Goal: Task Accomplishment & Management: Manage account settings

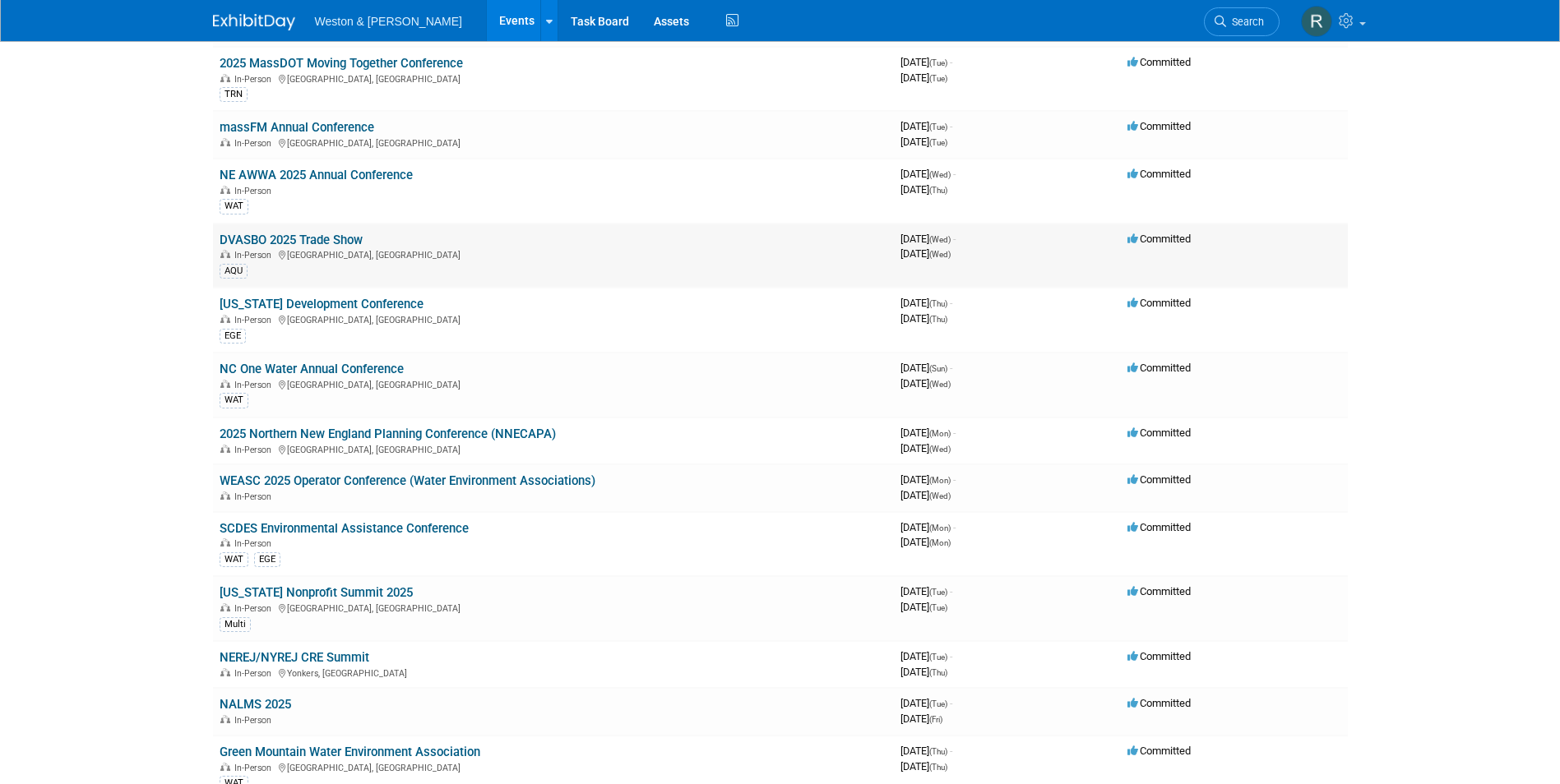
scroll to position [1081, 0]
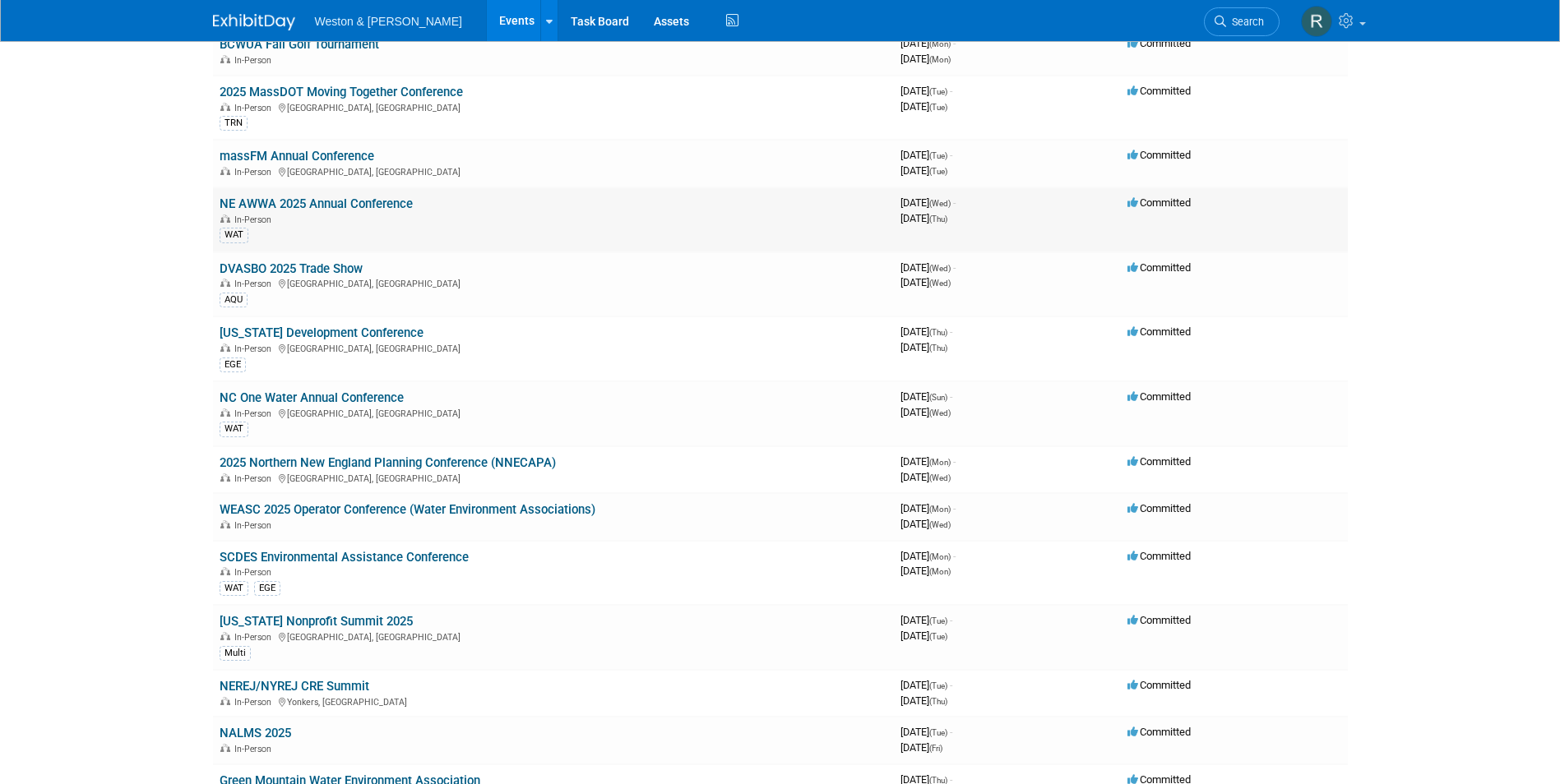
click at [371, 204] on link "NE AWWA 2025 Annual Conference" at bounding box center [316, 203] width 193 height 14
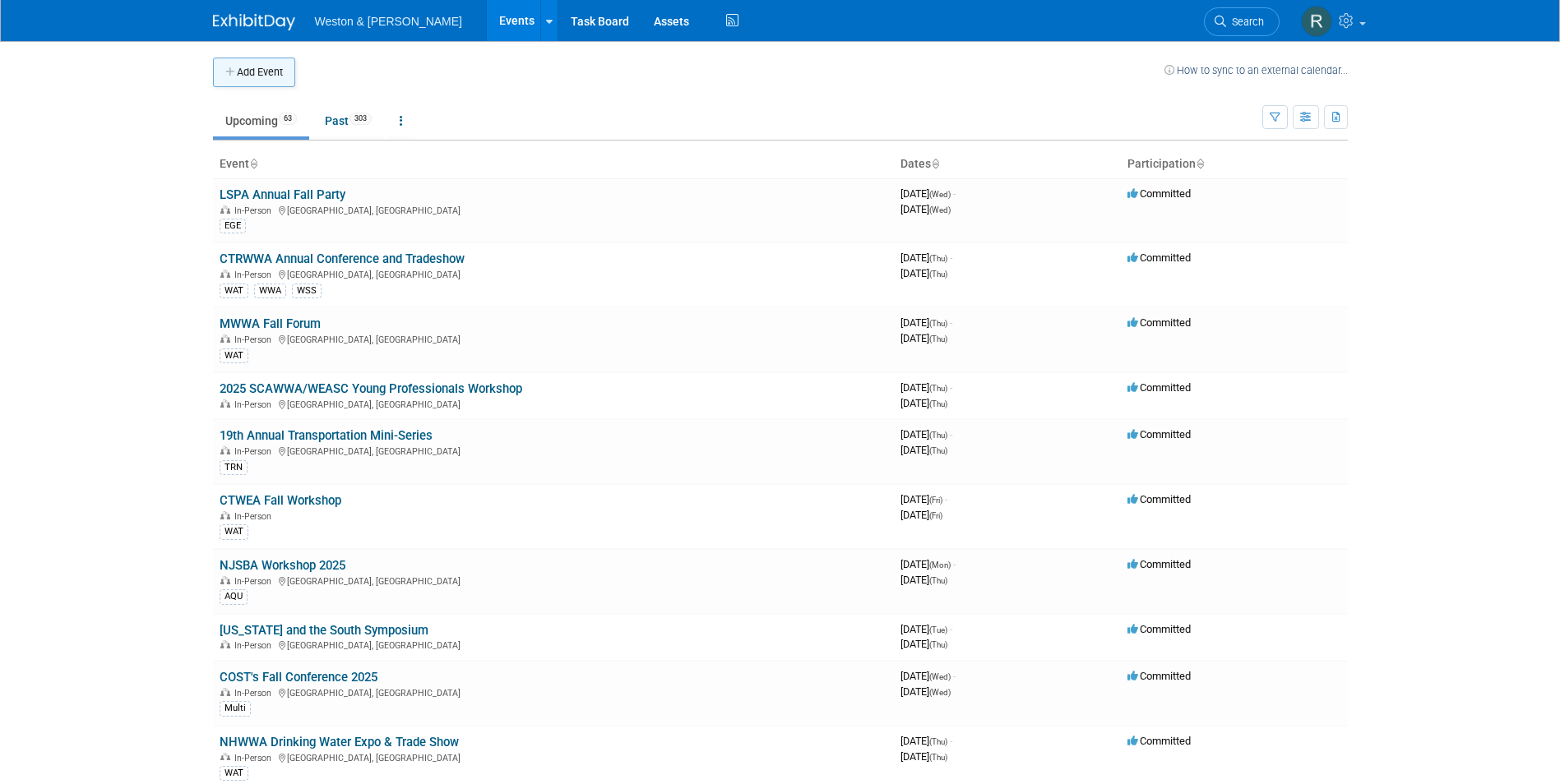
click at [271, 77] on button "Add Event" at bounding box center [254, 72] width 83 height 30
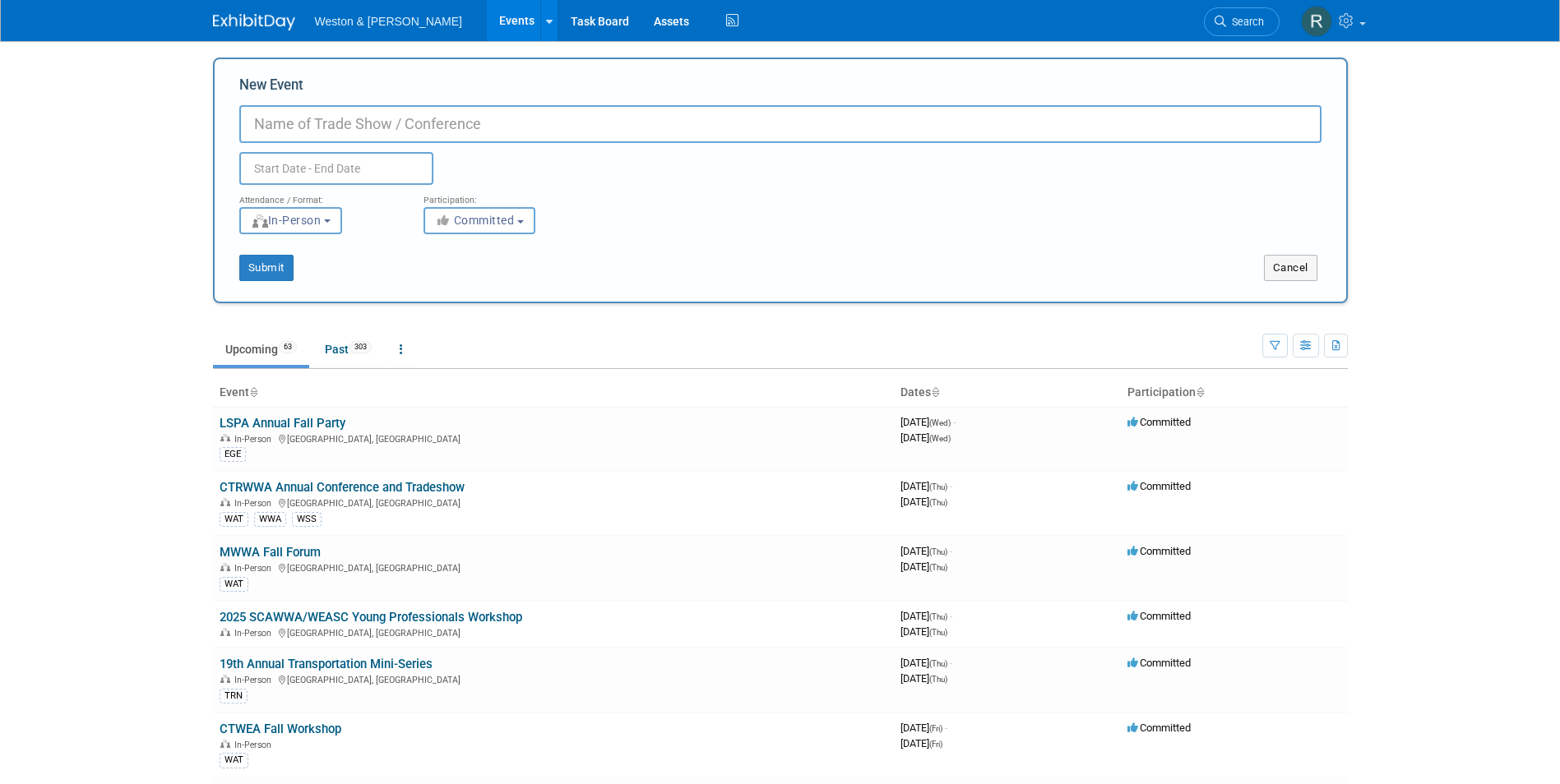
click at [356, 130] on input "New Event" at bounding box center [780, 124] width 1083 height 37
type input "e"
type input "EBC Annual New England Climate Change and Resiliency Summit"
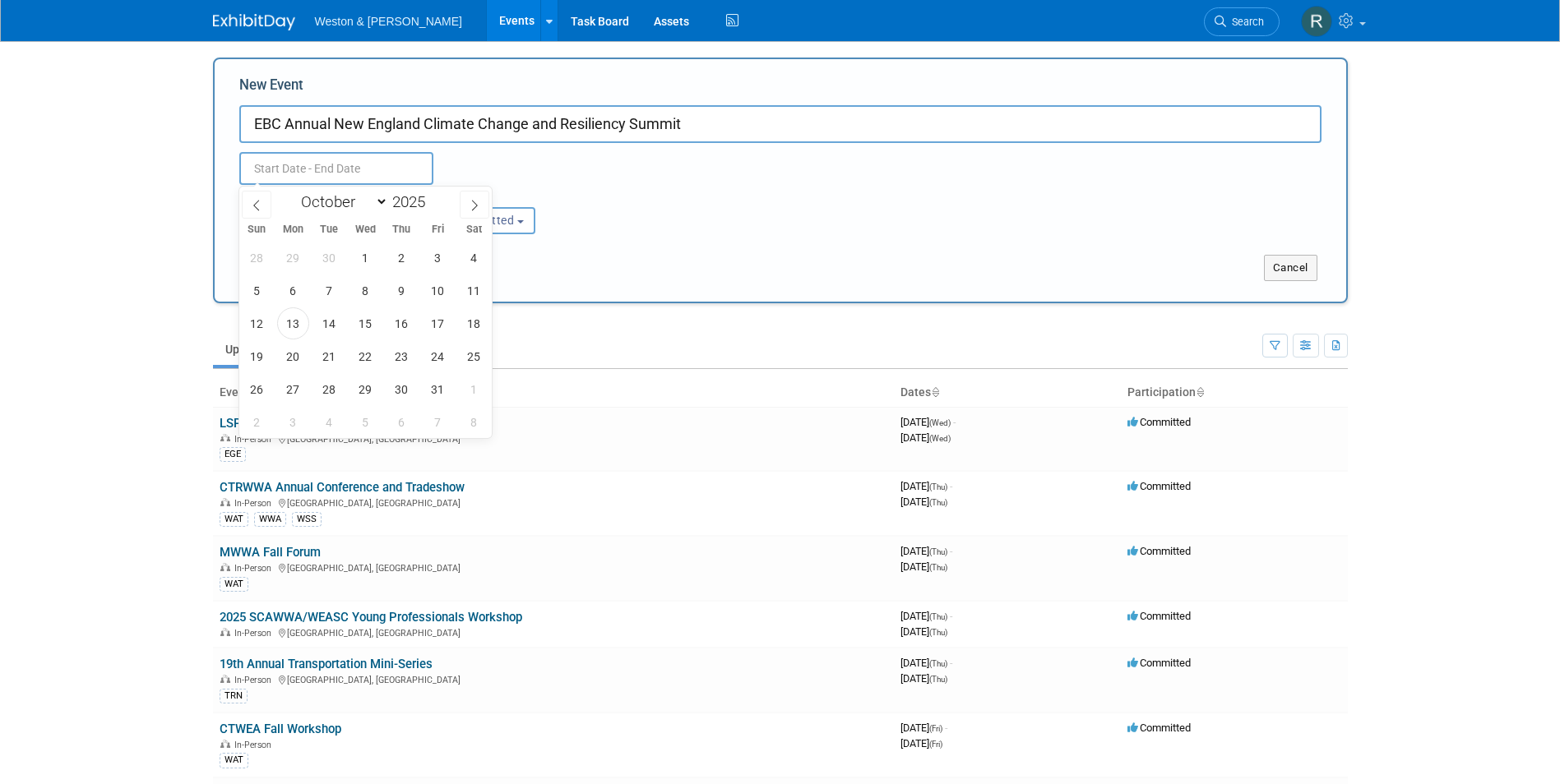
click at [320, 168] on input "text" at bounding box center [336, 169] width 194 height 33
click at [469, 205] on icon at bounding box center [474, 205] width 12 height 12
select select "11"
click at [469, 205] on icon at bounding box center [474, 205] width 12 height 12
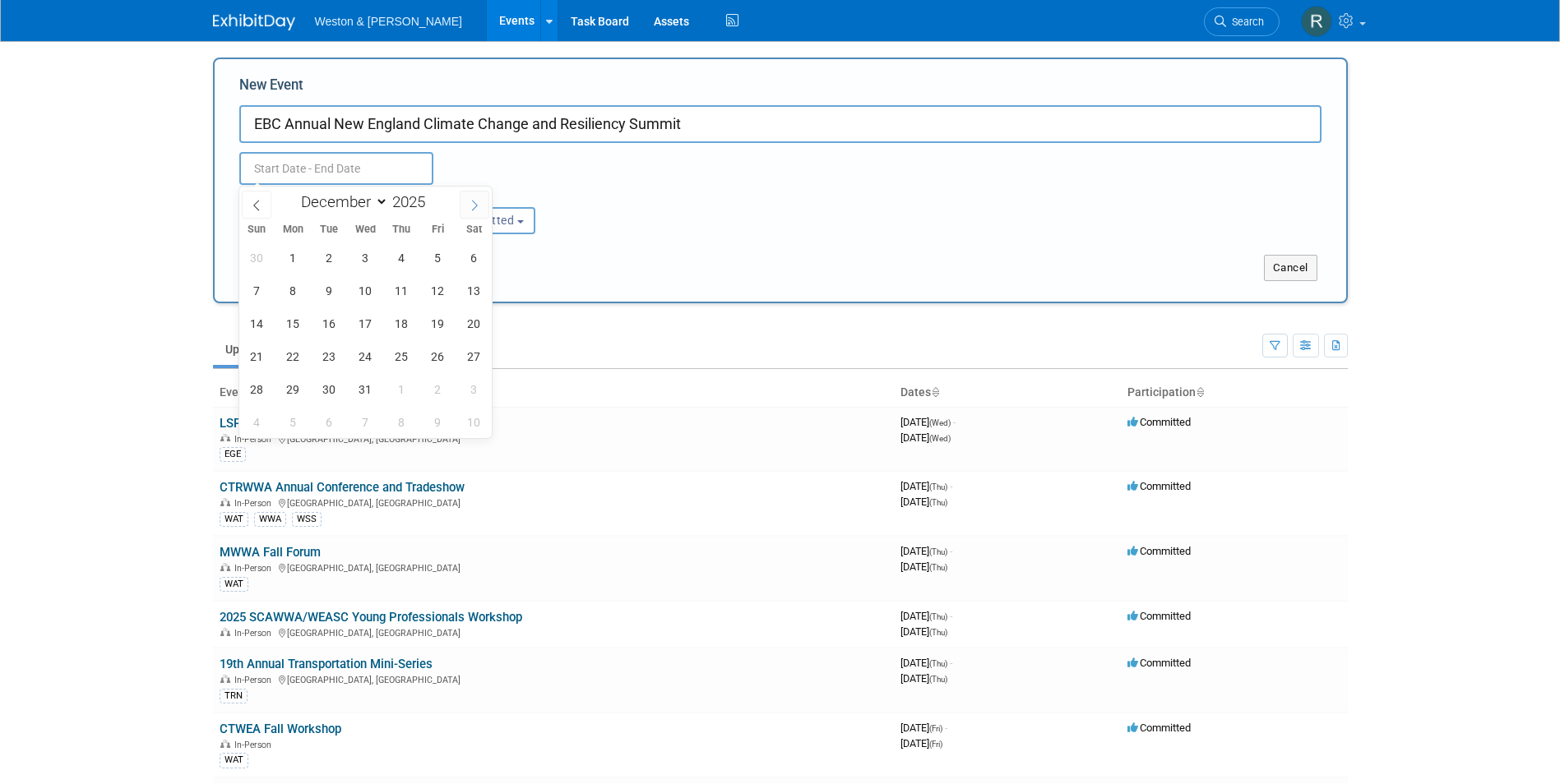
type input "2026"
select select "0"
click at [406, 289] on span "8" at bounding box center [401, 290] width 32 height 32
type input "Jan 8, 2026 to Jan 8, 2026"
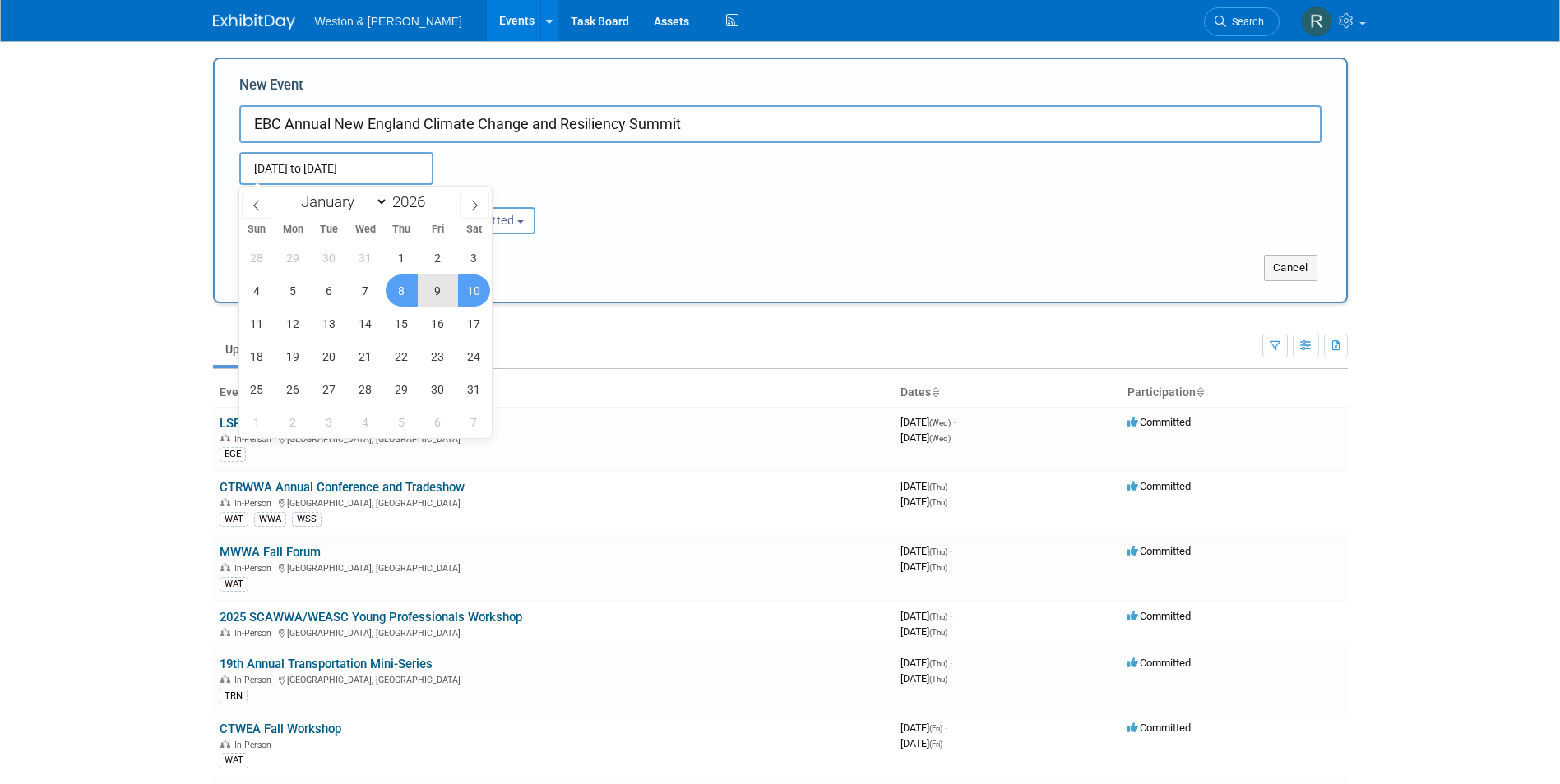
click at [659, 267] on div "Submit" at bounding box center [450, 268] width 471 height 26
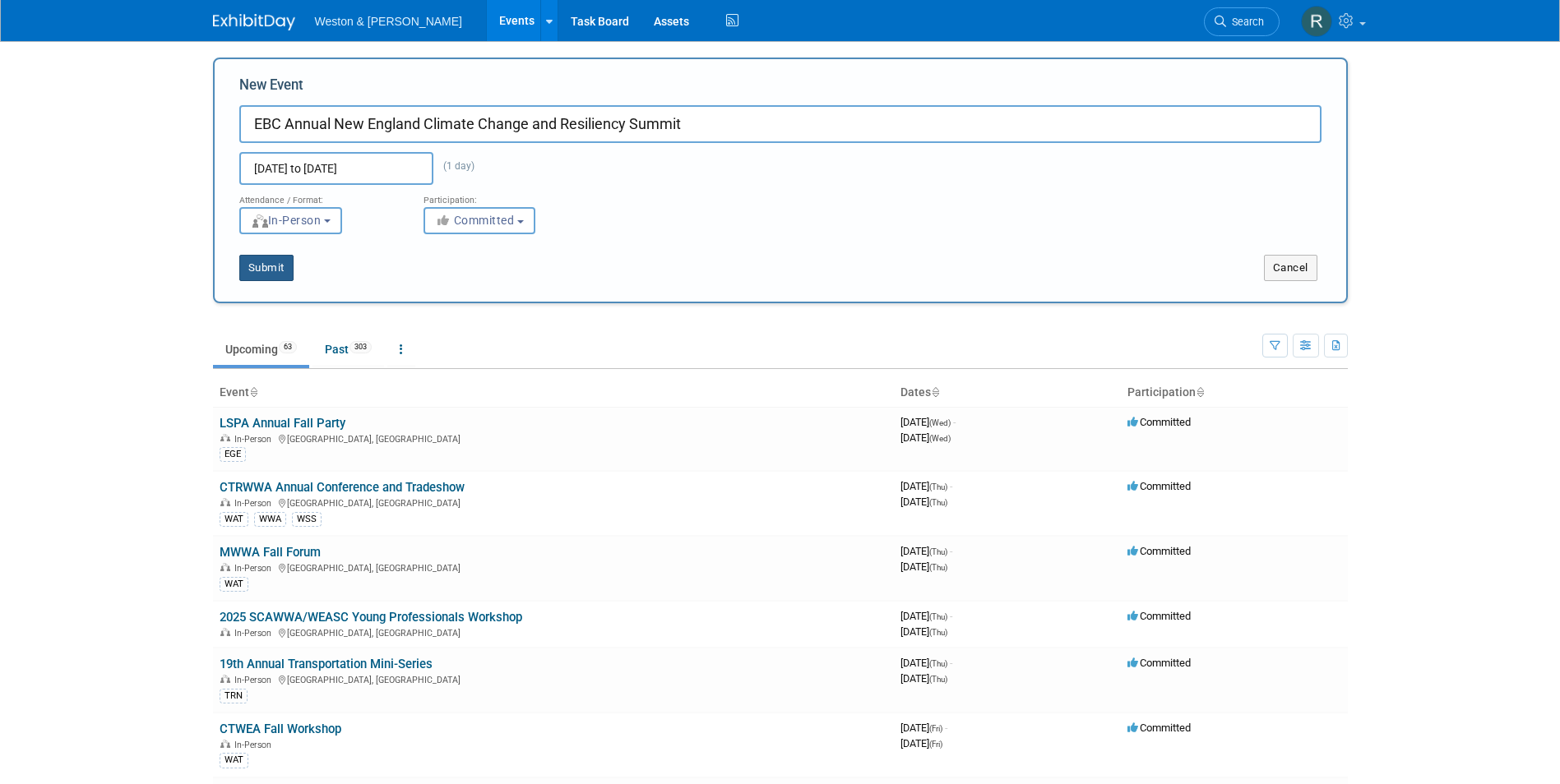
click at [273, 267] on button "Submit" at bounding box center [266, 268] width 55 height 26
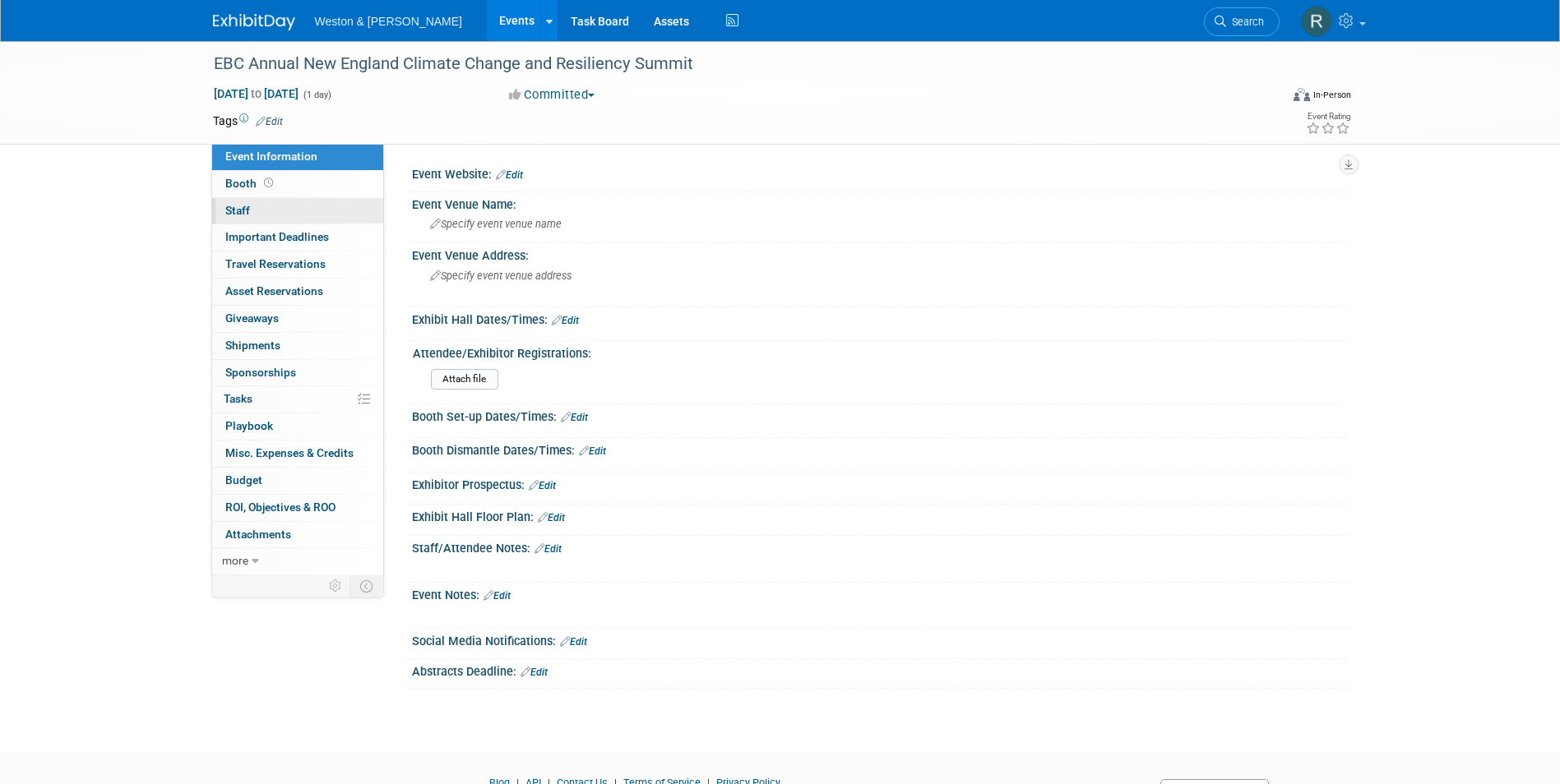
click at [258, 211] on link "0 Staff 0" at bounding box center [298, 210] width 171 height 26
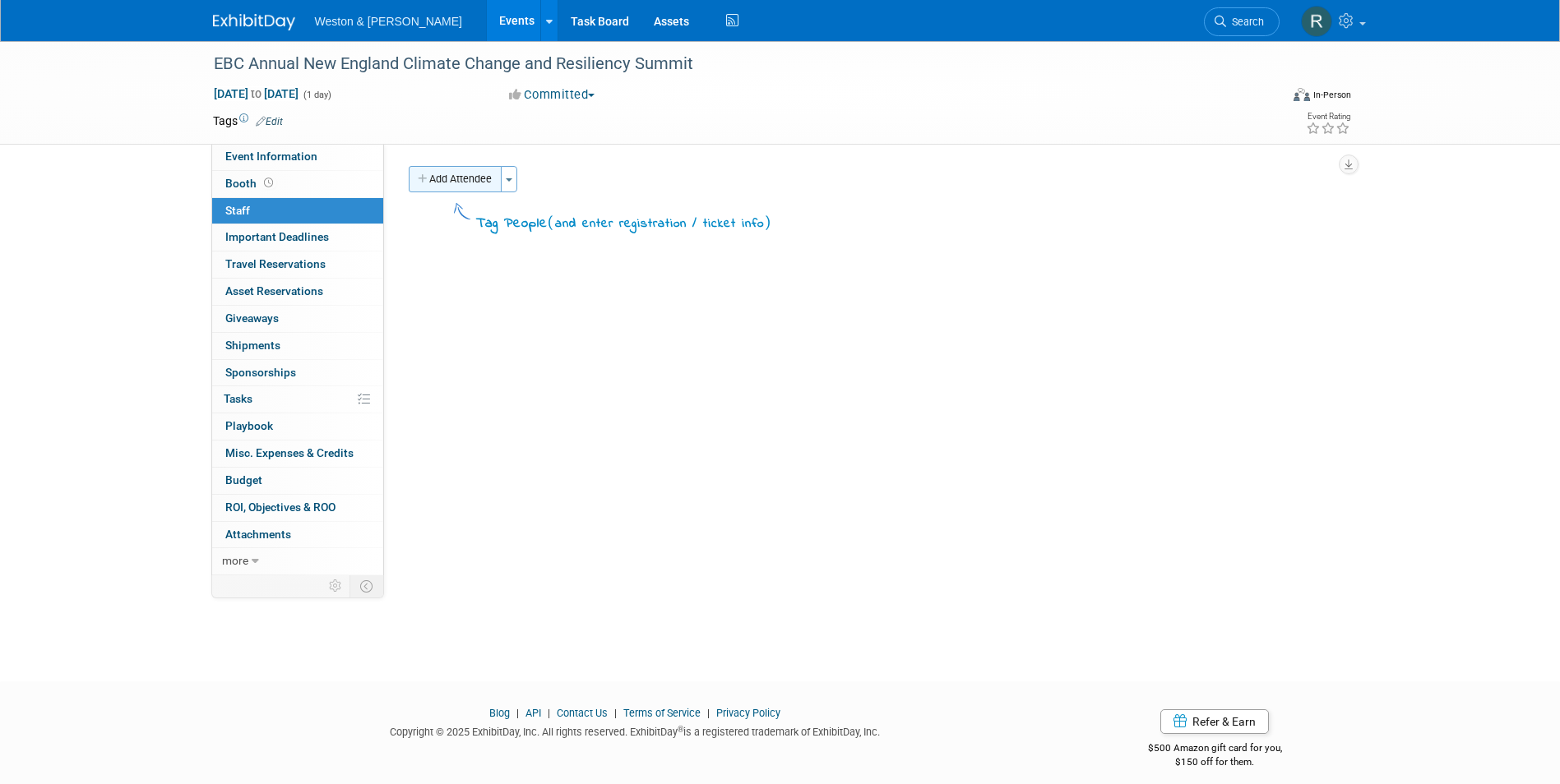
click at [445, 181] on button "Add Attendee" at bounding box center [455, 178] width 93 height 26
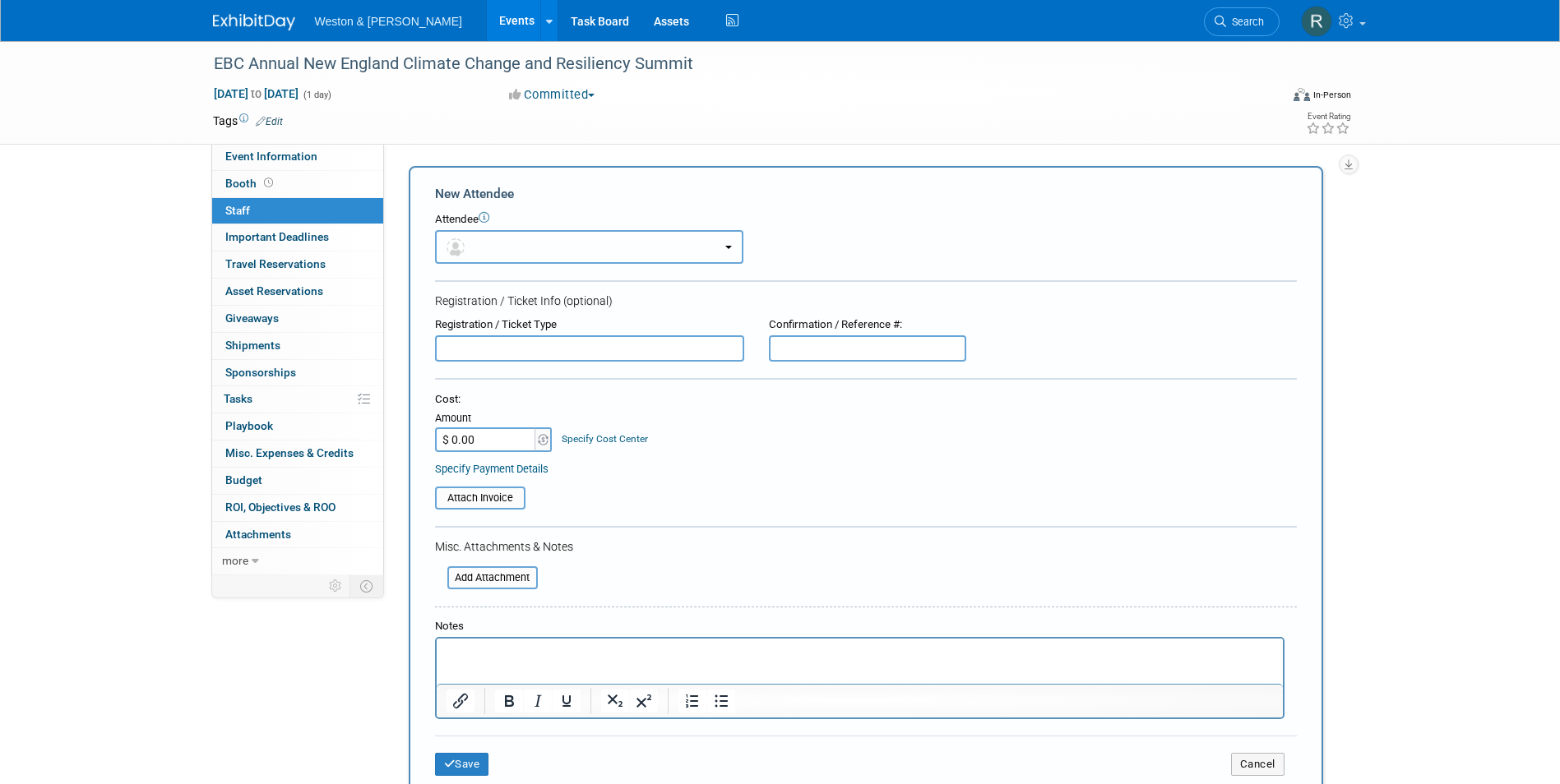
click at [501, 245] on button "button" at bounding box center [588, 247] width 308 height 34
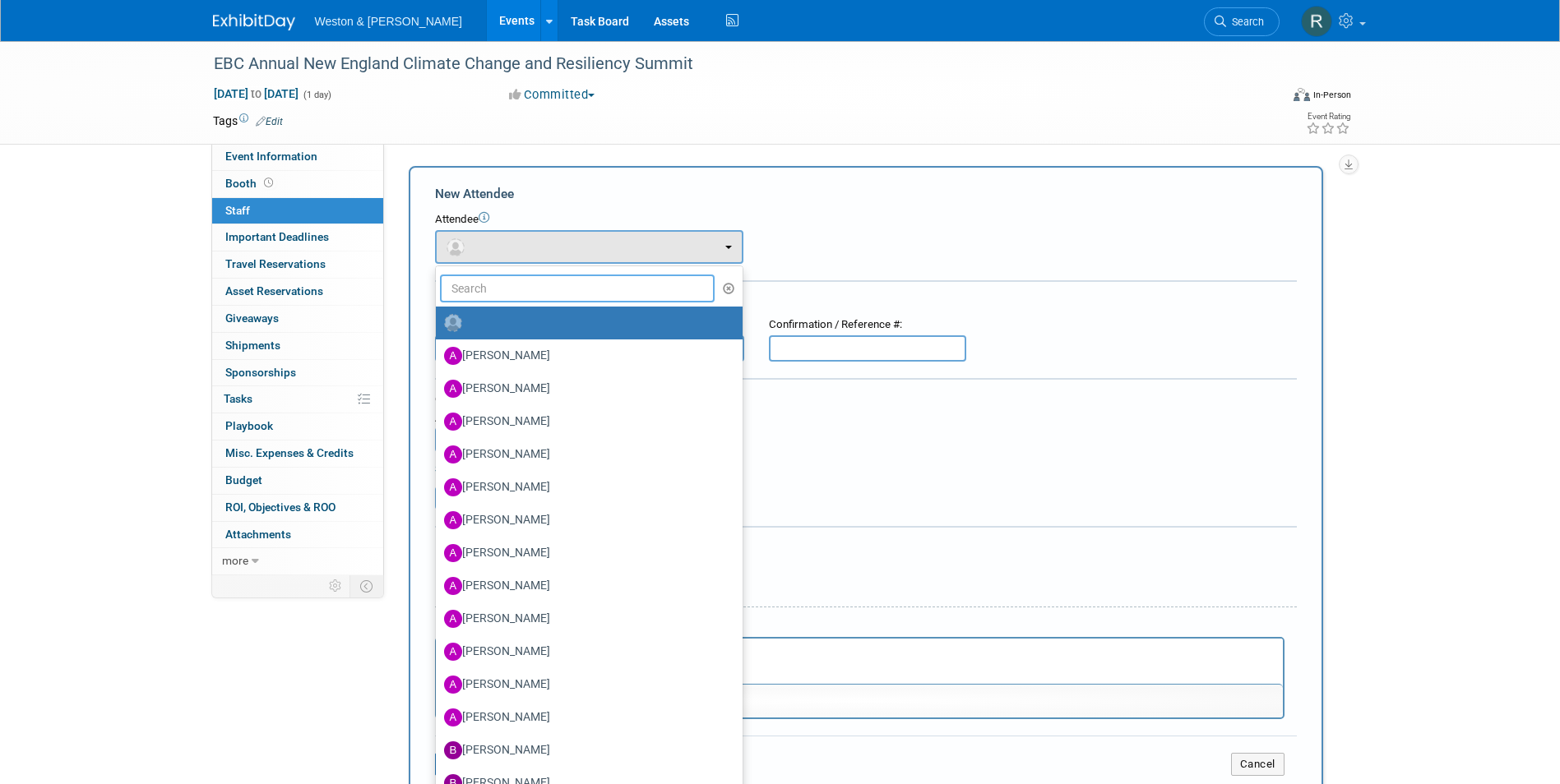
click at [500, 290] on input "text" at bounding box center [577, 288] width 276 height 28
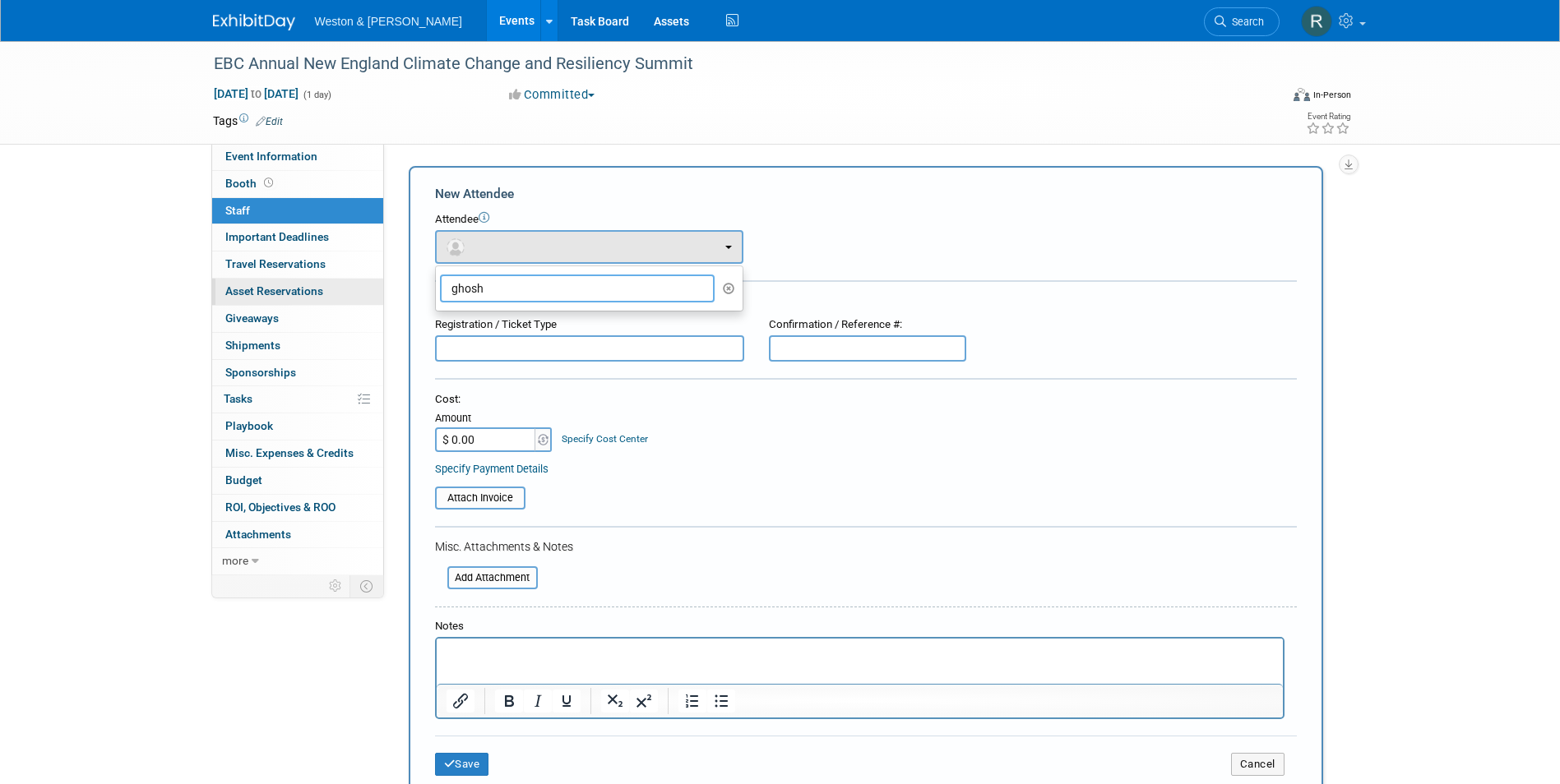
drag, startPoint x: 498, startPoint y: 290, endPoint x: 373, endPoint y: 285, distance: 125.1
click at [374, 287] on div "Event Information Event Info Booth Booth 0 Staff 0 Staff Important Deadlines Im…" at bounding box center [780, 433] width 1160 height 783
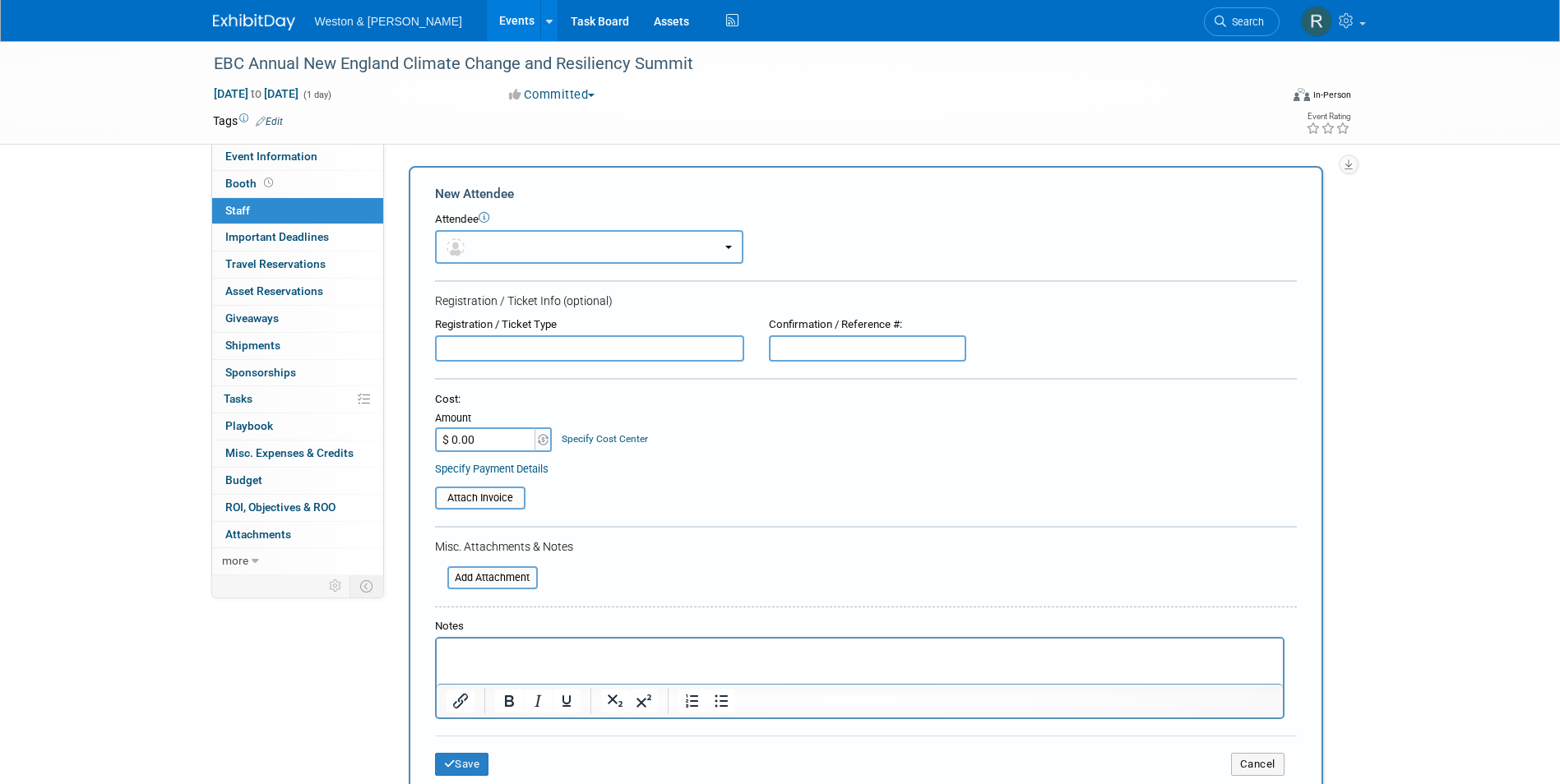
click at [509, 252] on button "button" at bounding box center [588, 247] width 308 height 34
click at [518, 247] on button "button" at bounding box center [588, 247] width 308 height 34
click at [546, 234] on button "button" at bounding box center [588, 247] width 308 height 34
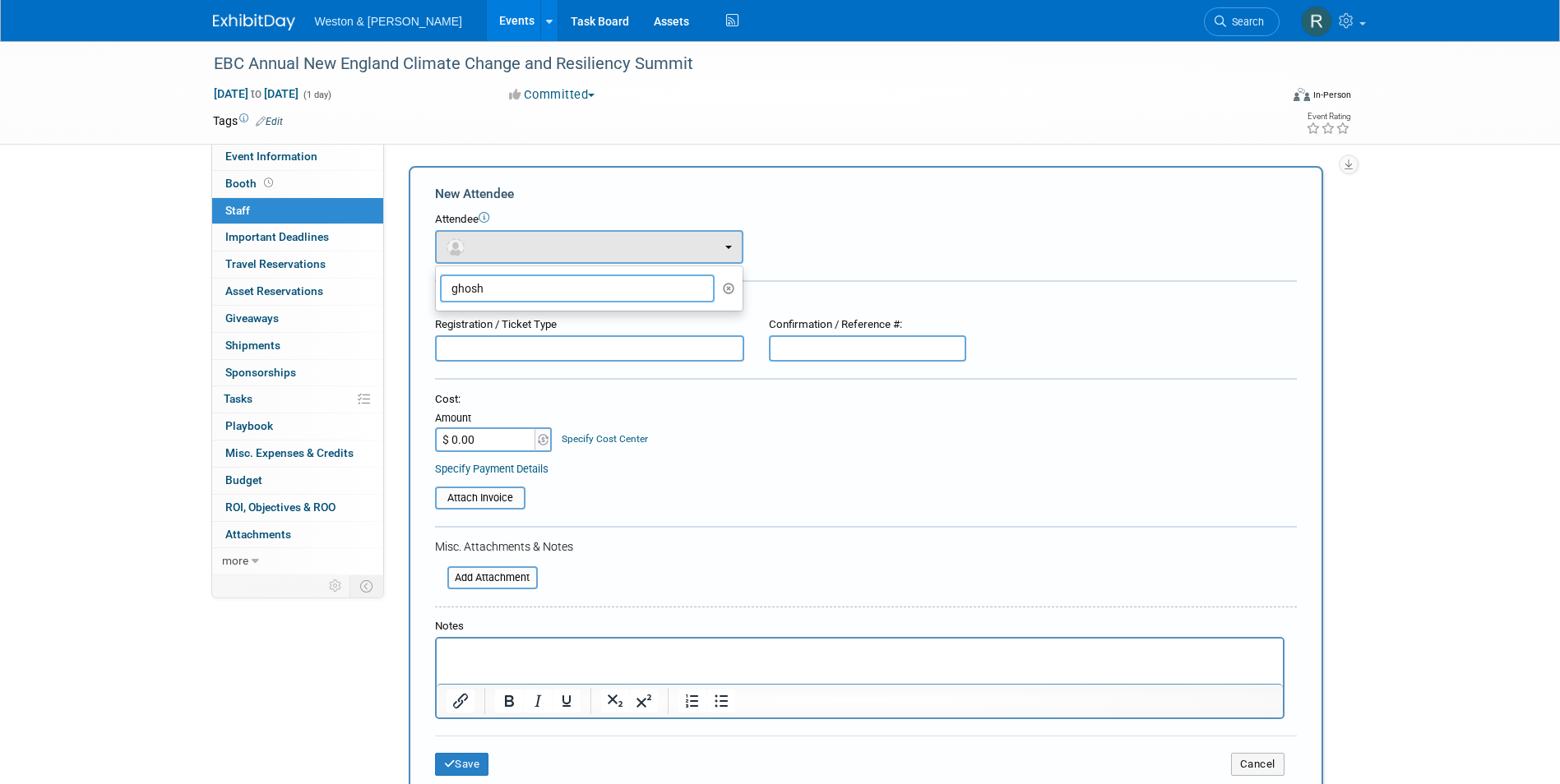
click at [513, 282] on input "ghosh" at bounding box center [577, 288] width 276 height 28
type input "g"
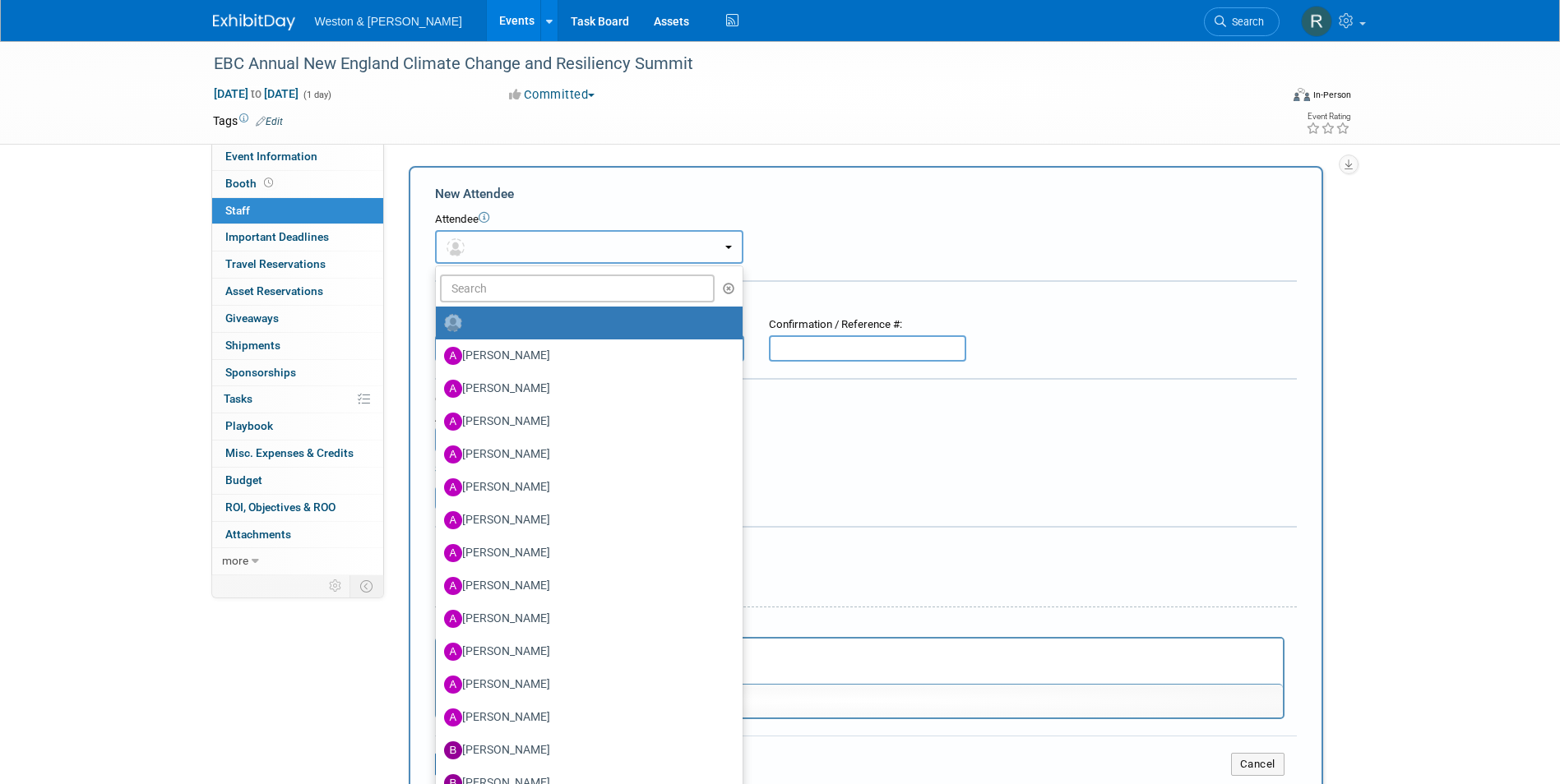
click at [512, 242] on button "button" at bounding box center [588, 247] width 308 height 34
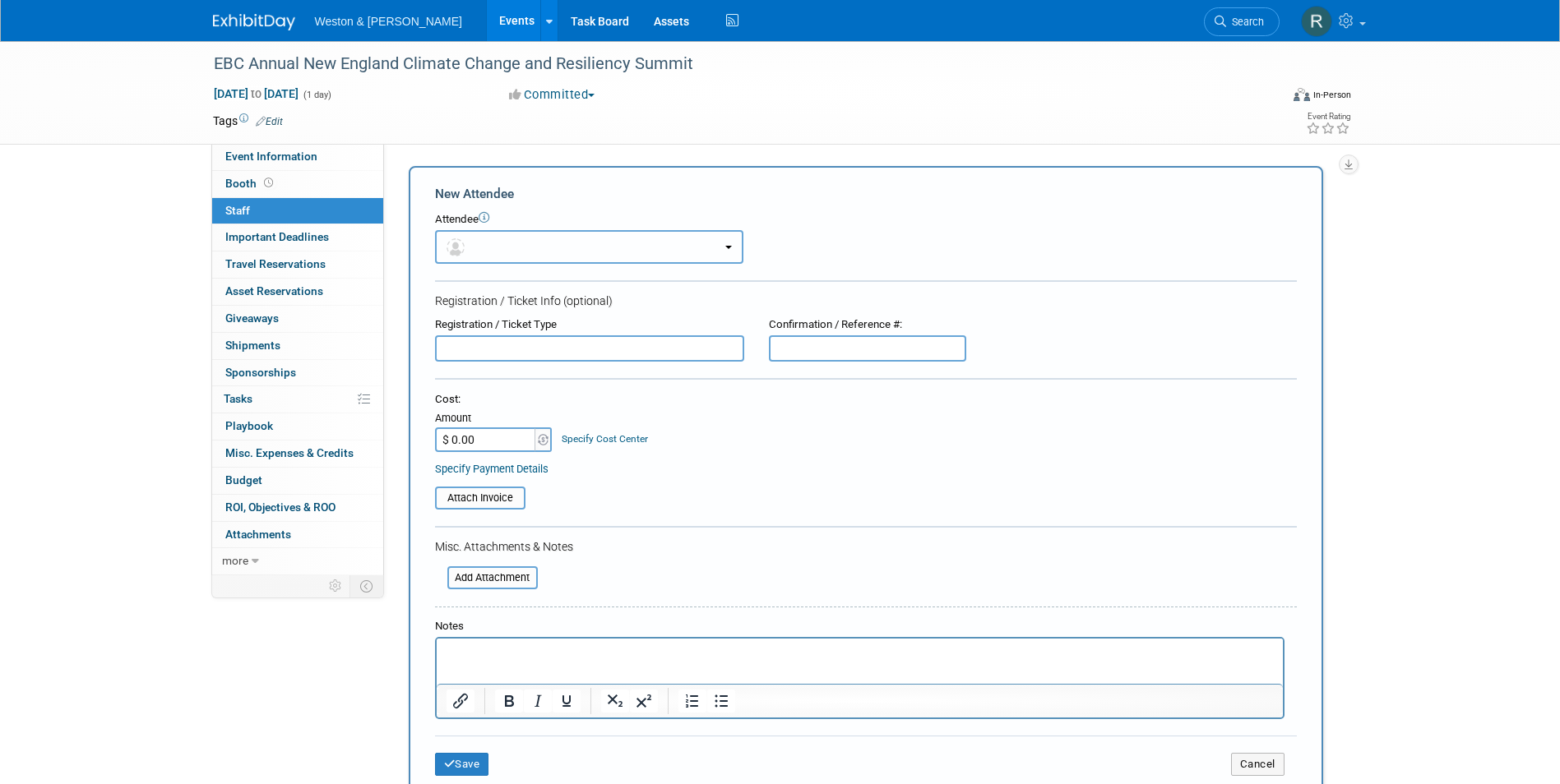
click at [512, 242] on button "button" at bounding box center [588, 247] width 308 height 34
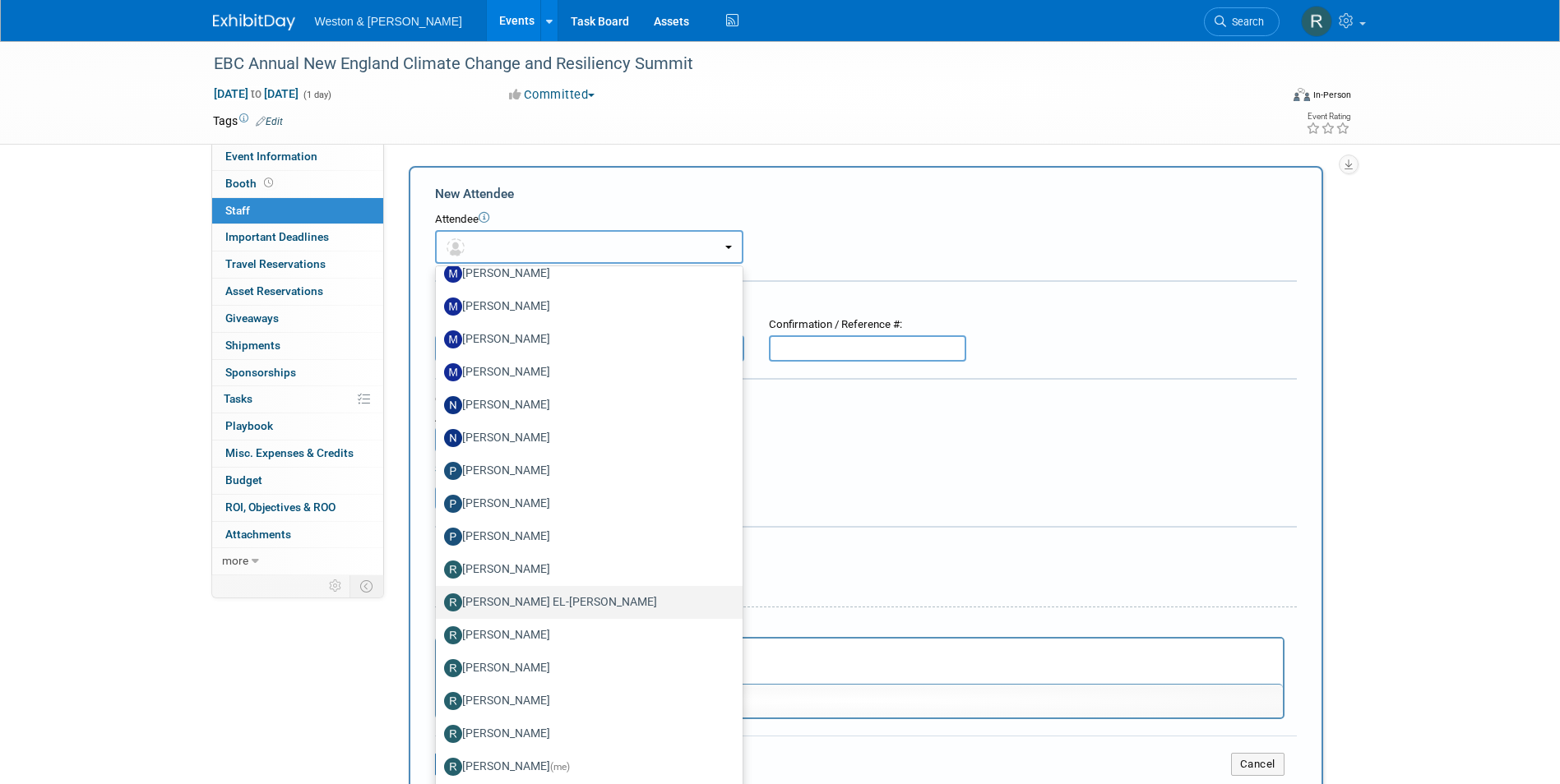
scroll to position [3124, 0]
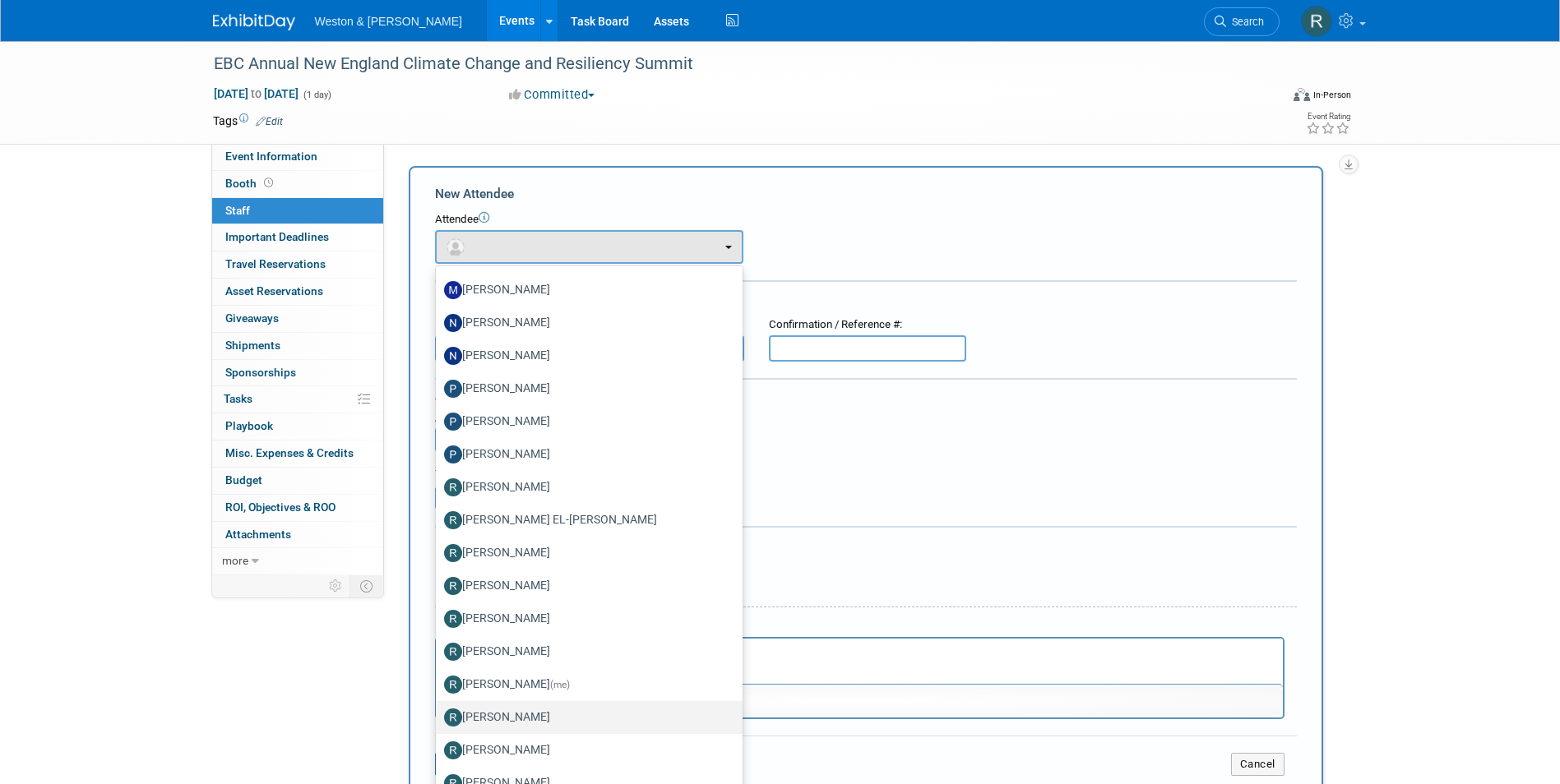
click at [512, 712] on label "[PERSON_NAME]" at bounding box center [586, 717] width 282 height 26
click at [439, 712] on input "[PERSON_NAME]" at bounding box center [433, 715] width 11 height 11
select select "7eaa651f-ea7a-410d-8241-d17863c32cf3"
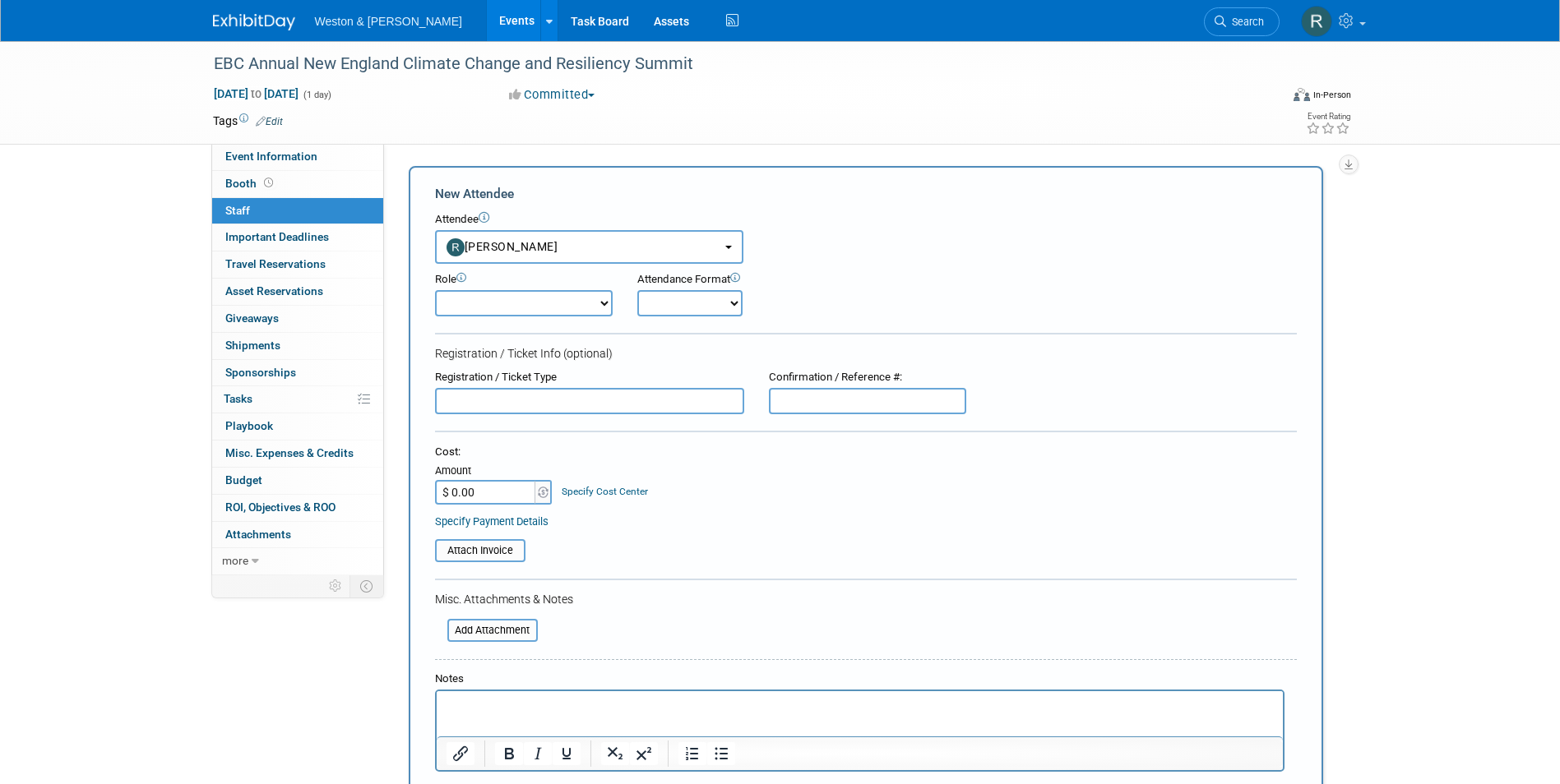
click at [850, 293] on div "Role Attendee (non-exhibitor) Demonstrator Host Planner Presenter Onsite" at bounding box center [866, 290] width 887 height 53
click at [952, 255] on div "Attendee <img src="https://www.exhibitday.com/Images/Unassigned-User-Icon.png" …" at bounding box center [866, 238] width 862 height 52
click at [141, 226] on div "EBC Annual New England Climate Change and Resiliency Summit Jan 8, 2026 to Jan …" at bounding box center [780, 475] width 1560 height 868
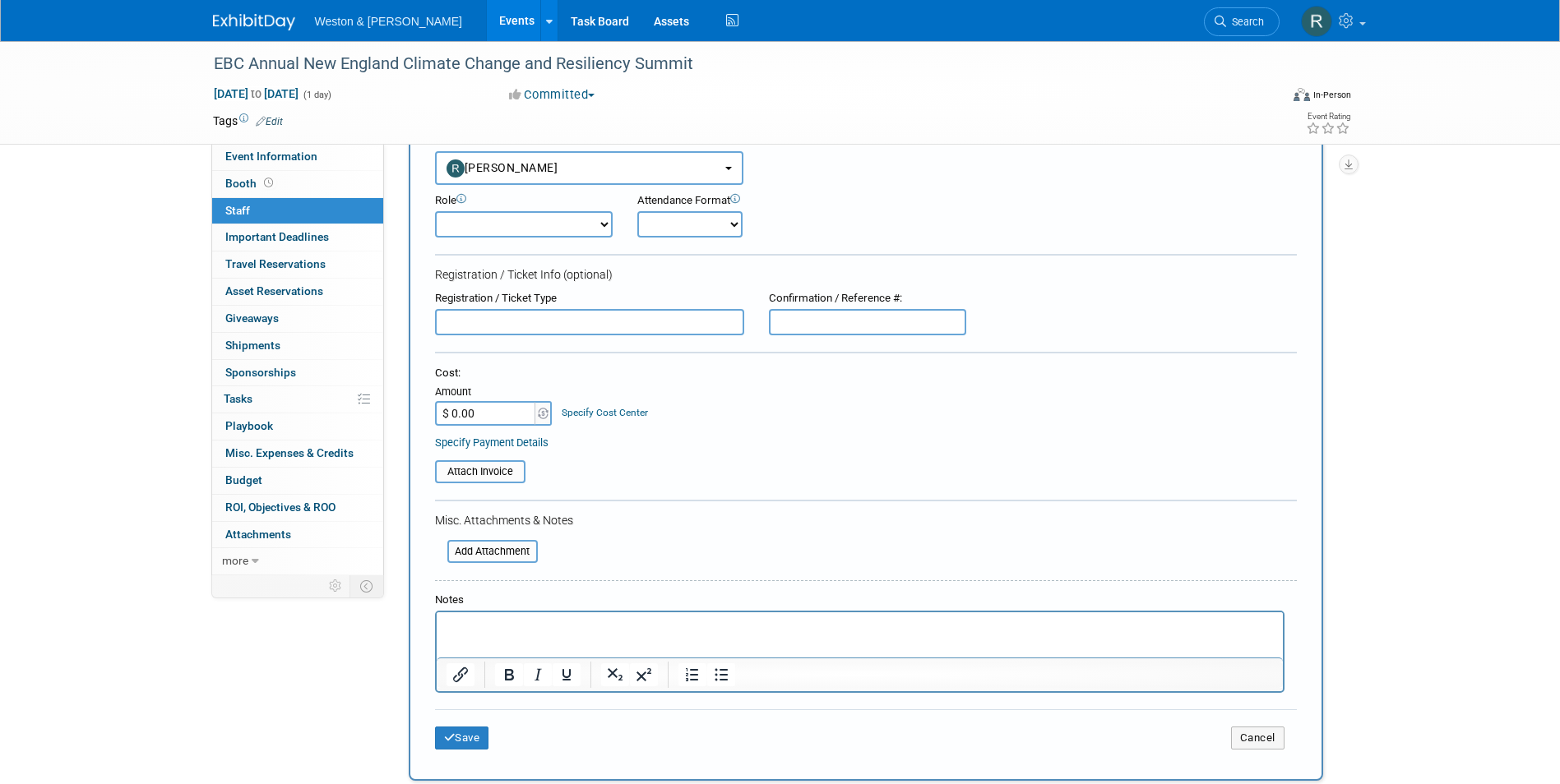
scroll to position [272, 0]
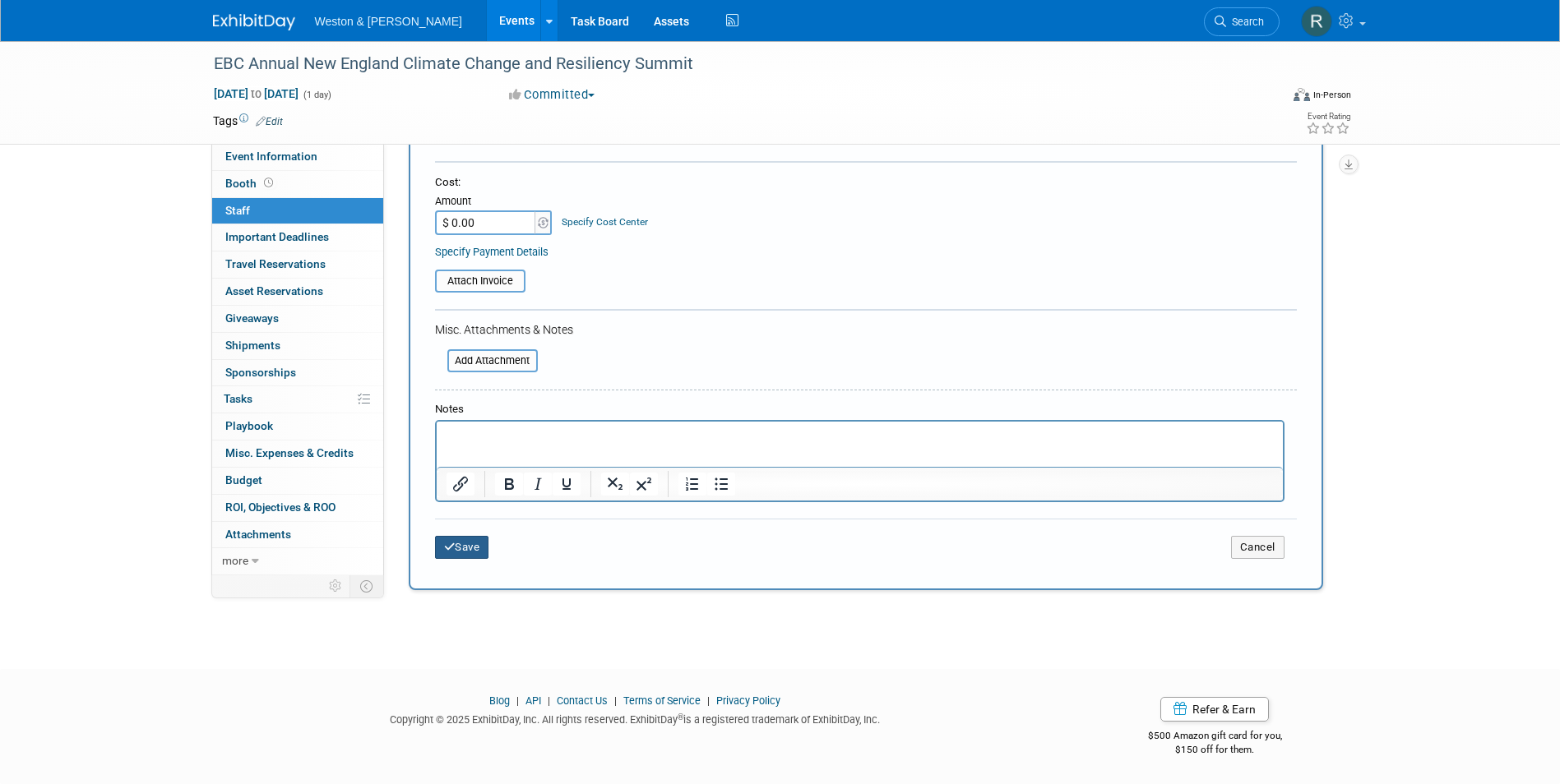
click at [473, 550] on button "Save" at bounding box center [462, 548] width 55 height 23
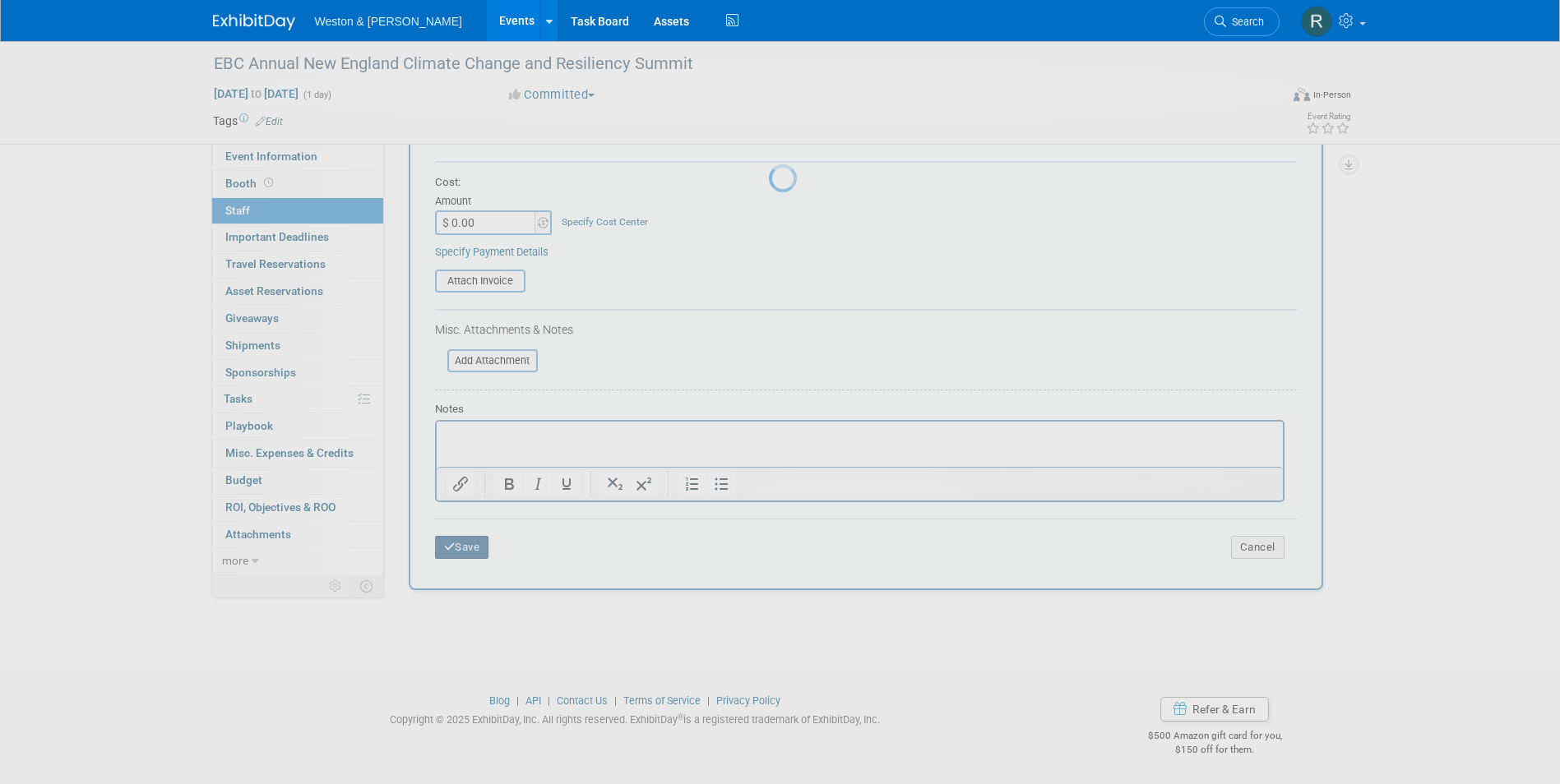
scroll to position [12, 0]
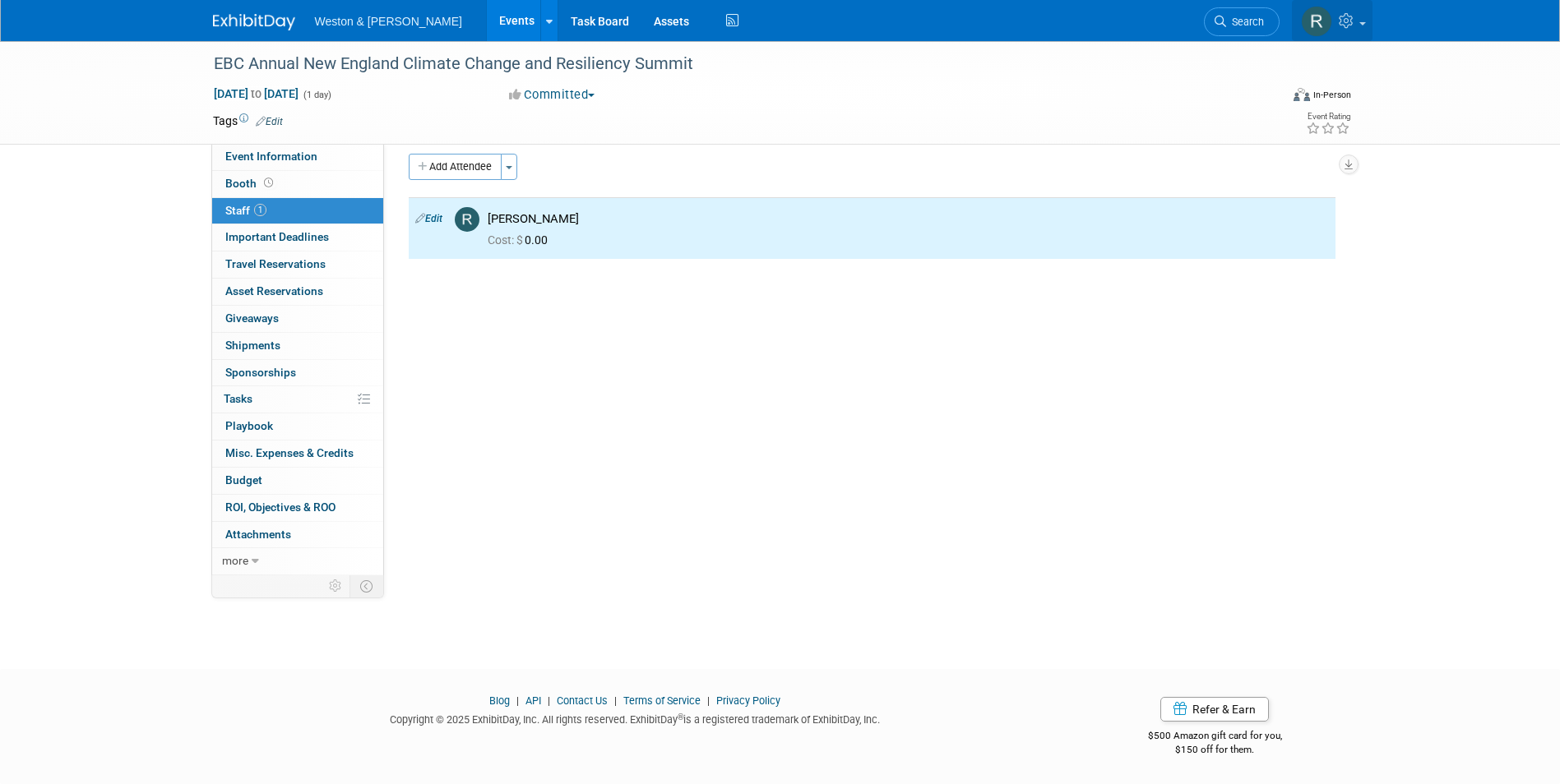
click at [1347, 19] on icon at bounding box center [1349, 20] width 19 height 14
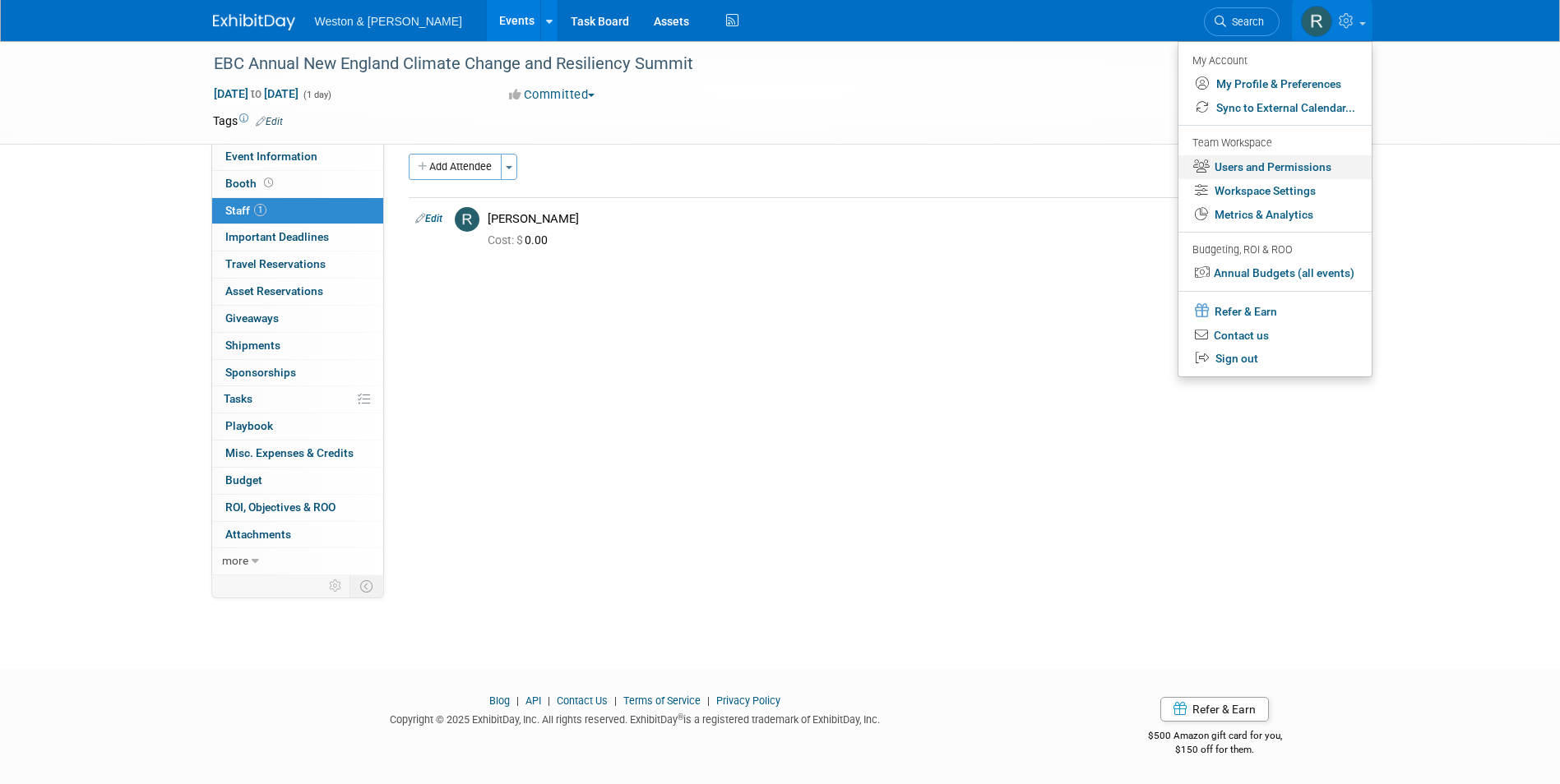
click at [1255, 163] on link "Users and Permissions" at bounding box center [1275, 167] width 193 height 24
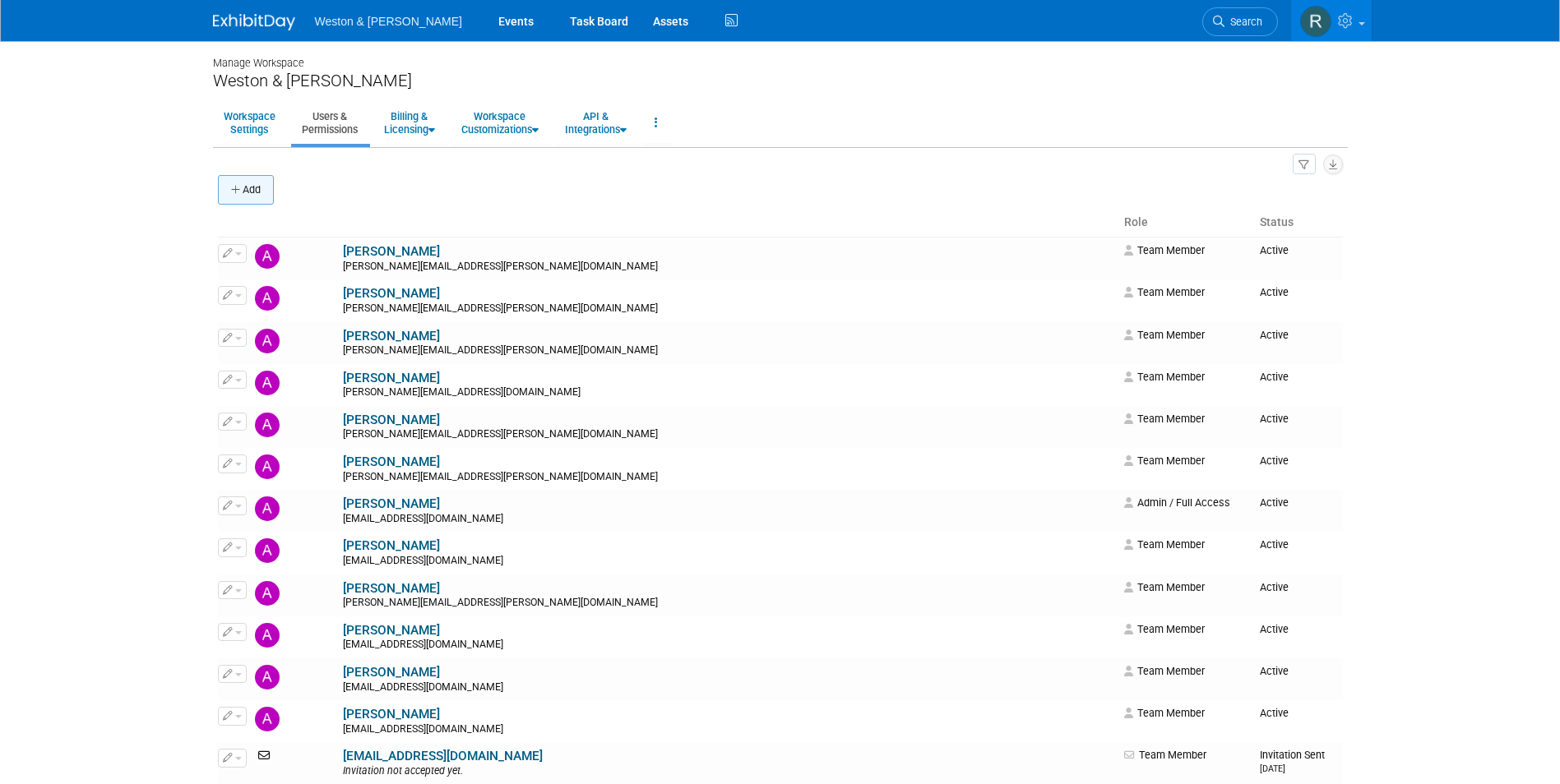
click at [262, 190] on button "Add" at bounding box center [246, 189] width 56 height 30
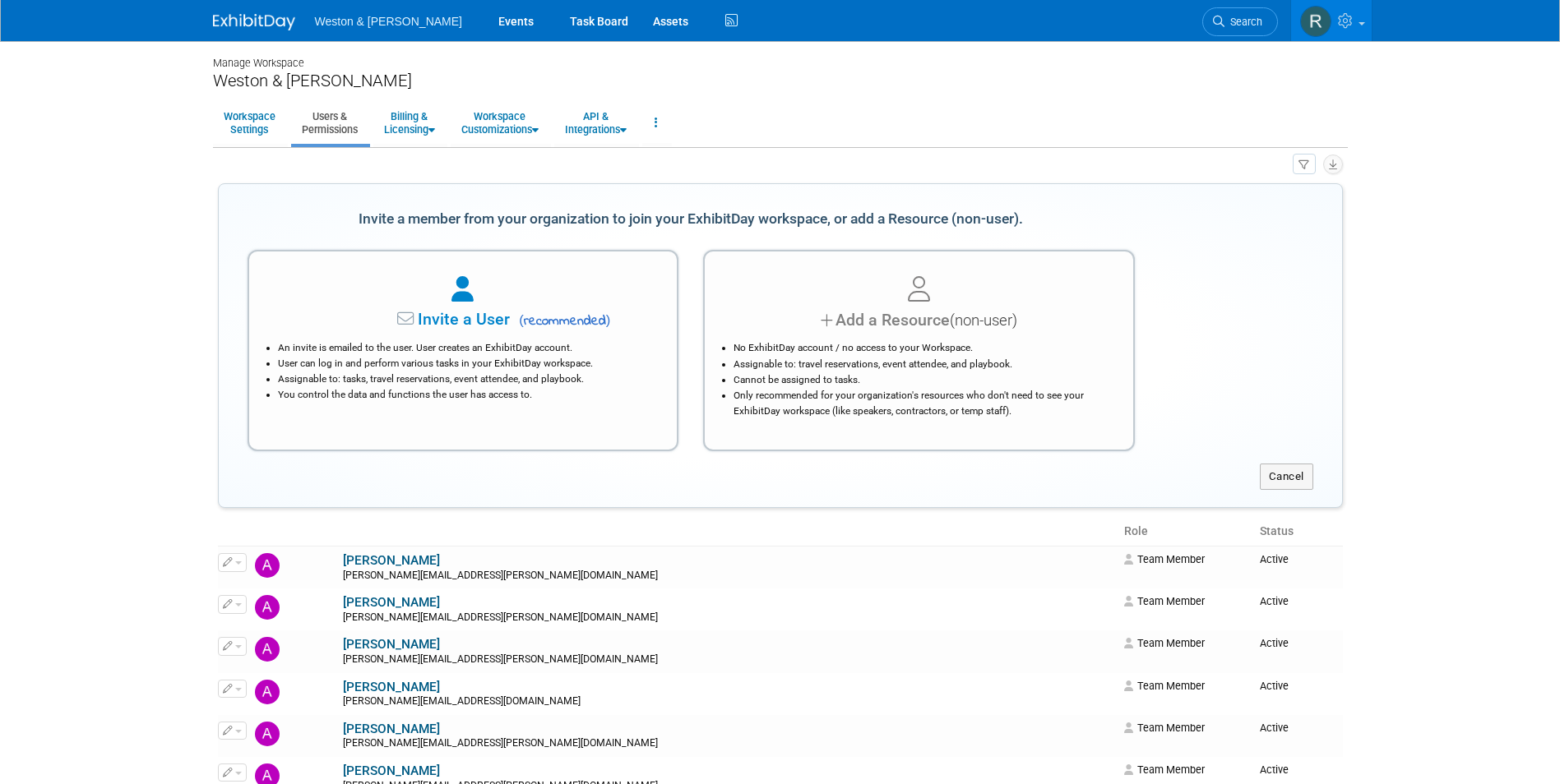
click at [439, 311] on span "Invite a User" at bounding box center [412, 320] width 195 height 19
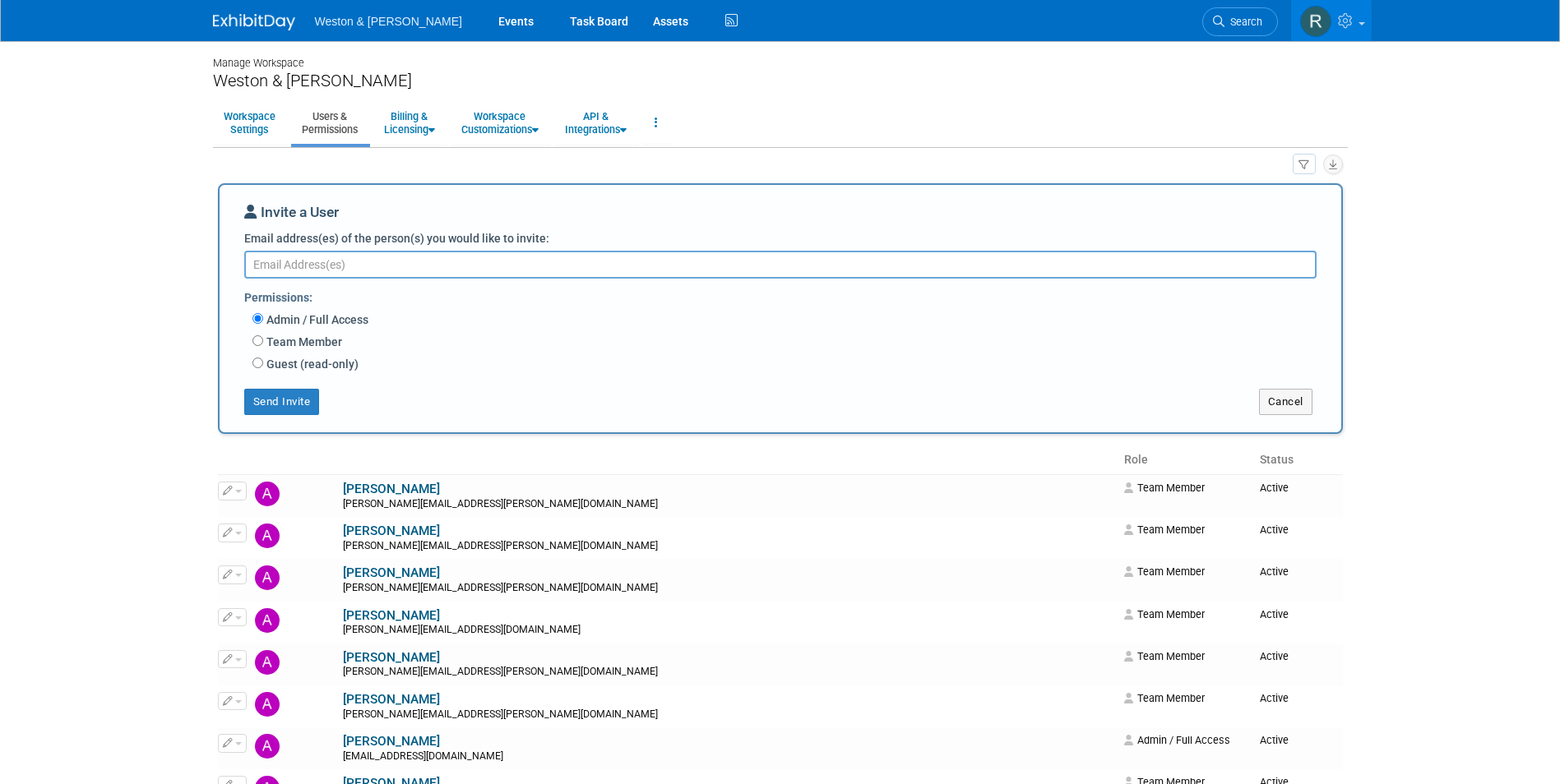
click at [451, 267] on textarea "Email address(es) of the person(s) you would like to invite:" at bounding box center [780, 264] width 1072 height 28
type textarea "indra"
click at [261, 341] on input "Team Member" at bounding box center [257, 341] width 11 height 11
radio input "true"
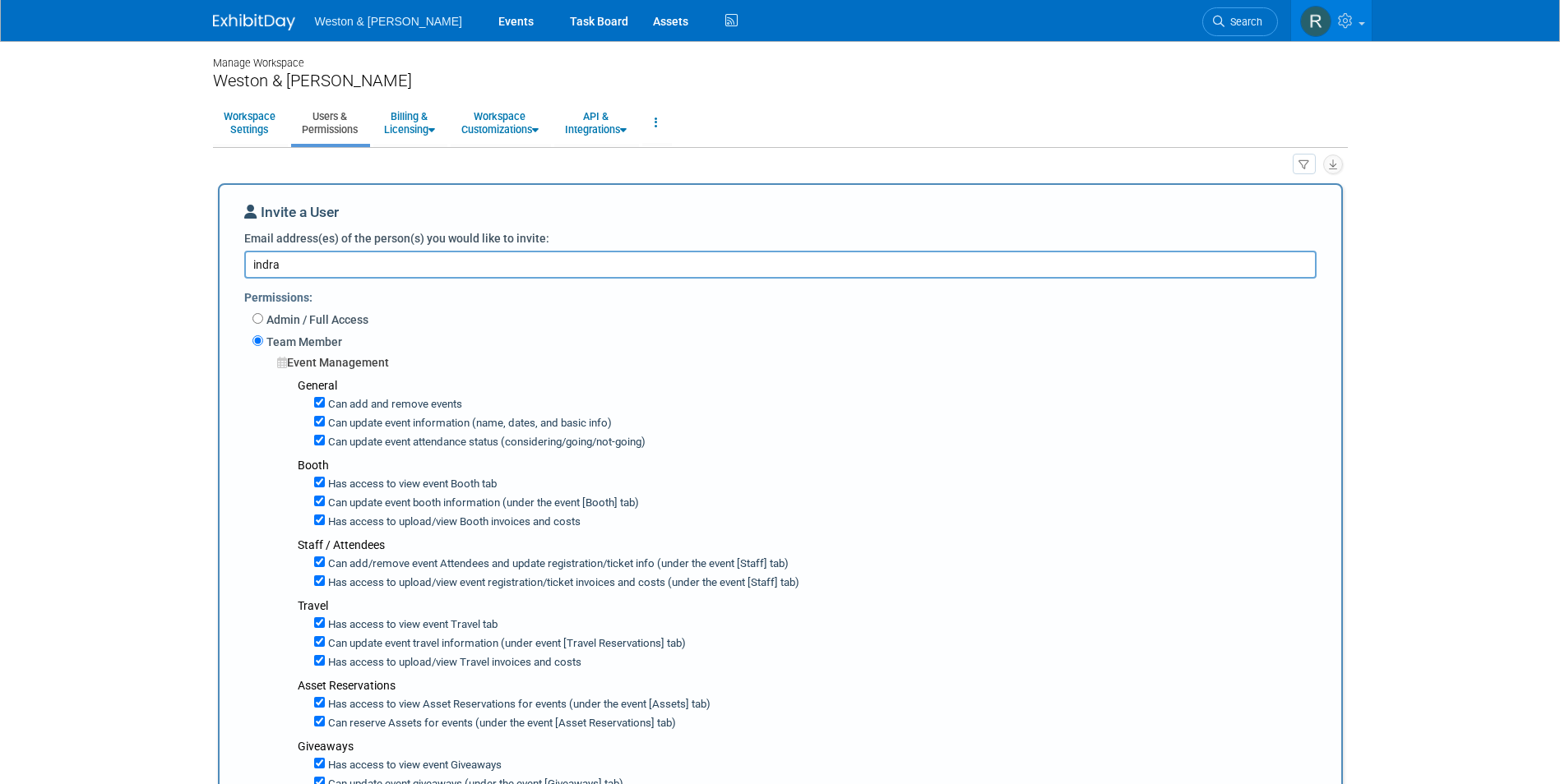
drag, startPoint x: 336, startPoint y: 261, endPoint x: 204, endPoint y: 267, distance: 132.1
paste textarea "Ghosh.Indrani@wseinc.com"
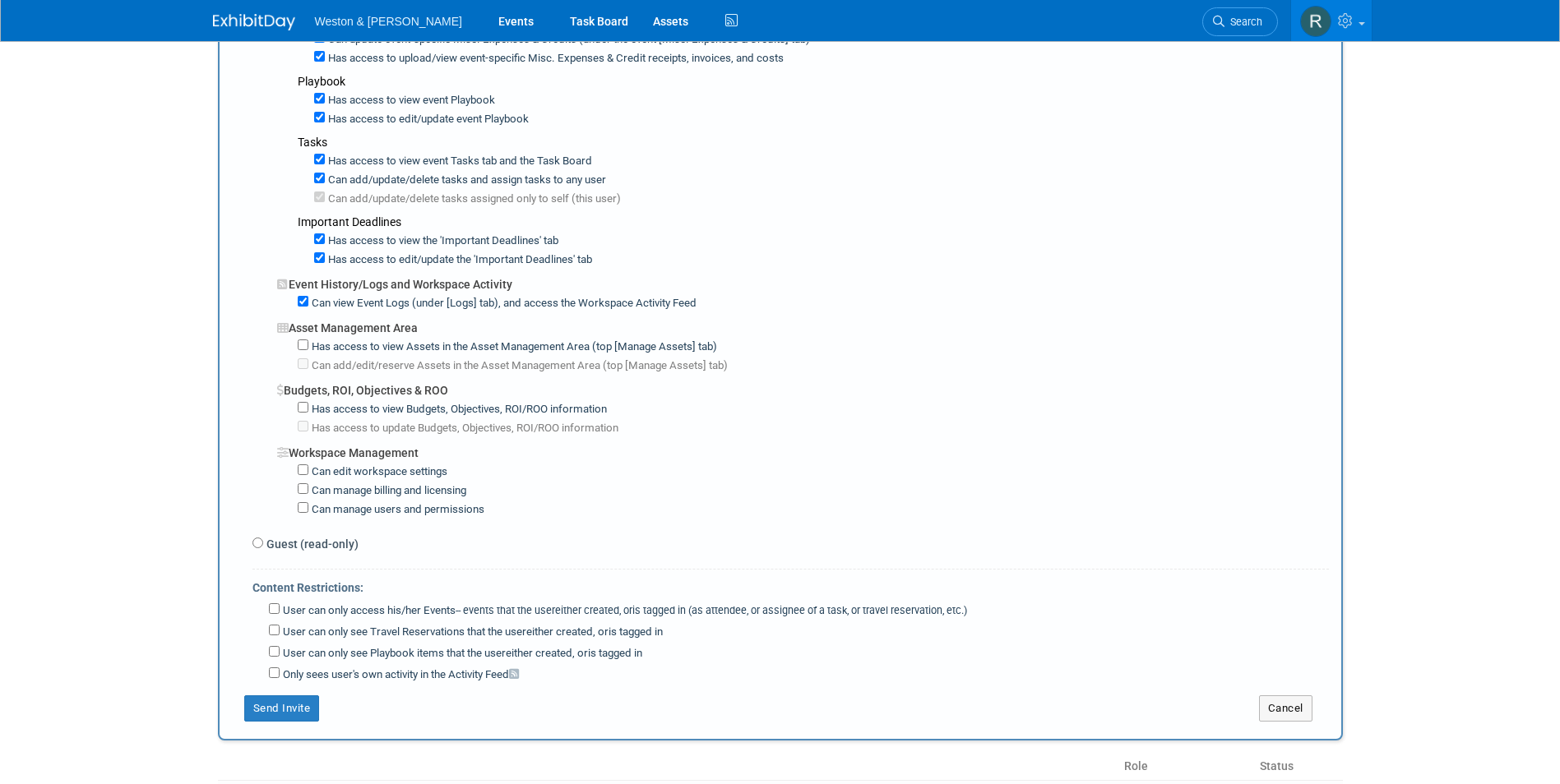
scroll to position [986, 0]
type textarea "Ghosh.Indrani@wseinc.com"
click at [270, 606] on input "User can only access his/her Events -- events that the user either created, or …" at bounding box center [274, 606] width 11 height 11
checkbox input "true"
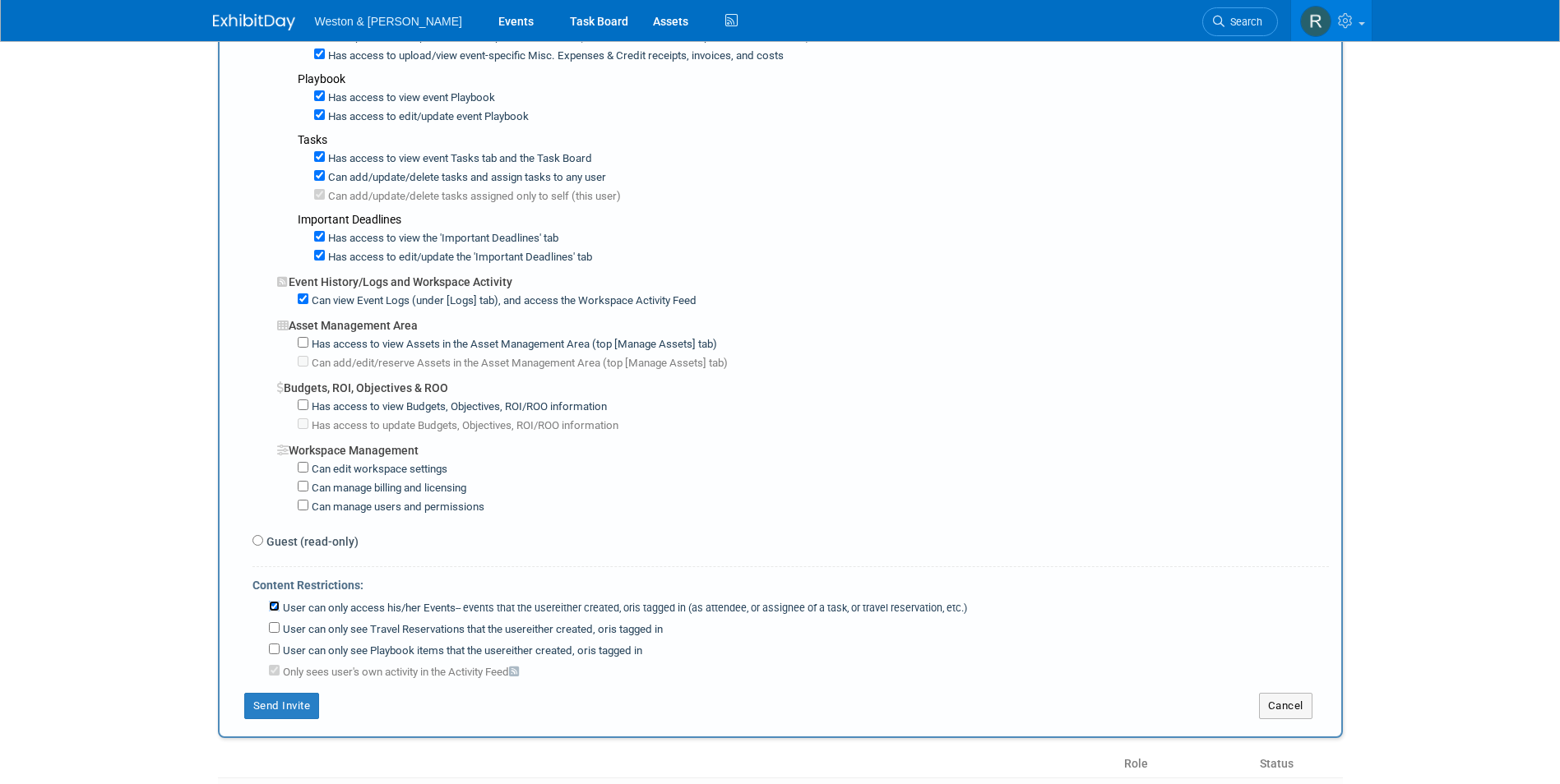
click at [276, 606] on input "User can only access his/her Events -- events that the user either created, or …" at bounding box center [274, 606] width 11 height 11
checkbox input "false"
click at [275, 671] on input "Only sees user's own activity in the Activity Feed" at bounding box center [274, 670] width 11 height 11
checkbox input "false"
click at [430, 715] on div "Send Invite" at bounding box center [453, 705] width 468 height 26
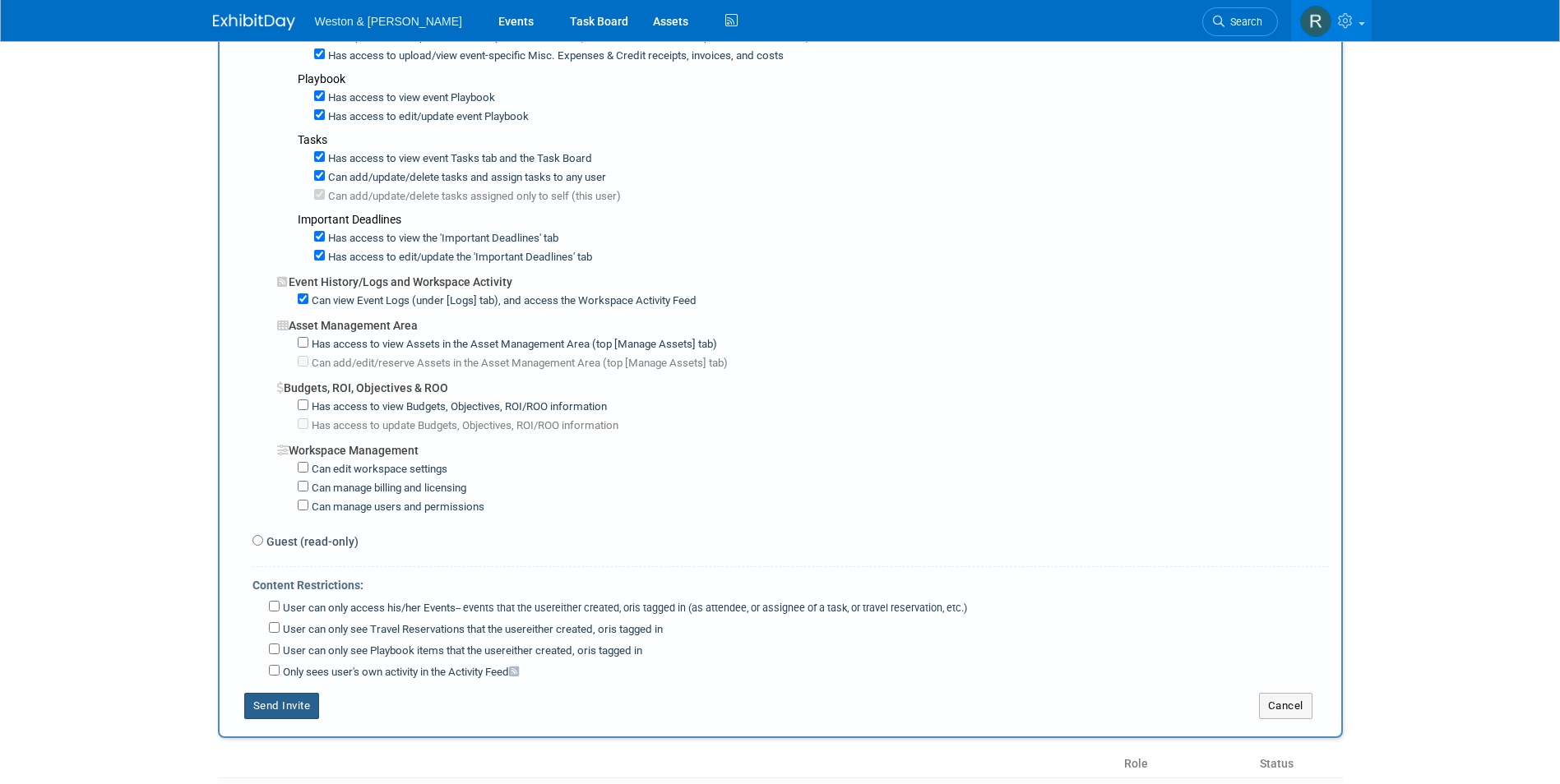
click at [288, 701] on button "Send Invite" at bounding box center [281, 705] width 76 height 26
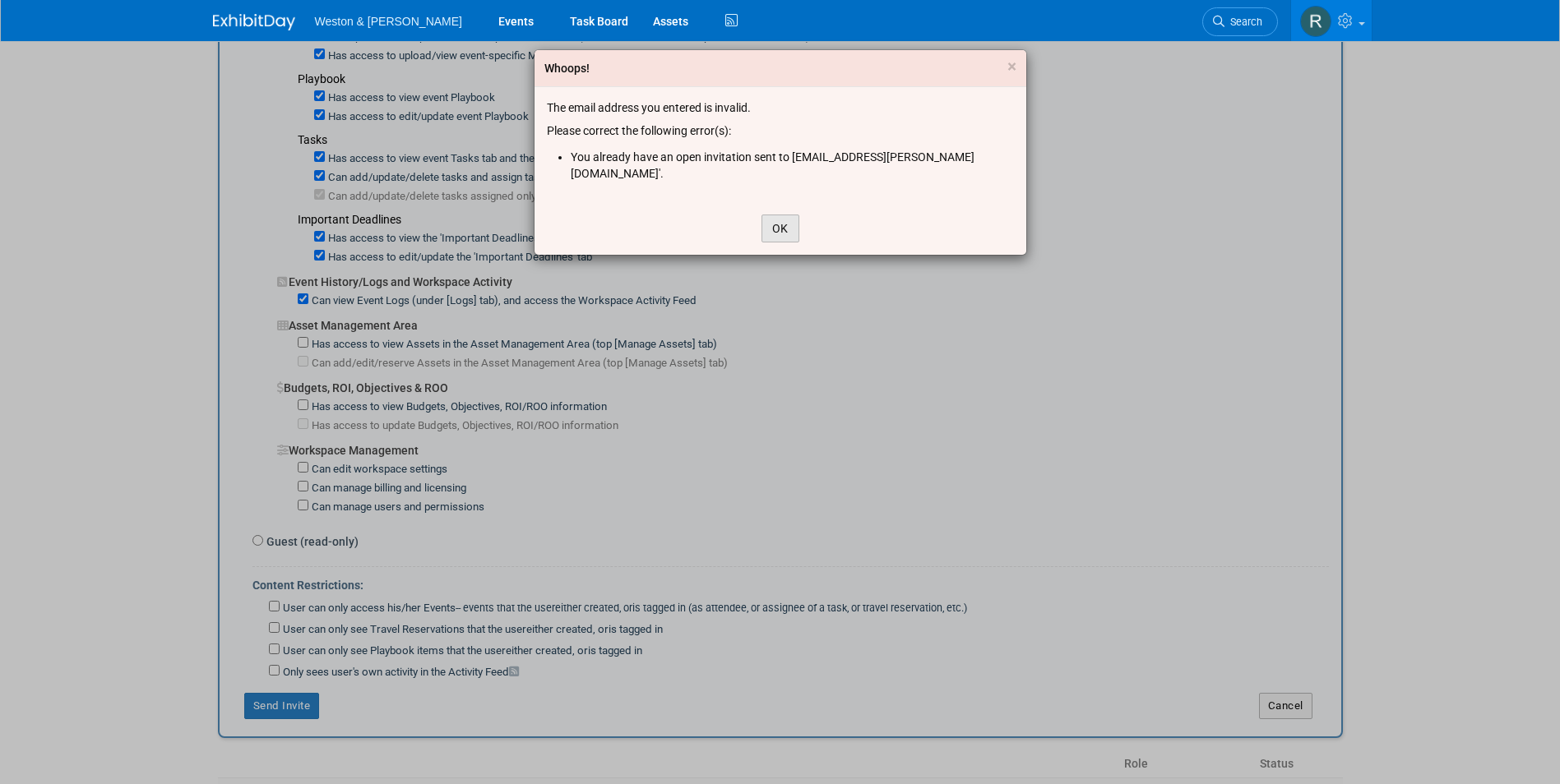
click at [795, 215] on button "OK" at bounding box center [780, 228] width 37 height 28
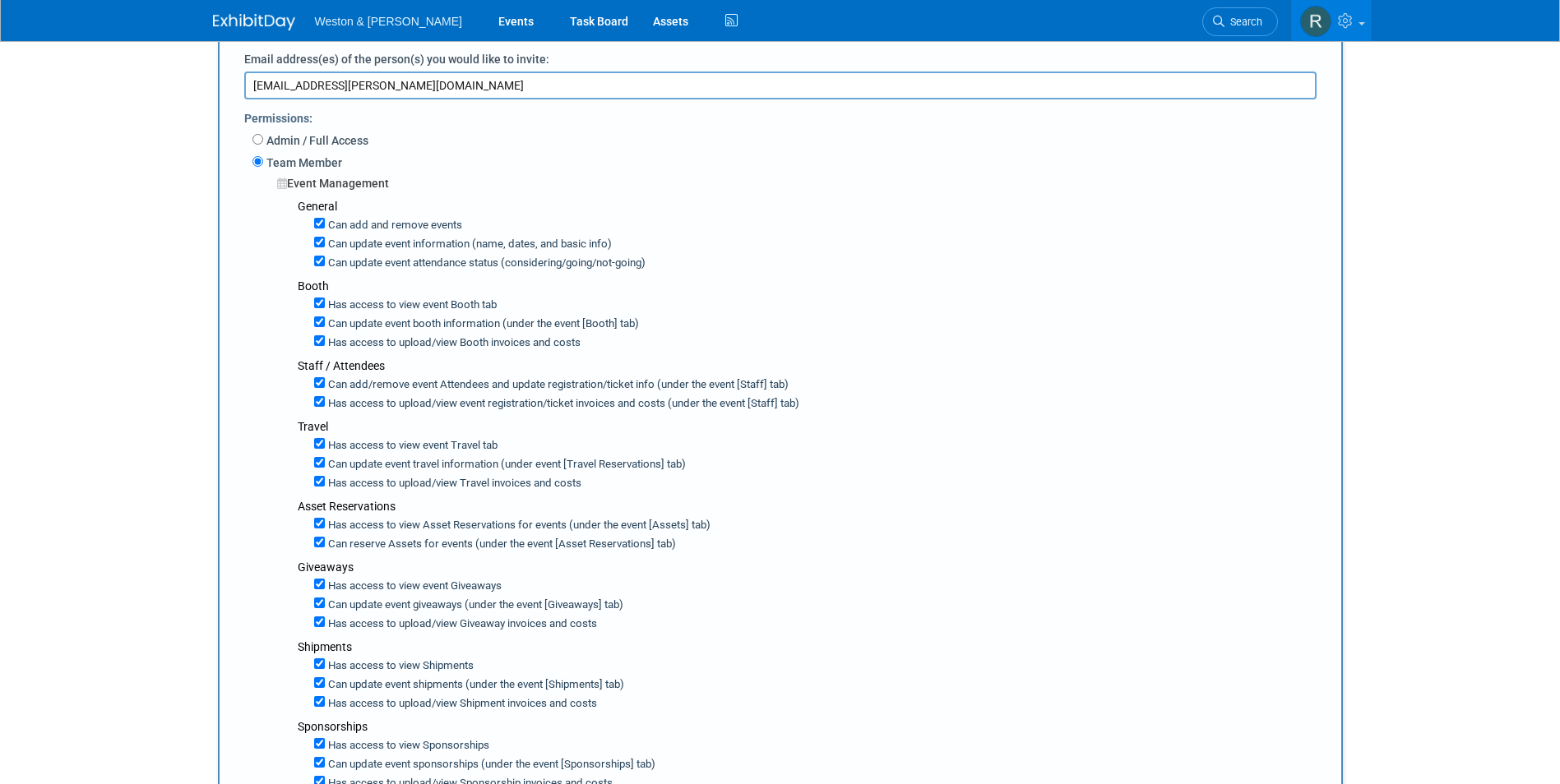
scroll to position [0, 0]
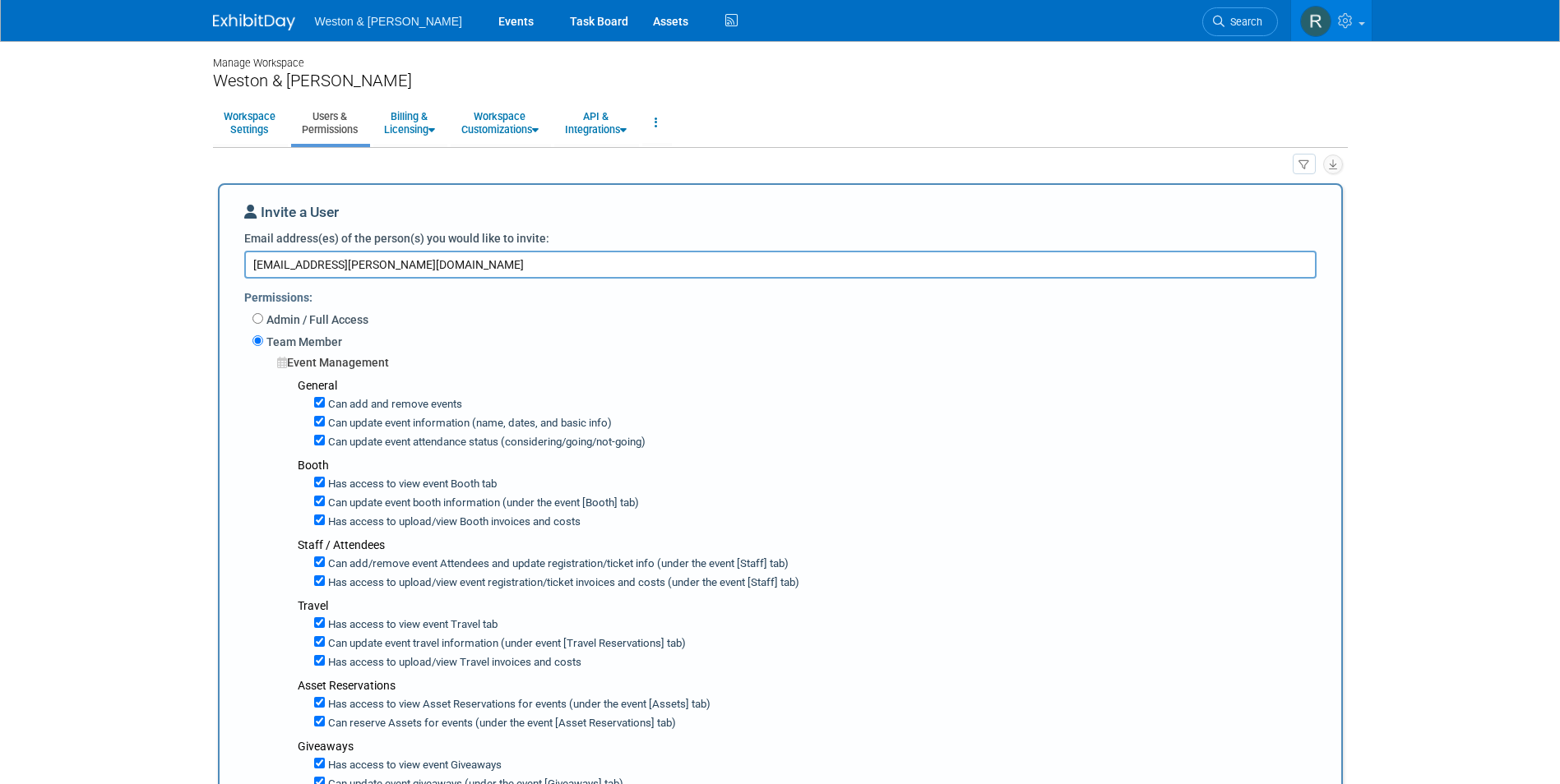
click at [438, 269] on textarea "Ghosh.Indrani@wseinc.com" at bounding box center [780, 264] width 1072 height 28
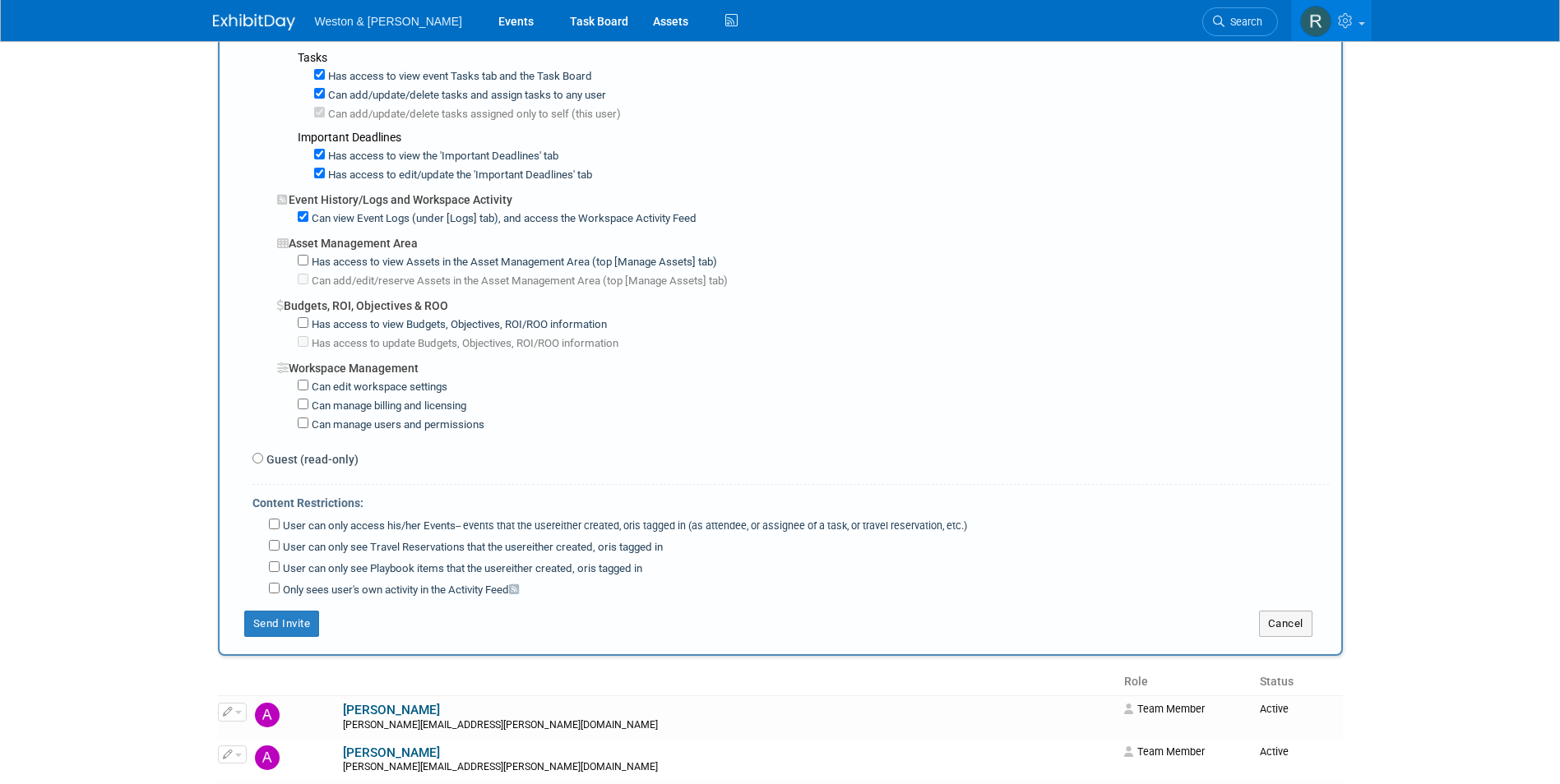
scroll to position [1480, 0]
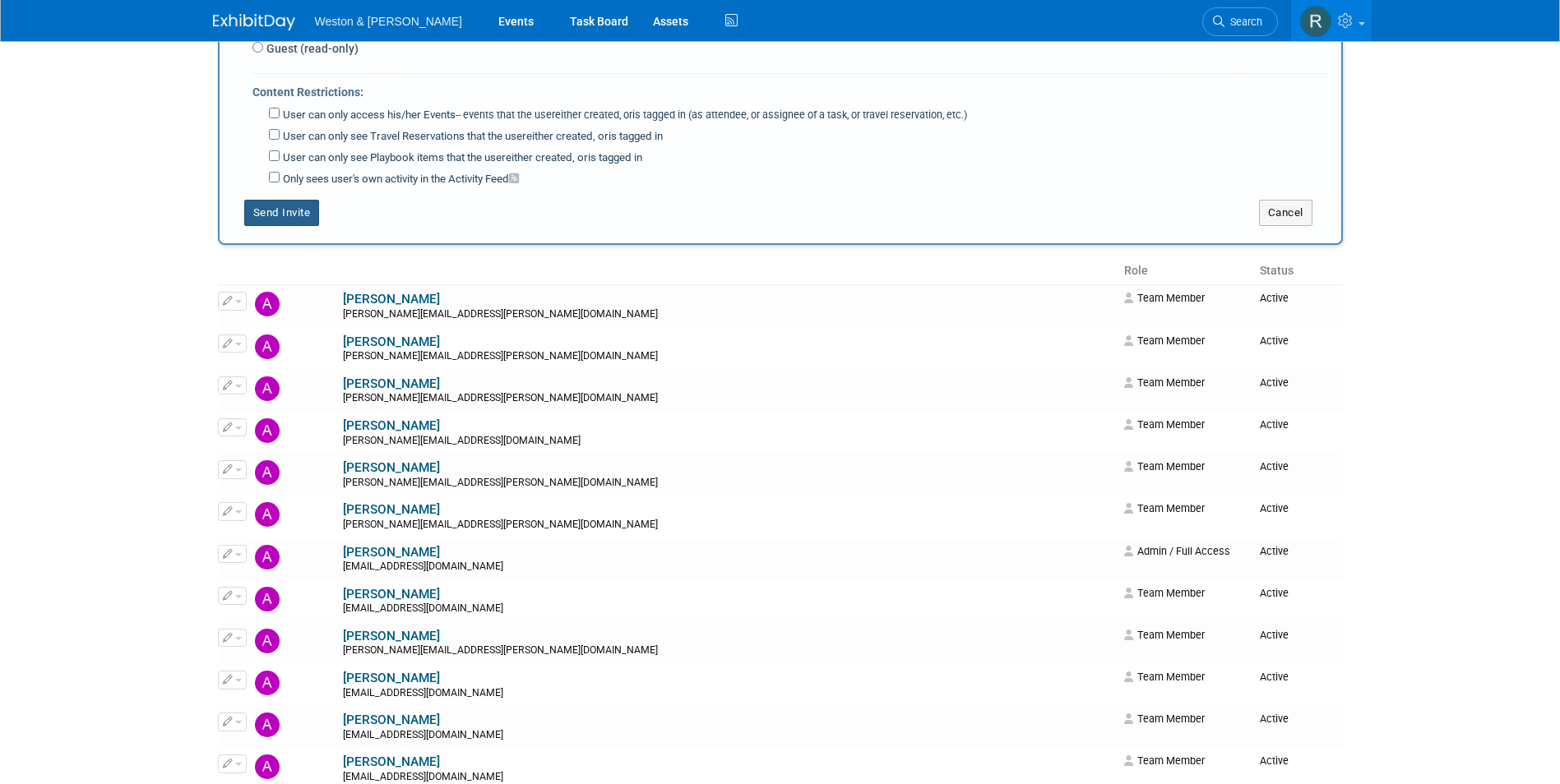
click at [294, 210] on button "Send Invite" at bounding box center [281, 212] width 76 height 26
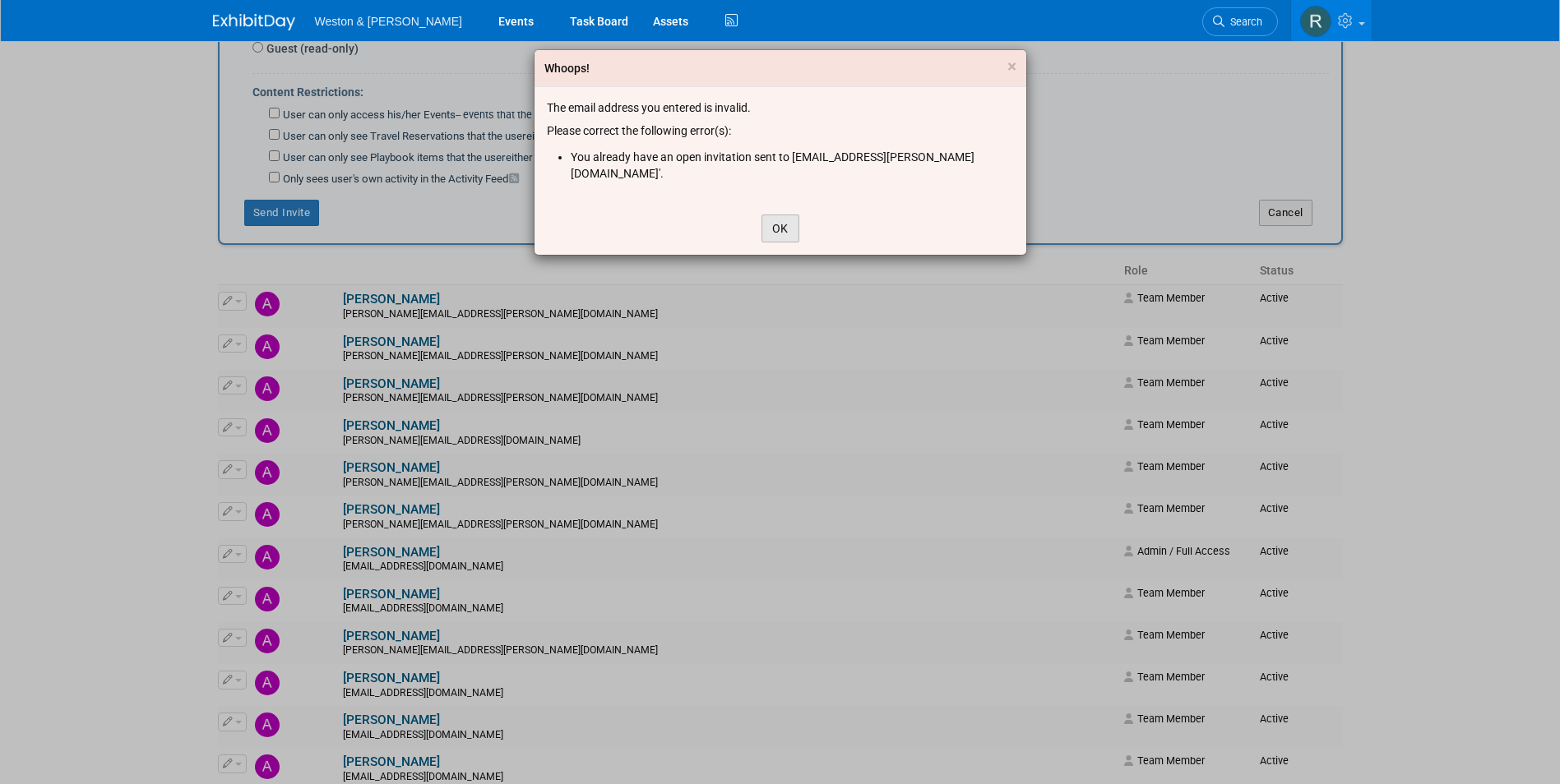
click at [771, 215] on button "OK" at bounding box center [780, 228] width 37 height 28
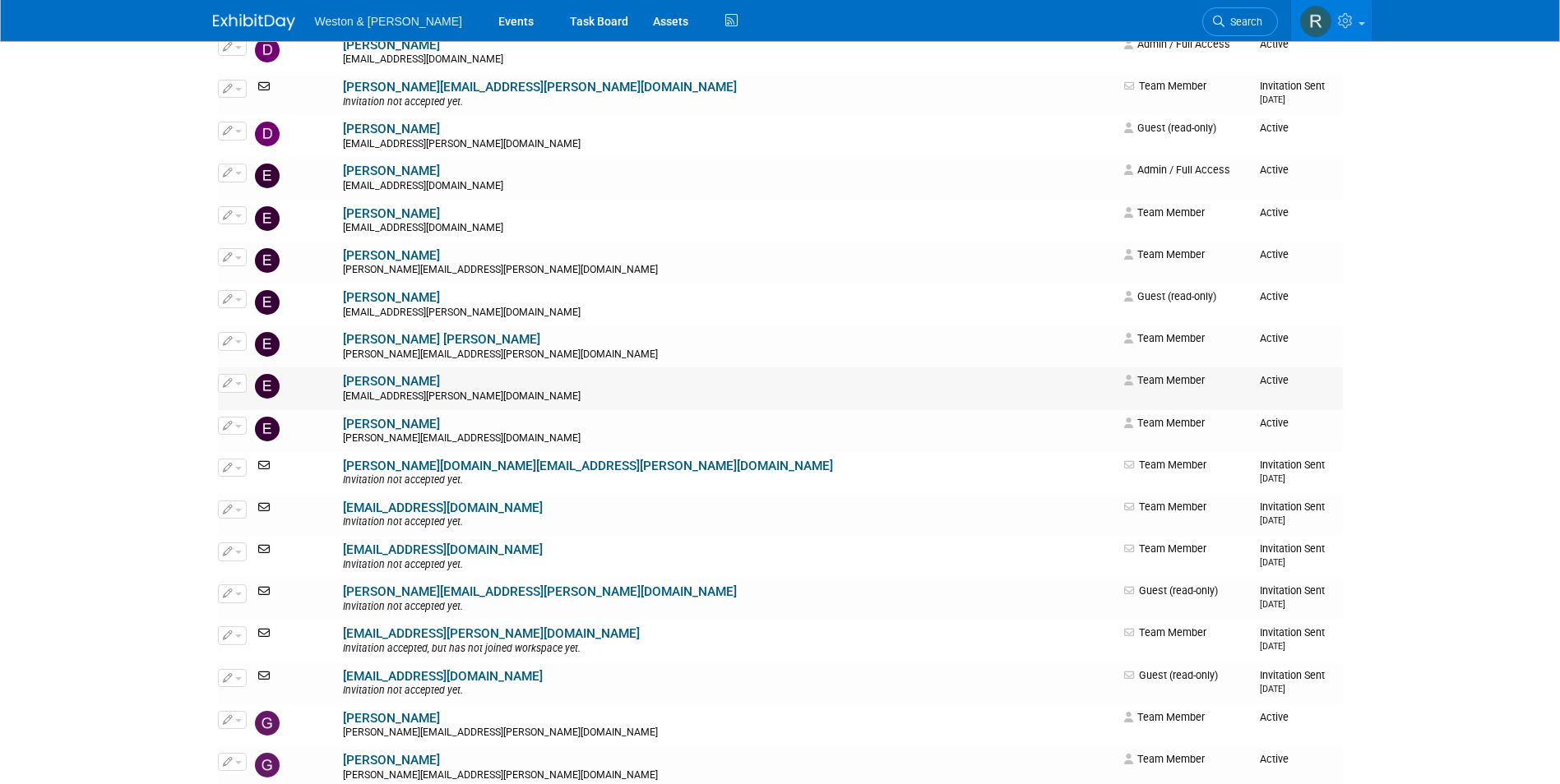
scroll to position [3782, 0]
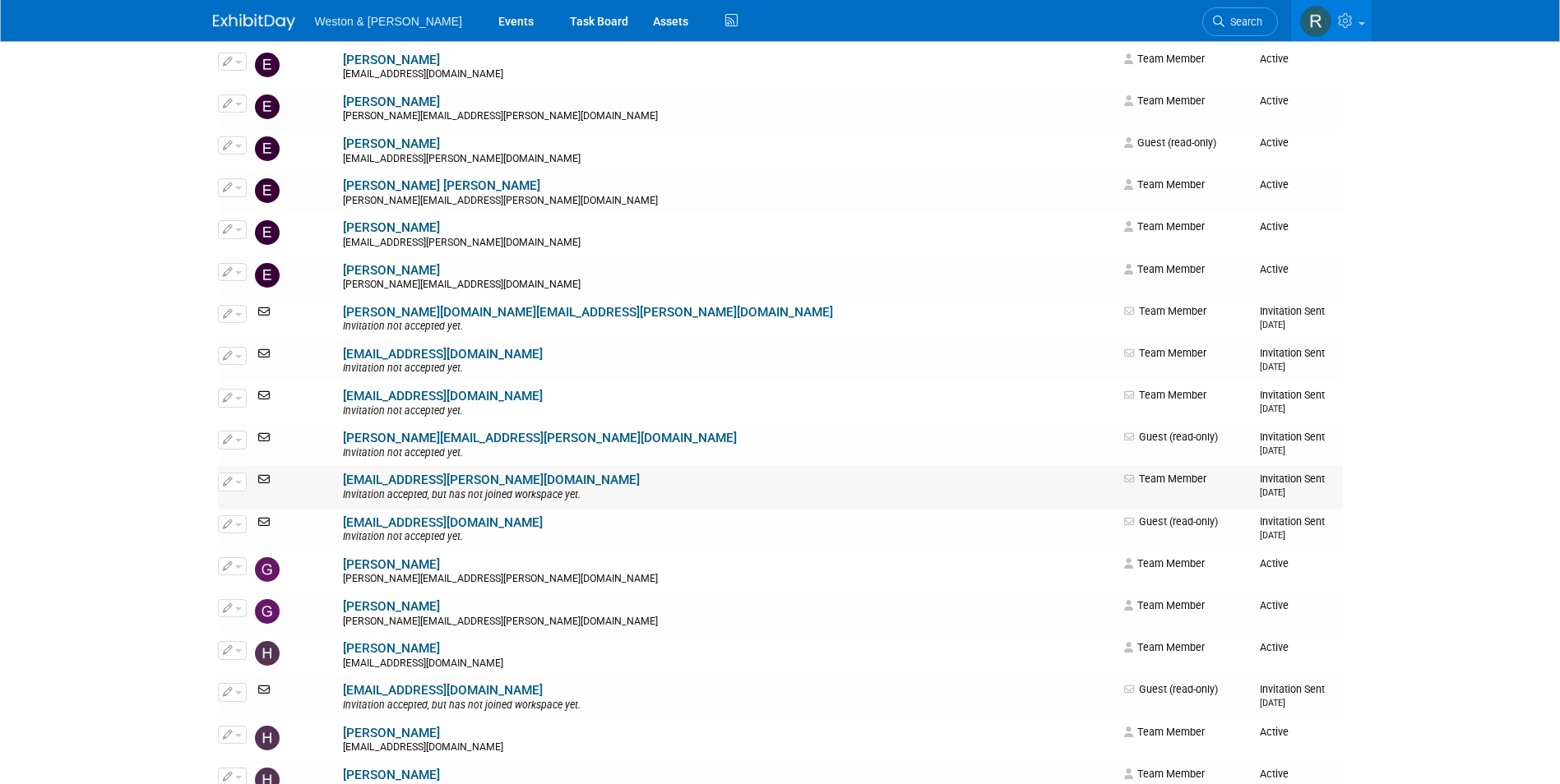
click at [229, 485] on icon "button" at bounding box center [228, 481] width 10 height 9
click at [266, 511] on link "Edit" at bounding box center [283, 509] width 130 height 23
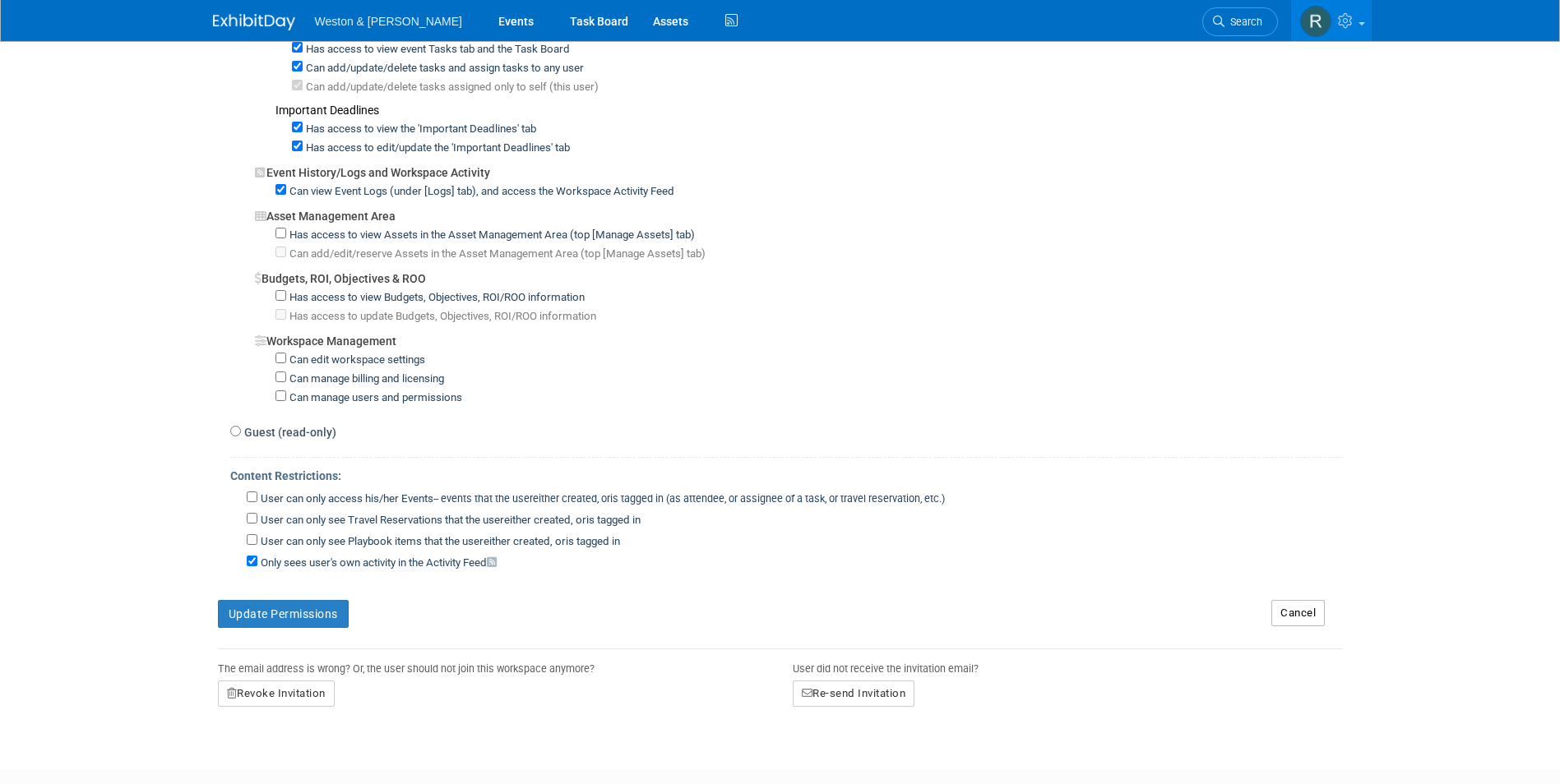
scroll to position [1139, 0]
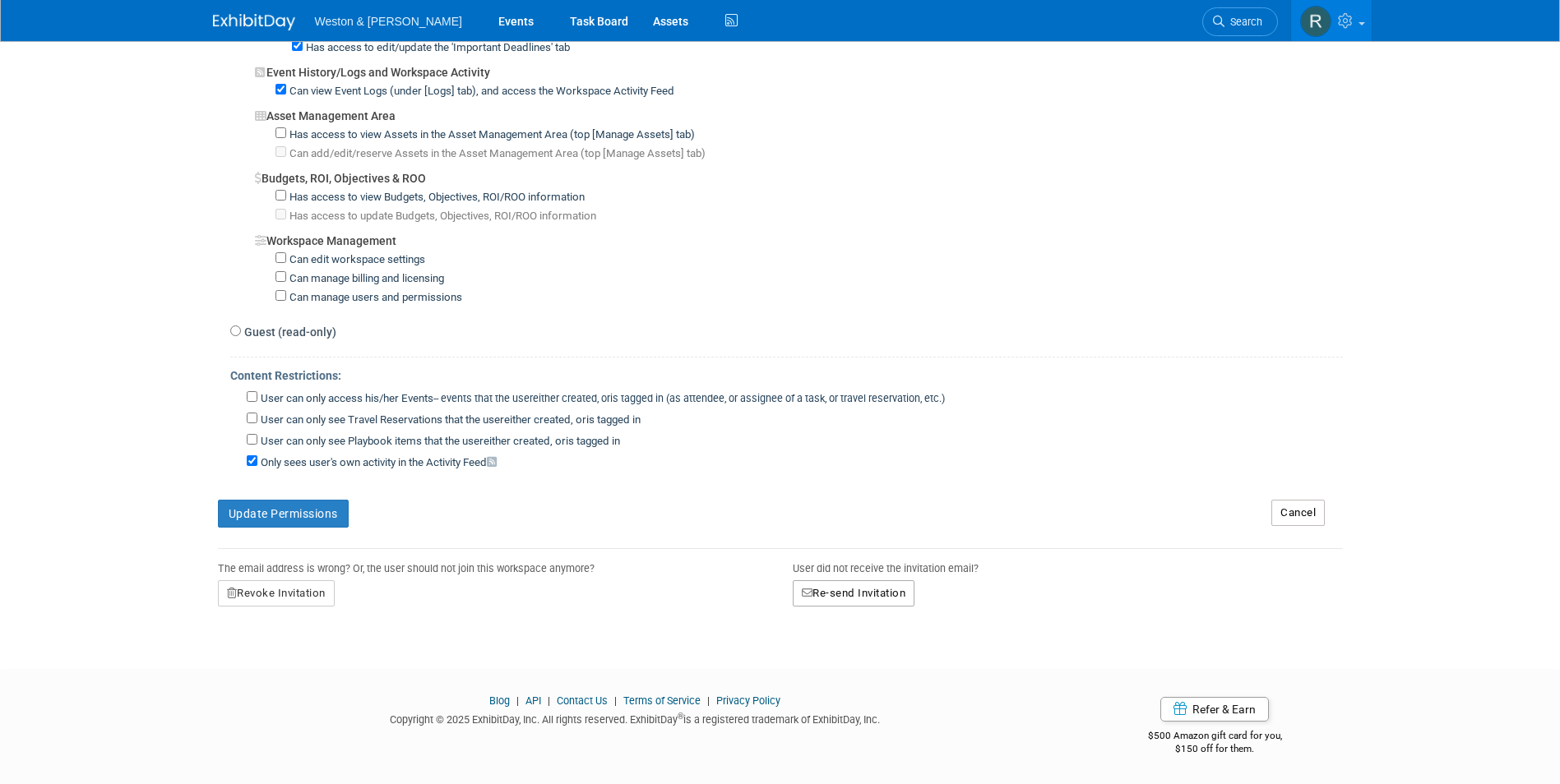
click at [836, 596] on button "Re-send Invitation" at bounding box center [854, 593] width 123 height 26
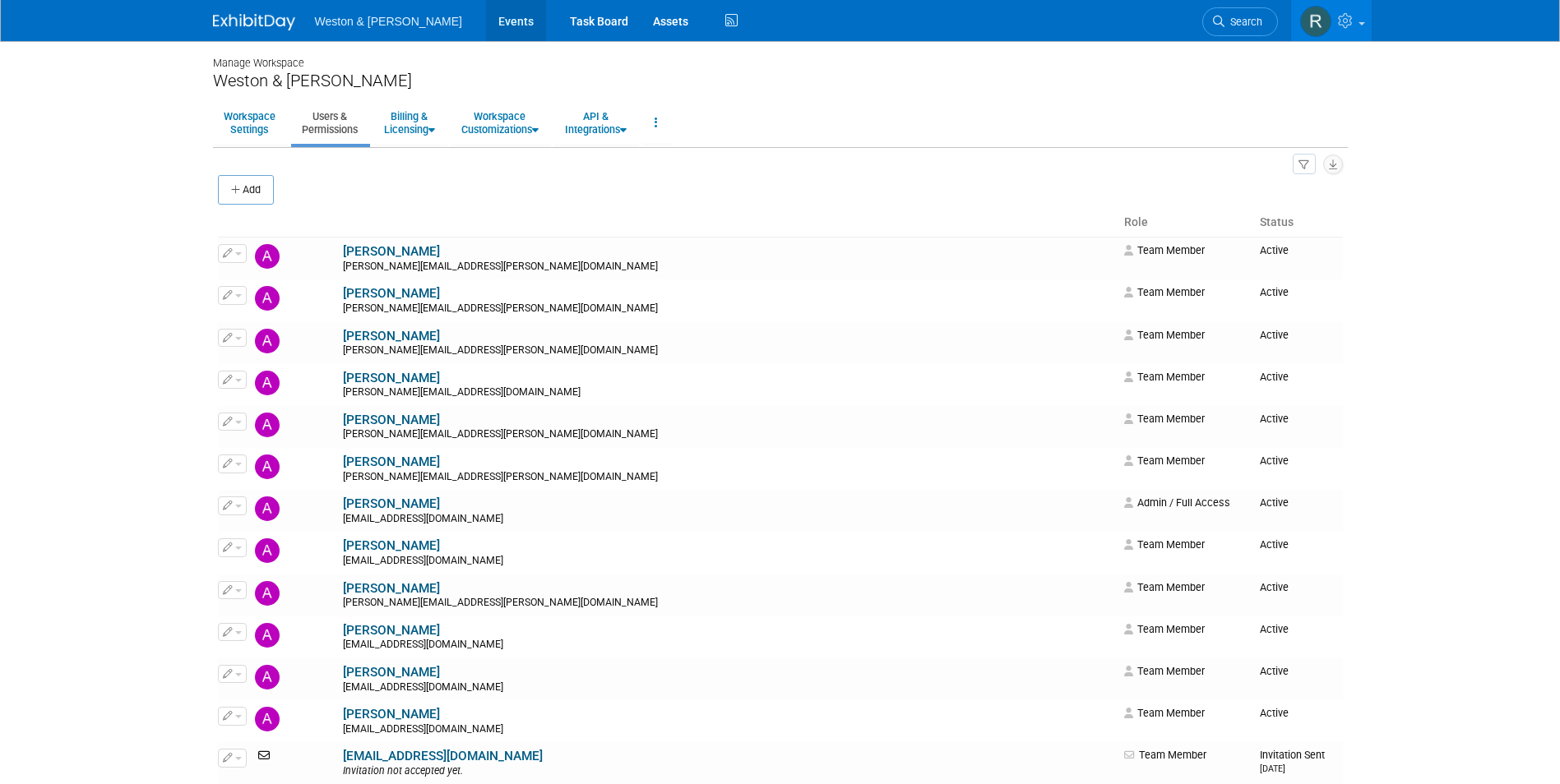
click at [486, 20] on link "Events" at bounding box center [516, 20] width 60 height 41
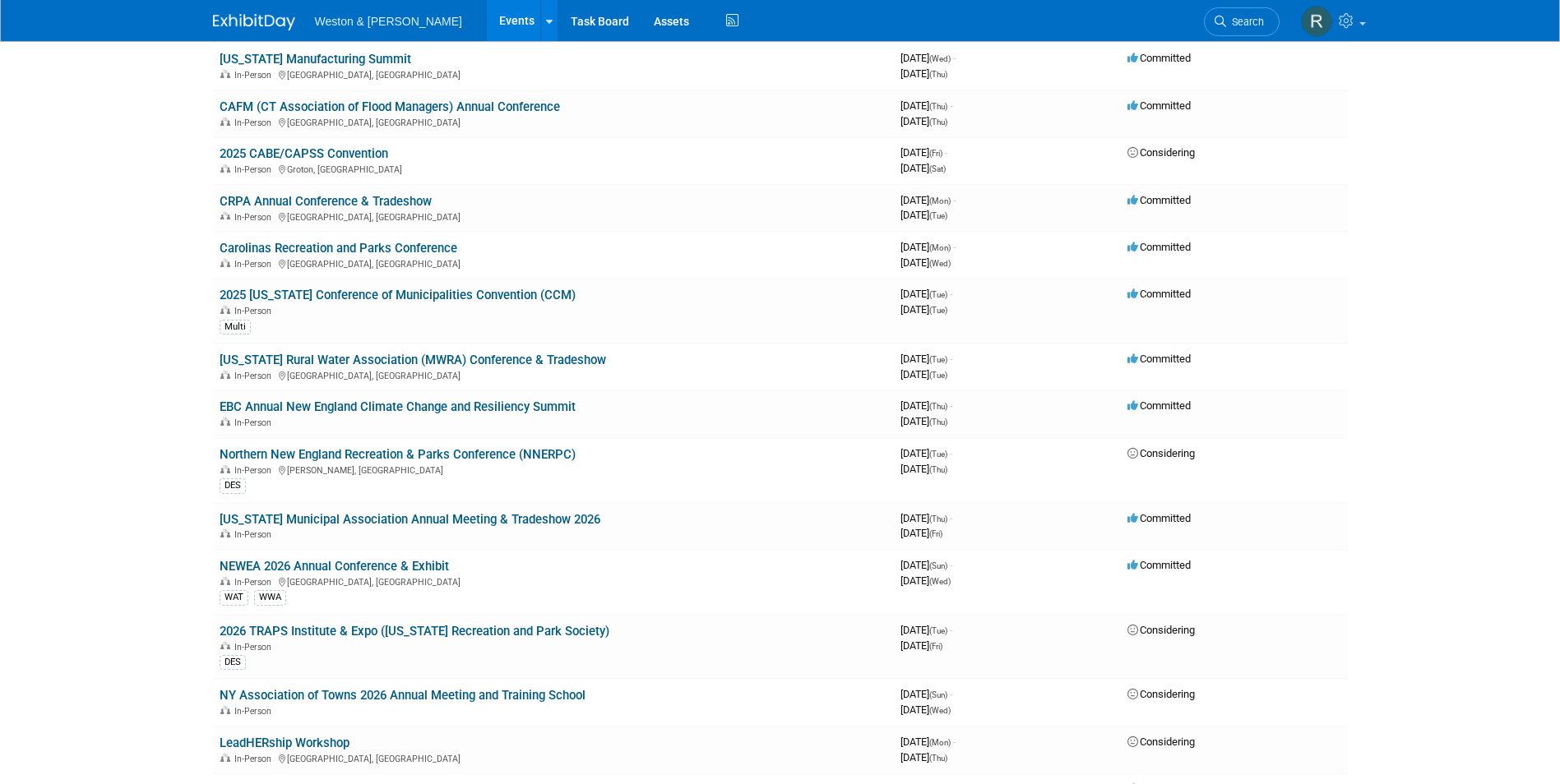
scroll to position [2385, 0]
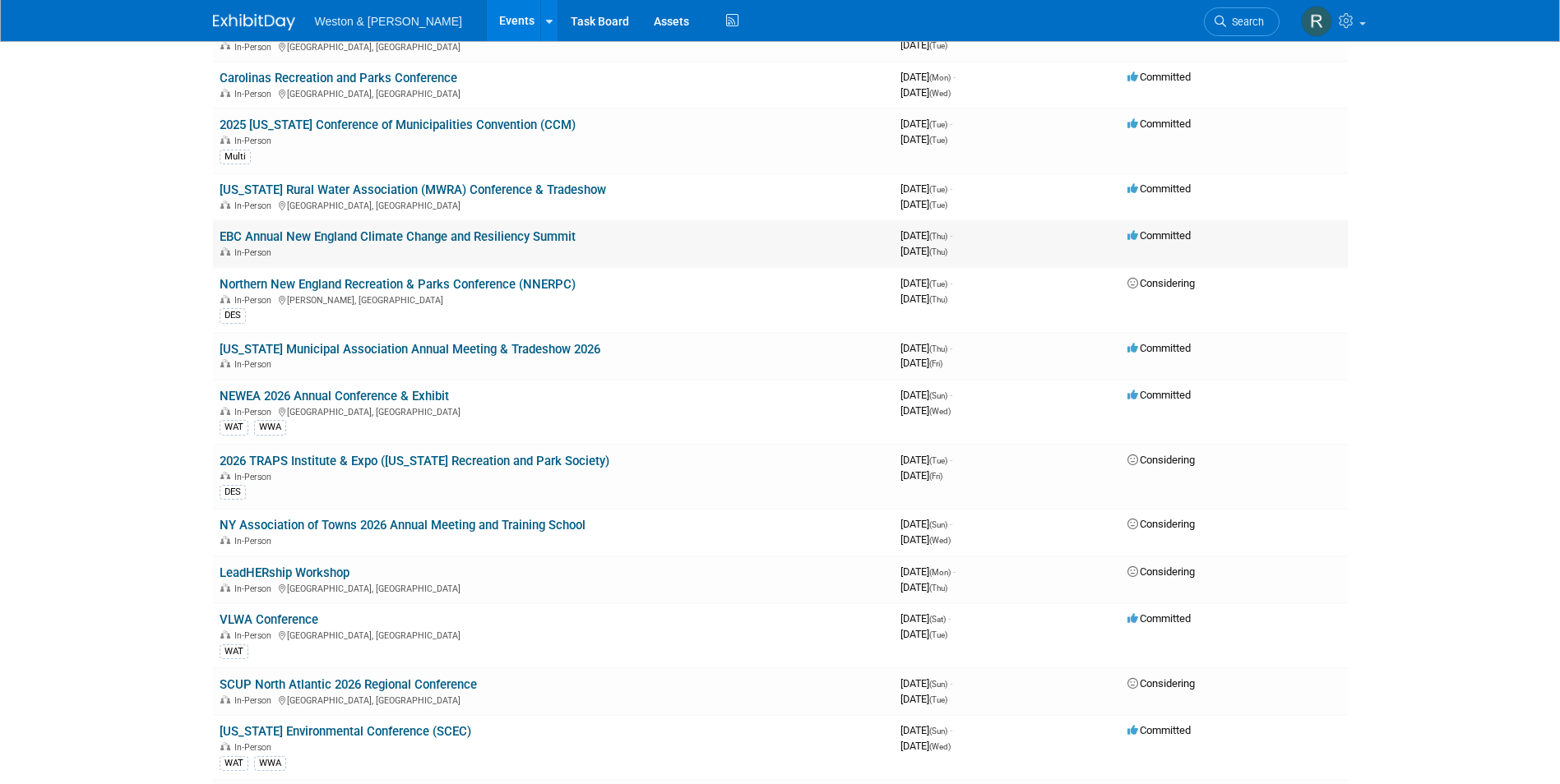
click at [452, 238] on link "EBC Annual New England Climate Change and Resiliency Summit" at bounding box center [397, 236] width 356 height 14
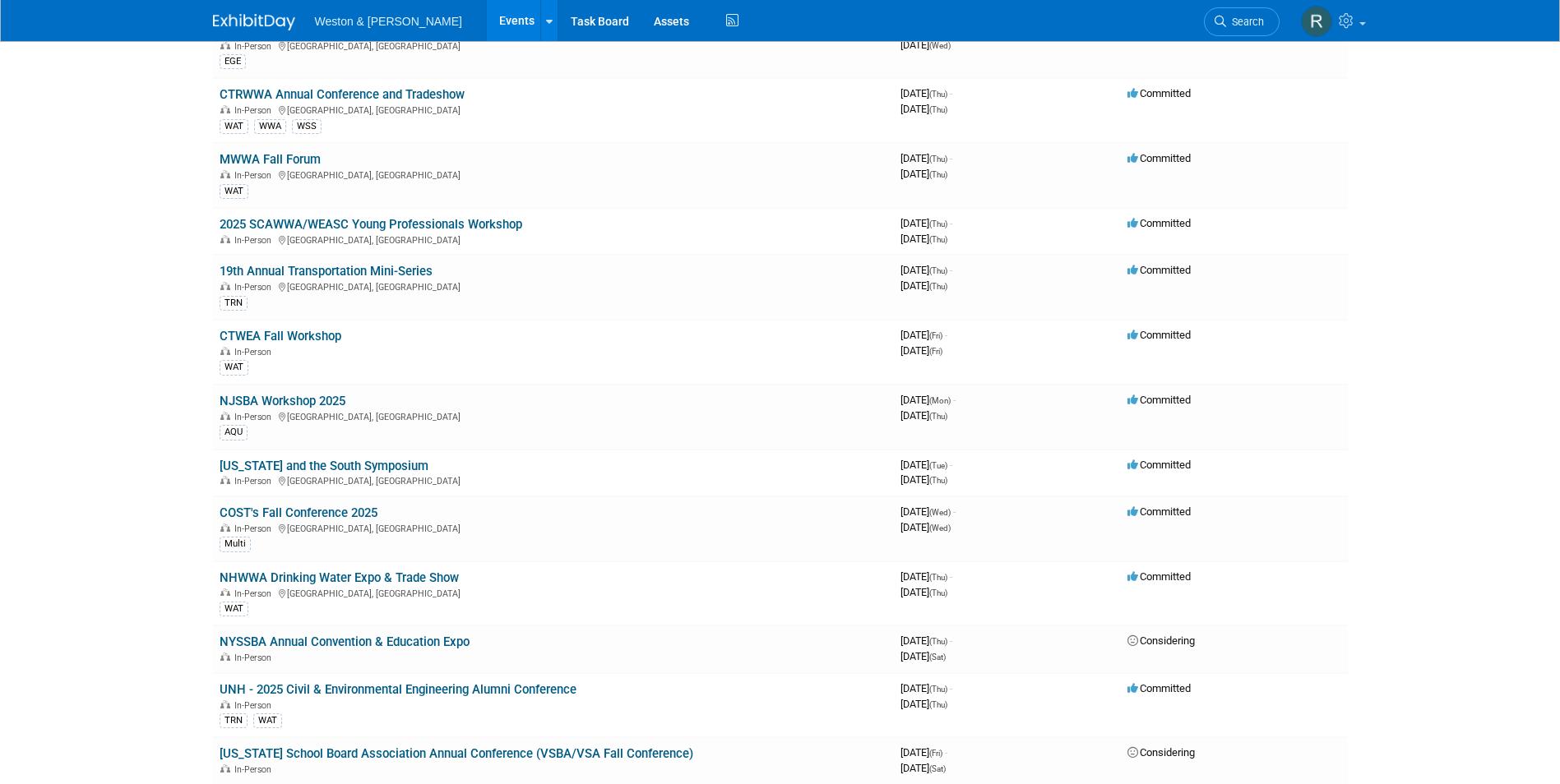
scroll to position [0, 0]
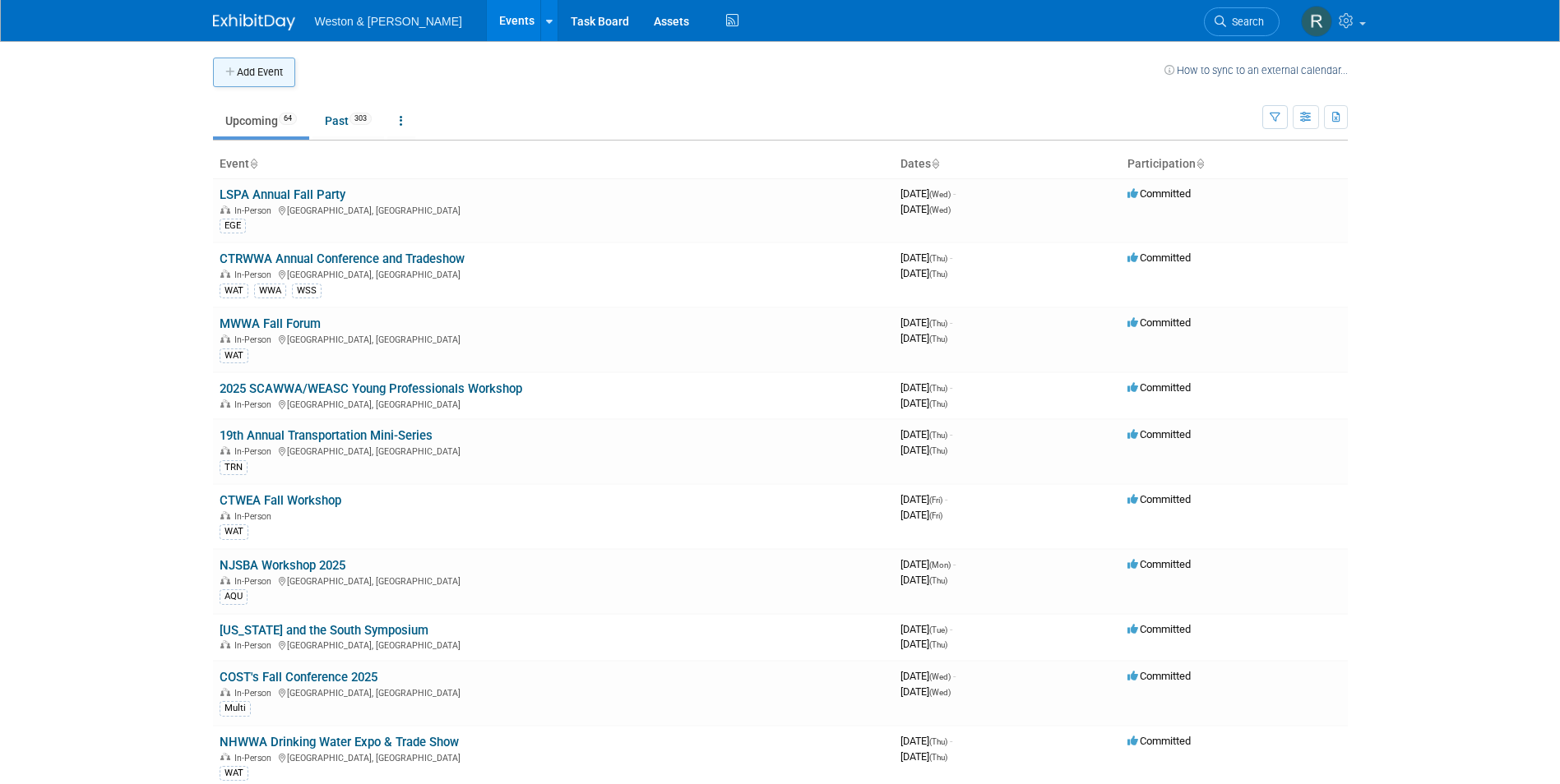
click at [244, 71] on button "Add Event" at bounding box center [254, 72] width 83 height 30
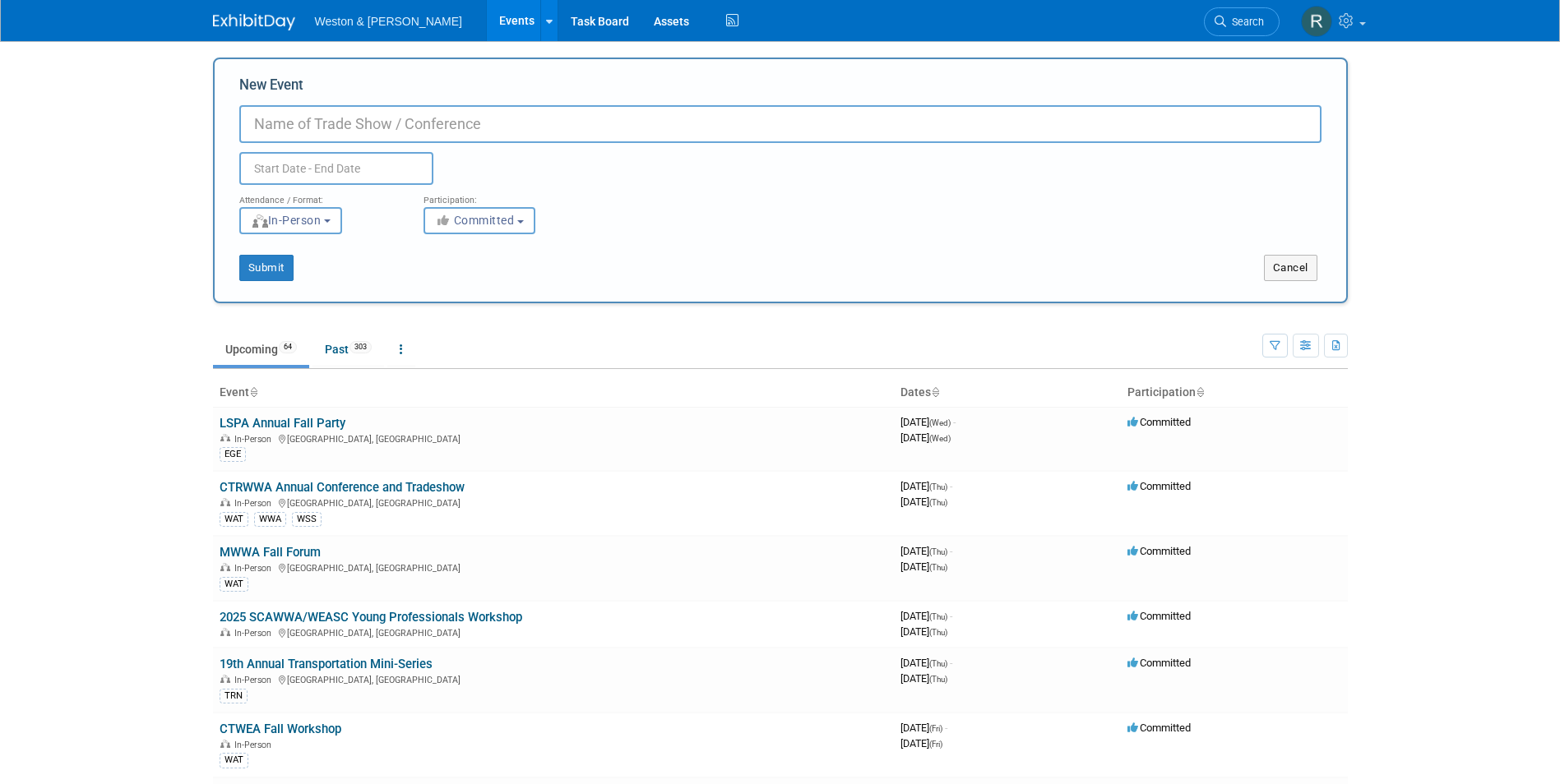
click at [349, 112] on input "New Event" at bounding box center [780, 124] width 1083 height 37
type input "Nature-Based Exchange (SC)"
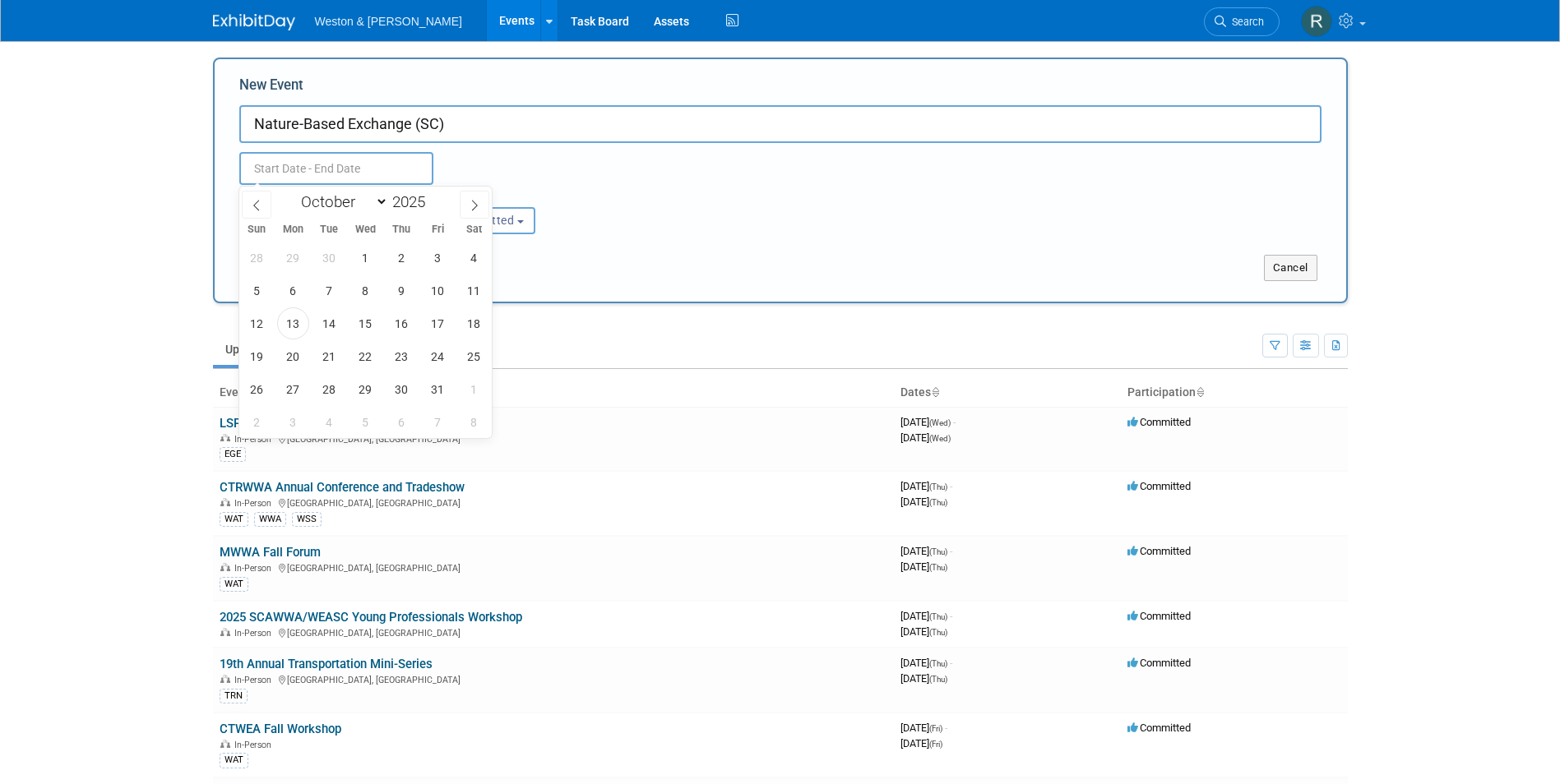
click at [275, 169] on input "text" at bounding box center [336, 169] width 194 height 33
click at [477, 206] on icon at bounding box center [474, 205] width 12 height 12
select select "10"
click at [374, 292] on span "5" at bounding box center [365, 290] width 32 height 32
type input "[DATE] to [DATE]"
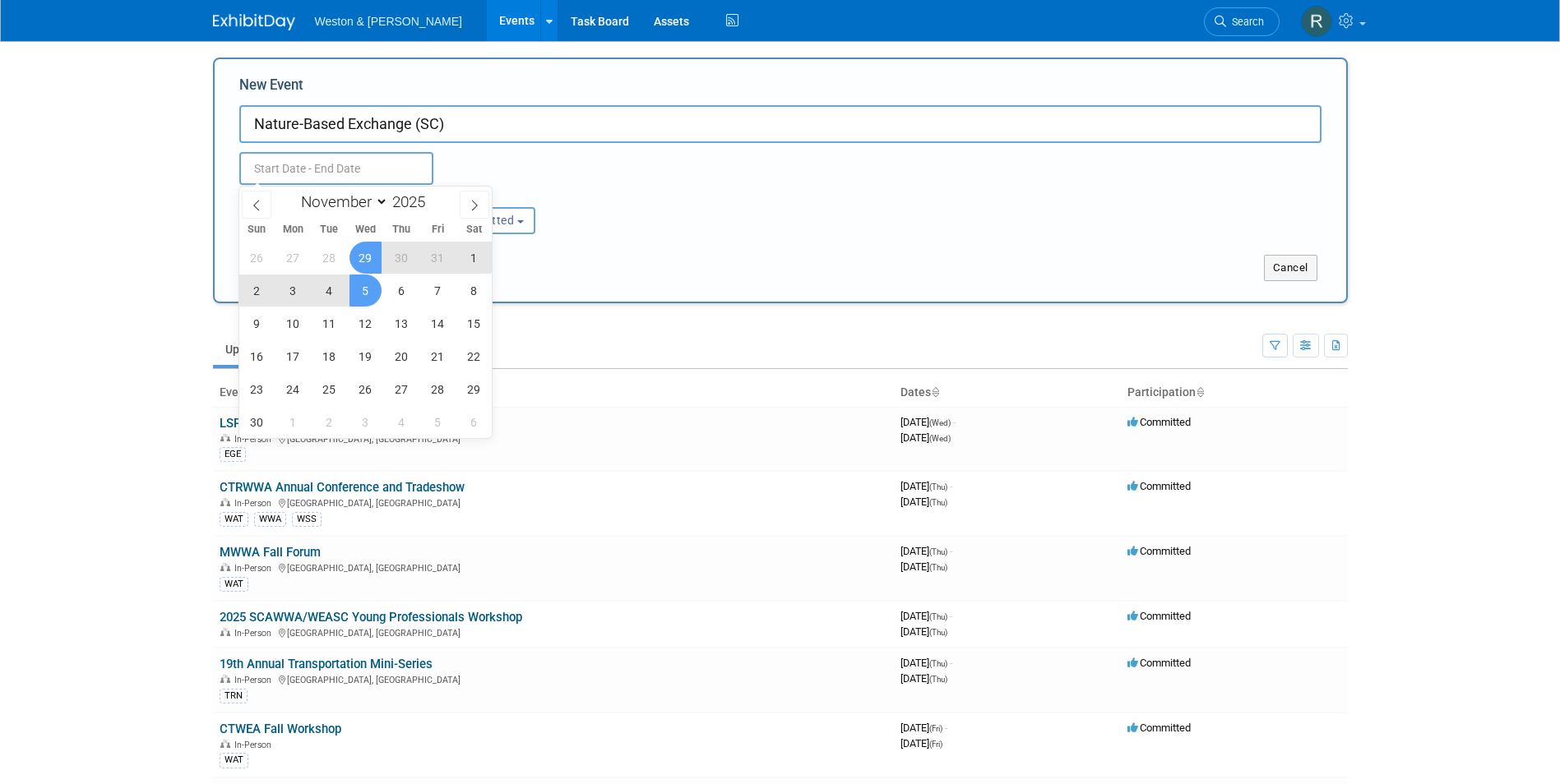
type input "[DATE] to [DATE]"
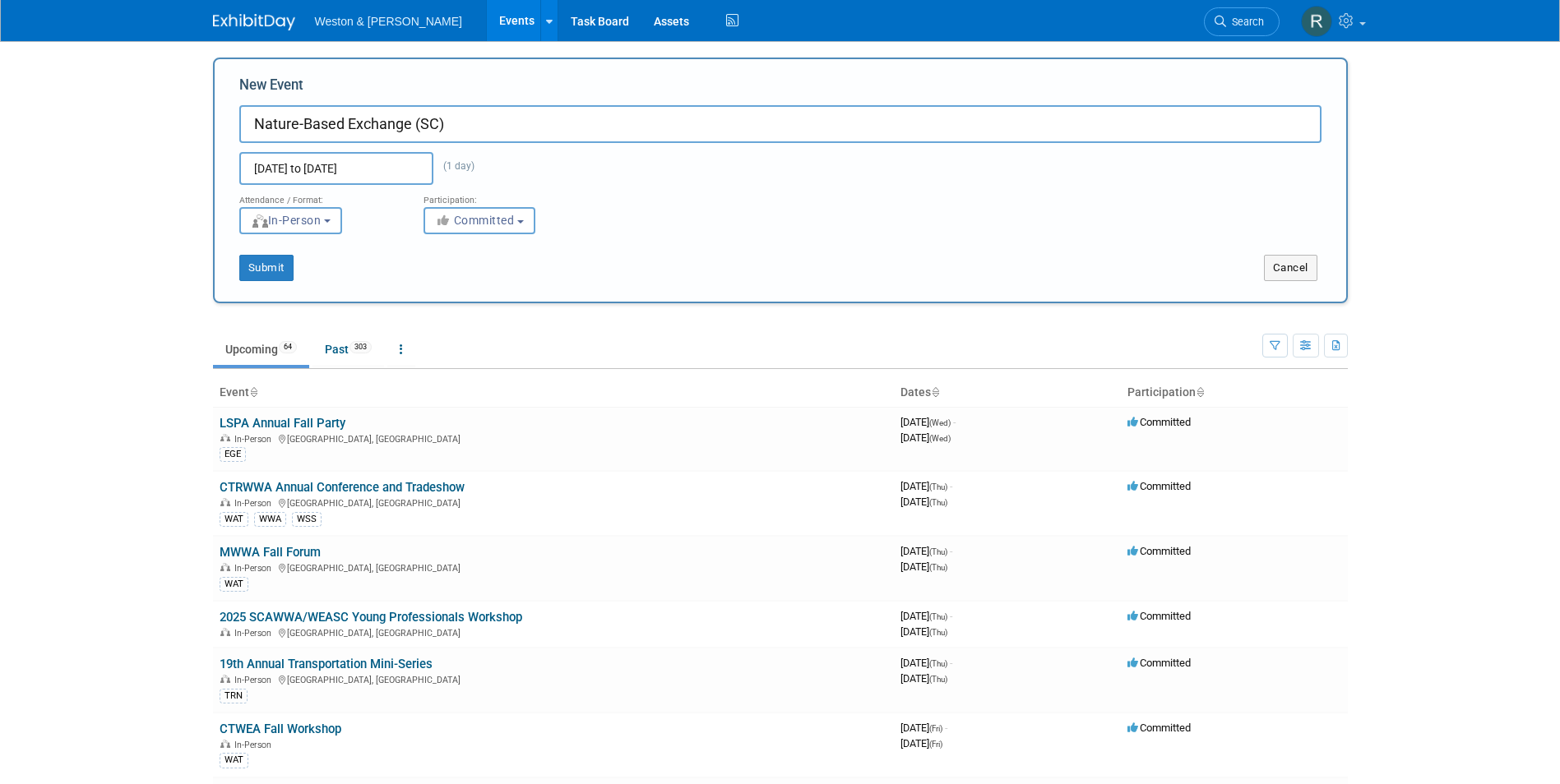
click at [681, 176] on div "[DATE] to [DATE] (1 day) Duplicate Event Warning" at bounding box center [780, 164] width 1107 height 42
click at [278, 268] on button "Submit" at bounding box center [266, 268] width 55 height 26
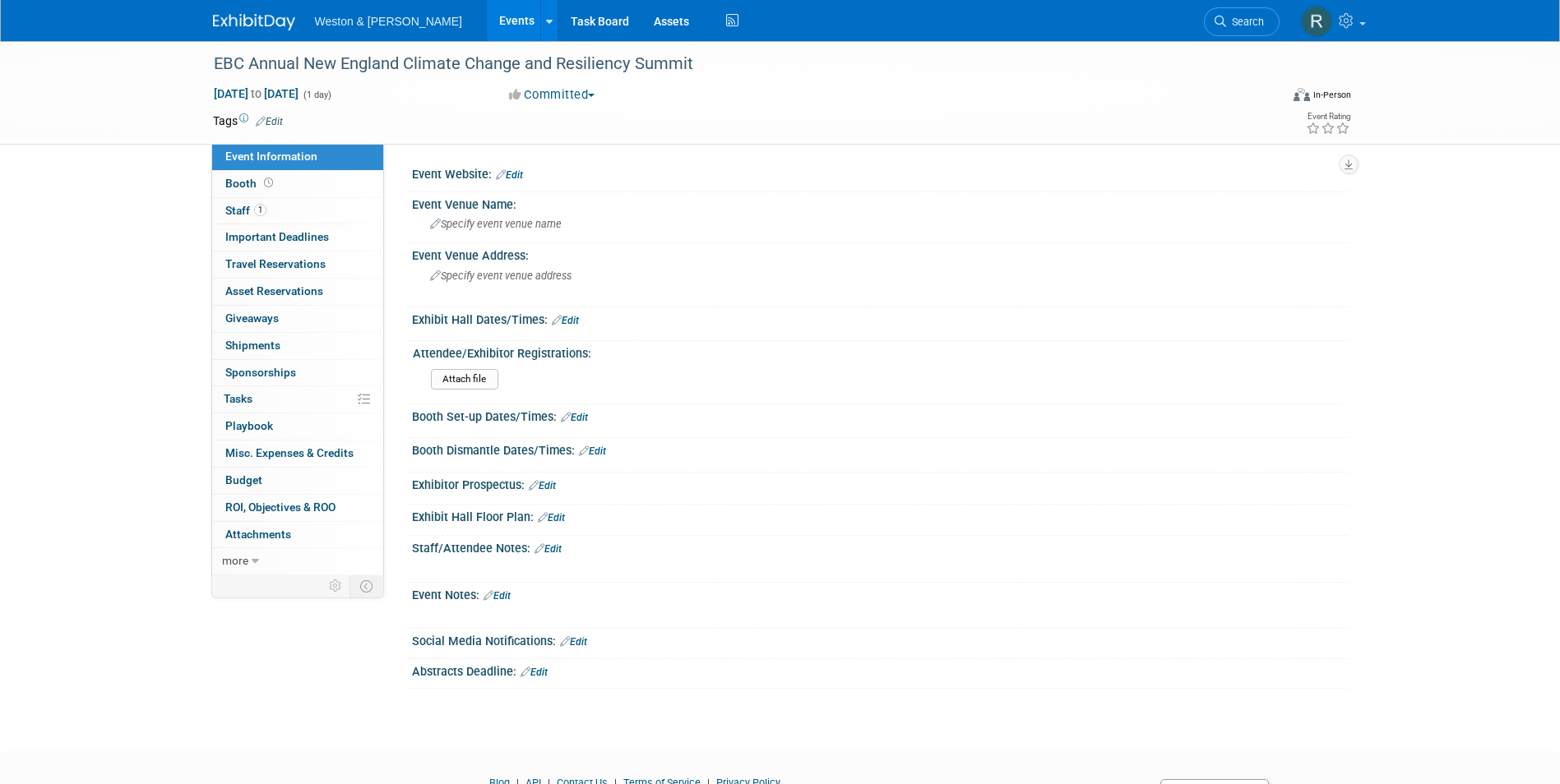
click at [463, 174] on div "Event Website: Edit" at bounding box center [879, 173] width 936 height 21
click at [519, 173] on link "Edit" at bounding box center [510, 175] width 27 height 12
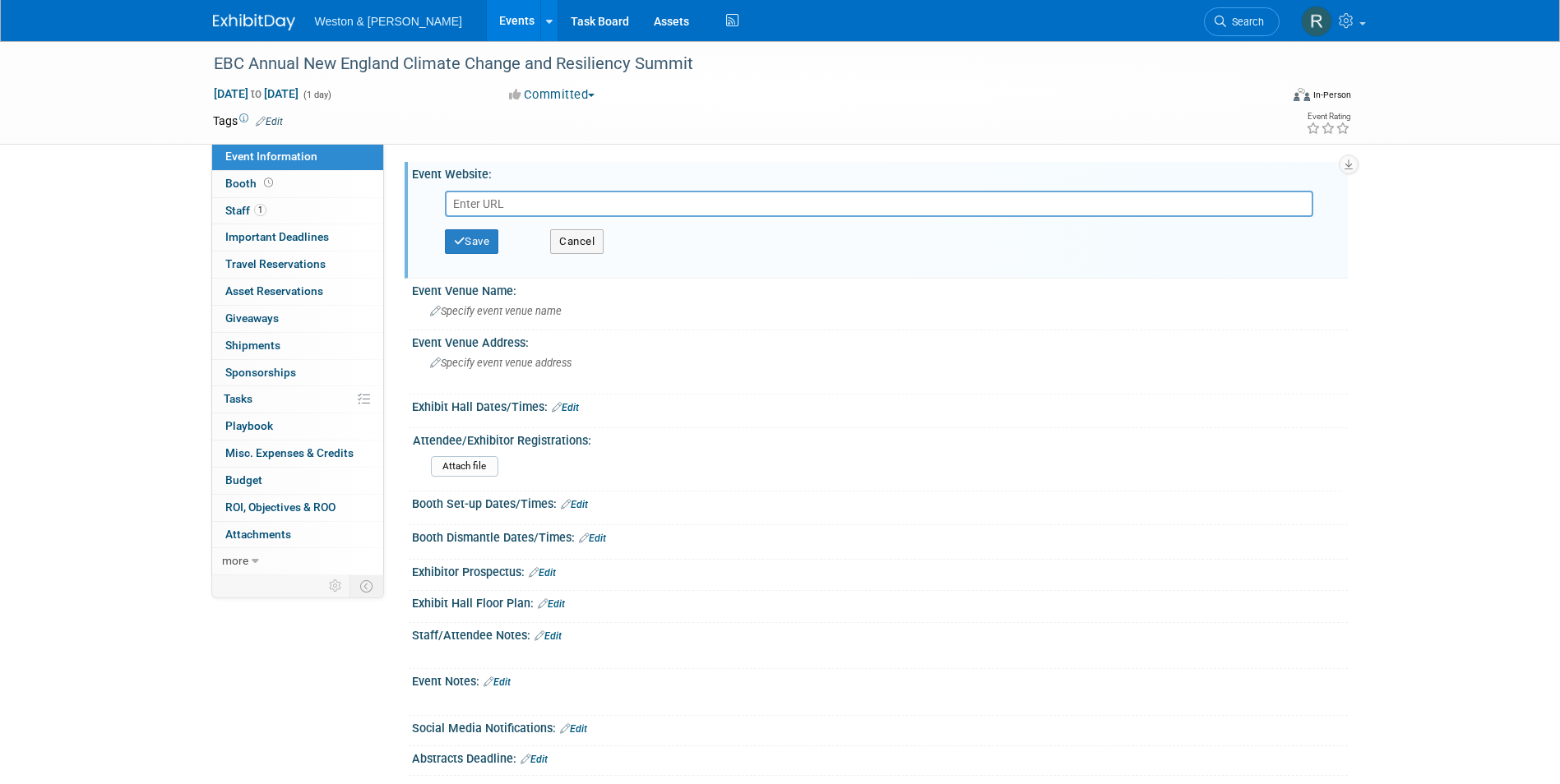
paste input "https://web.cvent.com/event/aa33f8c4-1250-4bd5-8c07-34d26565dca5/summary"
type input "https://web.cvent.com/event/aa33f8c4-1250-4bd5-8c07-34d26565dca5/summary"
click at [542, 315] on span "Specify event venue name" at bounding box center [495, 311] width 132 height 12
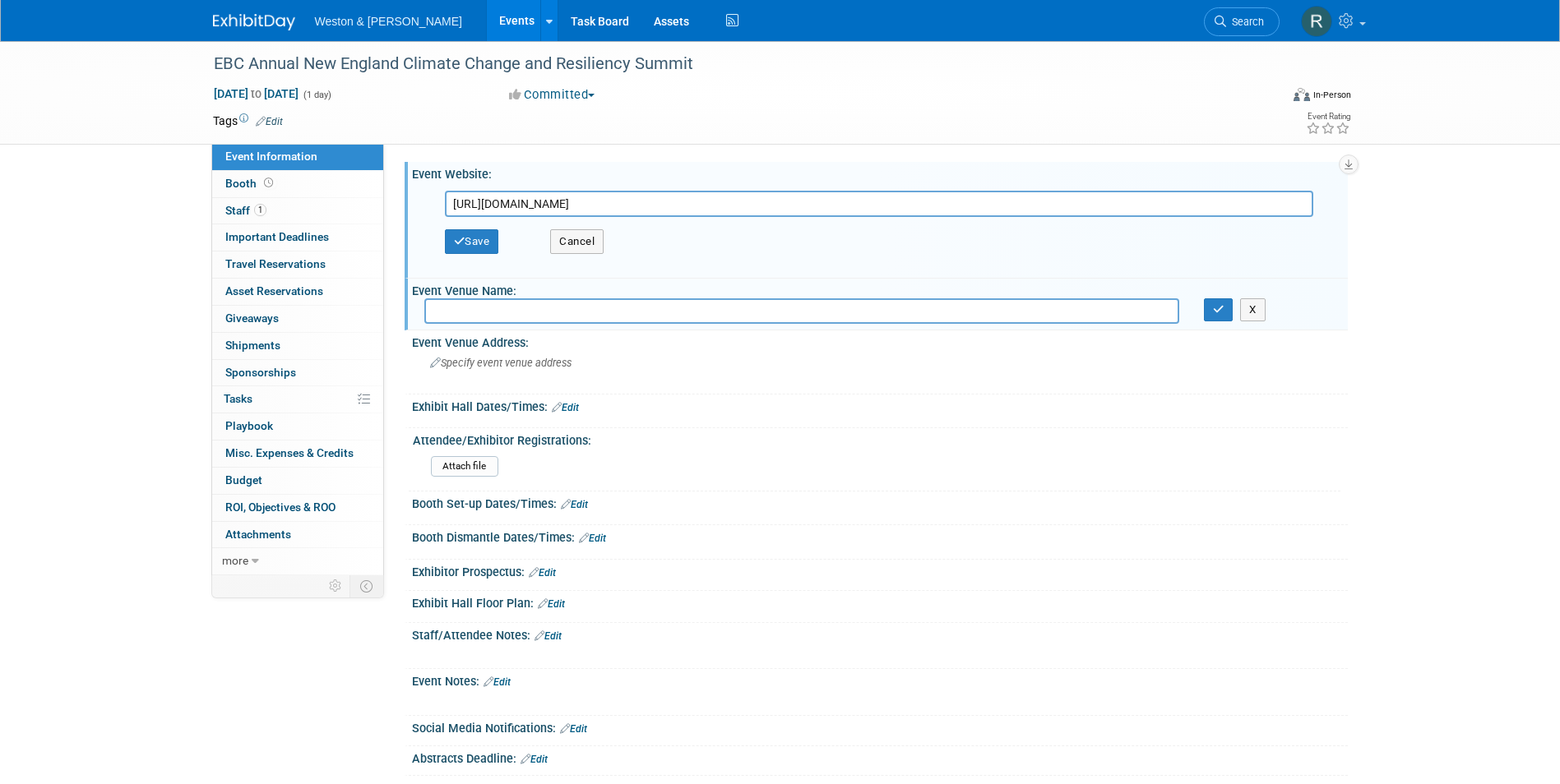
paste input "University of Massachusetts Lowell - University Crossing - Atrium and Moloney B…"
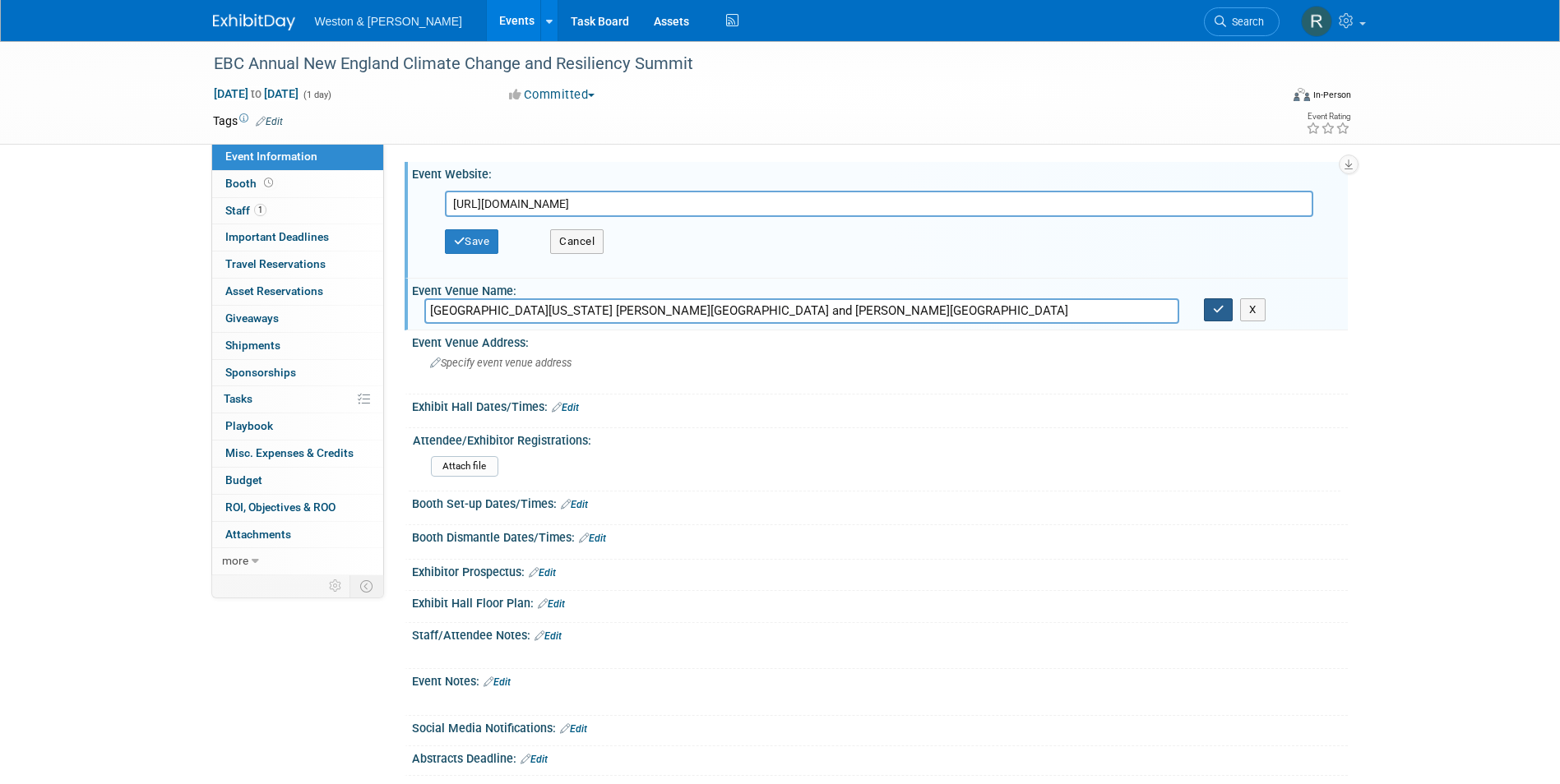
type input "University of Massachusetts Lowell - University Crossing - Atrium and Moloney B…"
click at [1212, 310] on button "button" at bounding box center [1218, 310] width 30 height 23
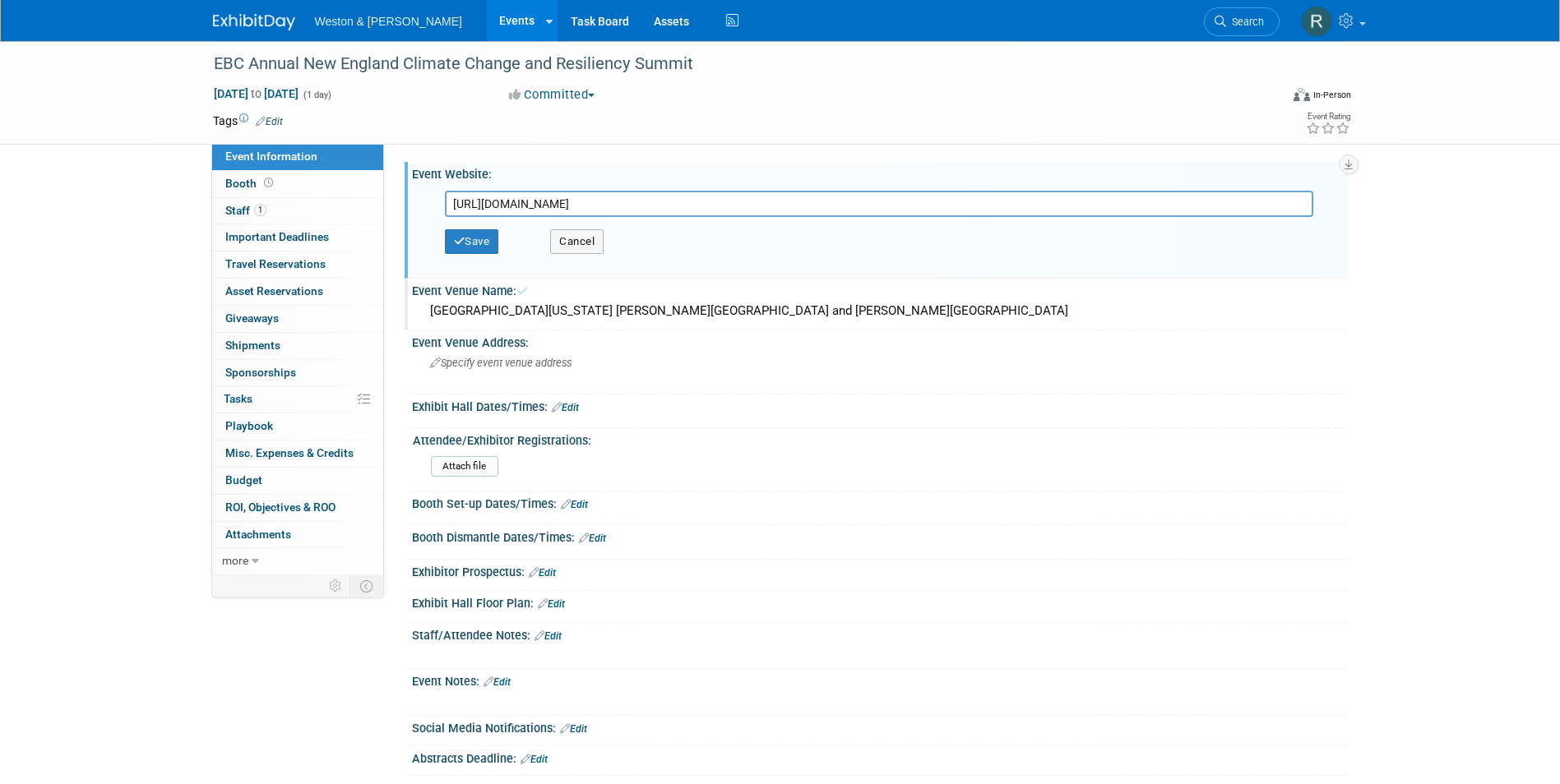
click at [972, 458] on div "Attach file" at bounding box center [883, 469] width 904 height 26
click at [705, 382] on div "Specify event venue address" at bounding box center [607, 368] width 365 height 37
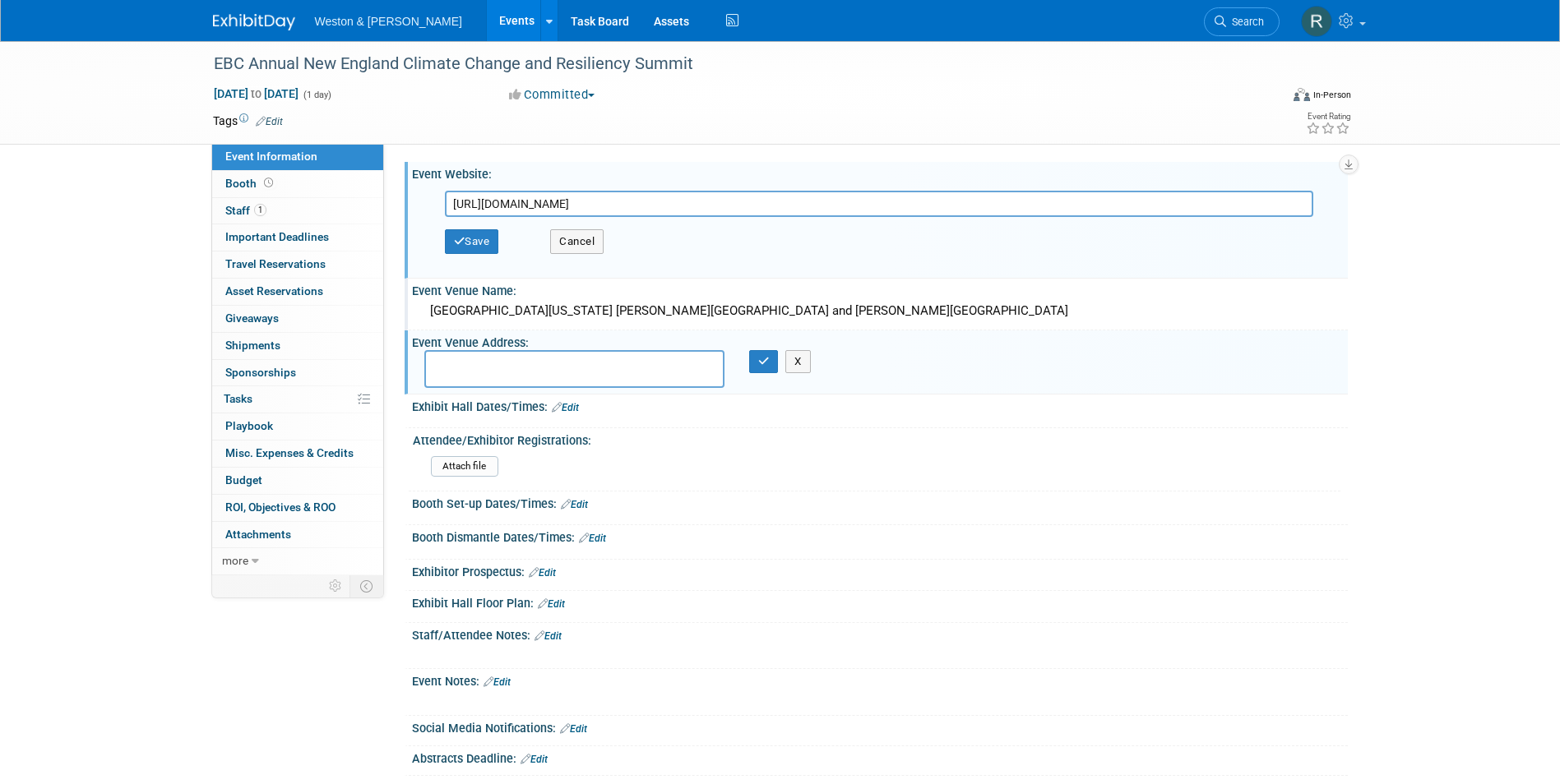
click at [116, 249] on div "EBC Annual New England Climate Change and Resiliency Summit Jan 8, 2026 to Jan …" at bounding box center [780, 425] width 1560 height 768
click at [168, 91] on div "EBC Annual New England Climate Change and Resiliency Summit Jan 8, 2026 to Jan …" at bounding box center [780, 93] width 1560 height 104
click at [492, 241] on button "Save" at bounding box center [472, 242] width 55 height 25
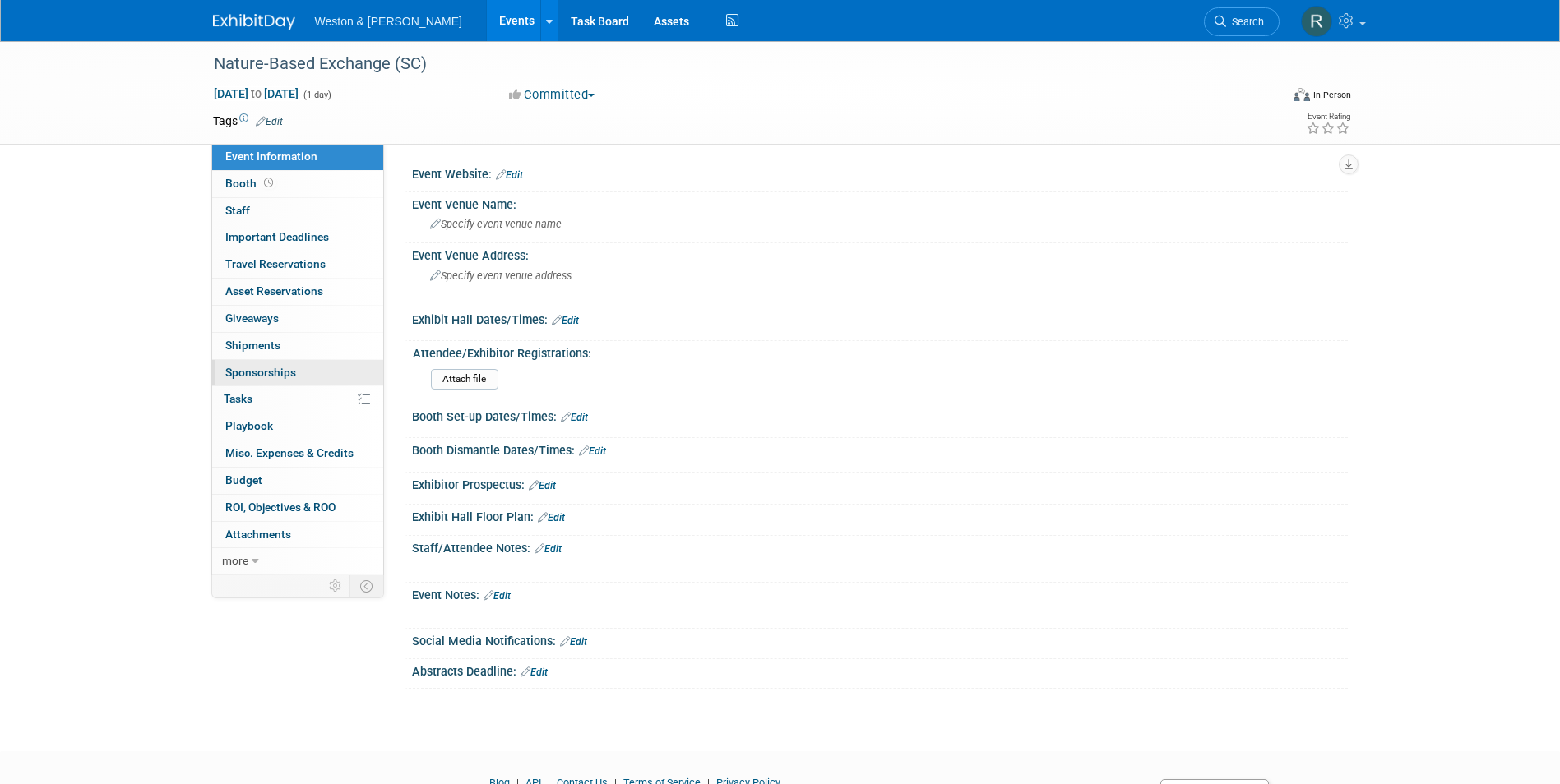
click at [292, 368] on span "Sponsorships 0" at bounding box center [261, 372] width 71 height 13
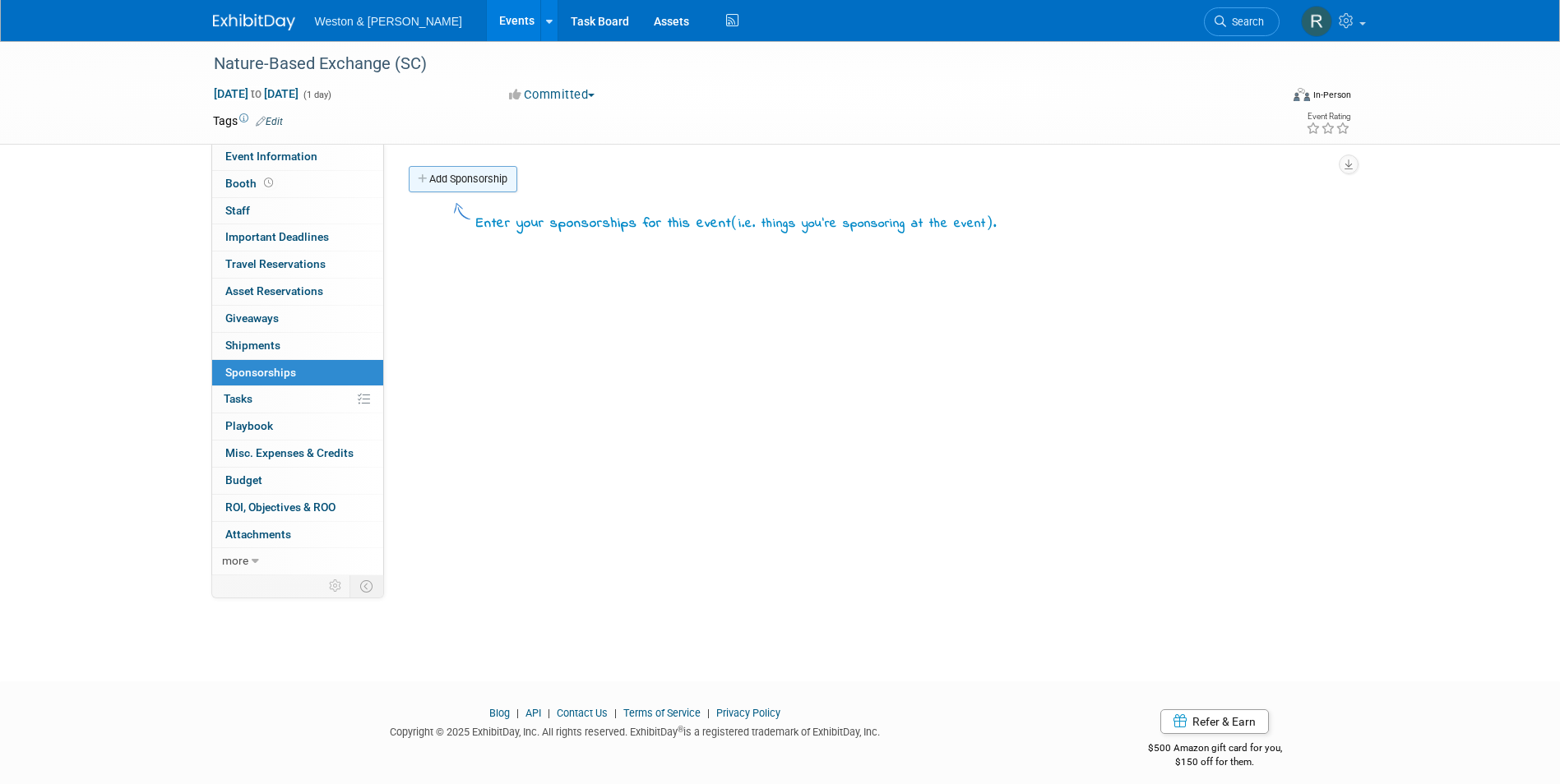
click at [477, 183] on link "Add Sponsorship" at bounding box center [463, 178] width 108 height 26
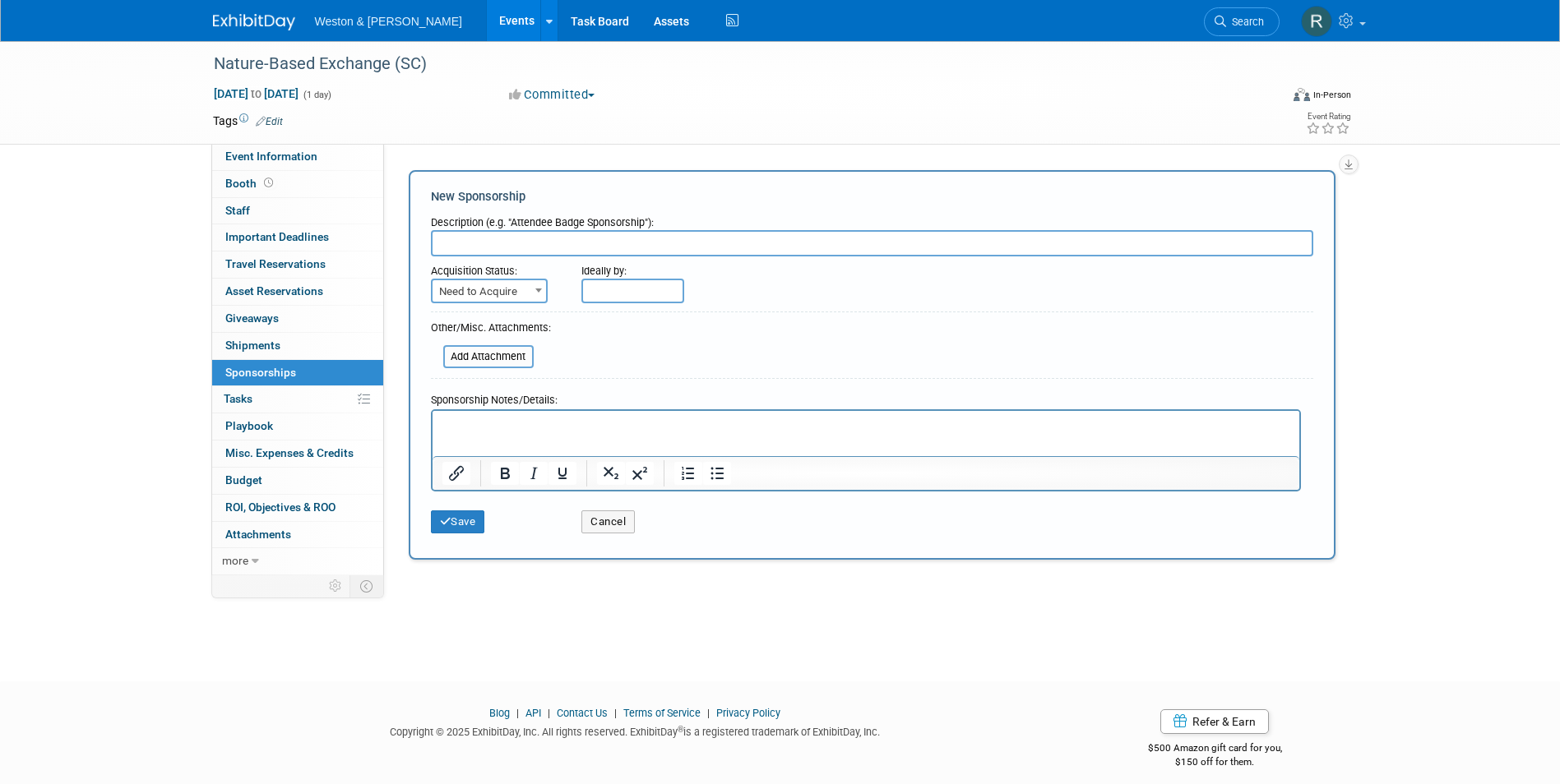
click at [459, 424] on p "Rich Text Area. Press ALT-0 for help." at bounding box center [865, 424] width 848 height 16
click at [464, 516] on button "Save" at bounding box center [458, 522] width 55 height 23
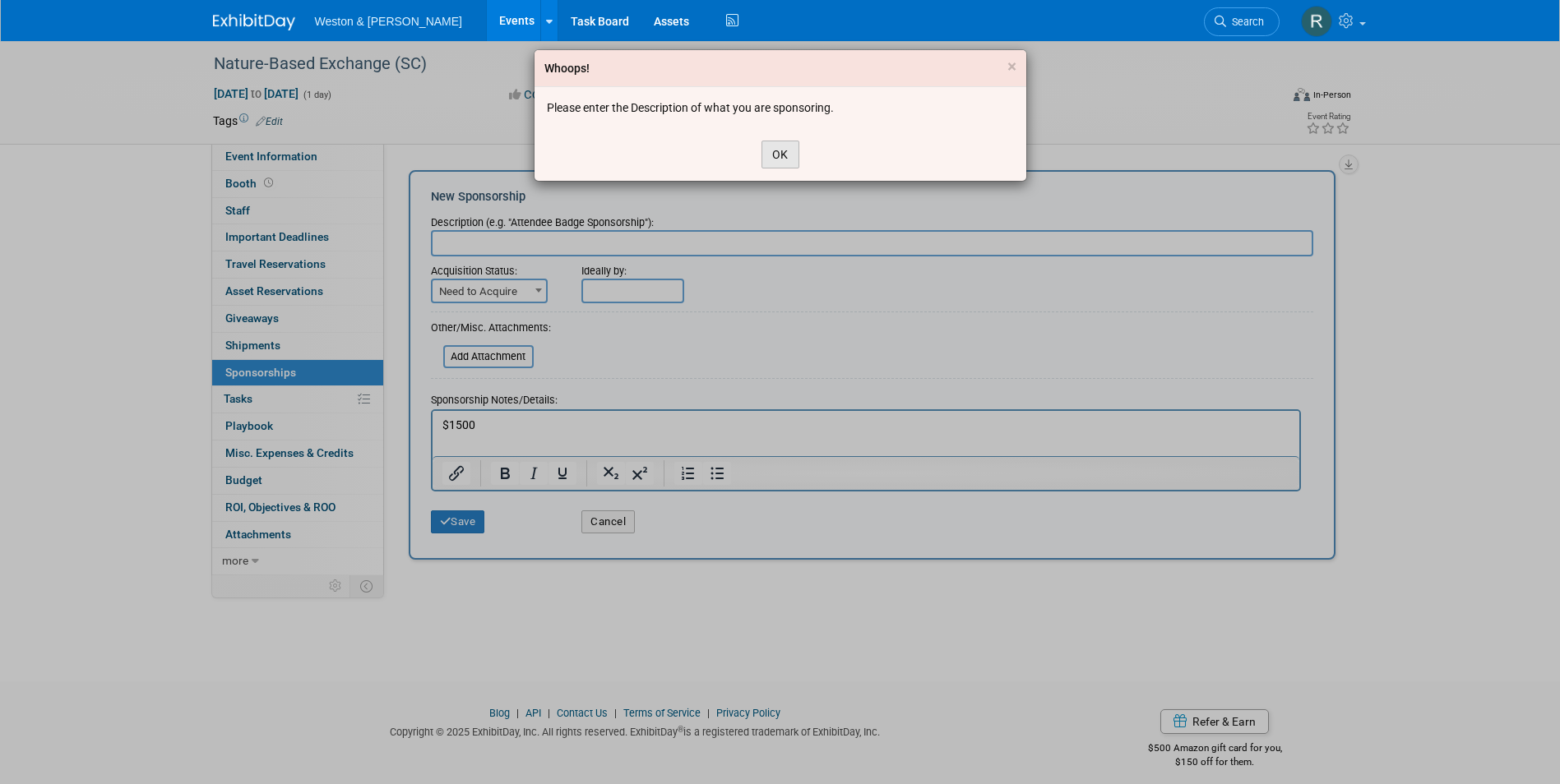
click at [780, 151] on button "OK" at bounding box center [780, 154] width 37 height 28
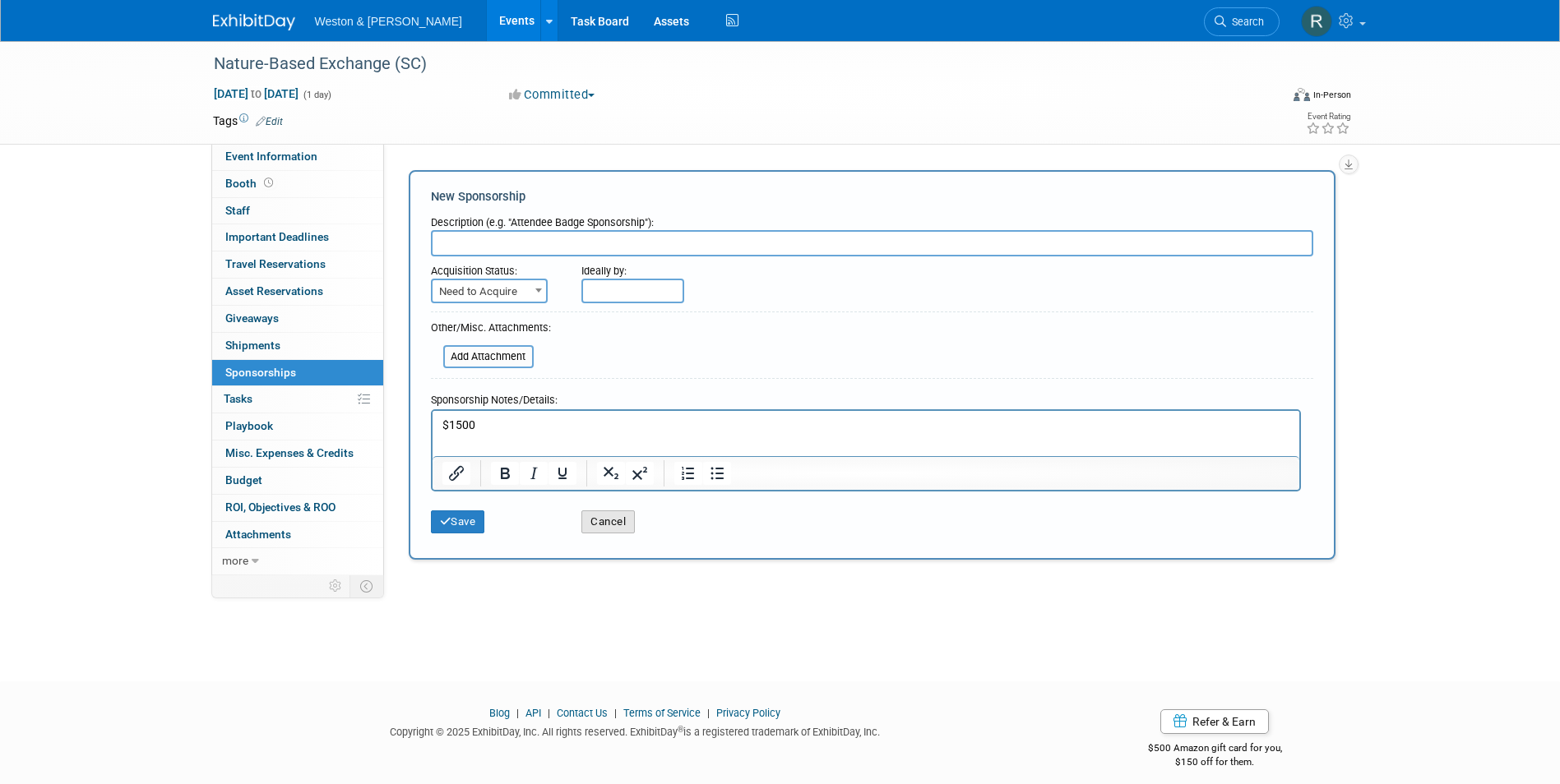
click at [604, 522] on button "Cancel" at bounding box center [609, 522] width 54 height 23
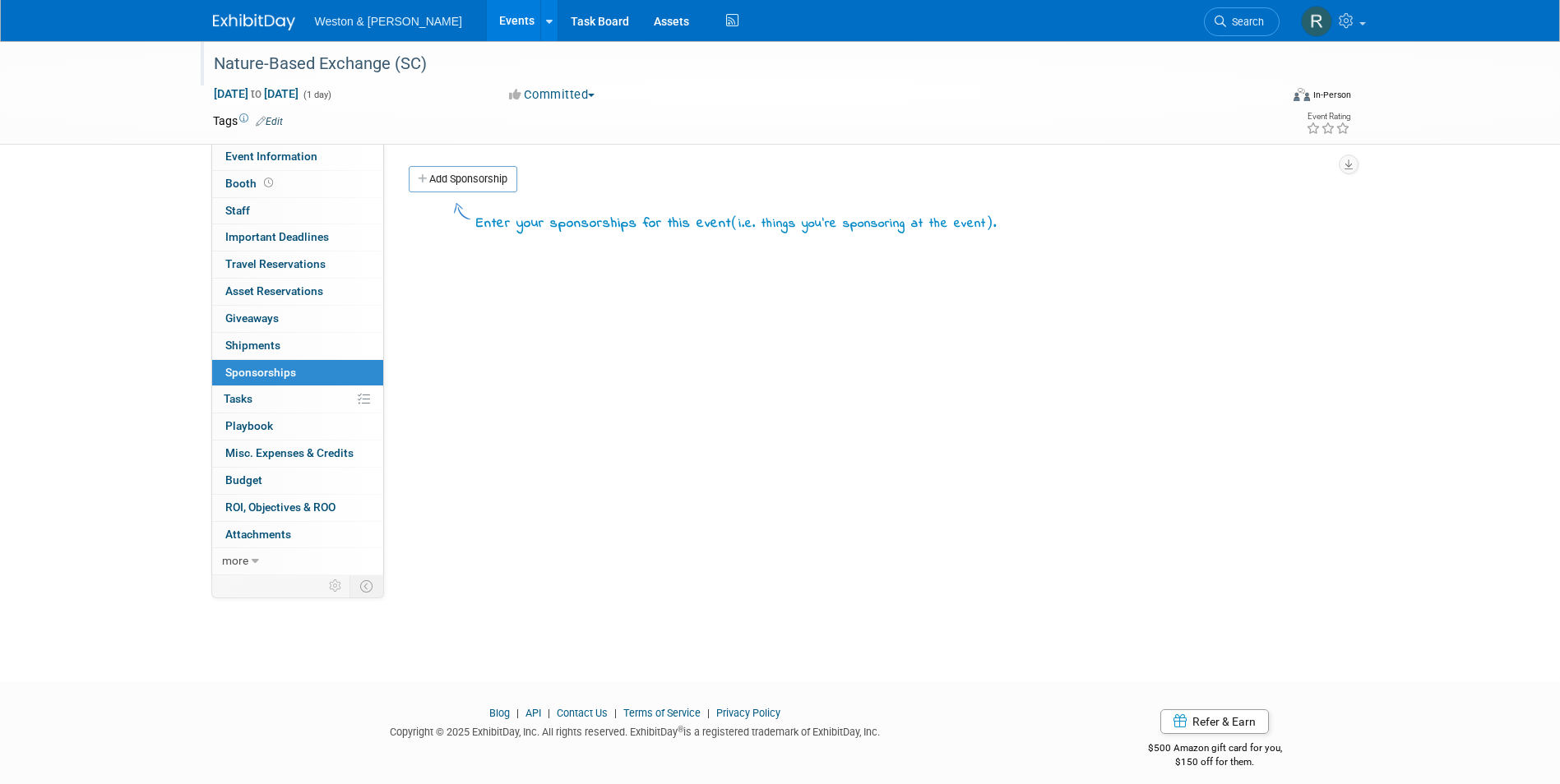
click at [315, 64] on div "Nature-Based Exchange (SC)" at bounding box center [732, 63] width 1047 height 30
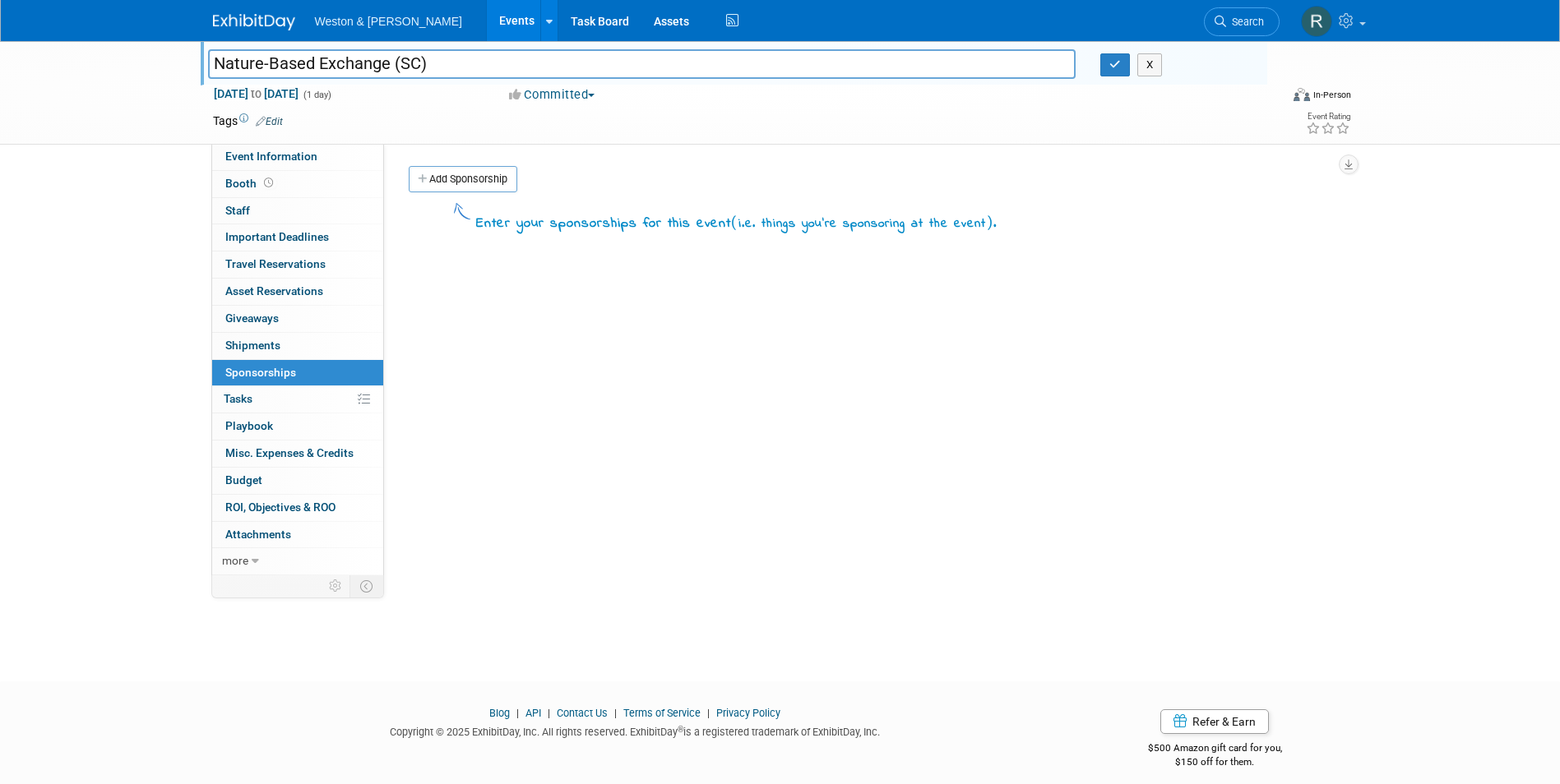
drag, startPoint x: 394, startPoint y: 61, endPoint x: 411, endPoint y: 61, distance: 17.0
click at [396, 61] on input "Nature-Based Exchange (SC)" at bounding box center [642, 63] width 869 height 29
type input "Nature-Based Exchange Symposium (SC)"
click at [444, 180] on link "Add Sponsorship" at bounding box center [463, 178] width 108 height 26
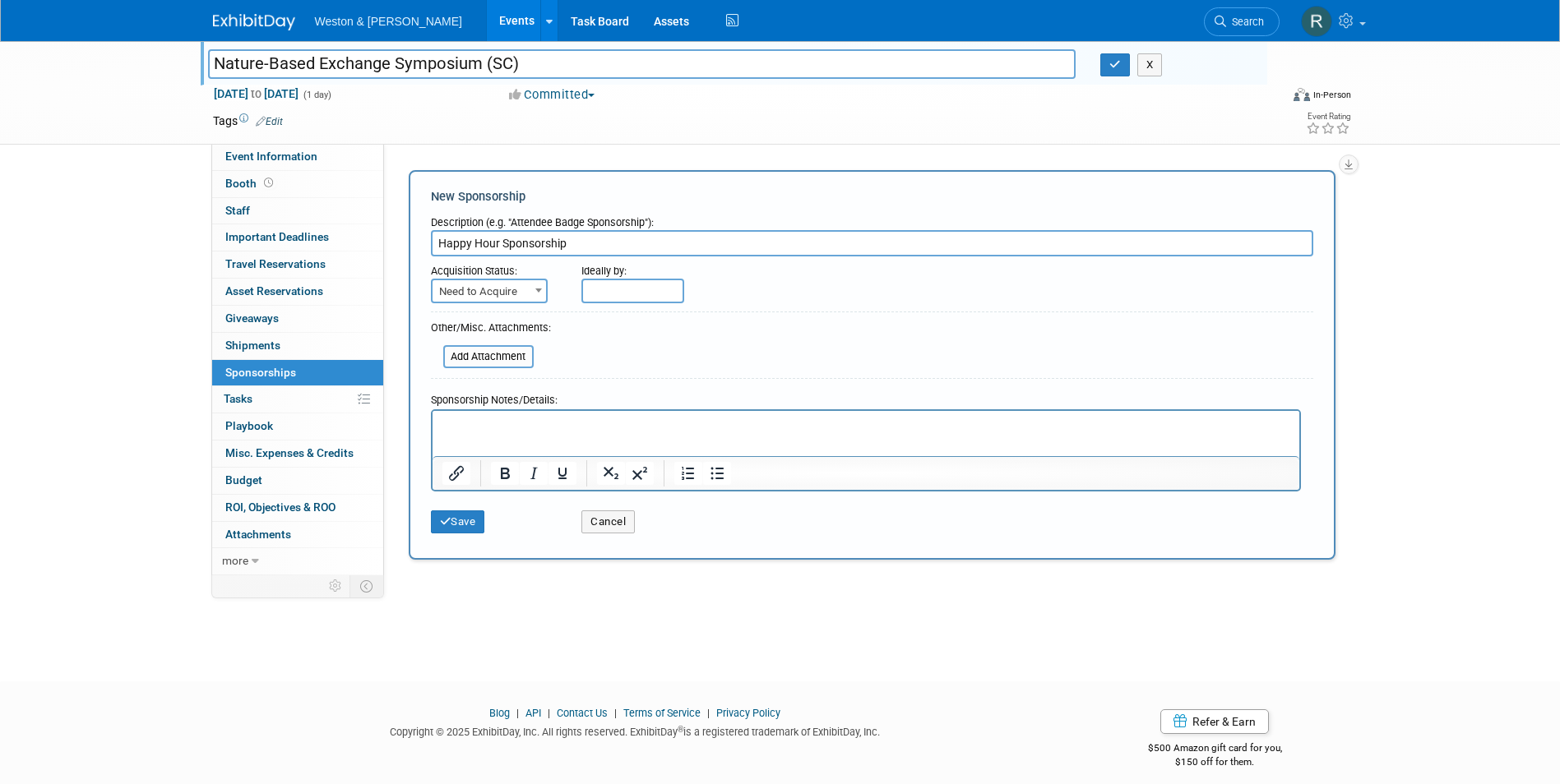
type input "Happy Hour Sponsorship"
click at [494, 426] on p "Rich Text Area. Press ALT-0 for help." at bounding box center [865, 424] width 848 height 16
click at [471, 513] on button "Save" at bounding box center [458, 522] width 55 height 23
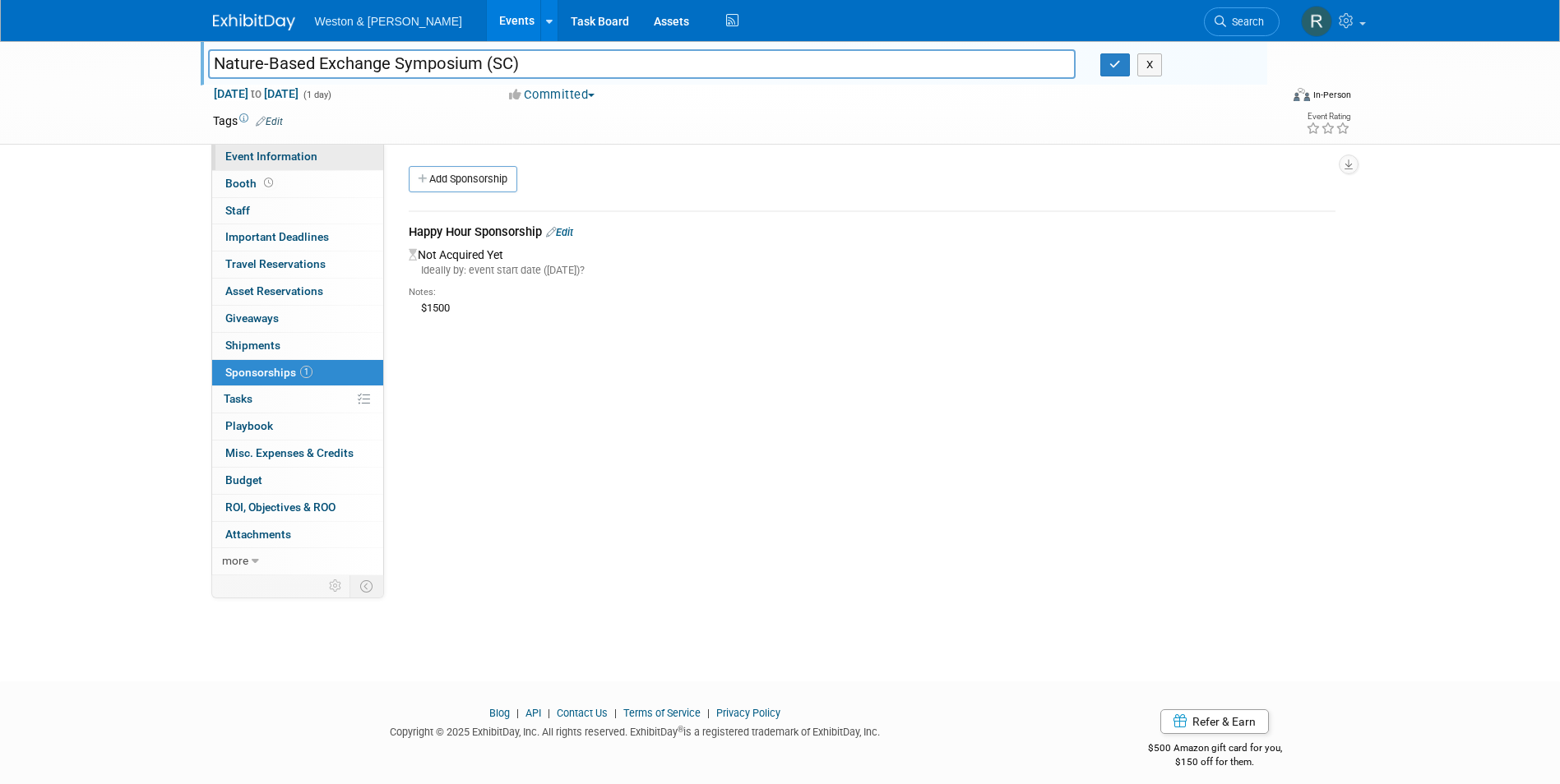
click at [273, 161] on span "Event Information" at bounding box center [272, 156] width 92 height 13
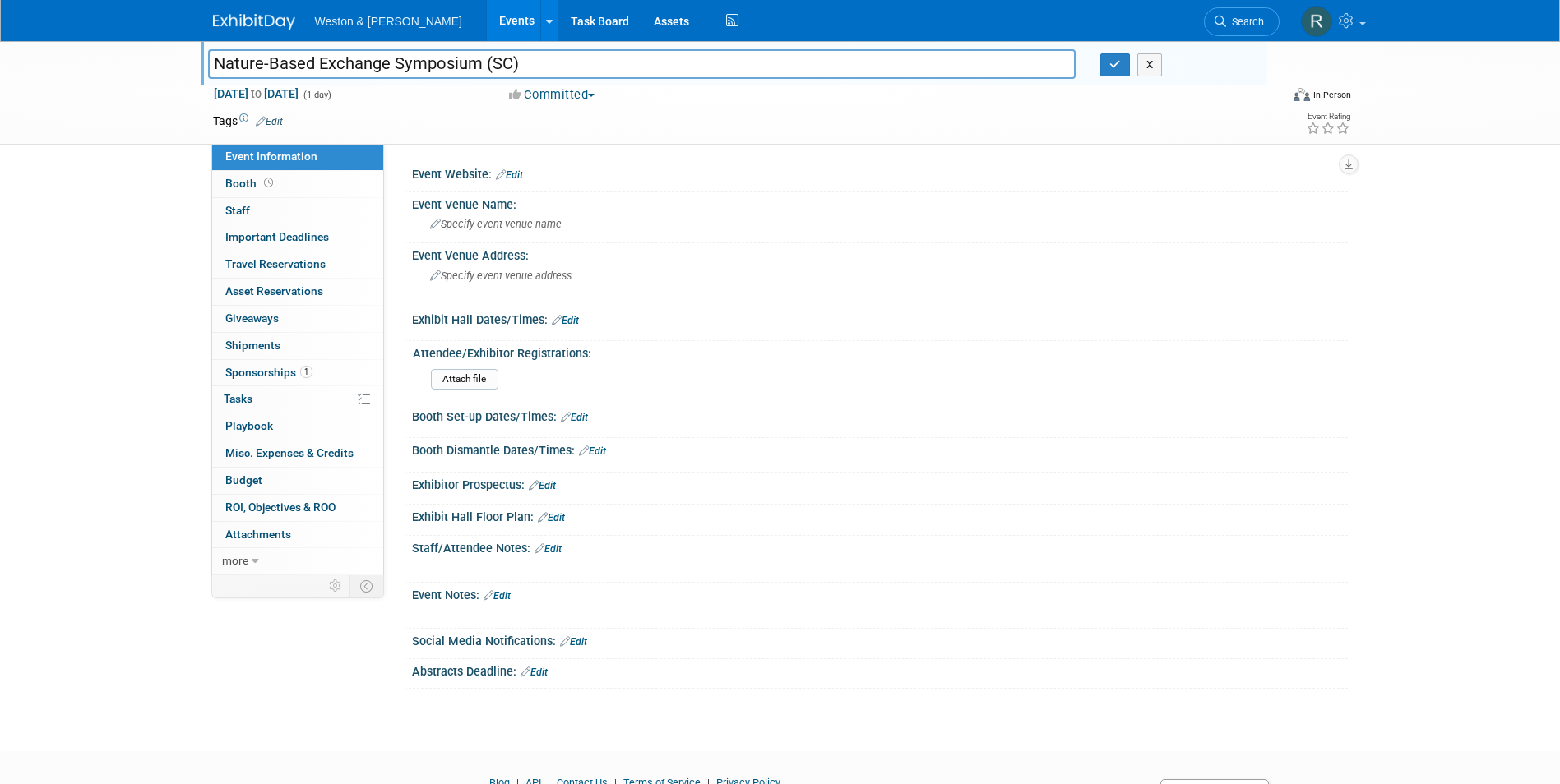
click at [435, 178] on div "Event Website: Edit" at bounding box center [879, 173] width 936 height 21
click at [516, 169] on link "Edit" at bounding box center [510, 175] width 27 height 12
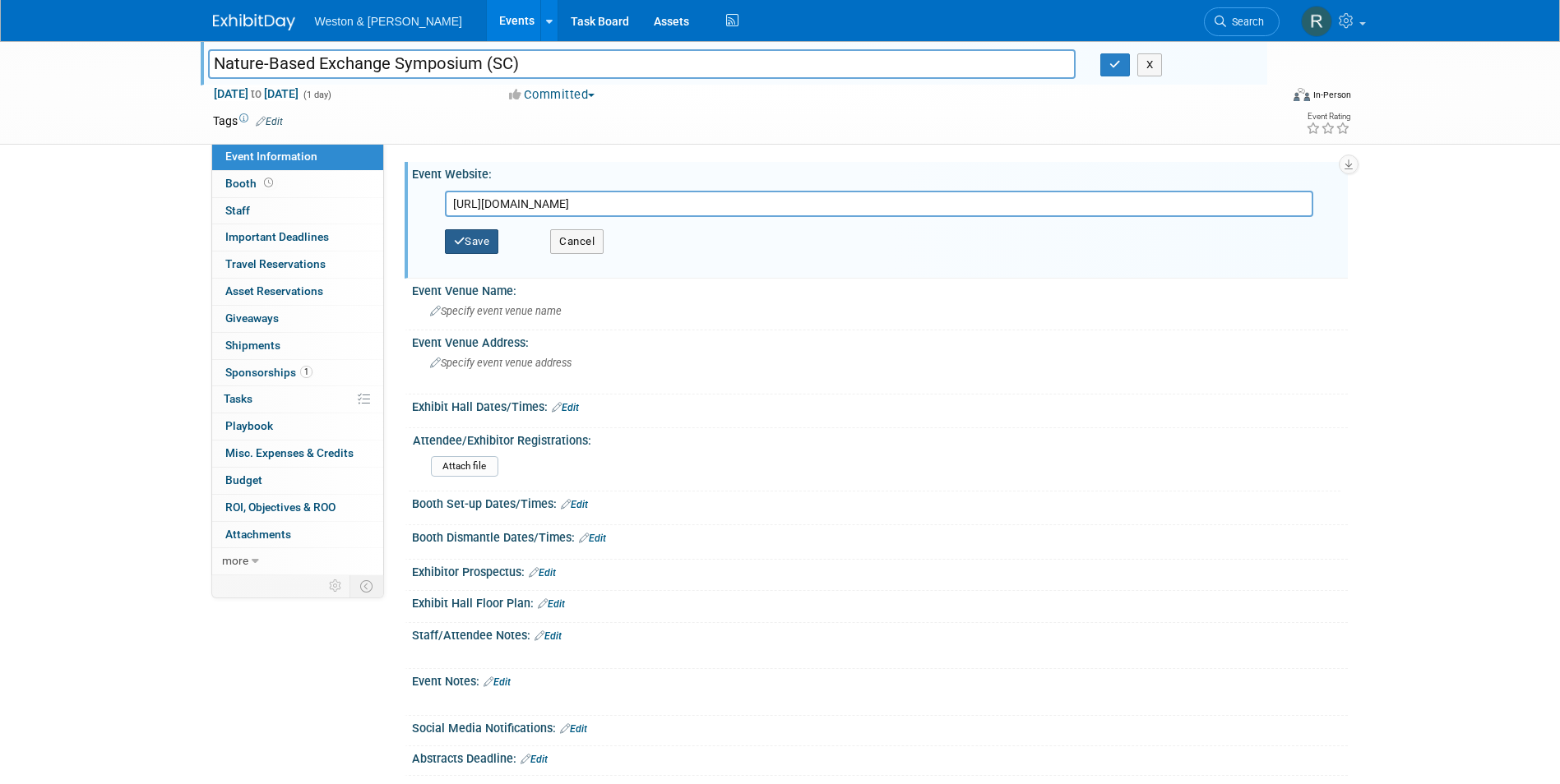
type input "https://www.naturebasedexchange.org/symposium"
click at [477, 242] on button "Save" at bounding box center [472, 242] width 55 height 25
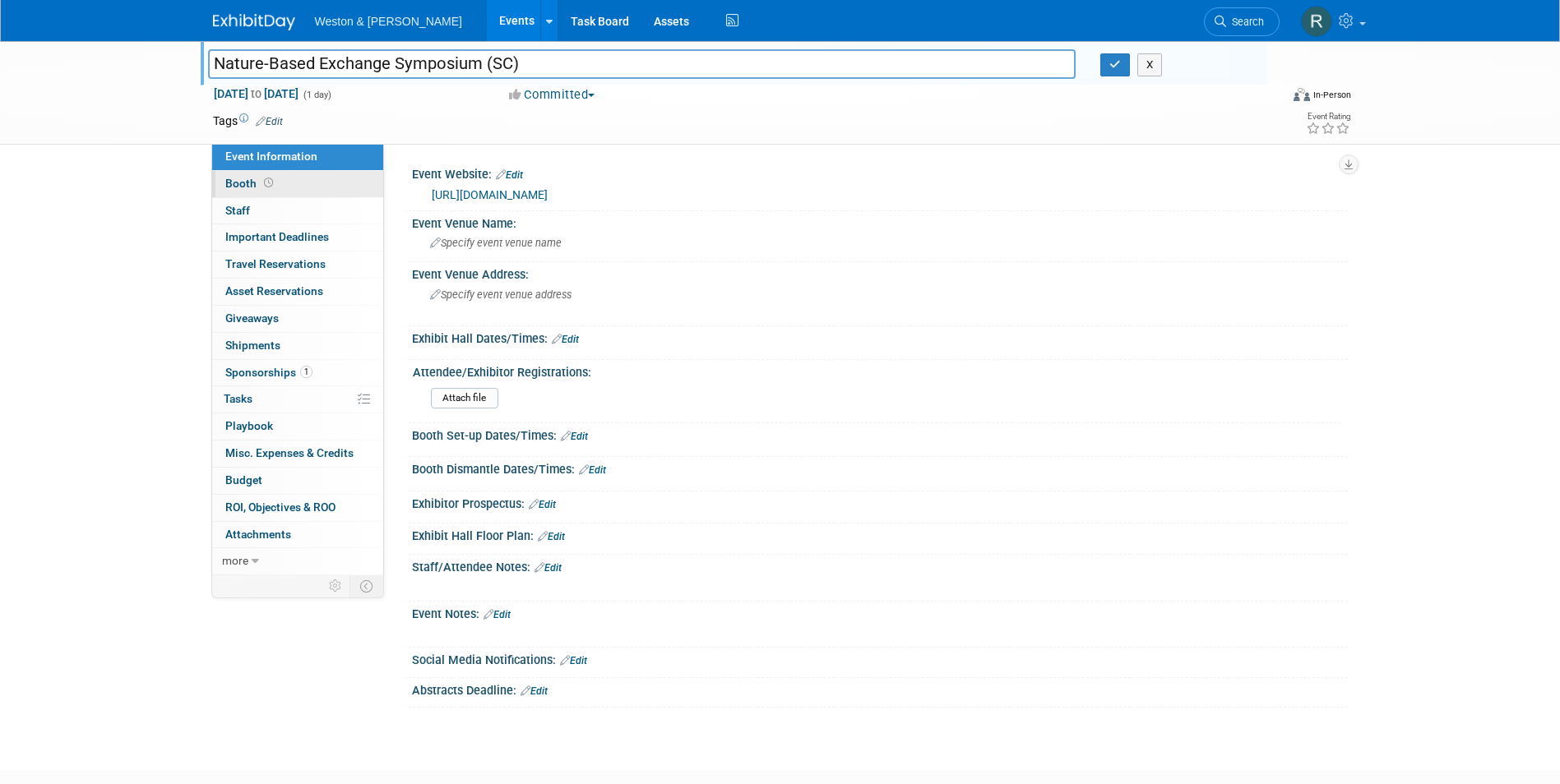
click at [244, 187] on span "Booth" at bounding box center [251, 183] width 51 height 13
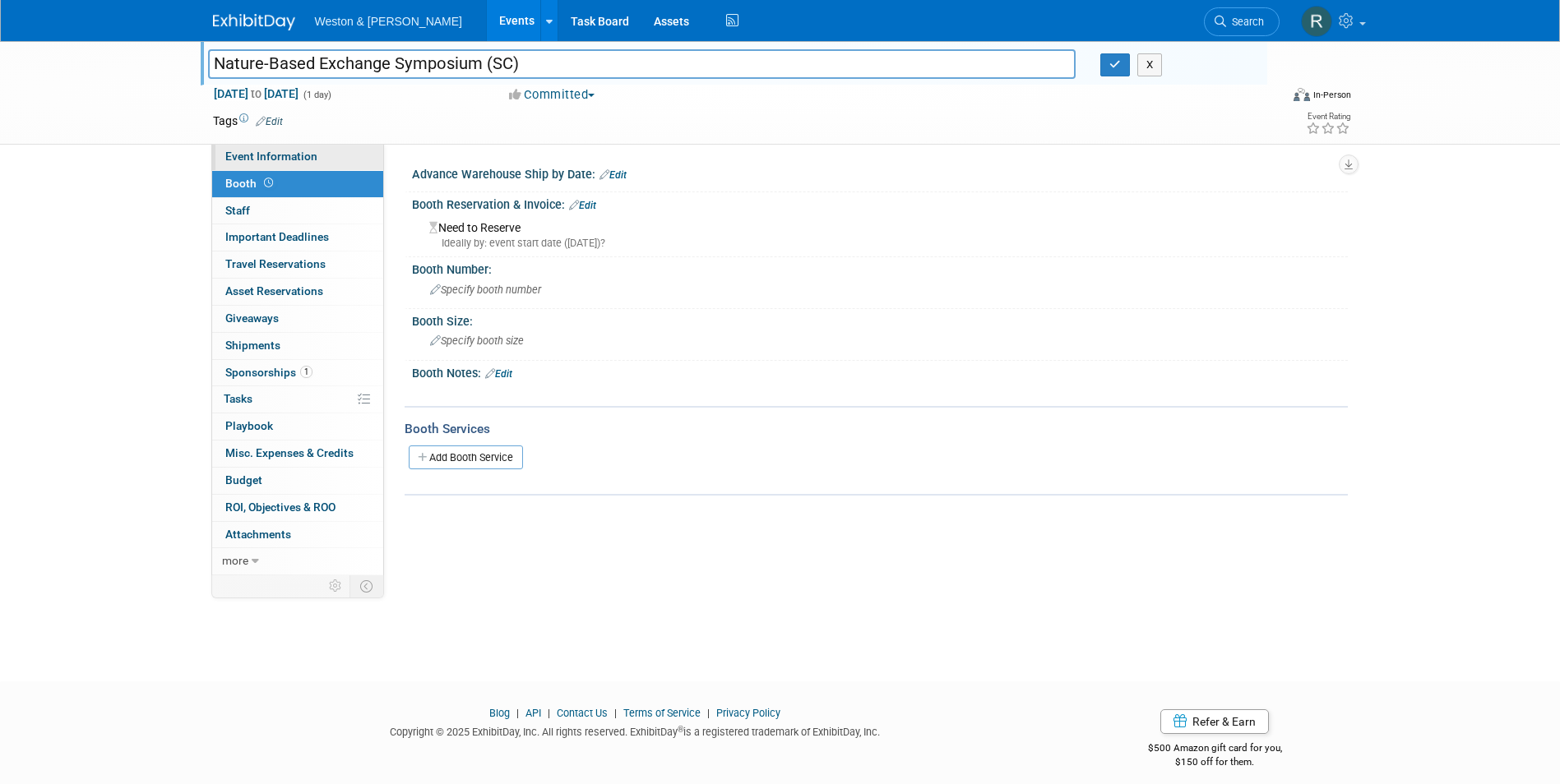
click at [319, 161] on link "Event Information" at bounding box center [298, 156] width 171 height 26
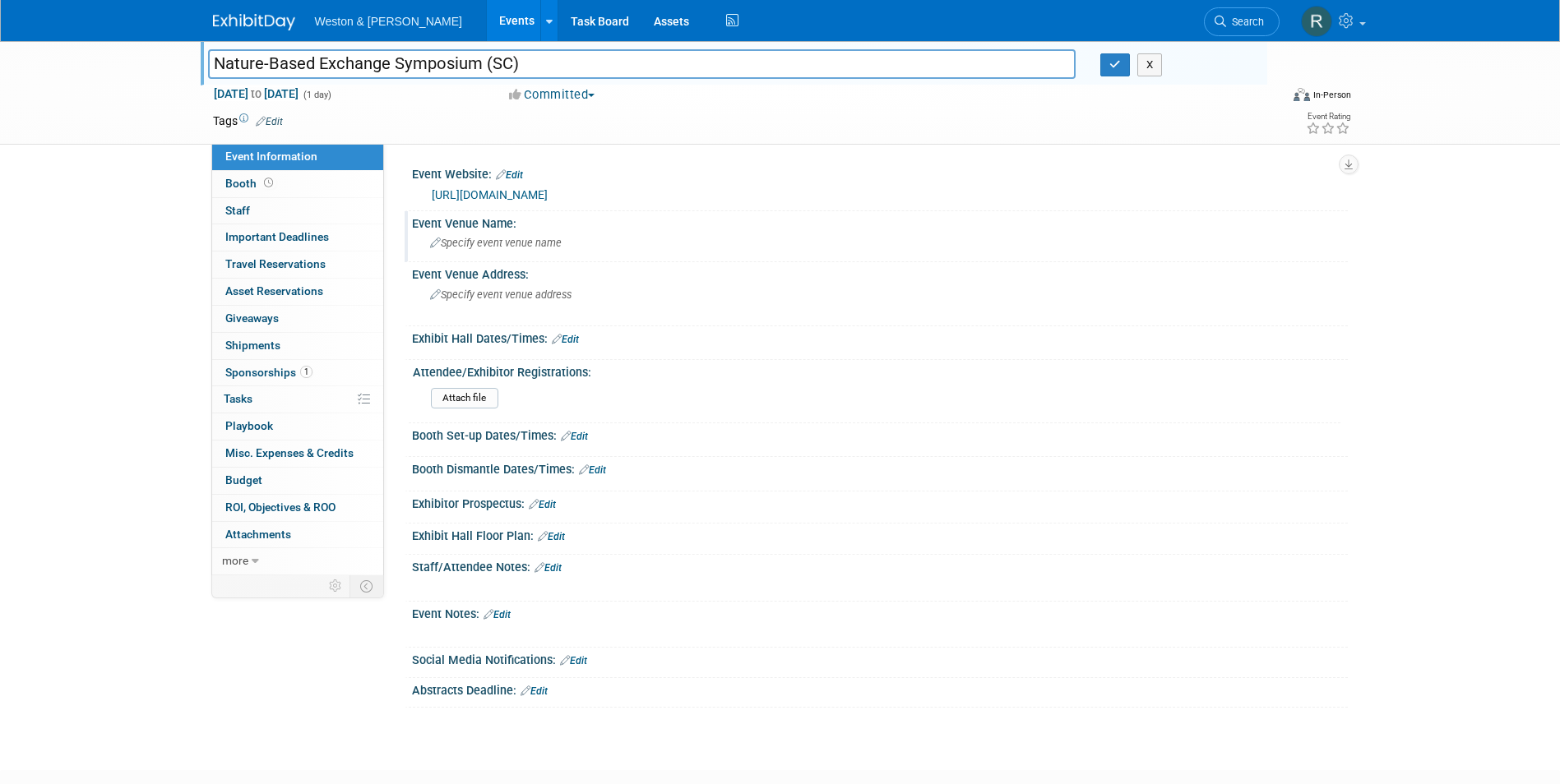
click at [476, 249] on div "Specify event venue name" at bounding box center [879, 243] width 911 height 26
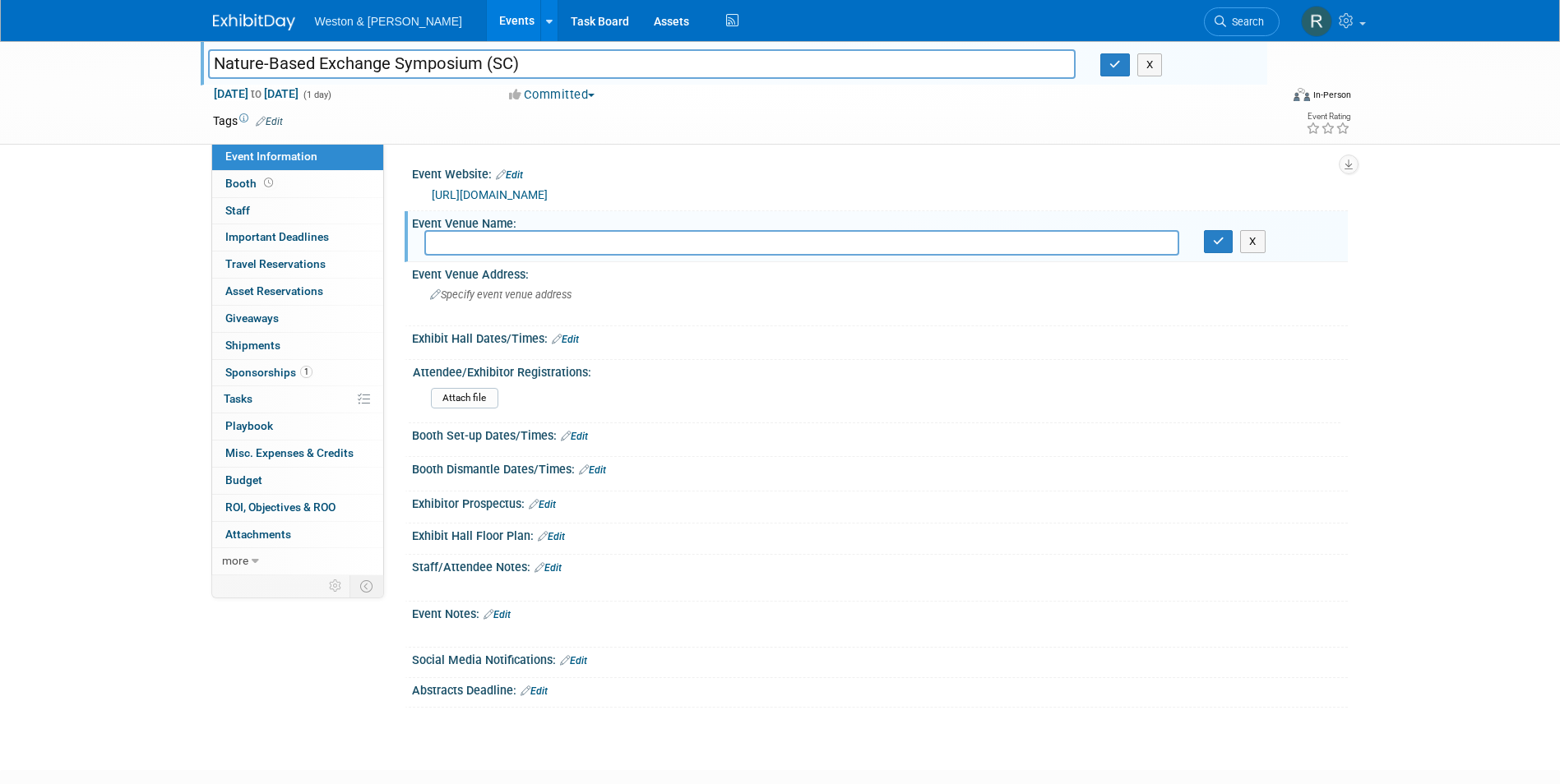
paste input "Clemson Design Center in Charleston, SC"
type input "Clemson Design Center in Charleston, SC"
click at [517, 296] on span "Specify event venue address" at bounding box center [500, 295] width 141 height 12
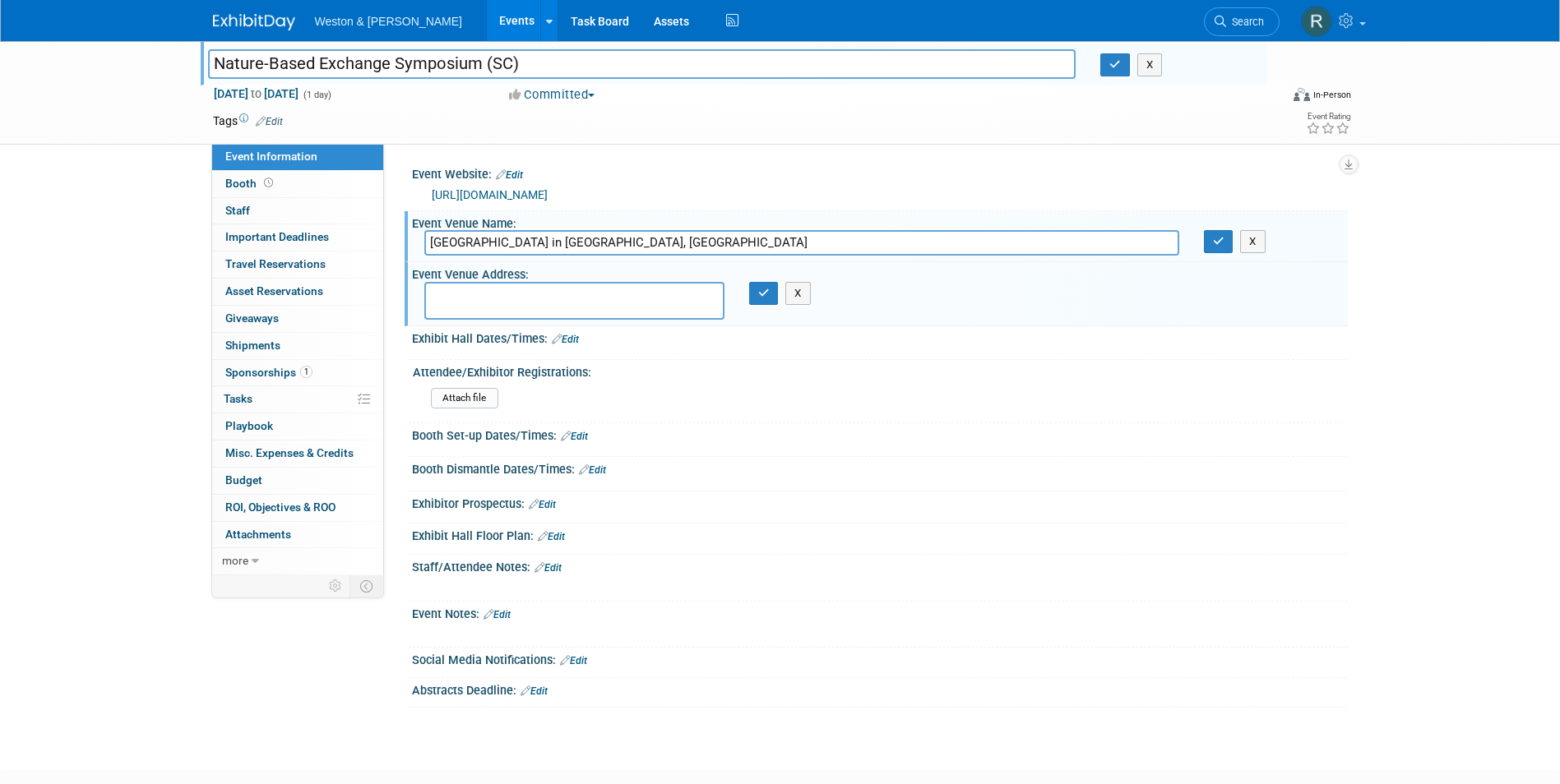
paste textarea "701 E Bay St, Charleston, SC 29403"
type textarea "701 E Bay St, Charleston, SC 29403"
click at [759, 298] on icon "button" at bounding box center [764, 293] width 12 height 11
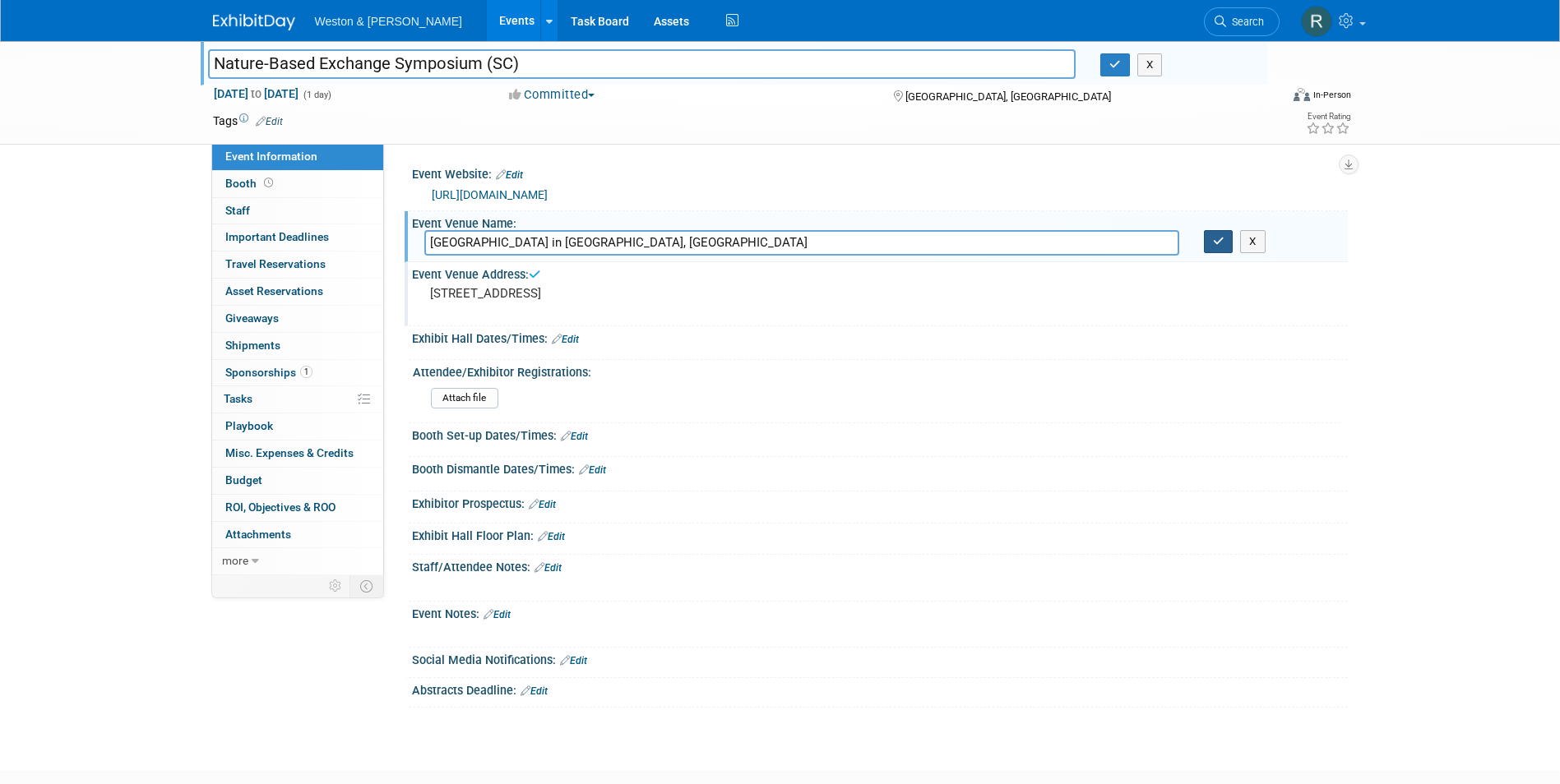
click at [1210, 238] on button "button" at bounding box center [1218, 242] width 30 height 23
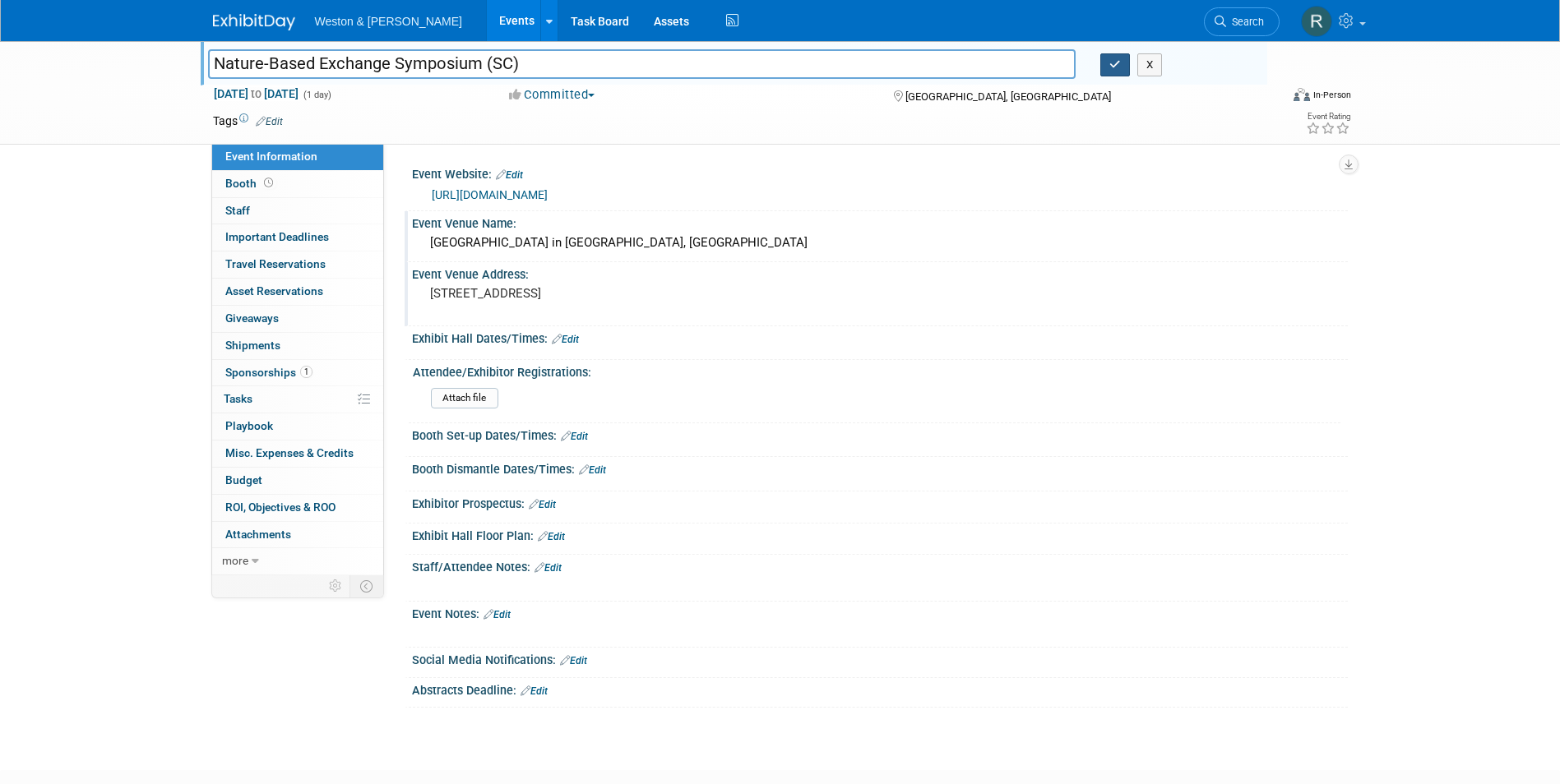
click at [1111, 64] on icon "button" at bounding box center [1116, 64] width 12 height 11
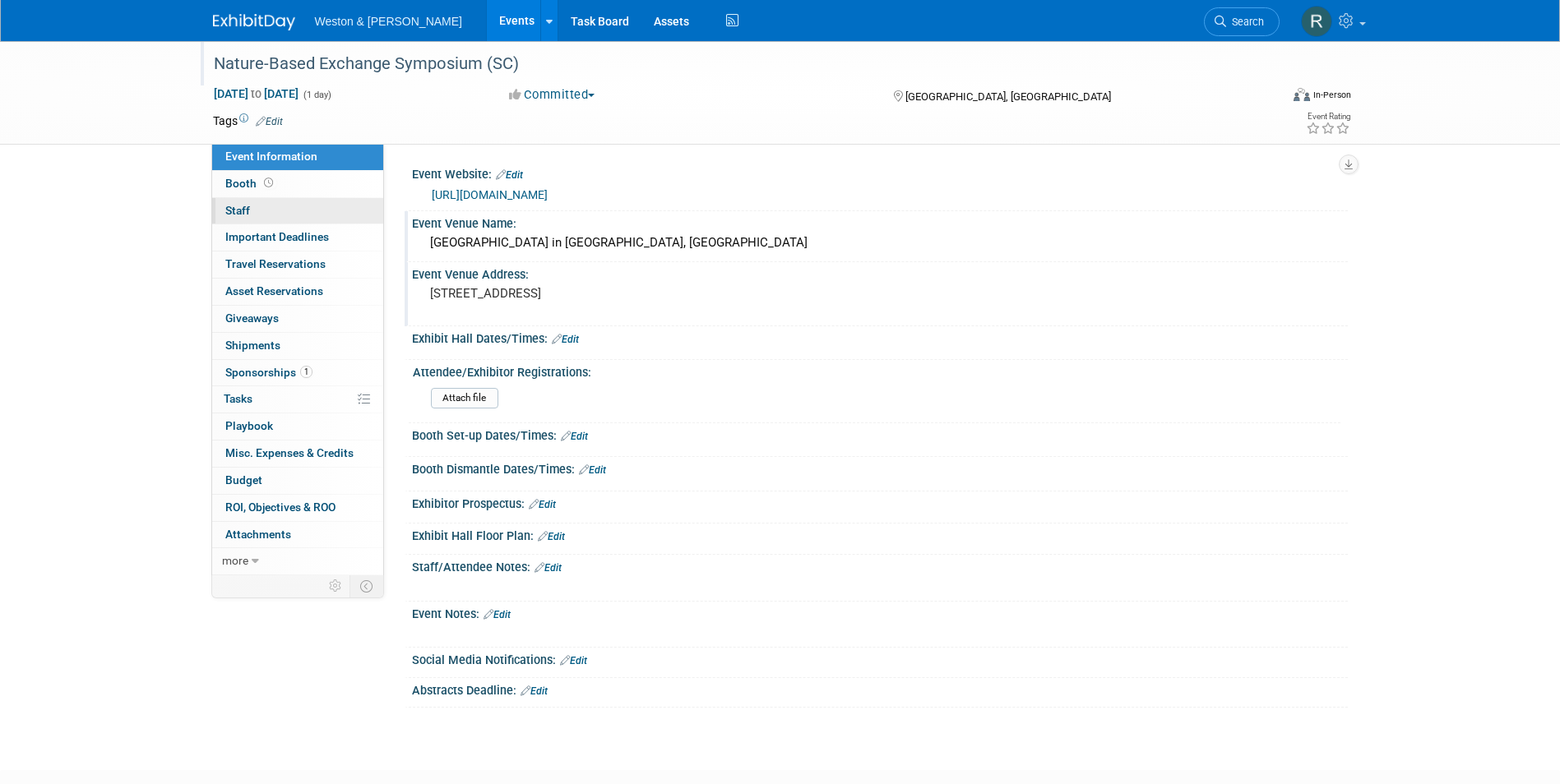
click at [255, 203] on link "0 Staff 0" at bounding box center [298, 210] width 171 height 26
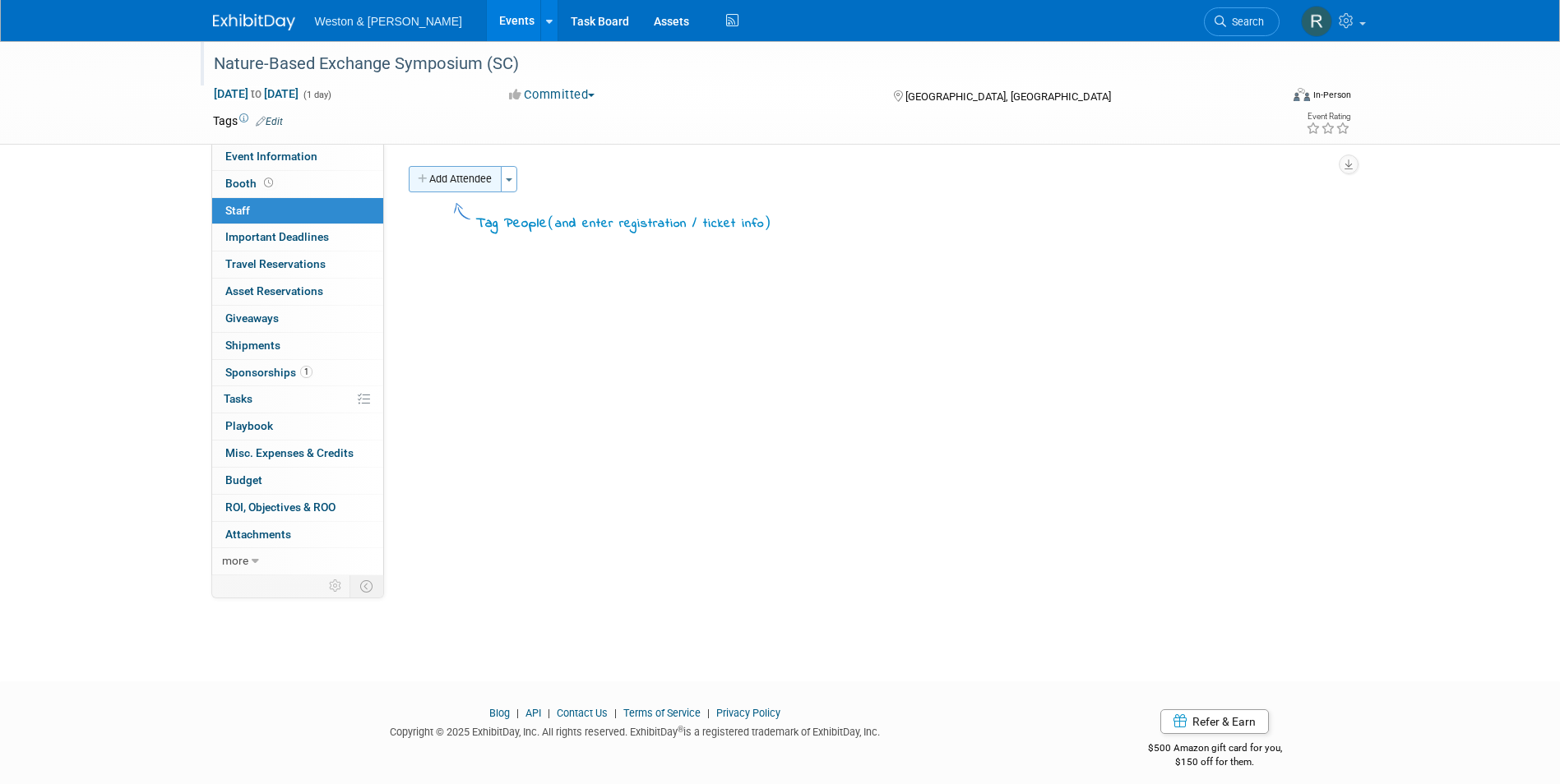
click at [444, 178] on button "Add Attendee" at bounding box center [455, 178] width 93 height 26
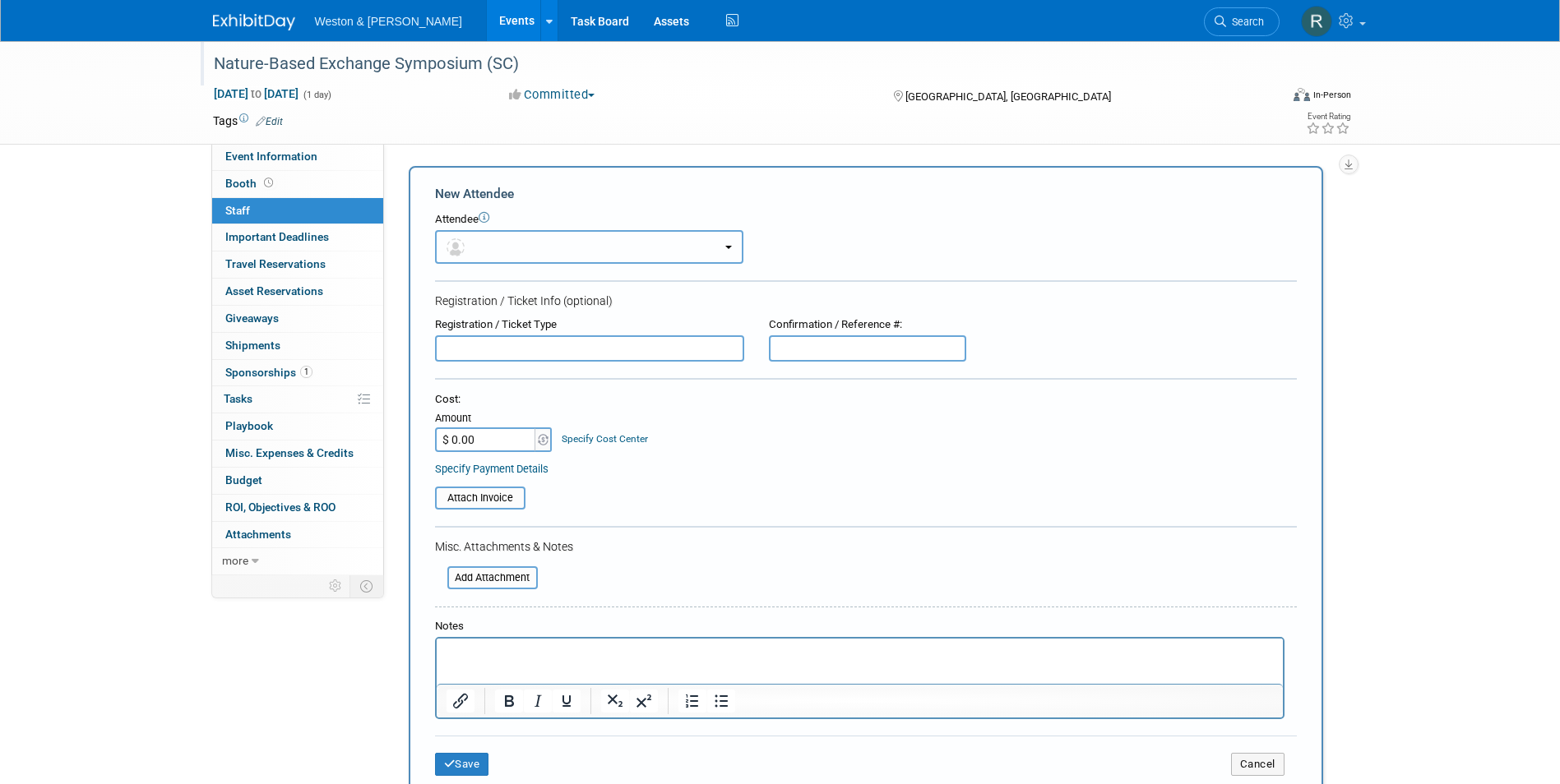
click at [530, 249] on button "button" at bounding box center [588, 247] width 308 height 34
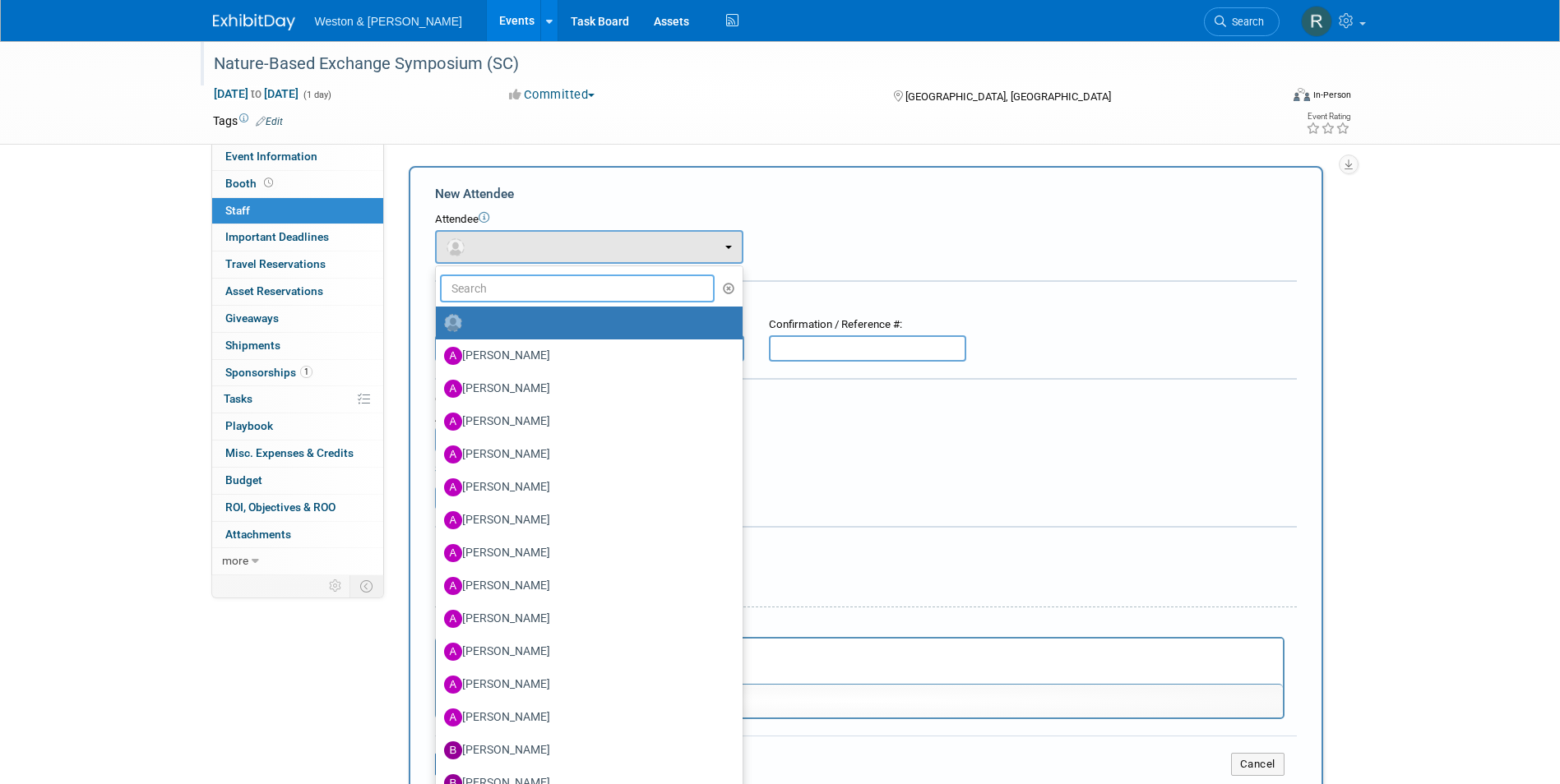
click at [529, 286] on input "text" at bounding box center [577, 288] width 276 height 28
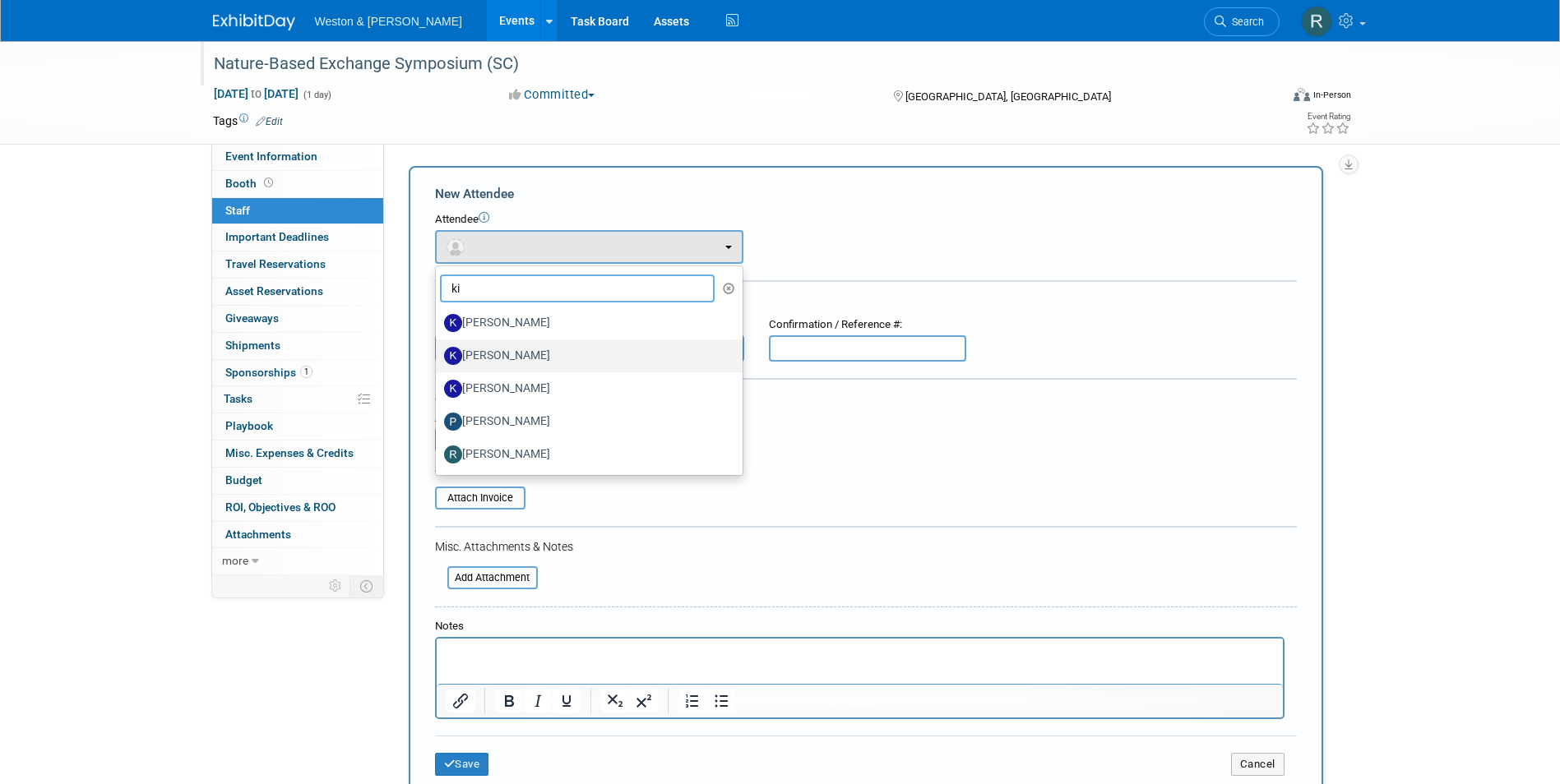
type input "ki"
click at [528, 353] on label "Kim Morganello" at bounding box center [586, 355] width 282 height 26
click at [439, 353] on input "Kim Morganello" at bounding box center [433, 353] width 11 height 11
select select "2fa6936e-dc40-4174-b500-a9f9e14da2ab"
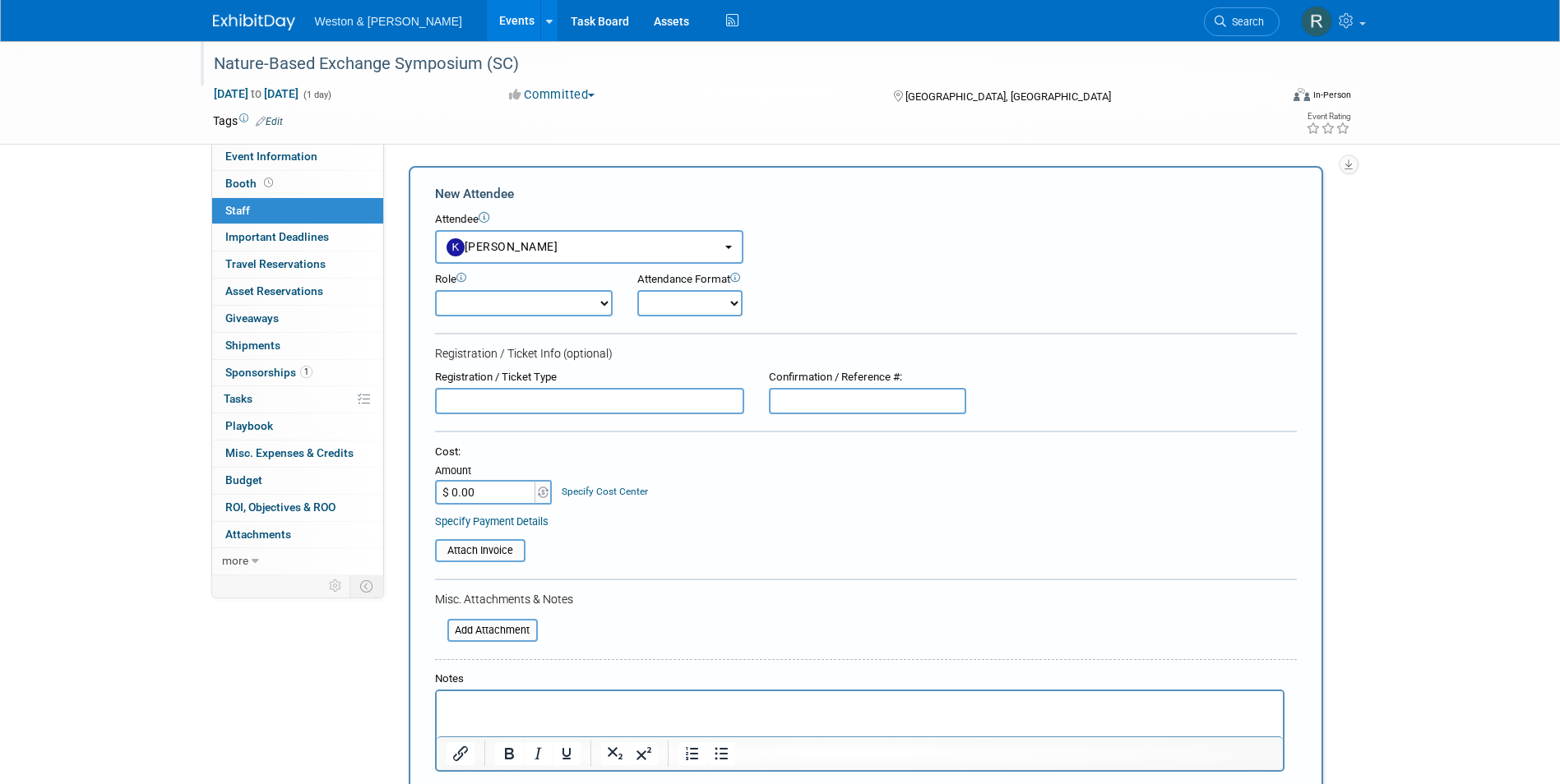
scroll to position [247, 0]
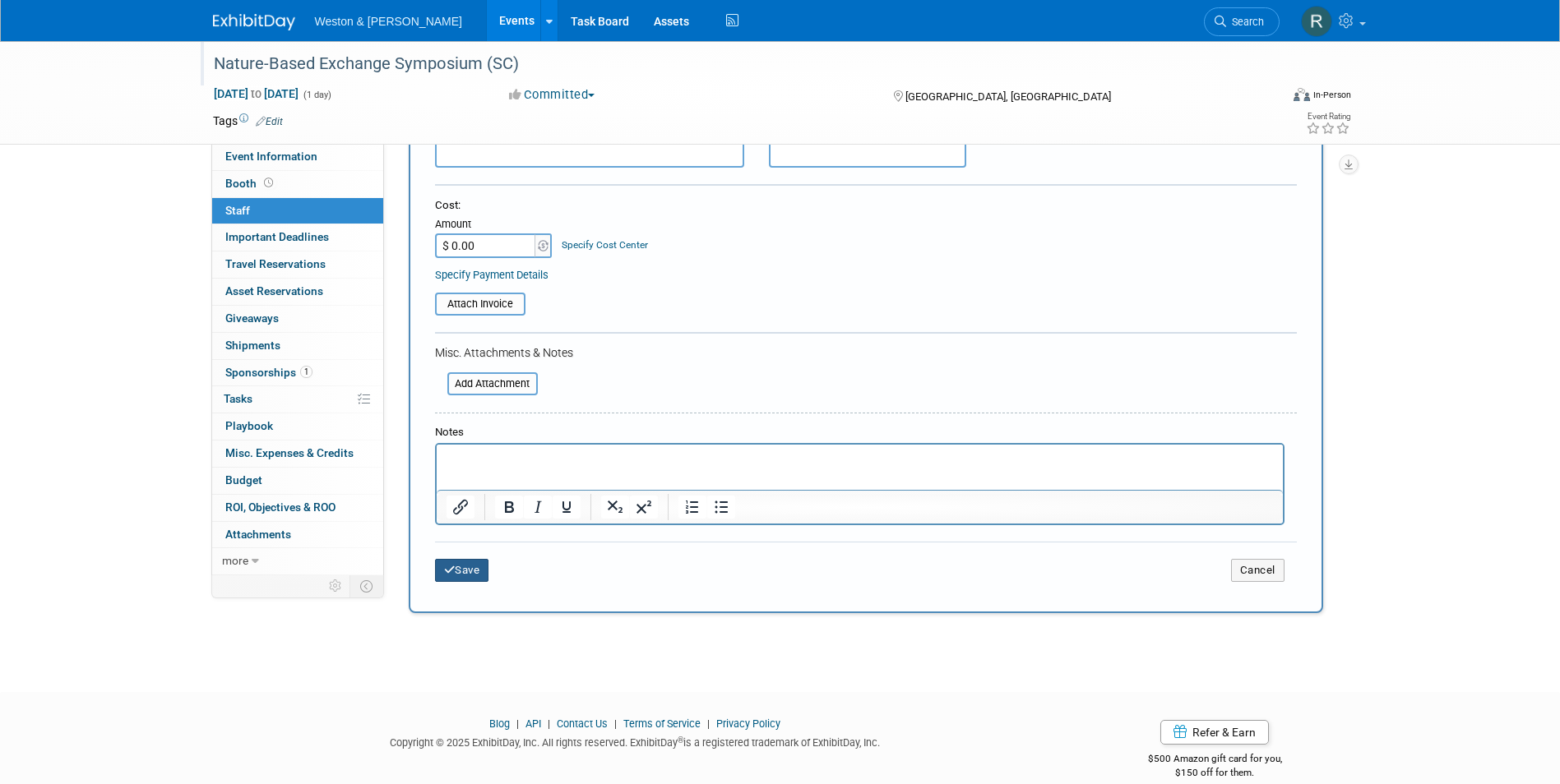
click at [472, 571] on button "Save" at bounding box center [462, 571] width 55 height 23
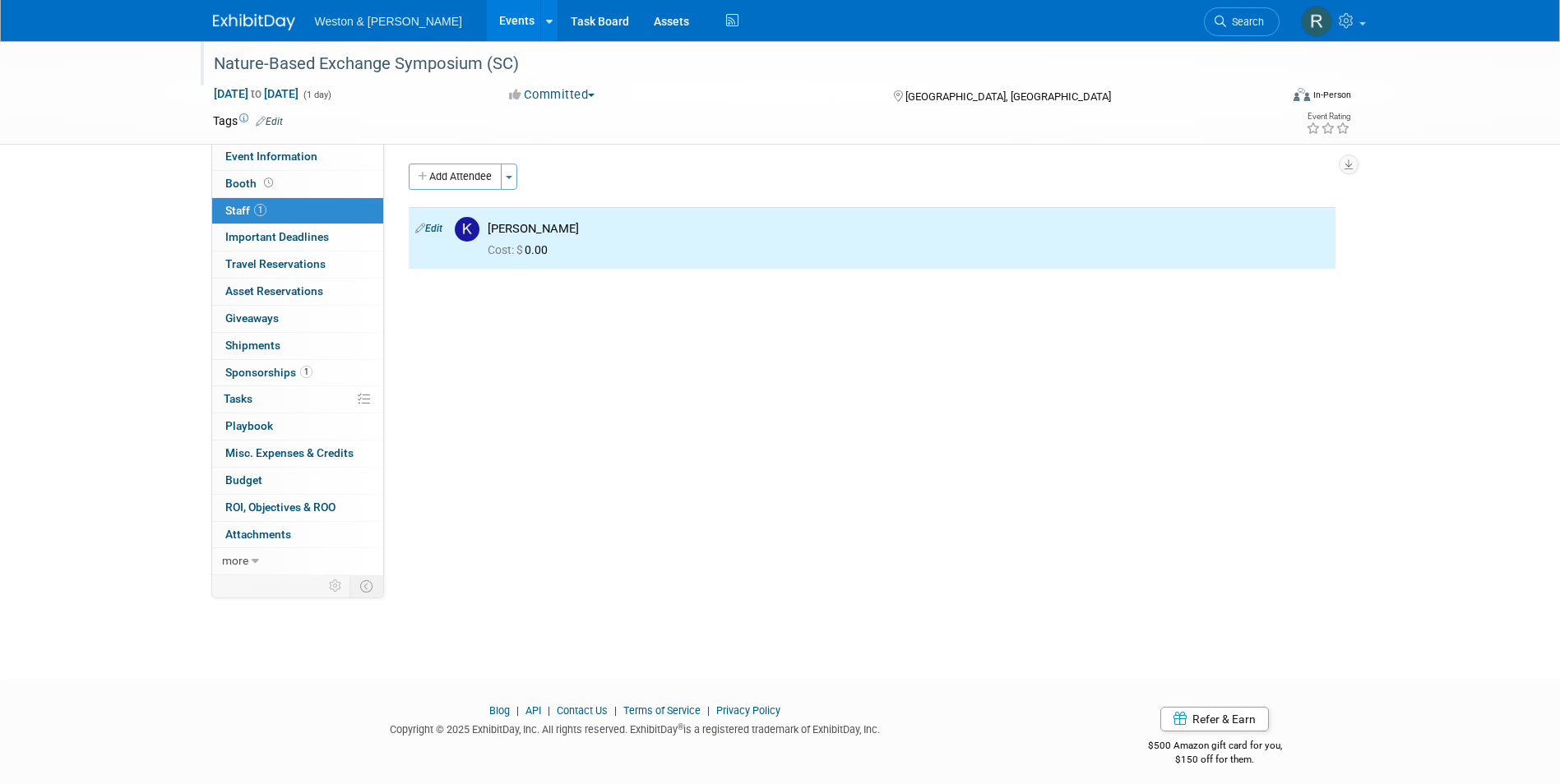
scroll to position [0, 0]
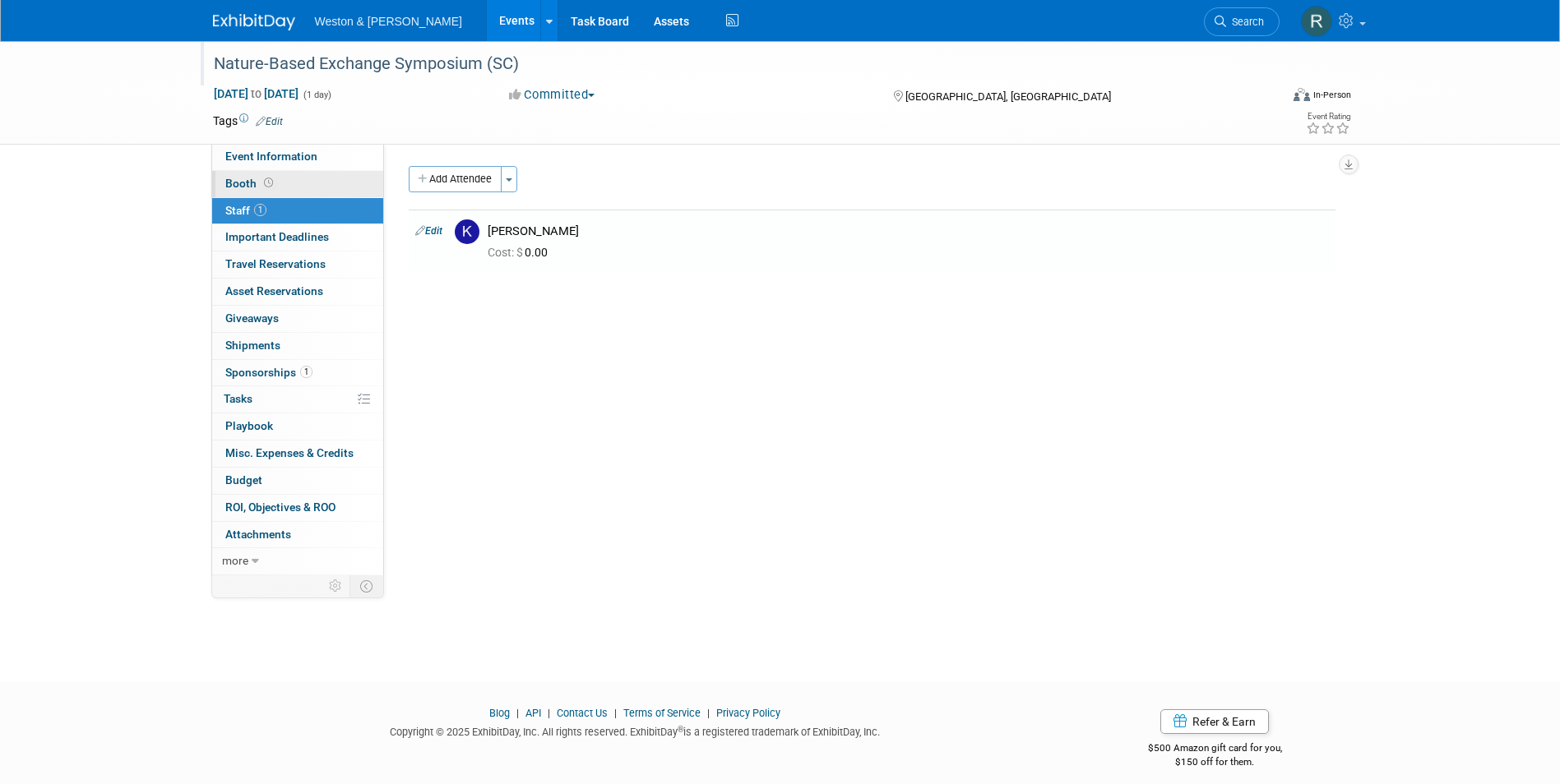
click at [318, 185] on link "Booth" at bounding box center [298, 183] width 171 height 26
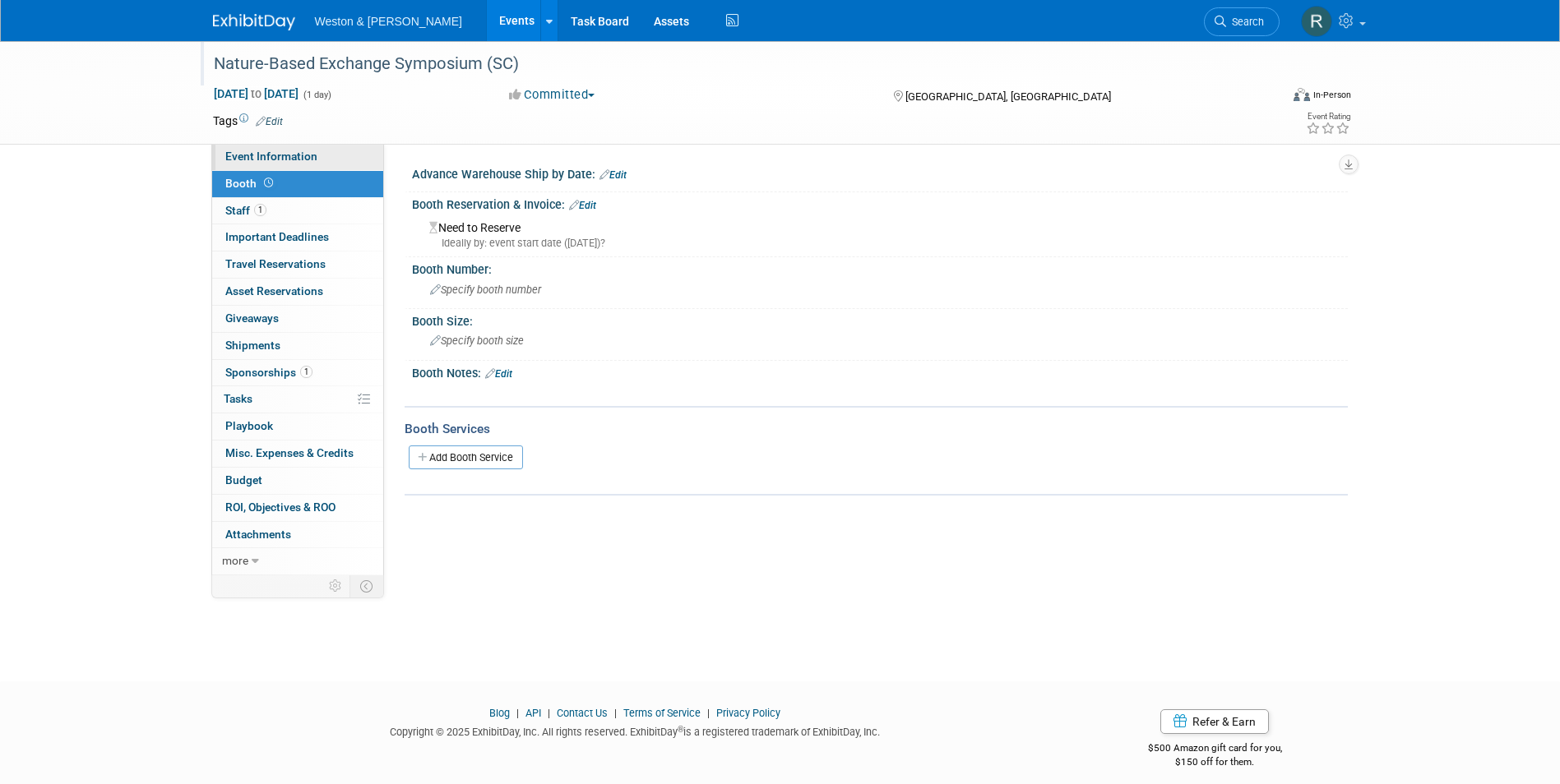
click at [333, 159] on link "Event Information" at bounding box center [298, 156] width 171 height 26
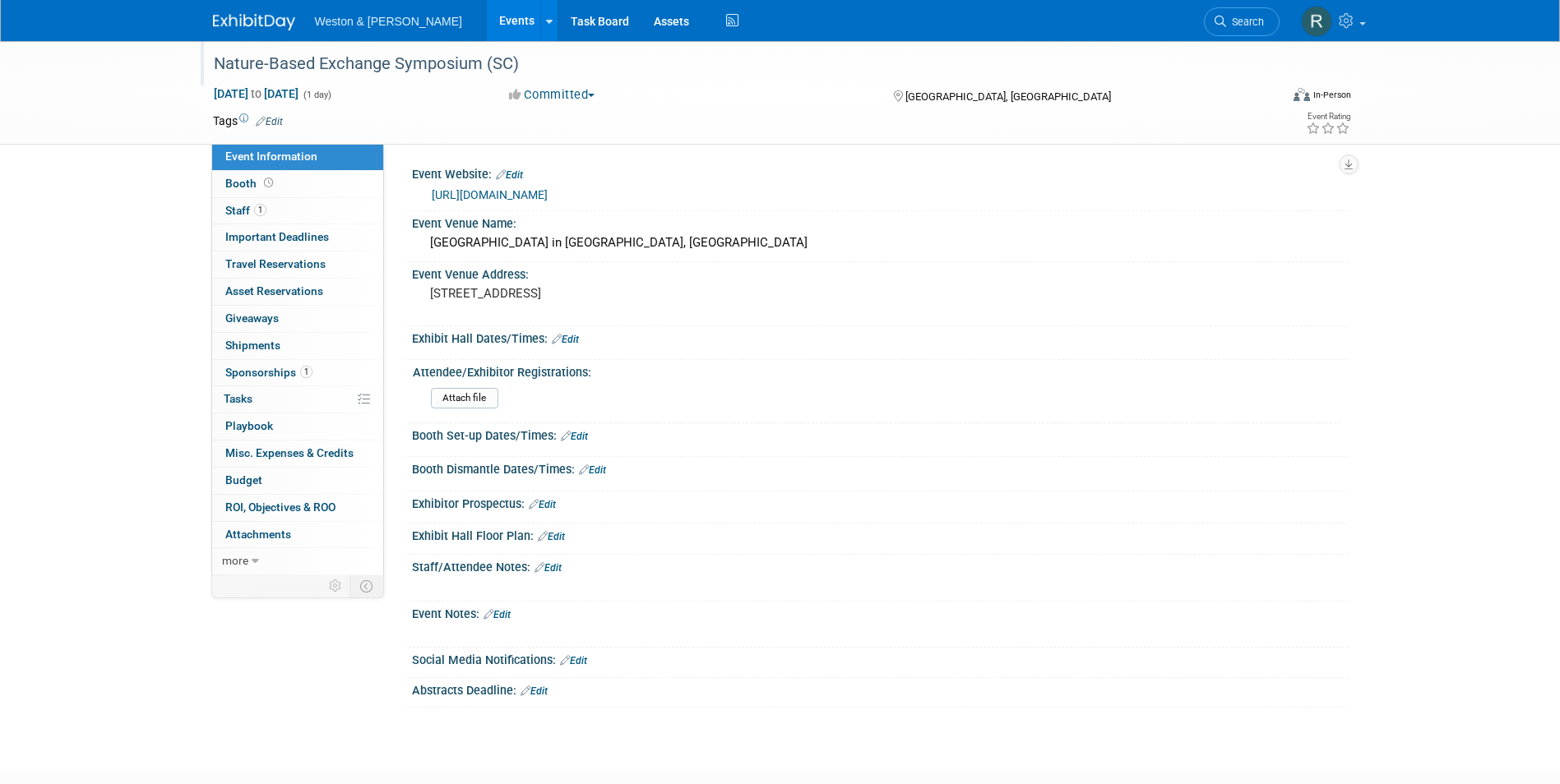
click at [601, 96] on button "Committed" at bounding box center [552, 95] width 98 height 17
click at [583, 124] on link "Committed" at bounding box center [568, 122] width 130 height 23
click at [274, 119] on link "Edit" at bounding box center [269, 122] width 27 height 12
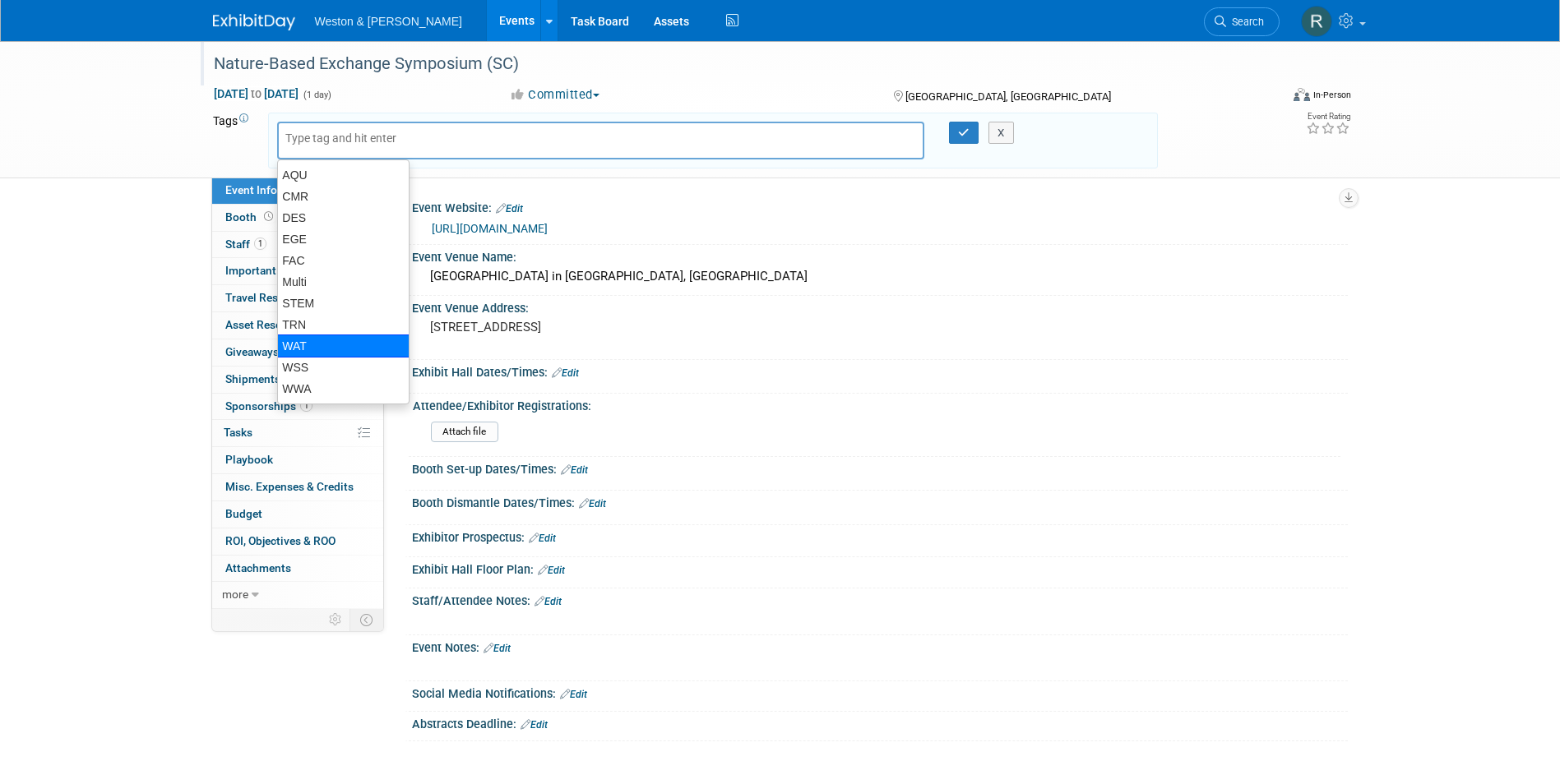
click at [294, 344] on div "WAT" at bounding box center [344, 346] width 132 height 23
type input "WAT"
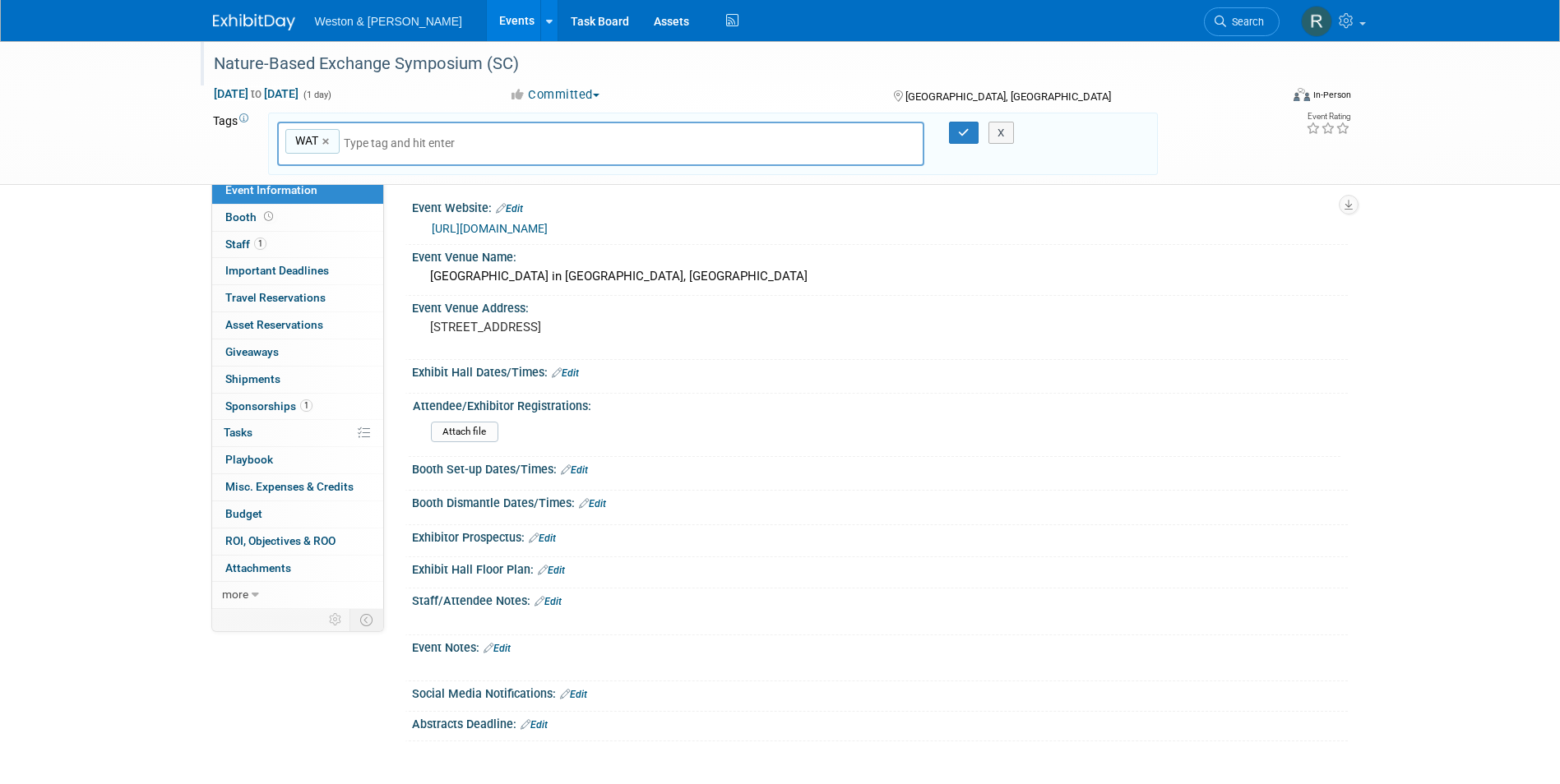
click at [966, 388] on div "Save Changes Cancel" at bounding box center [879, 384] width 936 height 10
click at [968, 131] on icon "button" at bounding box center [964, 132] width 12 height 11
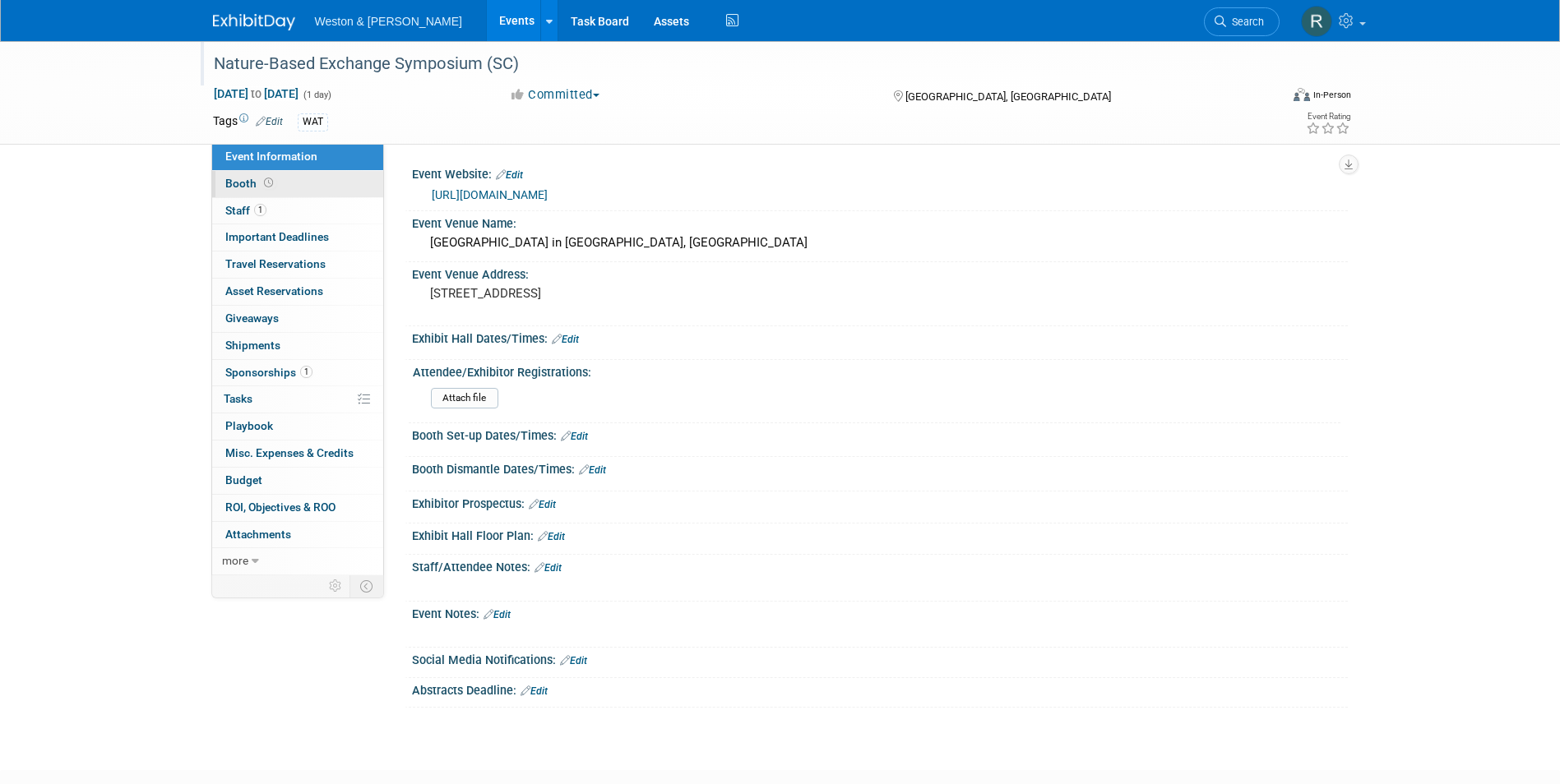
click at [255, 193] on link "Booth" at bounding box center [298, 183] width 171 height 26
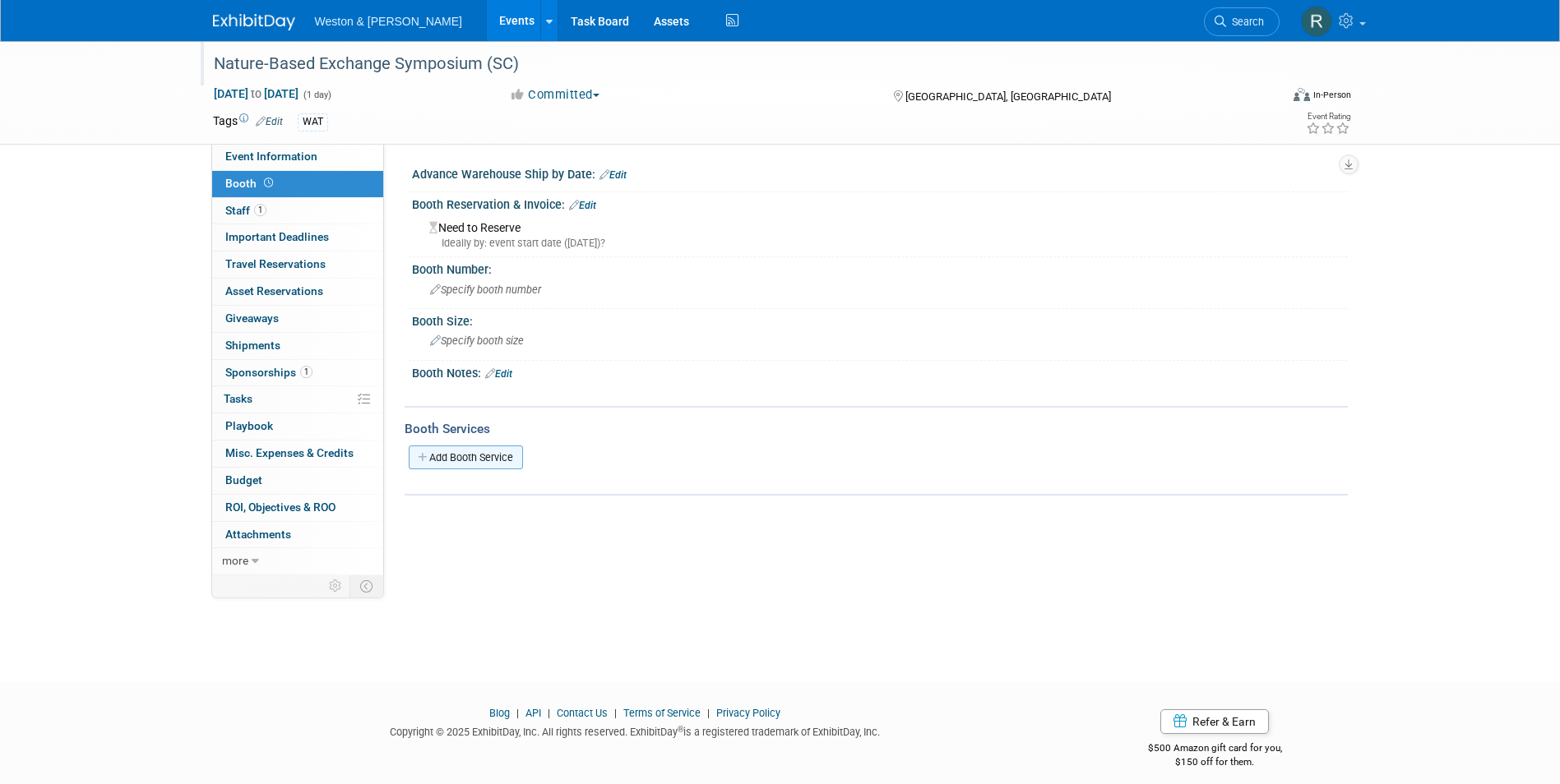
click at [515, 458] on link "Add Booth Service" at bounding box center [466, 457] width 114 height 24
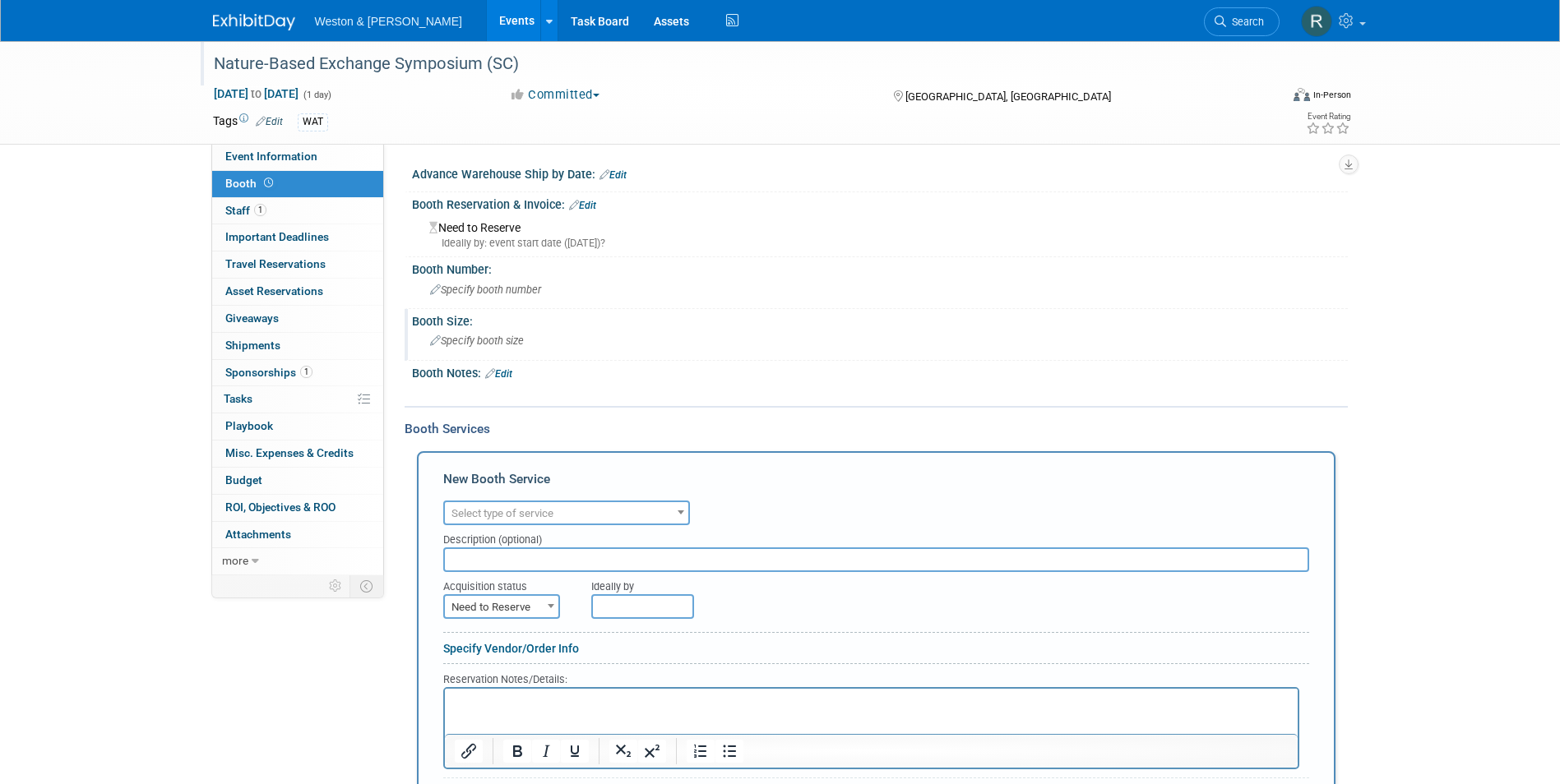
click at [913, 342] on div "Specify booth size" at bounding box center [879, 341] width 911 height 26
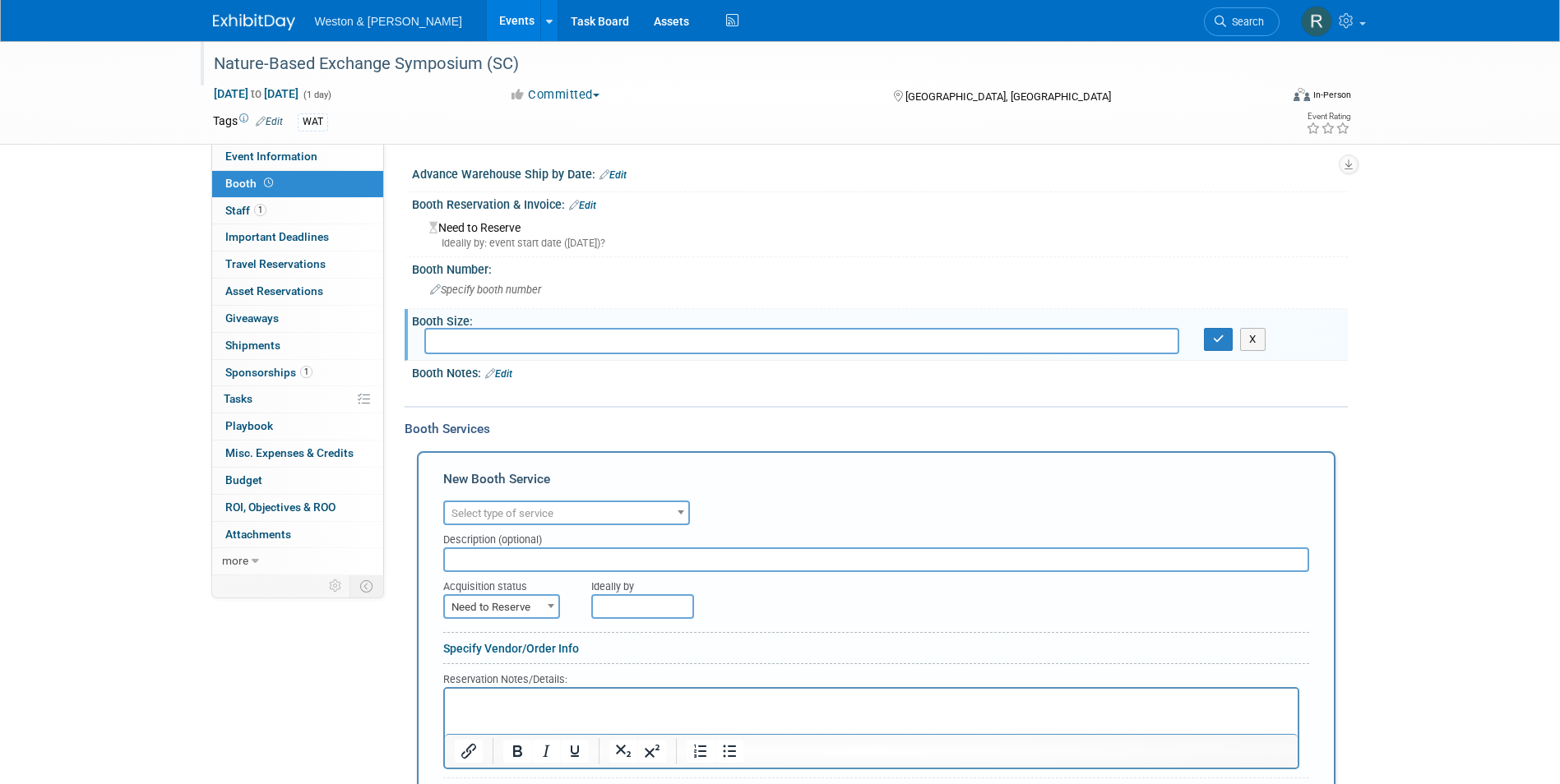
click at [1472, 298] on div "Nature-Based Exchange Symposium (SC) Nov 5, 2025 to Nov 5, 2025 (1 day) Nov 5, …" at bounding box center [780, 508] width 1560 height 933
click at [835, 711] on html at bounding box center [871, 700] width 852 height 22
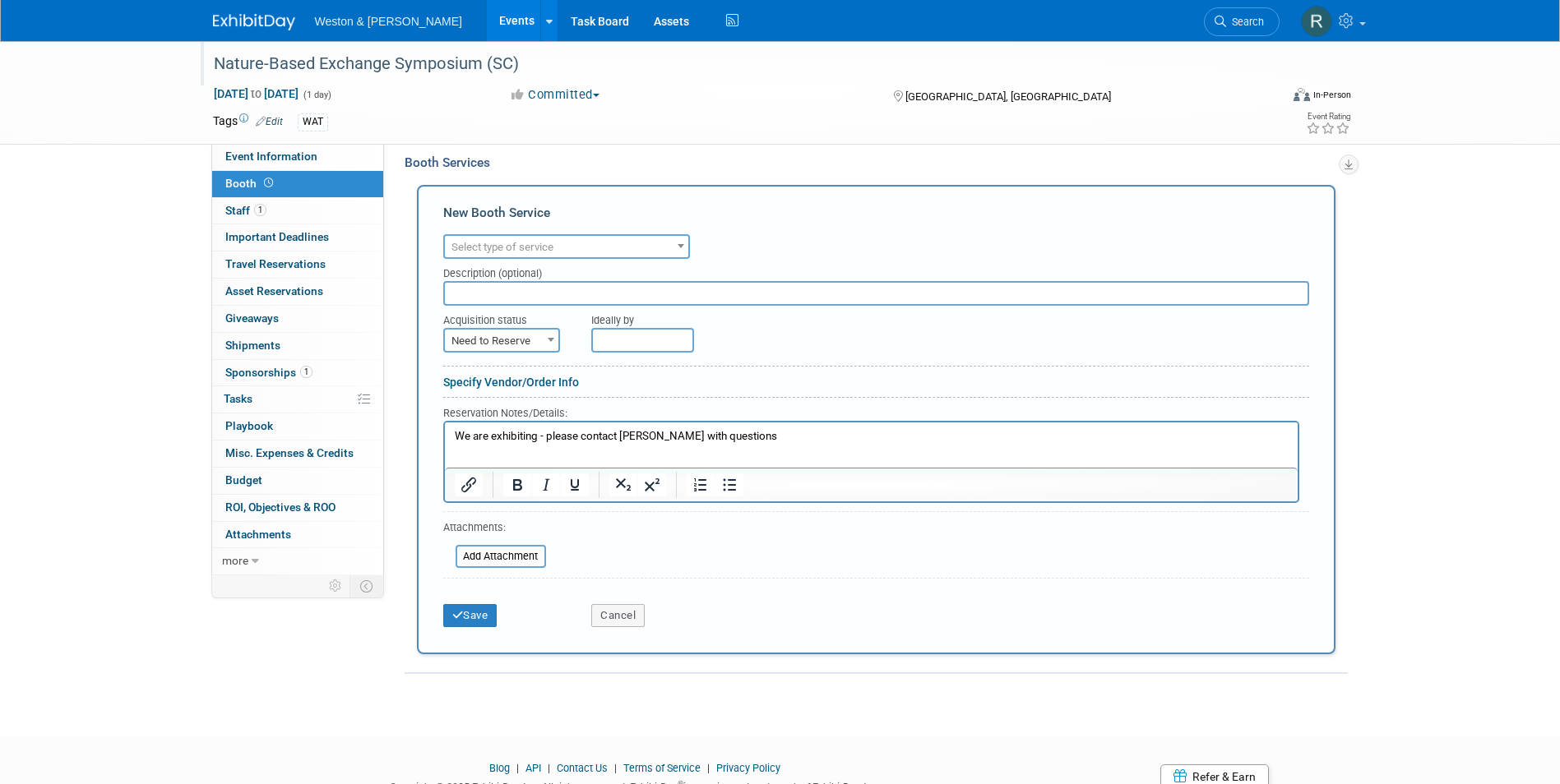
scroll to position [329, 0]
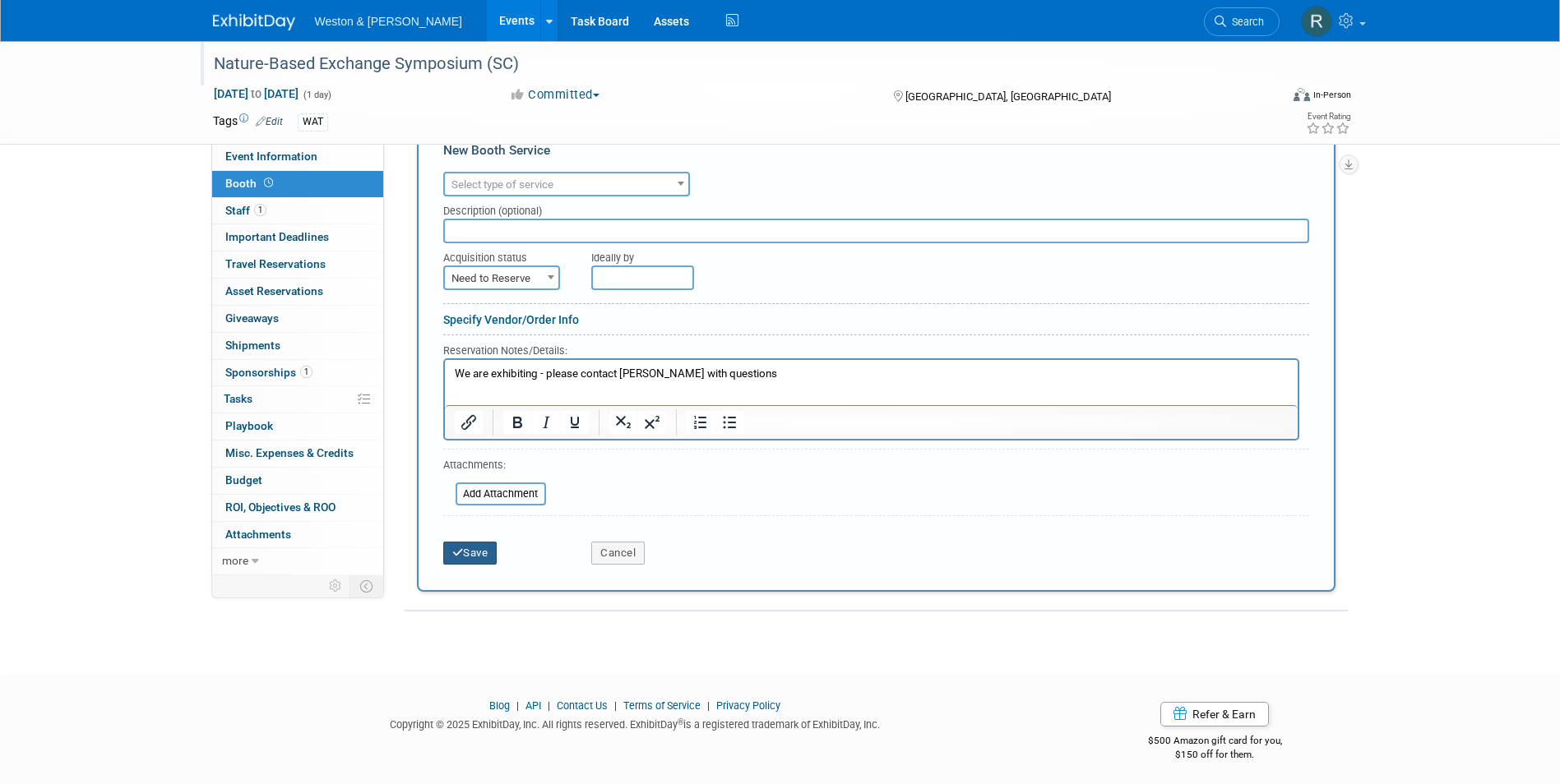
click at [481, 553] on button "Save" at bounding box center [470, 554] width 55 height 23
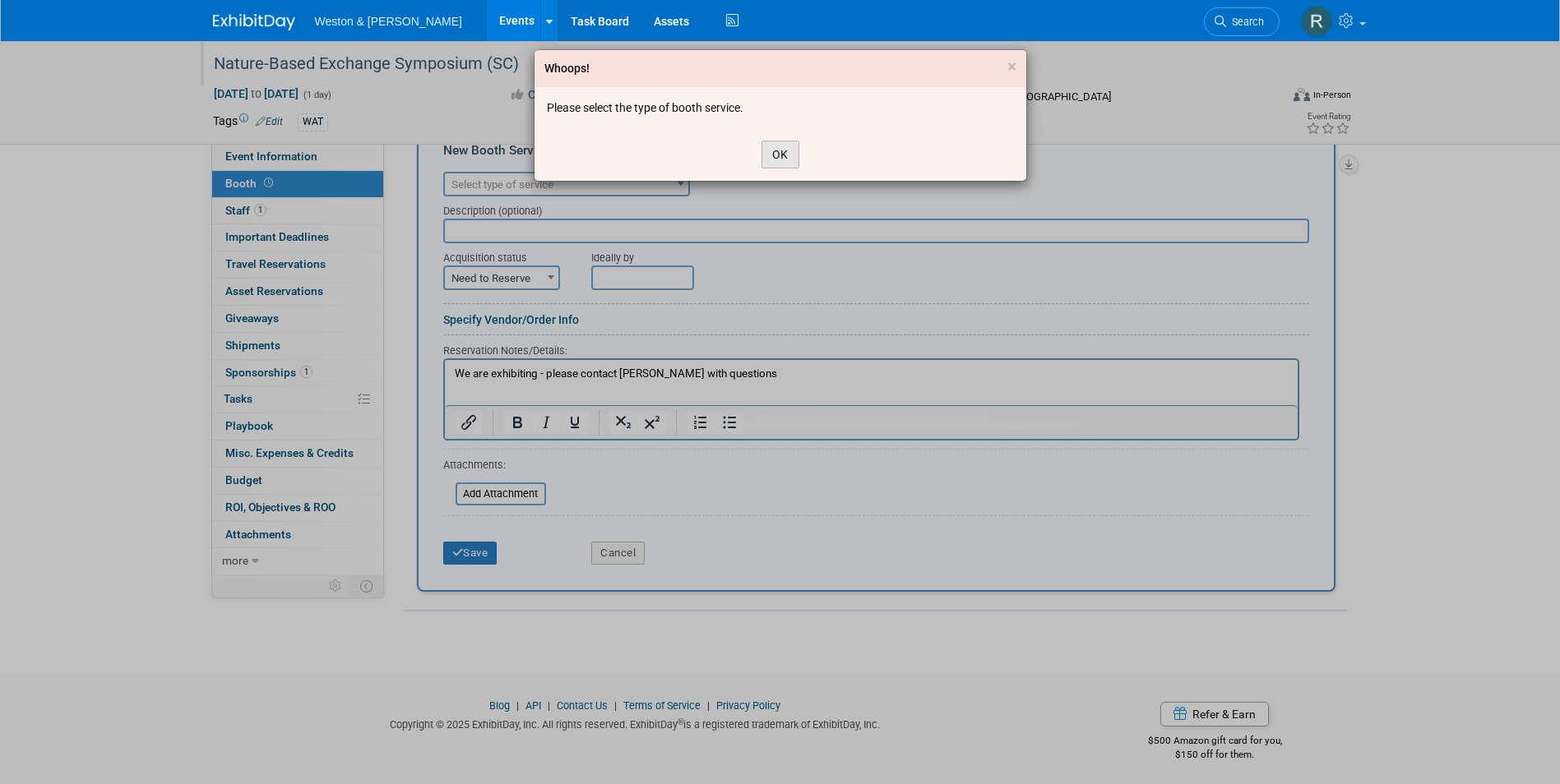
click at [789, 152] on button "OK" at bounding box center [780, 154] width 37 height 28
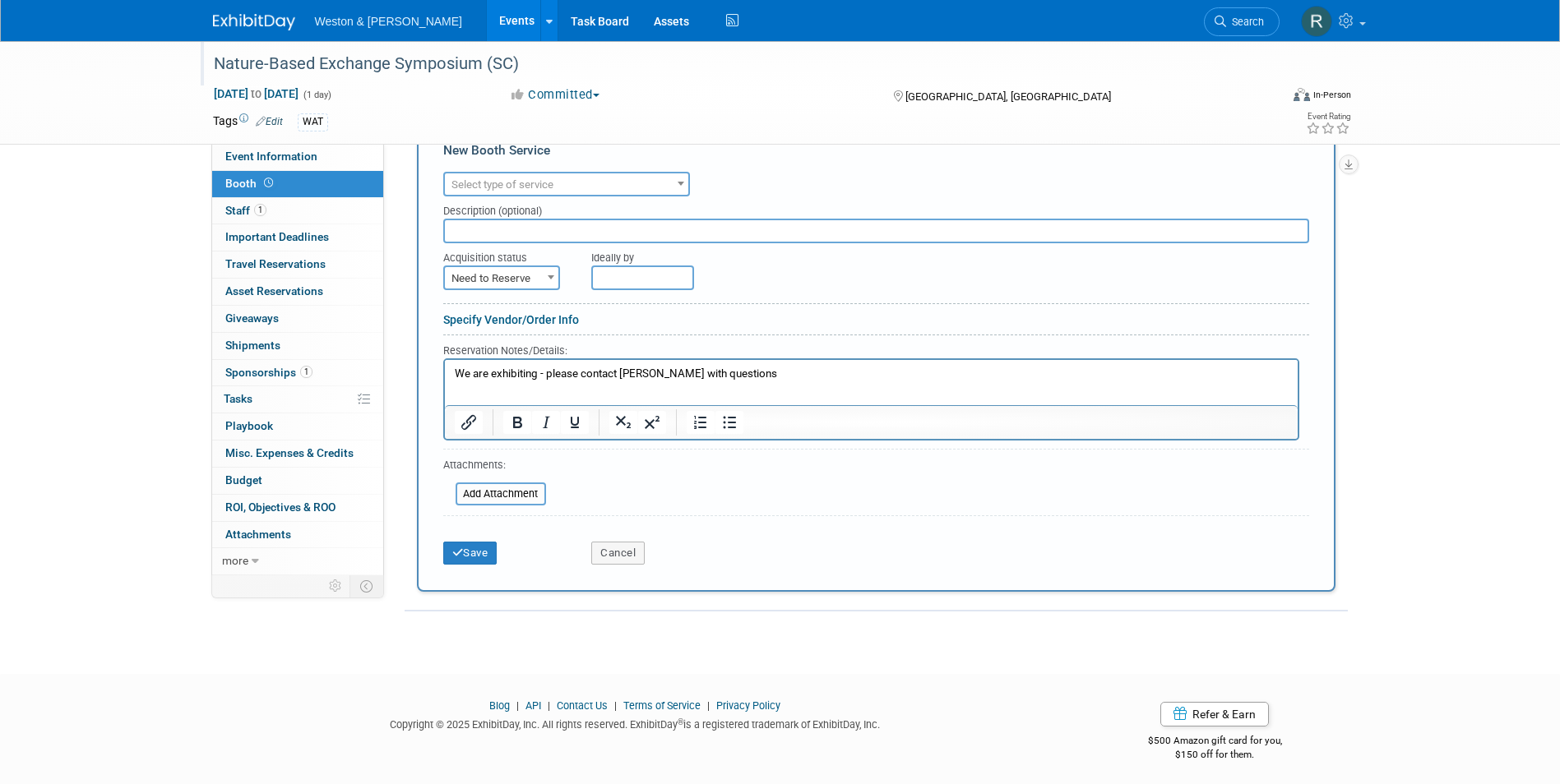
scroll to position [83, 0]
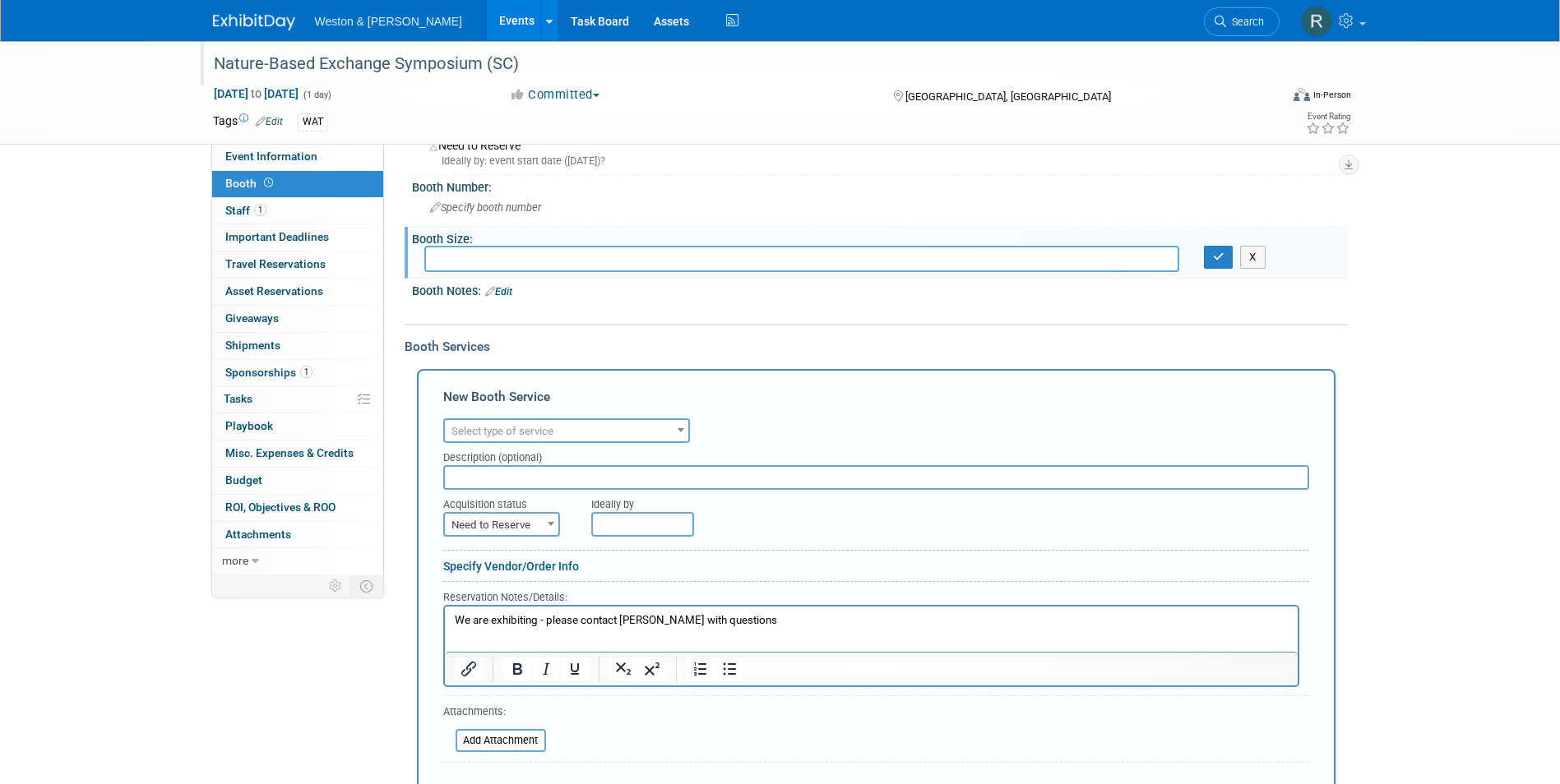
click at [684, 436] on span at bounding box center [681, 430] width 16 height 21
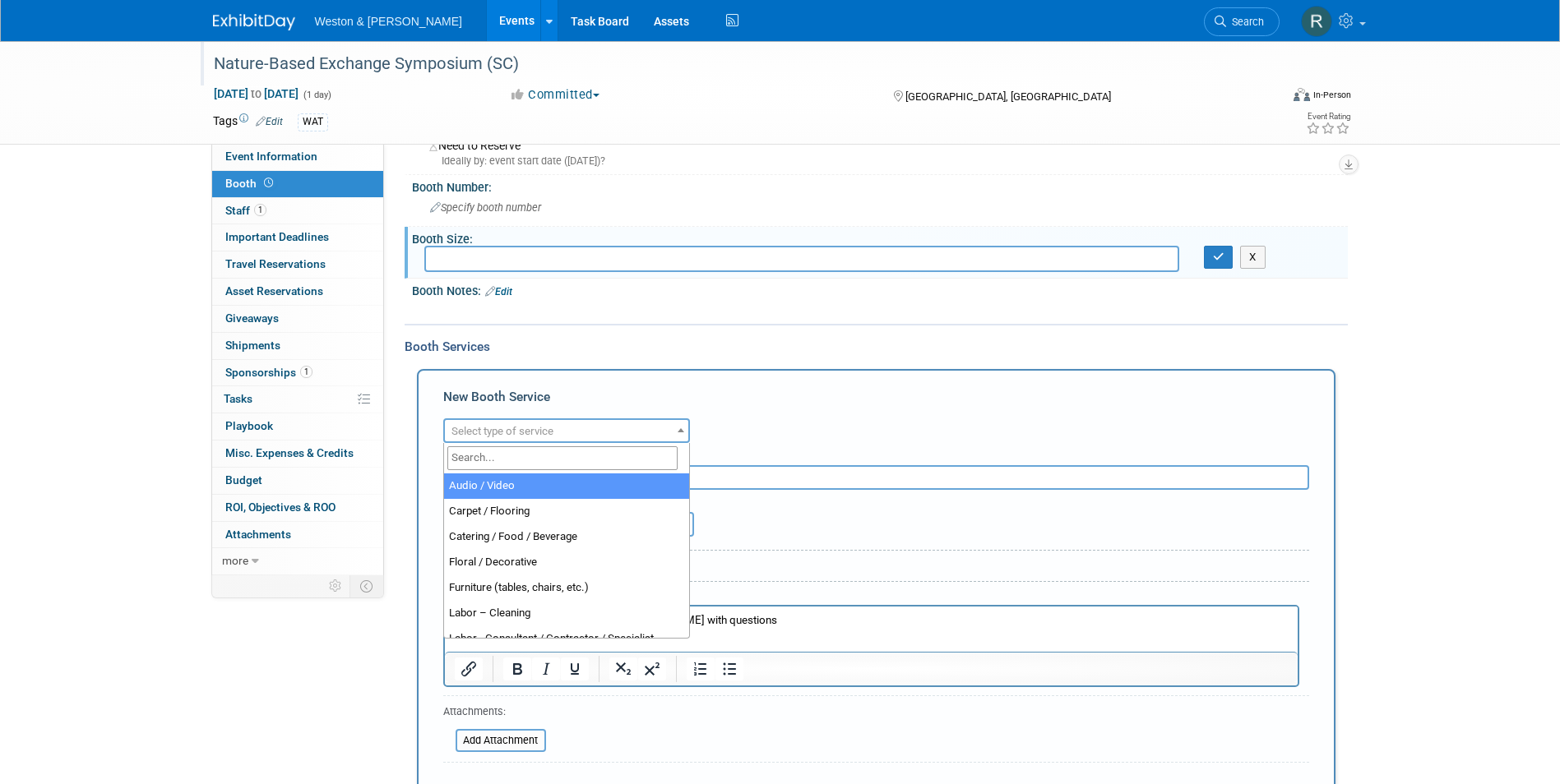
click at [684, 436] on span at bounding box center [681, 430] width 16 height 21
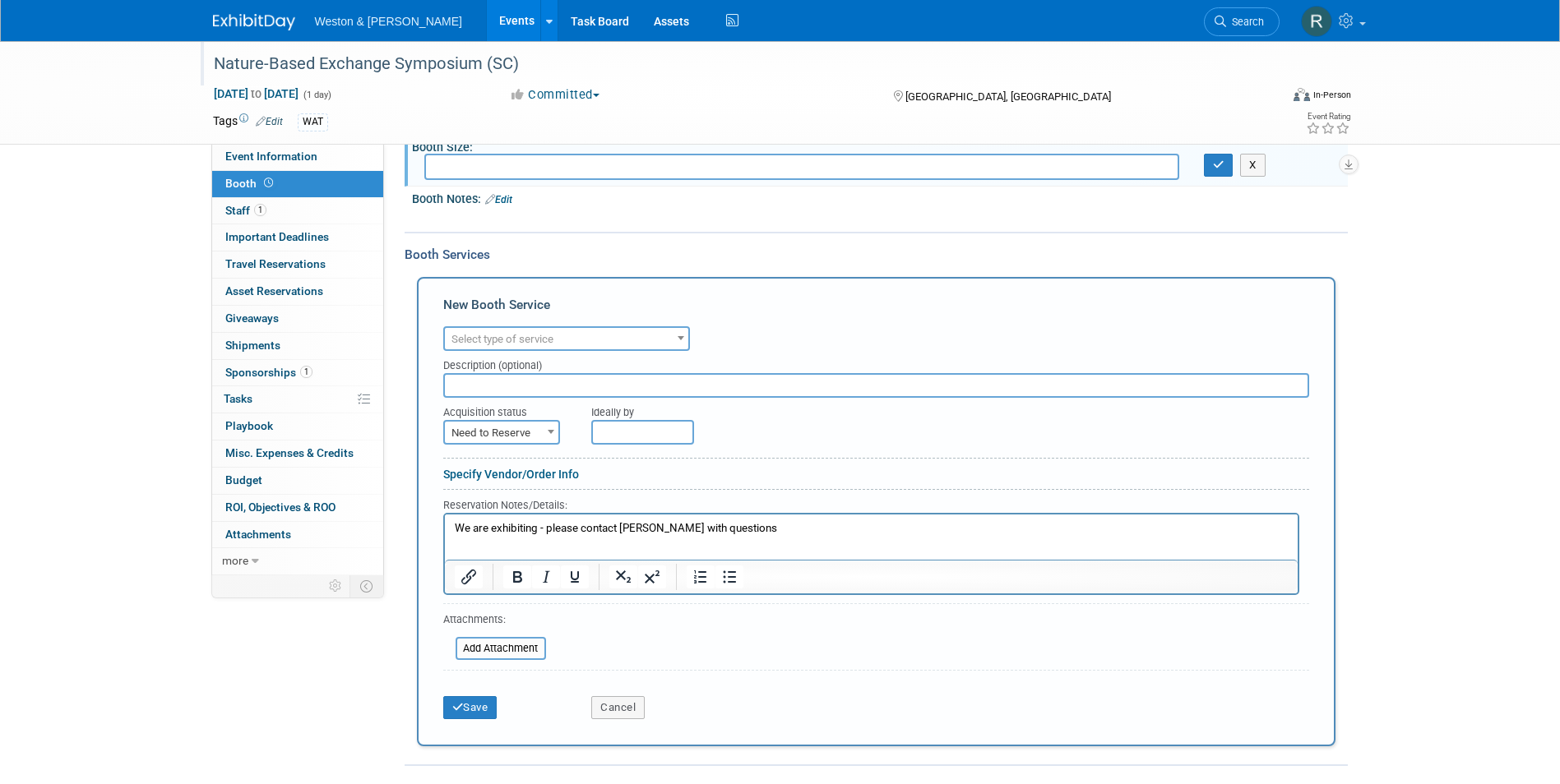
scroll to position [247, 0]
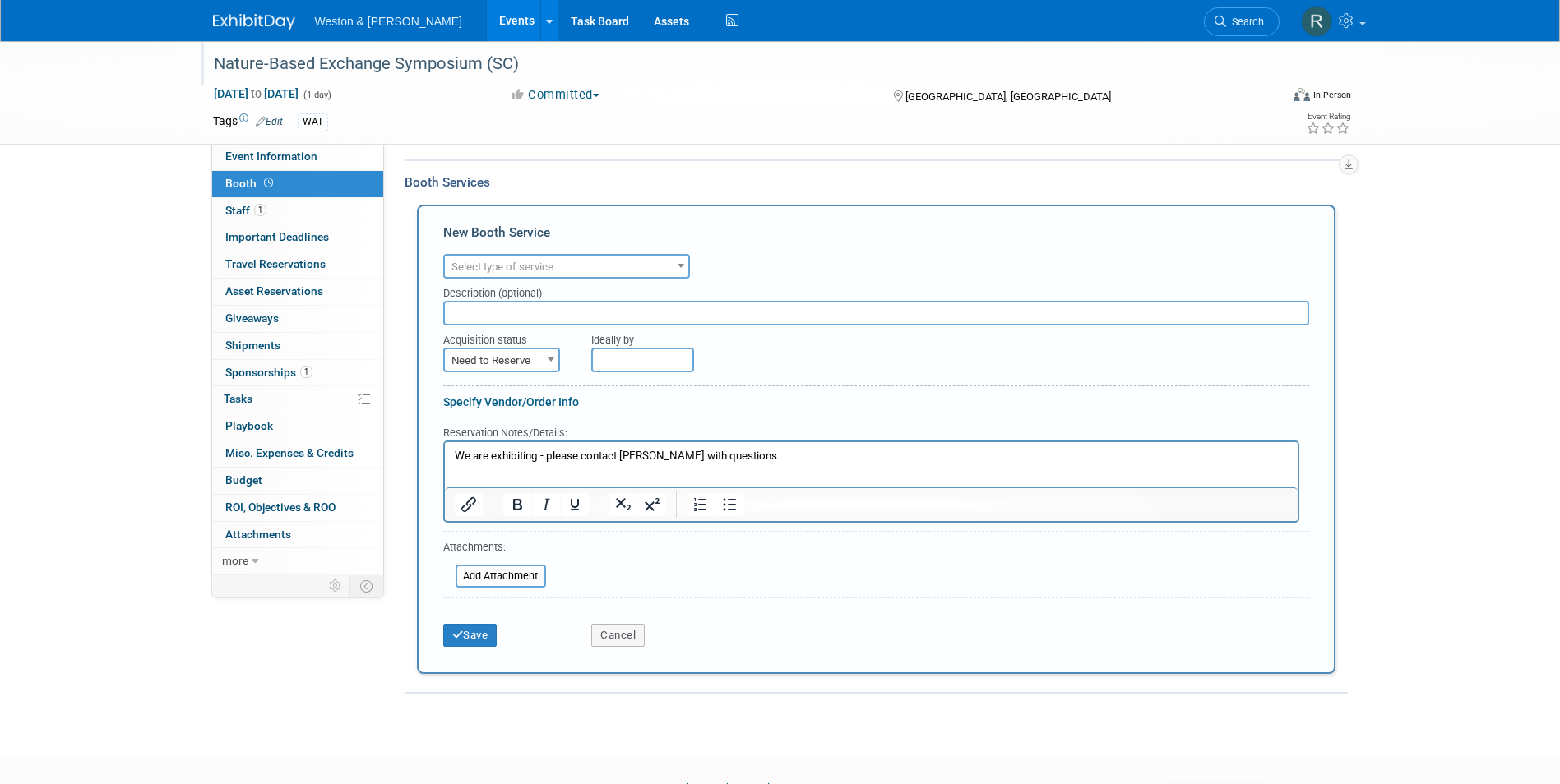
drag, startPoint x: 783, startPoint y: 459, endPoint x: 420, endPoint y: 454, distance: 363.0
click at [444, 454] on html "We are exhibiting - please contact Kim Morganello with questions" at bounding box center [871, 453] width 852 height 22
click at [621, 630] on button "Cancel" at bounding box center [618, 635] width 54 height 23
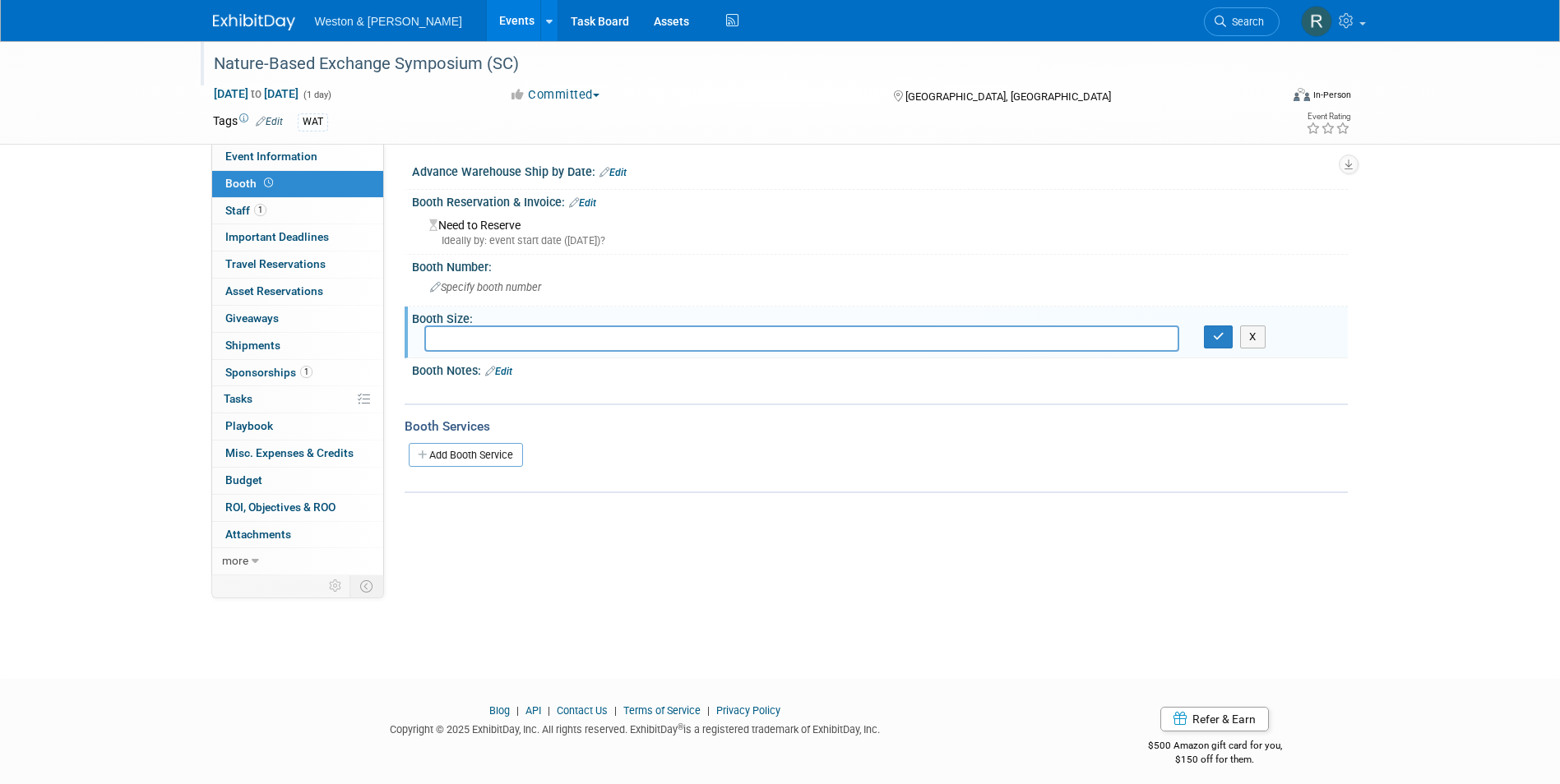
scroll to position [0, 0]
click at [513, 278] on div "Specify booth number" at bounding box center [879, 290] width 911 height 26
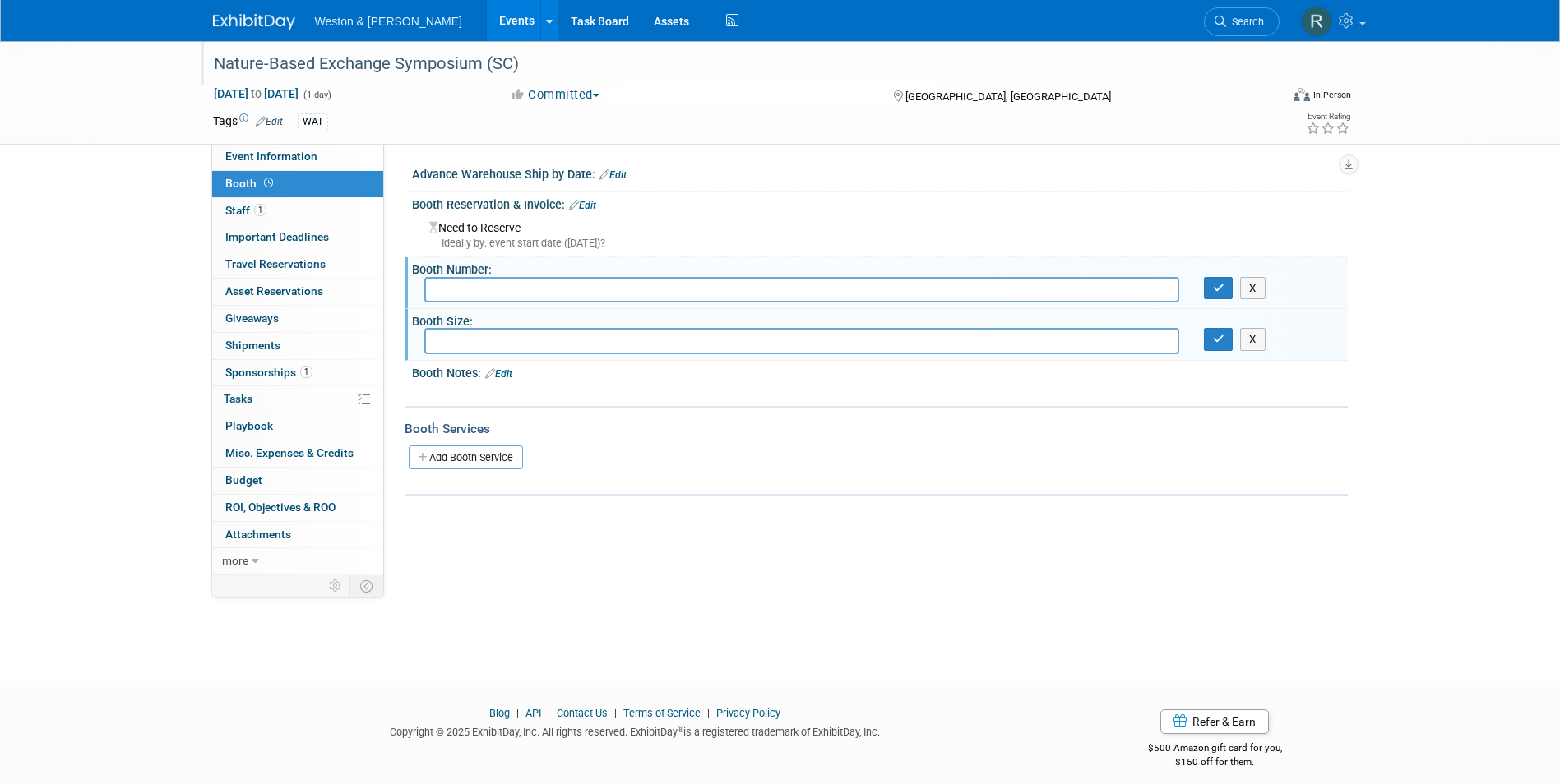
click at [492, 240] on div "Ideally by: event start date (Wed. Nov 5, 2025)?" at bounding box center [882, 243] width 906 height 14
paste input "We are exhibiting - please contact Kim Morganello with questions"
type input "We are exhibiting - please contact Kim Morganello with questions"
click at [736, 499] on div "Event Website: Edit https://www.naturebasedexchange.org/symposium Event Venue N…" at bounding box center [866, 360] width 964 height 432
click at [1211, 294] on button "button" at bounding box center [1218, 289] width 30 height 23
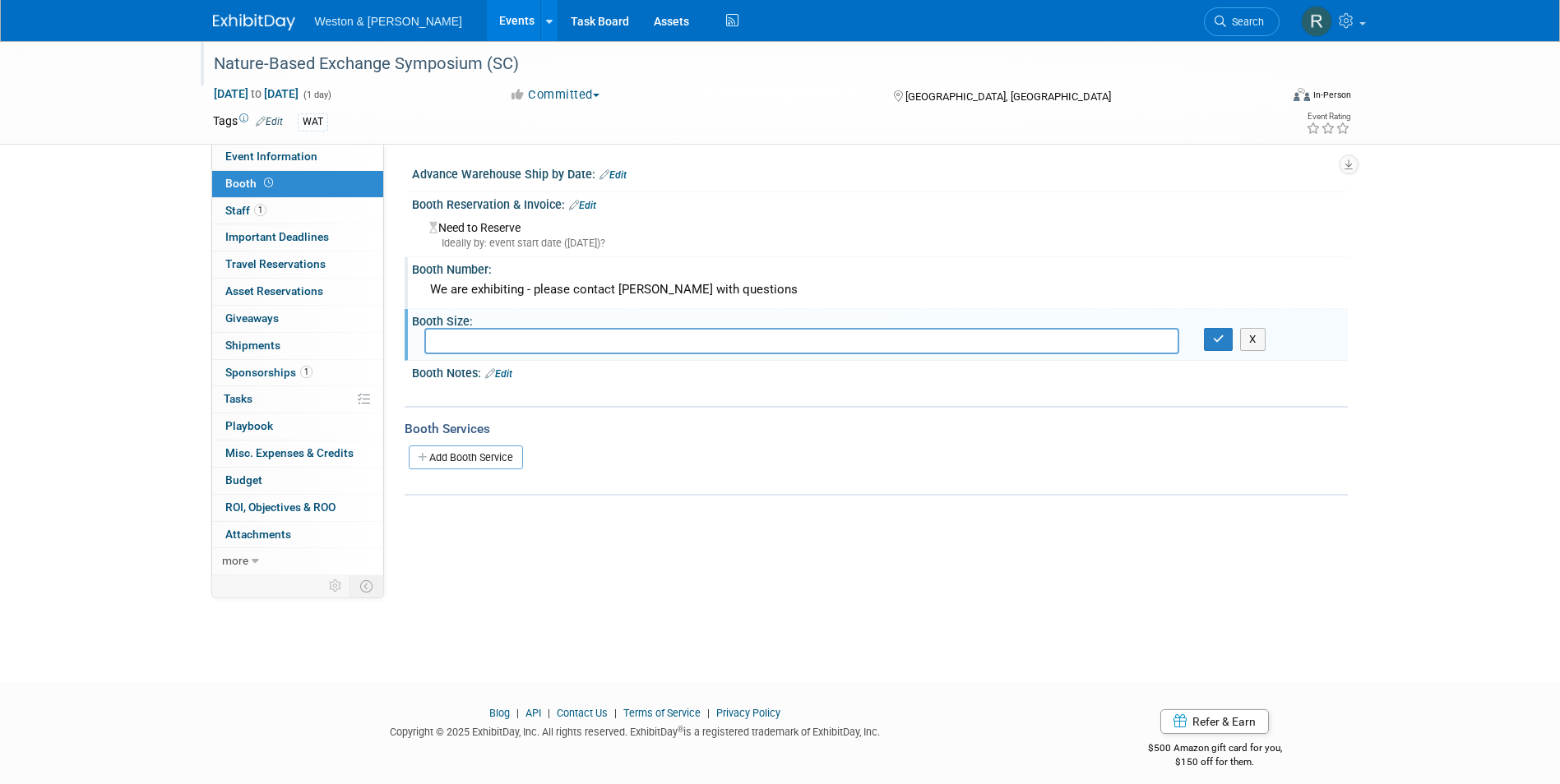
click at [883, 516] on div "Event Website: Edit https://www.naturebasedexchange.org/symposium Event Venue N…" at bounding box center [866, 360] width 964 height 432
click at [278, 155] on span "Event Information" at bounding box center [272, 156] width 92 height 13
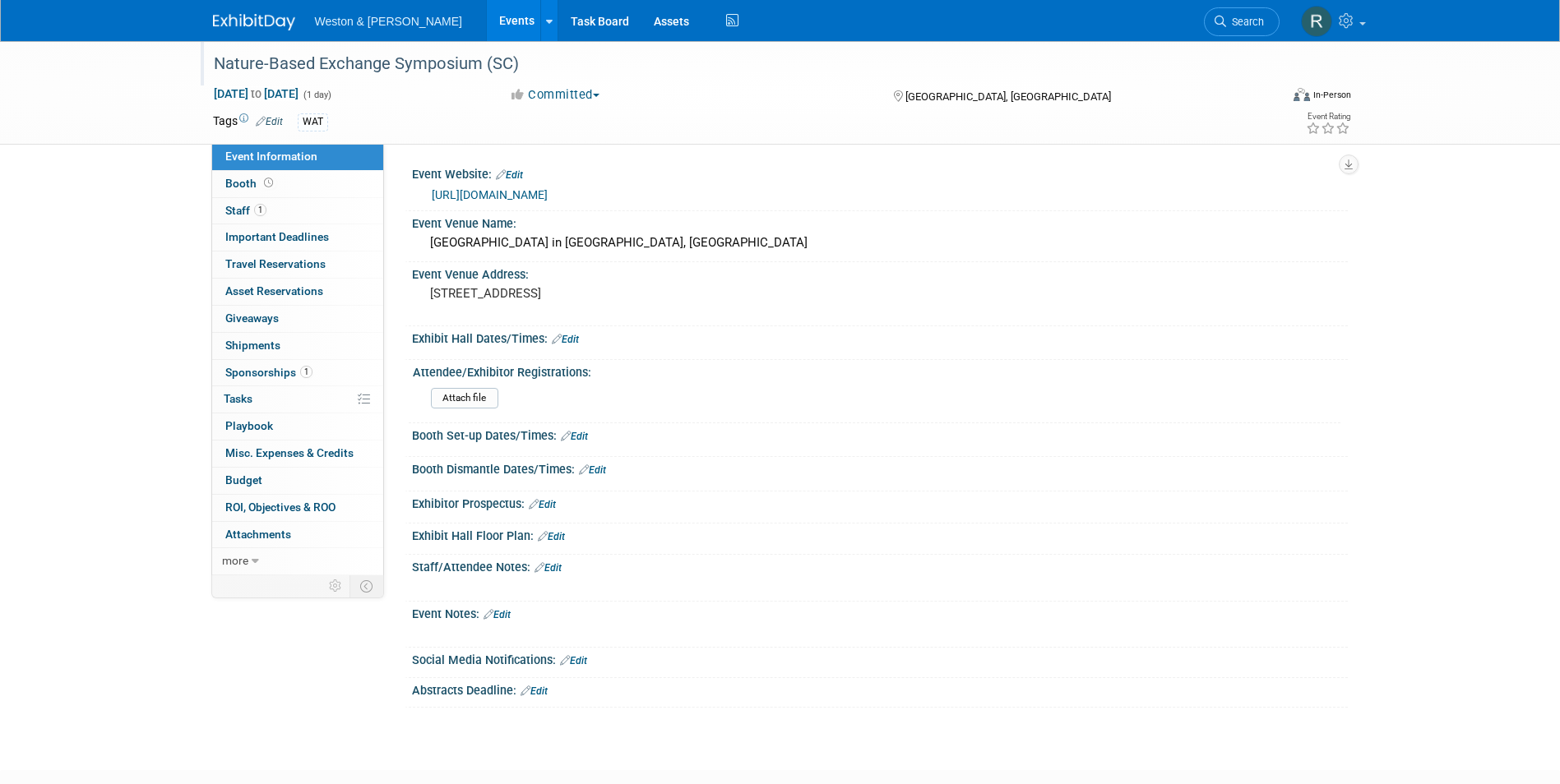
click at [487, 20] on link "Events" at bounding box center [516, 20] width 60 height 41
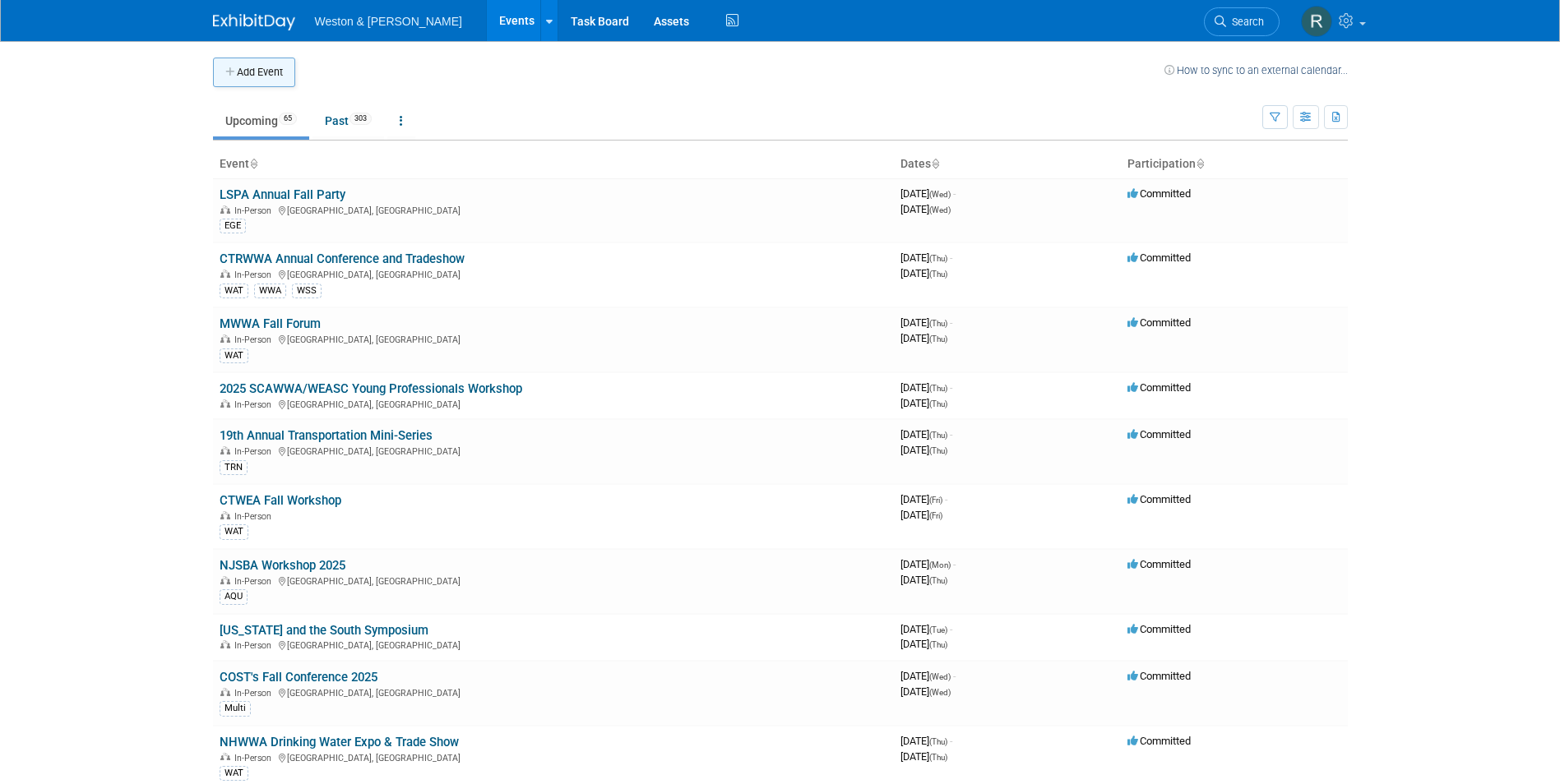
click at [257, 66] on button "Add Event" at bounding box center [254, 72] width 83 height 30
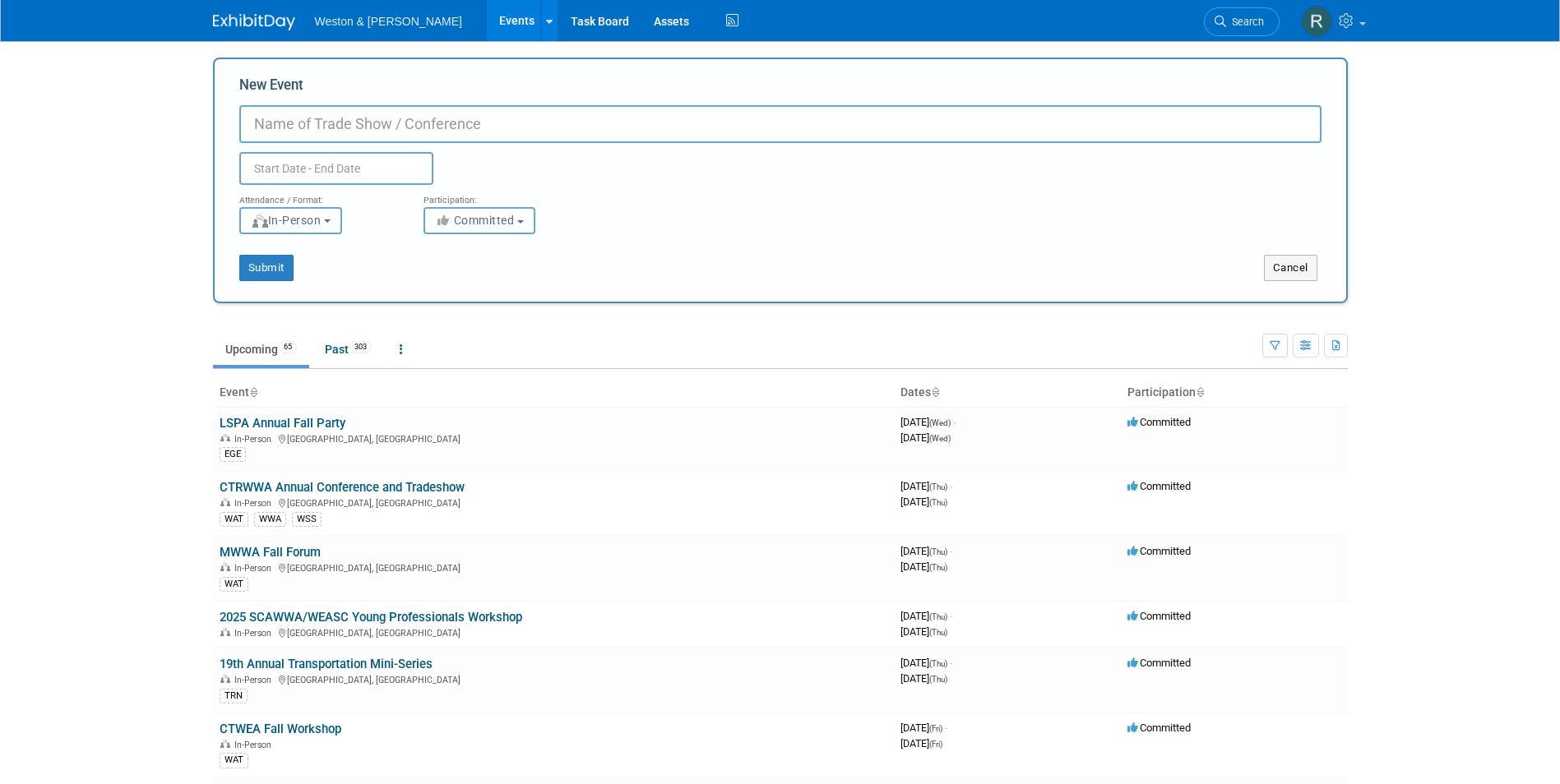
click at [284, 122] on input "New Event" at bounding box center [780, 124] width 1083 height 37
type input "Charlestown County Resilience & Sustainability Symposium"
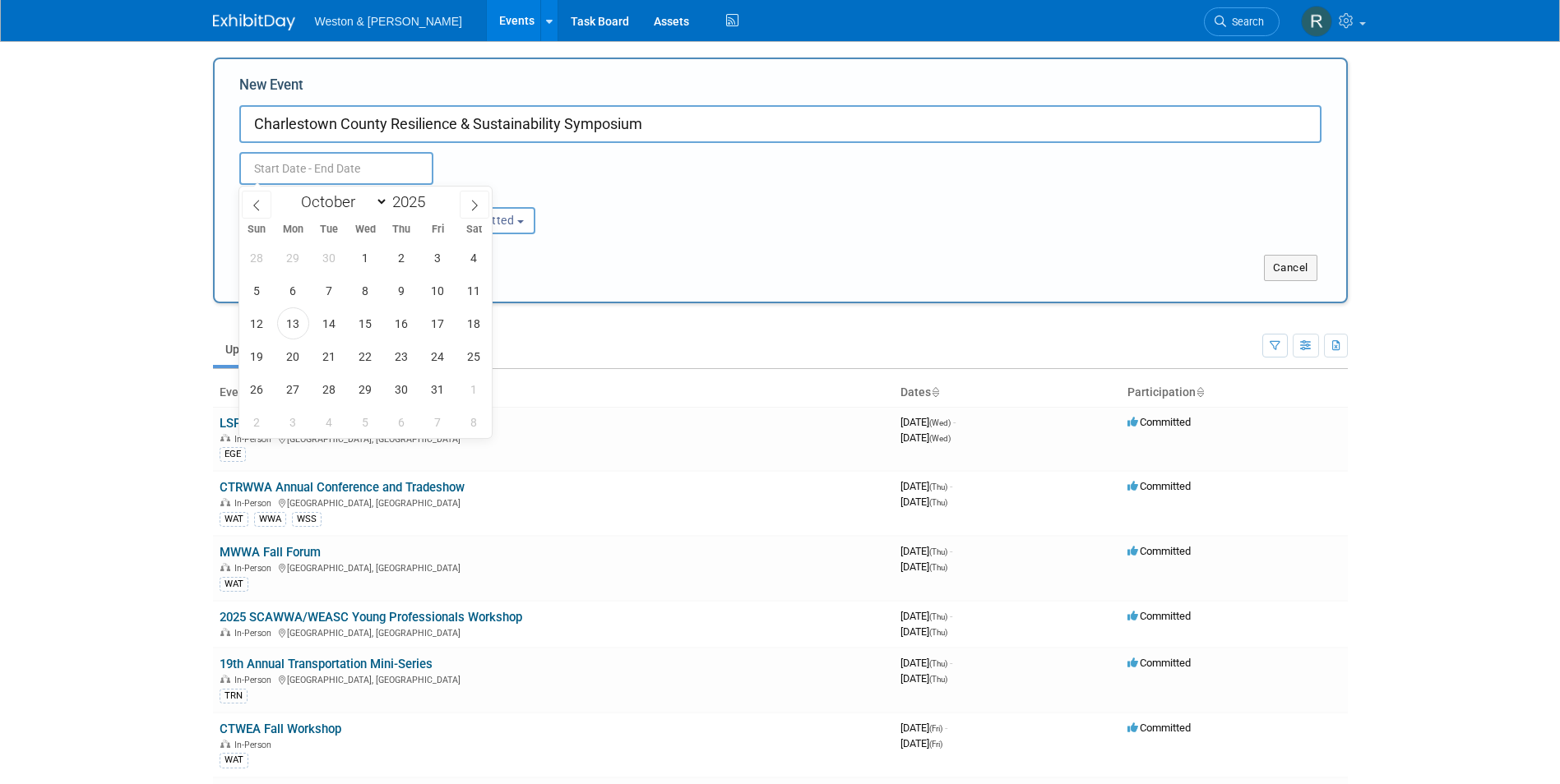
click at [317, 163] on input "text" at bounding box center [336, 169] width 194 height 33
click at [476, 201] on icon at bounding box center [474, 205] width 12 height 12
select select "10"
click at [368, 357] on span "19" at bounding box center [365, 356] width 32 height 32
click at [360, 361] on span "19" at bounding box center [365, 356] width 32 height 32
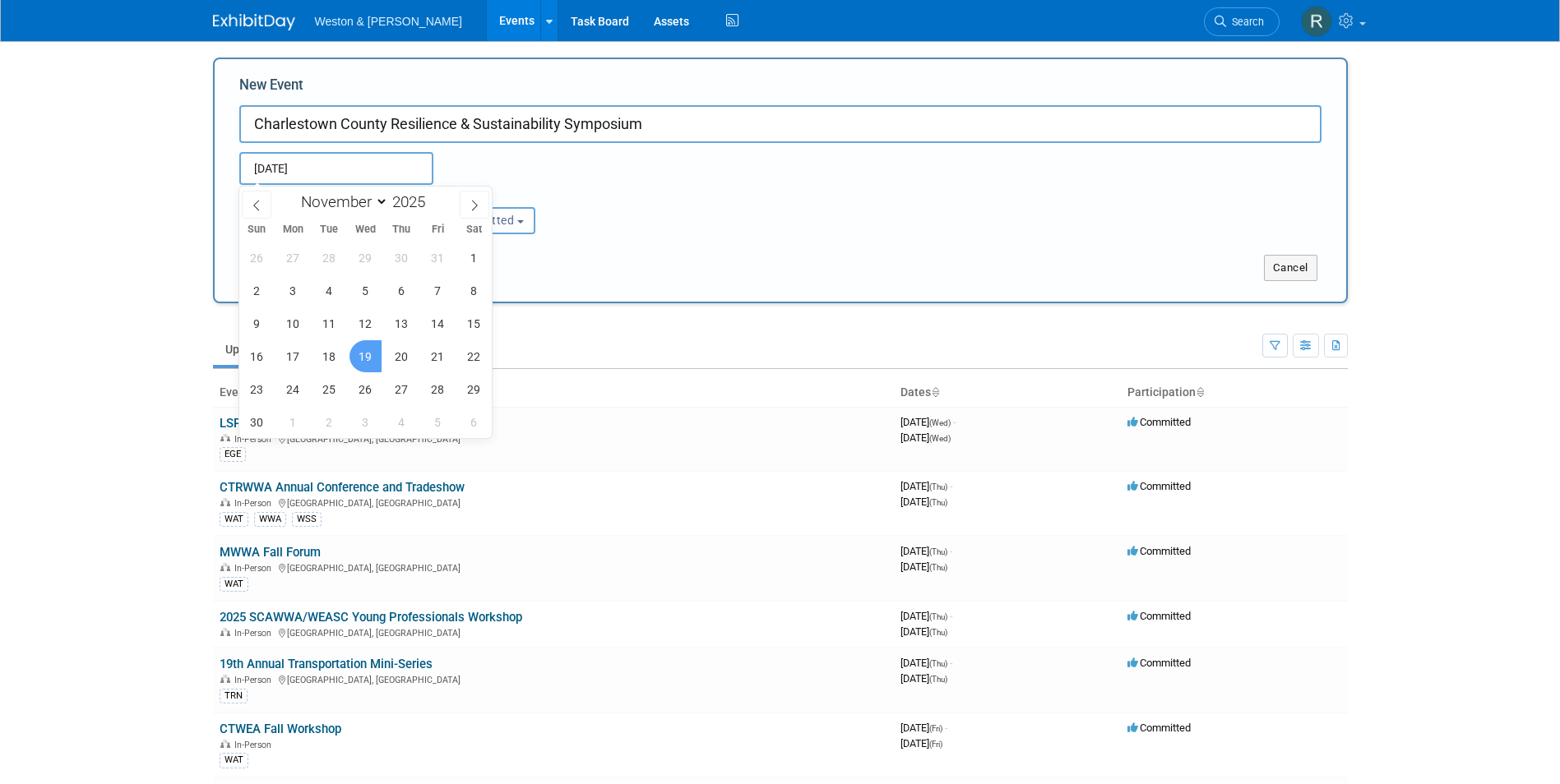
type input "[DATE] to [DATE]"
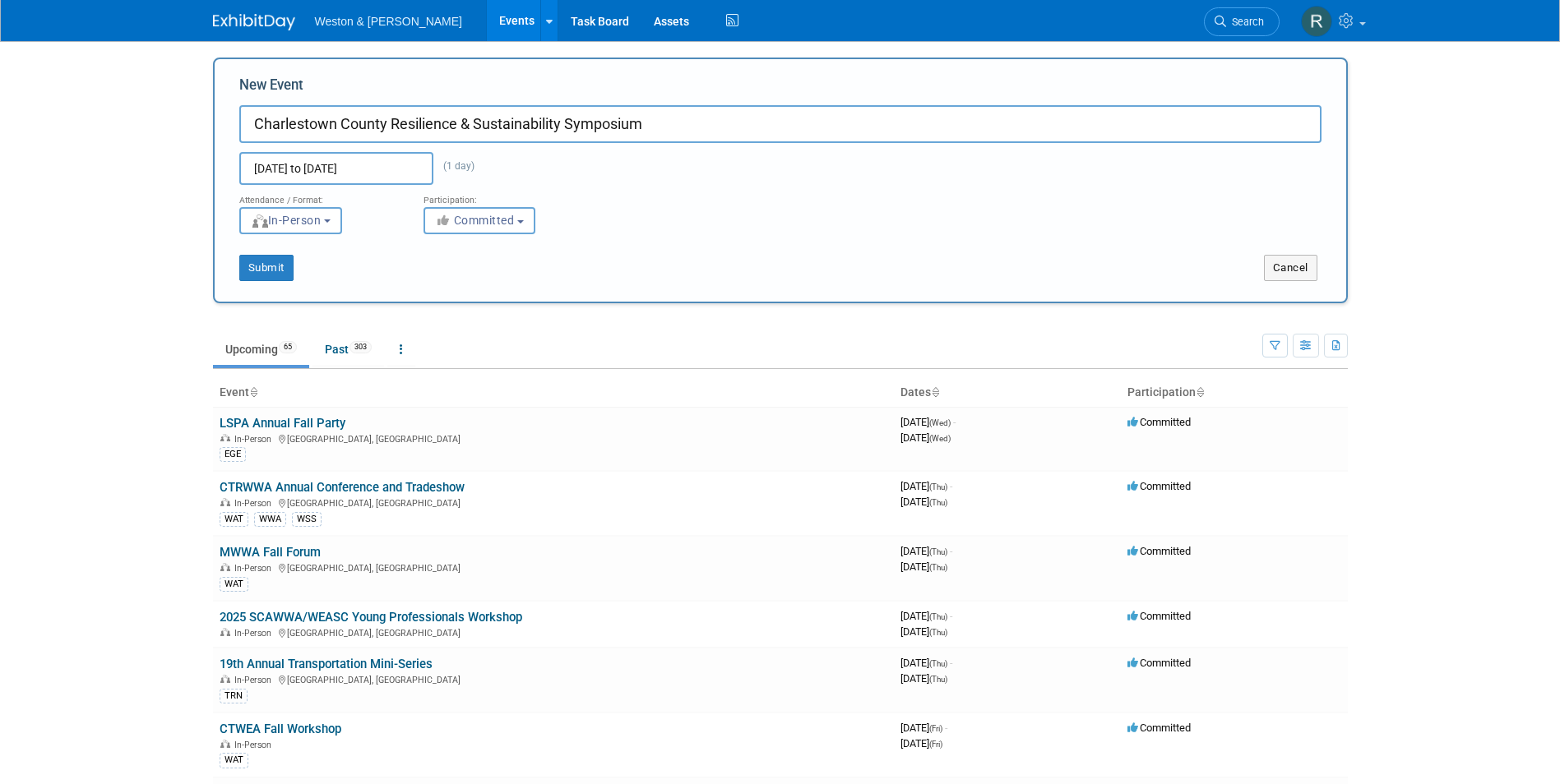
click at [329, 124] on input "Charlestown County Resilience & Sustainability Symposium" at bounding box center [780, 124] width 1083 height 37
type input "Charleston County Resilience & Sustainability Symposium"
click at [268, 272] on button "Submit" at bounding box center [266, 268] width 55 height 26
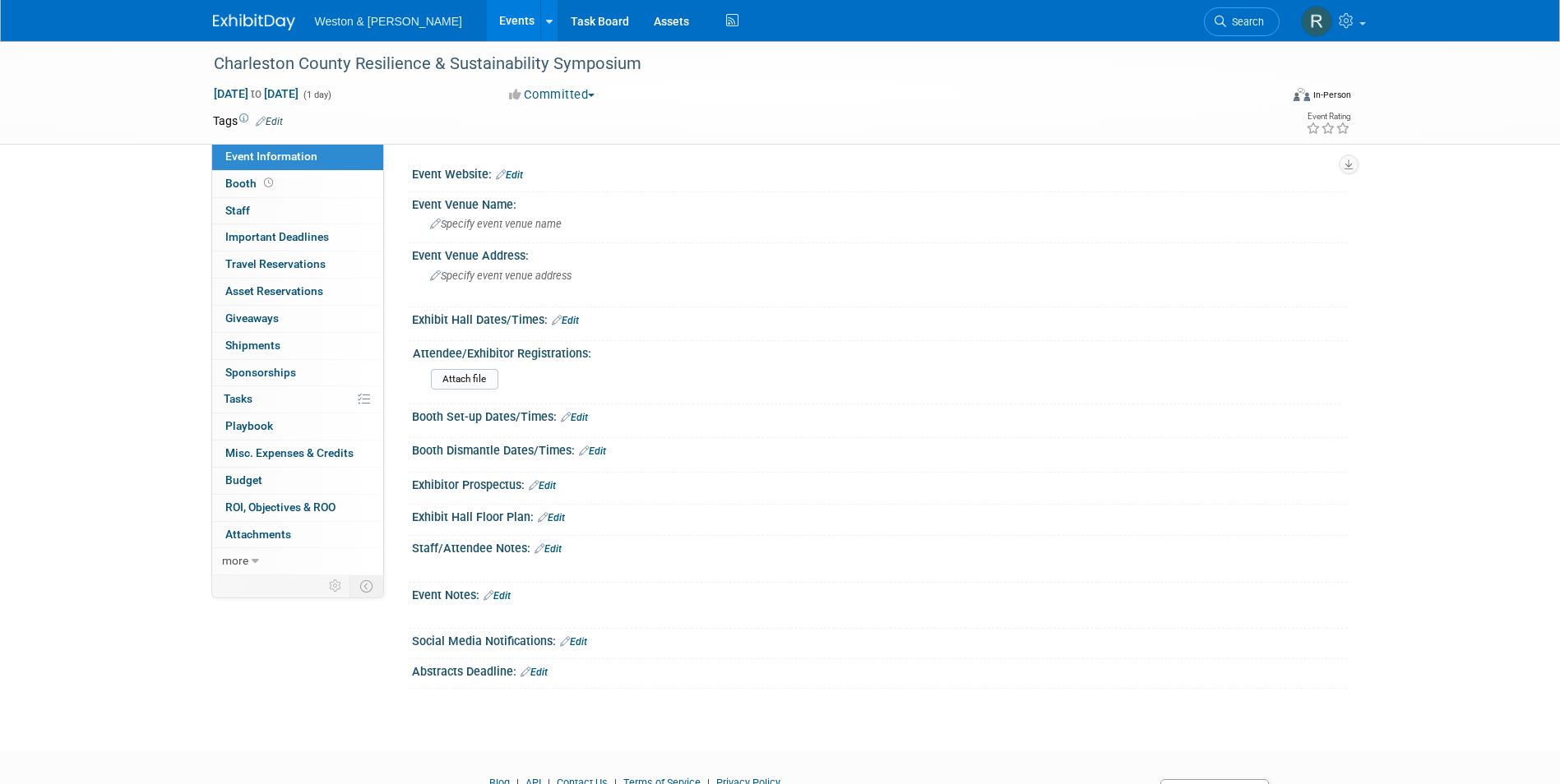
click at [514, 170] on link "Edit" at bounding box center [510, 175] width 27 height 12
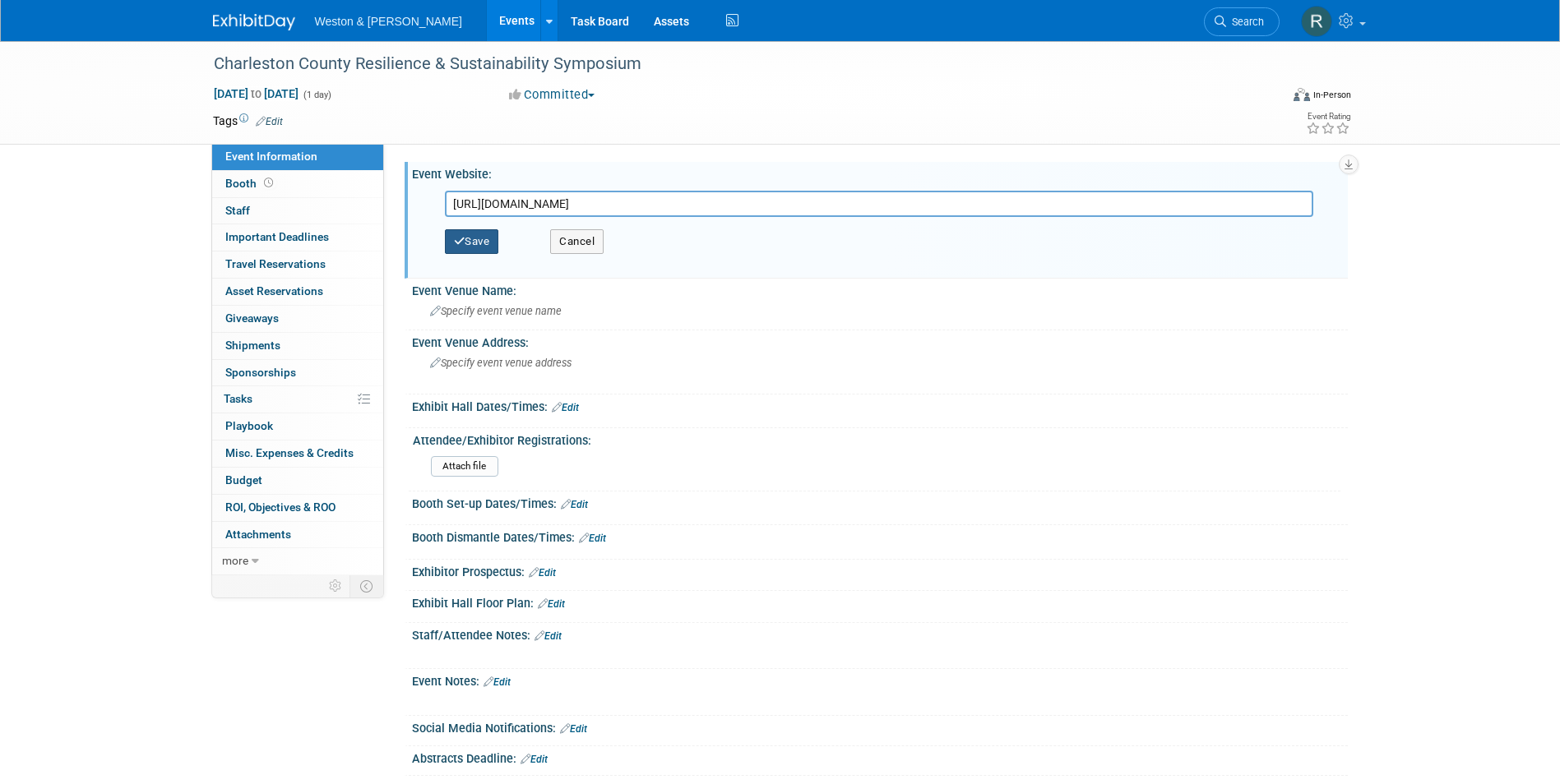
type input "[URL][DOMAIN_NAME]"
click at [478, 242] on button "Save" at bounding box center [472, 242] width 55 height 25
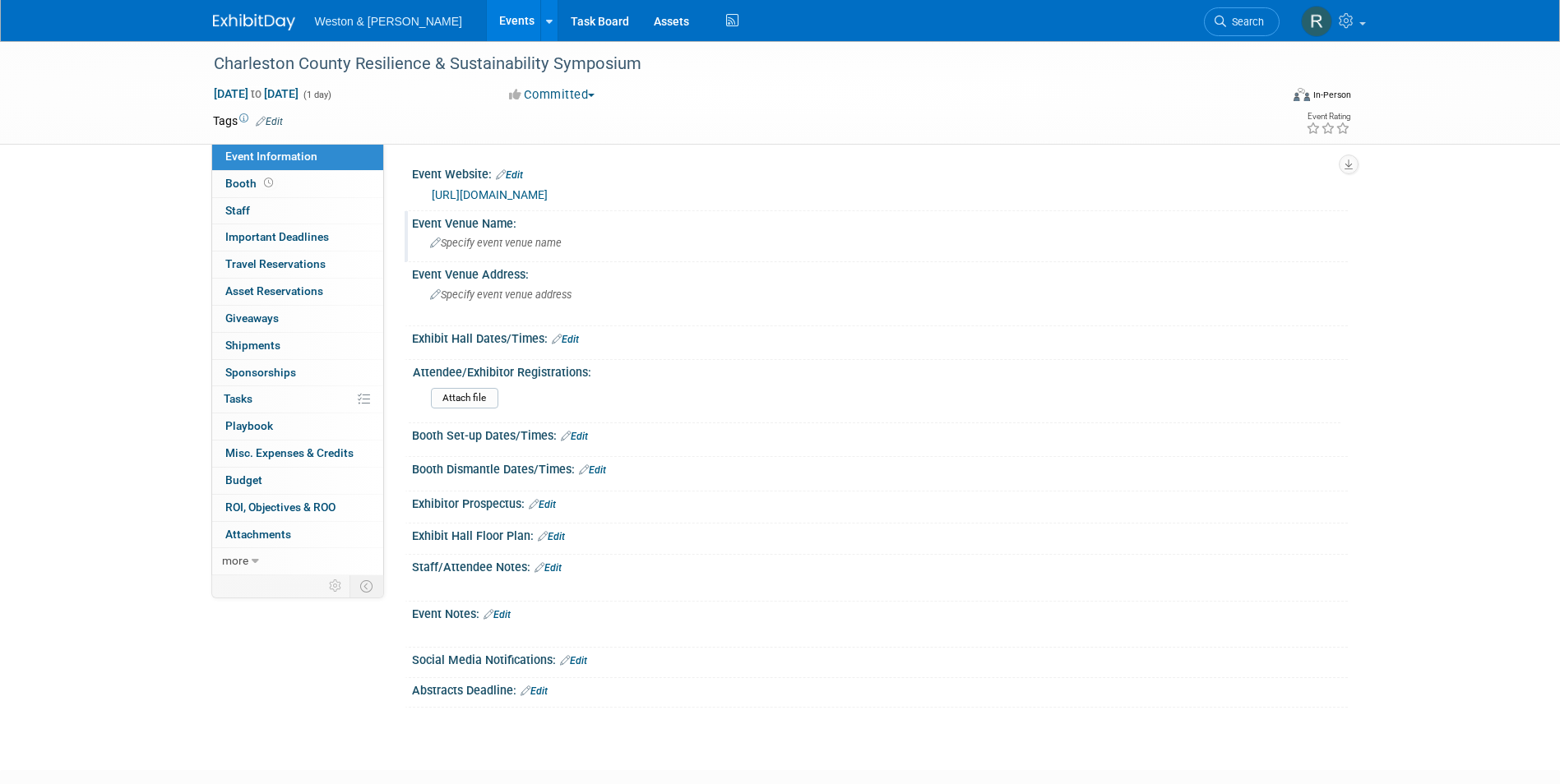
click at [473, 242] on span "Specify event venue name" at bounding box center [495, 243] width 132 height 12
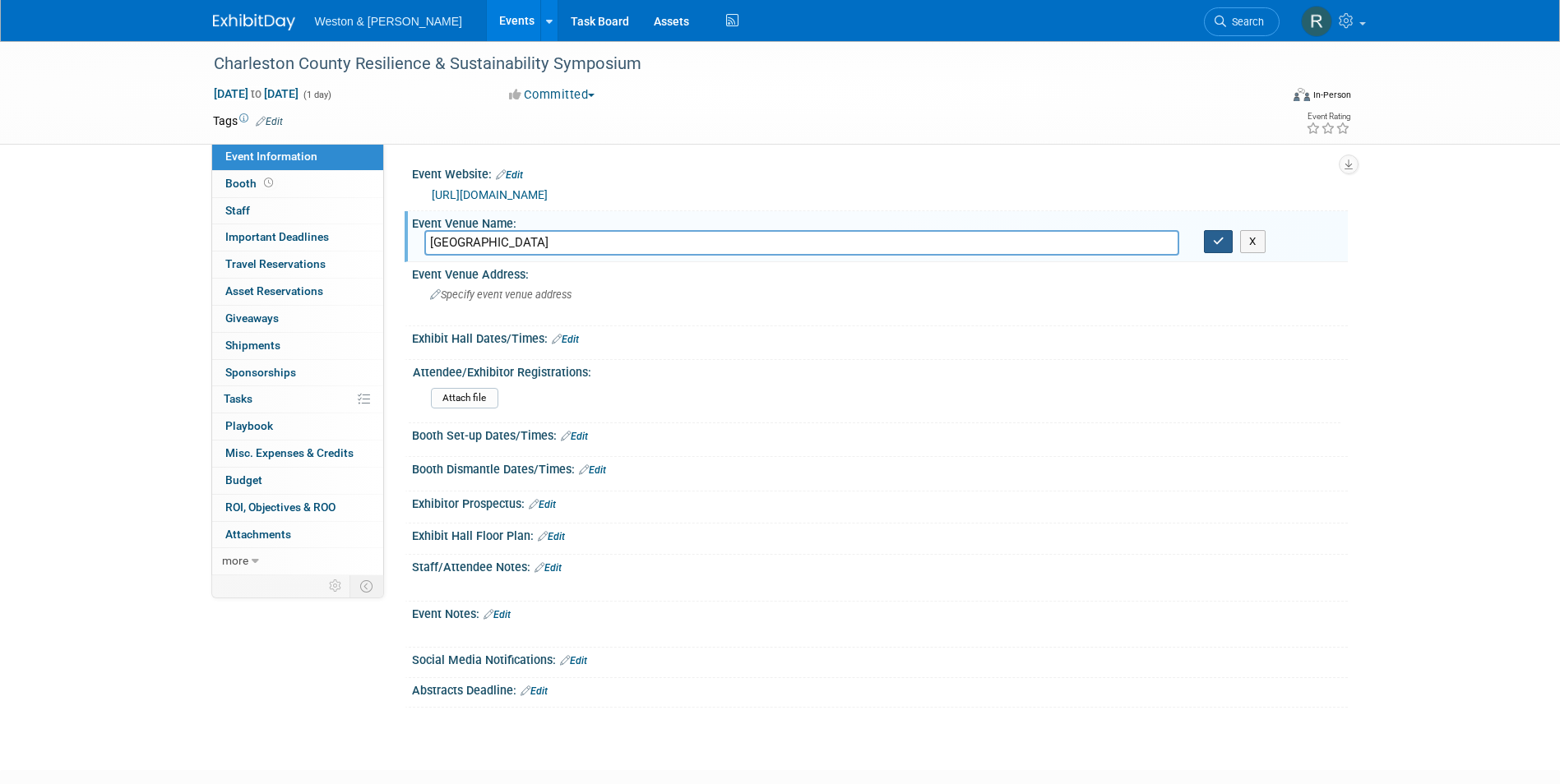
type input "Trident Technical College"
drag, startPoint x: 1208, startPoint y: 241, endPoint x: 1186, endPoint y: 232, distance: 23.8
click at [1209, 241] on button "button" at bounding box center [1218, 242] width 30 height 23
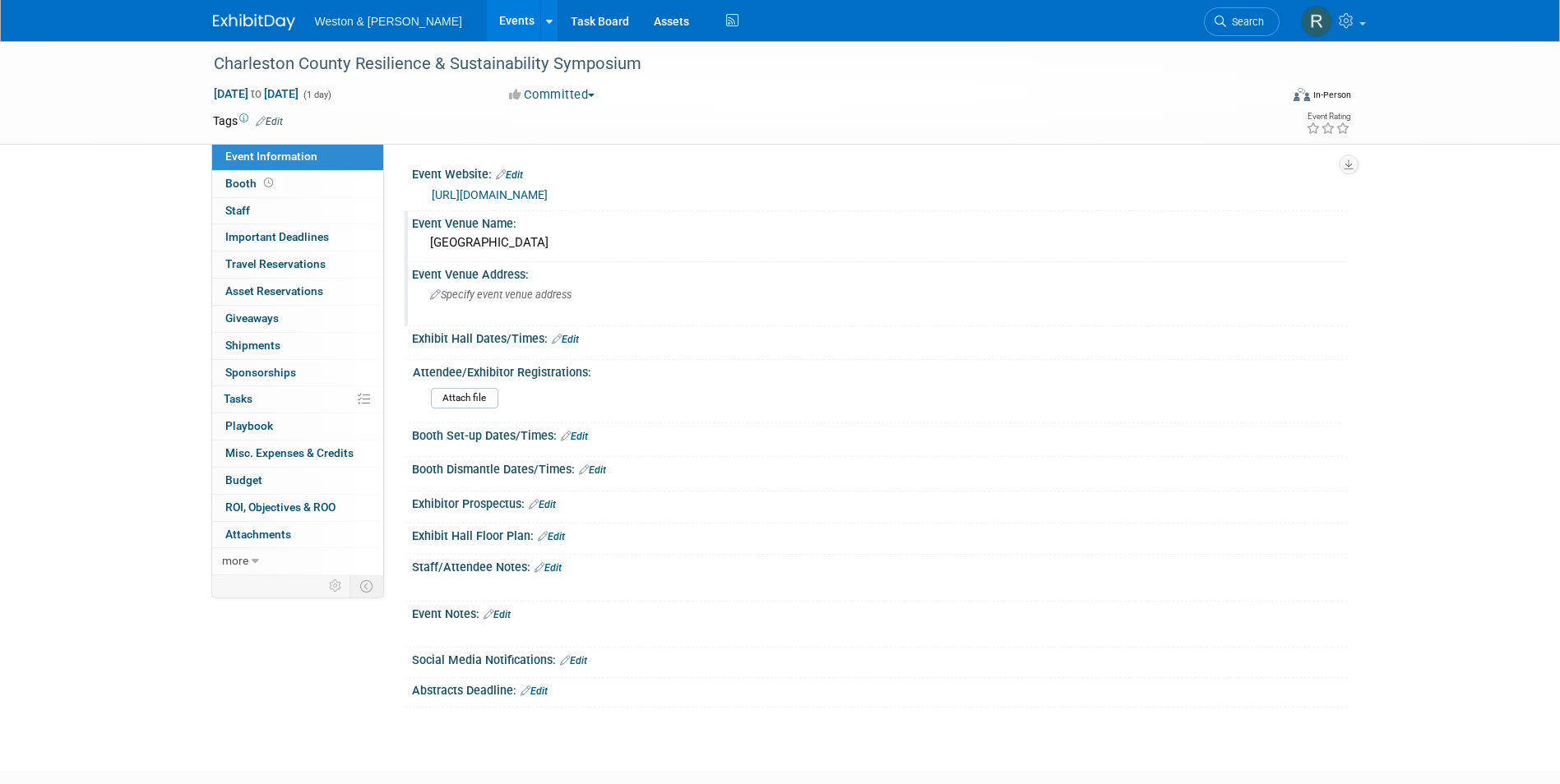
click at [477, 300] on span "Specify event venue address" at bounding box center [500, 295] width 141 height 12
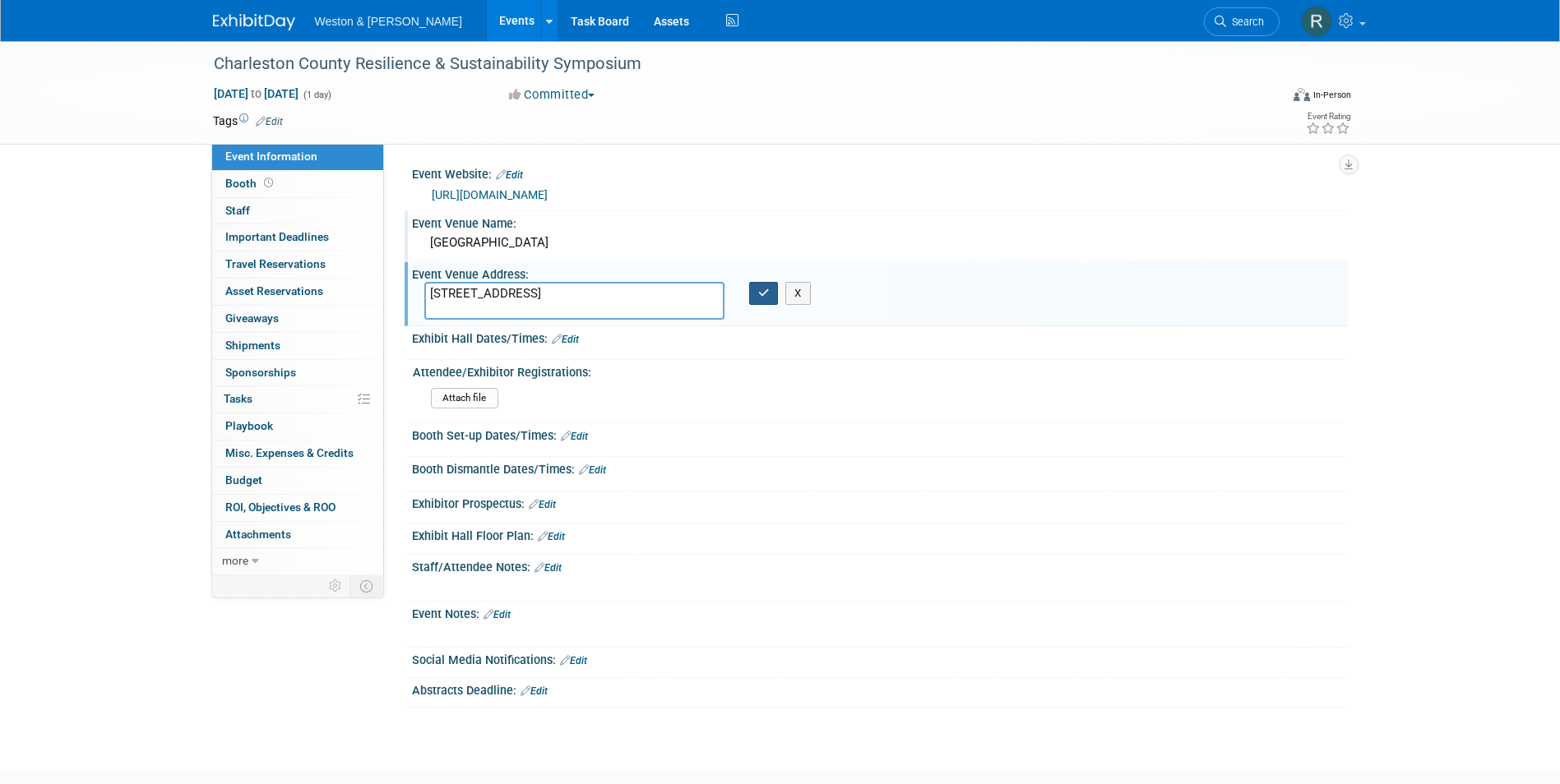
type textarea "7000 Rivers Avenue, North Charleston, SC 29406"
click at [765, 297] on icon "button" at bounding box center [764, 293] width 12 height 11
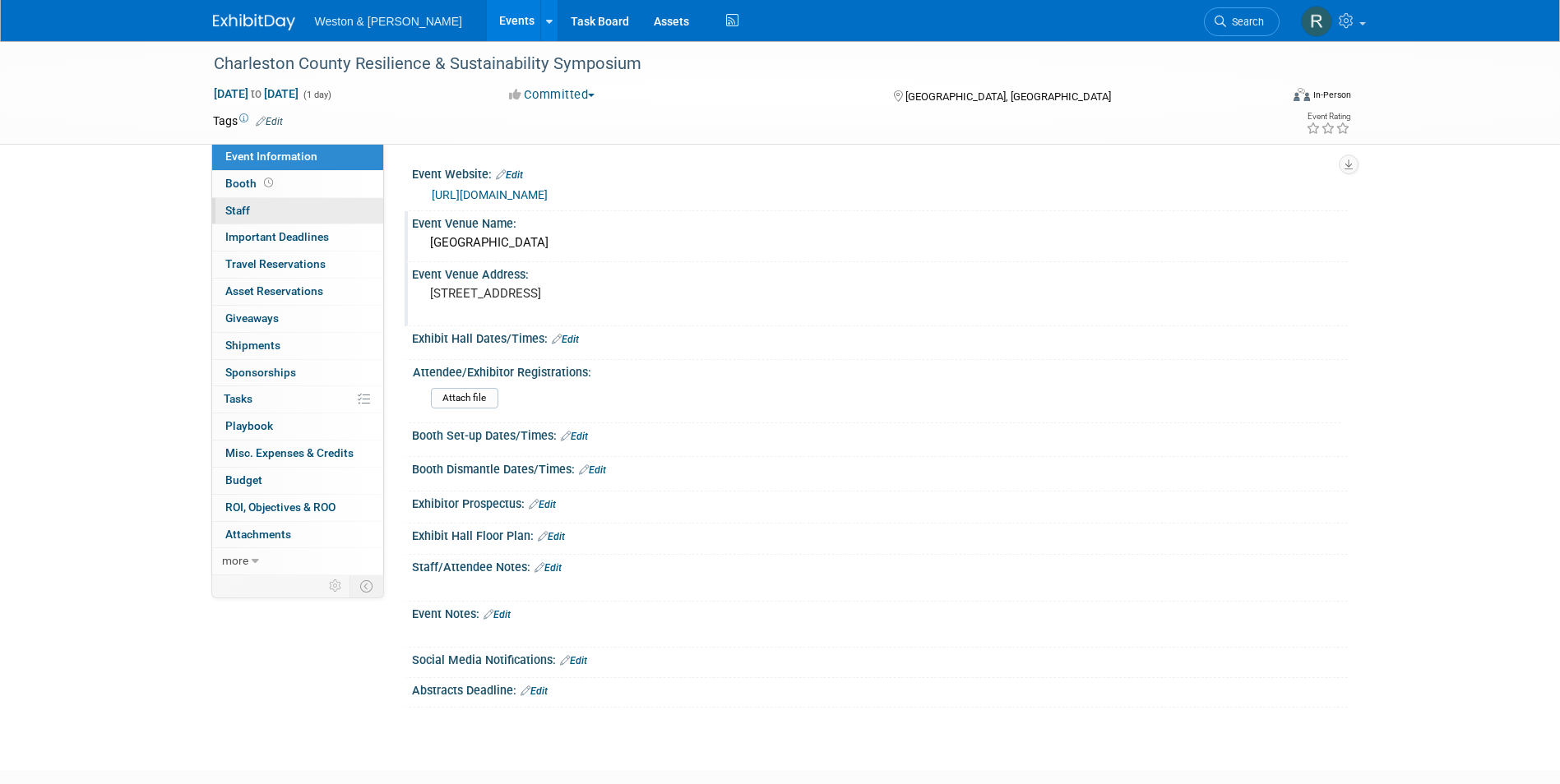
click at [319, 207] on link "0 Staff 0" at bounding box center [298, 210] width 171 height 26
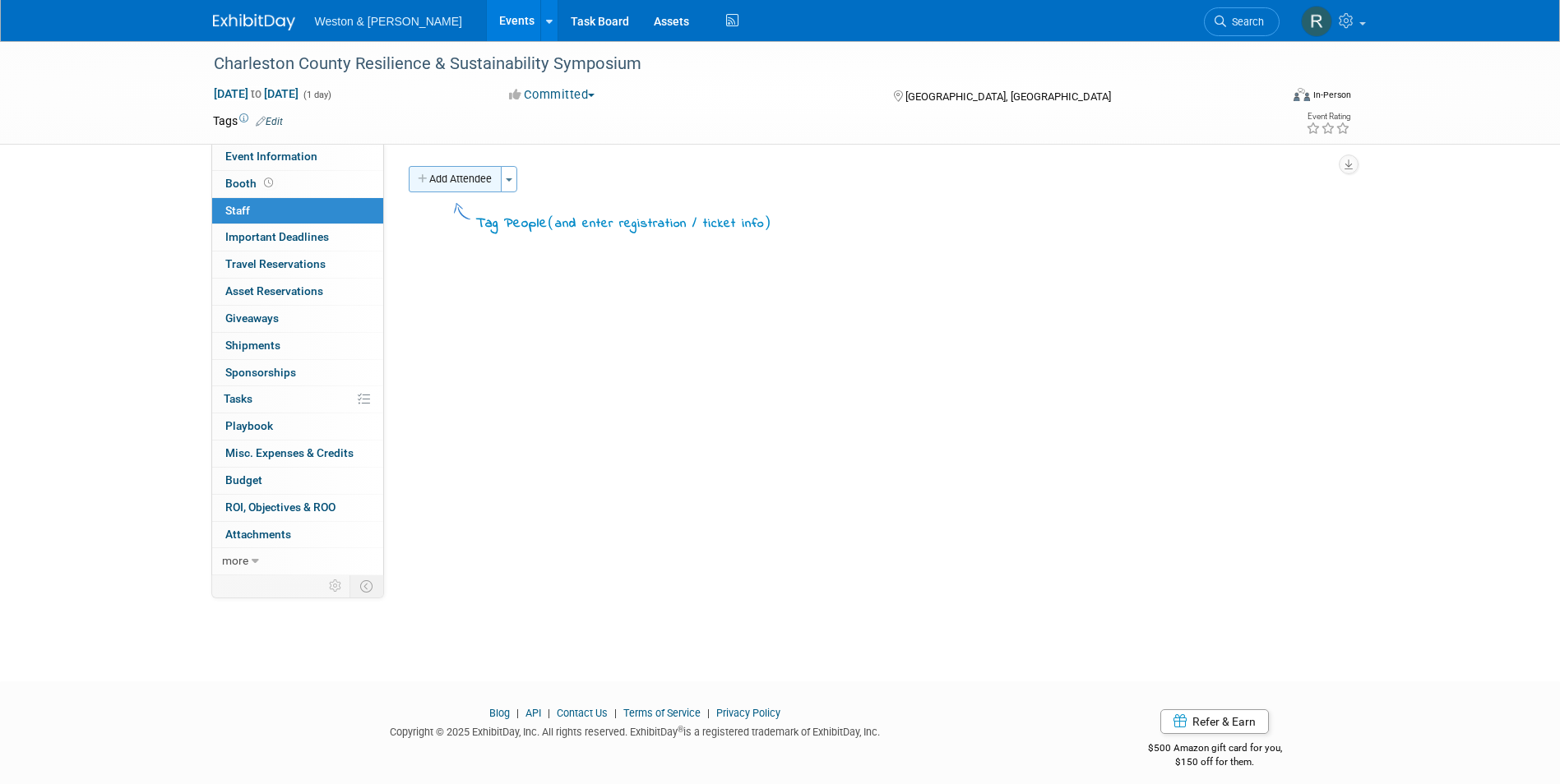
click at [468, 181] on button "Add Attendee" at bounding box center [455, 178] width 93 height 26
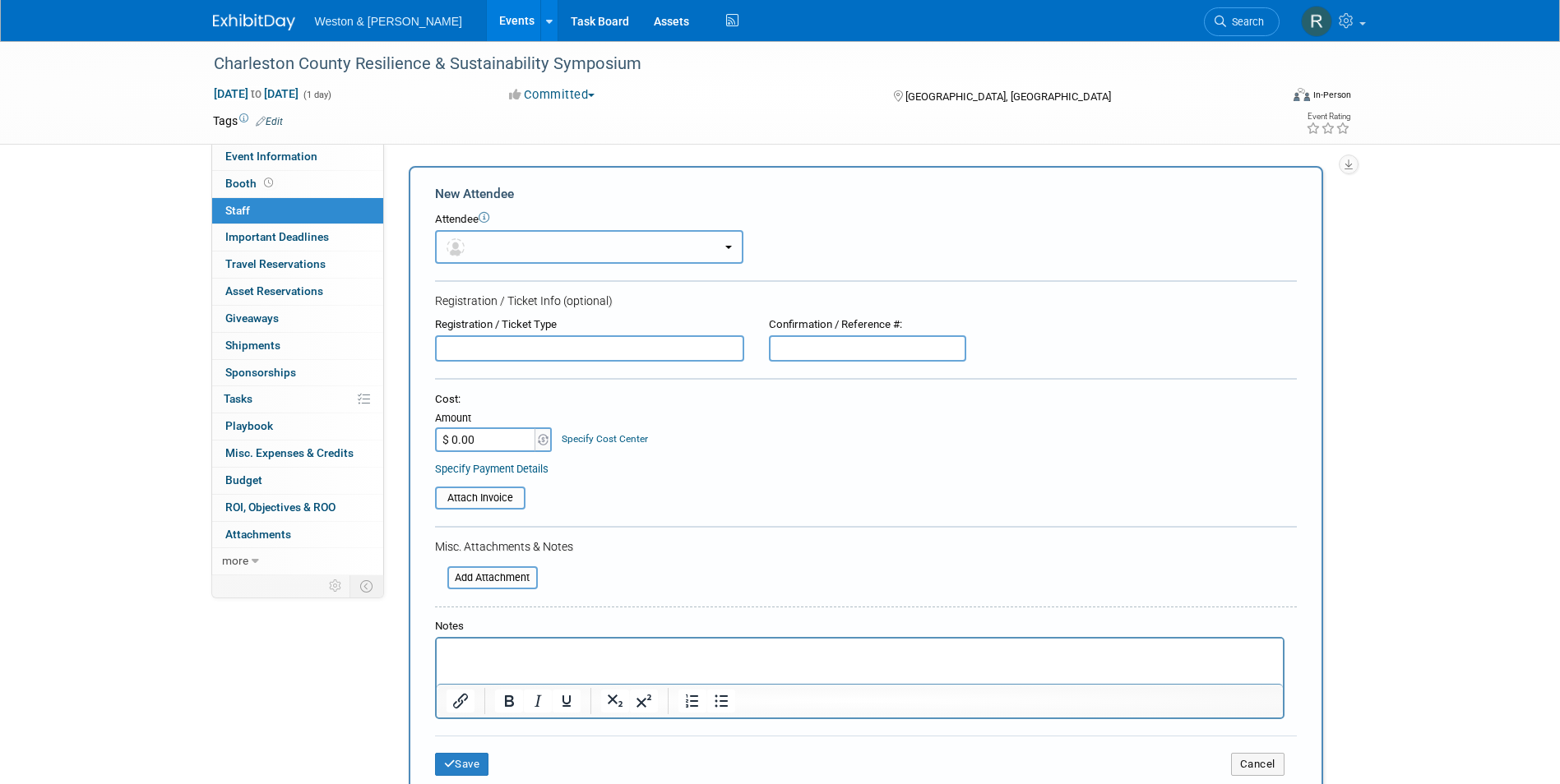
click at [498, 241] on button "button" at bounding box center [588, 247] width 308 height 34
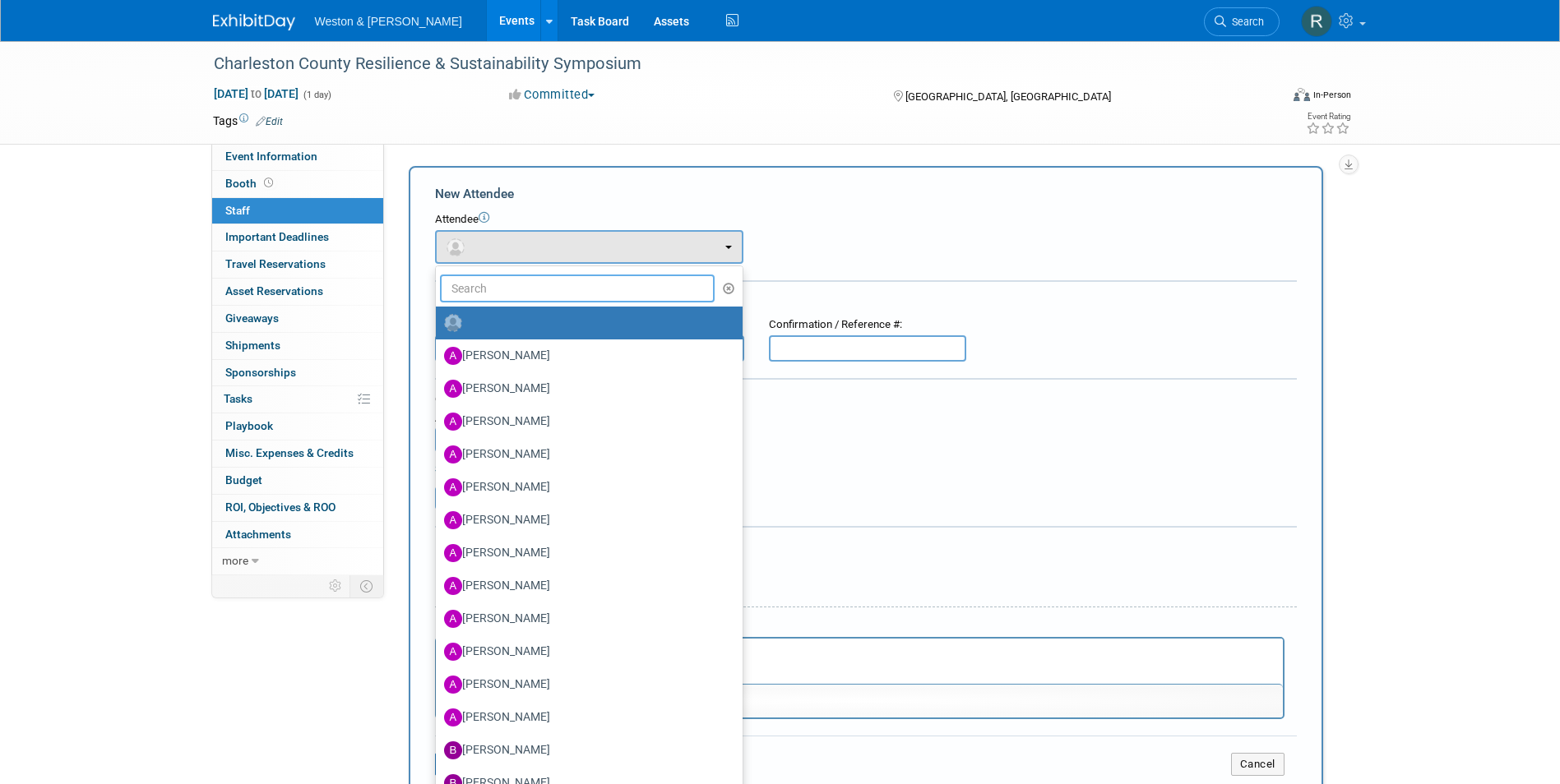
click at [501, 281] on input "text" at bounding box center [577, 288] width 276 height 28
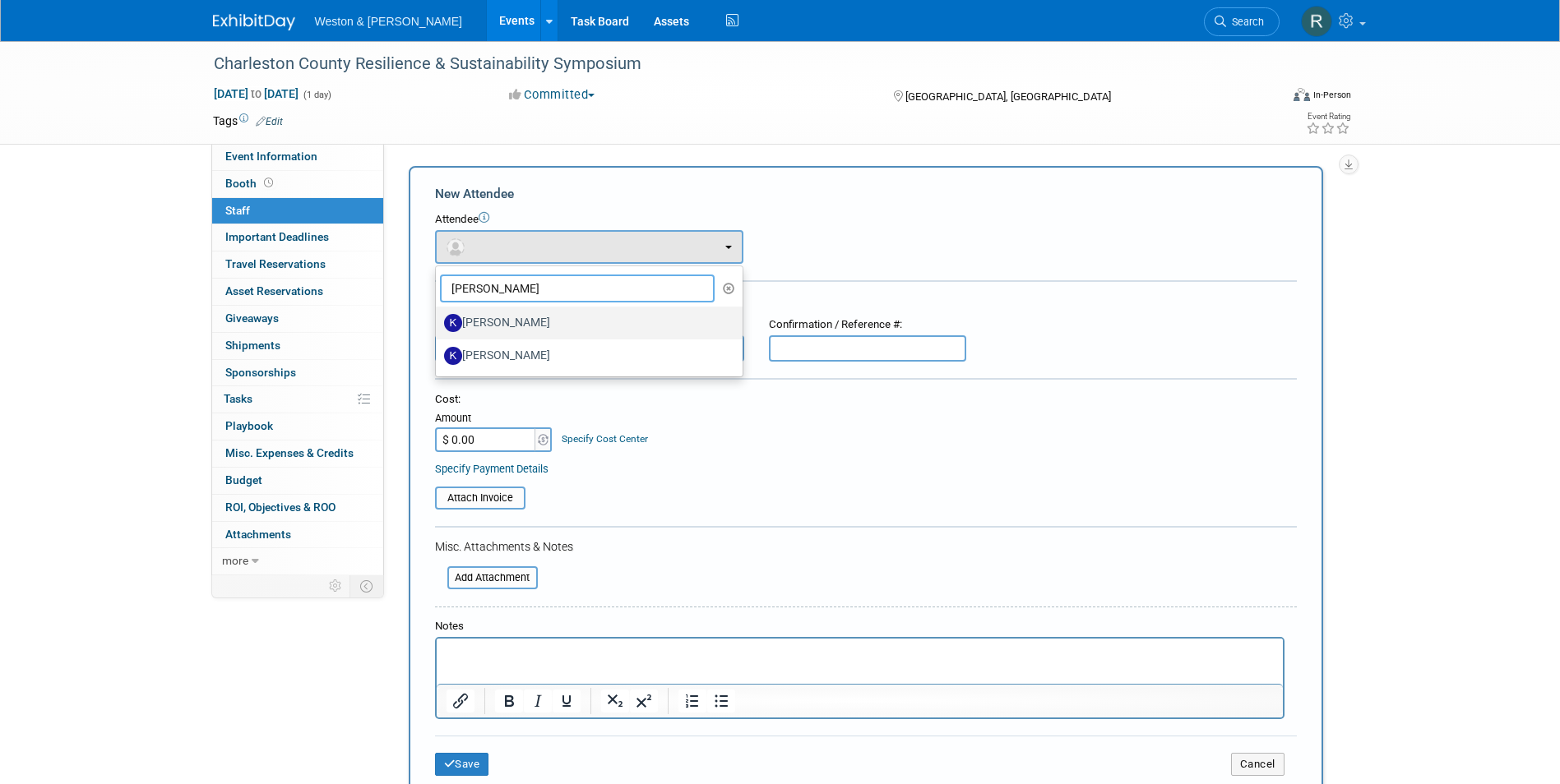
type input "kim"
click at [502, 319] on label "[PERSON_NAME]" at bounding box center [586, 322] width 282 height 26
click at [439, 319] on input "[PERSON_NAME]" at bounding box center [433, 321] width 11 height 11
select select "2fa6936e-dc40-4174-b500-a9f9e14da2ab"
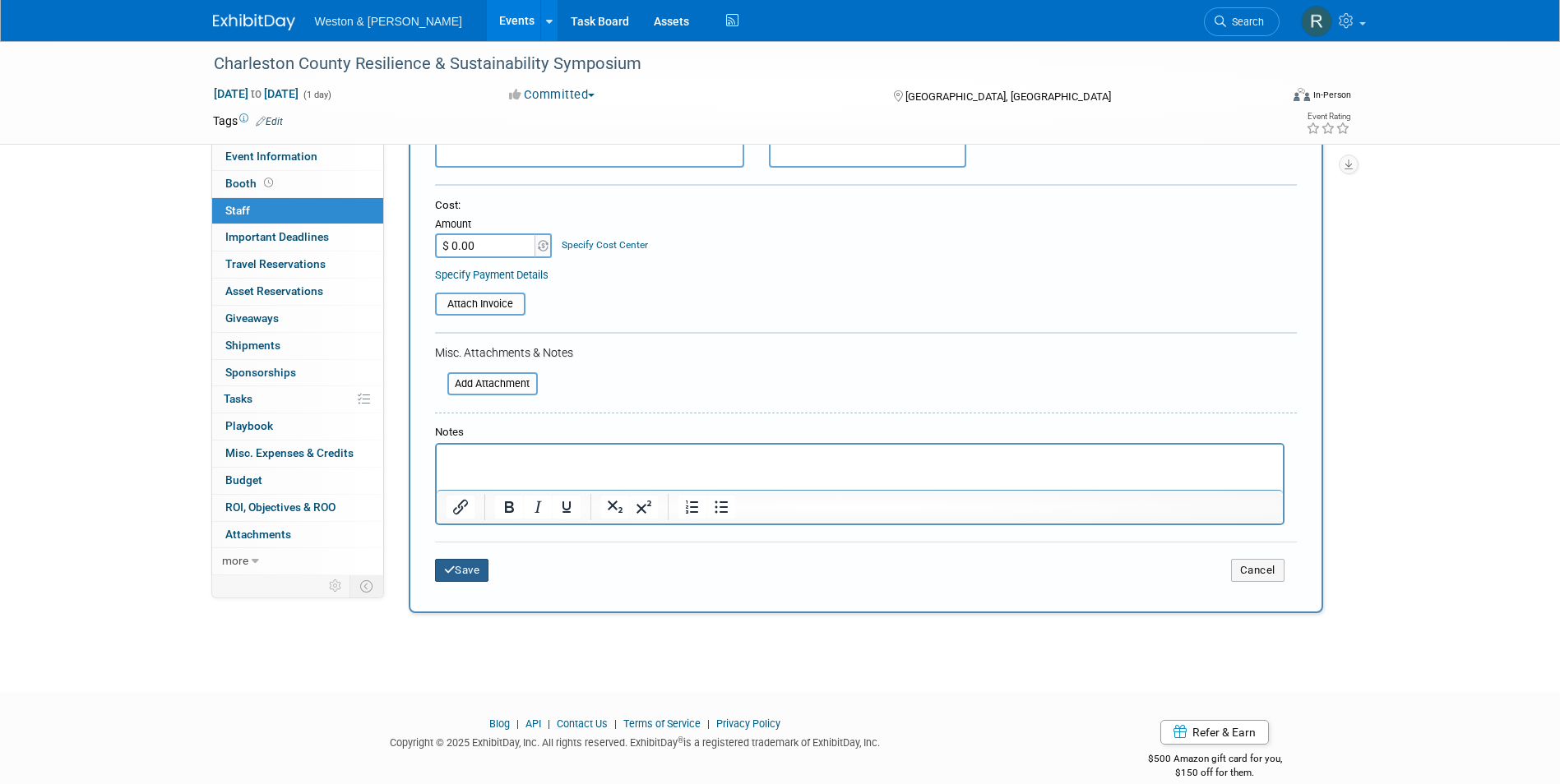
click at [484, 571] on button "Save" at bounding box center [462, 571] width 55 height 23
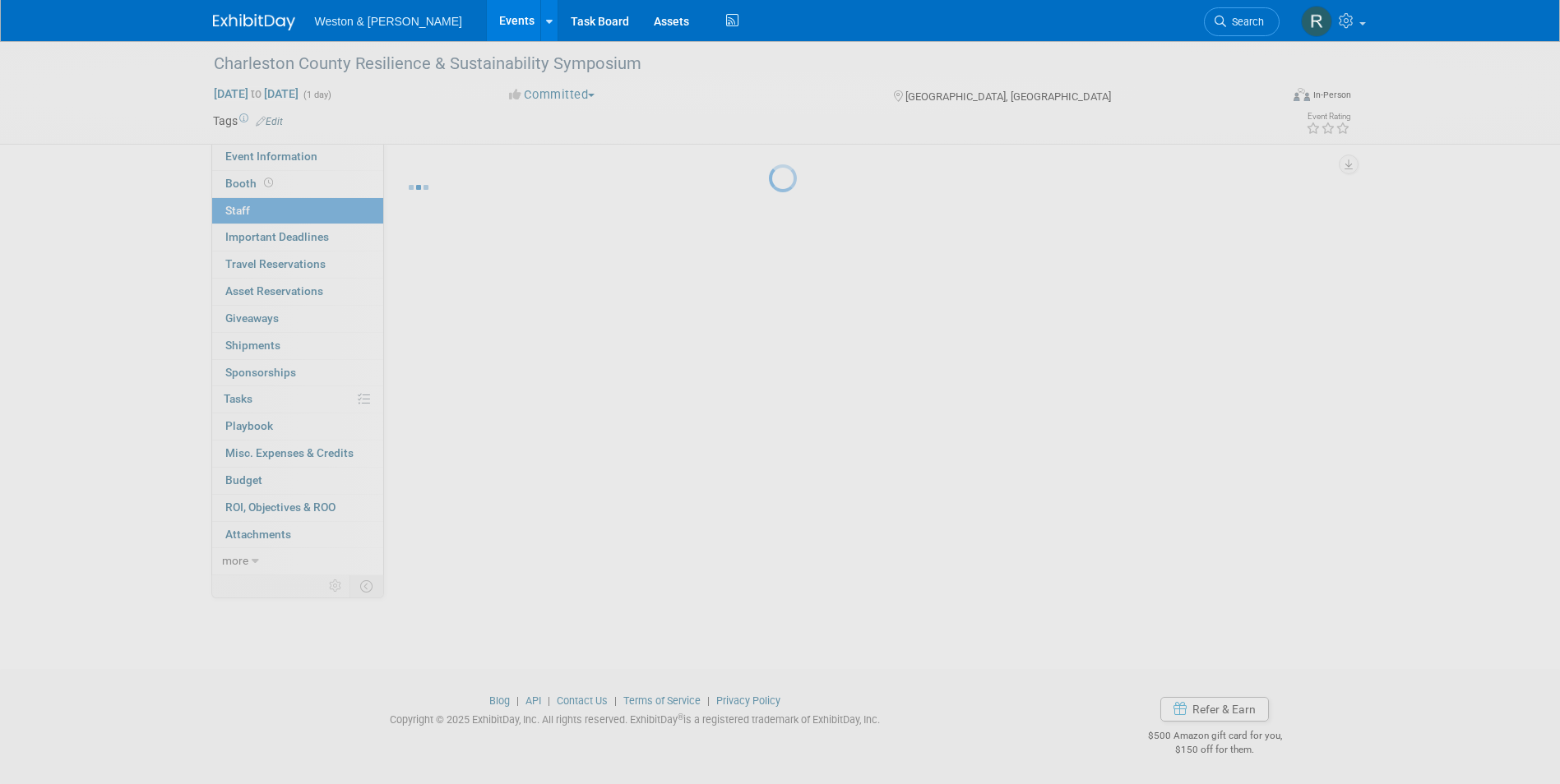
scroll to position [12, 0]
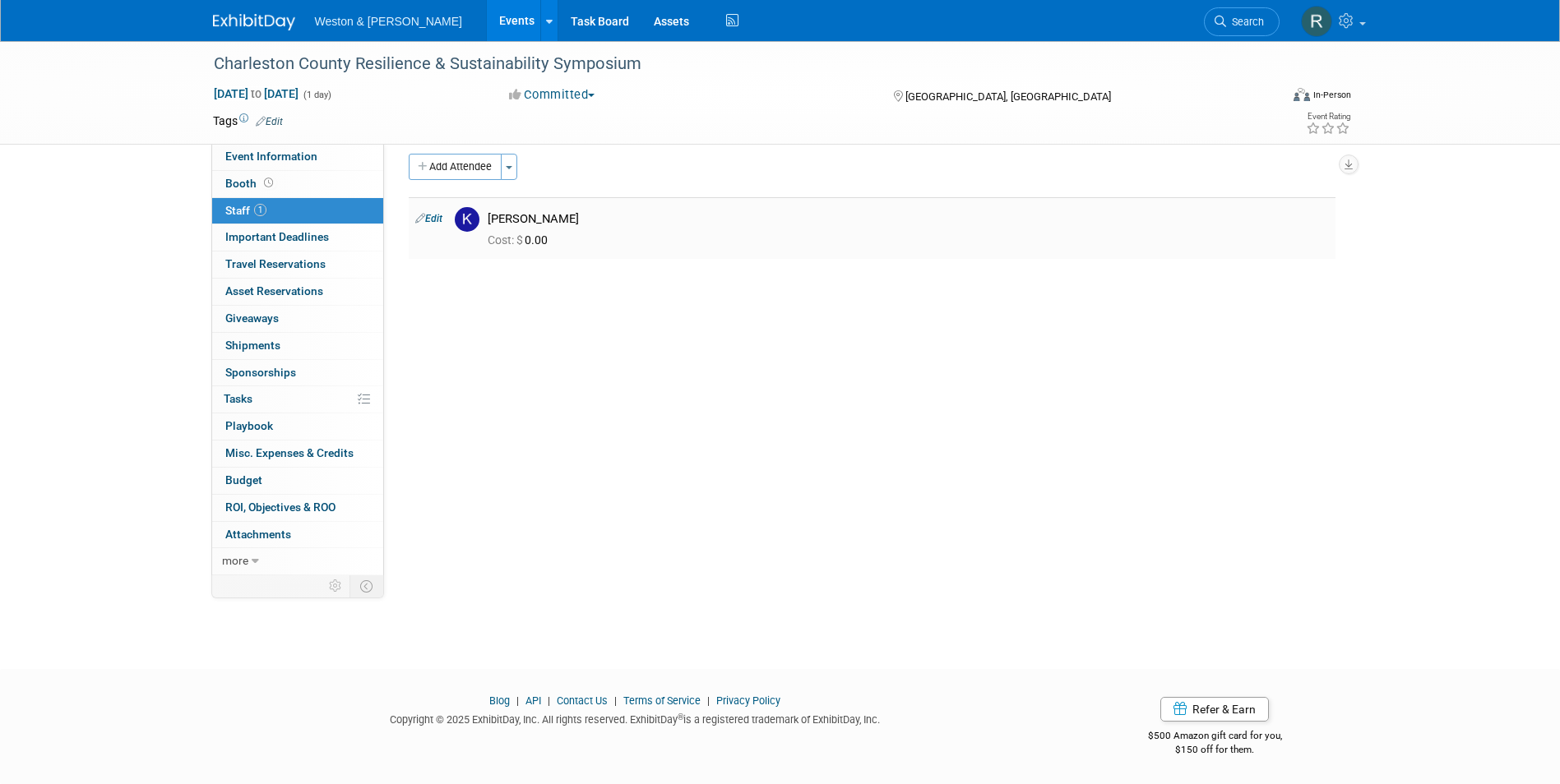
click at [548, 229] on div "Cost: $ 0.00" at bounding box center [908, 238] width 866 height 24
click at [334, 213] on link "1 Staff 1" at bounding box center [298, 210] width 171 height 26
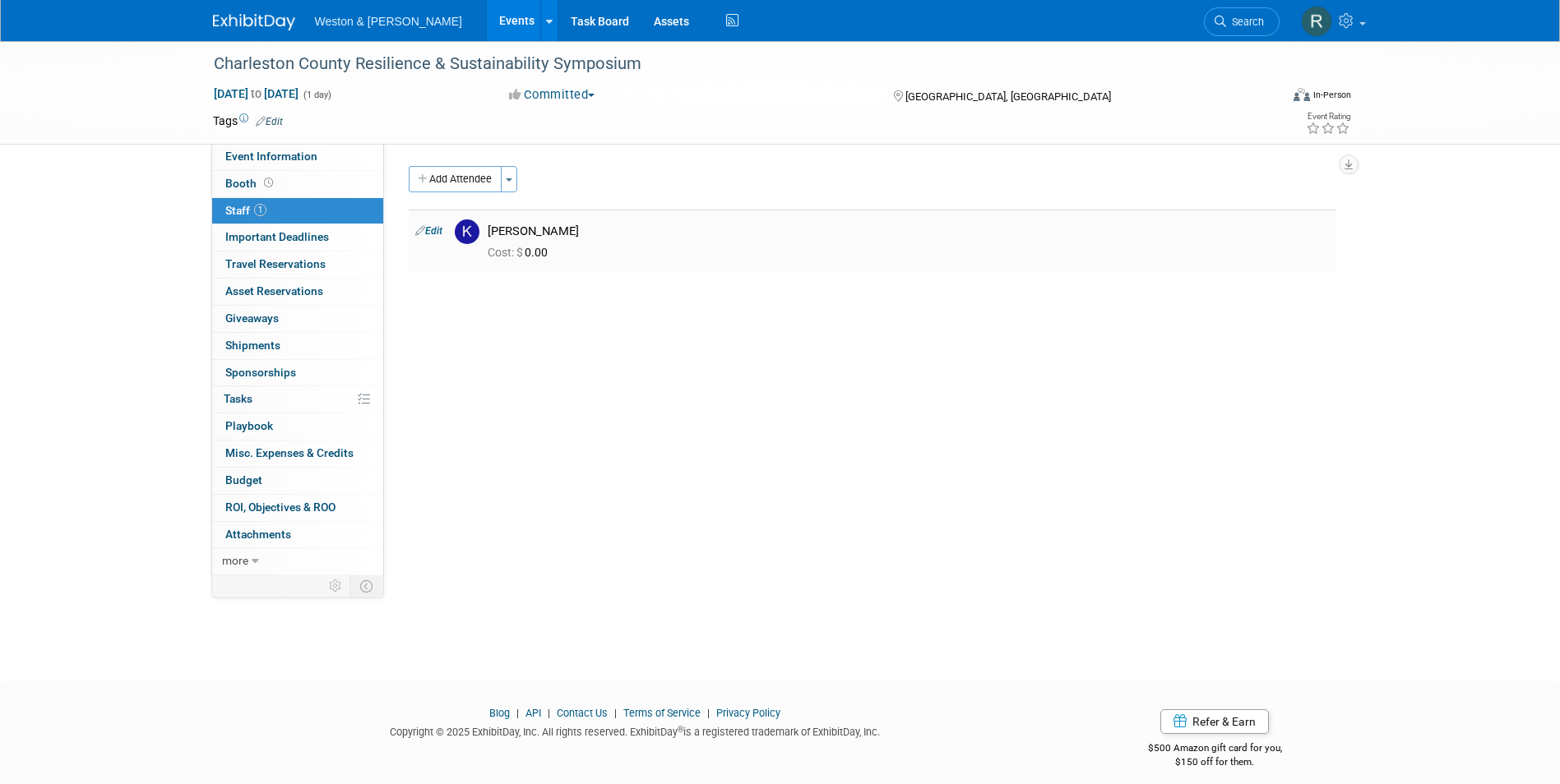
click at [424, 231] on icon at bounding box center [420, 230] width 10 height 17
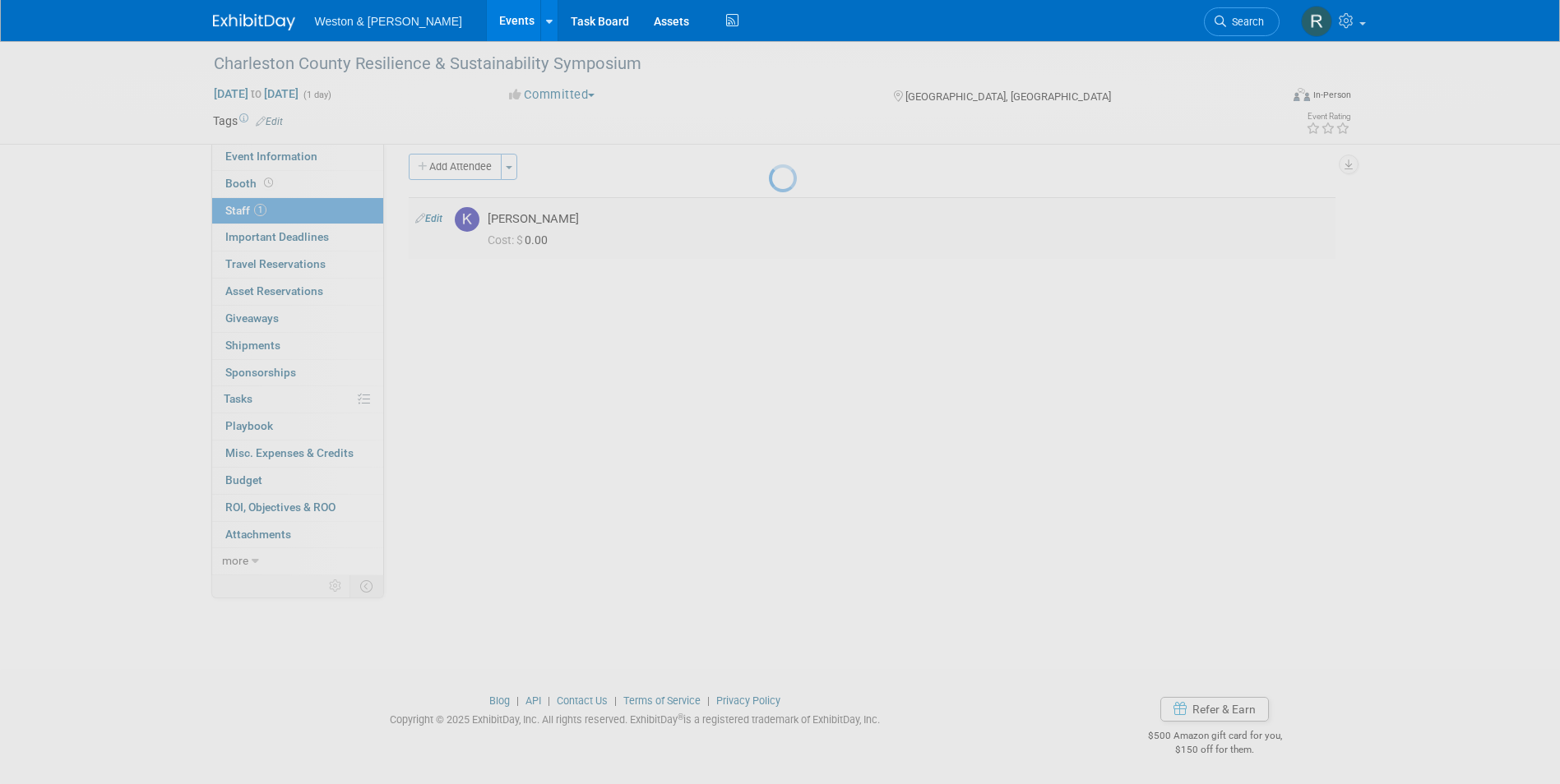
select select "2fa6936e-dc40-4174-b500-a9f9e14da2ab"
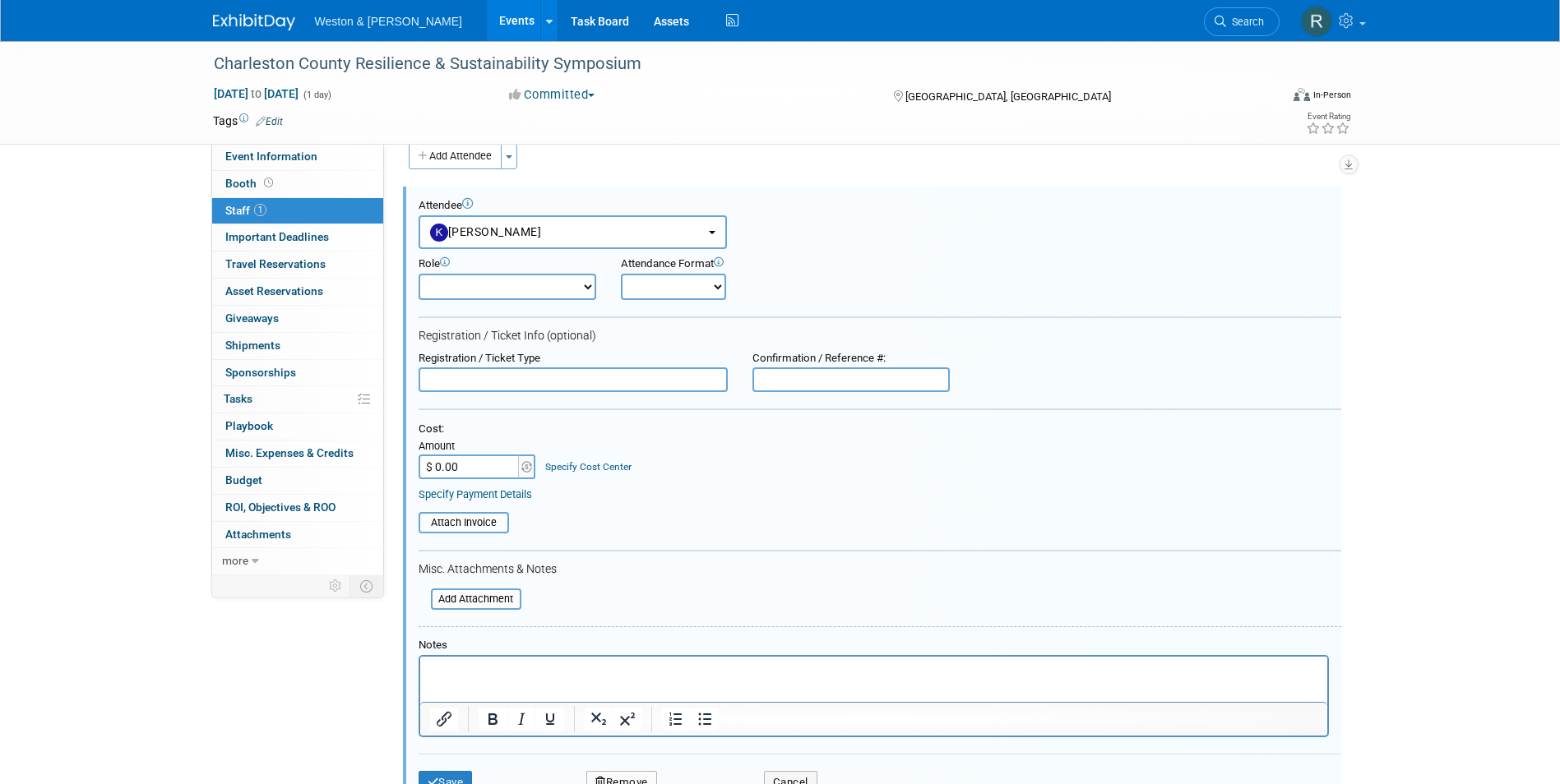
click at [586, 288] on select "Attendee (non-exhibitor) Demonstrator Host Planner Presenter Sales Representati…" at bounding box center [507, 286] width 178 height 26
select select "5"
click at [419, 273] on select "Attendee (non-exhibitor) Demonstrator Host Planner Presenter Sales Representati…" at bounding box center [507, 286] width 178 height 26
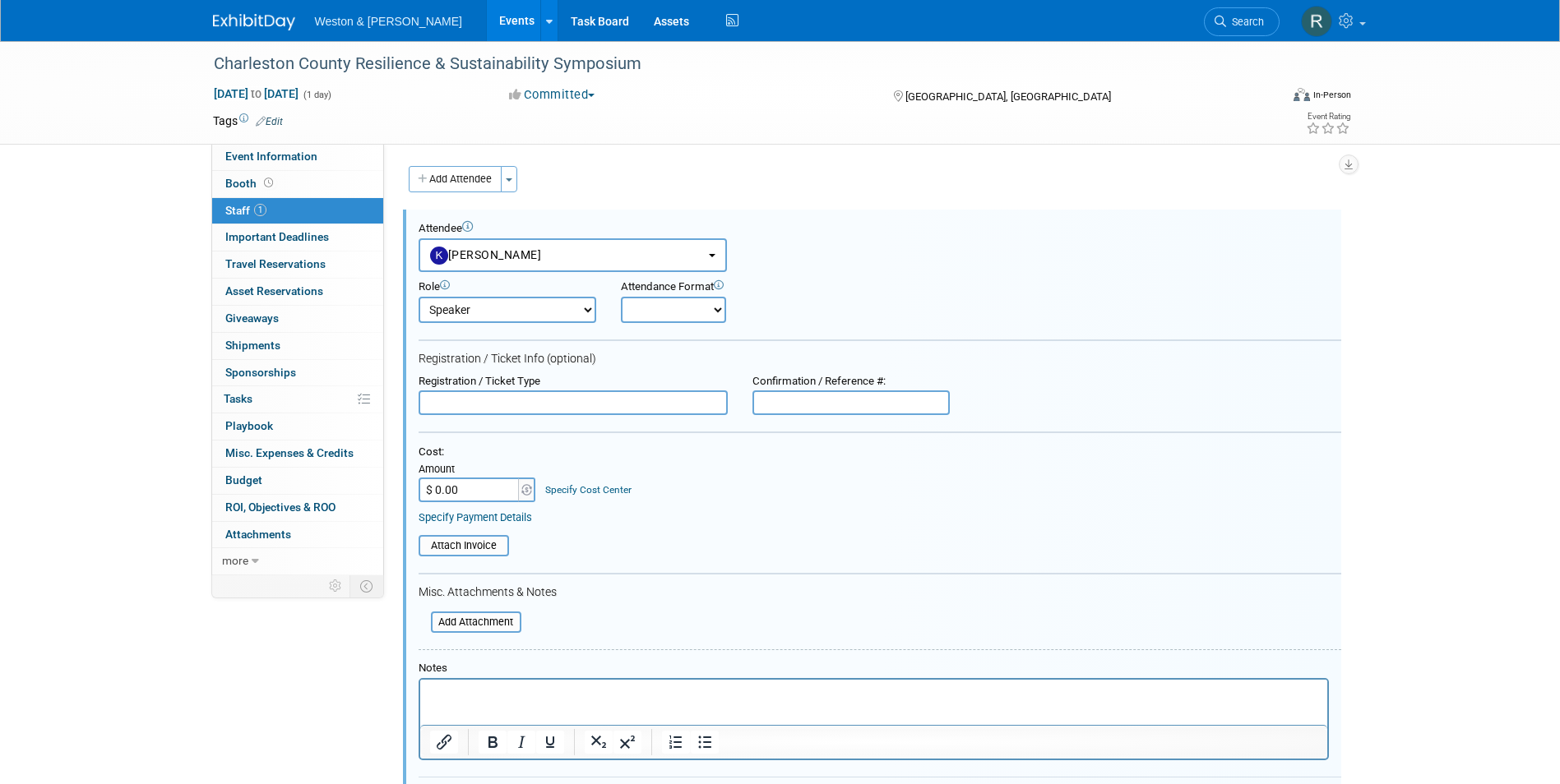
click at [710, 312] on select "Onsite Remote" at bounding box center [674, 309] width 106 height 26
select select "1"
click at [621, 297] on select "Onsite Remote" at bounding box center [674, 309] width 106 height 26
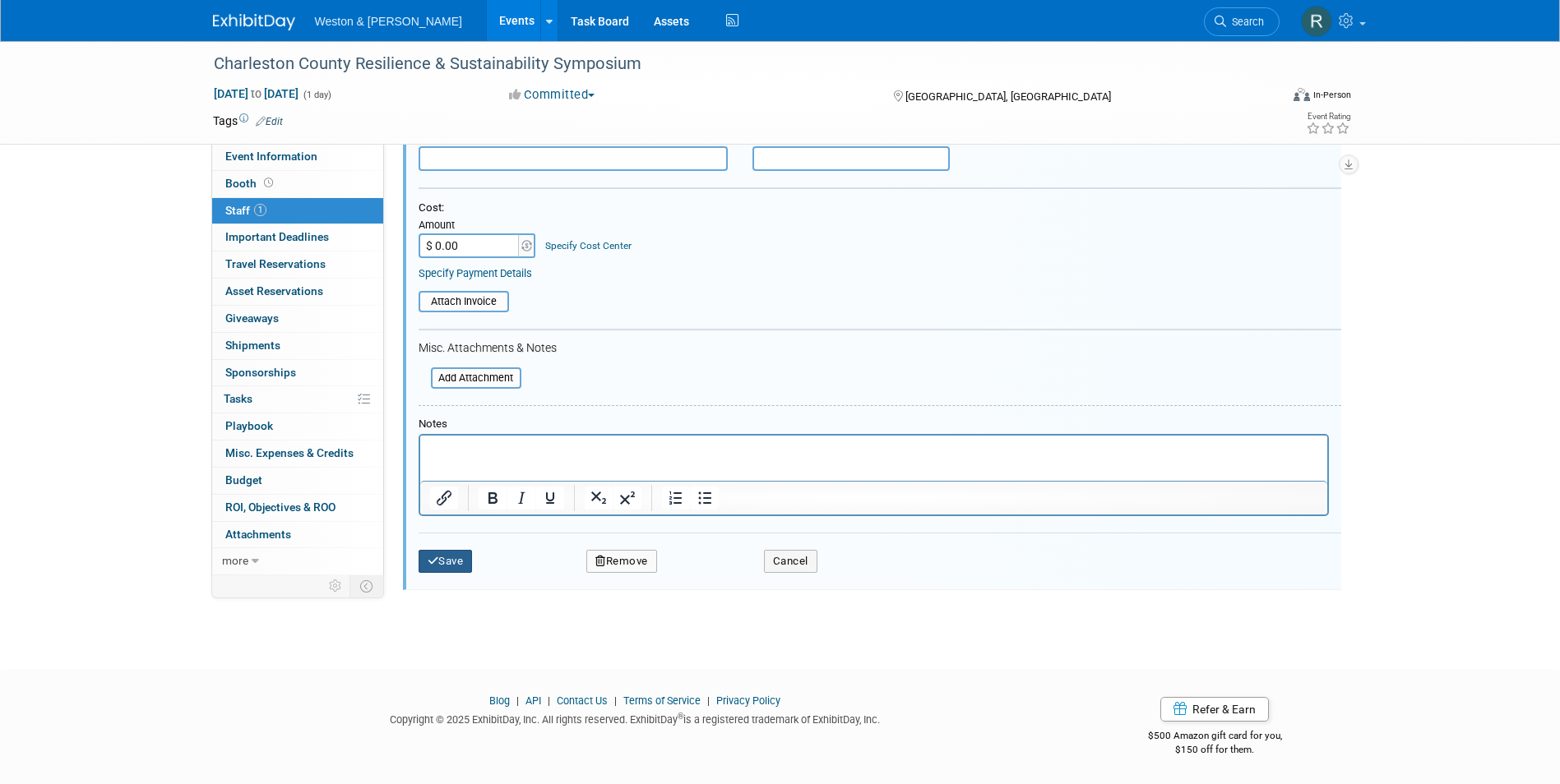
click at [463, 564] on button "Save" at bounding box center [445, 561] width 55 height 23
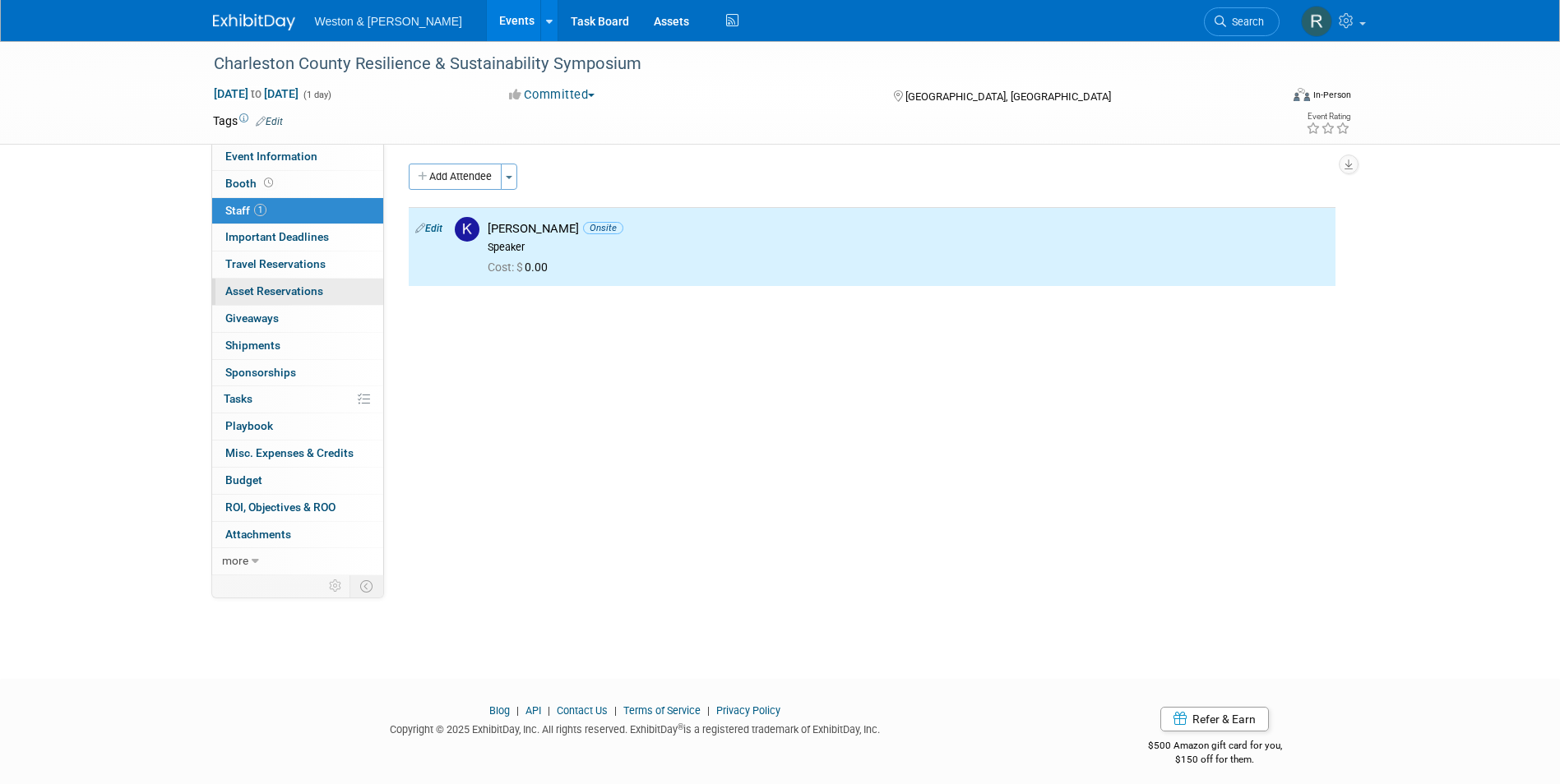
scroll to position [0, 0]
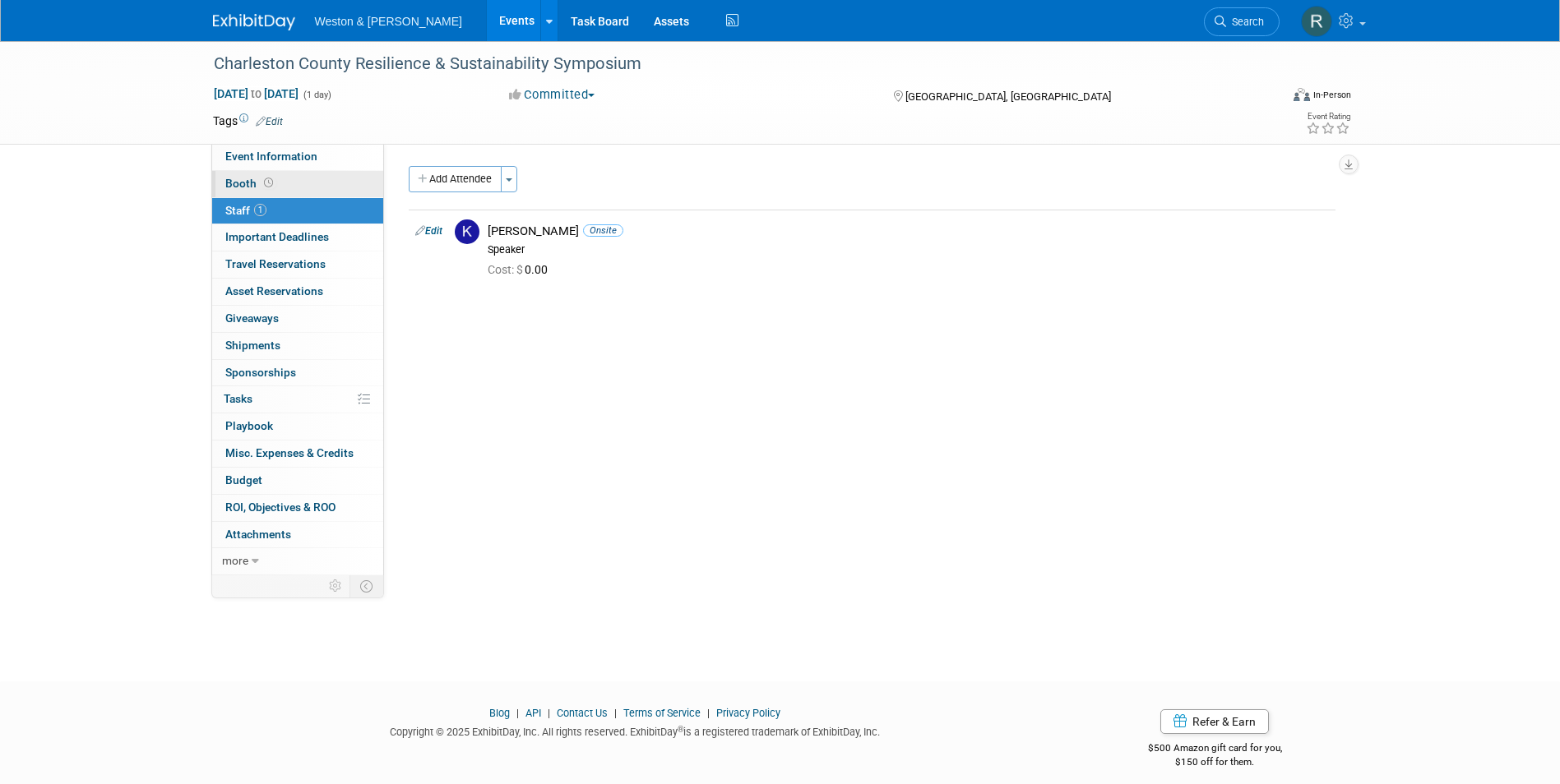
click at [319, 187] on link "Booth" at bounding box center [298, 183] width 171 height 26
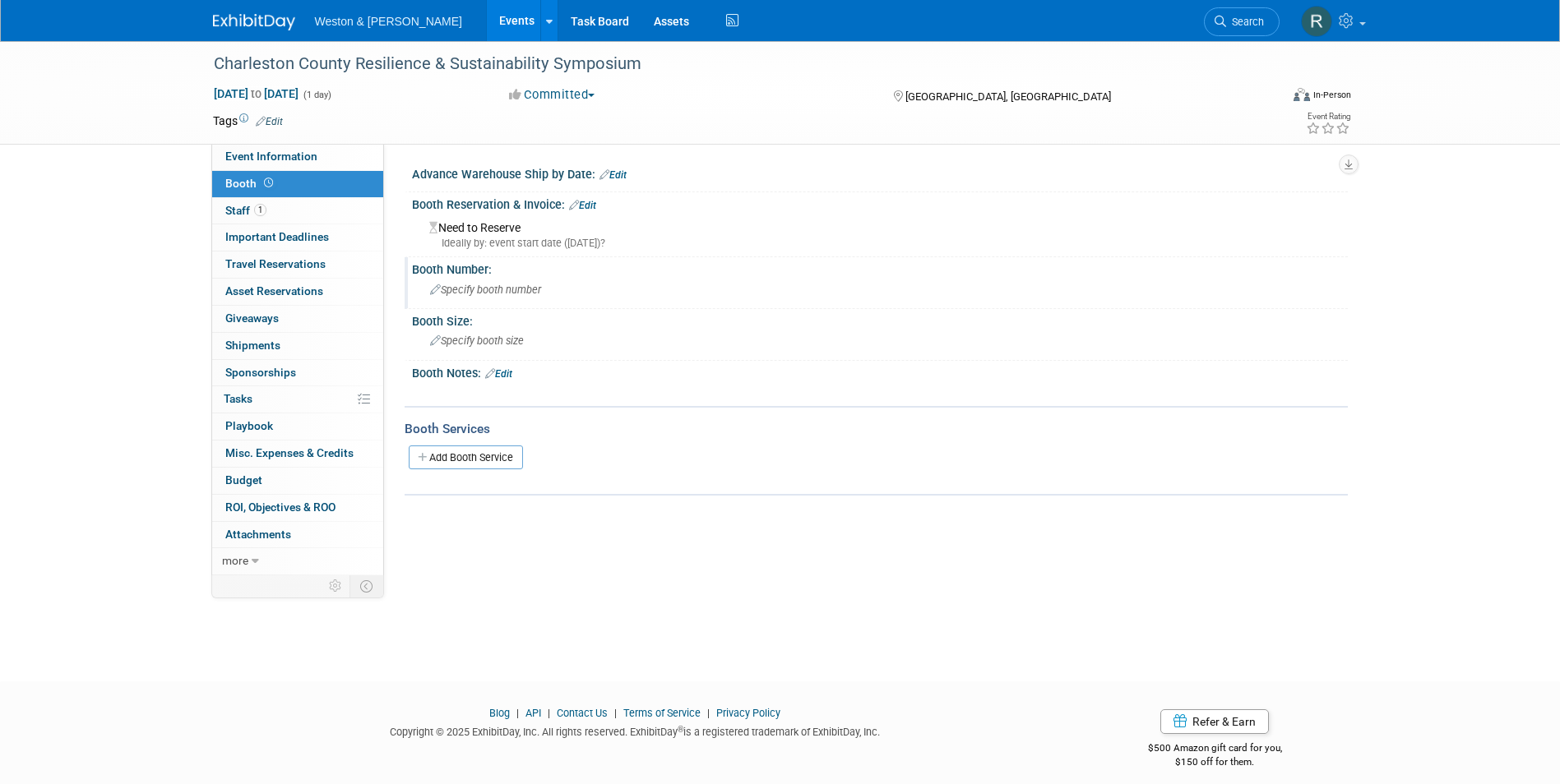
click at [525, 289] on span "Specify booth number" at bounding box center [486, 290] width 111 height 12
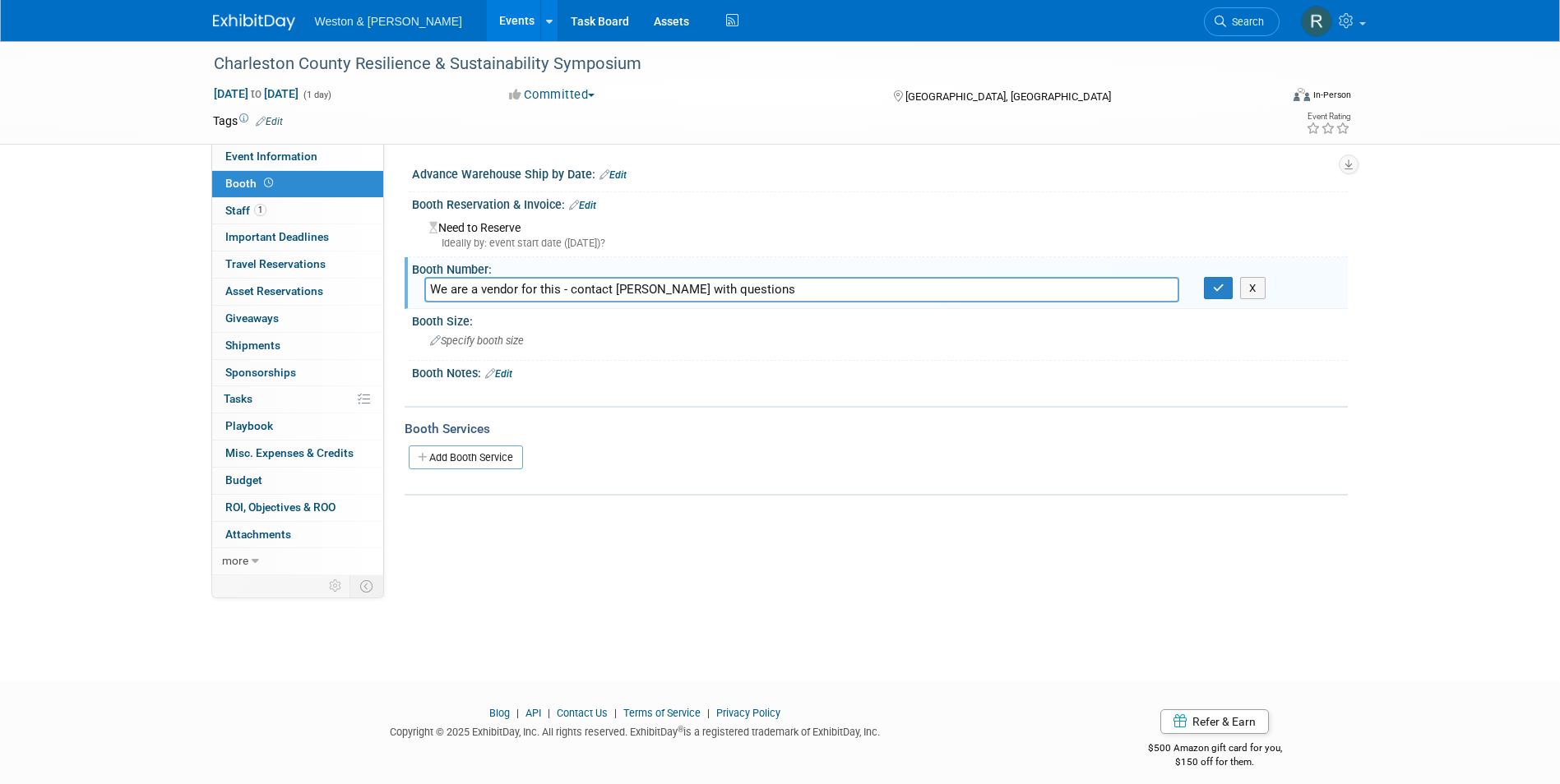
click at [784, 284] on input "We are a vendor for this - contact Kim Morganello with questions" at bounding box center [802, 290] width 756 height 26
type input "We are a vendor for this - contact Kim Morganello with questions"
click at [1230, 291] on button "button" at bounding box center [1218, 289] width 30 height 23
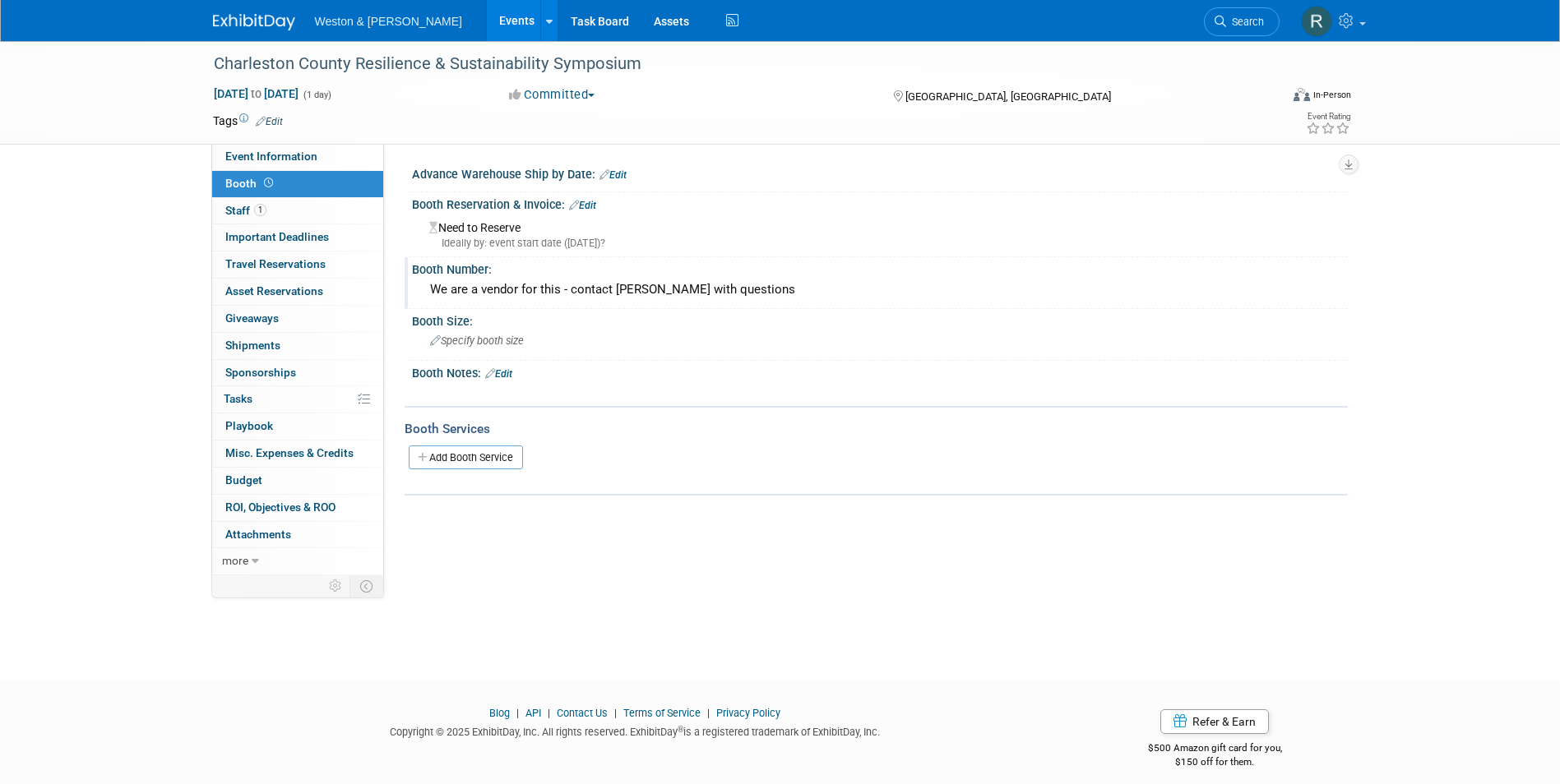
click at [487, 23] on link "Events" at bounding box center [516, 20] width 60 height 41
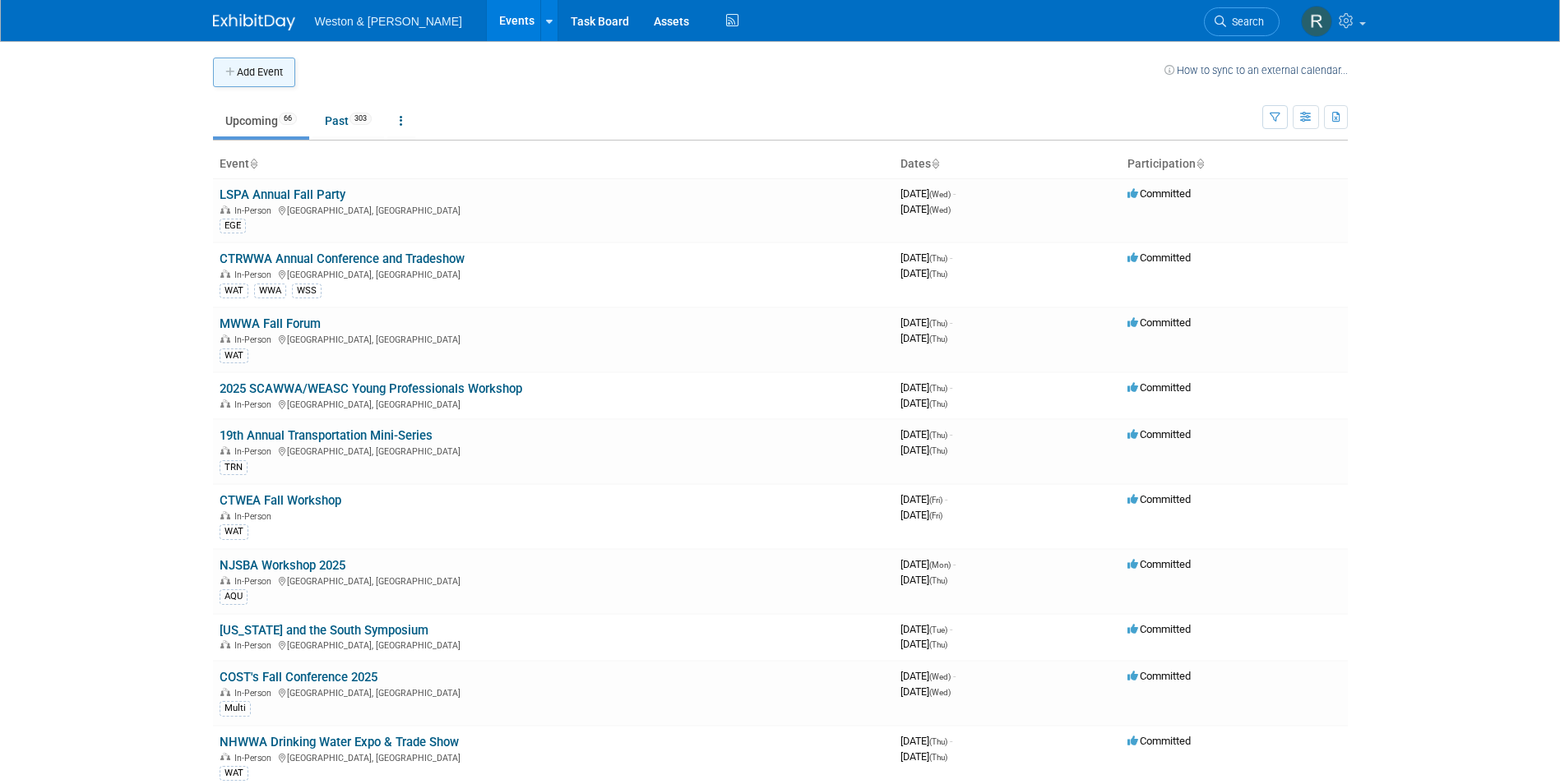
click at [281, 76] on button "Add Event" at bounding box center [254, 72] width 83 height 30
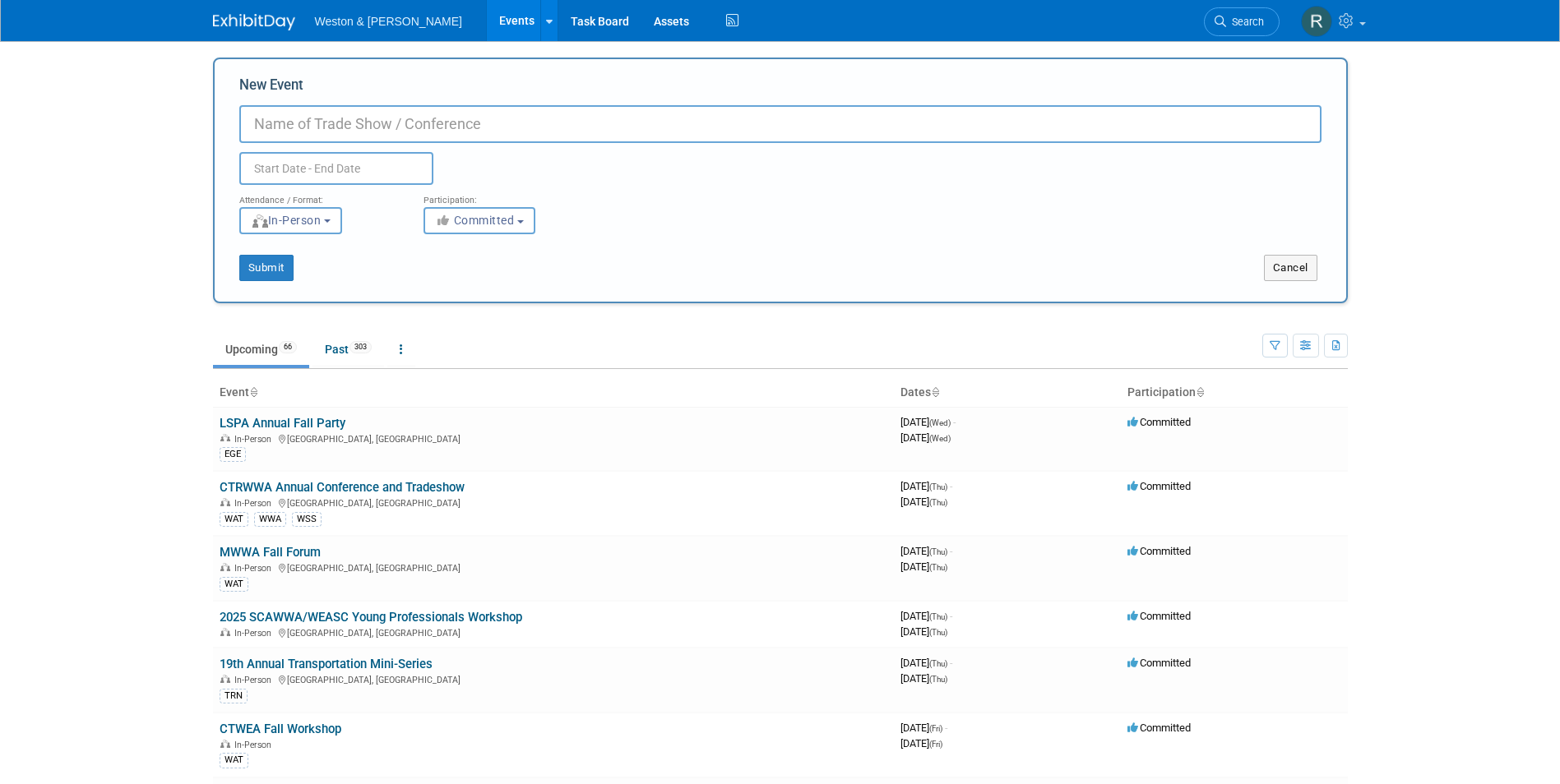
click at [384, 126] on input "New Event" at bounding box center [780, 124] width 1083 height 37
type input "NEWWA Water Resources and Sustainability Symposium"
click at [364, 163] on input "text" at bounding box center [336, 169] width 194 height 33
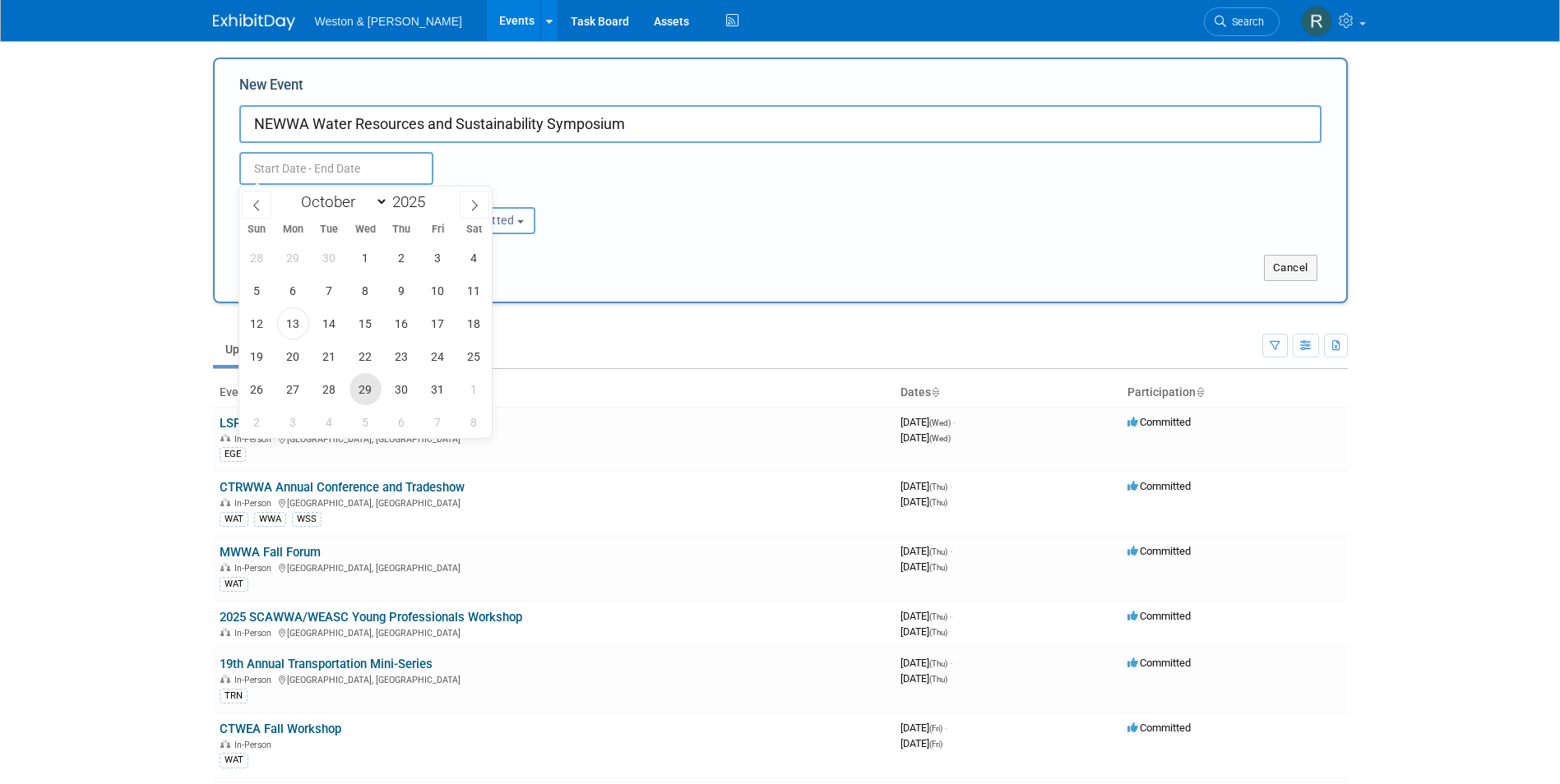
click at [372, 388] on span "29" at bounding box center [365, 389] width 32 height 32
type input "Oct 29, 2025 to Oct 29, 2025"
click at [644, 220] on div "Attendance / Format: <img src="https://www.exhibitday.com/Images/Format-InPerso…" at bounding box center [780, 209] width 1107 height 49
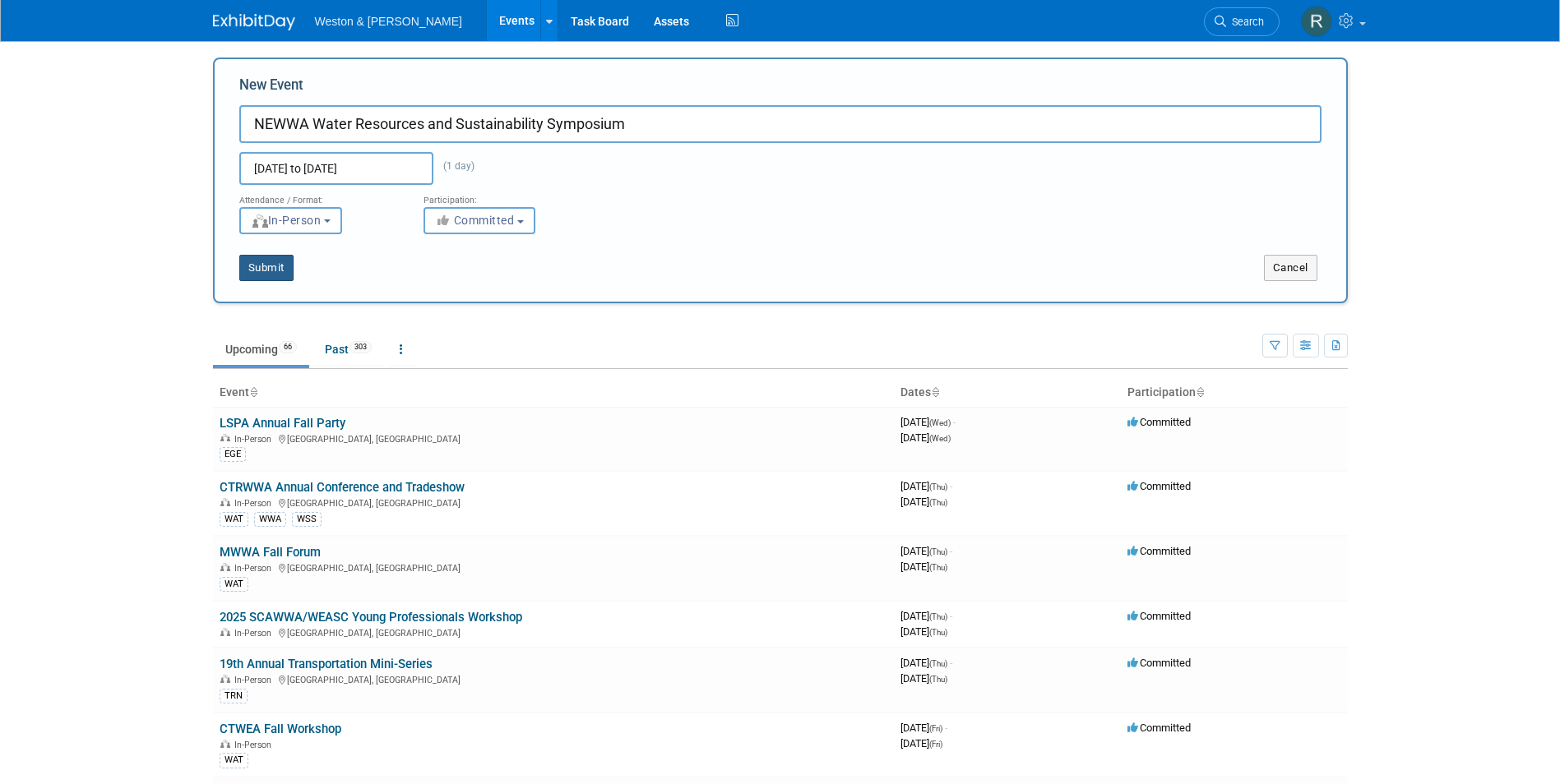
click at [265, 268] on button "Submit" at bounding box center [266, 268] width 55 height 26
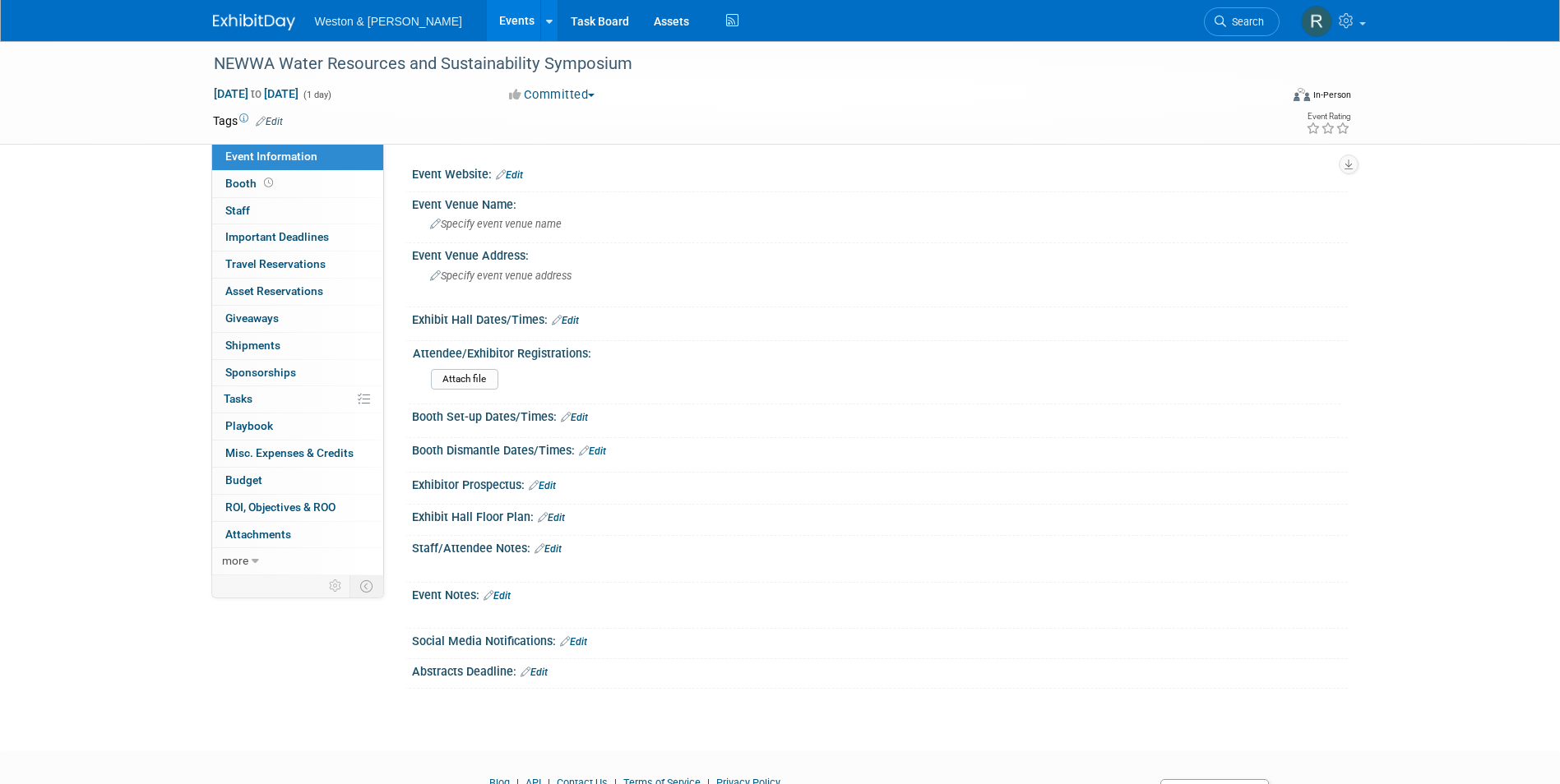
click at [525, 175] on div "Event Website: Edit" at bounding box center [879, 173] width 936 height 21
click at [519, 175] on link "Edit" at bounding box center [510, 175] width 27 height 12
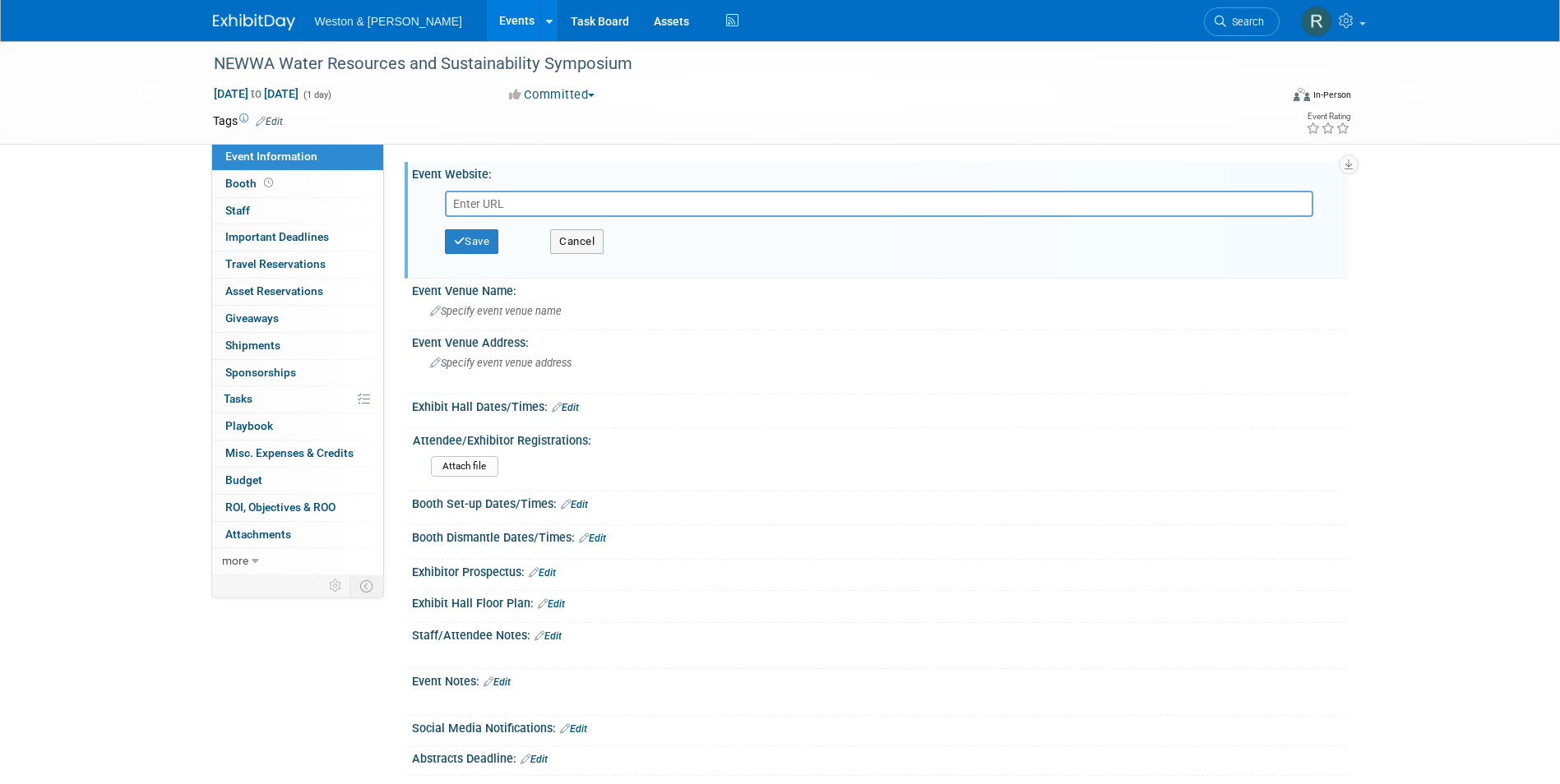
drag, startPoint x: 468, startPoint y: 194, endPoint x: 461, endPoint y: 202, distance: 10.6
click at [461, 202] on input "text" at bounding box center [879, 203] width 869 height 26
paste input "https://www.newwa.org/wp-content/uploads/2025/10/WRS-Program-Flyer-2025V2.pdf"
type input "https://www.newwa.org/wp-content/uploads/2025/10/WRS-Program-Flyer-2025V2.pdf"
click at [485, 253] on button "Save" at bounding box center [472, 242] width 55 height 25
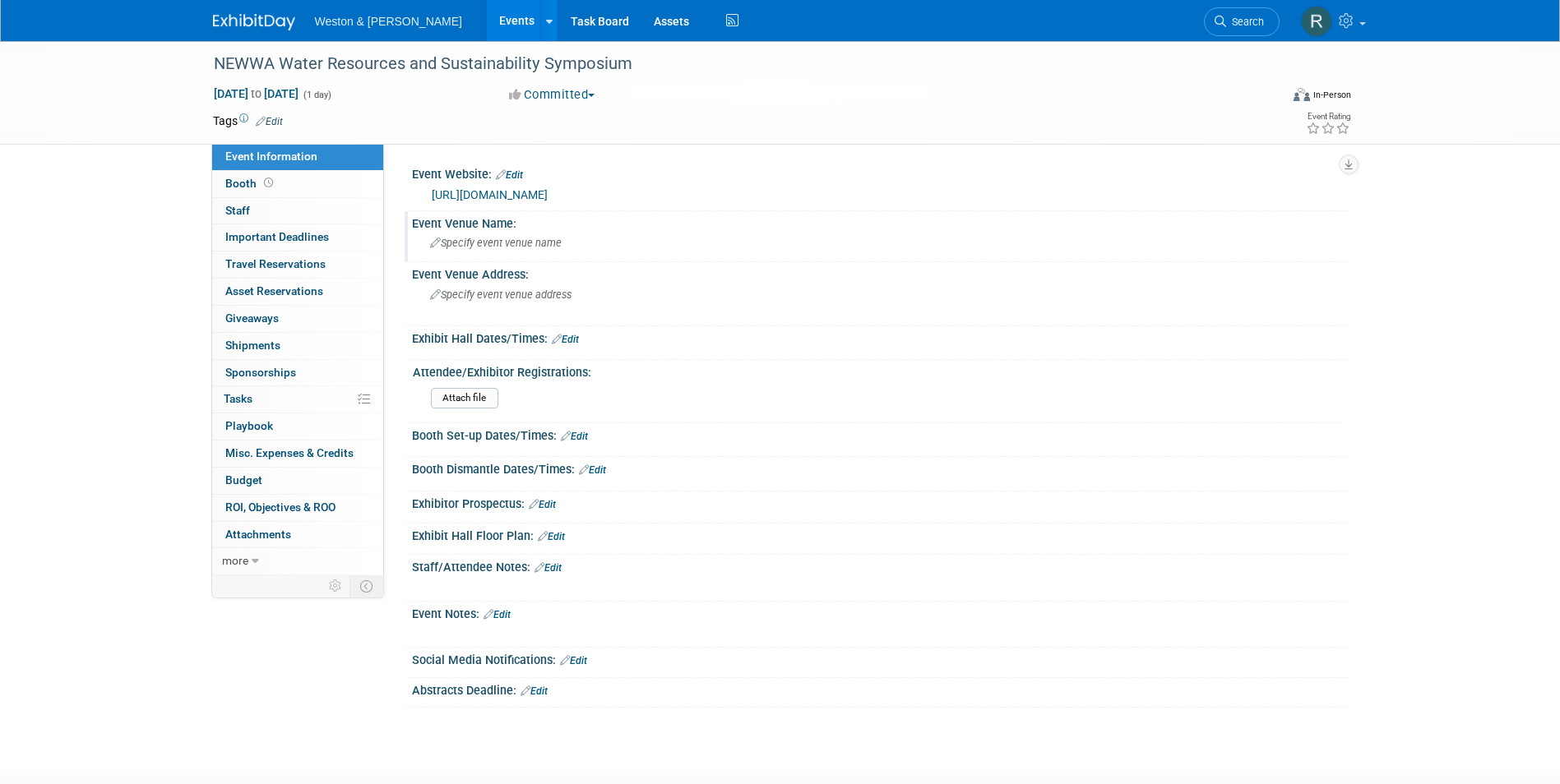
click at [480, 246] on span "Specify event venue name" at bounding box center [495, 243] width 132 height 12
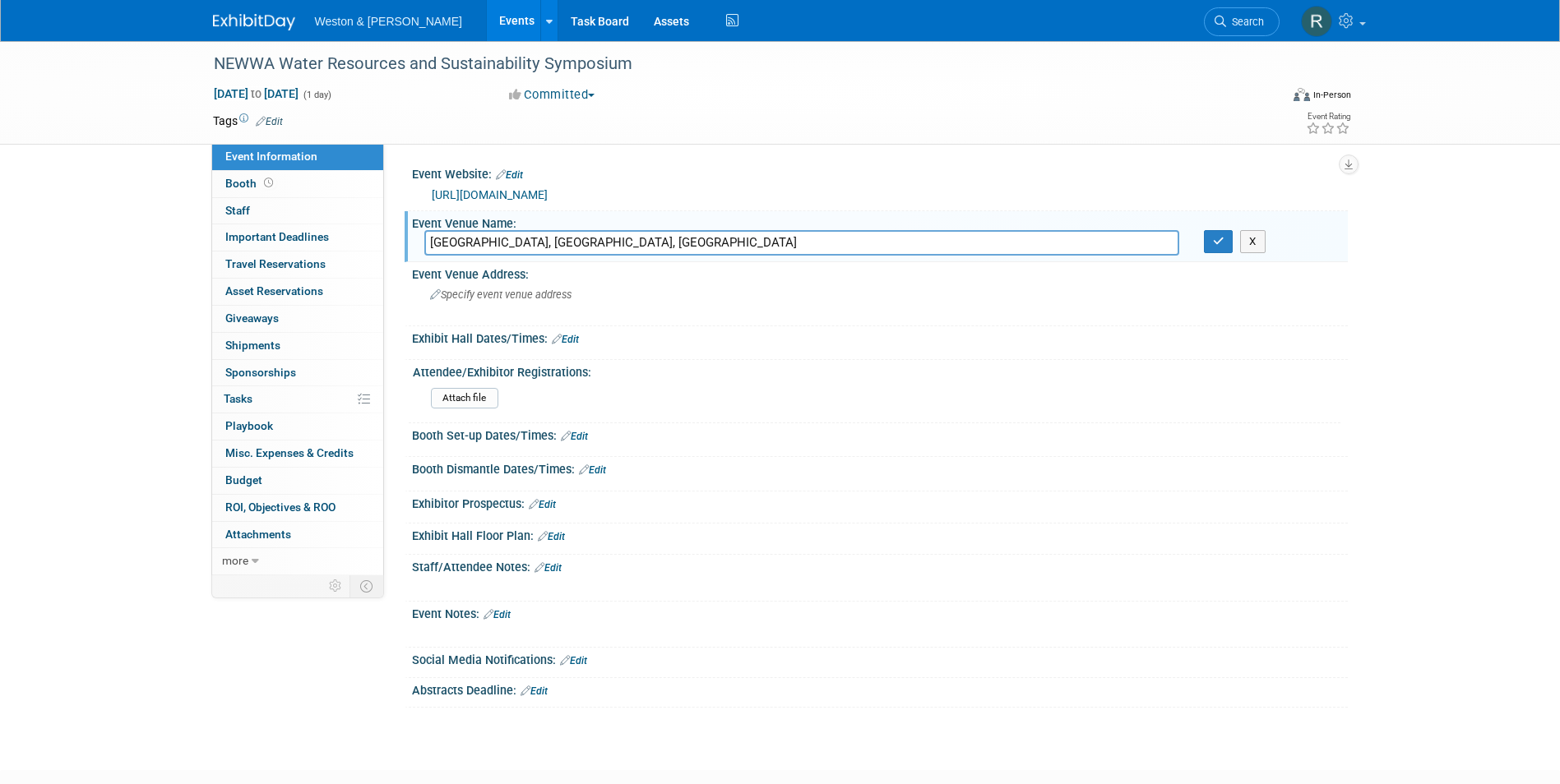
drag, startPoint x: 675, startPoint y: 242, endPoint x: 563, endPoint y: 239, distance: 112.0
click at [563, 239] on input "Devens Common Center, Devens, MA" at bounding box center [802, 243] width 756 height 26
type input "Devens Common Center"
click at [1214, 243] on icon "button" at bounding box center [1219, 241] width 12 height 11
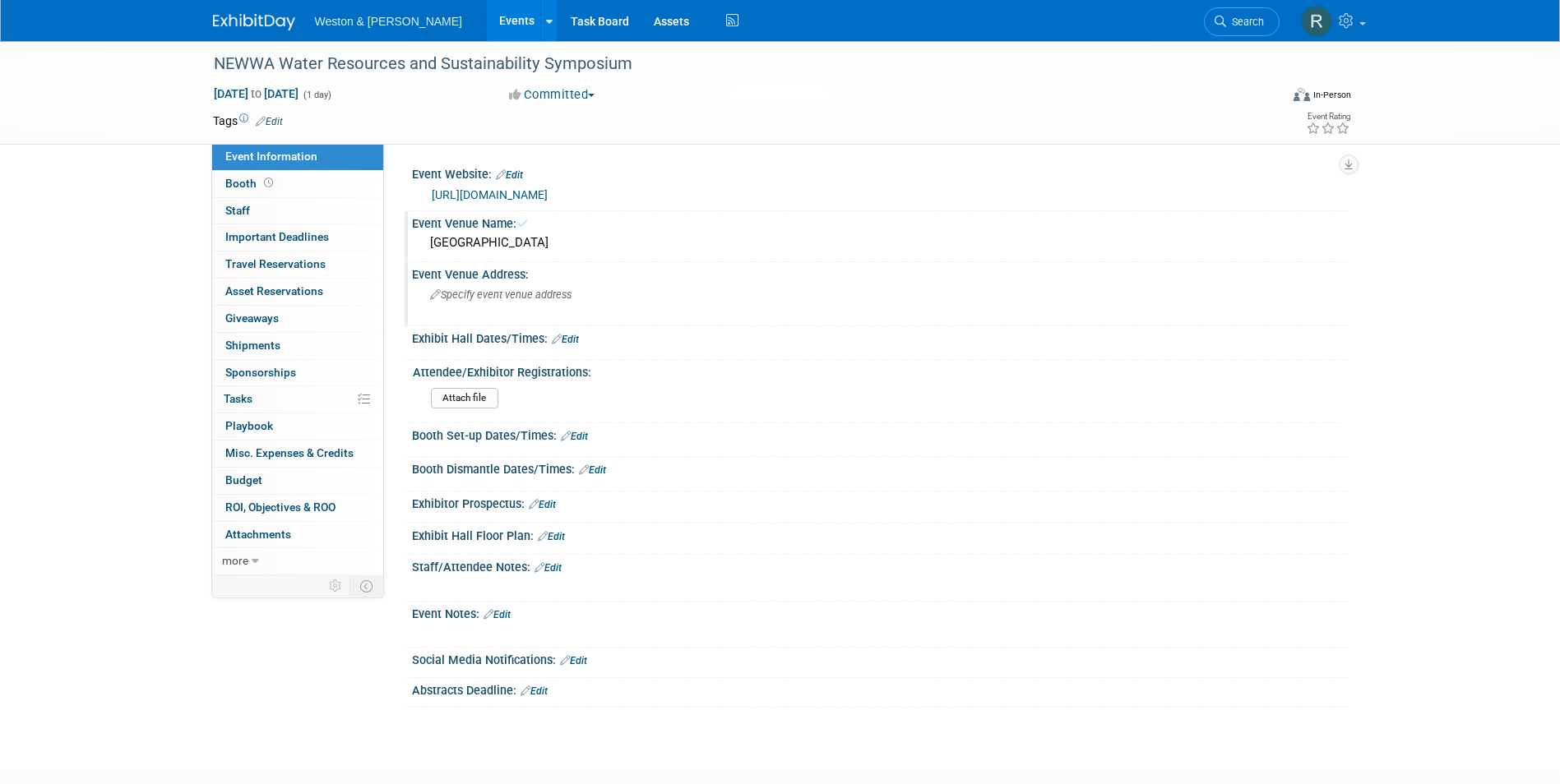
click at [613, 308] on div "Specify event venue address" at bounding box center [607, 300] width 365 height 37
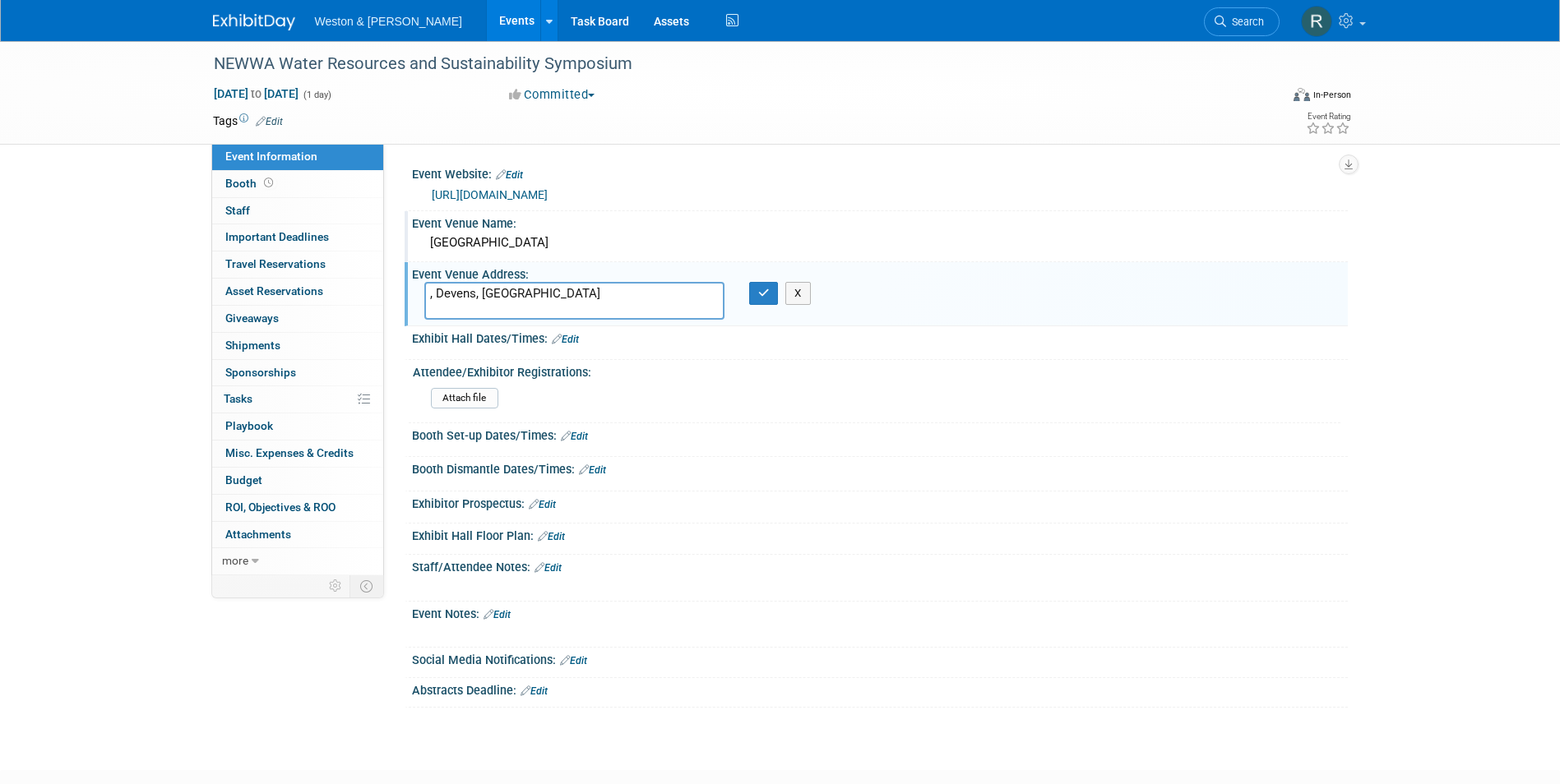
drag, startPoint x: 439, startPoint y: 291, endPoint x: 496, endPoint y: 296, distance: 57.2
click at [440, 292] on textarea ", Devens, MA" at bounding box center [574, 300] width 300 height 37
type textarea "Devens, MA"
click at [756, 287] on button "button" at bounding box center [764, 294] width 30 height 23
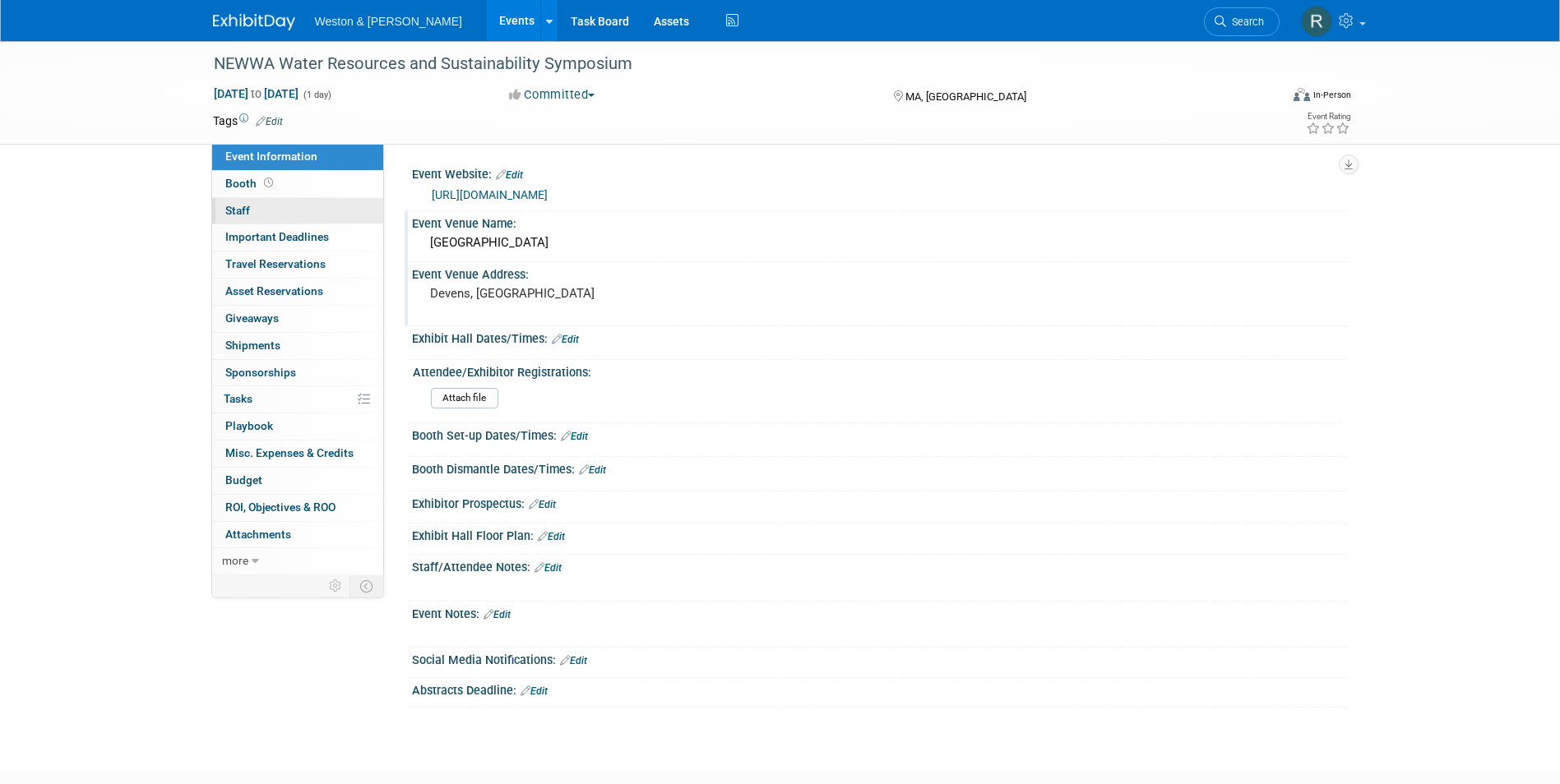
click at [308, 207] on link "0 Staff 0" at bounding box center [298, 210] width 171 height 26
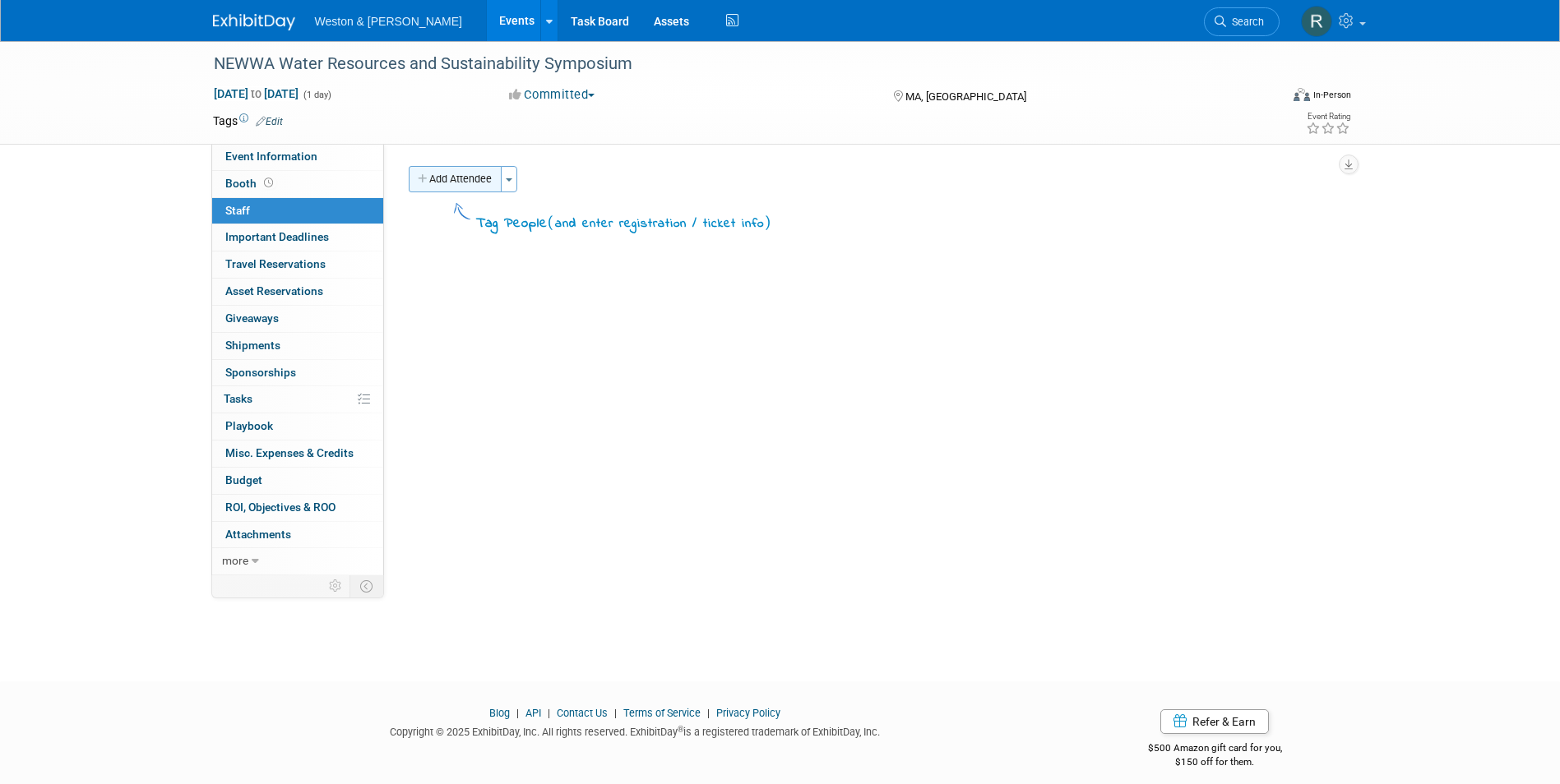
click at [445, 186] on button "Add Attendee" at bounding box center [455, 178] width 93 height 26
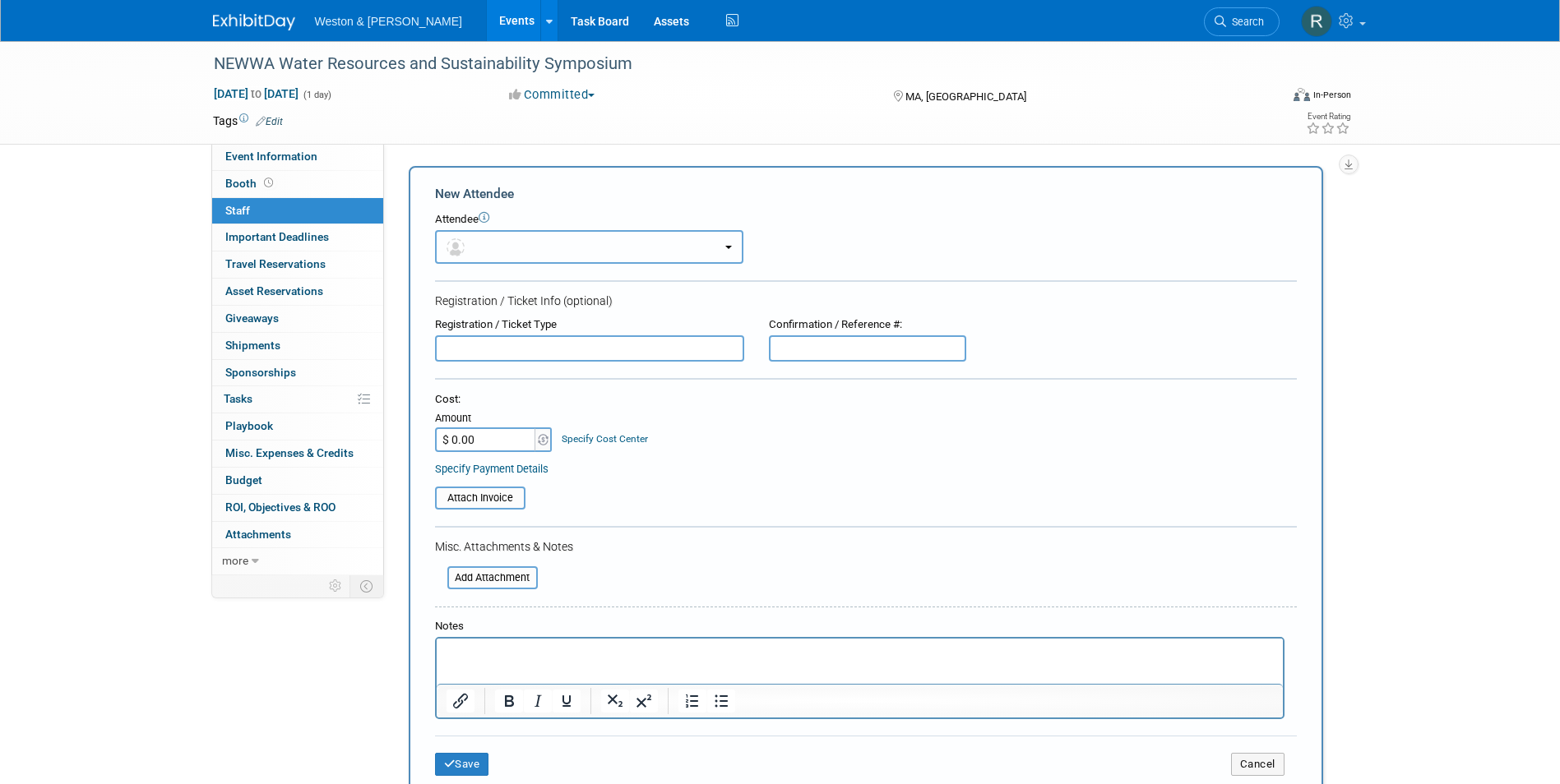
click at [496, 246] on button "button" at bounding box center [588, 247] width 308 height 34
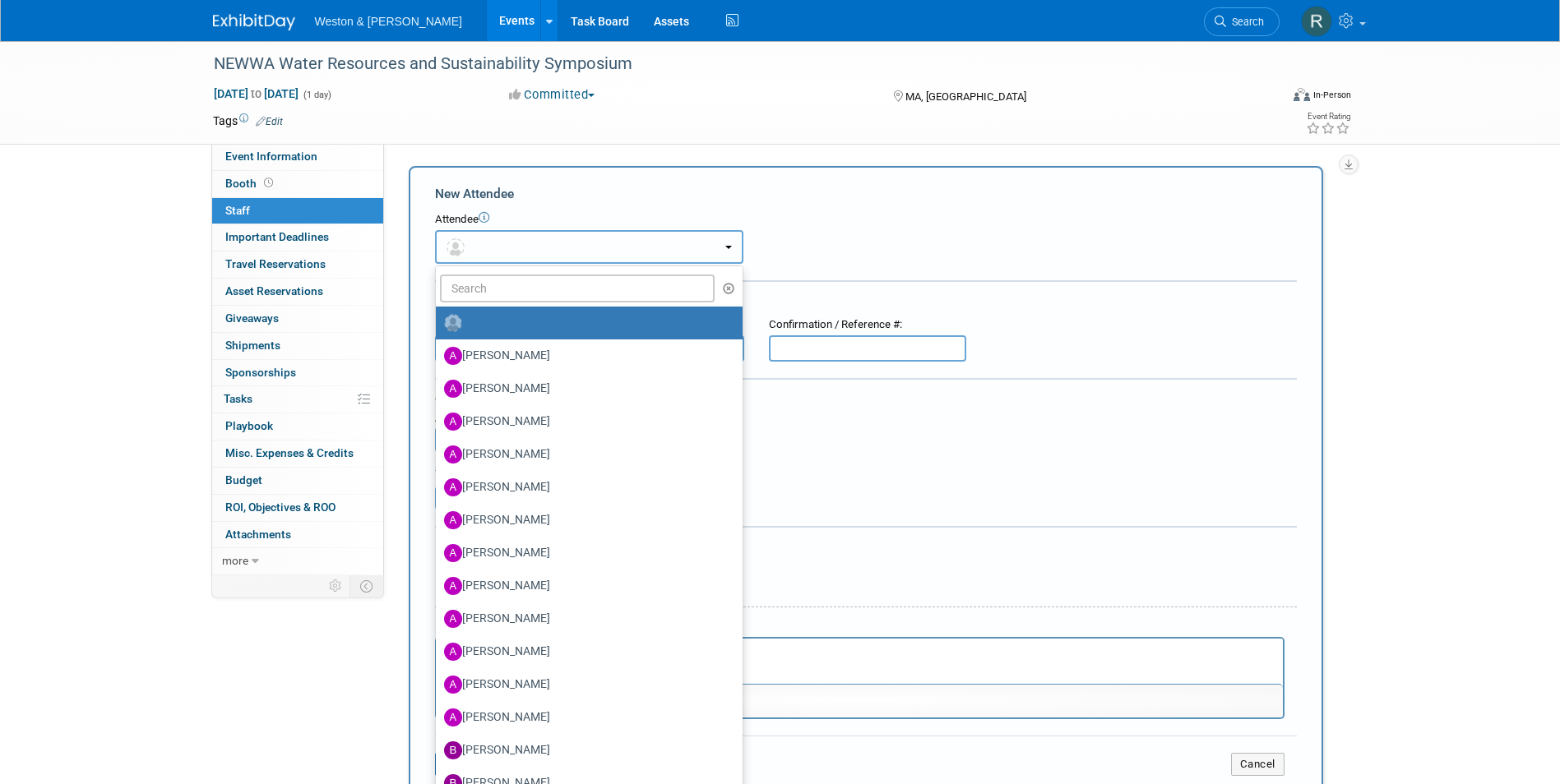
click at [508, 237] on button "button" at bounding box center [588, 247] width 308 height 34
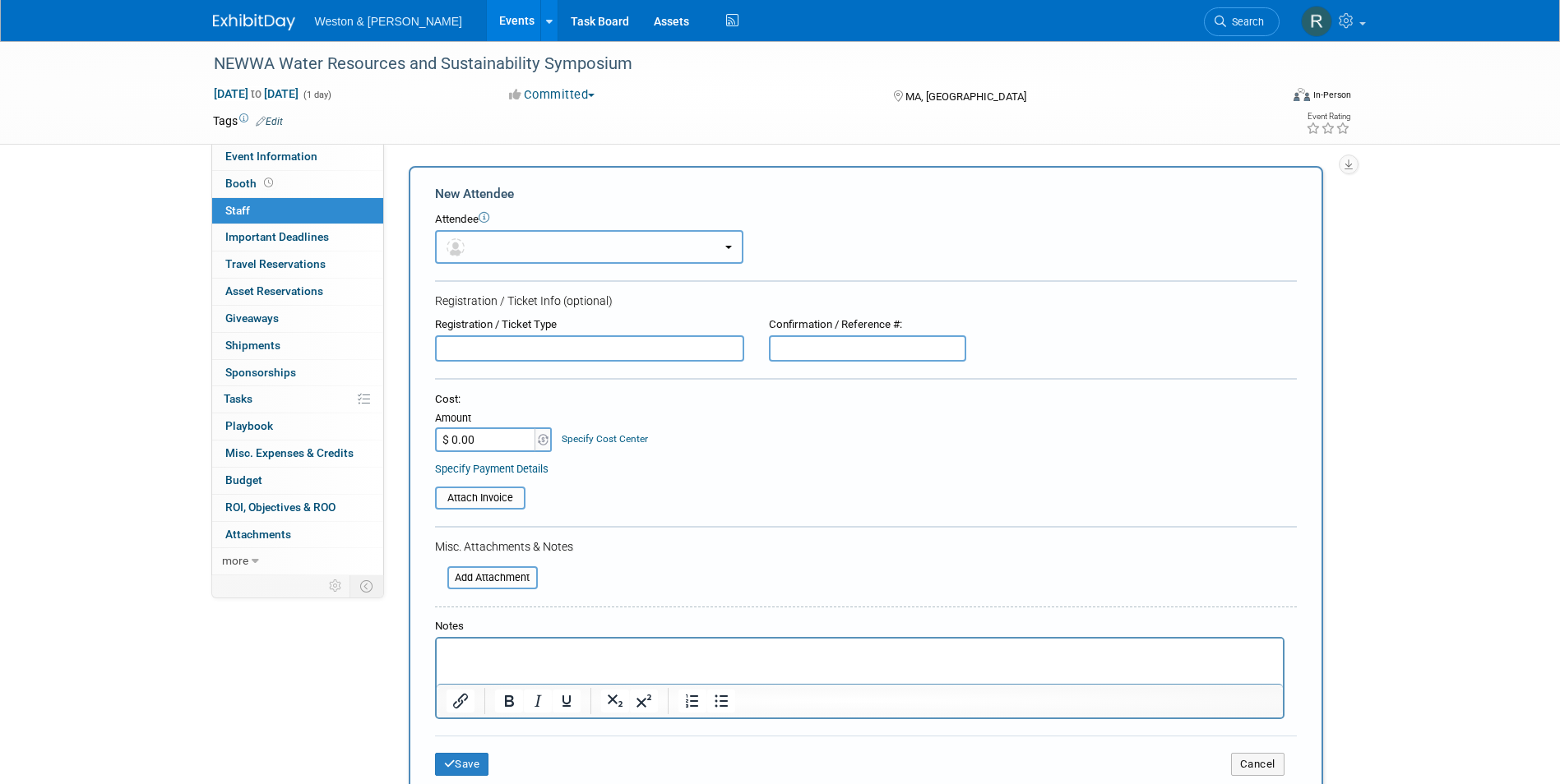
click at [509, 246] on button "button" at bounding box center [588, 247] width 308 height 34
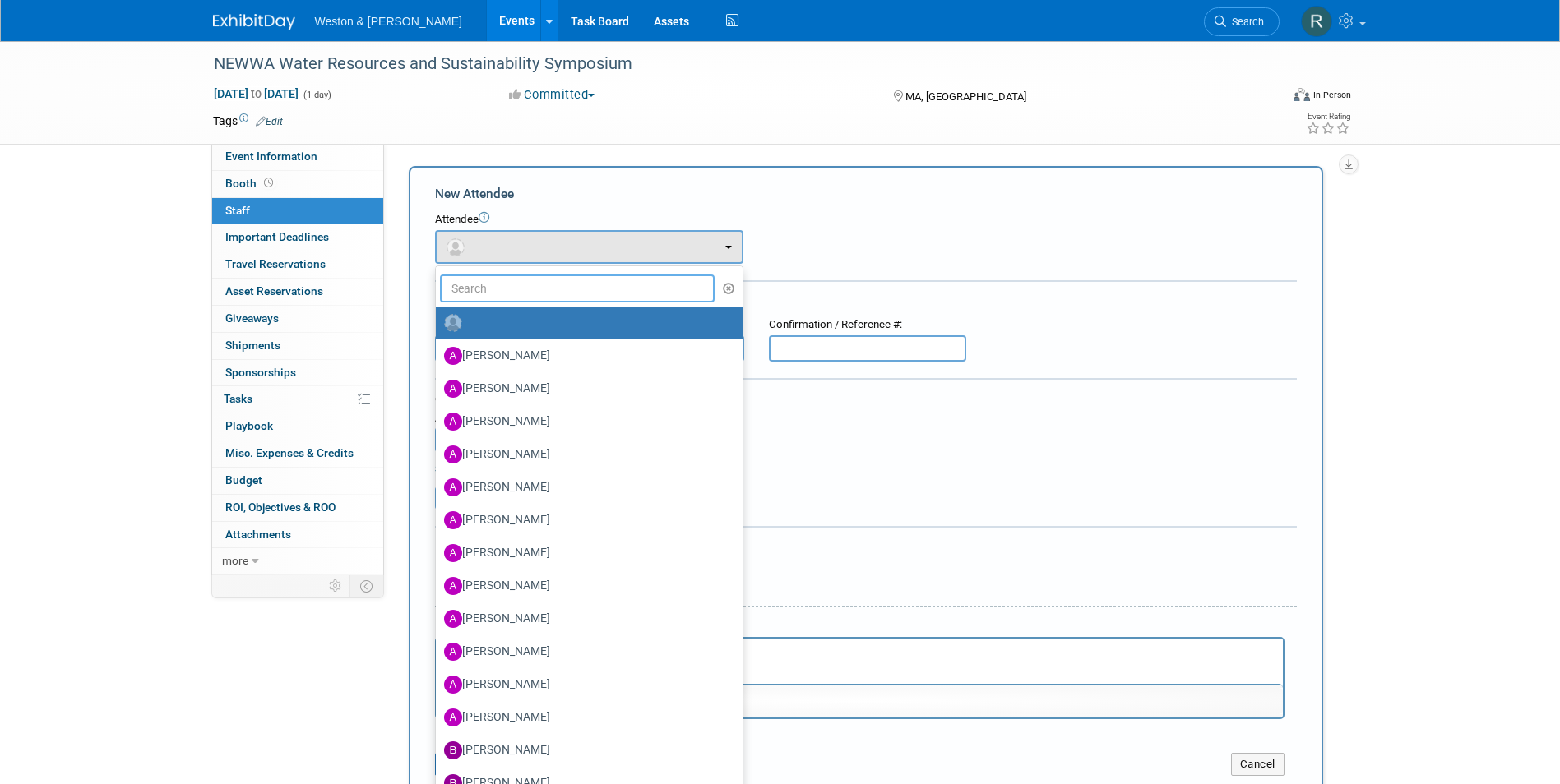
click at [502, 280] on input "text" at bounding box center [577, 288] width 276 height 28
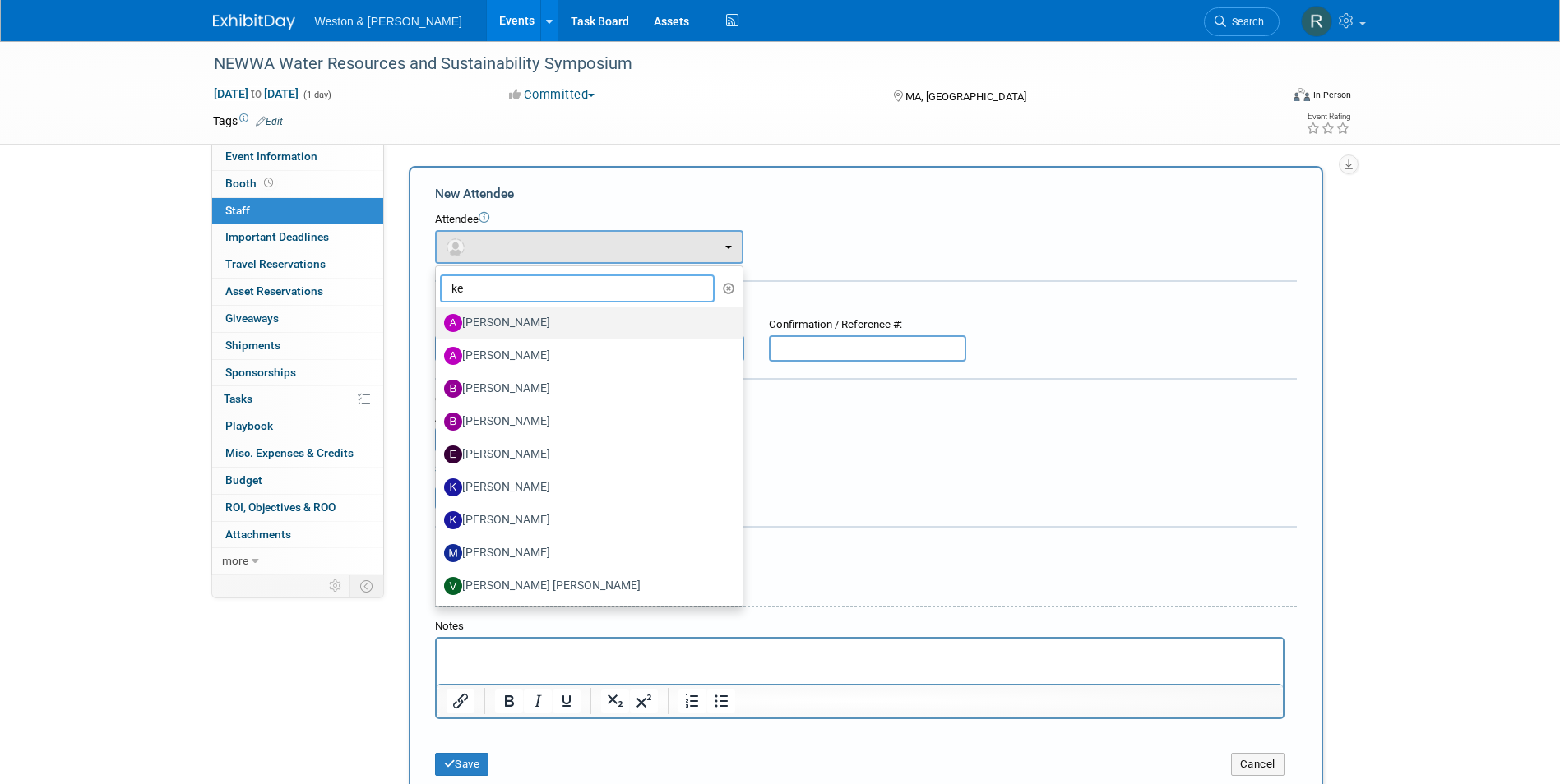
type input "kev"
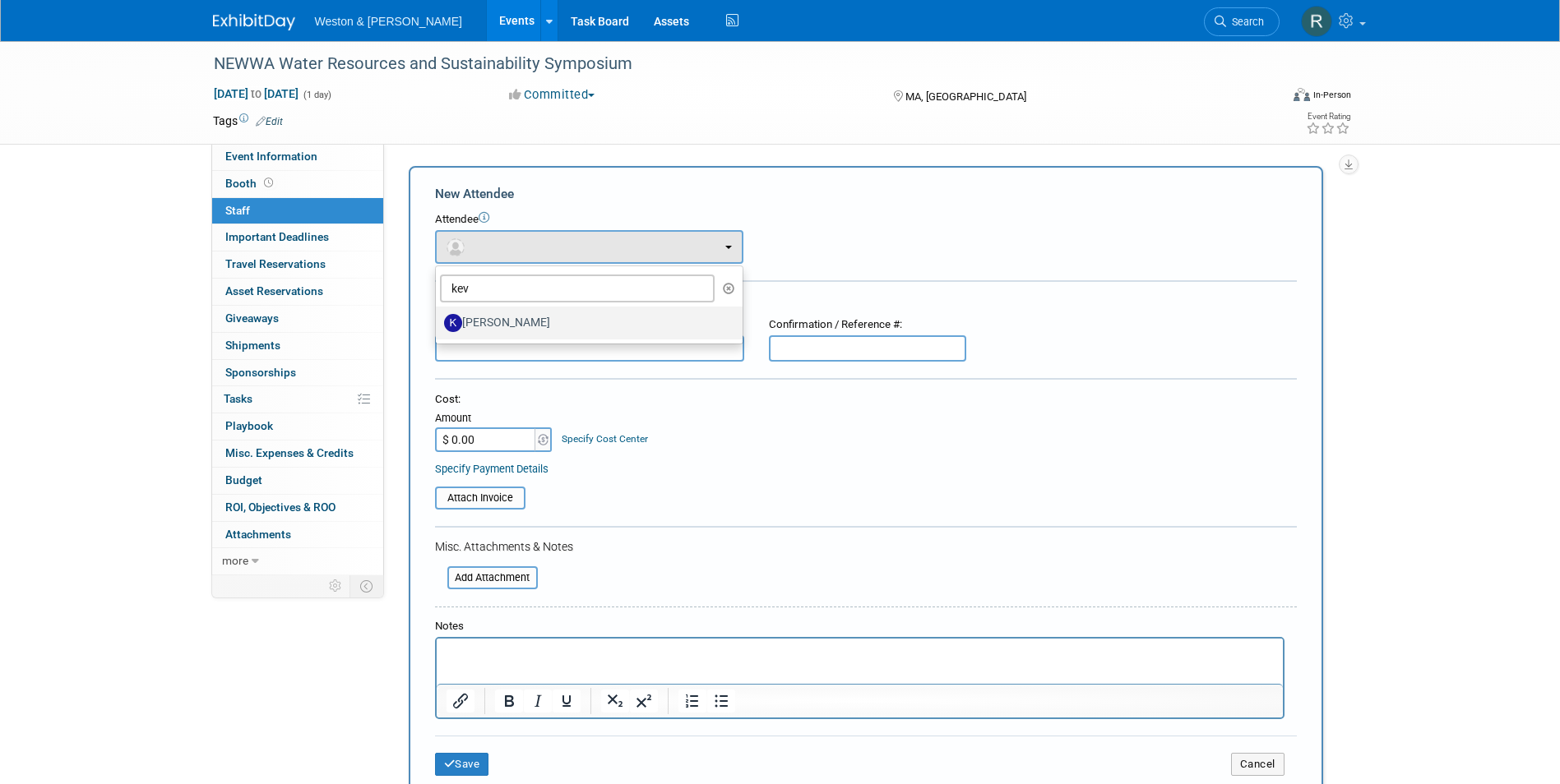
click at [502, 320] on label "[PERSON_NAME]" at bounding box center [586, 322] width 282 height 26
click at [439, 320] on input "[PERSON_NAME]" at bounding box center [433, 321] width 11 height 11
select select "8cc8cbbe-ca83-471e-adcd-df73635dd26c"
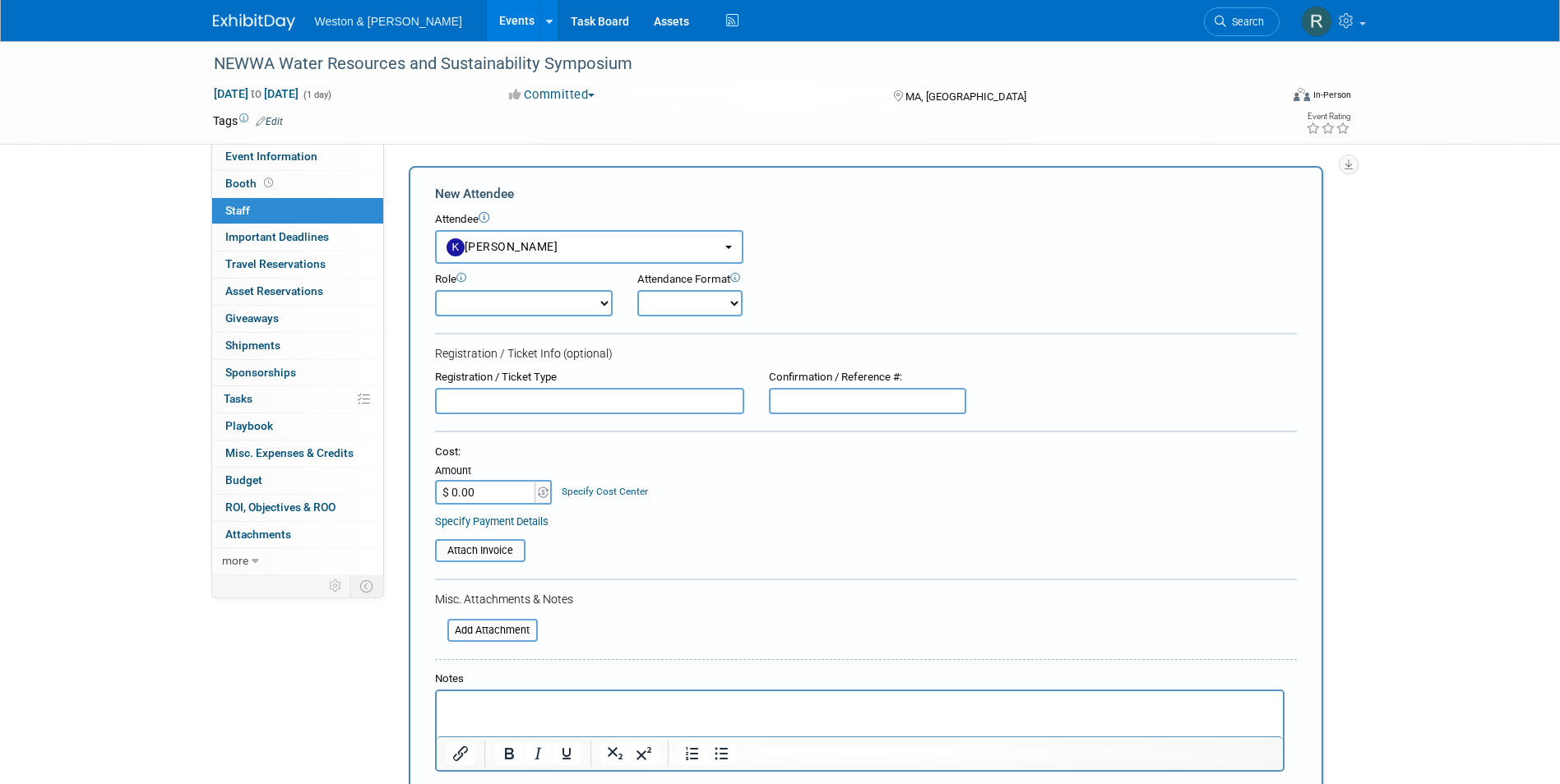
click at [579, 295] on select "Attendee (non-exhibitor) Demonstrator Host Planner Presenter Sales Representati…" at bounding box center [523, 302] width 178 height 26
select select "5"
click at [435, 290] on select "Attendee (non-exhibitor) Demonstrator Host Planner Presenter Sales Representati…" at bounding box center [523, 302] width 178 height 26
click at [725, 298] on select "Onsite Remote" at bounding box center [690, 302] width 106 height 26
select select "1"
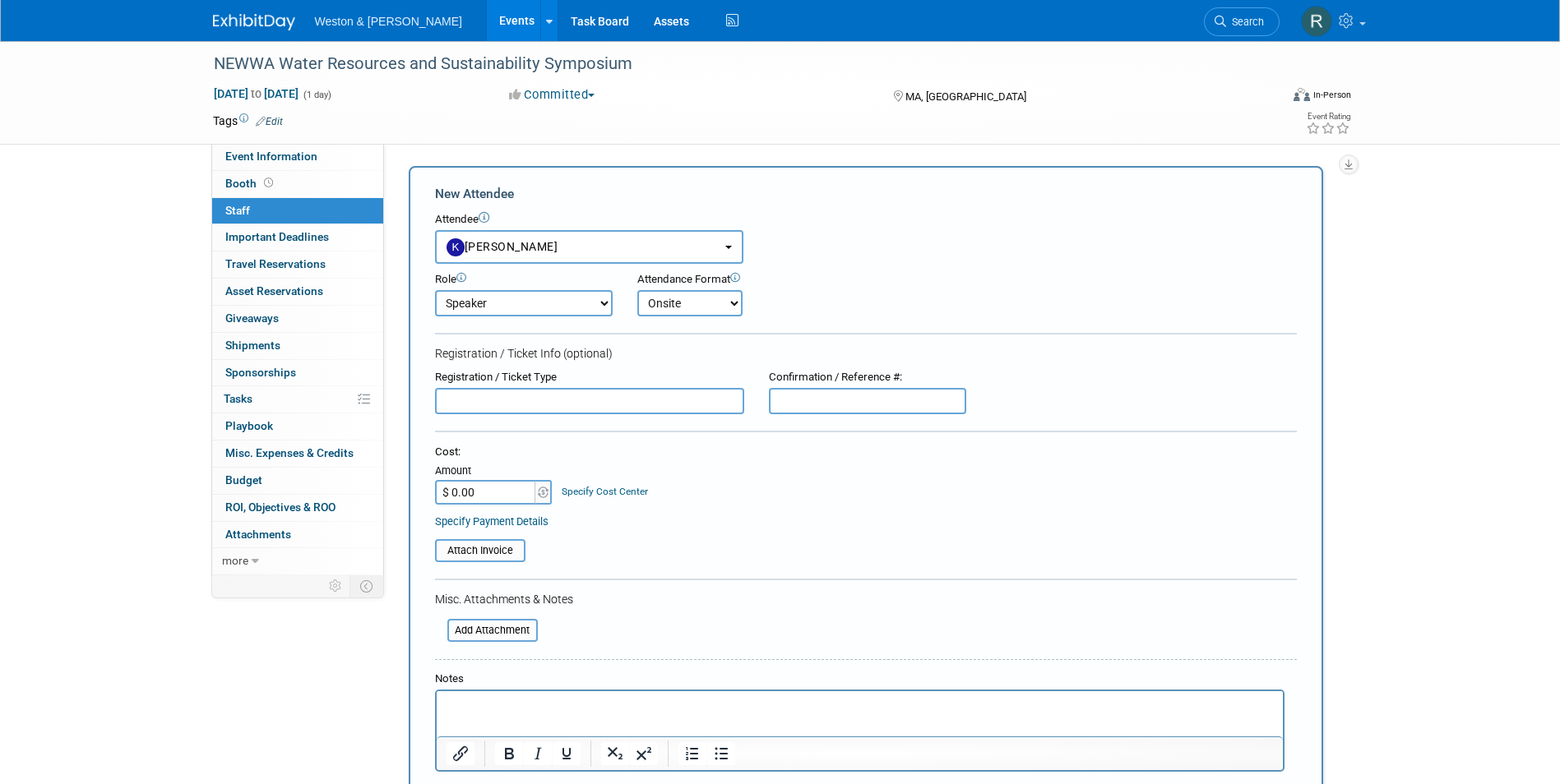
click at [637, 290] on select "Onsite Remote" at bounding box center [690, 302] width 106 height 26
click at [749, 493] on div "Cost: Amount $ 0.00 Specify Cost Center Cost Center -- Not Specified --" at bounding box center [866, 475] width 862 height 60
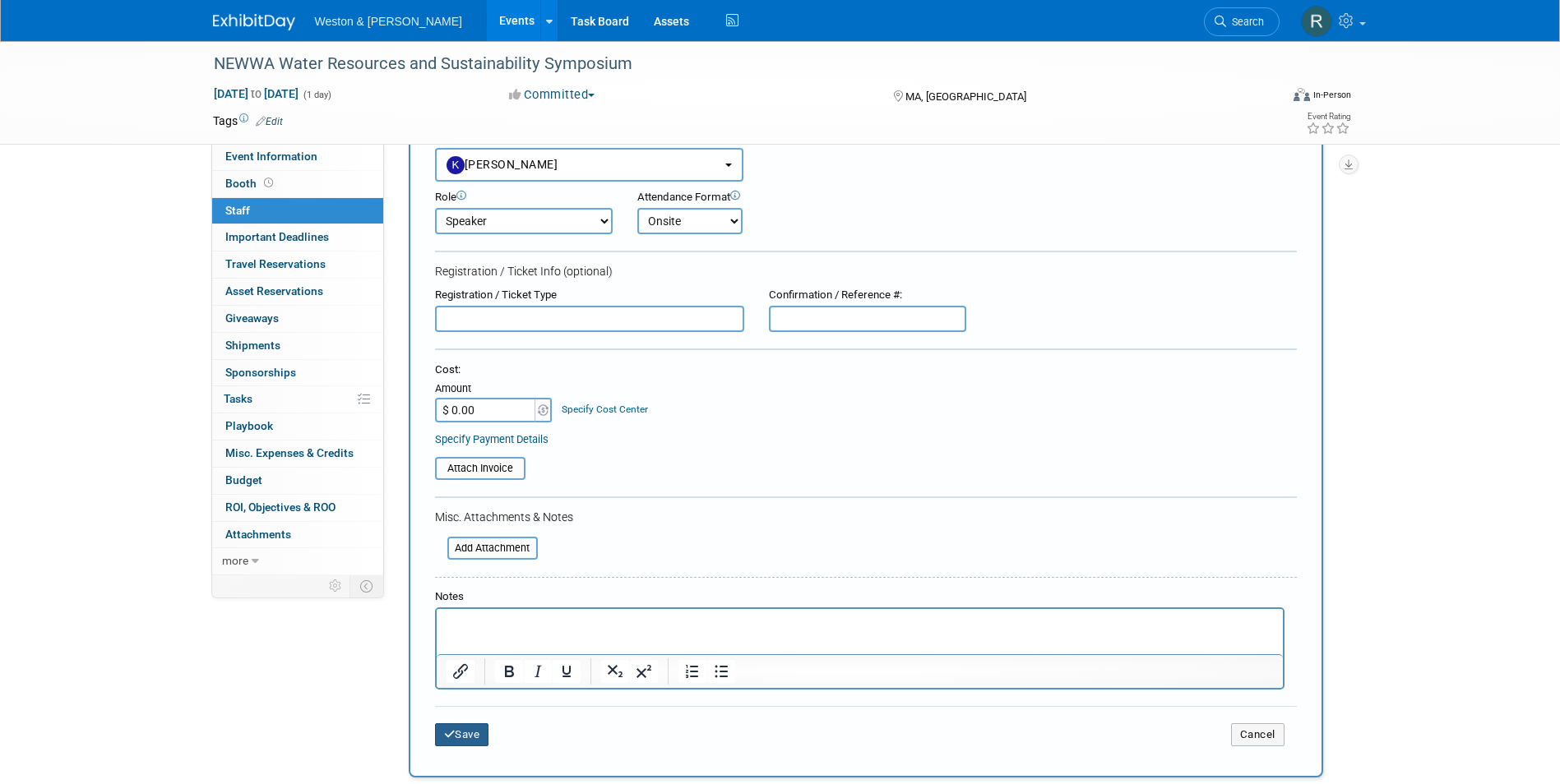
click at [472, 732] on button "Save" at bounding box center [462, 735] width 55 height 23
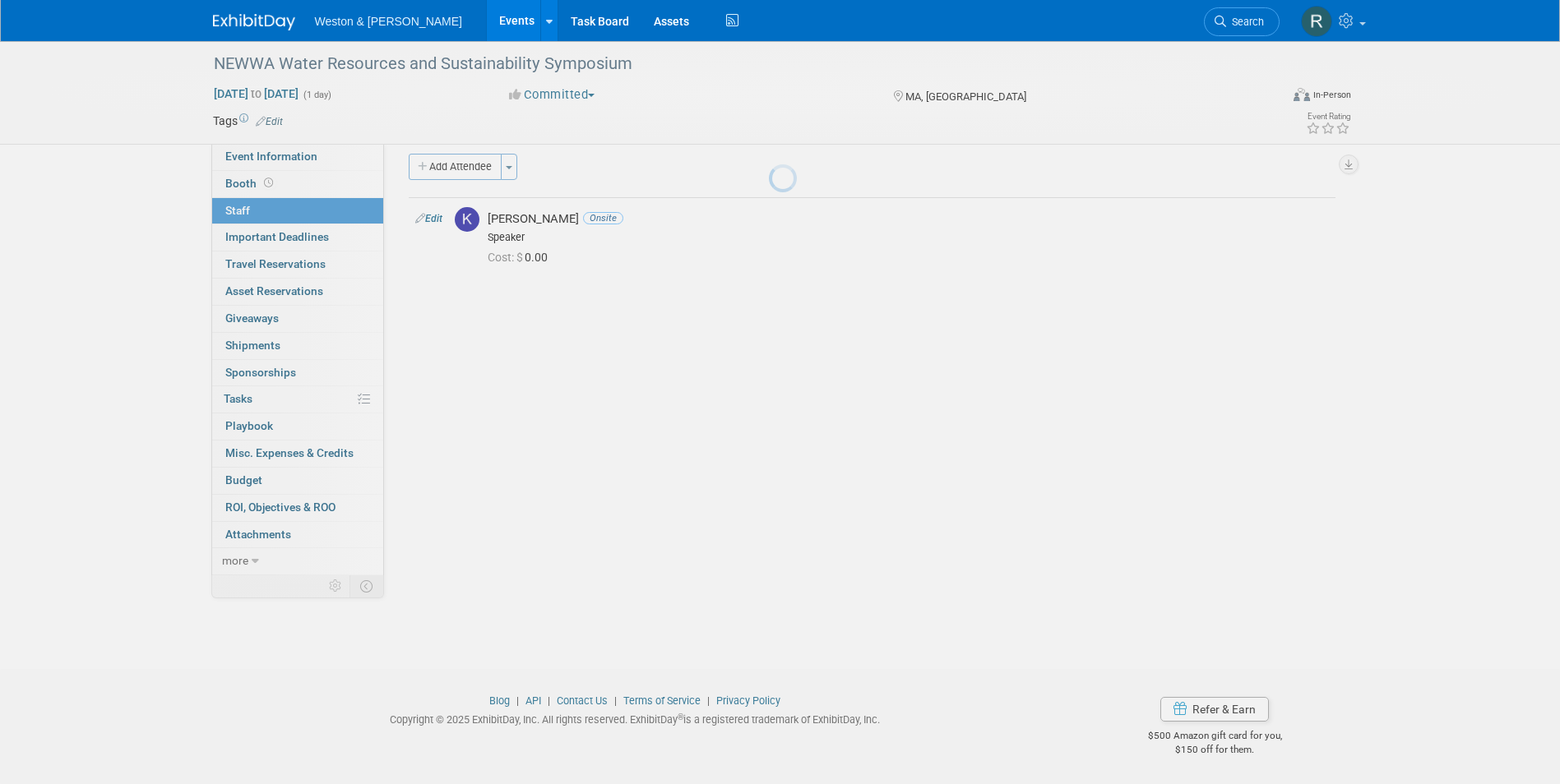
scroll to position [12, 0]
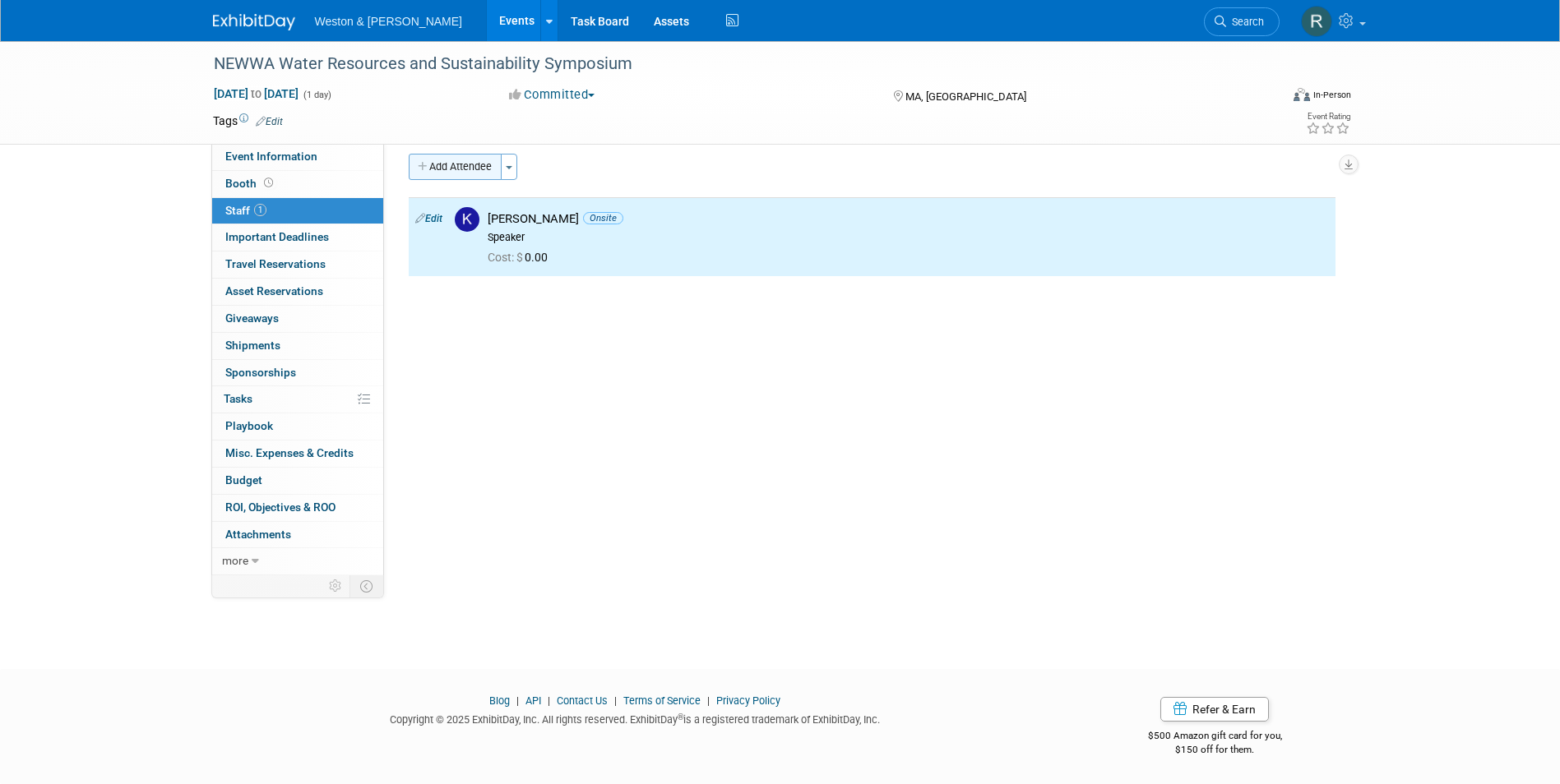
click at [468, 175] on button "Add Attendee" at bounding box center [455, 166] width 93 height 26
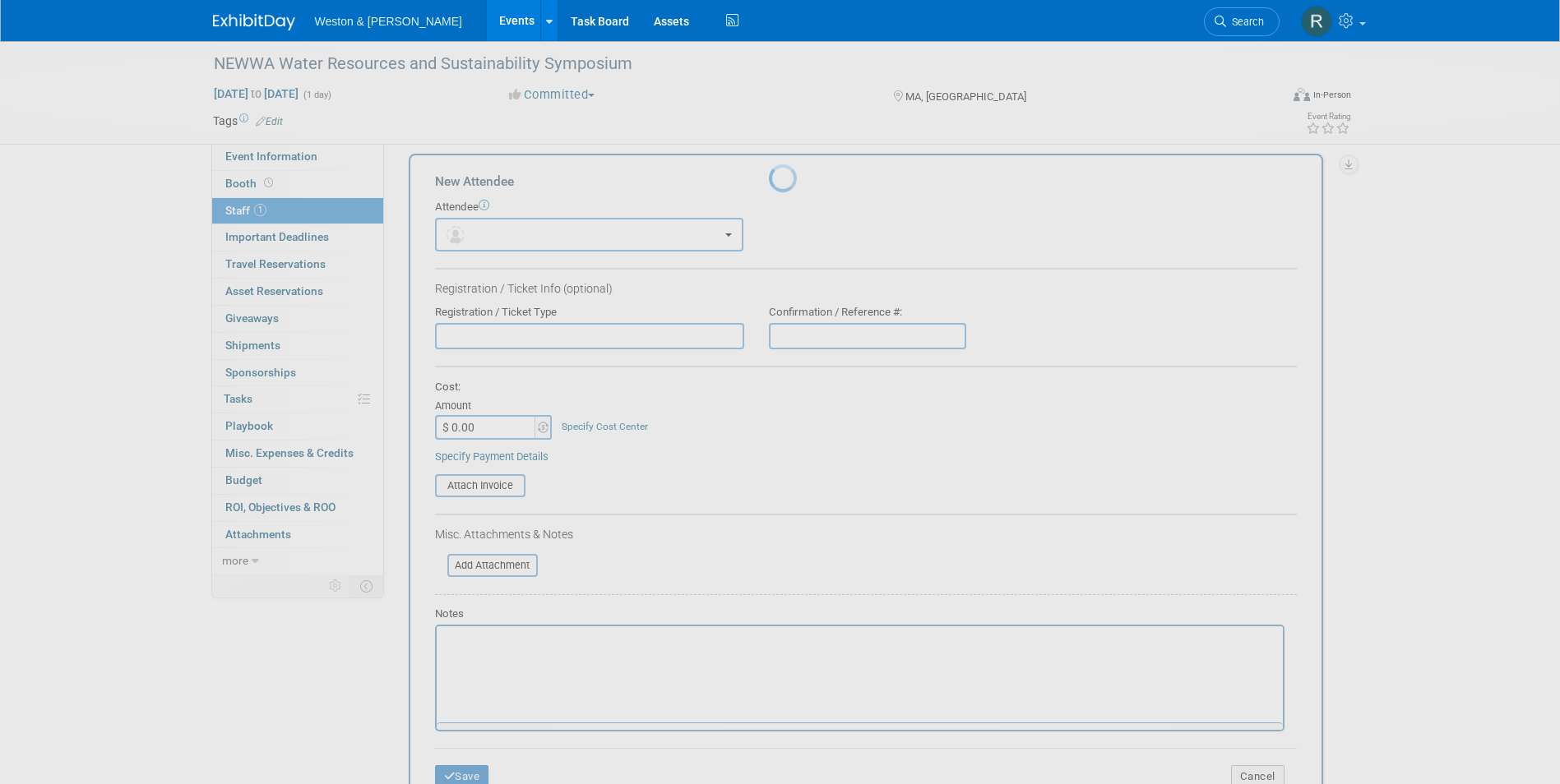
scroll to position [0, 0]
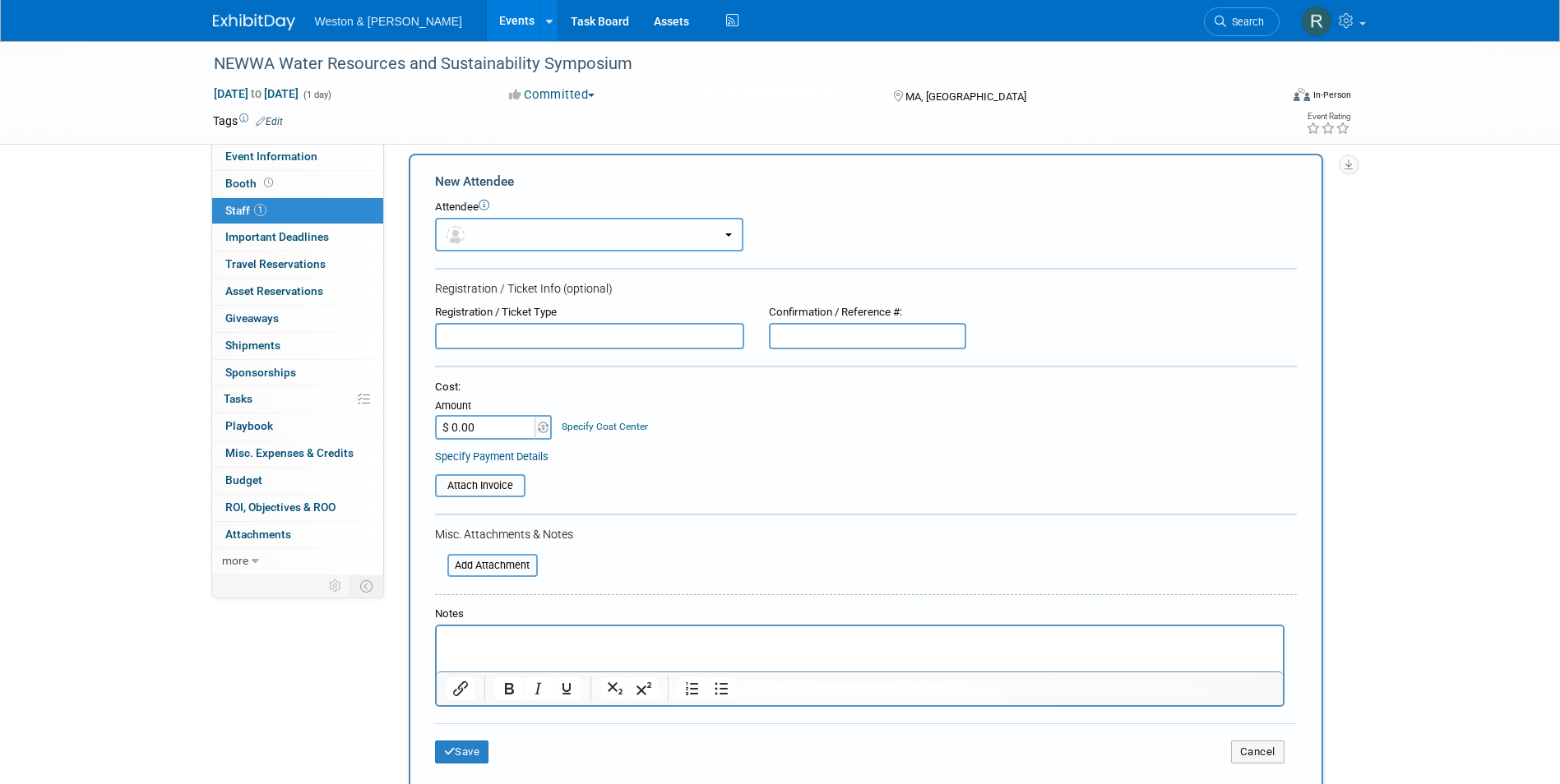
click at [497, 230] on button "button" at bounding box center [588, 234] width 308 height 34
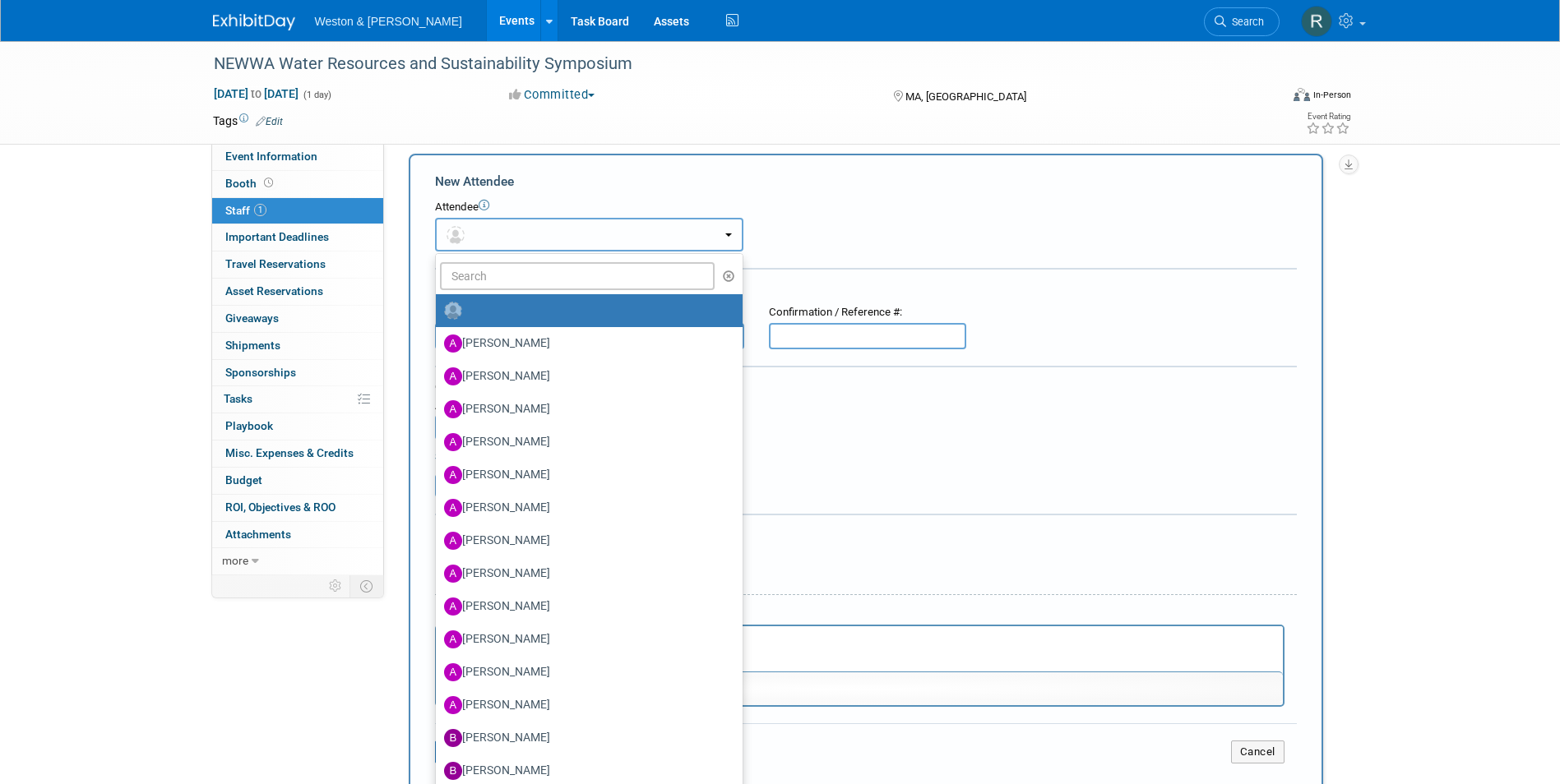
click at [497, 230] on button "button" at bounding box center [588, 234] width 308 height 34
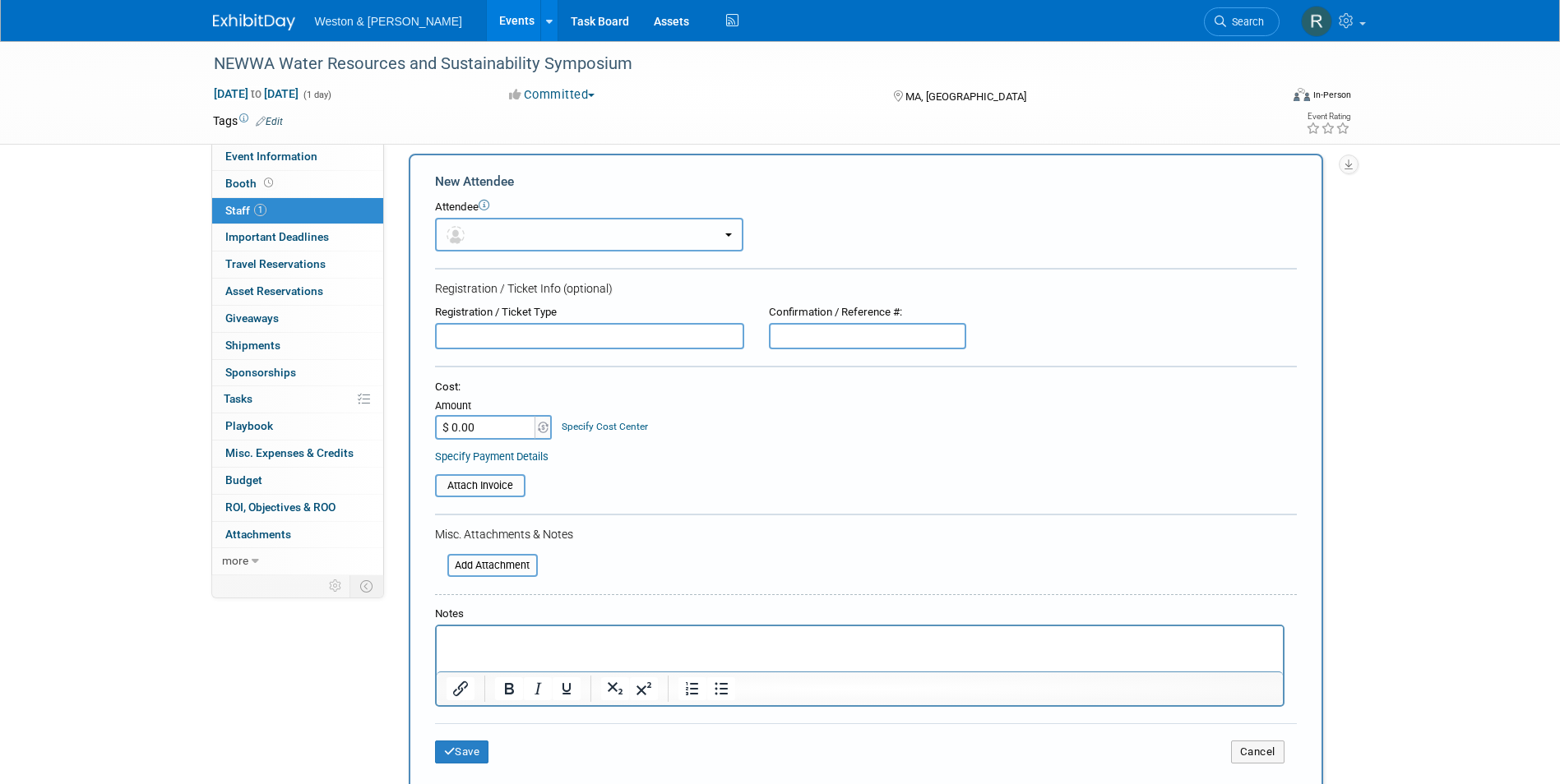
click at [508, 239] on button "button" at bounding box center [588, 234] width 308 height 34
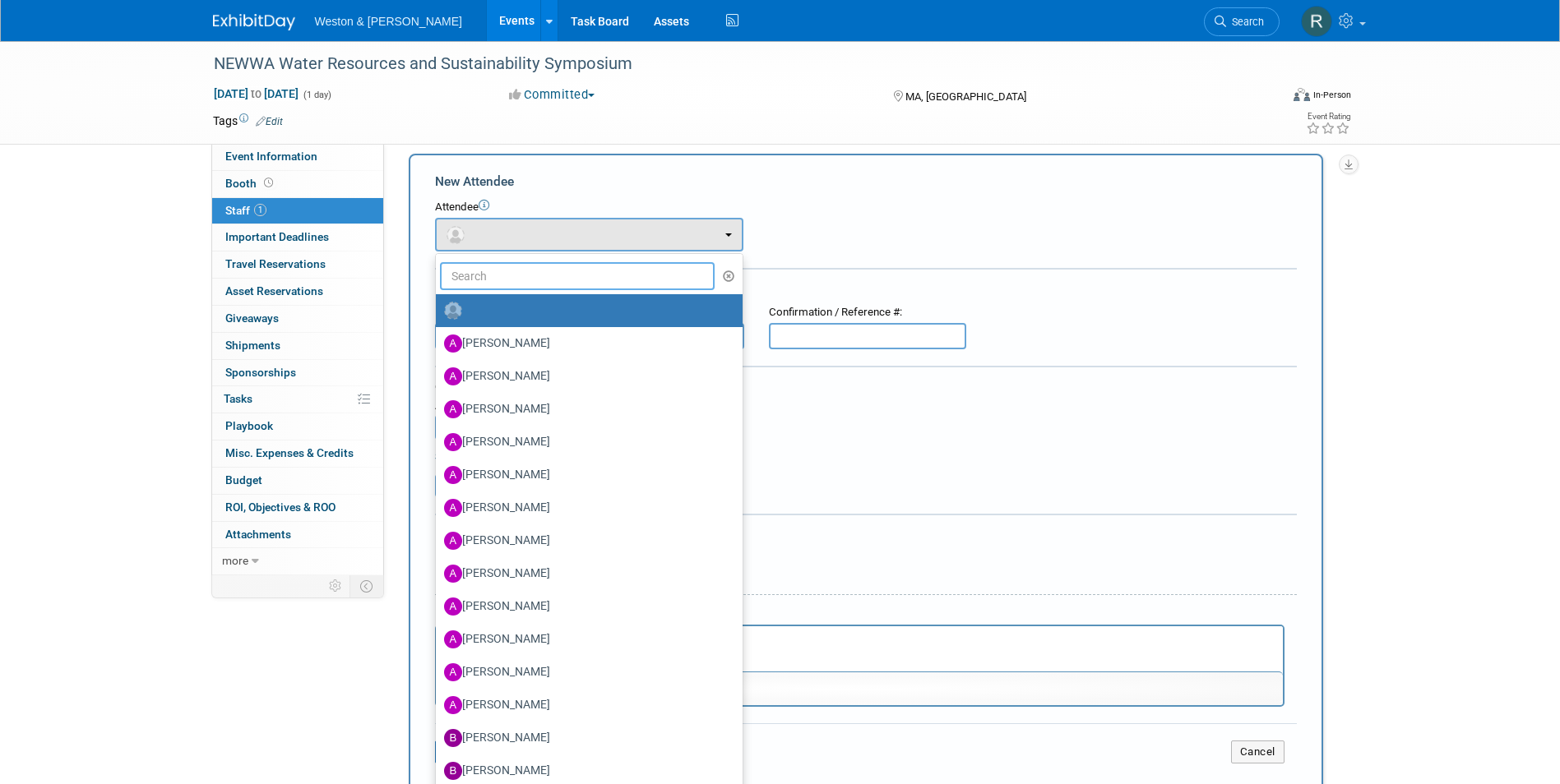
click at [504, 280] on input "text" at bounding box center [577, 275] width 276 height 28
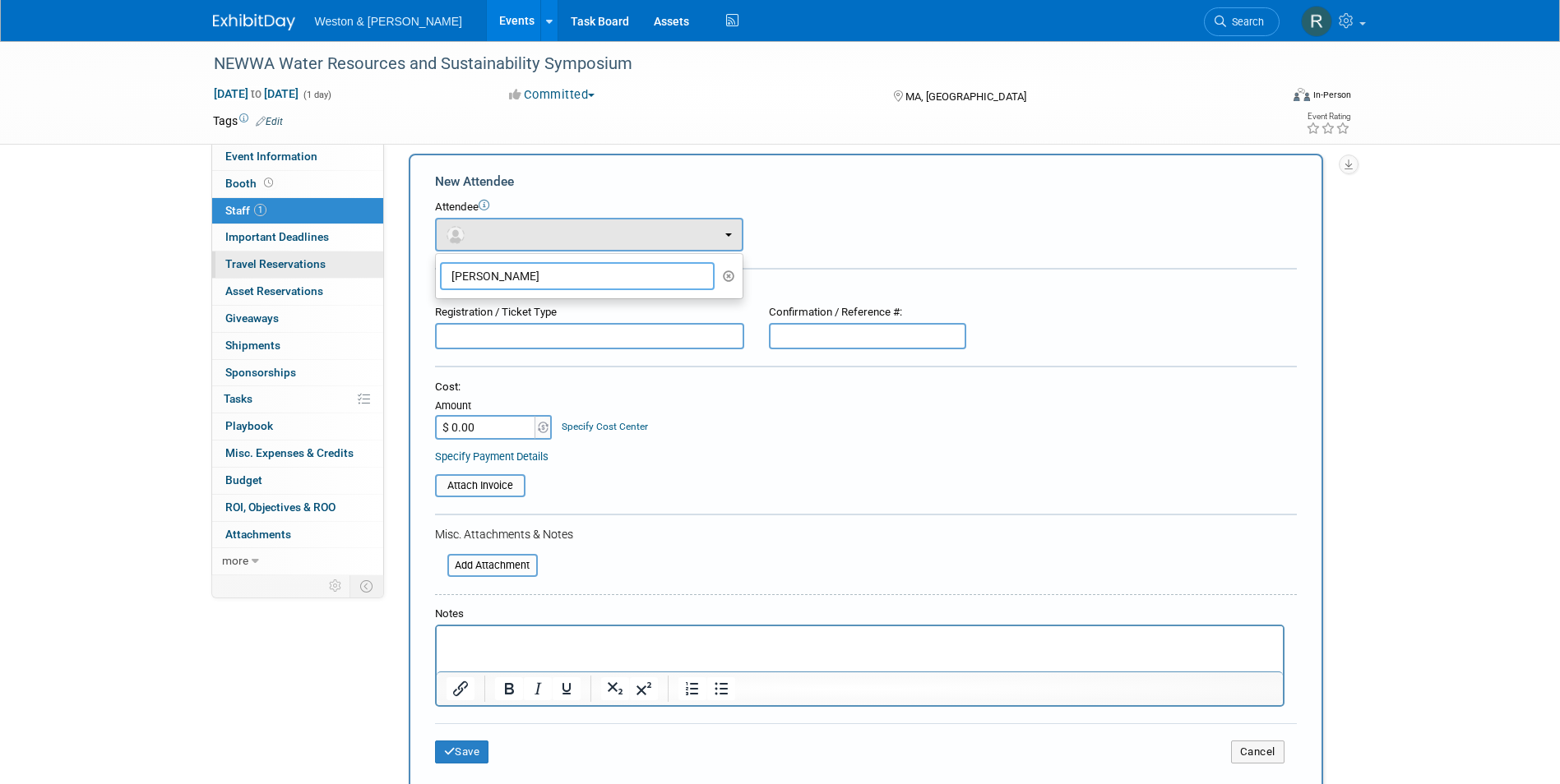
drag, startPoint x: 518, startPoint y: 272, endPoint x: 349, endPoint y: 274, distance: 169.0
click at [349, 274] on div "Event Information Event Info Booth Booth 1 Staff 1 Staff Important Deadlines Im…" at bounding box center [780, 468] width 1160 height 880
type input "andy walk"
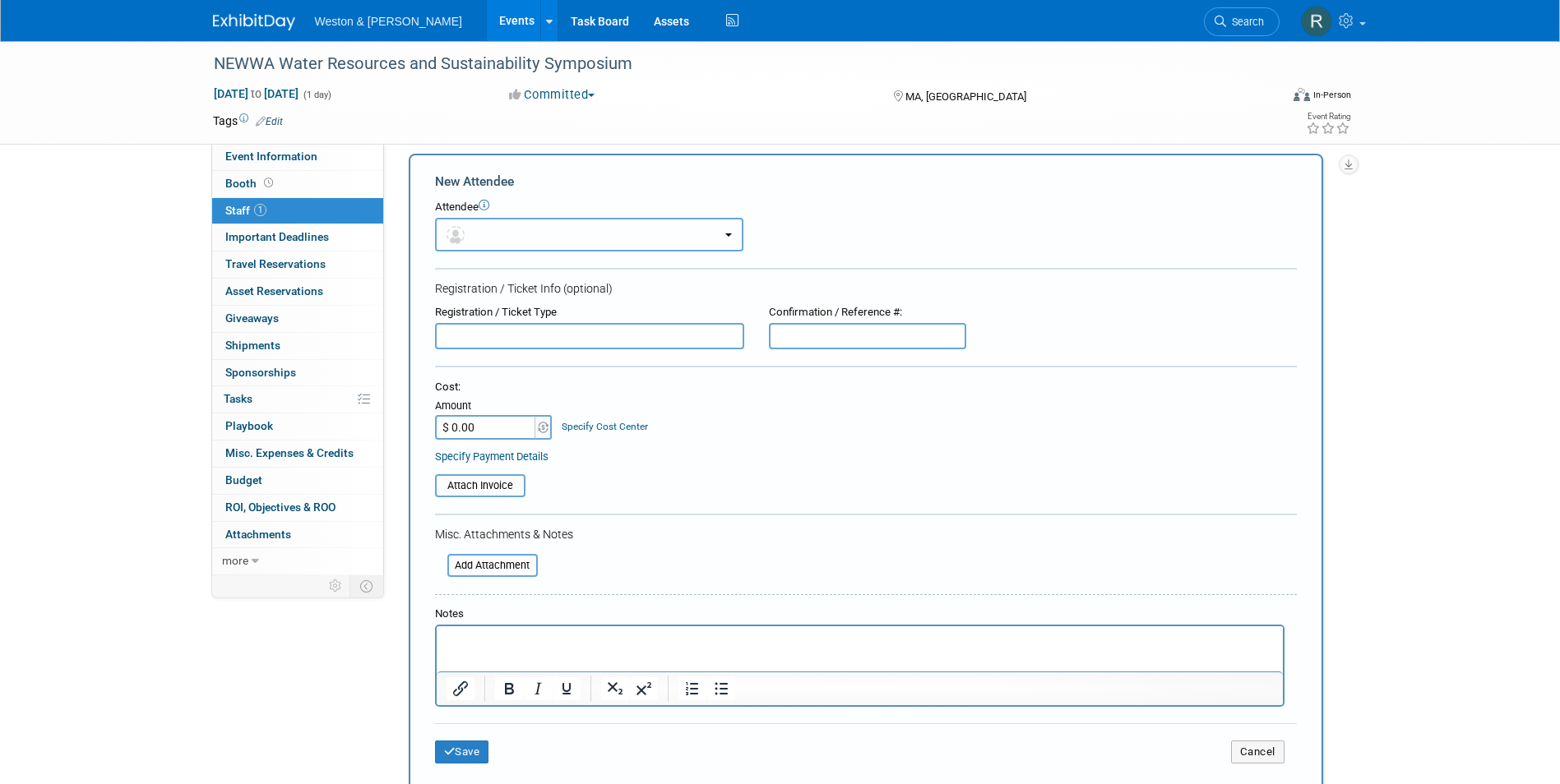
click at [543, 233] on button "button" at bounding box center [588, 234] width 308 height 34
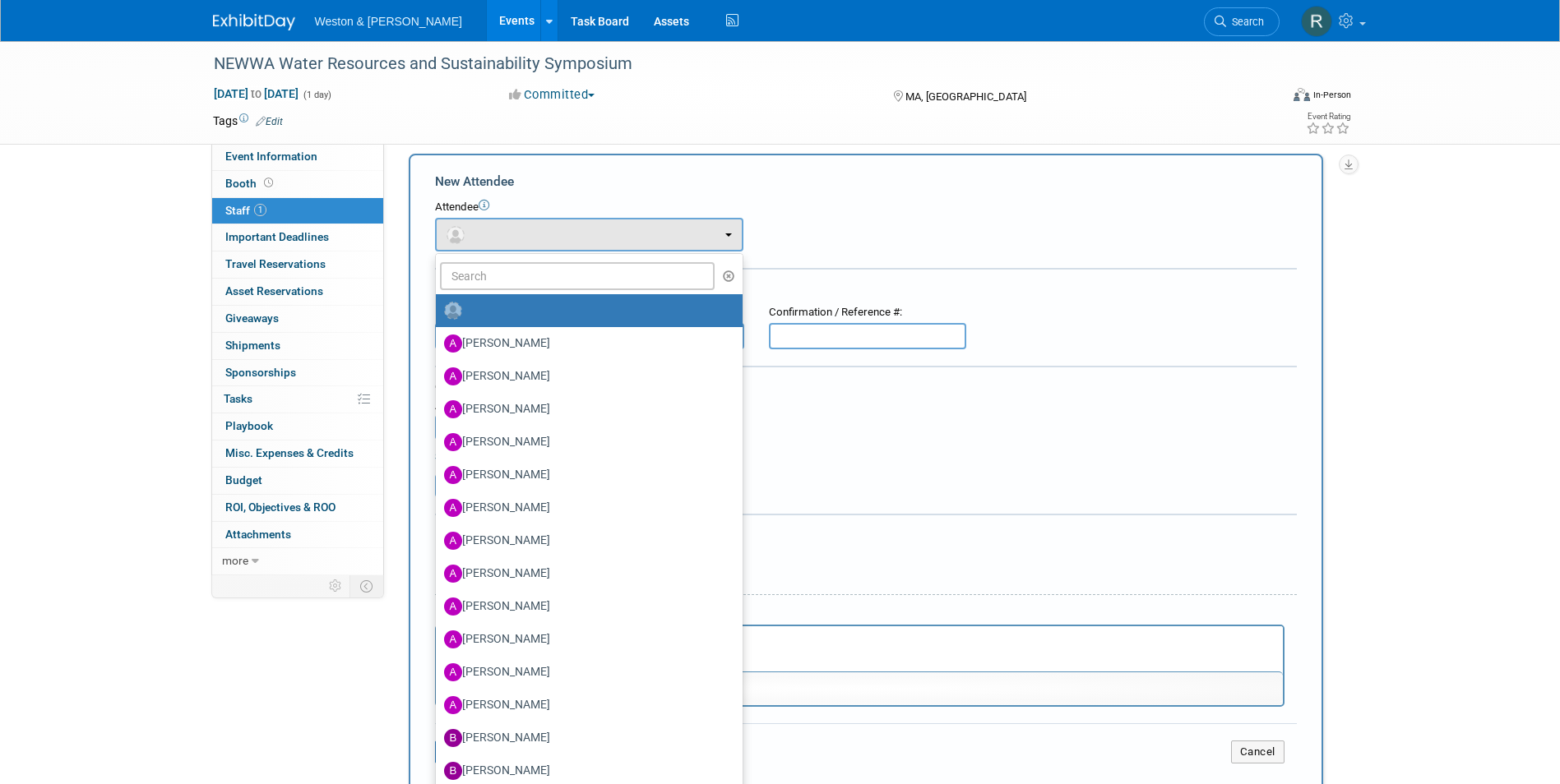
click at [807, 650] on html at bounding box center [859, 638] width 847 height 23
click at [852, 503] on form "New Attendee Attendee <img src="https://www.exhibitday.com/Images/Unassigned-Us…" at bounding box center [866, 474] width 862 height 604
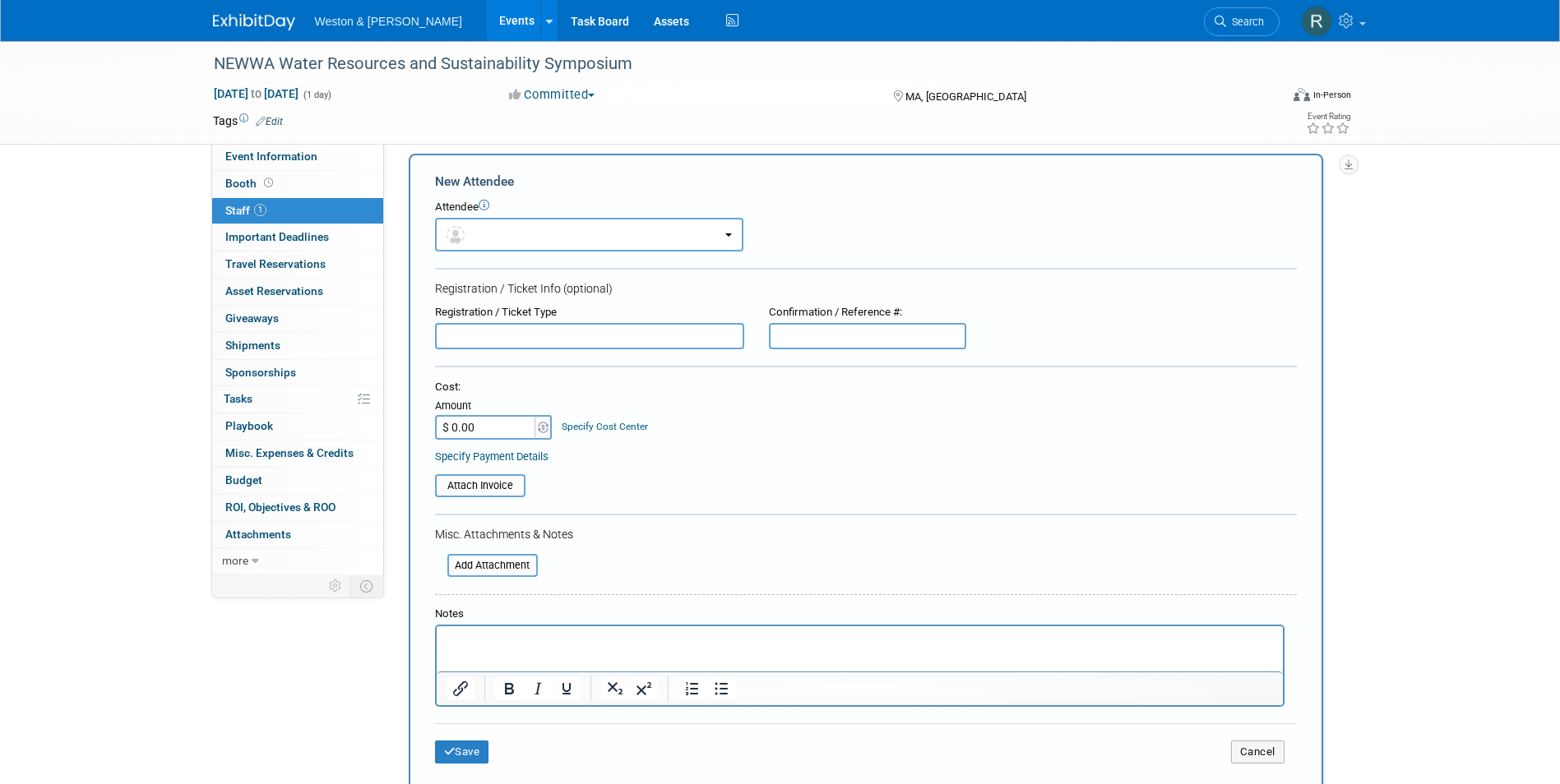
click at [588, 634] on p "Rich Text Area. Press ALT-0 for help." at bounding box center [859, 641] width 828 height 16
click at [723, 230] on button "button" at bounding box center [588, 234] width 308 height 34
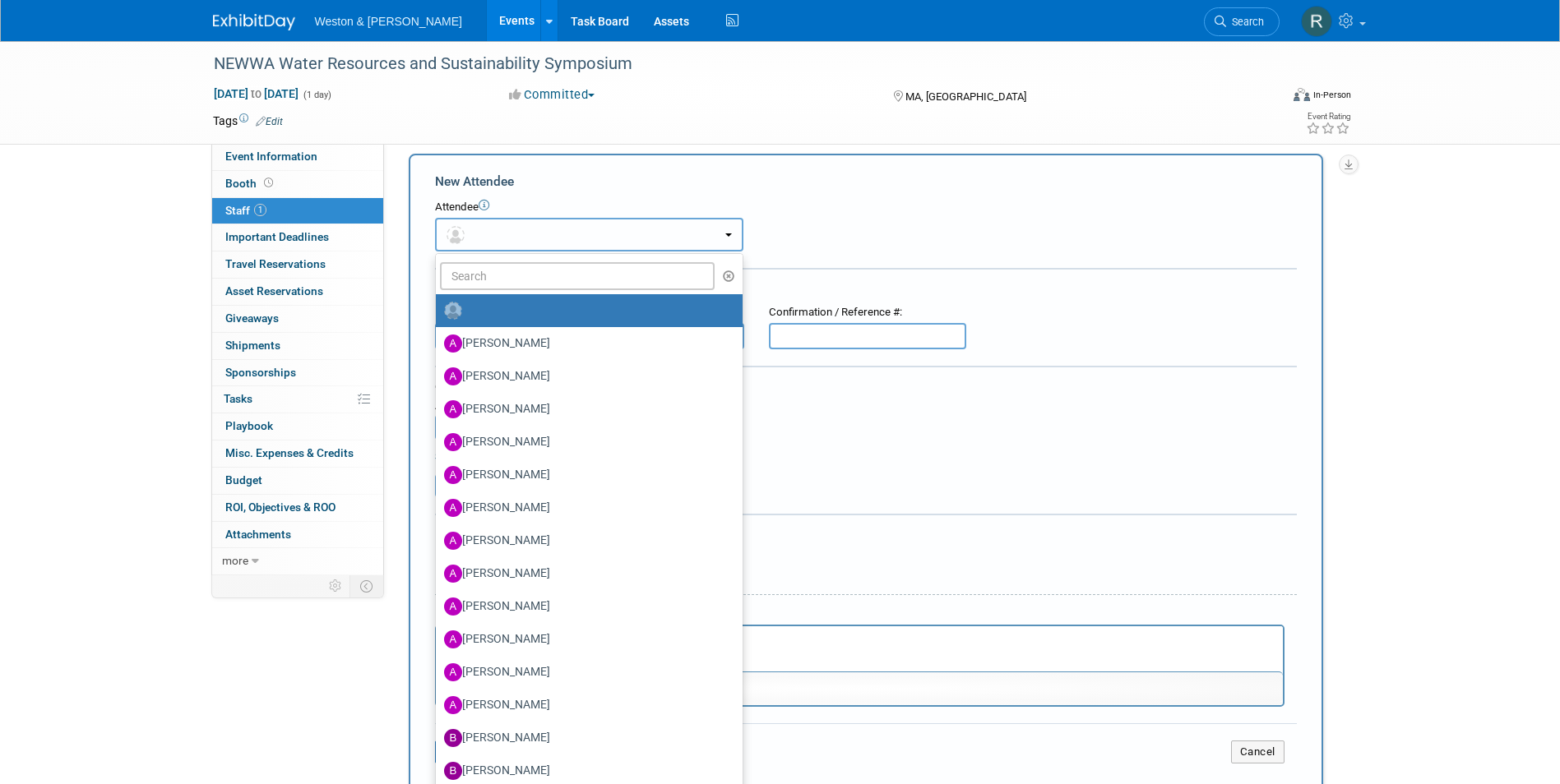
click at [723, 230] on button "button" at bounding box center [588, 234] width 308 height 34
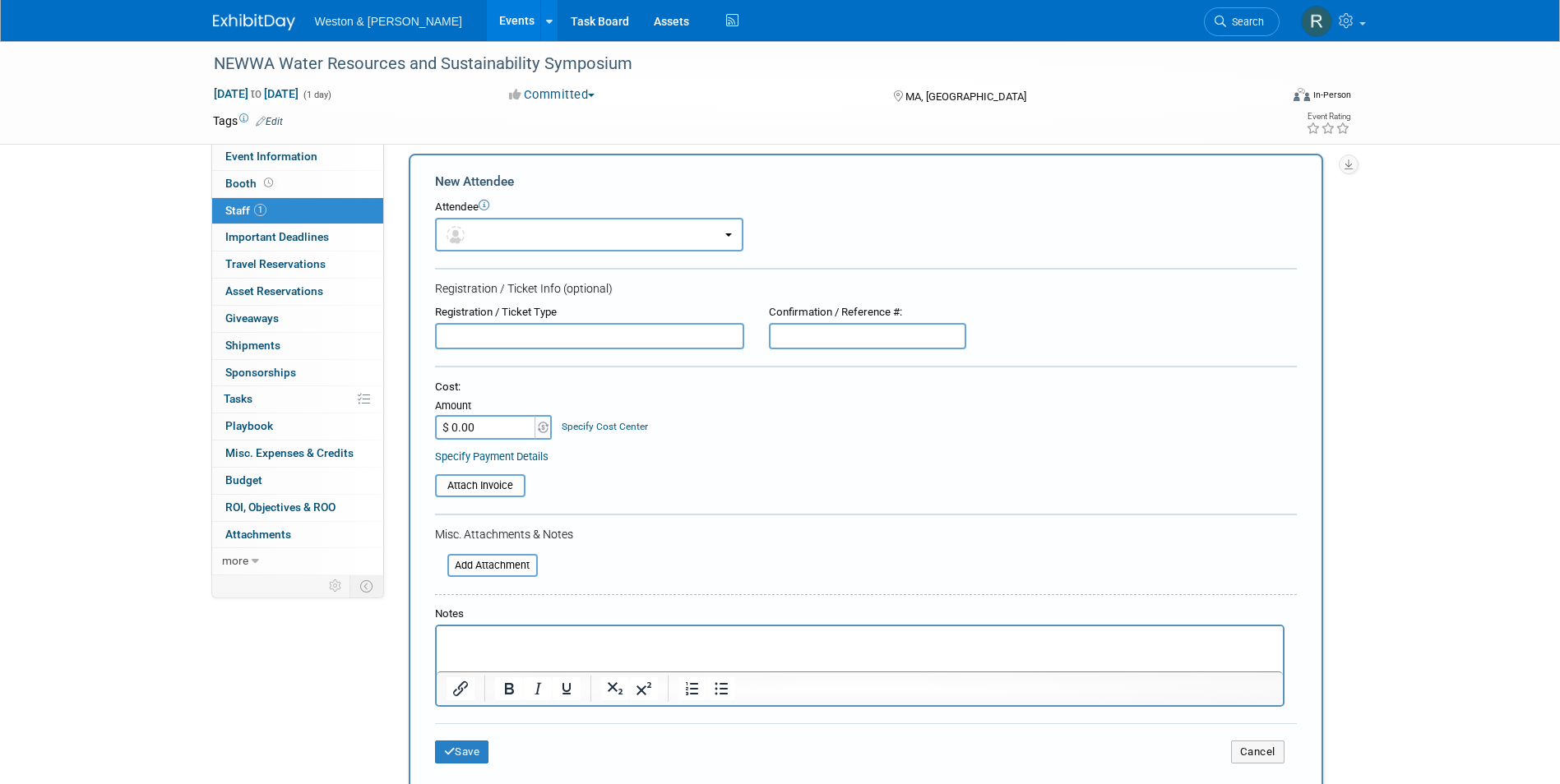
click at [599, 637] on p "Rich Text Area. Press ALT-0 for help." at bounding box center [859, 641] width 828 height 16
click at [467, 756] on button "Save" at bounding box center [462, 752] width 55 height 23
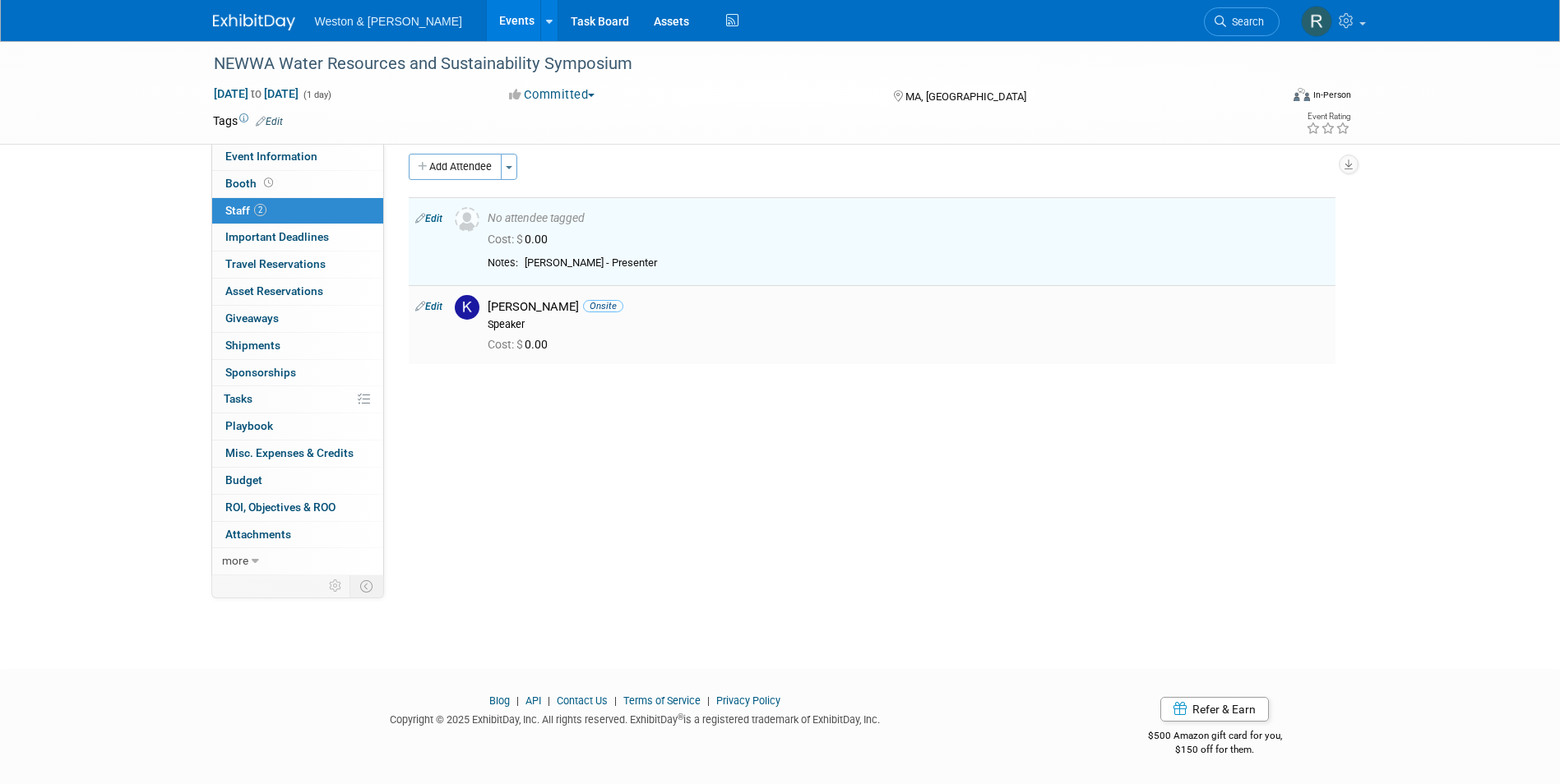
click at [559, 324] on div "Speaker" at bounding box center [908, 325] width 841 height 13
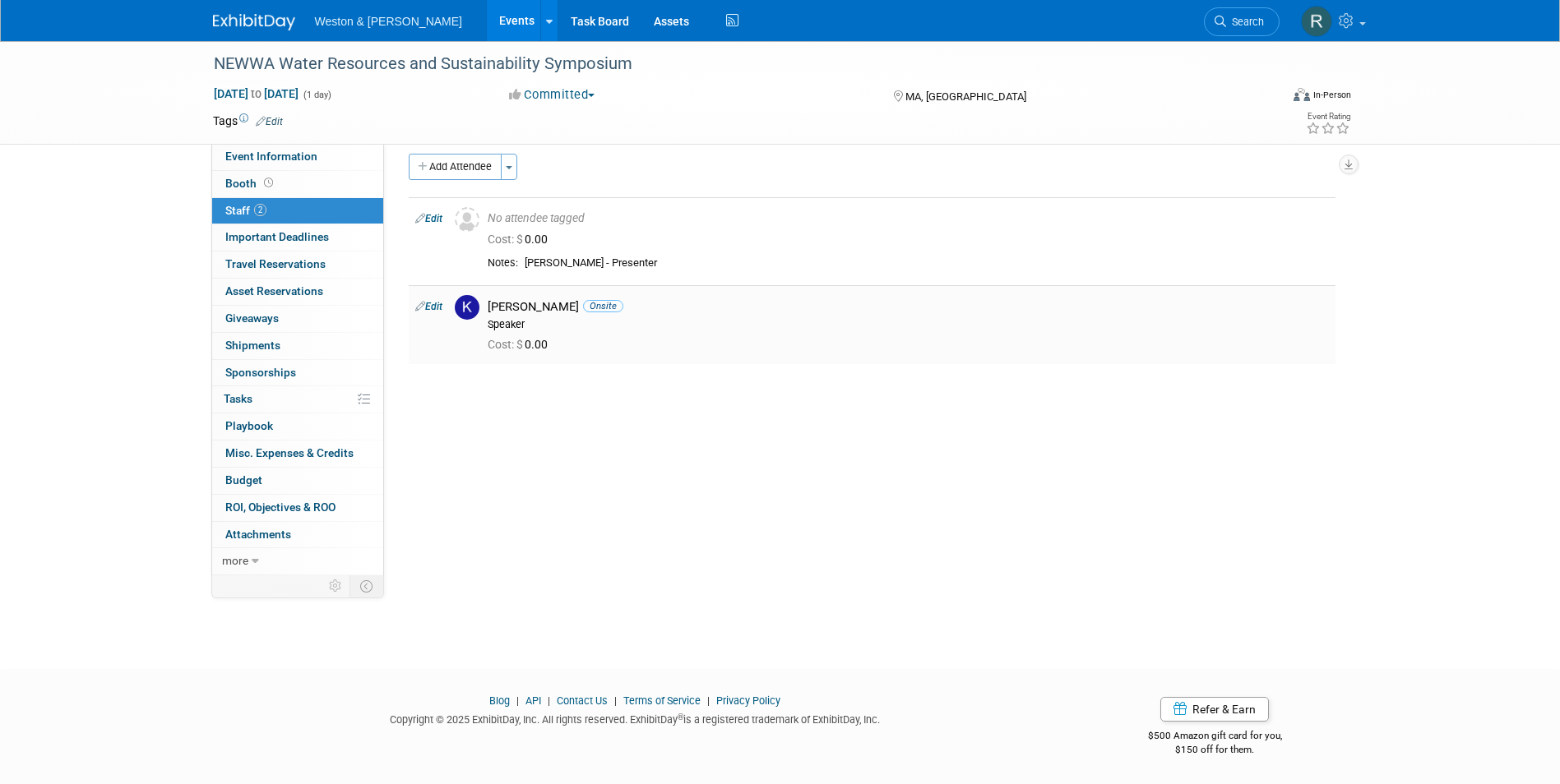
click at [436, 302] on link "Edit" at bounding box center [429, 307] width 27 height 12
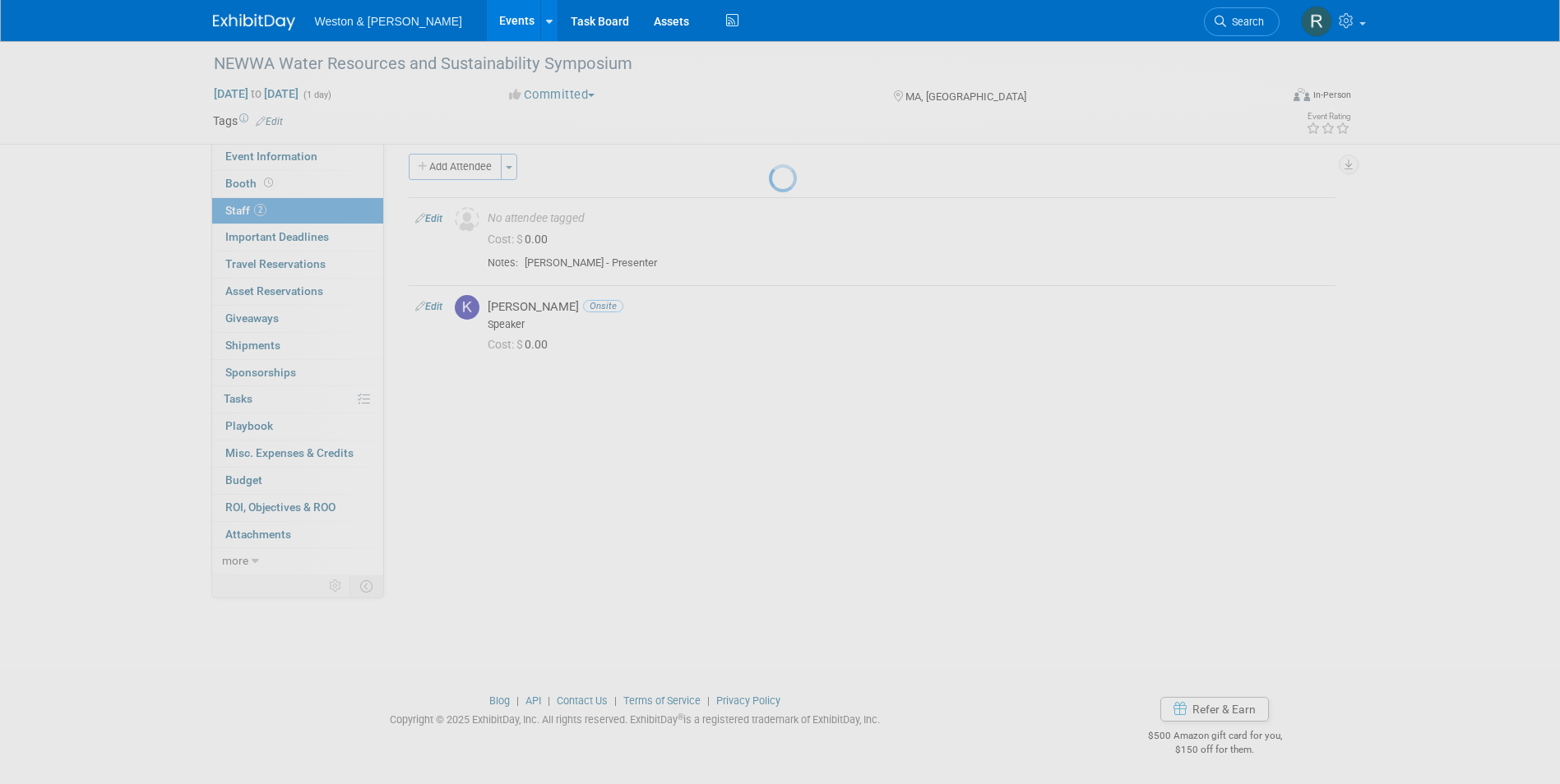
select select "8cc8cbbe-ca83-471e-adcd-df73635dd26c"
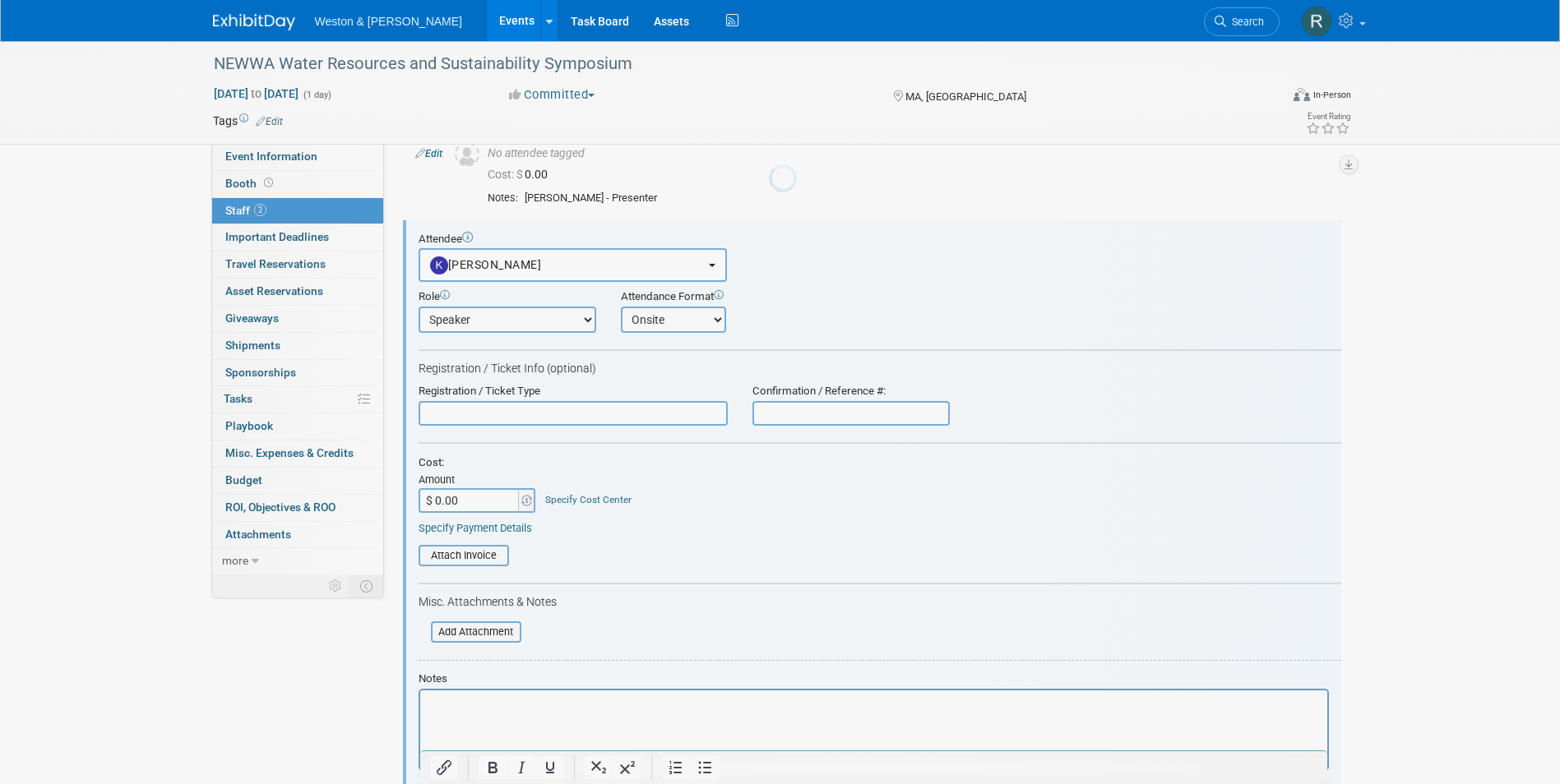
scroll to position [111, 0]
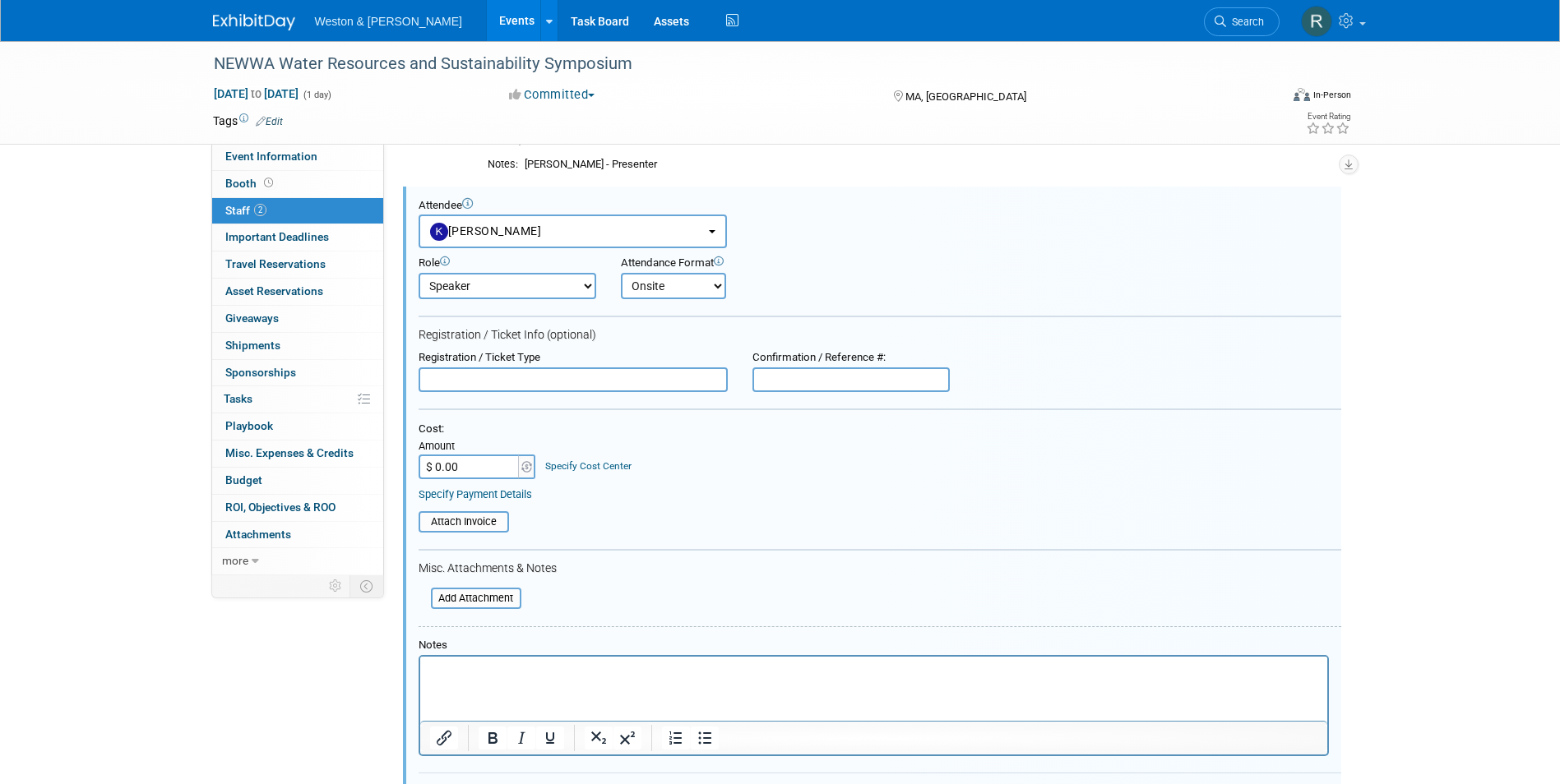
click at [587, 283] on select "Attendee (non-exhibitor) Demonstrator Host Planner Presenter Sales Representati…" at bounding box center [507, 285] width 178 height 26
select select "8"
click at [419, 273] on select "Attendee (non-exhibitor) Demonstrator Host Planner Presenter Sales Representati…" at bounding box center [507, 285] width 178 height 26
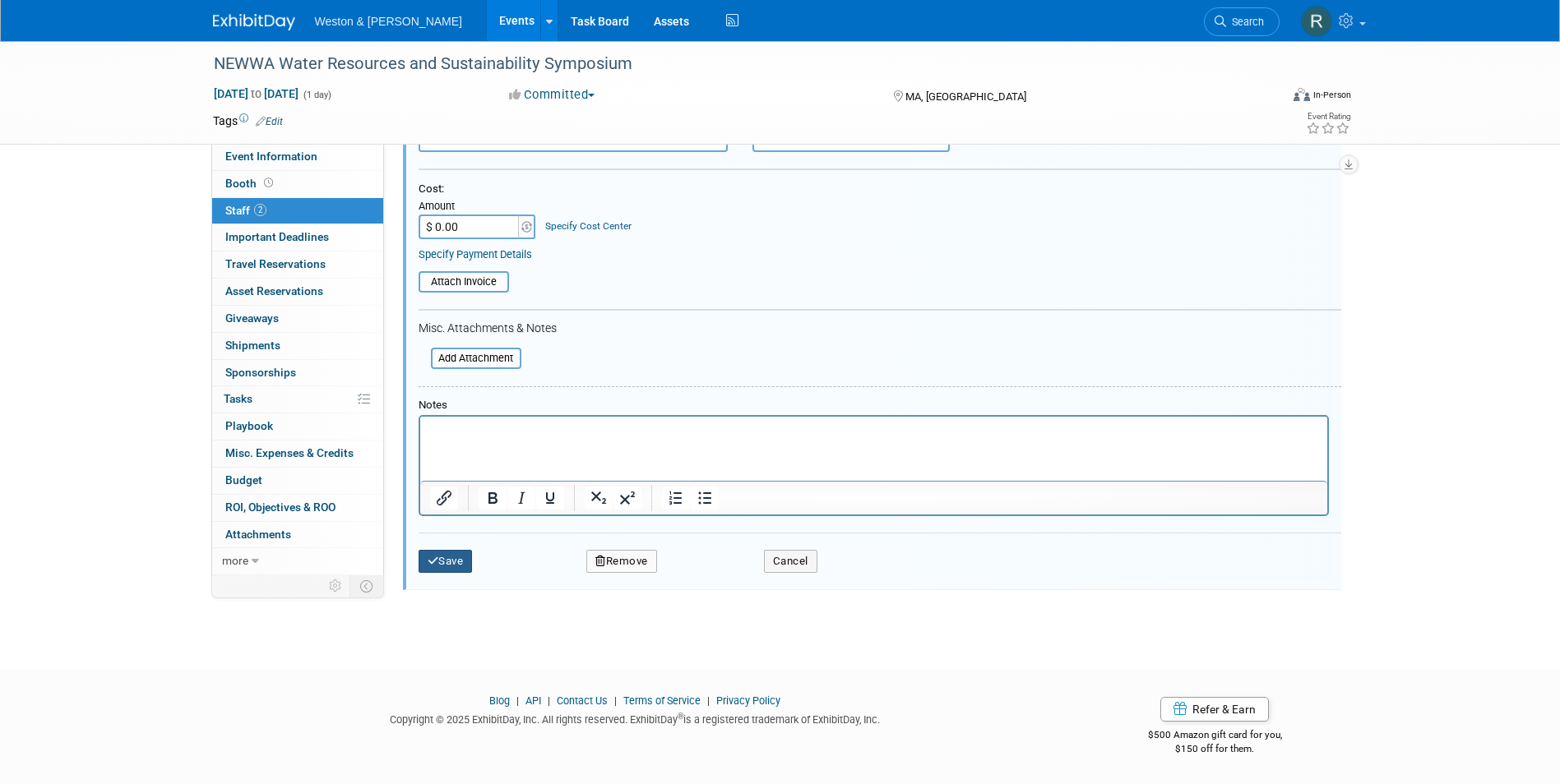
click at [467, 558] on button "Save" at bounding box center [445, 561] width 55 height 23
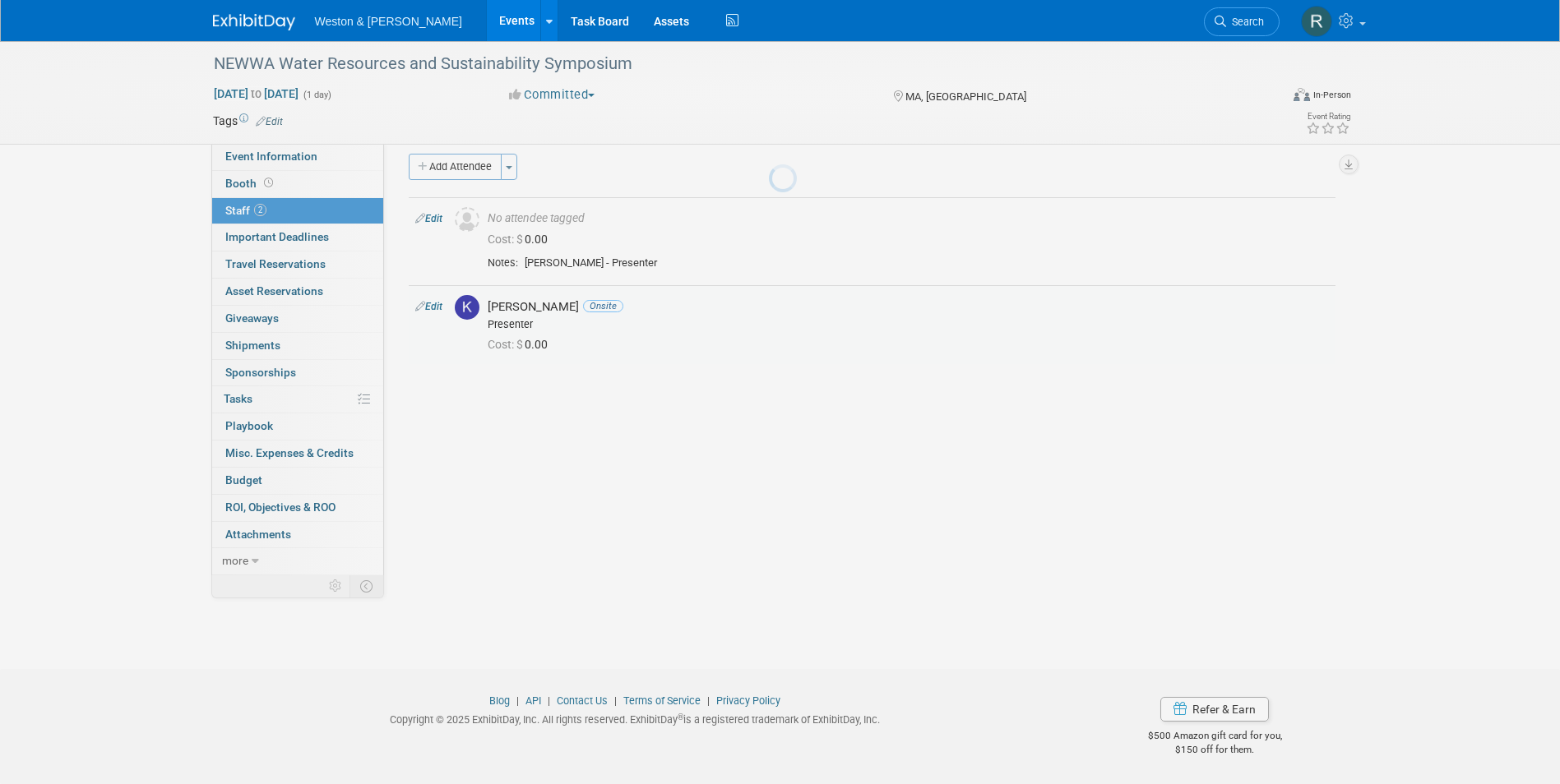
scroll to position [12, 0]
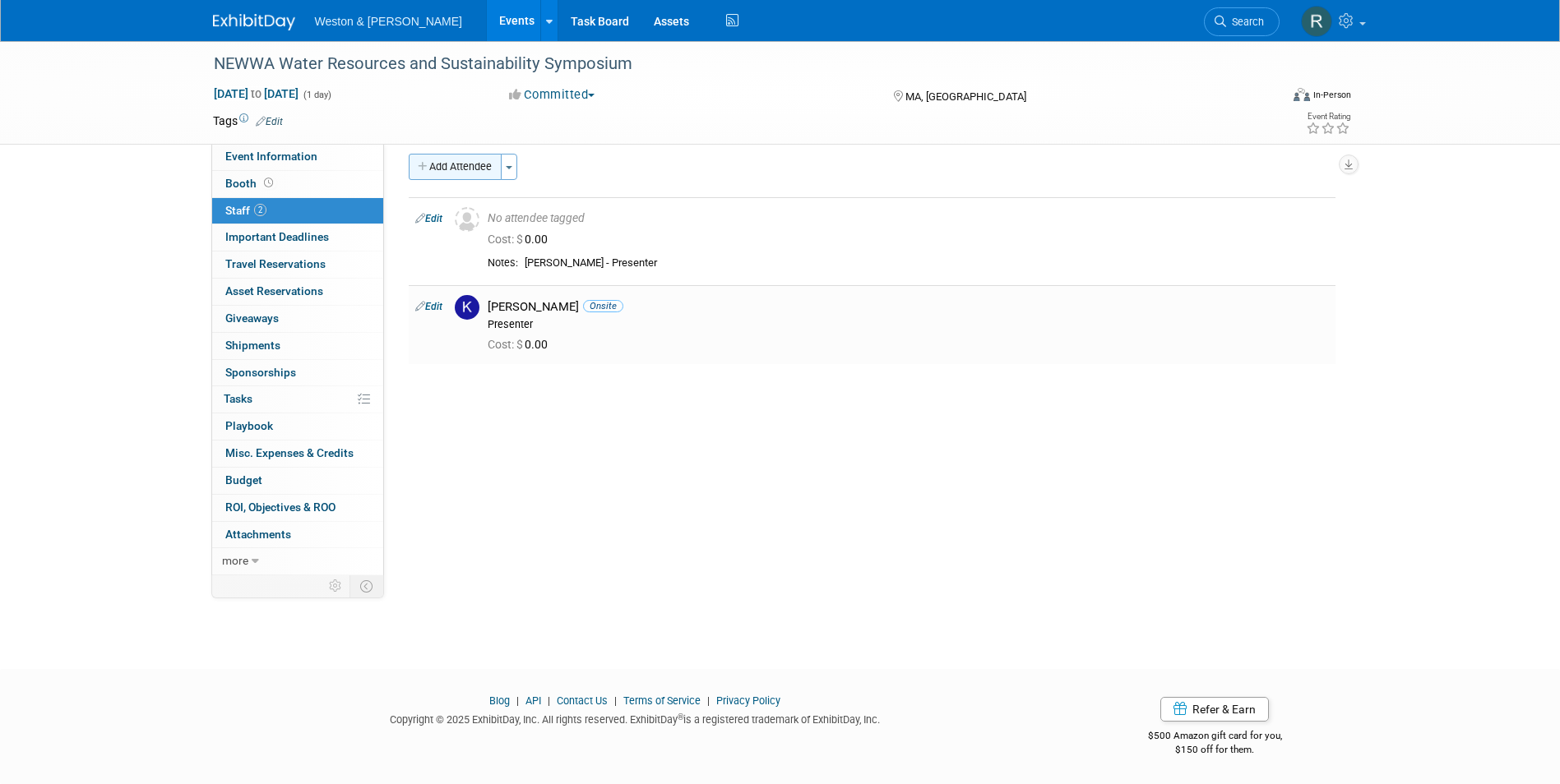
click at [479, 170] on button "Add Attendee" at bounding box center [455, 166] width 93 height 26
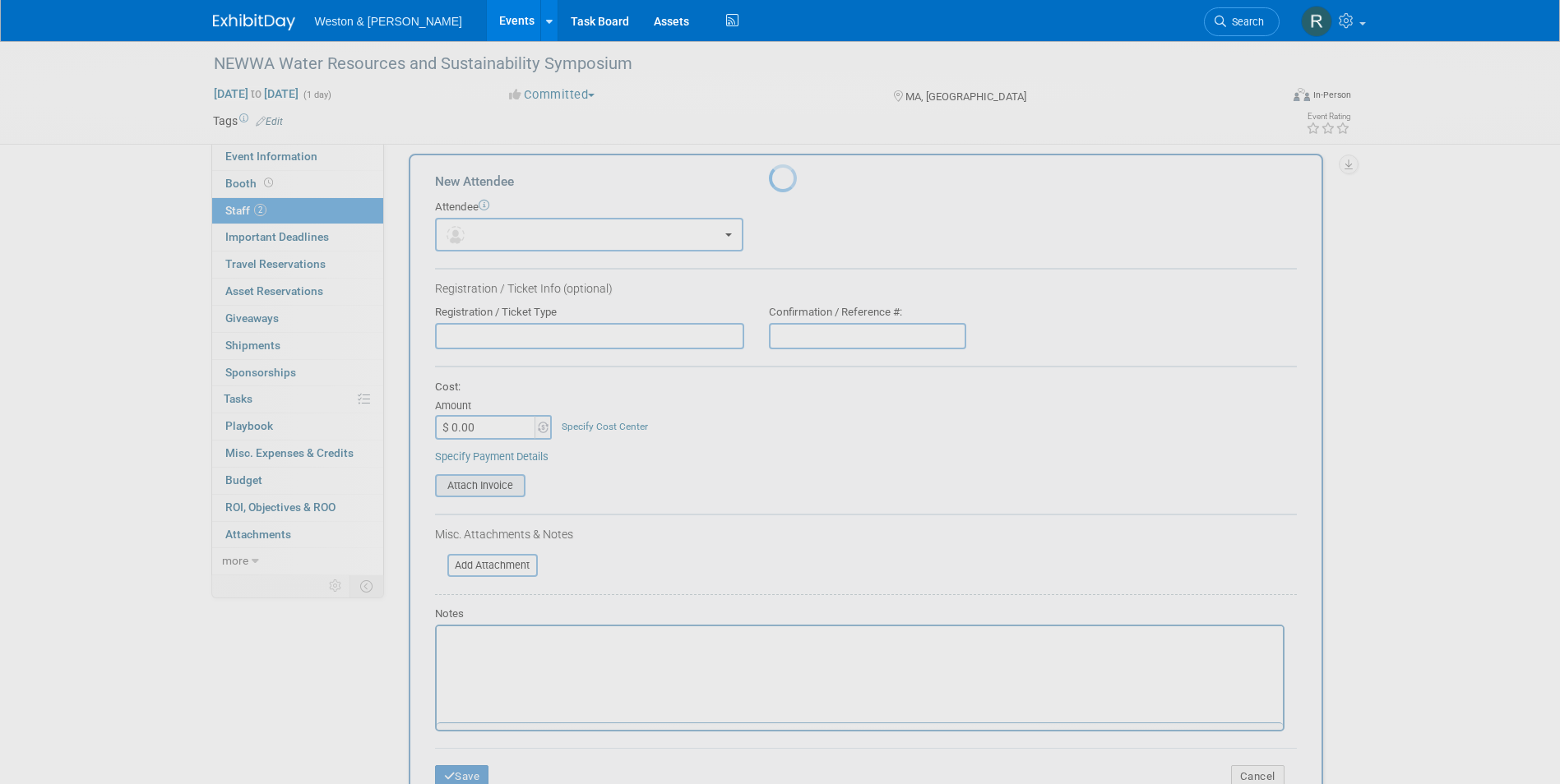
scroll to position [0, 0]
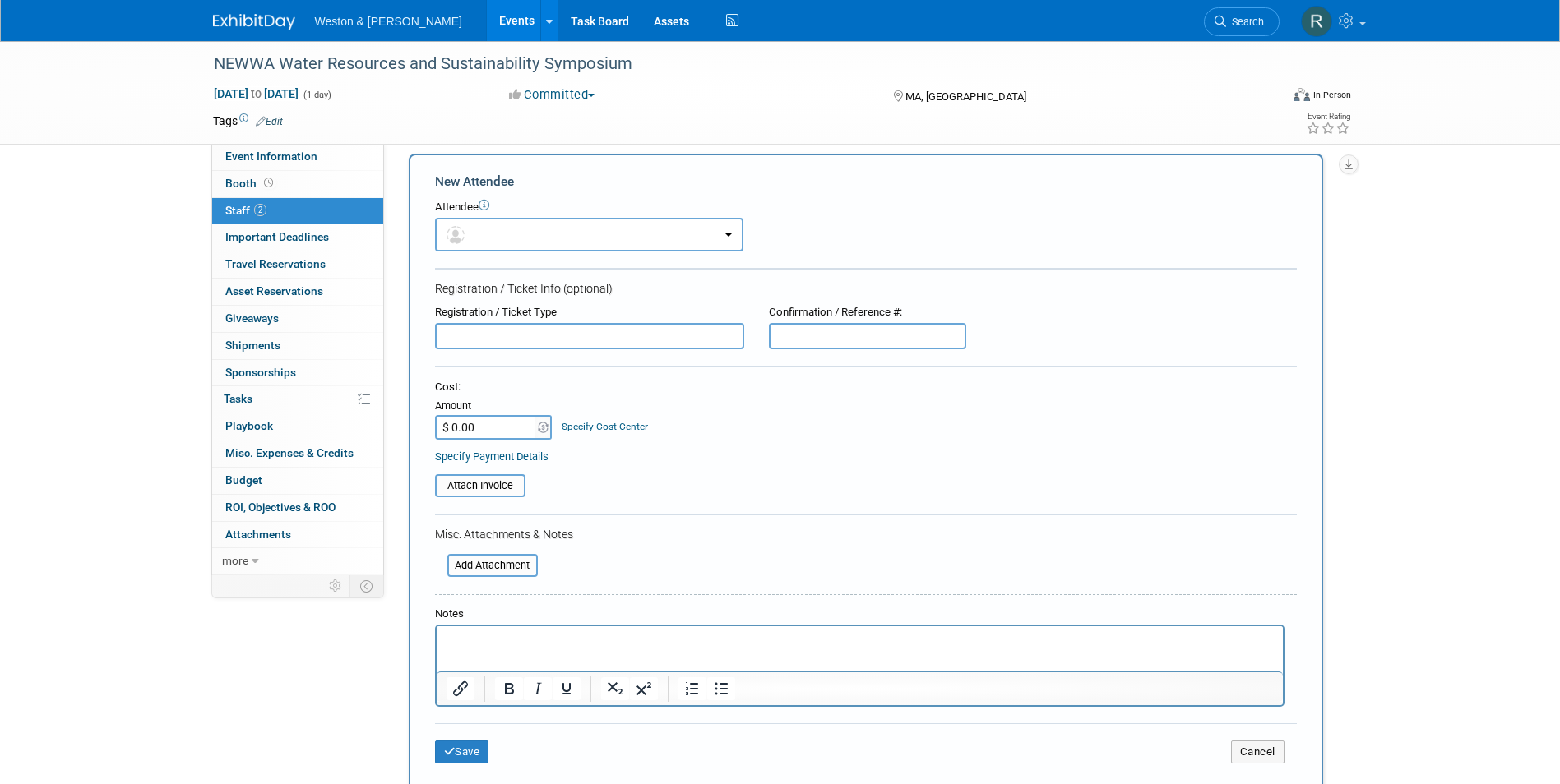
click at [507, 637] on p "Rich Text Area. Press ALT-0 for help." at bounding box center [859, 641] width 828 height 16
click at [475, 749] on button "Save" at bounding box center [462, 752] width 55 height 23
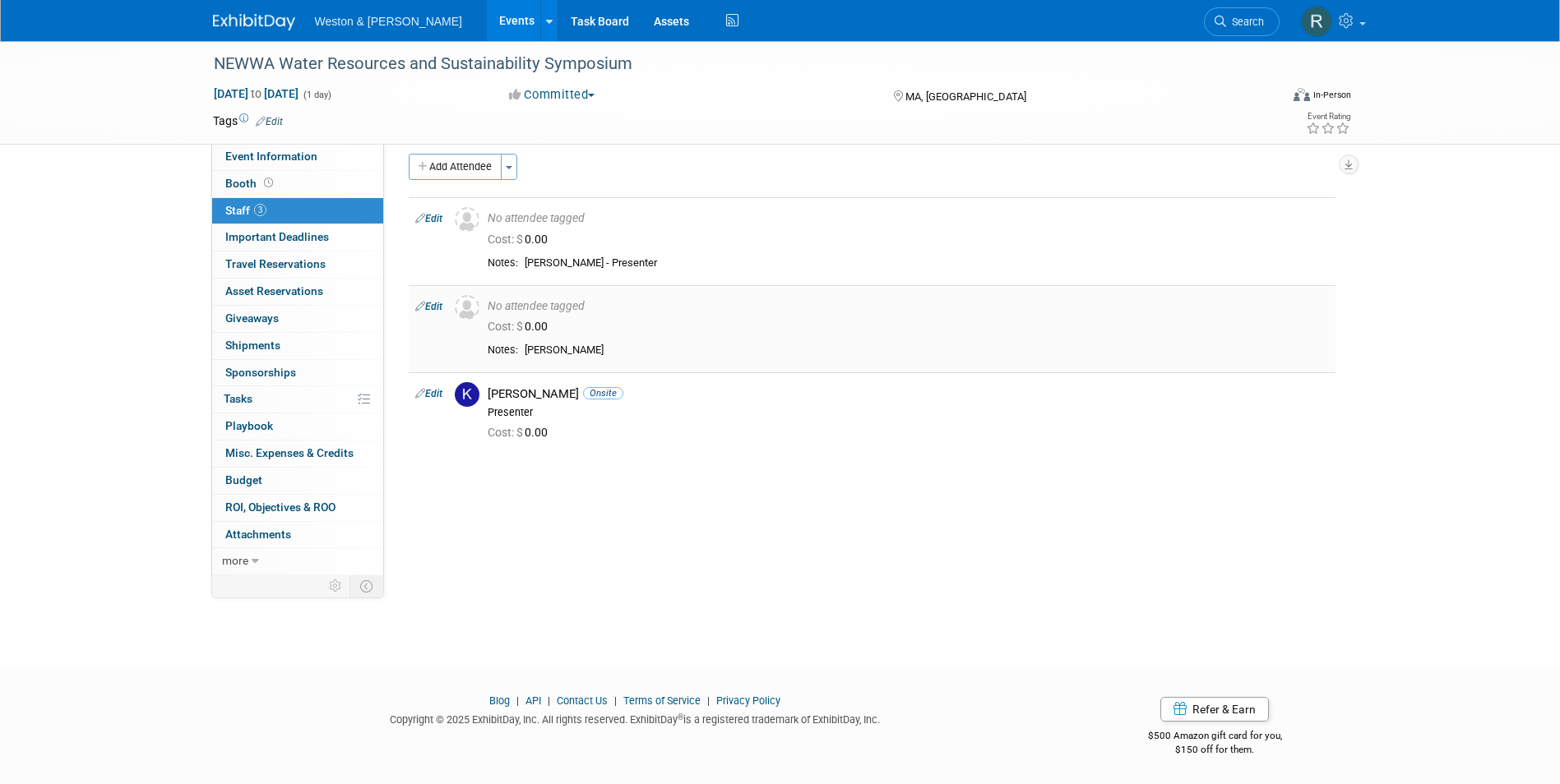
click at [541, 325] on span "Cost: $ 0.00" at bounding box center [520, 326] width 66 height 13
click at [441, 307] on link "Edit" at bounding box center [429, 307] width 27 height 12
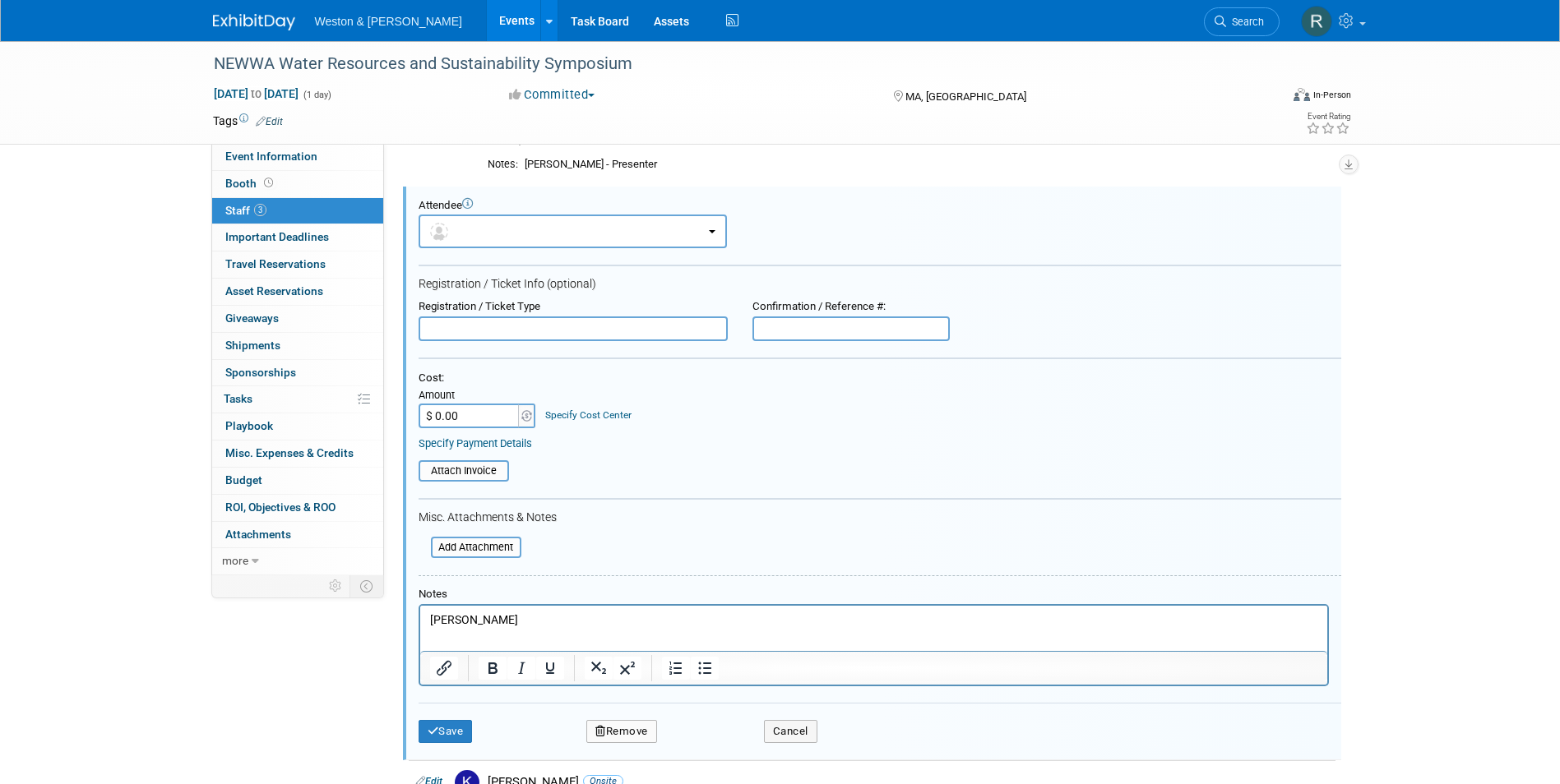
click at [474, 413] on input "$ 0.00" at bounding box center [469, 416] width 103 height 25
type input "$ 195.00"
click at [712, 506] on form "Attendee <img src="https://www.exhibitday.com/Images/Unassigned-User-Icon.png" …" at bounding box center [879, 477] width 923 height 557
click at [468, 547] on input "file" at bounding box center [422, 547] width 196 height 18
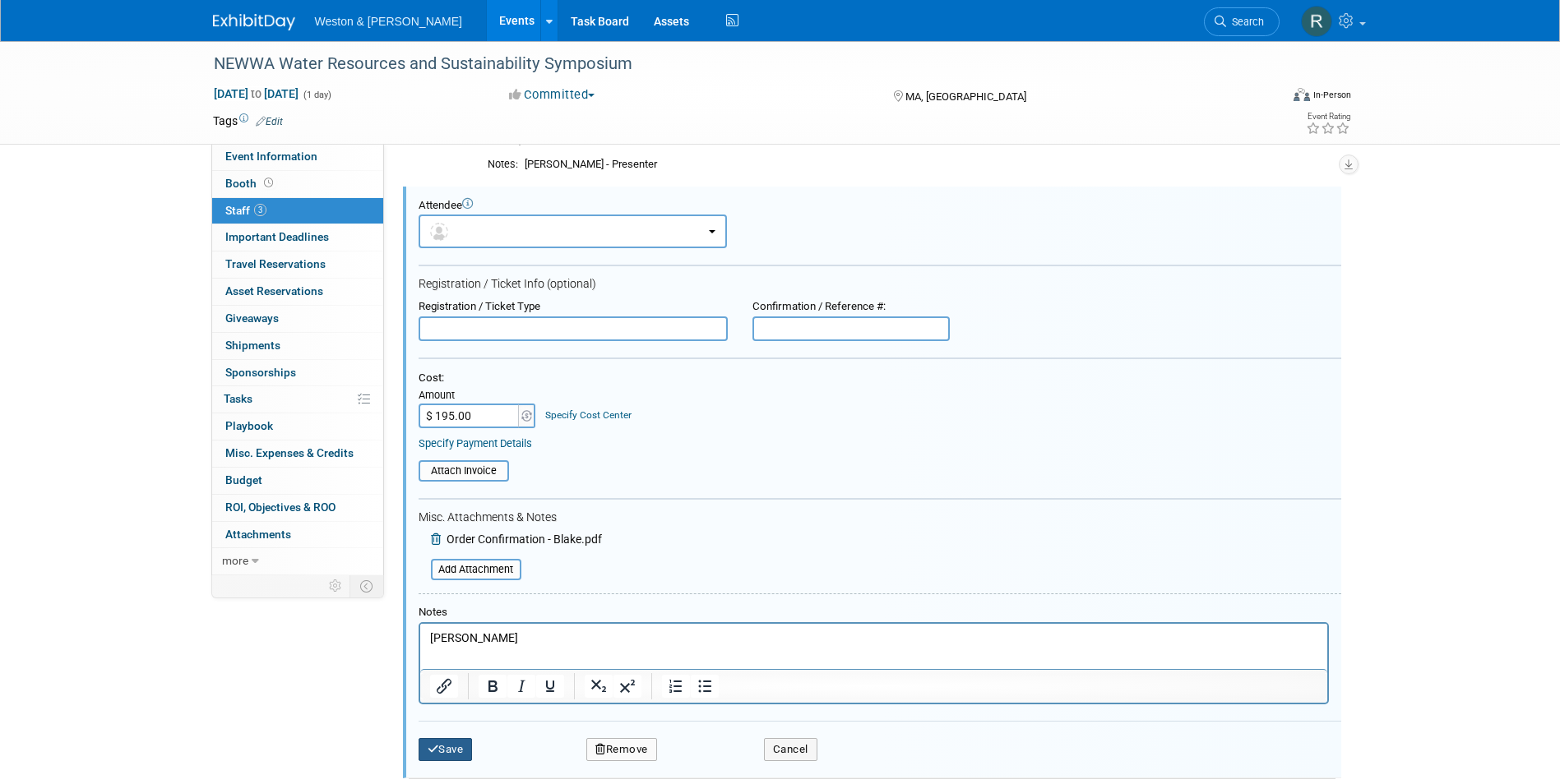
click at [462, 745] on button "Save" at bounding box center [445, 749] width 55 height 23
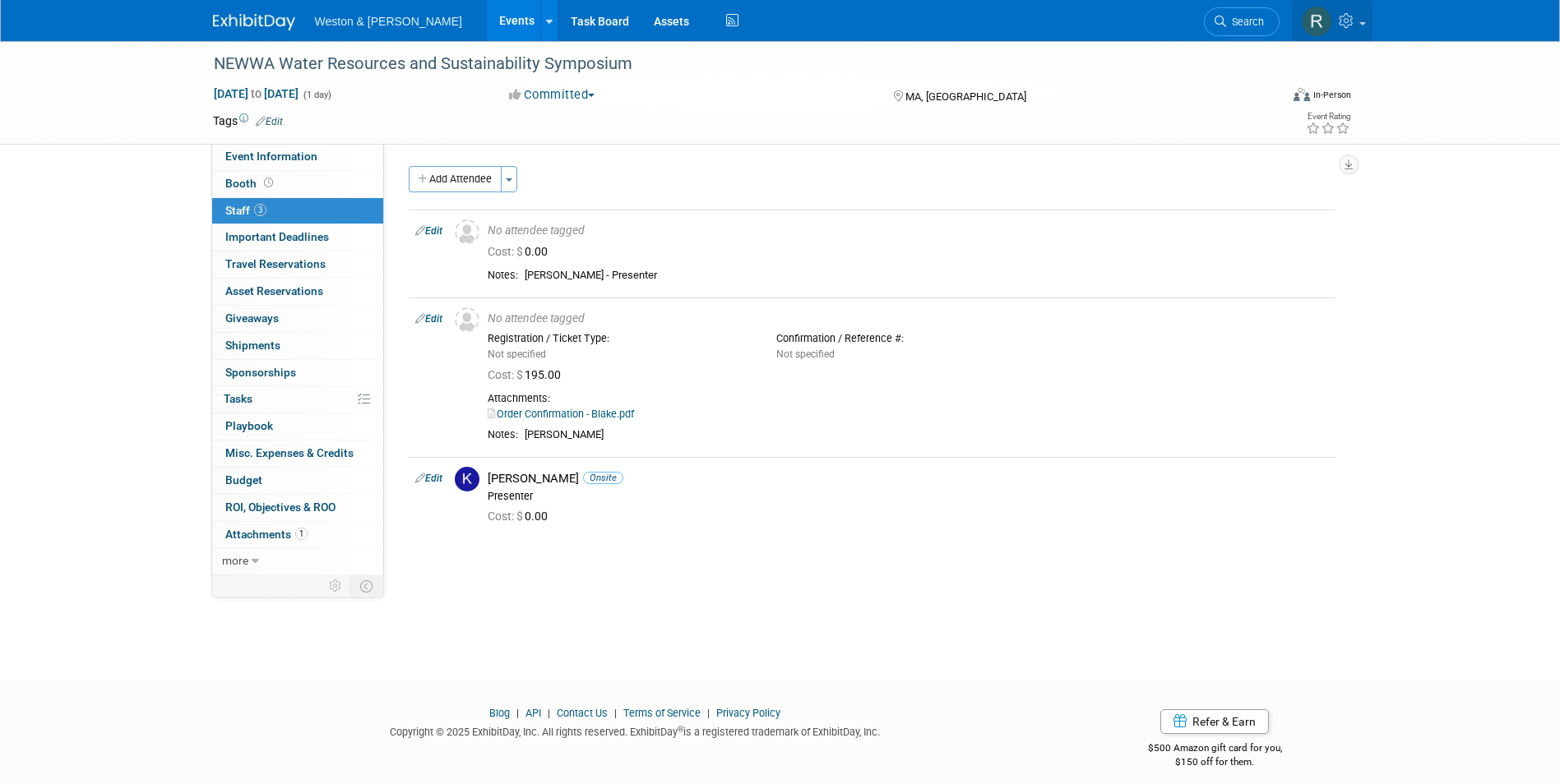
click at [1343, 22] on icon at bounding box center [1349, 20] width 19 height 14
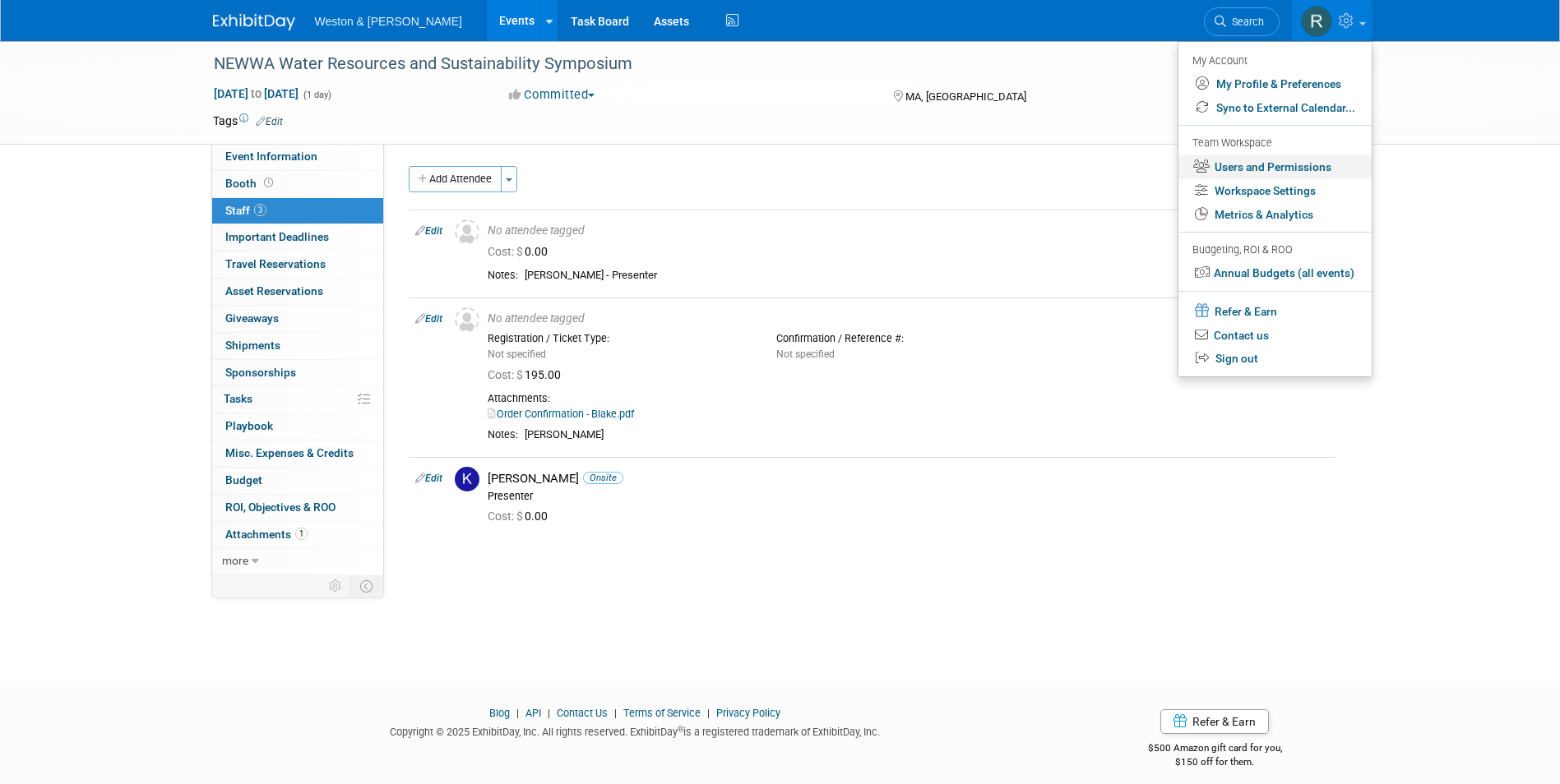
click at [1271, 163] on link "Users and Permissions" at bounding box center [1275, 167] width 193 height 24
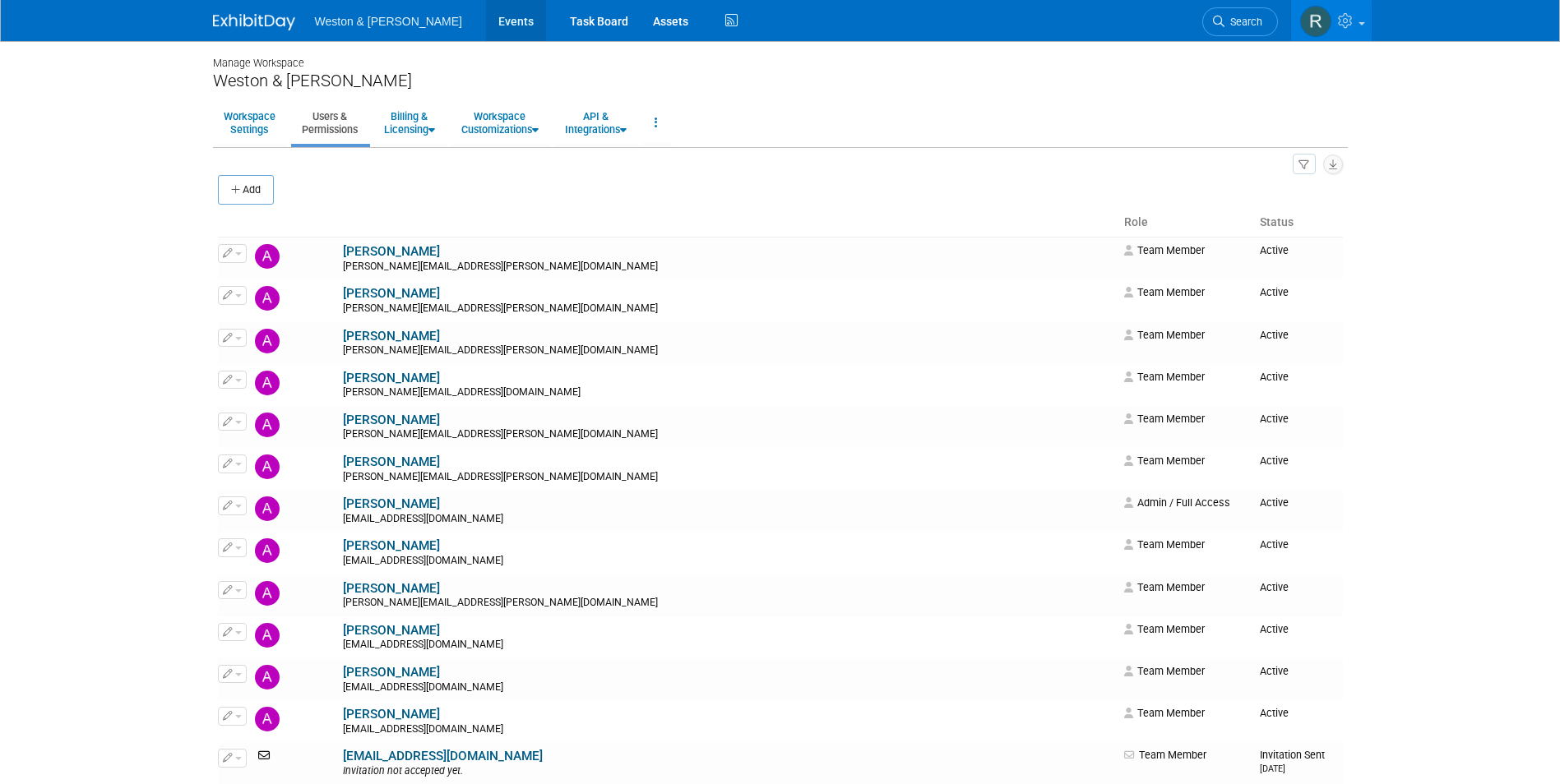
click at [486, 28] on link "Events" at bounding box center [516, 20] width 60 height 41
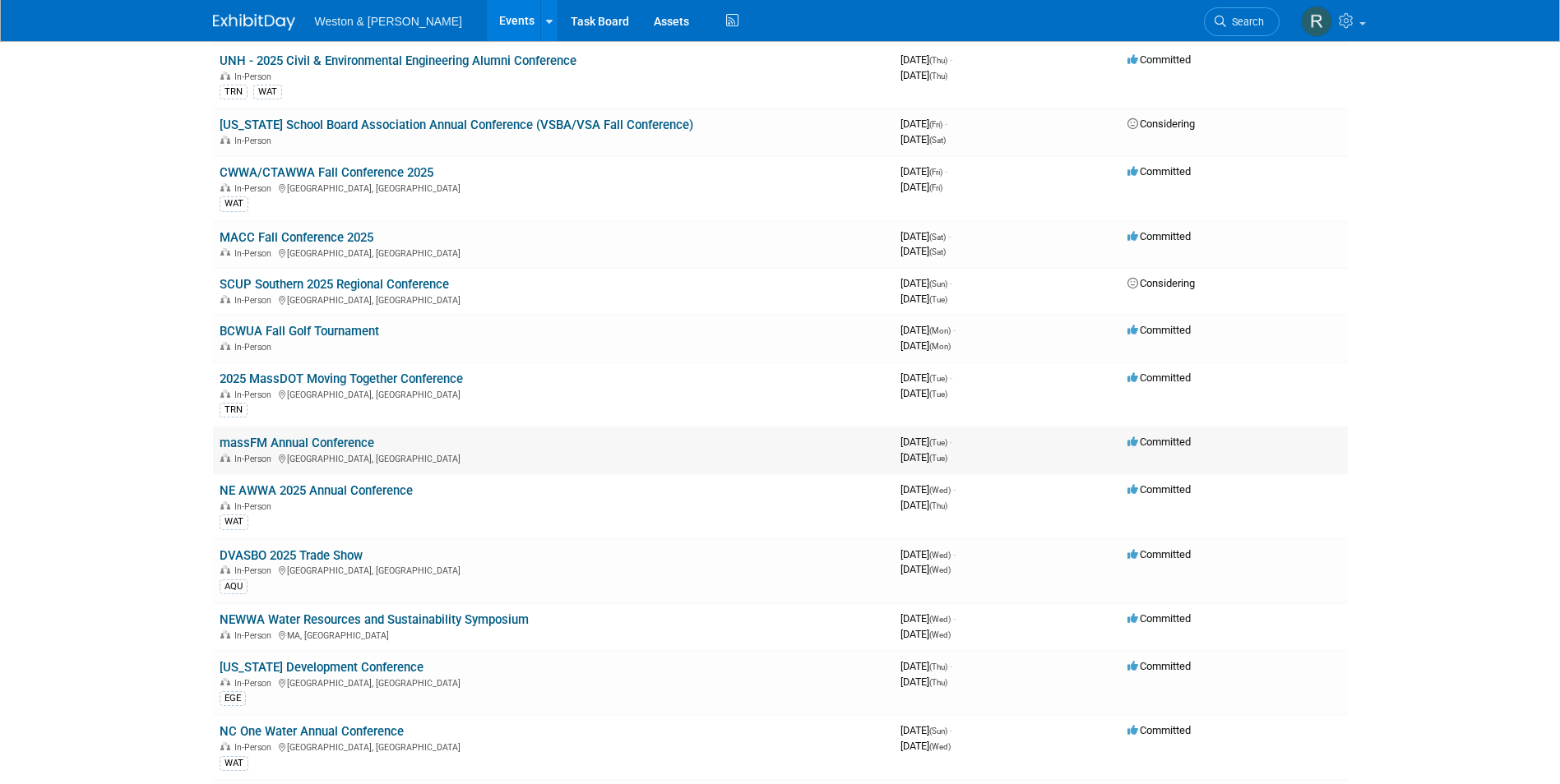
scroll to position [822, 0]
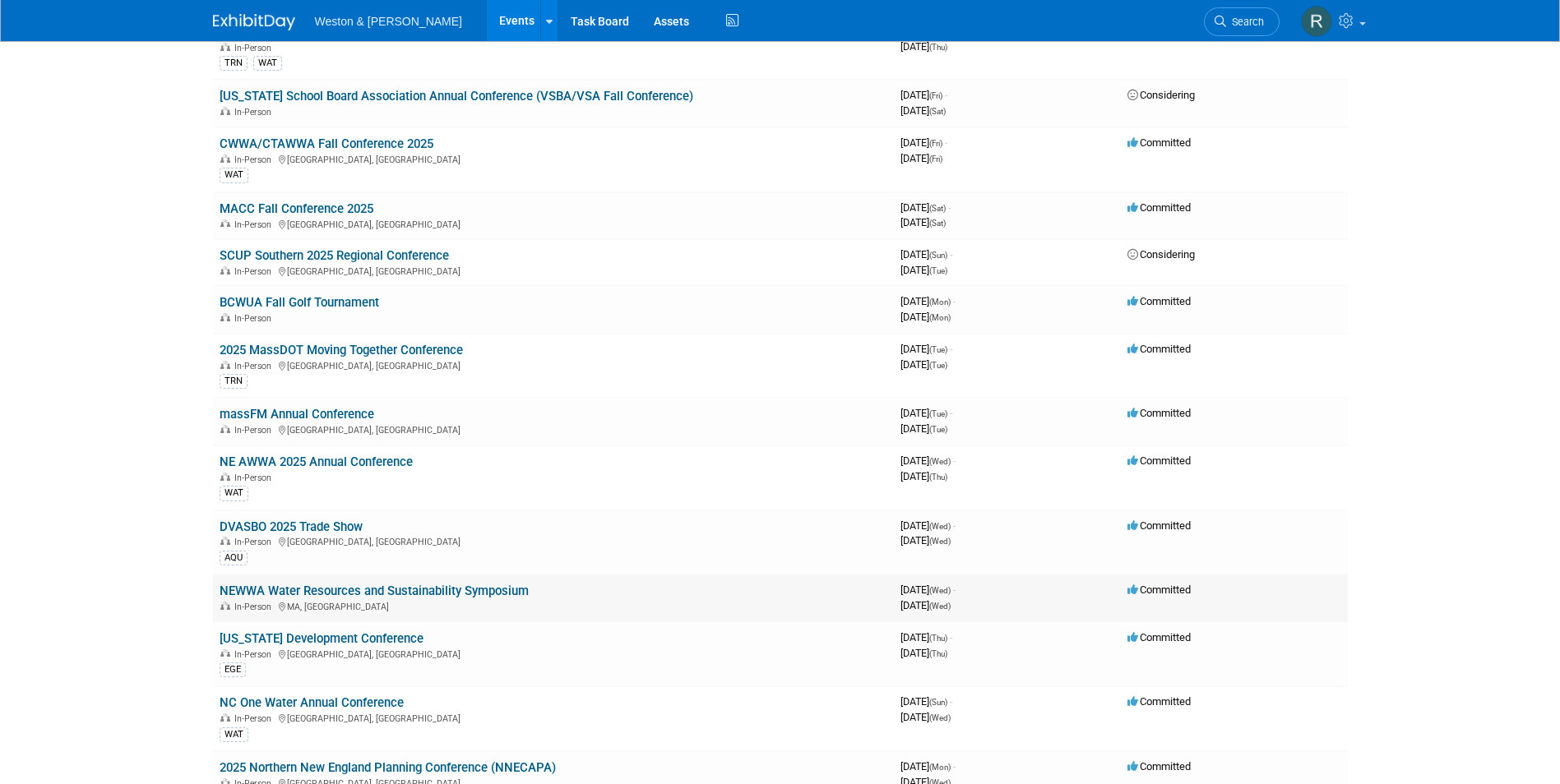
click at [381, 597] on link "NEWWA Water Resources and Sustainability Symposium" at bounding box center [374, 590] width 309 height 14
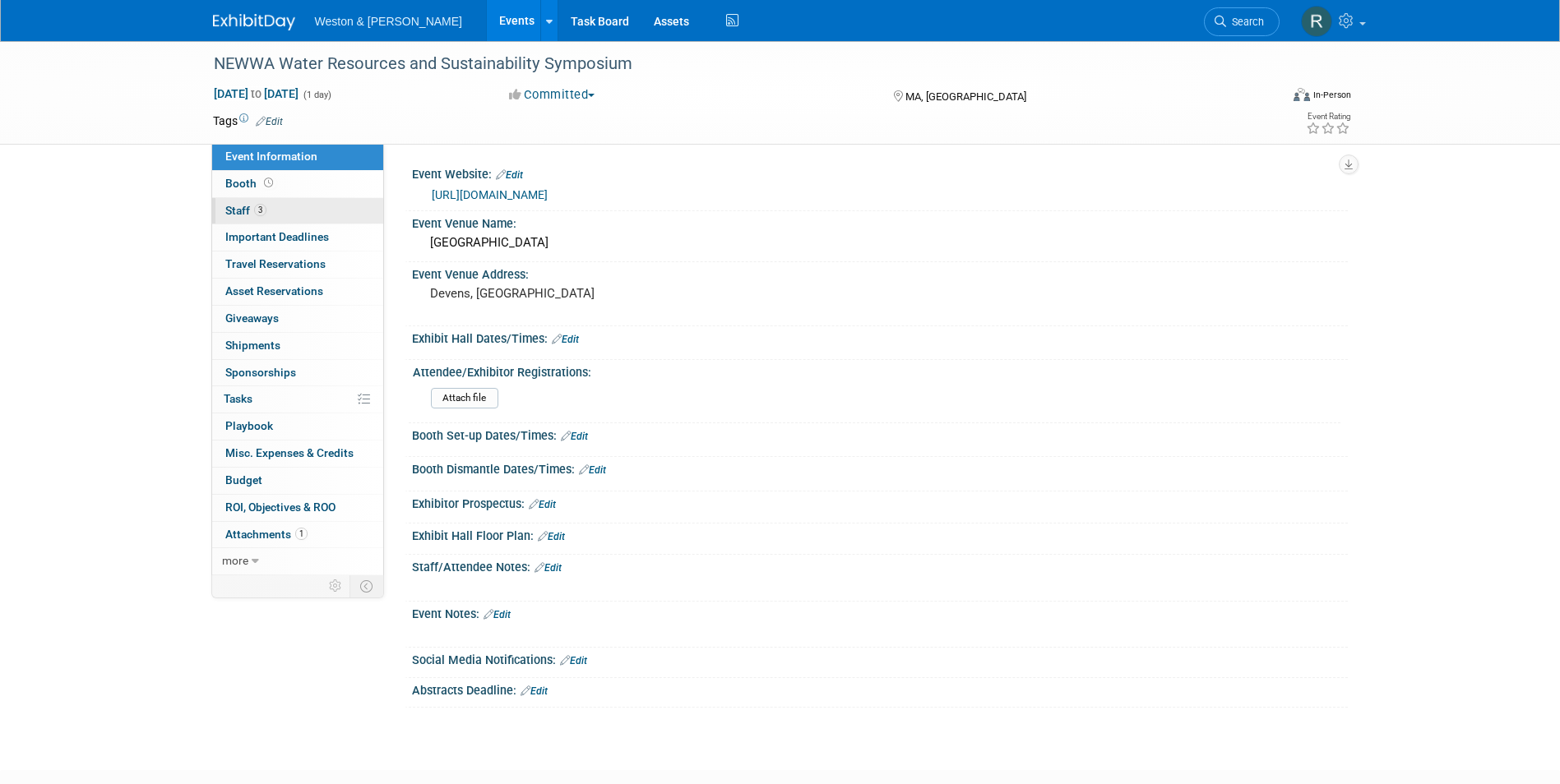
click at [289, 210] on link "3 Staff 3" at bounding box center [298, 210] width 171 height 26
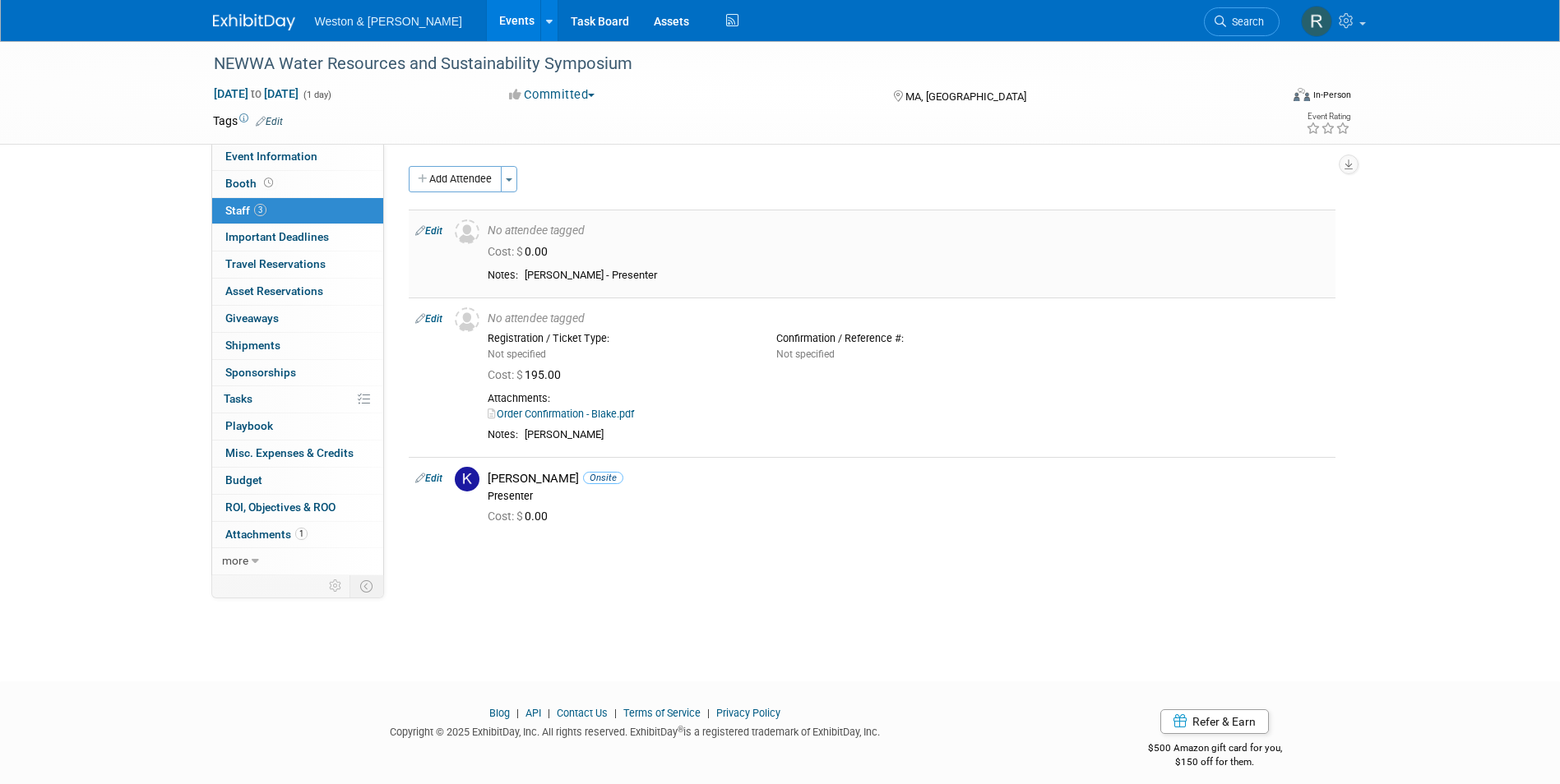
click at [439, 229] on link "Edit" at bounding box center [429, 231] width 27 height 12
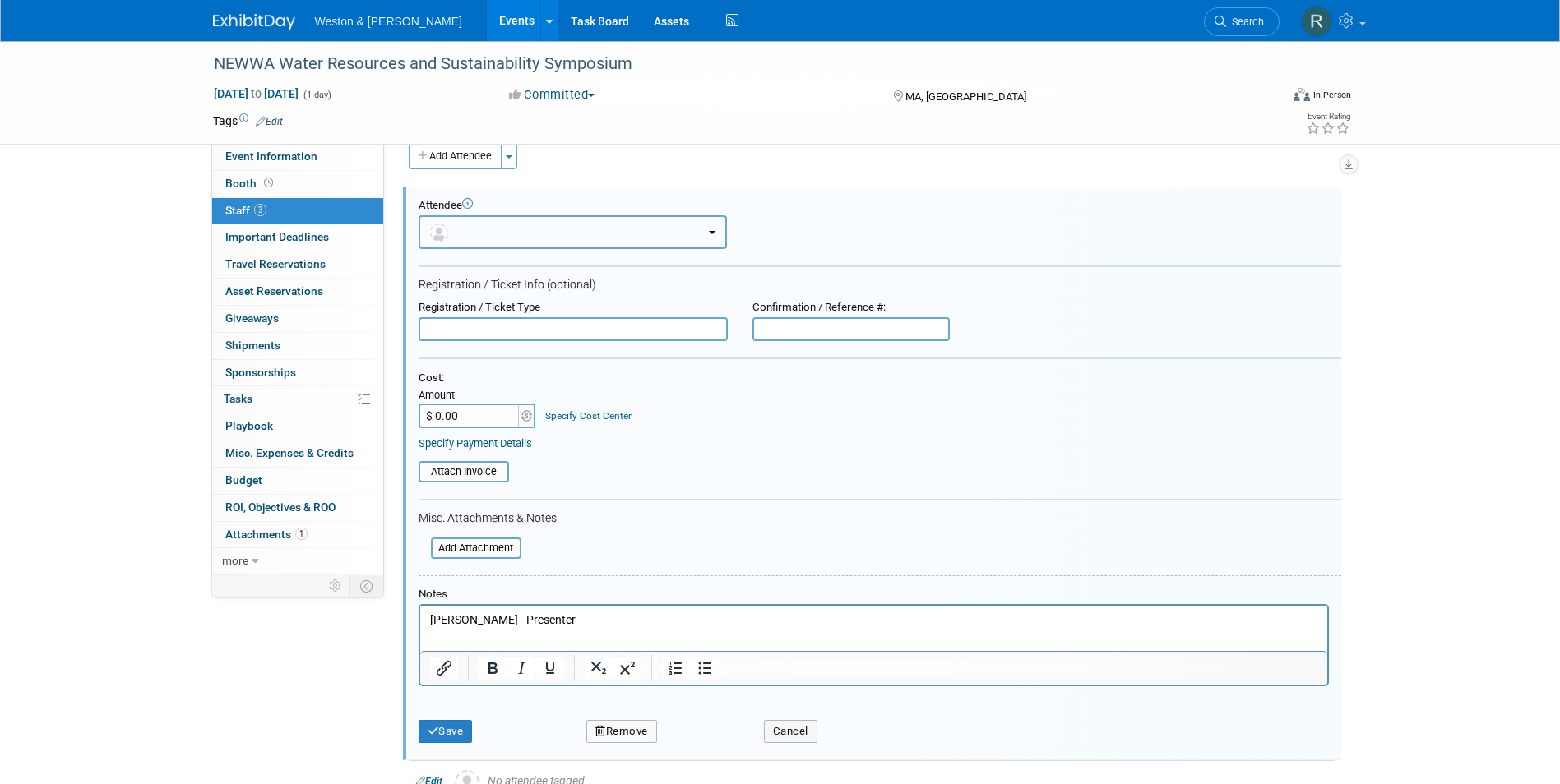
click at [478, 229] on button "button" at bounding box center [572, 231] width 308 height 34
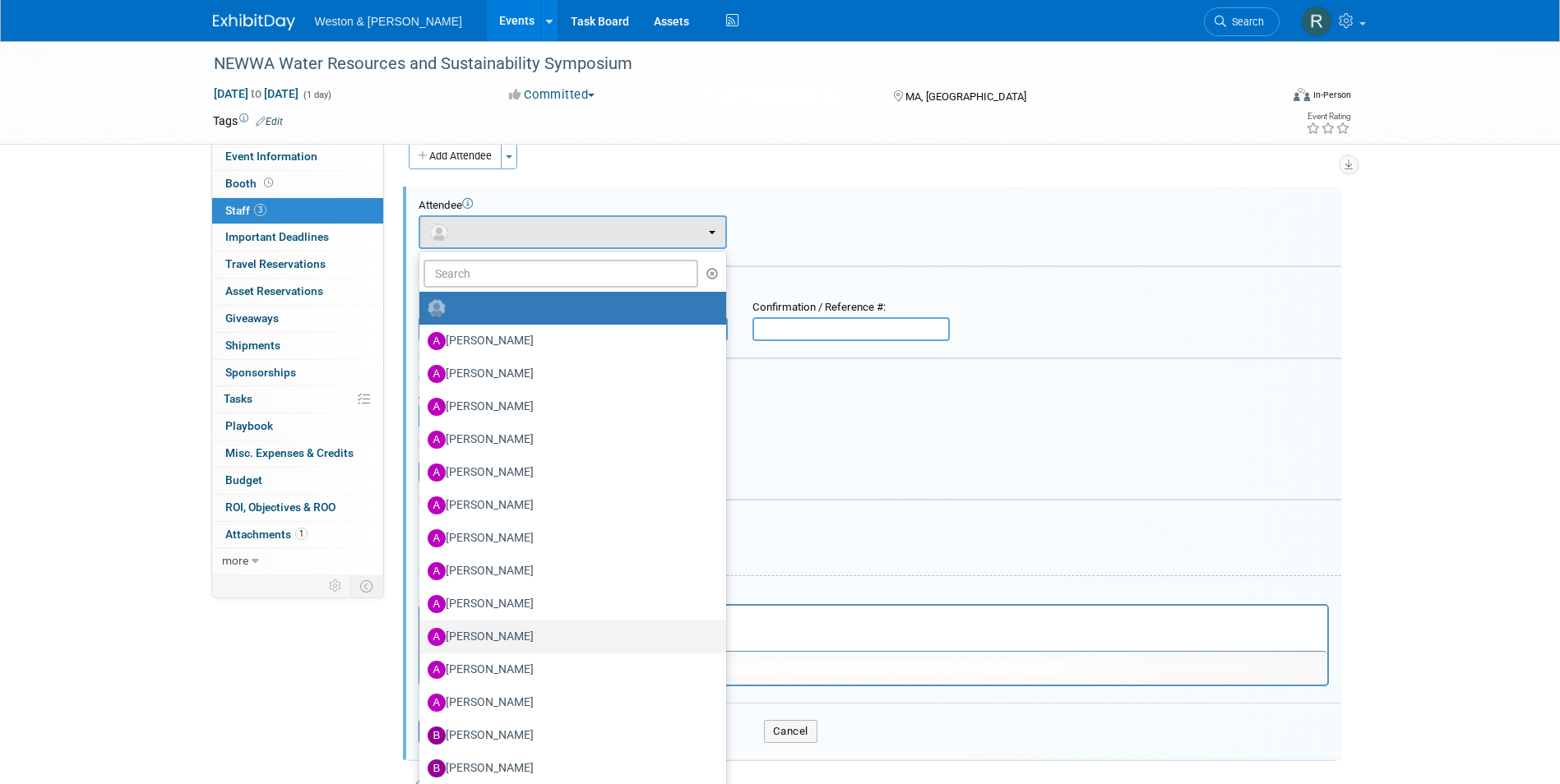
click at [479, 634] on label "[PERSON_NAME]" at bounding box center [569, 636] width 282 height 26
click at [422, 634] on input "[PERSON_NAME]" at bounding box center [416, 634] width 11 height 11
select select "93b205cb-f964-4f52-858a-0e2a557dd084"
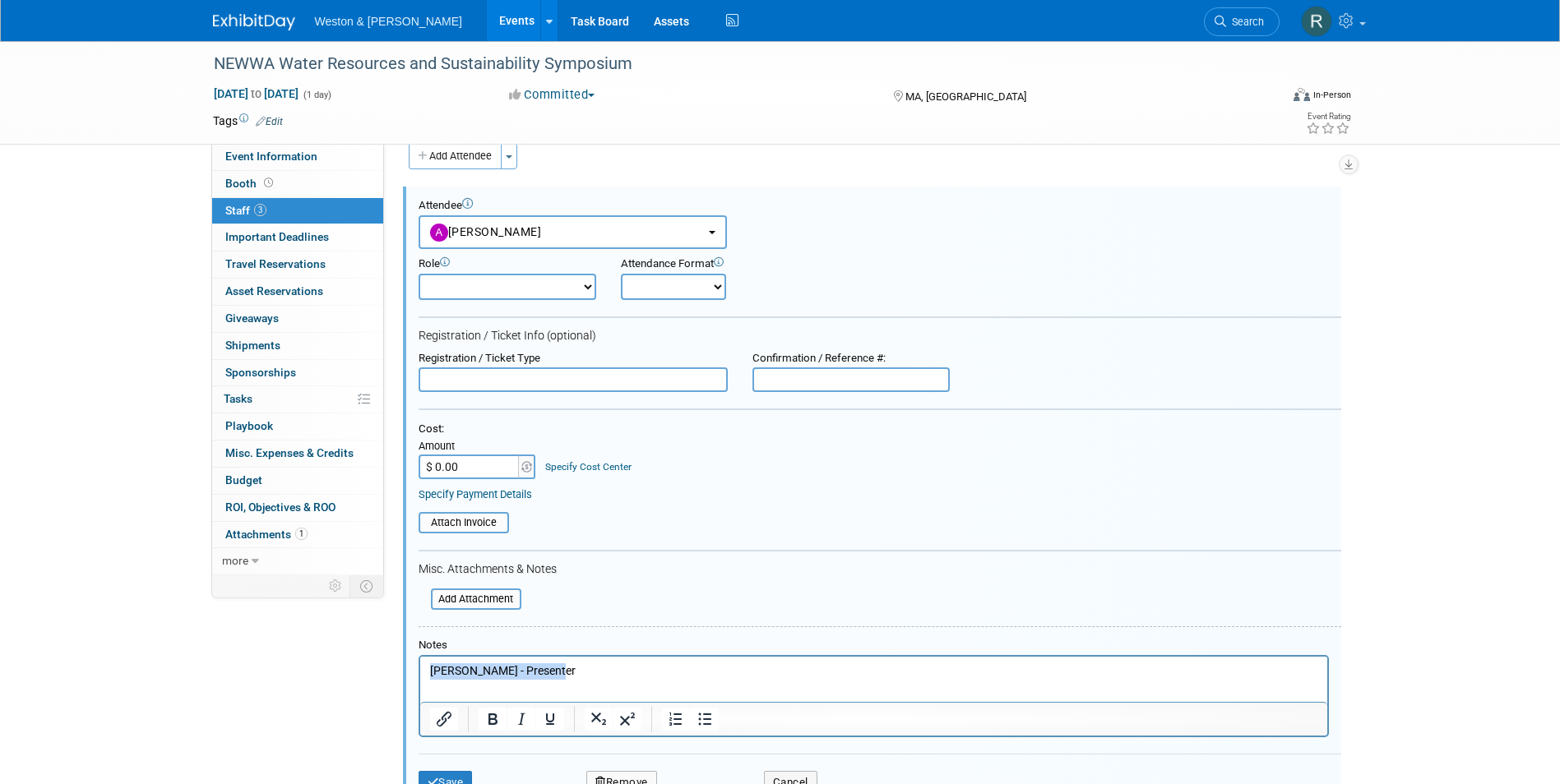
drag, startPoint x: 568, startPoint y: 673, endPoint x: 325, endPoint y: 685, distance: 243.3
click at [420, 680] on html "[PERSON_NAME] - Presenter" at bounding box center [873, 669] width 907 height 23
click at [590, 284] on select "Attendee (non-exhibitor) Demonstrator Host Planner Presenter Sales Representati…" at bounding box center [507, 286] width 178 height 26
select select "8"
click at [419, 273] on select "Attendee (non-exhibitor) Demonstrator Host Planner Presenter Sales Representati…" at bounding box center [507, 286] width 178 height 26
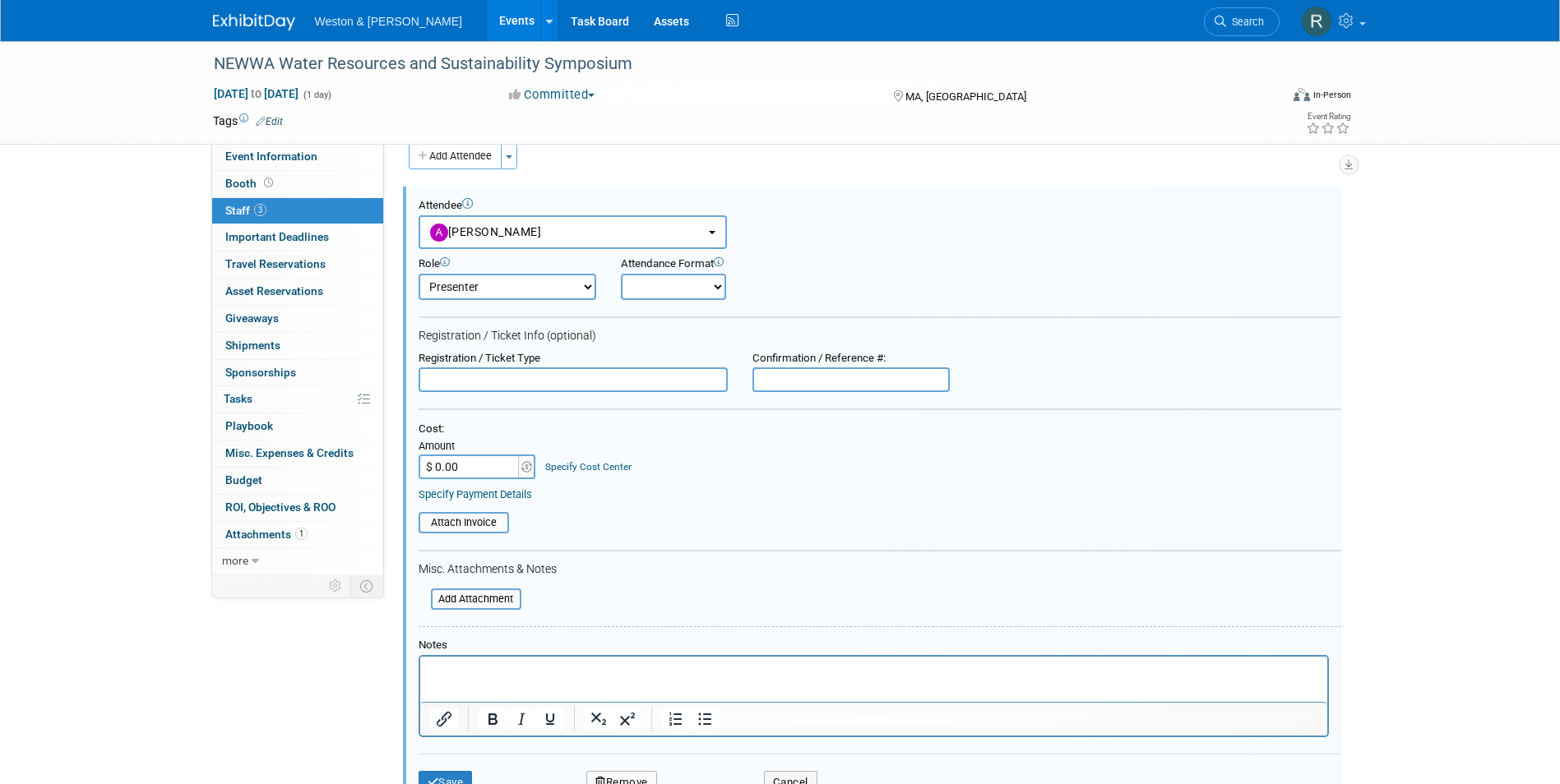
click at [719, 282] on select "Onsite Remote" at bounding box center [674, 286] width 106 height 26
select select "1"
click at [621, 273] on select "Onsite Remote" at bounding box center [674, 286] width 106 height 26
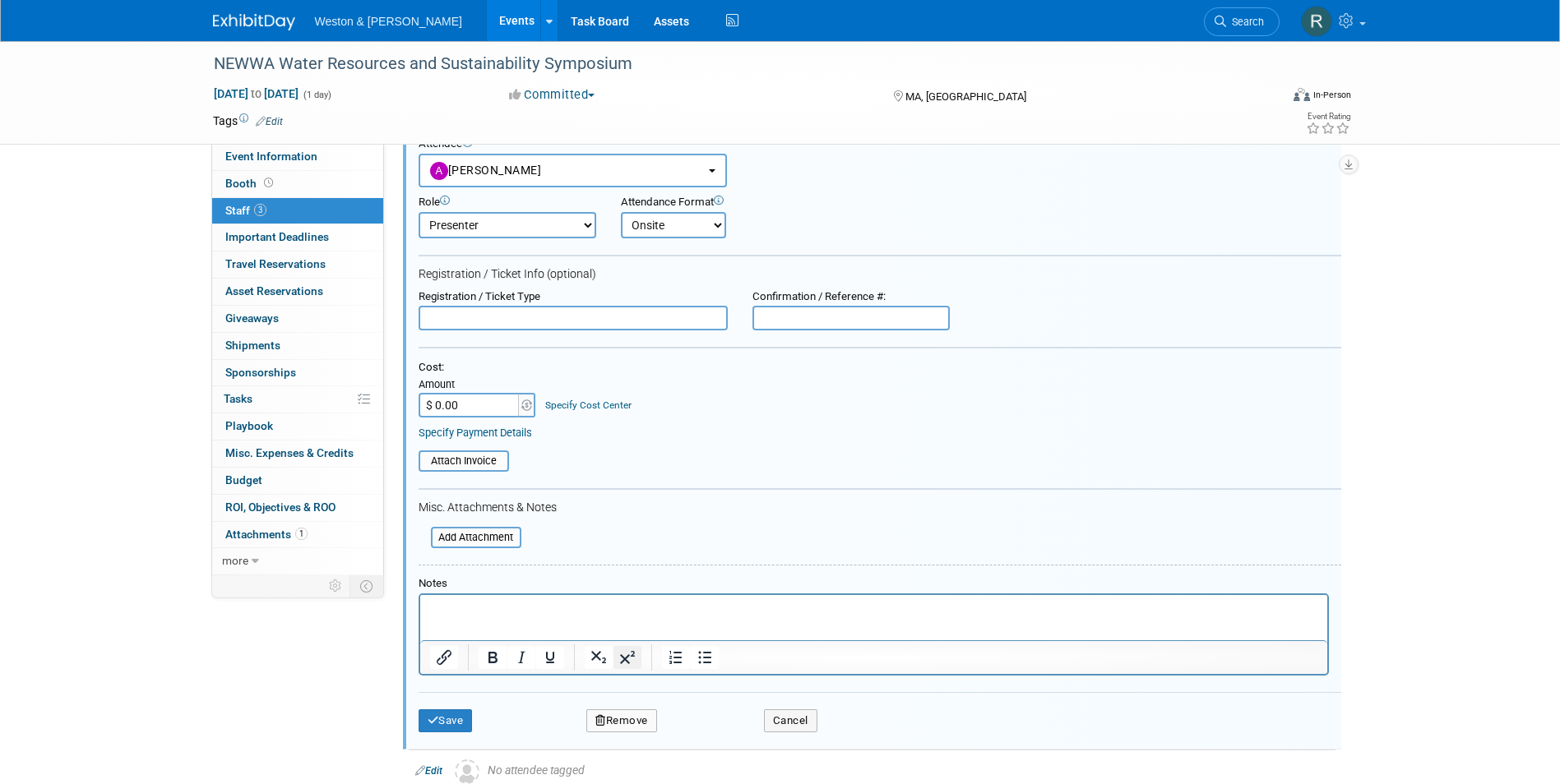
scroll to position [187, 0]
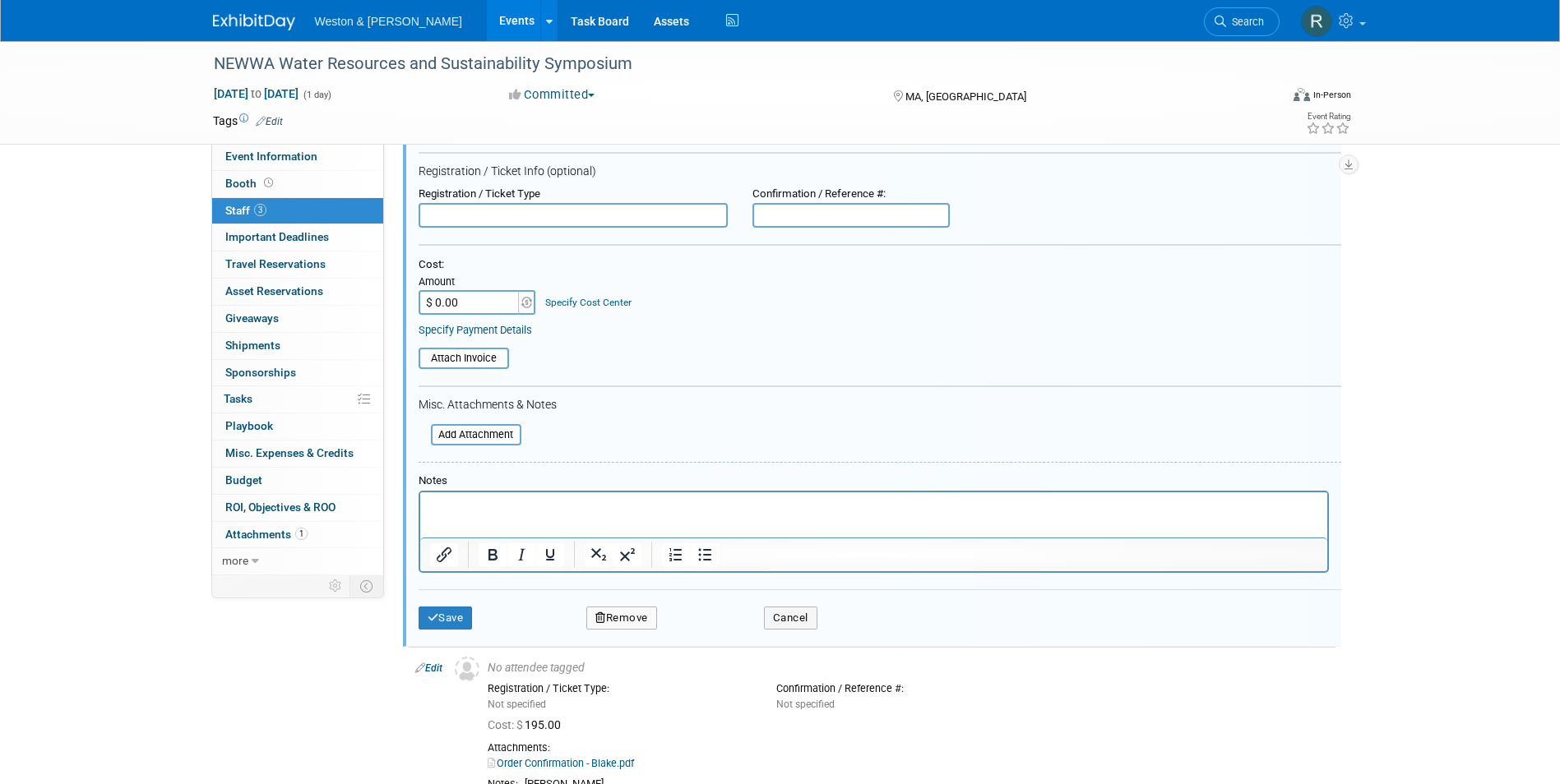
click at [494, 500] on p "Rich Text Area. Press ALT-0 for help." at bounding box center [873, 507] width 888 height 16
click at [450, 622] on button "Save" at bounding box center [445, 618] width 55 height 23
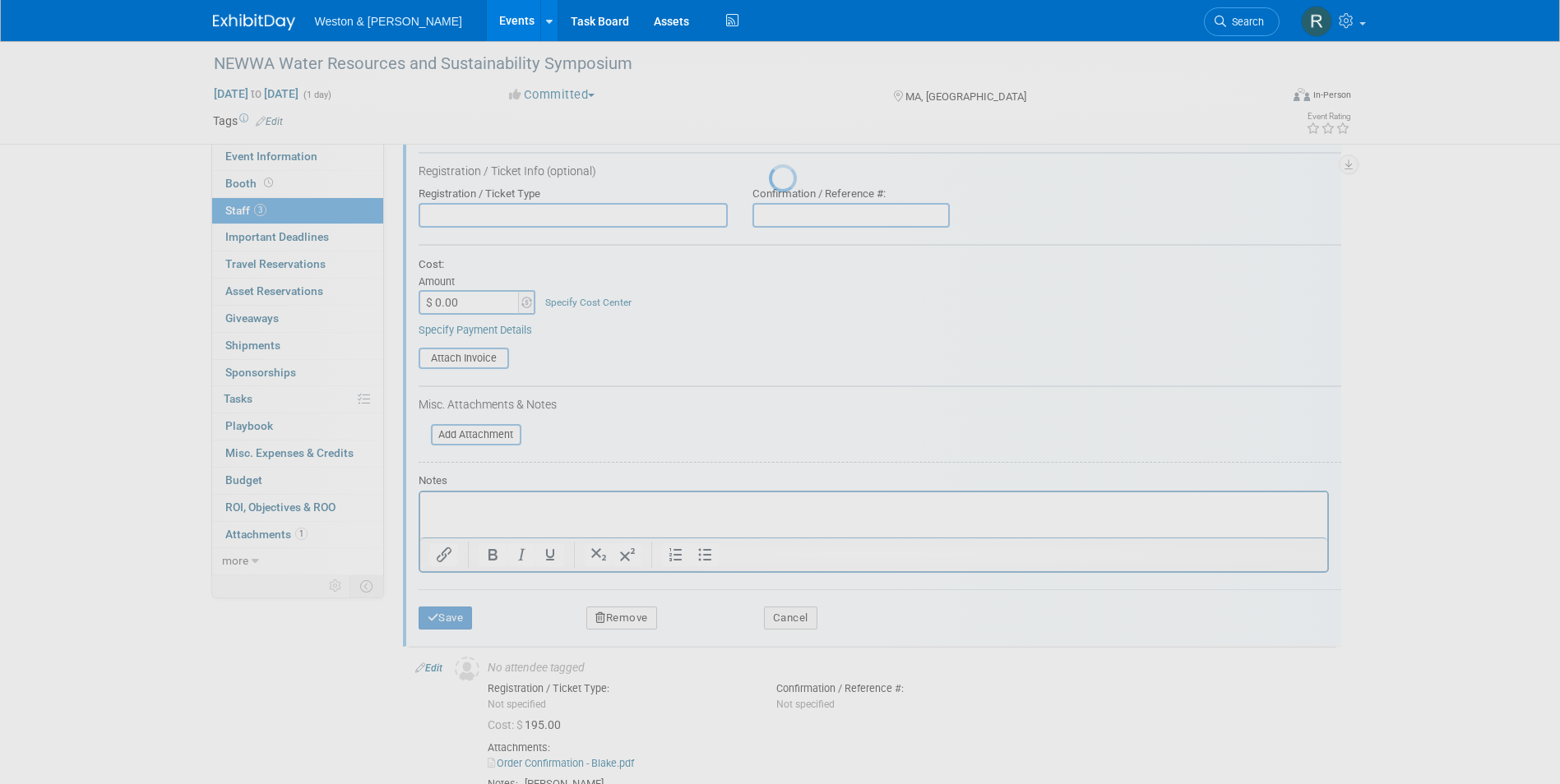
scroll to position [12, 0]
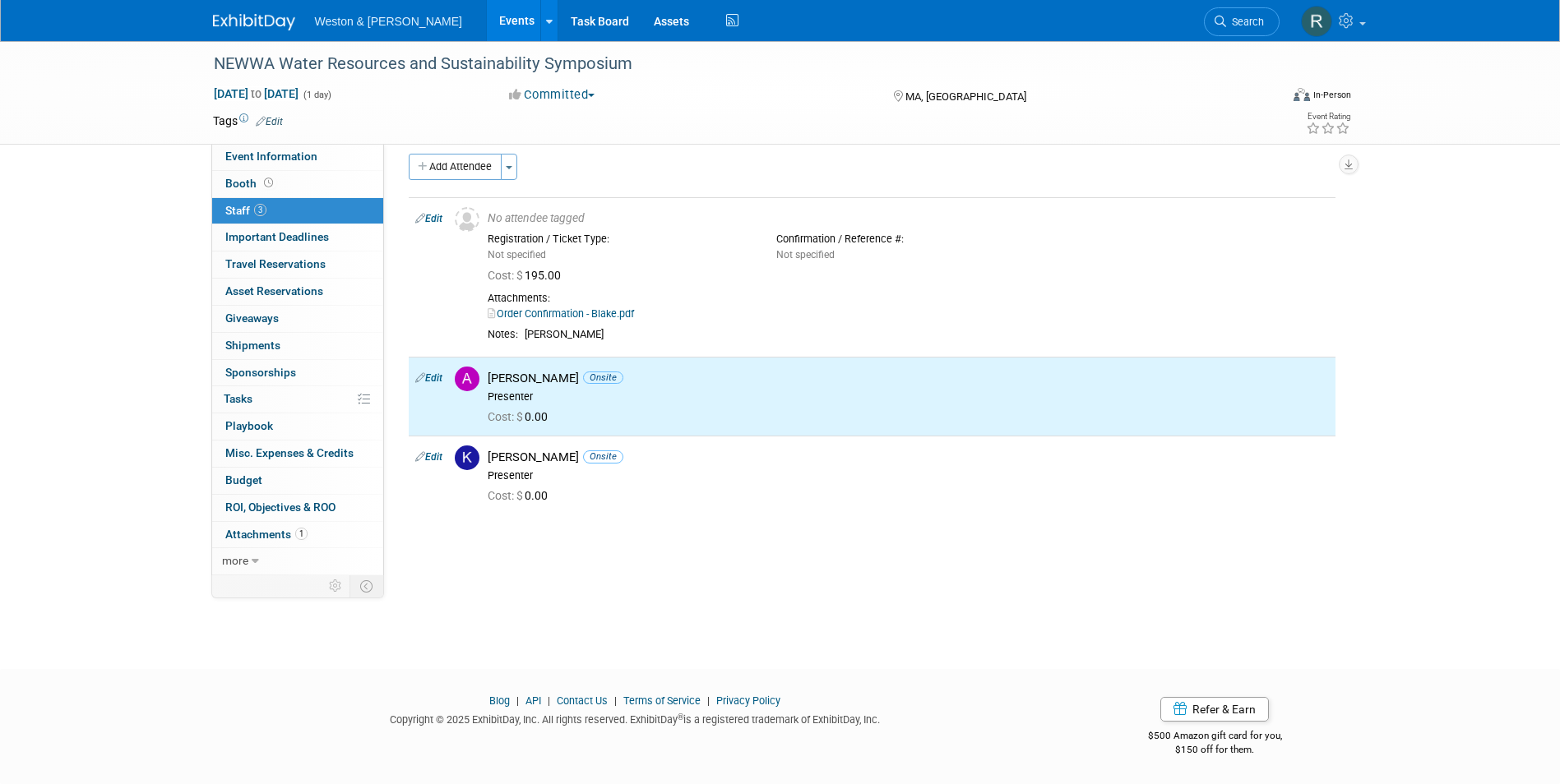
click at [490, 558] on div "Event Website: Edit [URL][DOMAIN_NAME] Event Venue Name: [GEOGRAPHIC_DATA] Even…" at bounding box center [866, 347] width 964 height 432
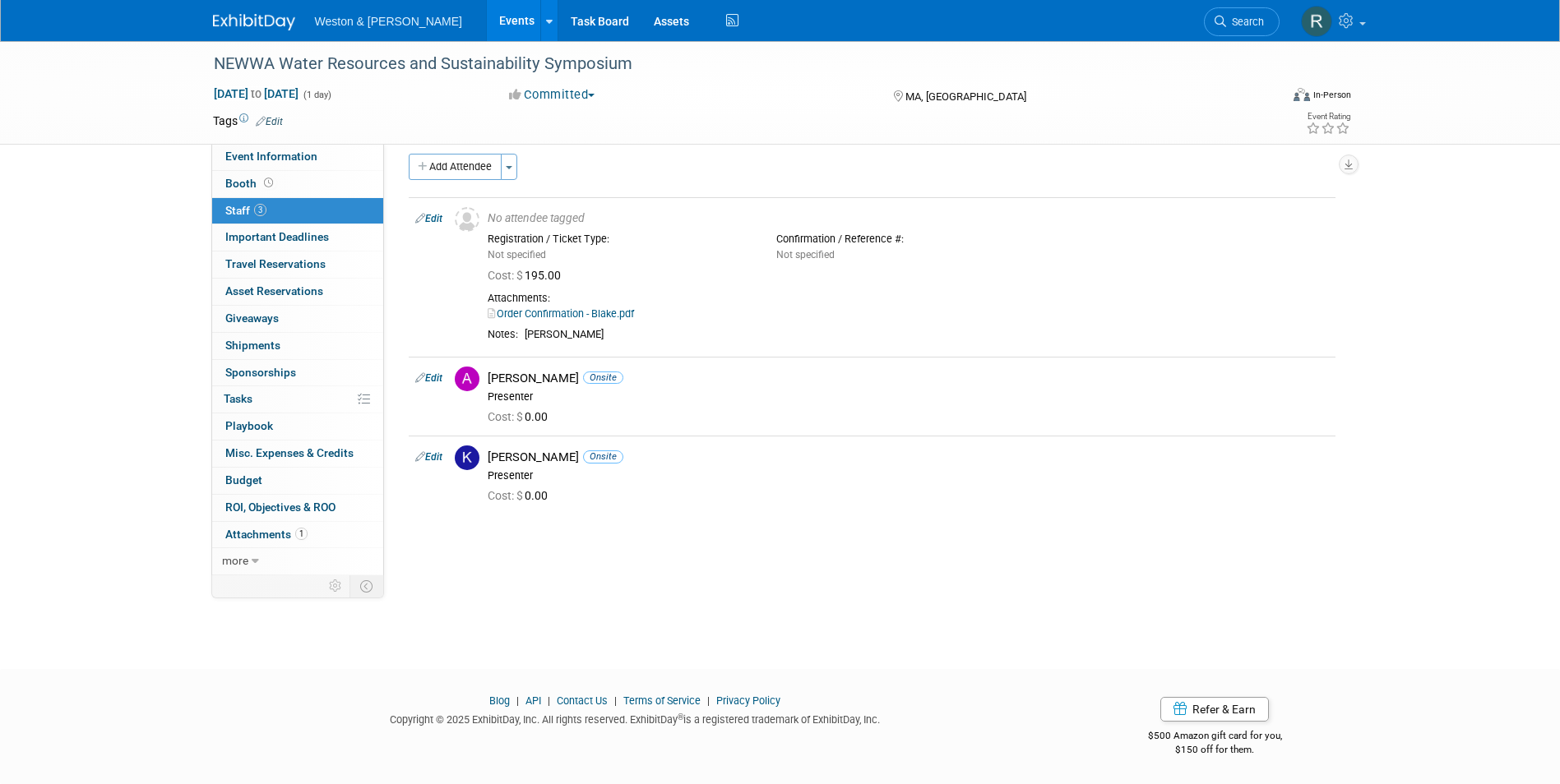
click at [487, 16] on link "Events" at bounding box center [516, 20] width 60 height 41
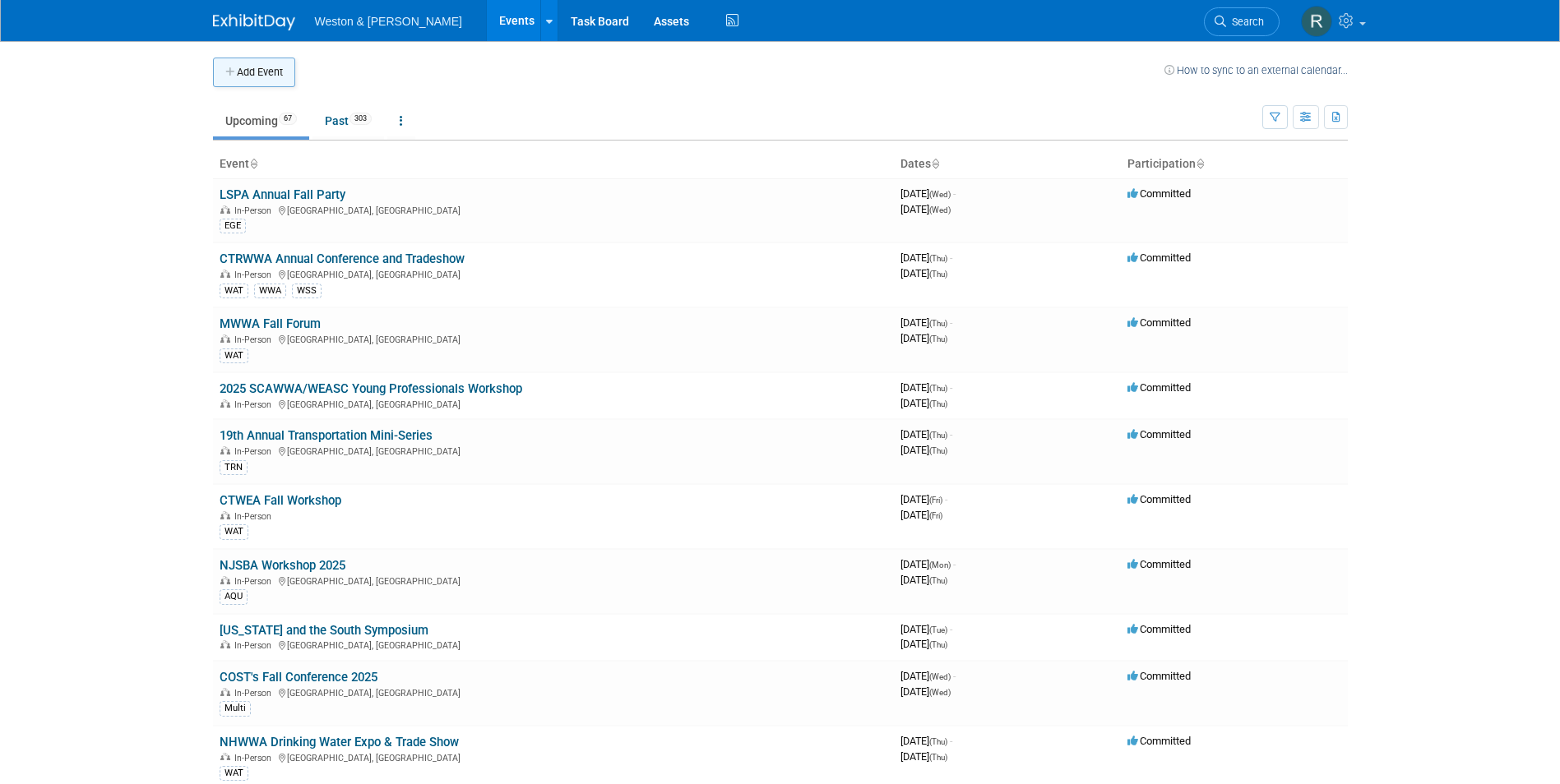
click at [247, 77] on button "Add Event" at bounding box center [254, 72] width 83 height 30
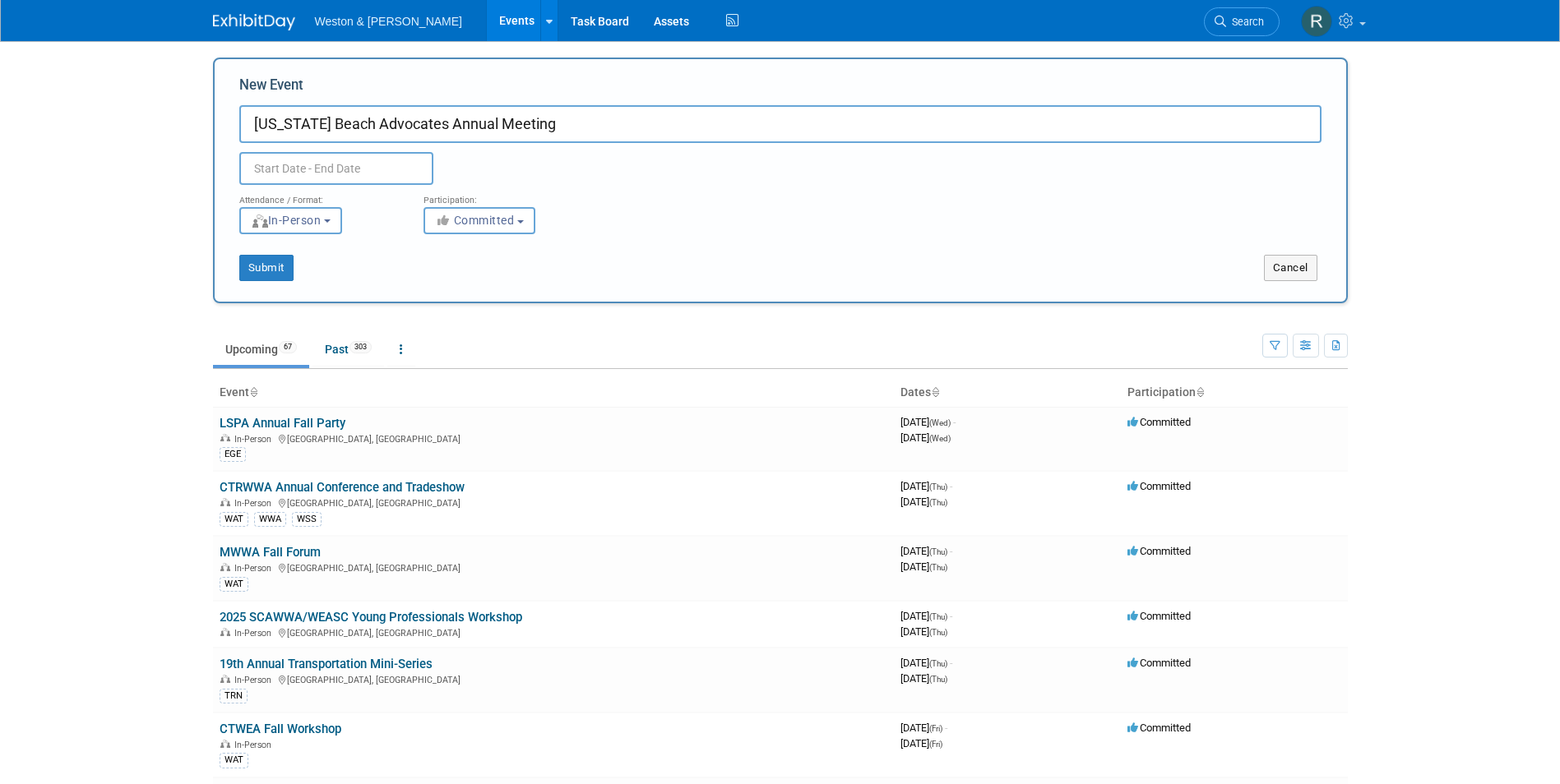
type input "[US_STATE] Beach Advocates Annual Meeting"
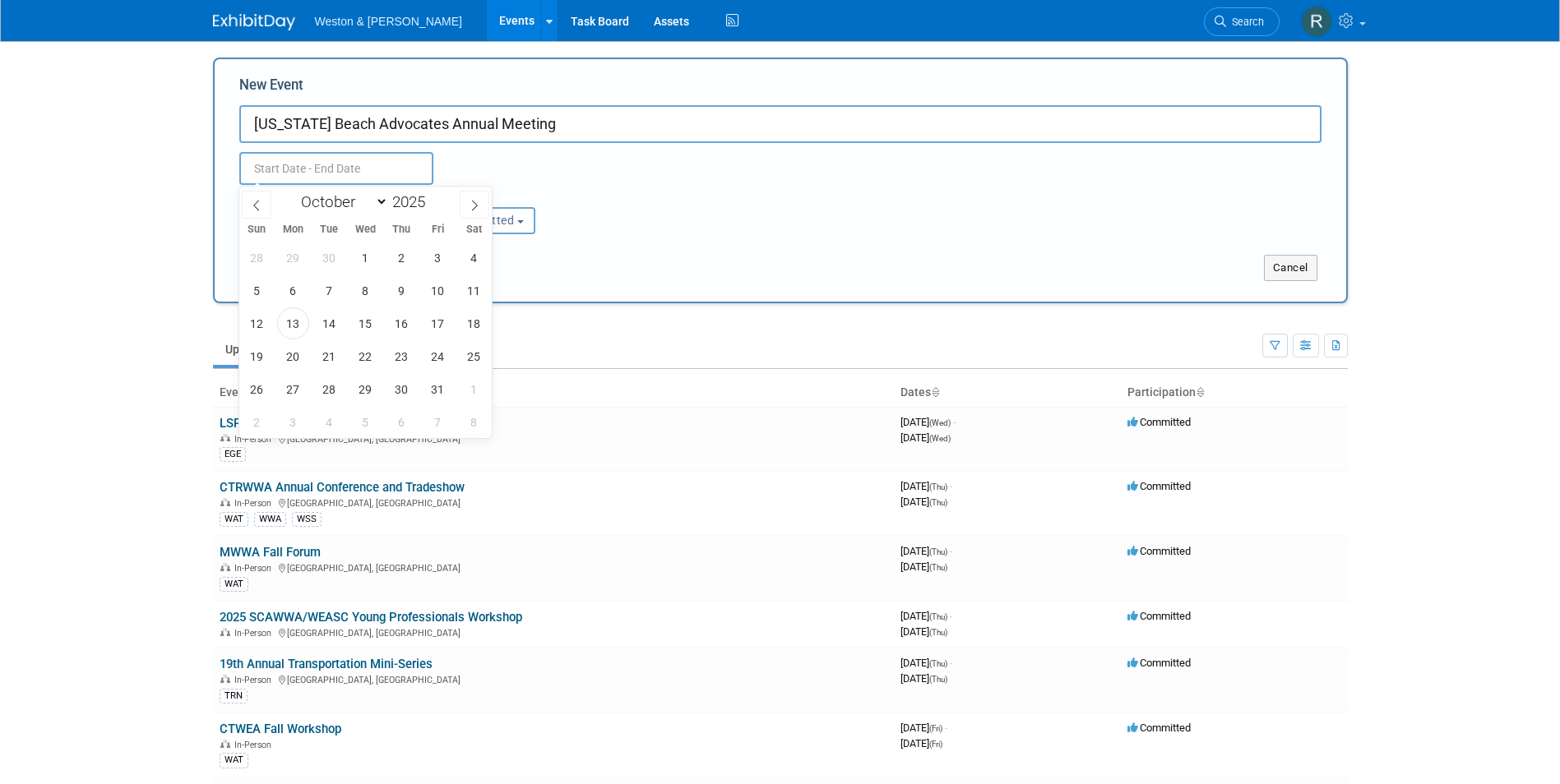
click at [388, 173] on input "text" at bounding box center [336, 169] width 194 height 33
click at [468, 207] on span at bounding box center [474, 204] width 30 height 28
select select "11"
click at [470, 207] on icon at bounding box center [474, 205] width 12 height 12
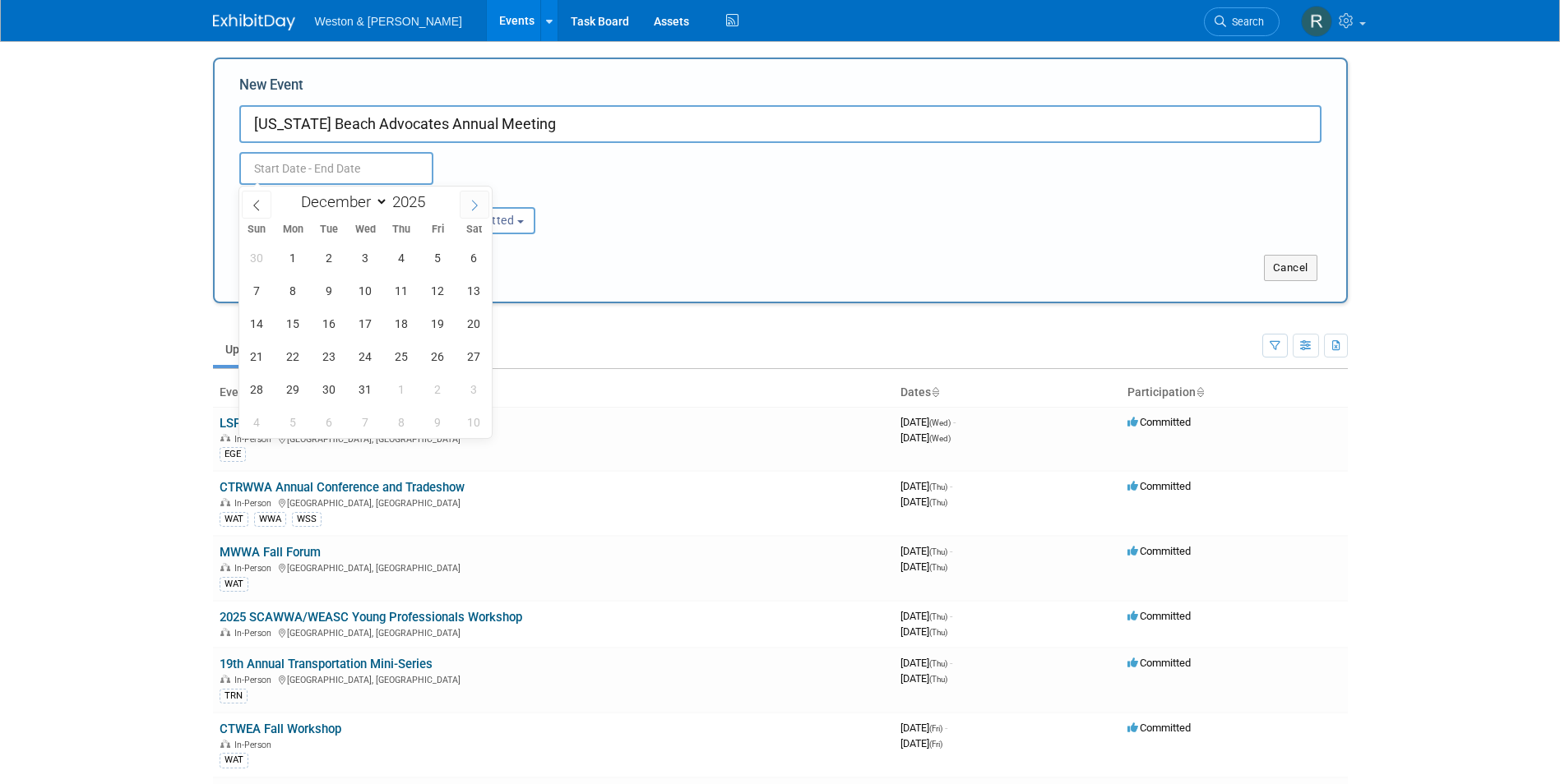
type input "2026"
select select "0"
click at [296, 390] on span "26" at bounding box center [293, 389] width 32 height 32
click at [370, 392] on span "28" at bounding box center [365, 389] width 32 height 32
type input "Jan 26, 2026 to Jan 28, 2026"
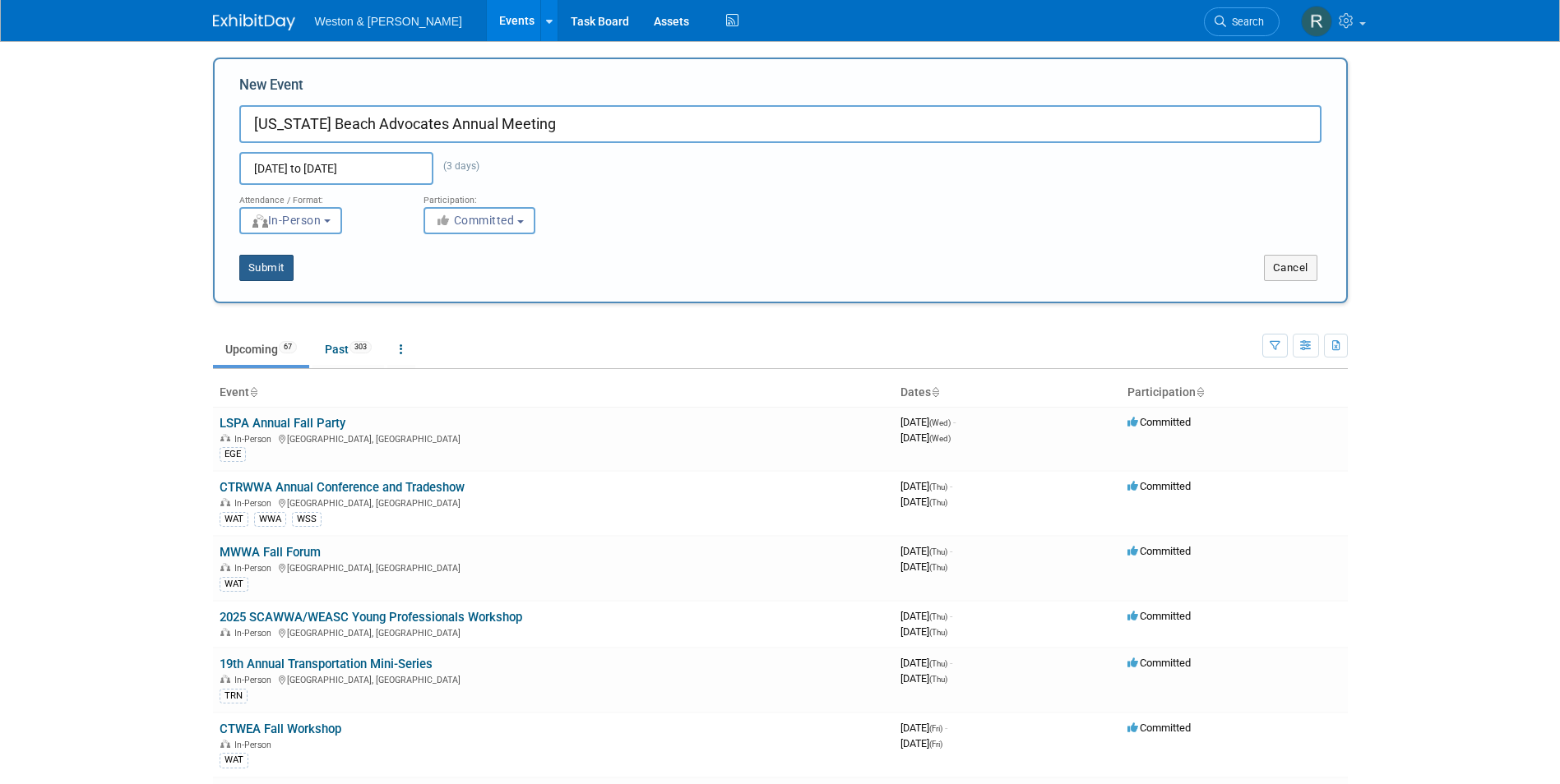
click at [270, 264] on button "Submit" at bounding box center [266, 268] width 55 height 26
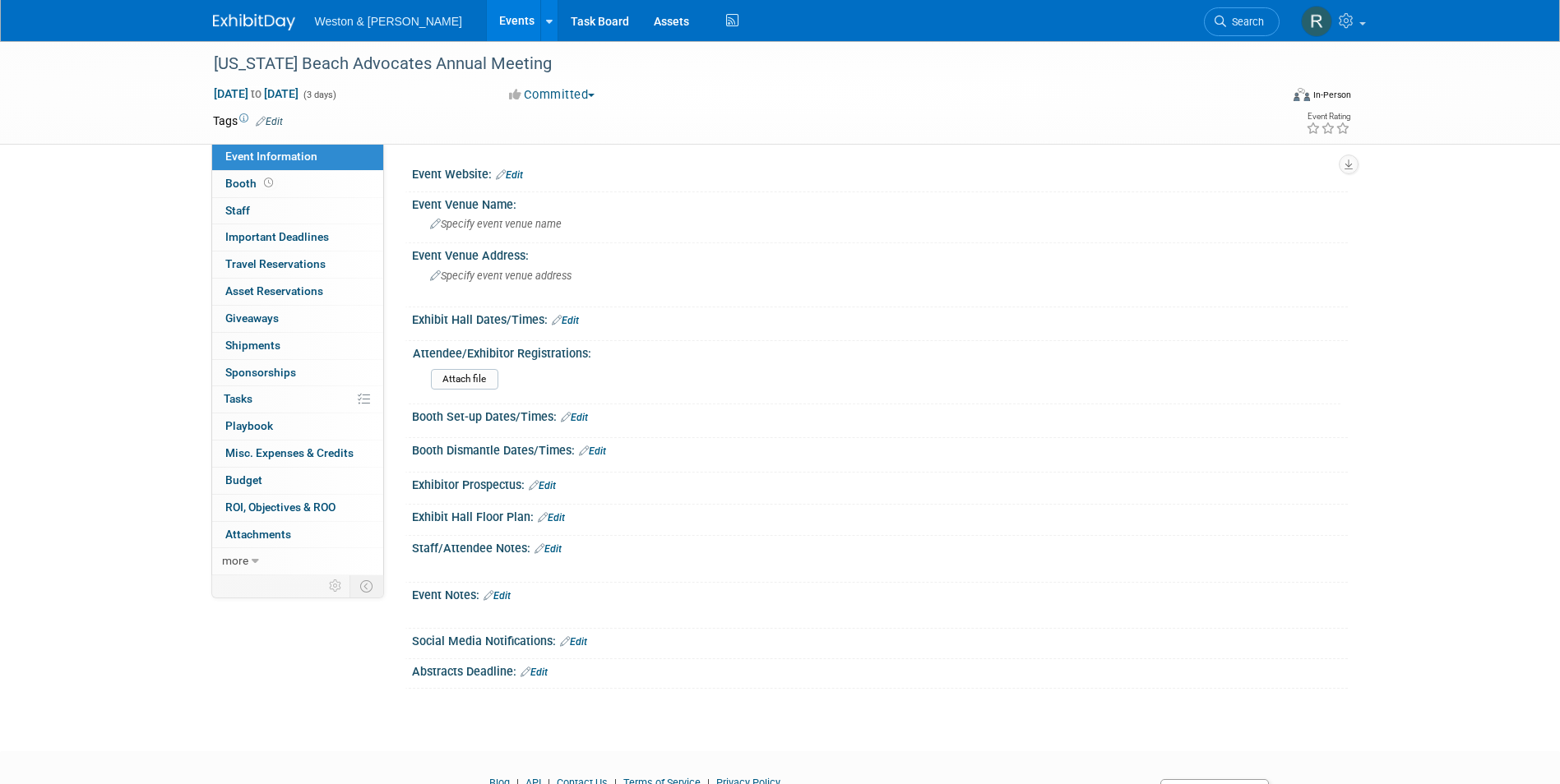
click at [519, 177] on link "Edit" at bounding box center [510, 175] width 27 height 12
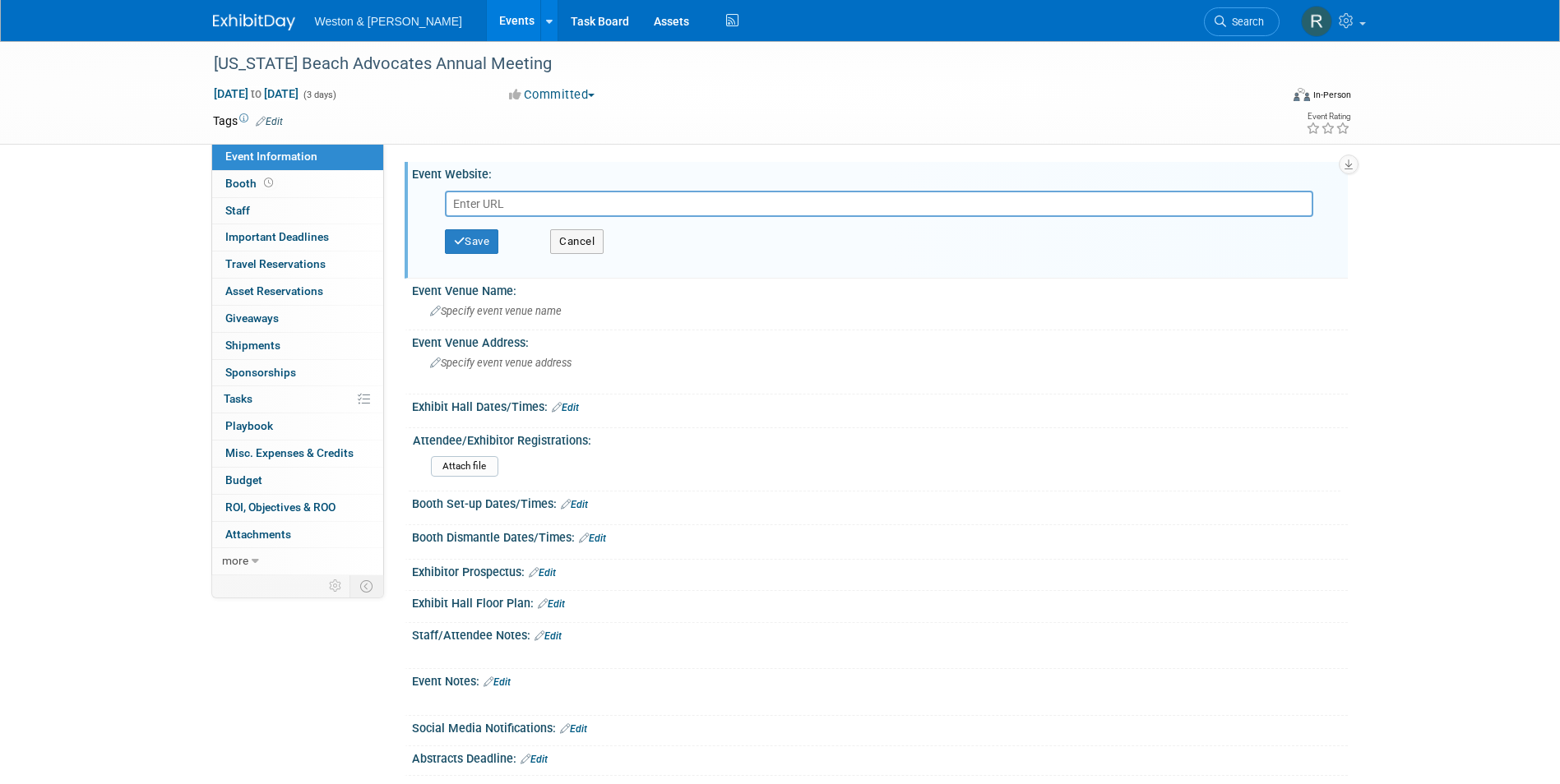
paste input "[URL][DOMAIN_NAME]"
type input "[URL][DOMAIN_NAME]"
click at [474, 245] on button "Save" at bounding box center [472, 242] width 55 height 25
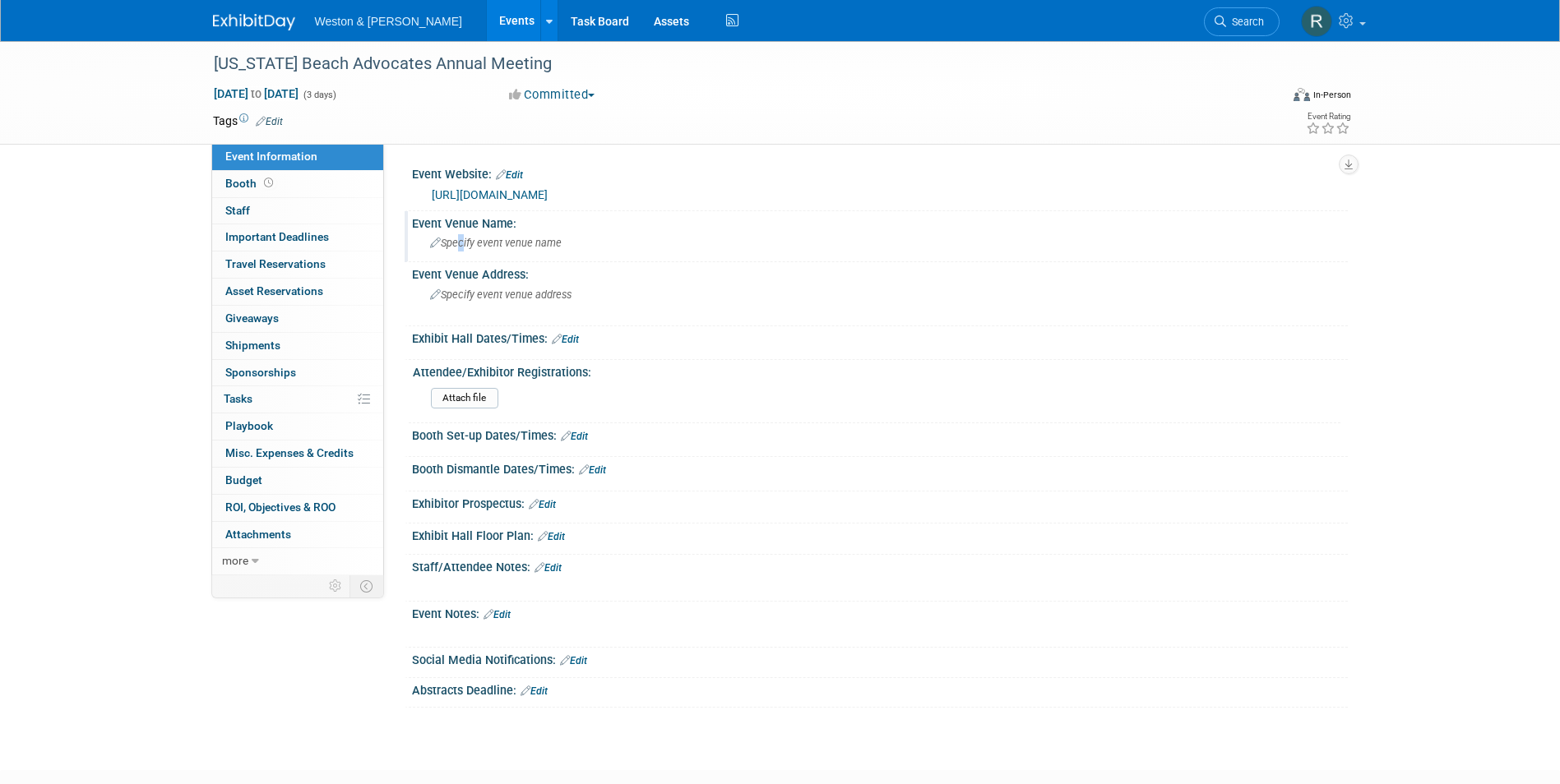
click at [458, 242] on span "Specify event venue name" at bounding box center [495, 243] width 132 height 12
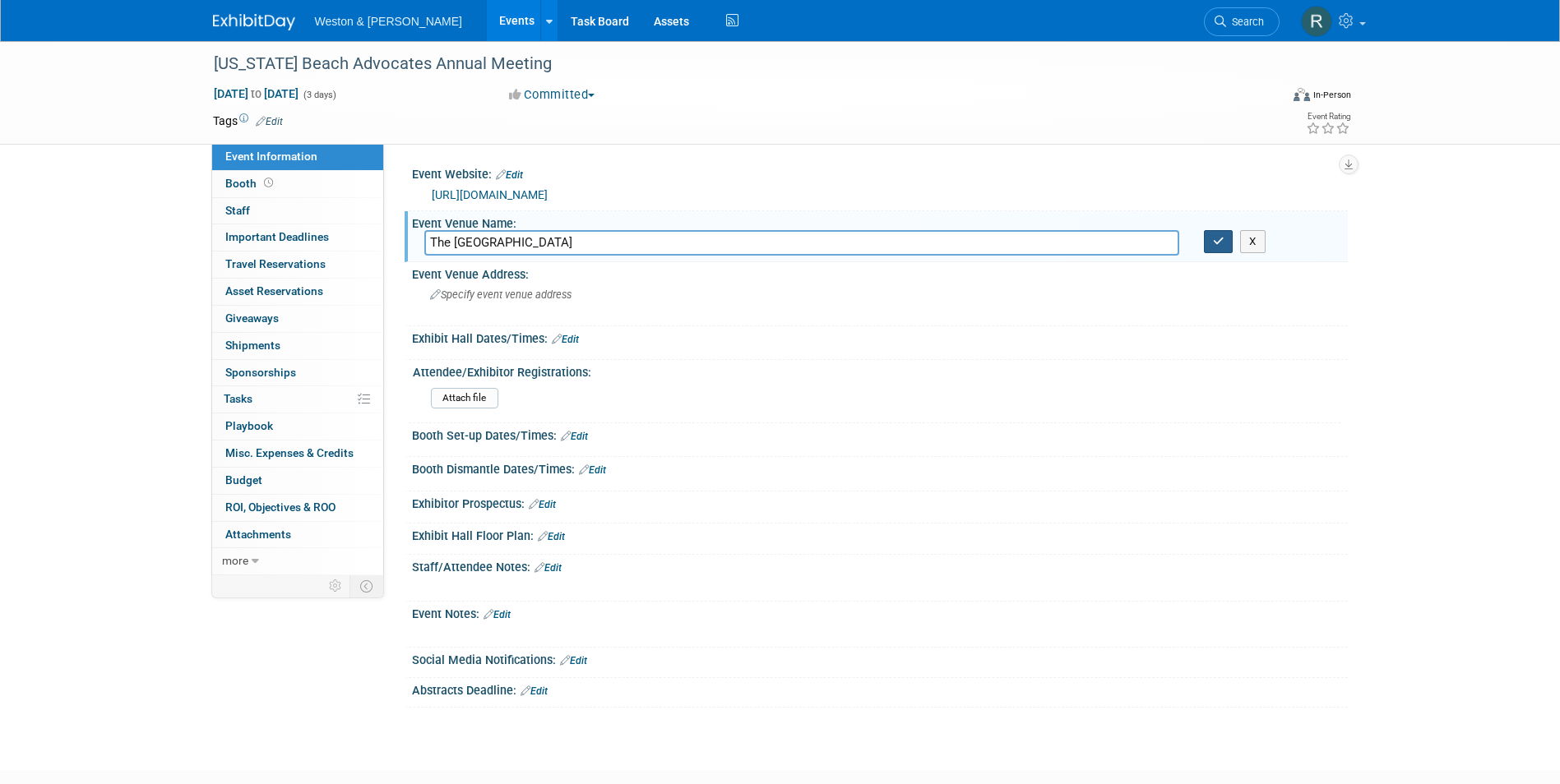
type input "The [GEOGRAPHIC_DATA]"
click at [1220, 241] on icon "button" at bounding box center [1219, 241] width 12 height 11
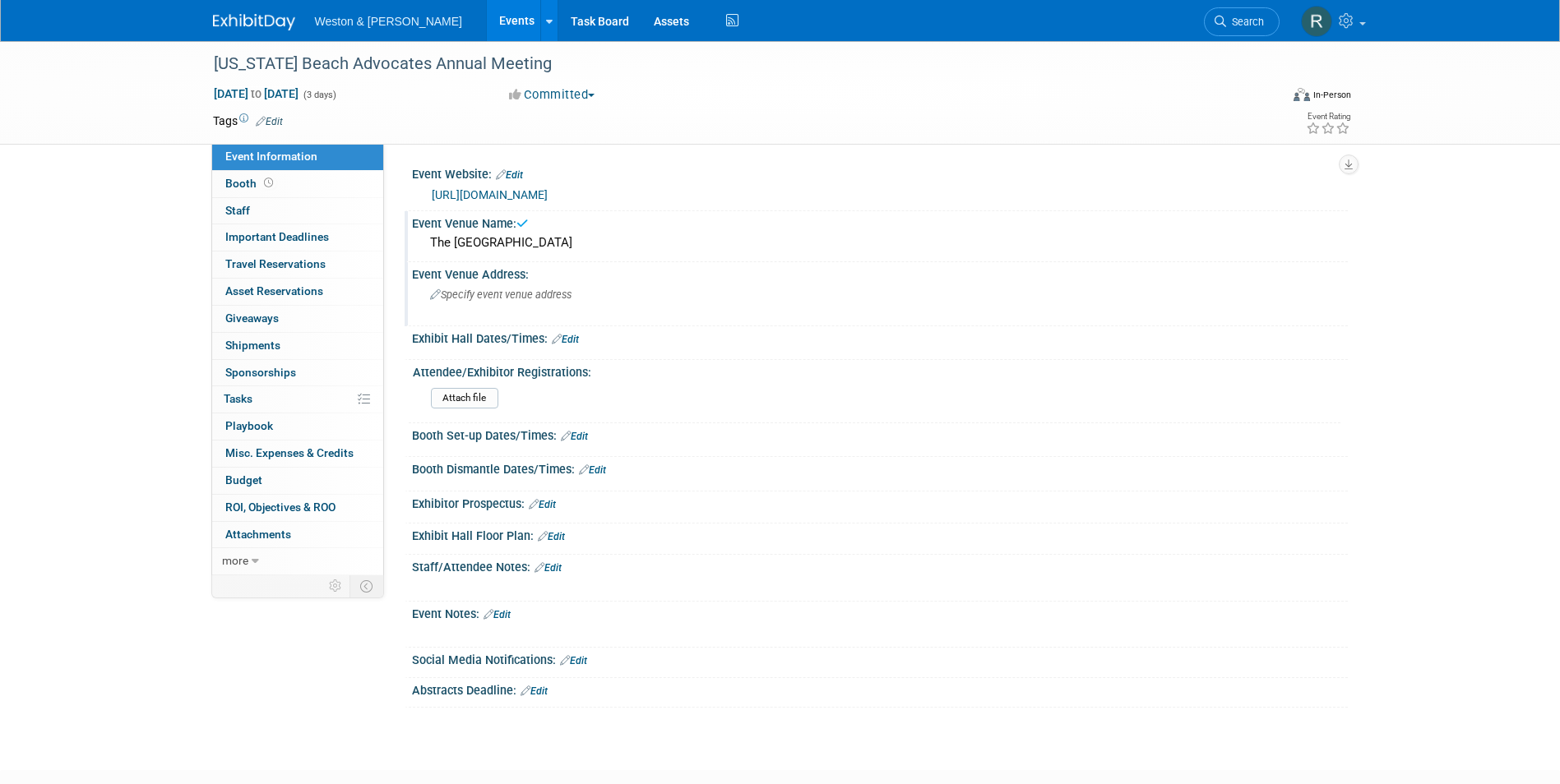
click at [512, 300] on span "Specify event venue address" at bounding box center [500, 295] width 141 height 12
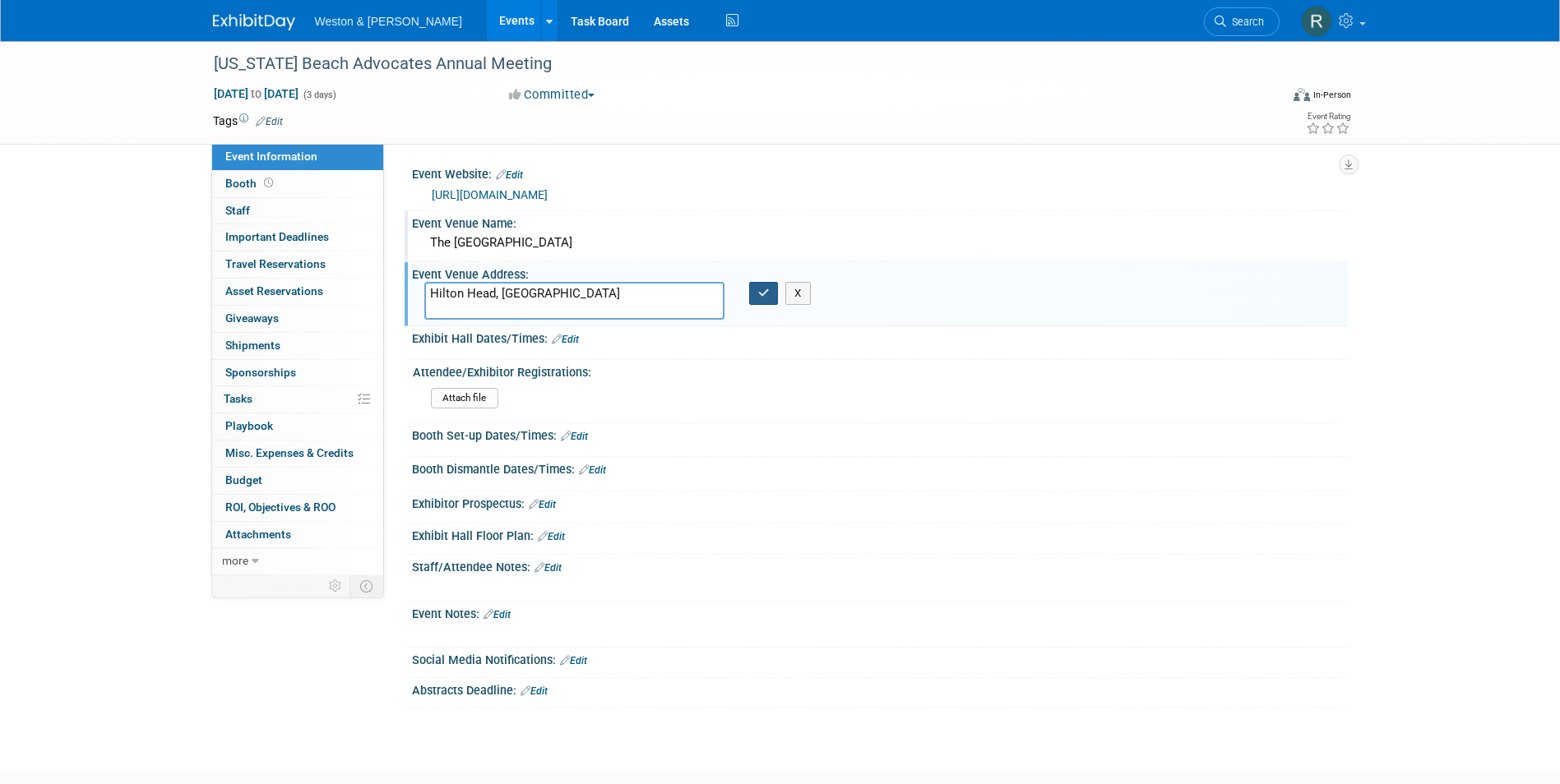
type textarea "Hilton Head, [GEOGRAPHIC_DATA]"
click at [758, 297] on icon "button" at bounding box center [764, 293] width 12 height 11
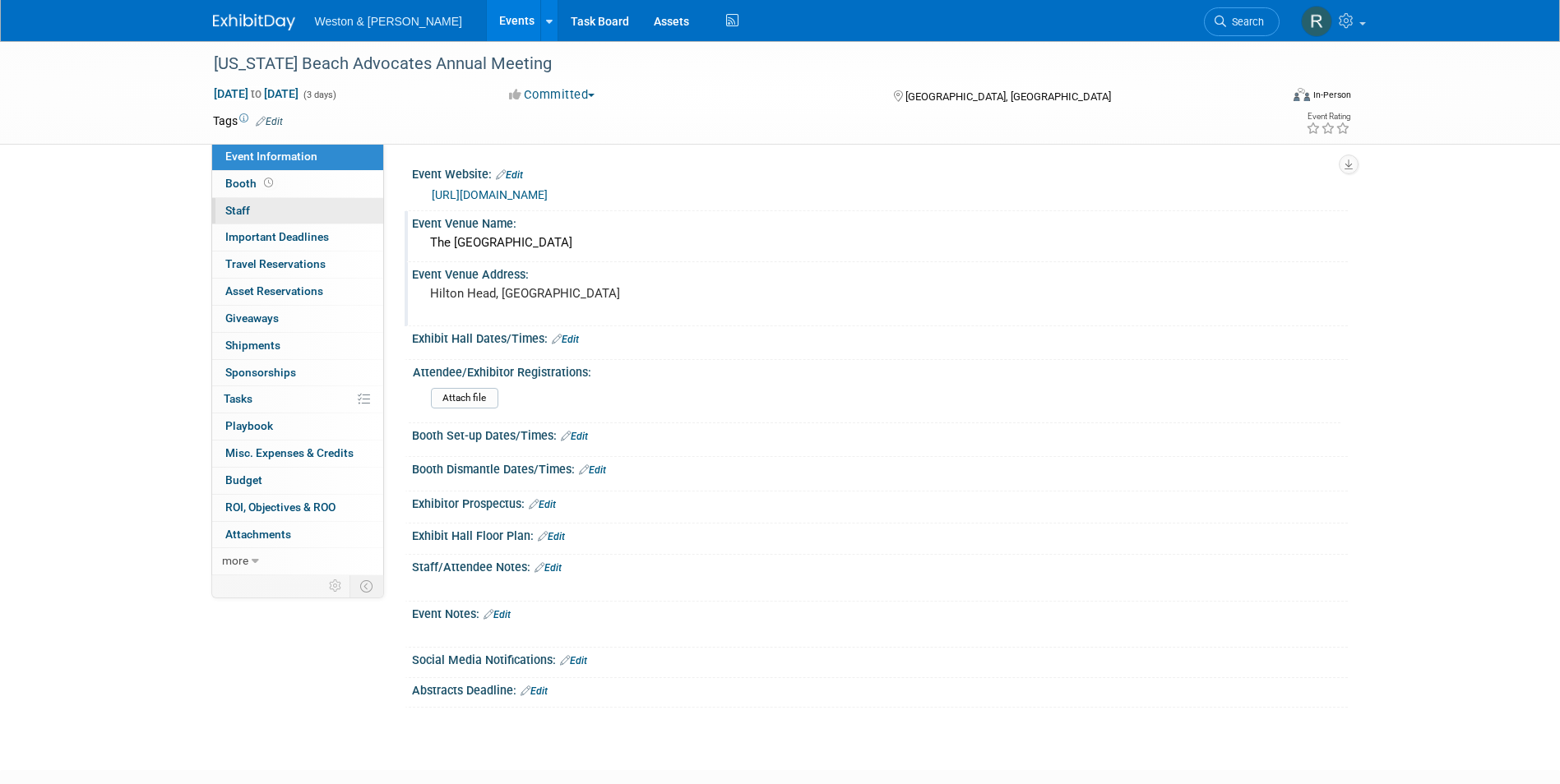
click at [267, 214] on link "0 Staff 0" at bounding box center [298, 210] width 171 height 26
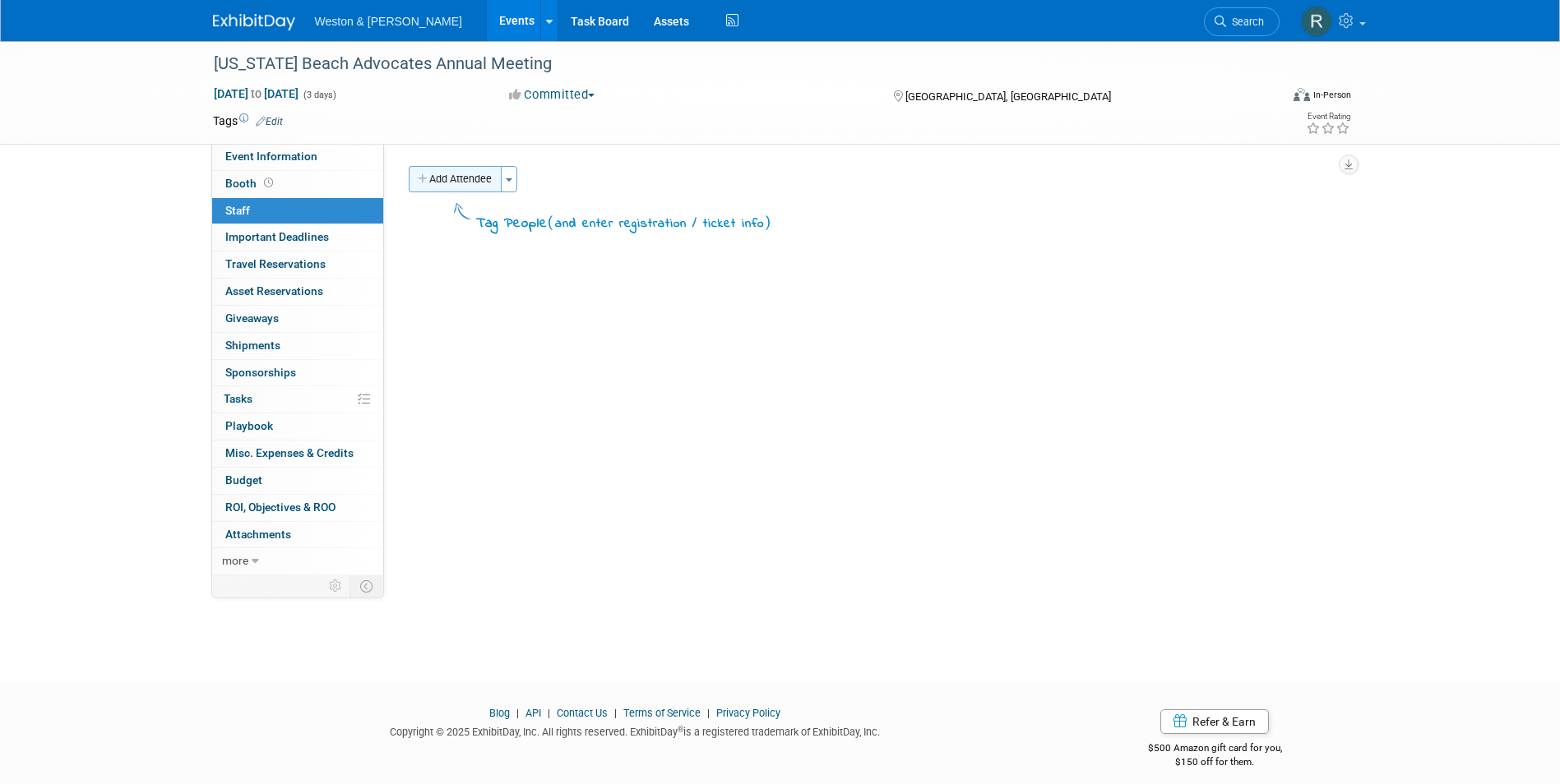
click at [461, 180] on button "Add Attendee" at bounding box center [455, 178] width 93 height 26
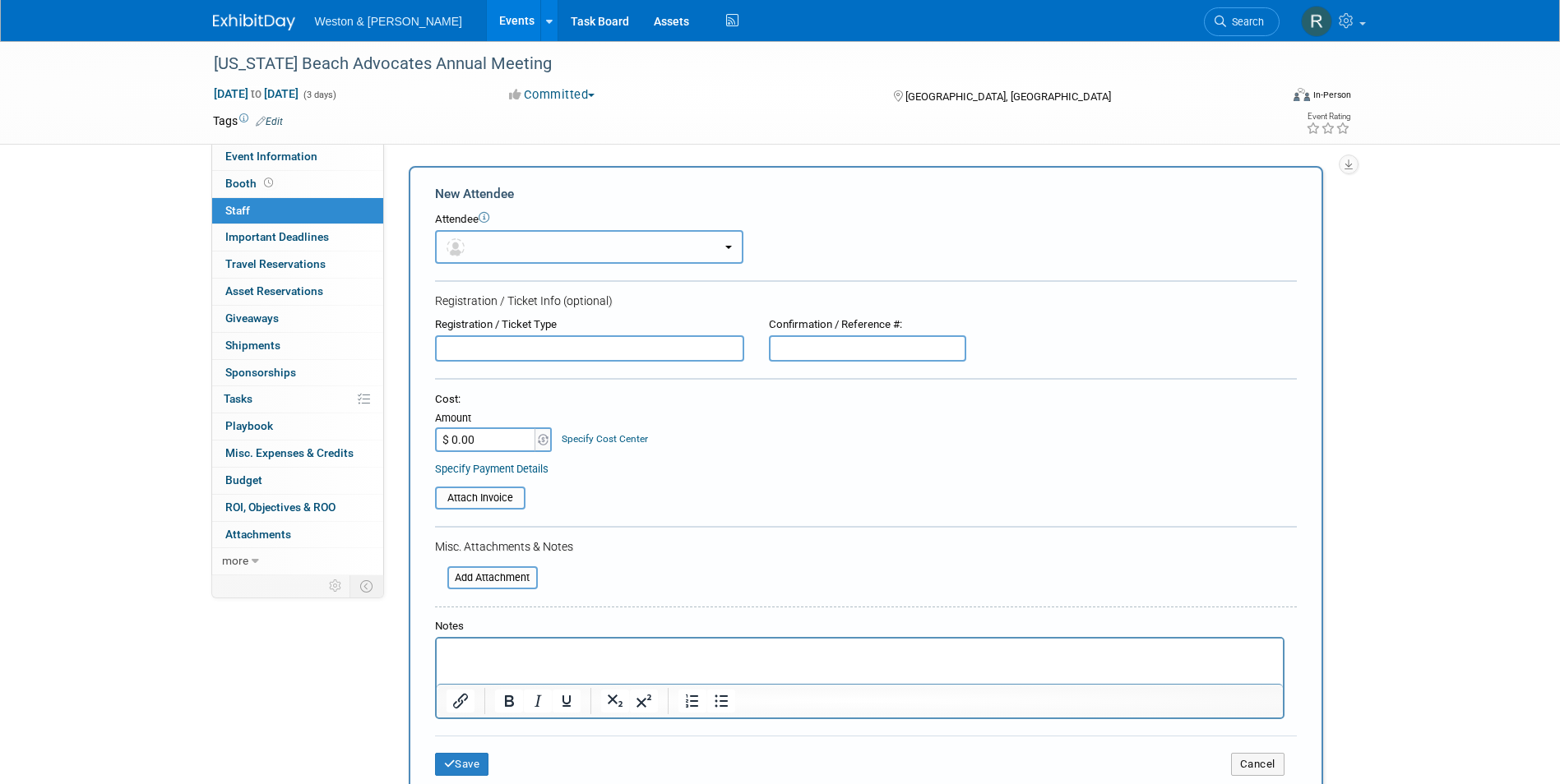
drag, startPoint x: 484, startPoint y: 249, endPoint x: 502, endPoint y: 248, distance: 18.0
click at [485, 249] on button "button" at bounding box center [588, 247] width 308 height 34
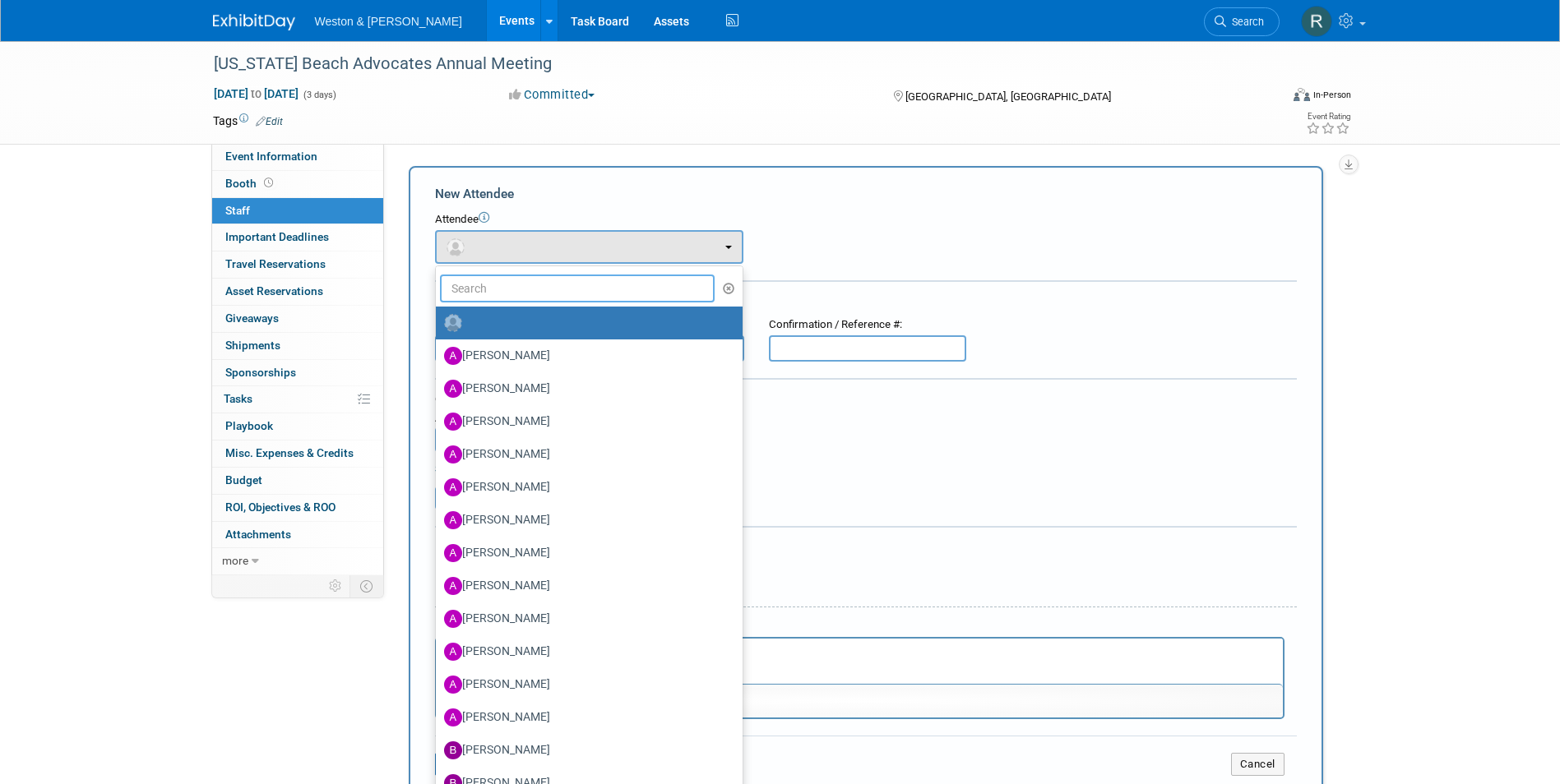
click at [509, 289] on input "text" at bounding box center [577, 288] width 276 height 28
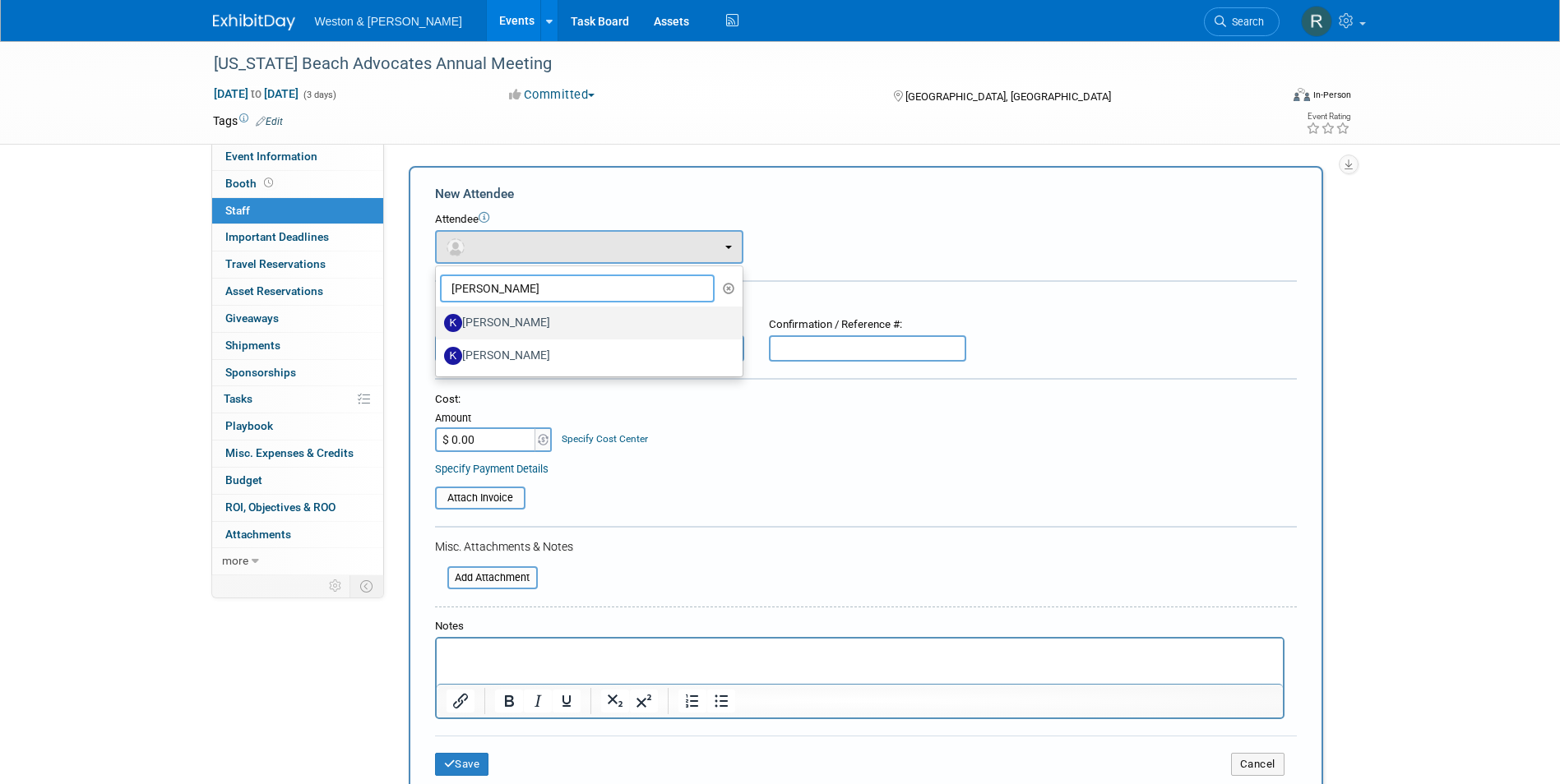
type input "kim"
click at [505, 321] on label "[PERSON_NAME]" at bounding box center [586, 322] width 282 height 26
click at [439, 321] on input "[PERSON_NAME]" at bounding box center [433, 321] width 11 height 11
select select "2fa6936e-dc40-4174-b500-a9f9e14da2ab"
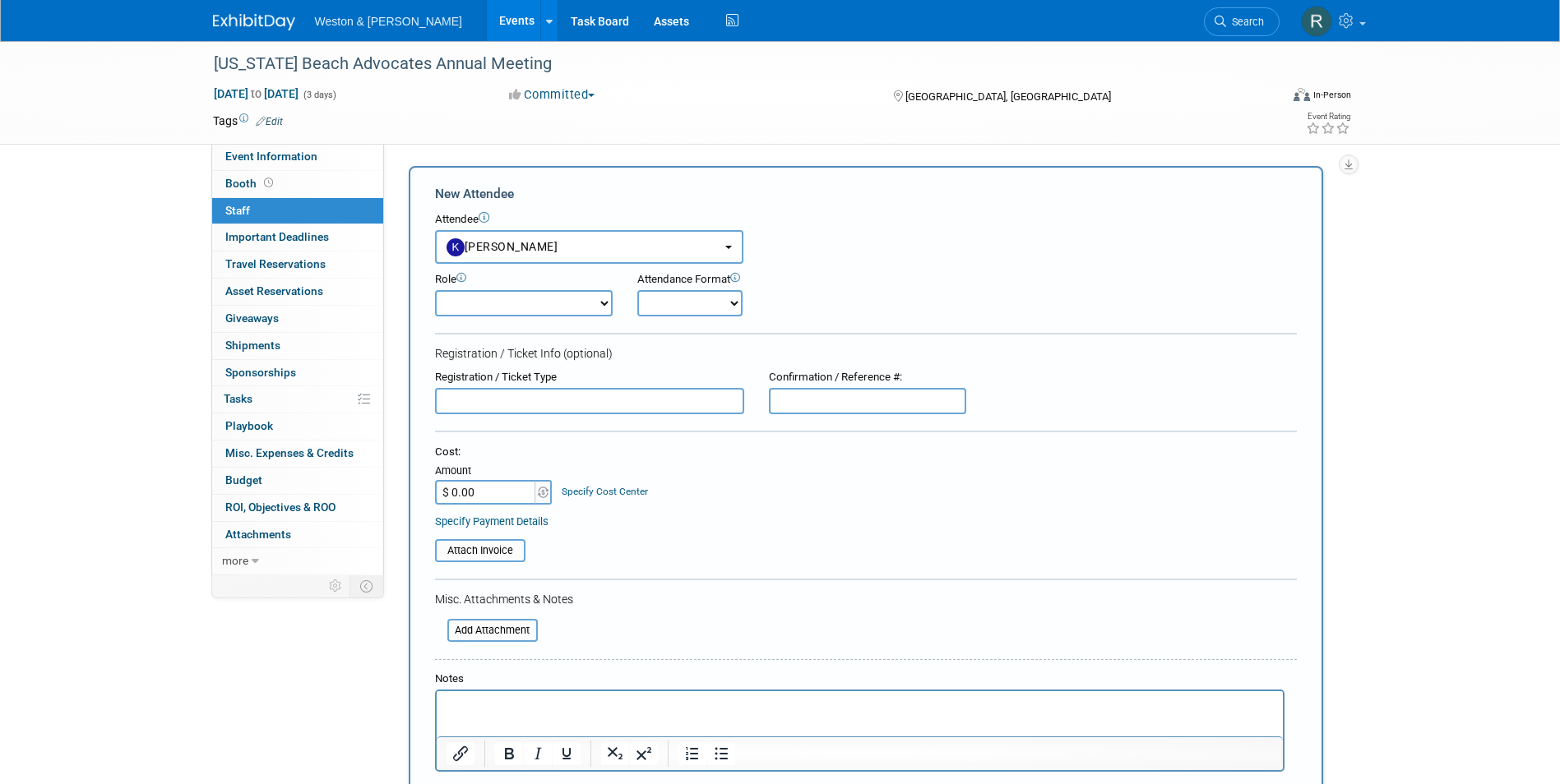
click at [724, 304] on select "Onsite Remote" at bounding box center [690, 302] width 106 height 26
select select "1"
click at [637, 290] on select "Onsite Remote" at bounding box center [690, 302] width 106 height 26
click at [600, 300] on select "Attendee (non-exhibitor) Demonstrator Host Planner Presenter Sales Representati…" at bounding box center [523, 302] width 178 height 26
click at [856, 324] on form "New Attendee Attendee <img src="https://www.exhibitday.com/Images/Unassigned-Us…" at bounding box center [866, 513] width 862 height 656
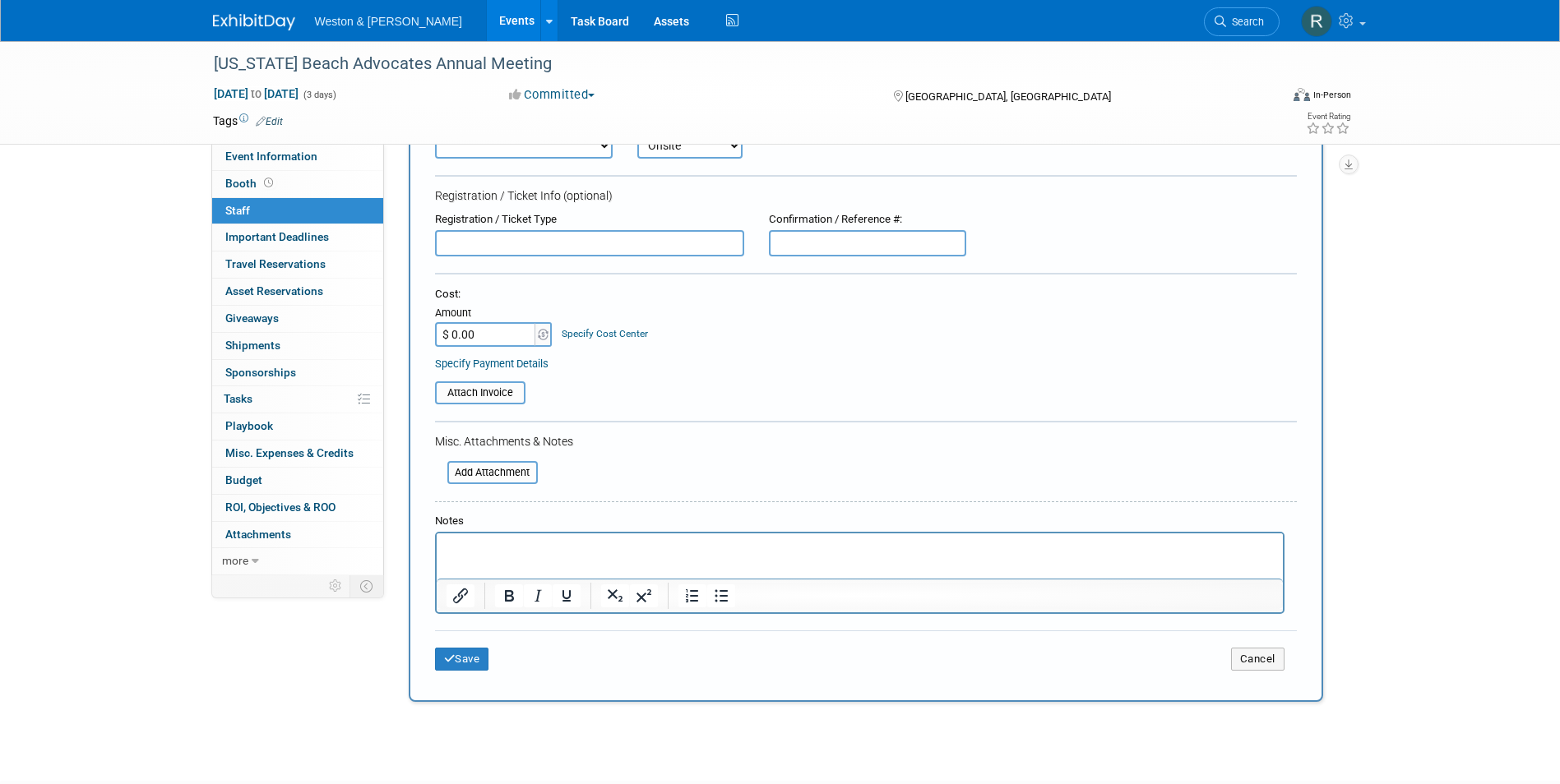
scroll to position [164, 0]
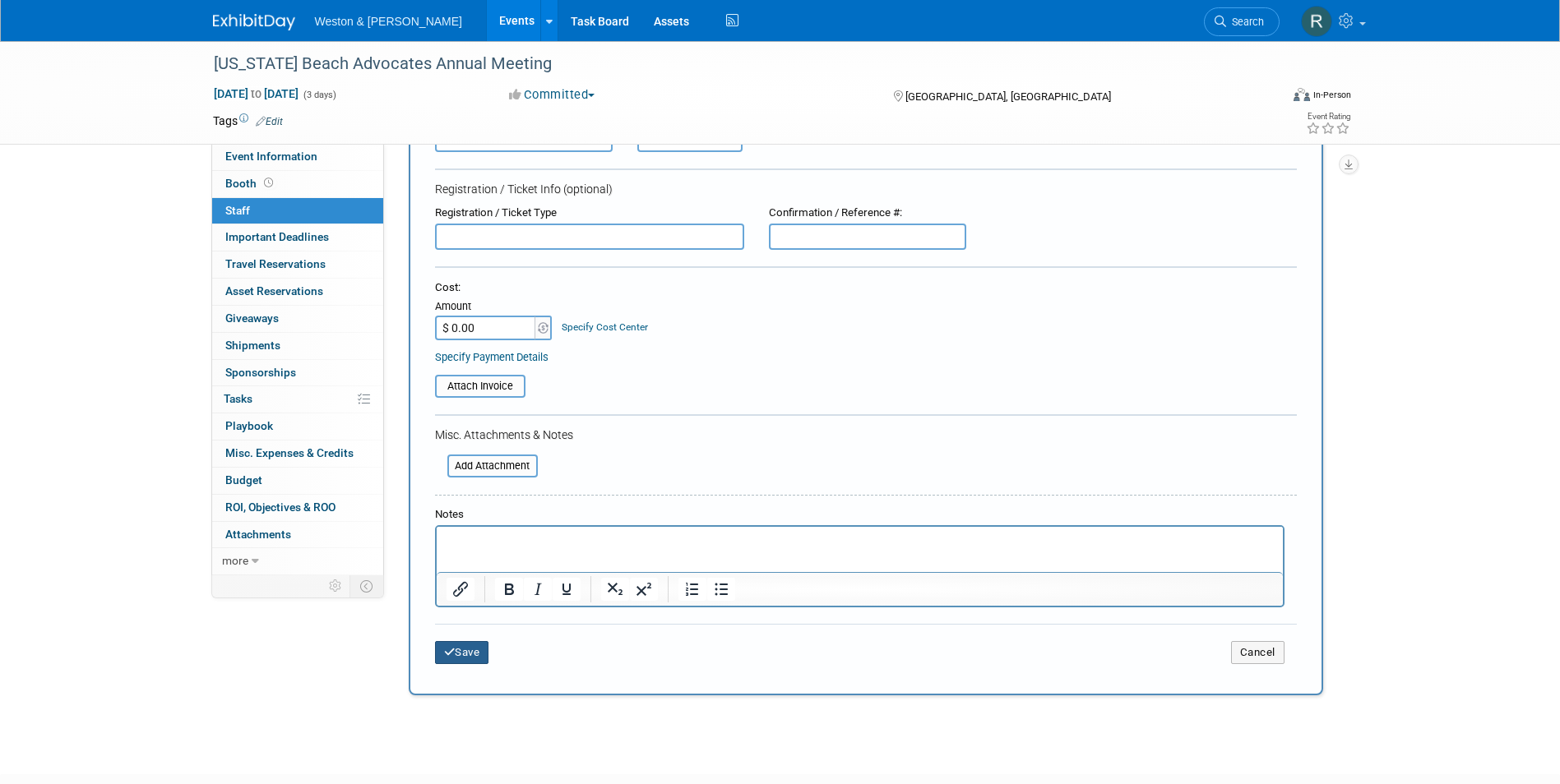
click at [465, 661] on button "Save" at bounding box center [462, 653] width 55 height 23
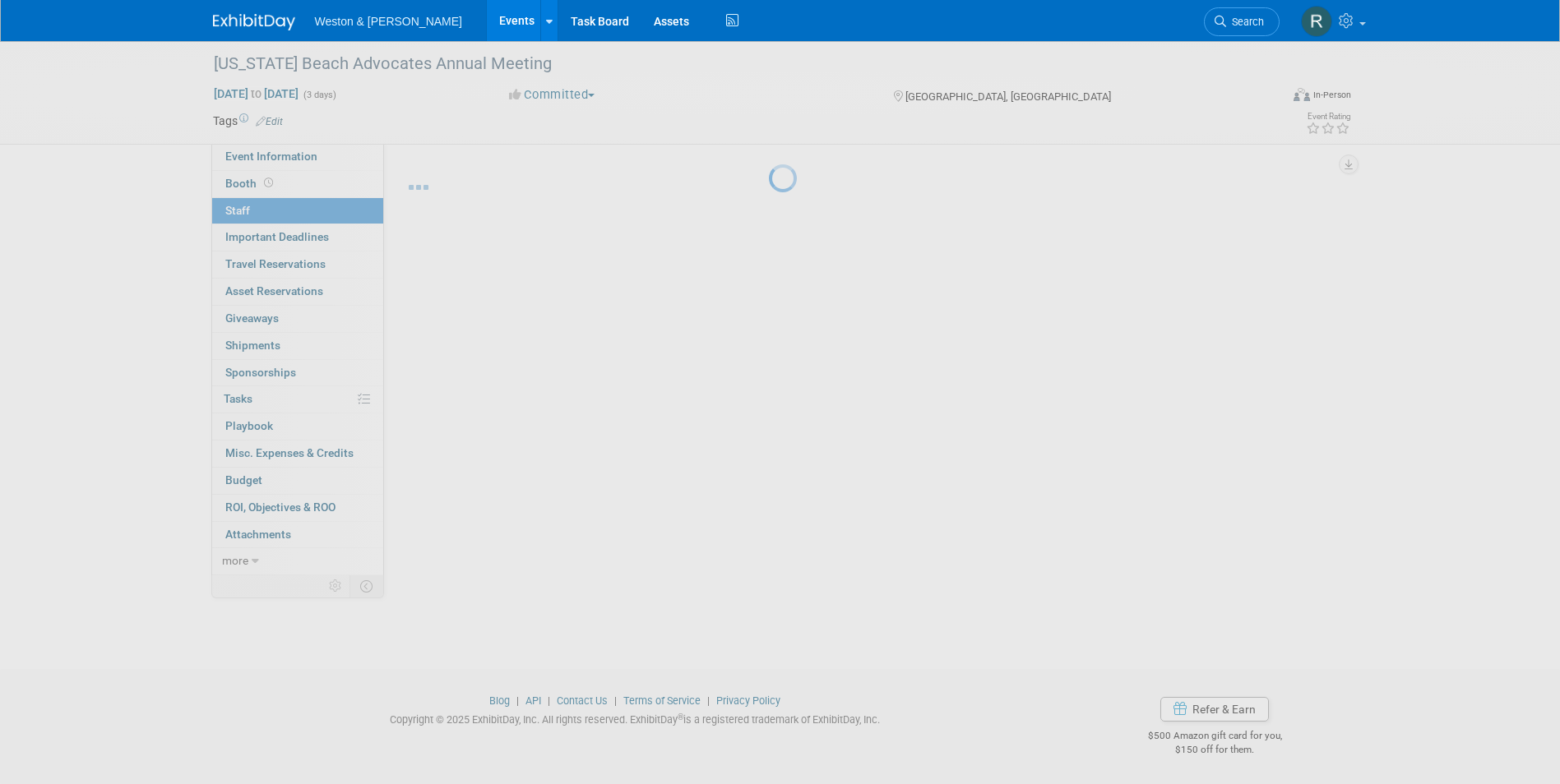
scroll to position [12, 0]
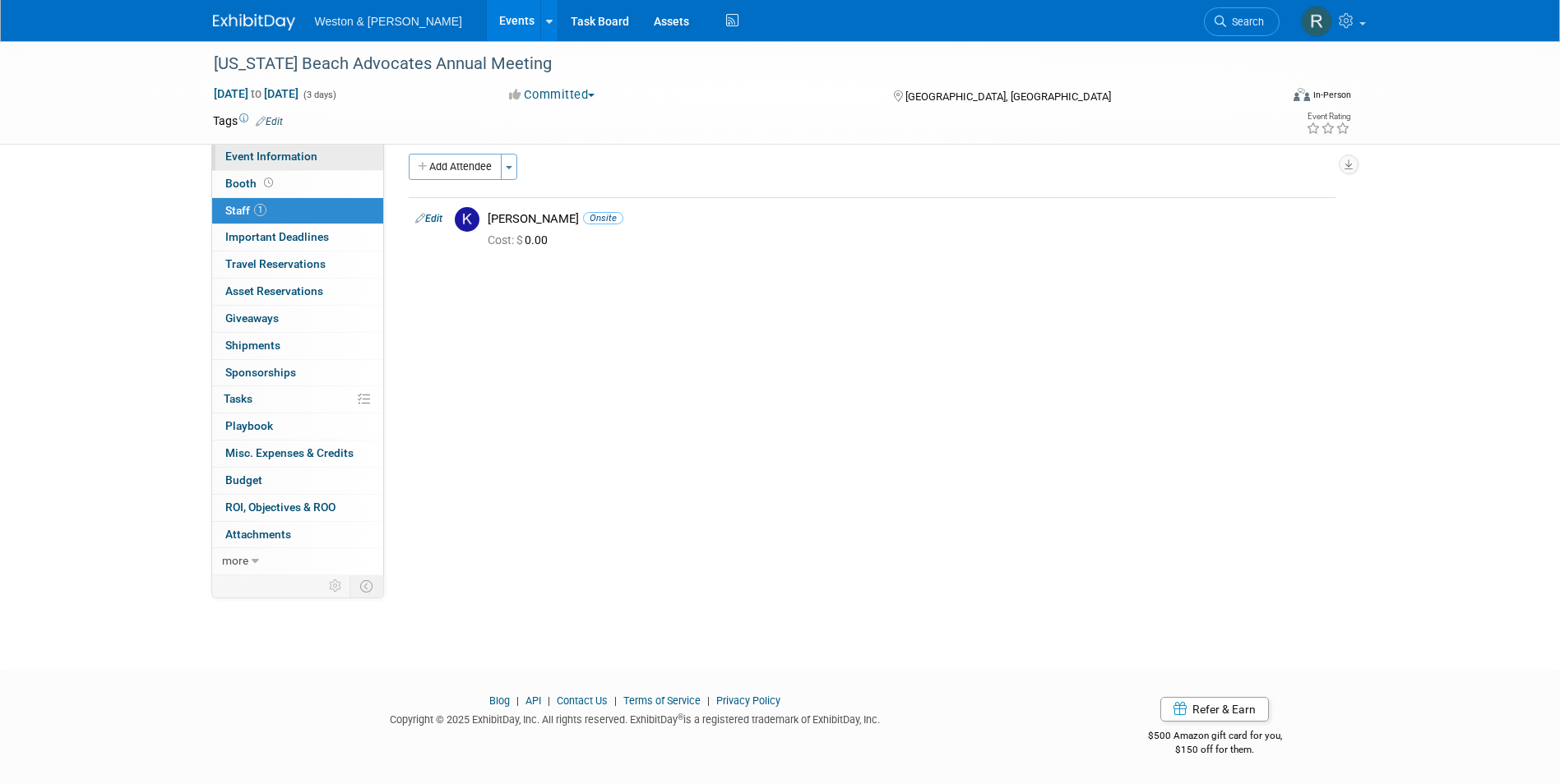
click at [278, 157] on span "Event Information" at bounding box center [272, 156] width 92 height 13
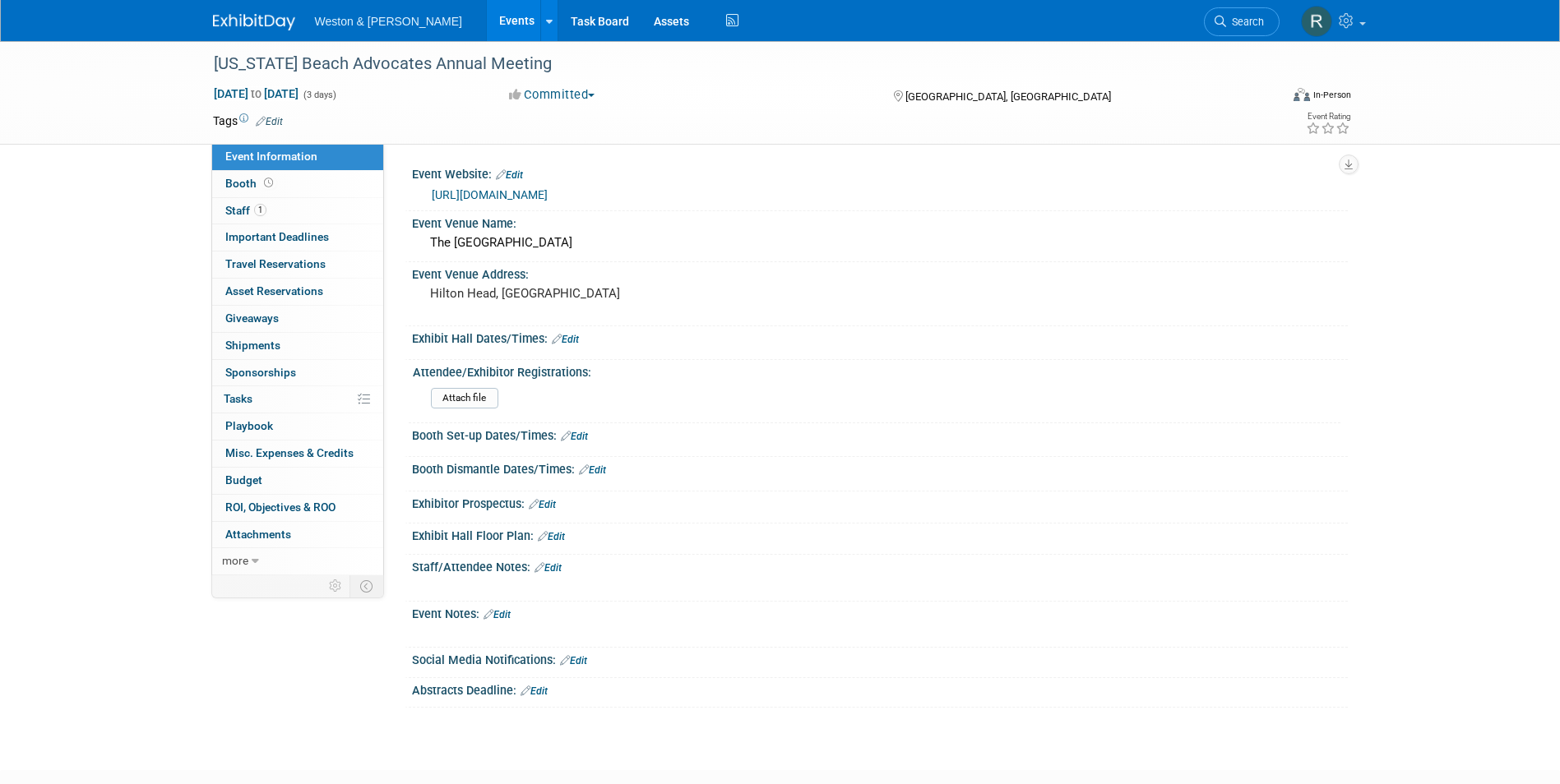
click at [578, 338] on link "Edit" at bounding box center [565, 340] width 27 height 12
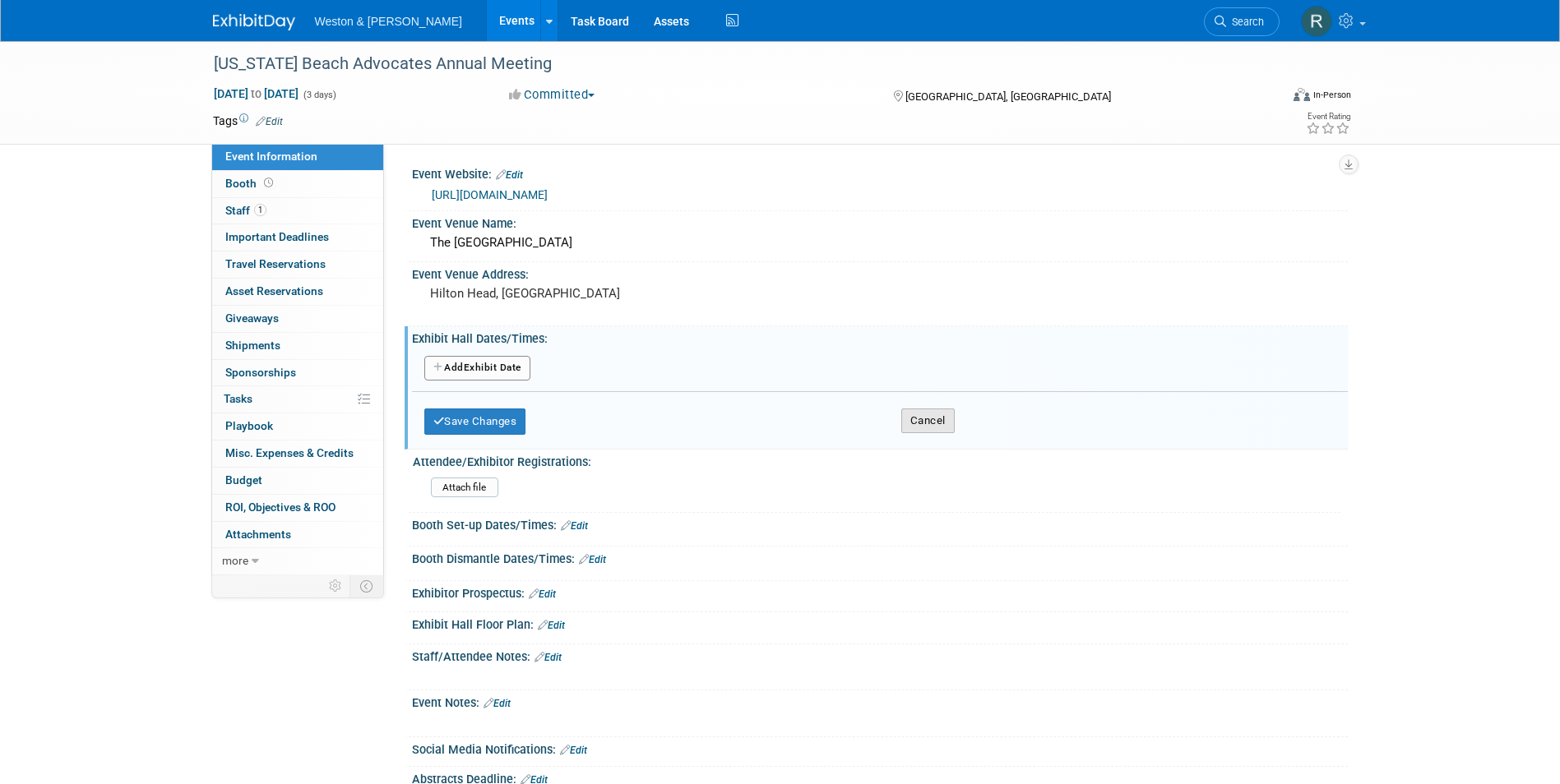
click at [919, 422] on button "Cancel" at bounding box center [928, 421] width 54 height 25
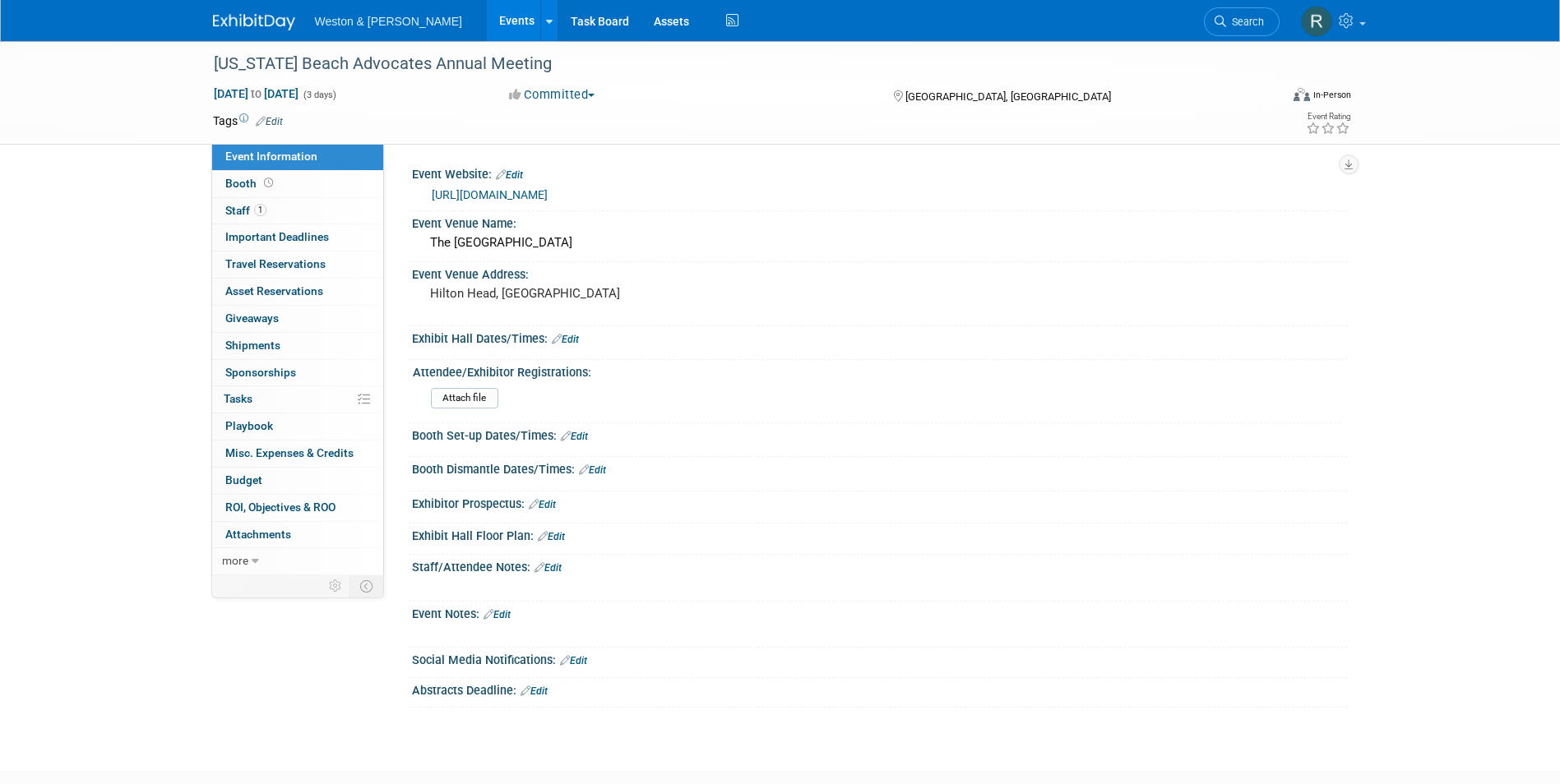
click at [506, 616] on link "Edit" at bounding box center [497, 615] width 27 height 12
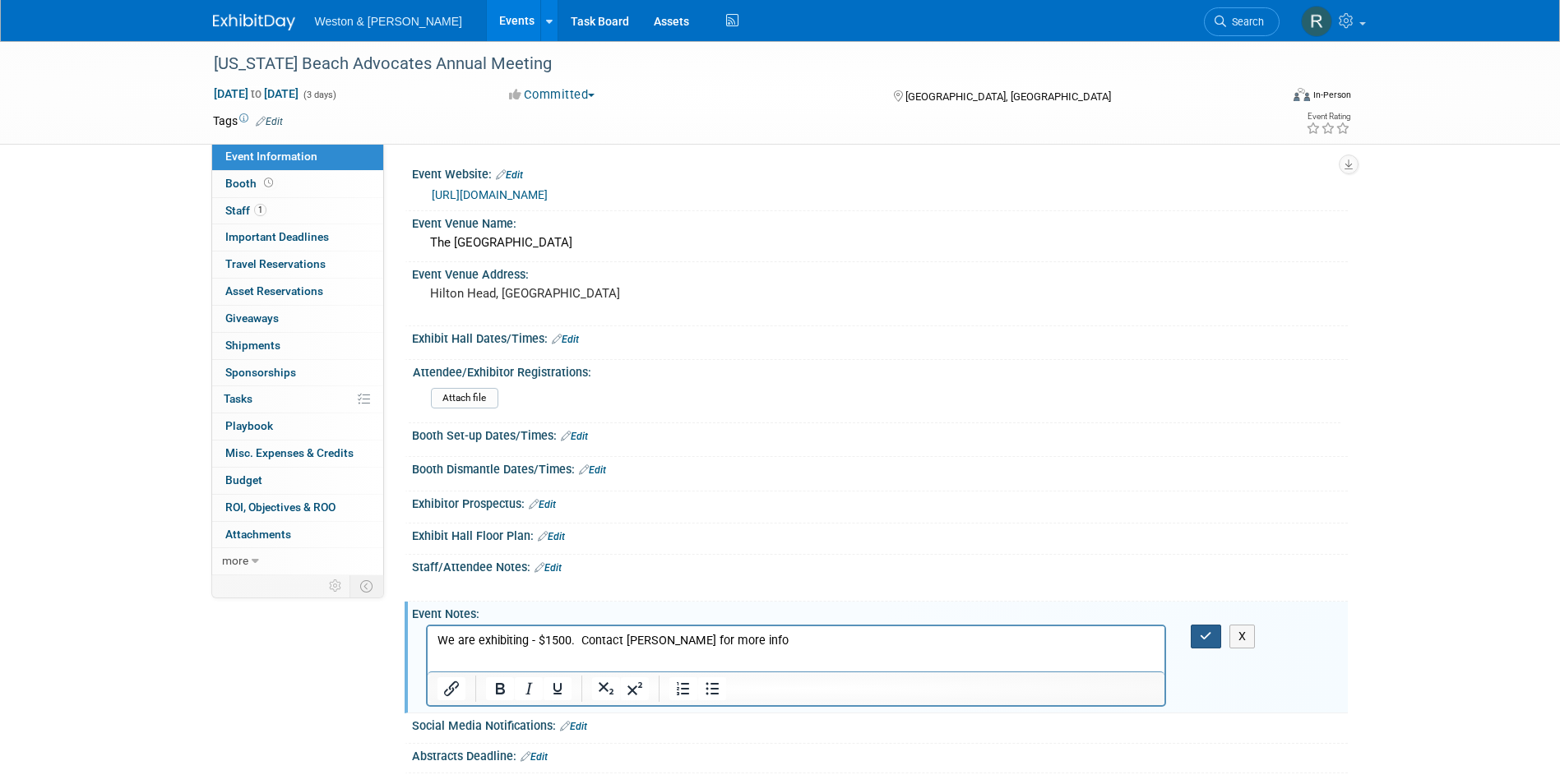
click at [1212, 635] on icon "button" at bounding box center [1206, 636] width 12 height 12
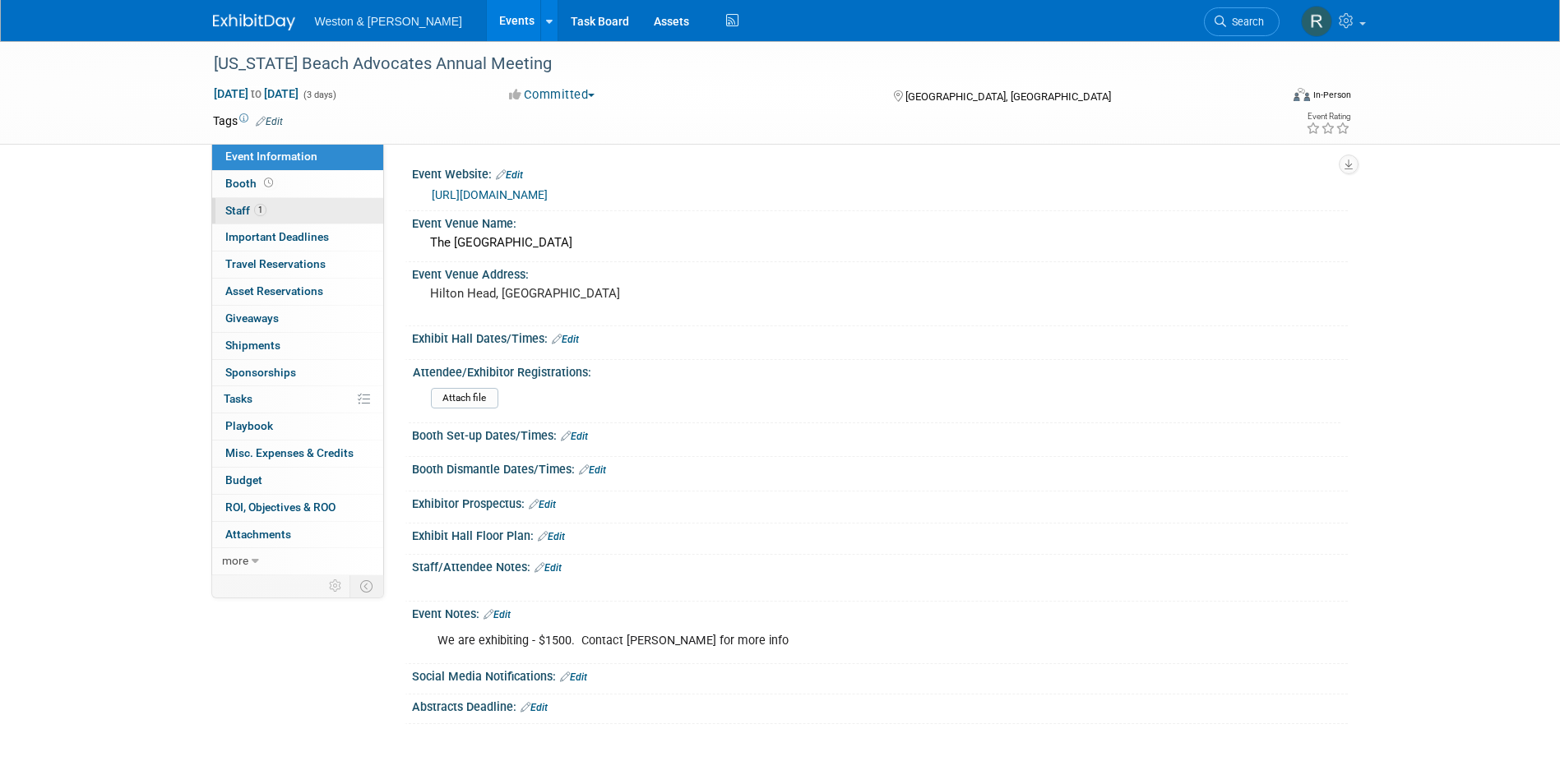
click at [287, 208] on link "1 Staff 1" at bounding box center [298, 210] width 171 height 26
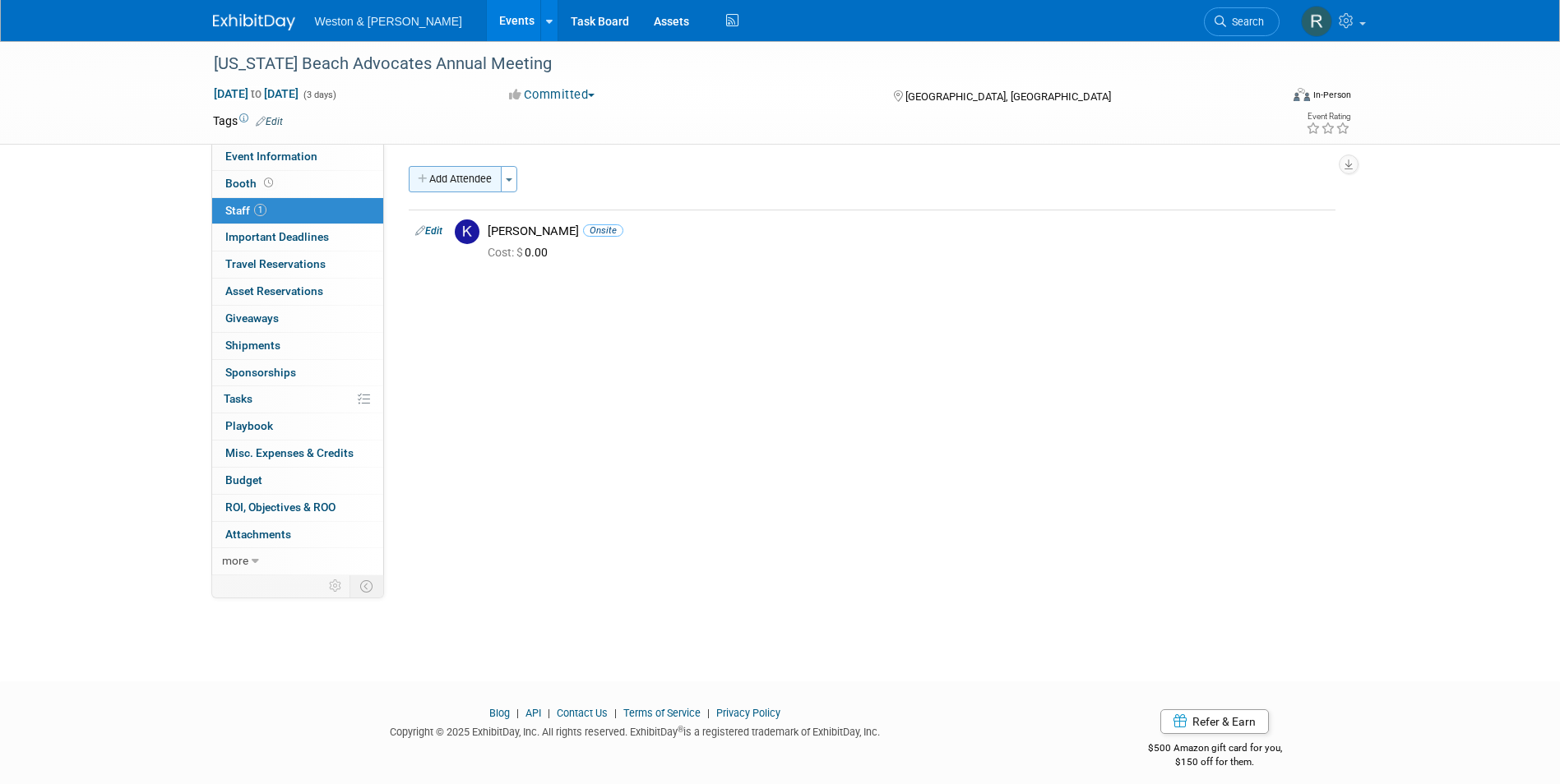
click at [457, 170] on button "Add Attendee" at bounding box center [455, 178] width 93 height 26
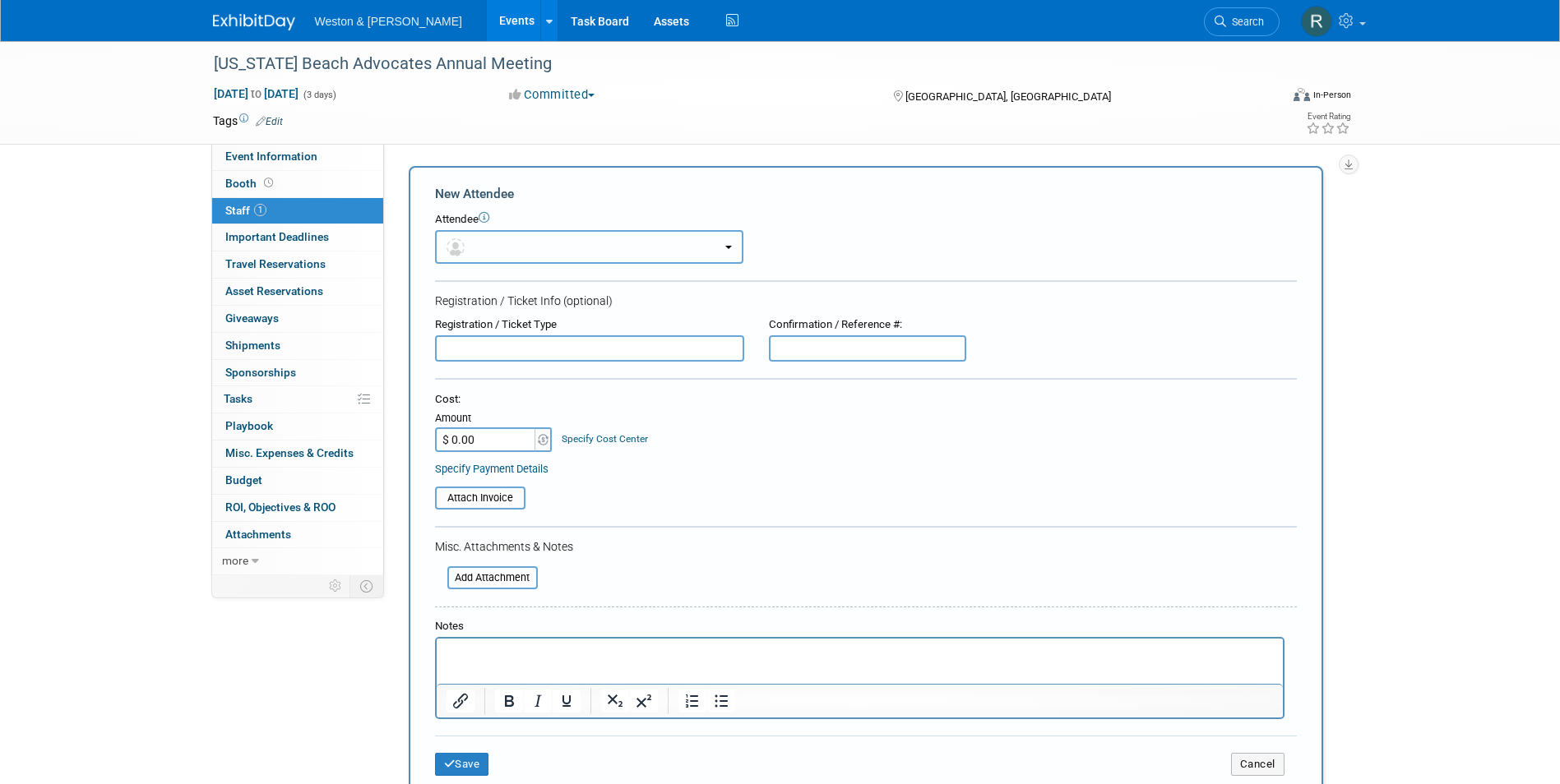
click at [560, 254] on button "button" at bounding box center [588, 247] width 308 height 34
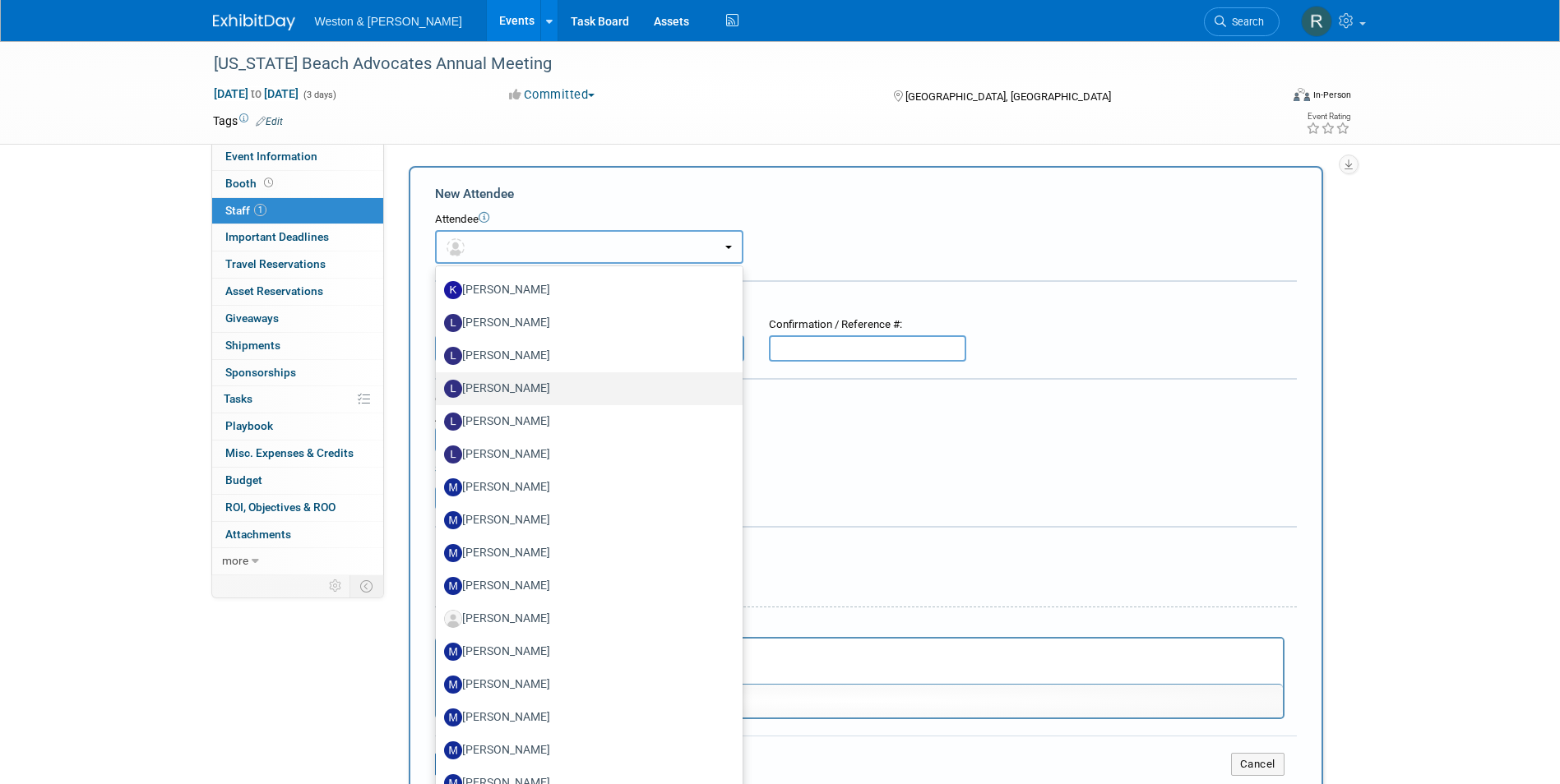
scroll to position [2466, 0]
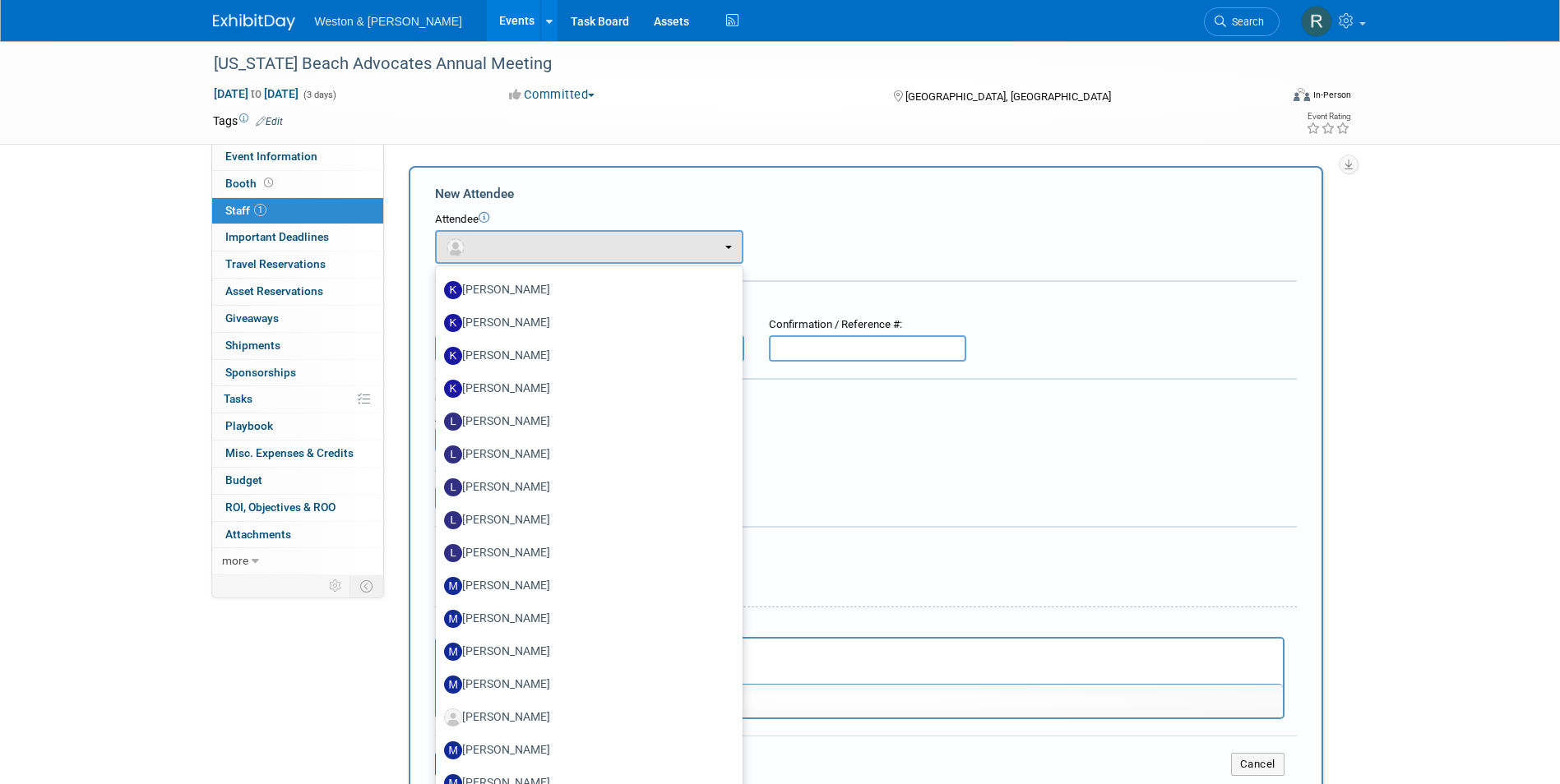
click at [888, 437] on div "Cost: Amount $ 0.00 Specify Cost Center Cost Center -- Not Specified --" at bounding box center [866, 422] width 862 height 60
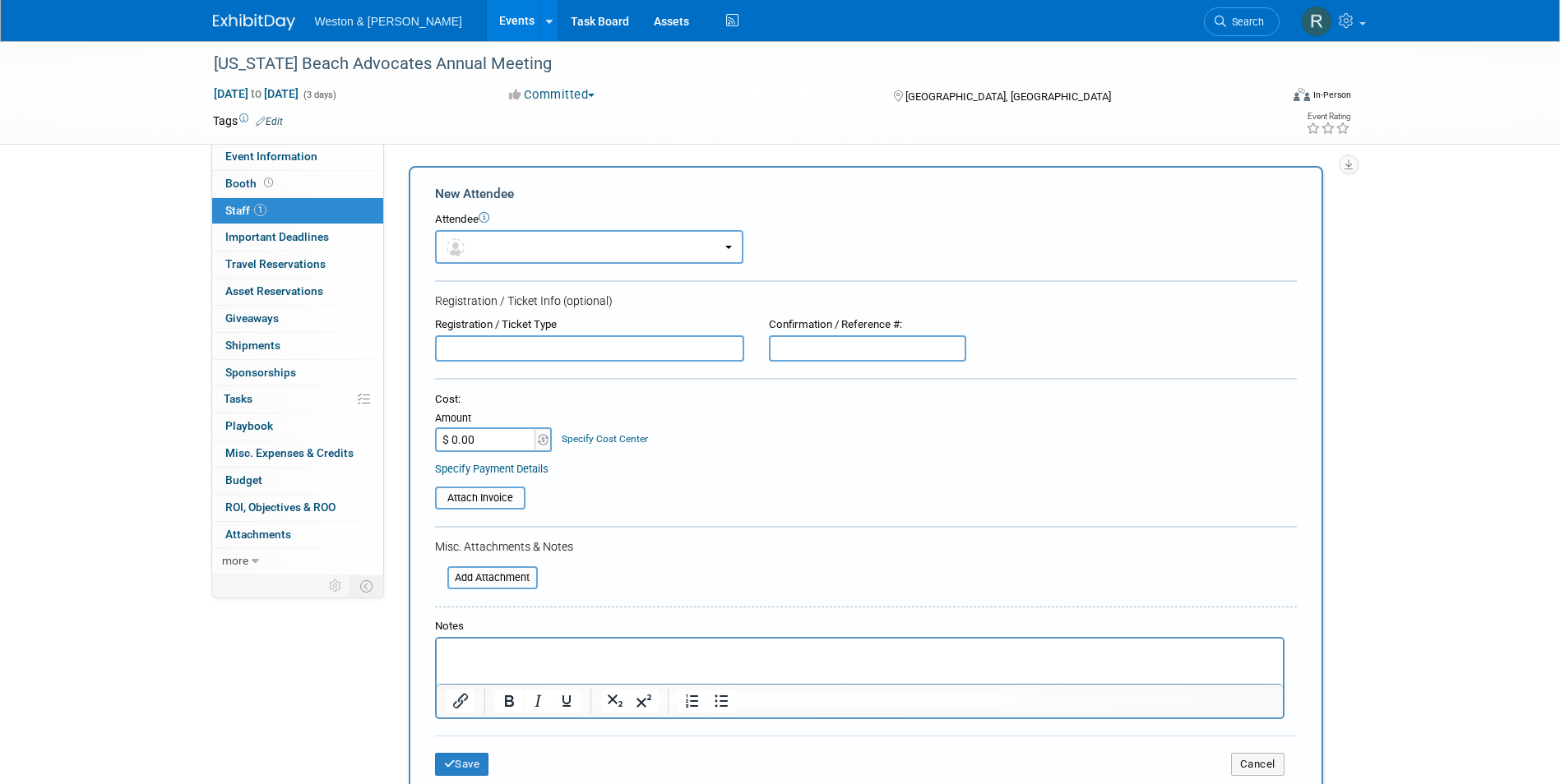
click at [297, 209] on link "1 Staff 1" at bounding box center [298, 210] width 171 height 26
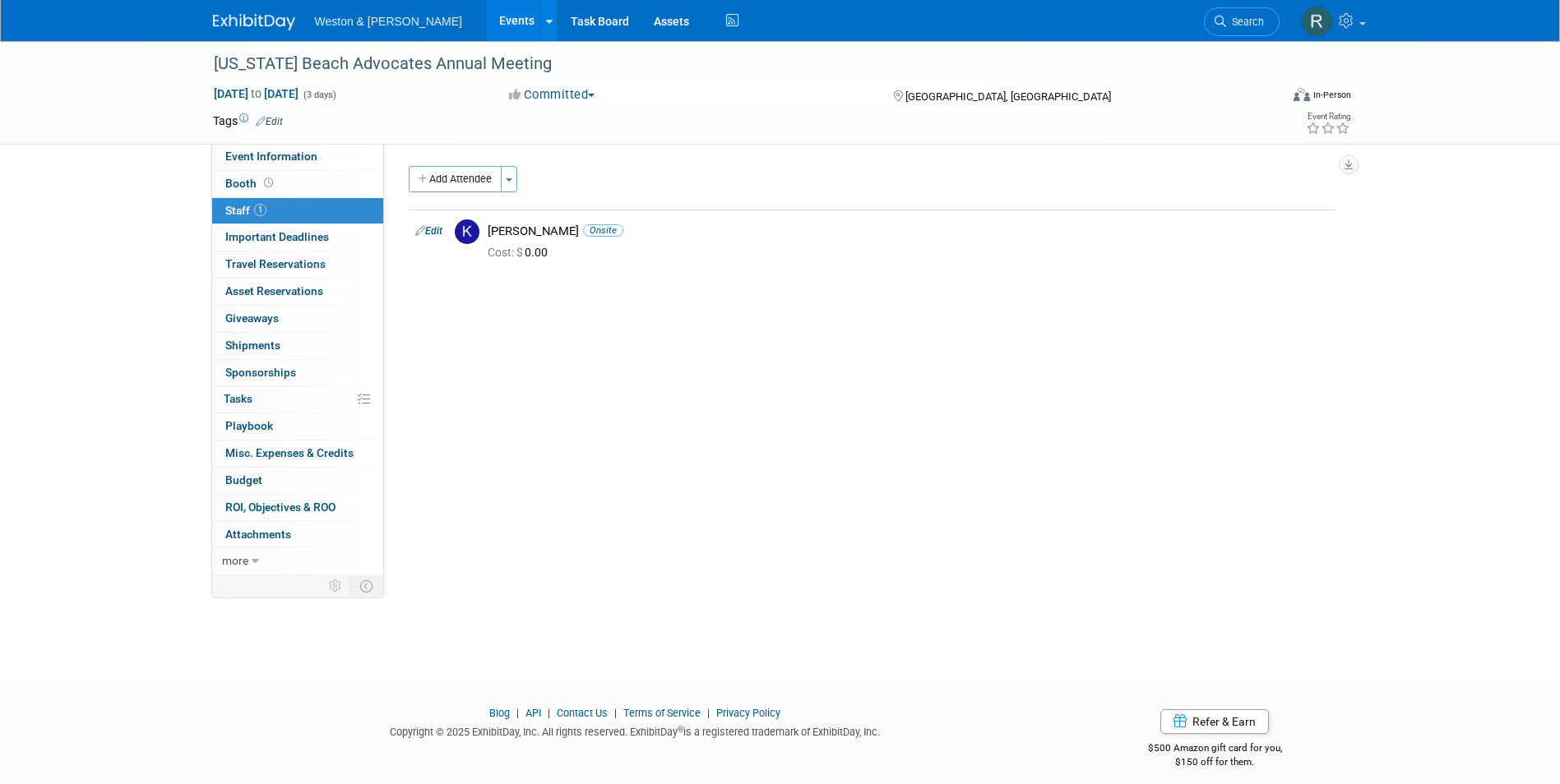
click at [845, 355] on div "Event Website: Edit https://scbeaches.org/2026-annual-meeting Event Venue Name:…" at bounding box center [866, 360] width 964 height 432
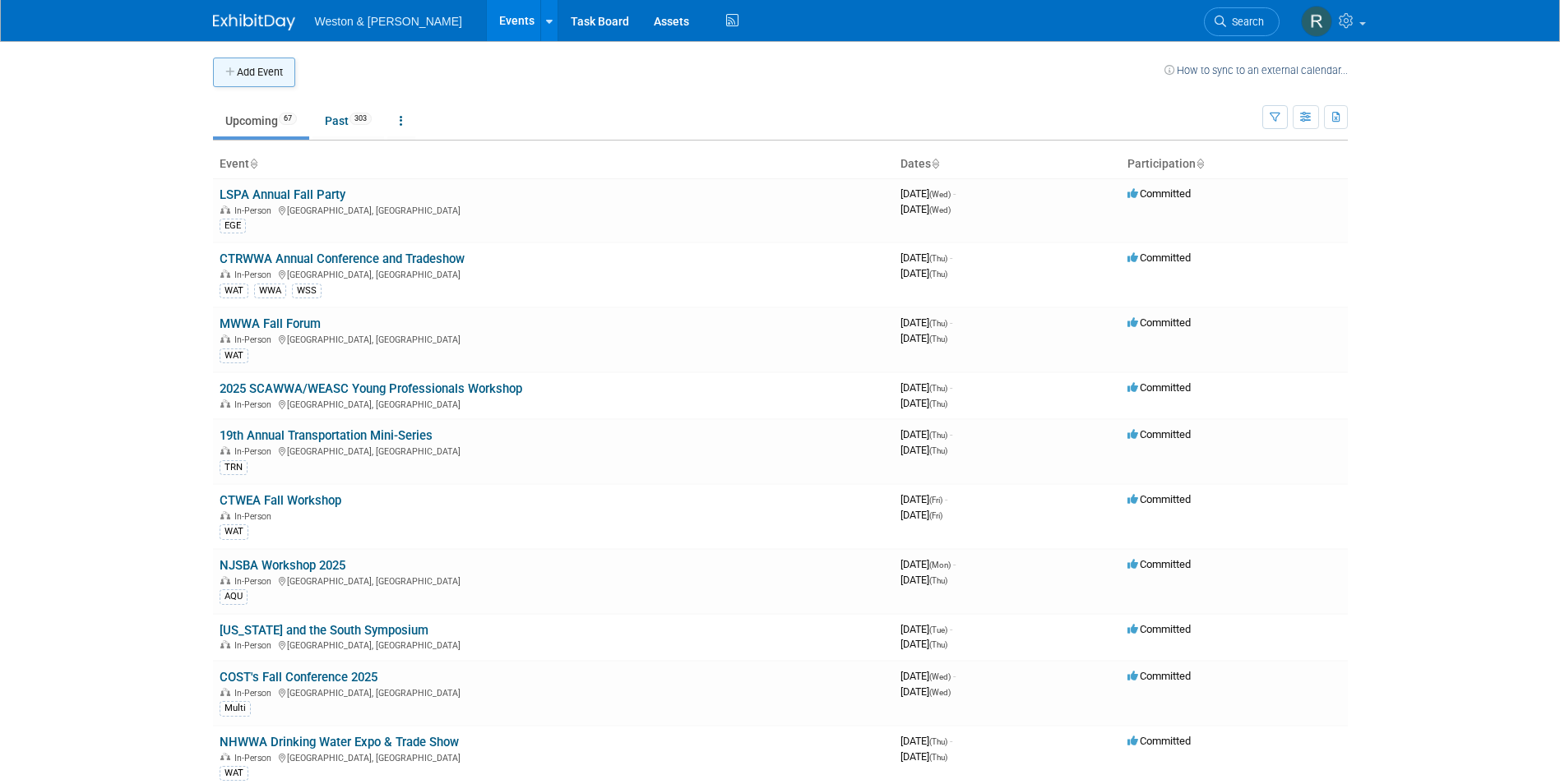
click at [284, 83] on button "Add Event" at bounding box center [254, 72] width 83 height 30
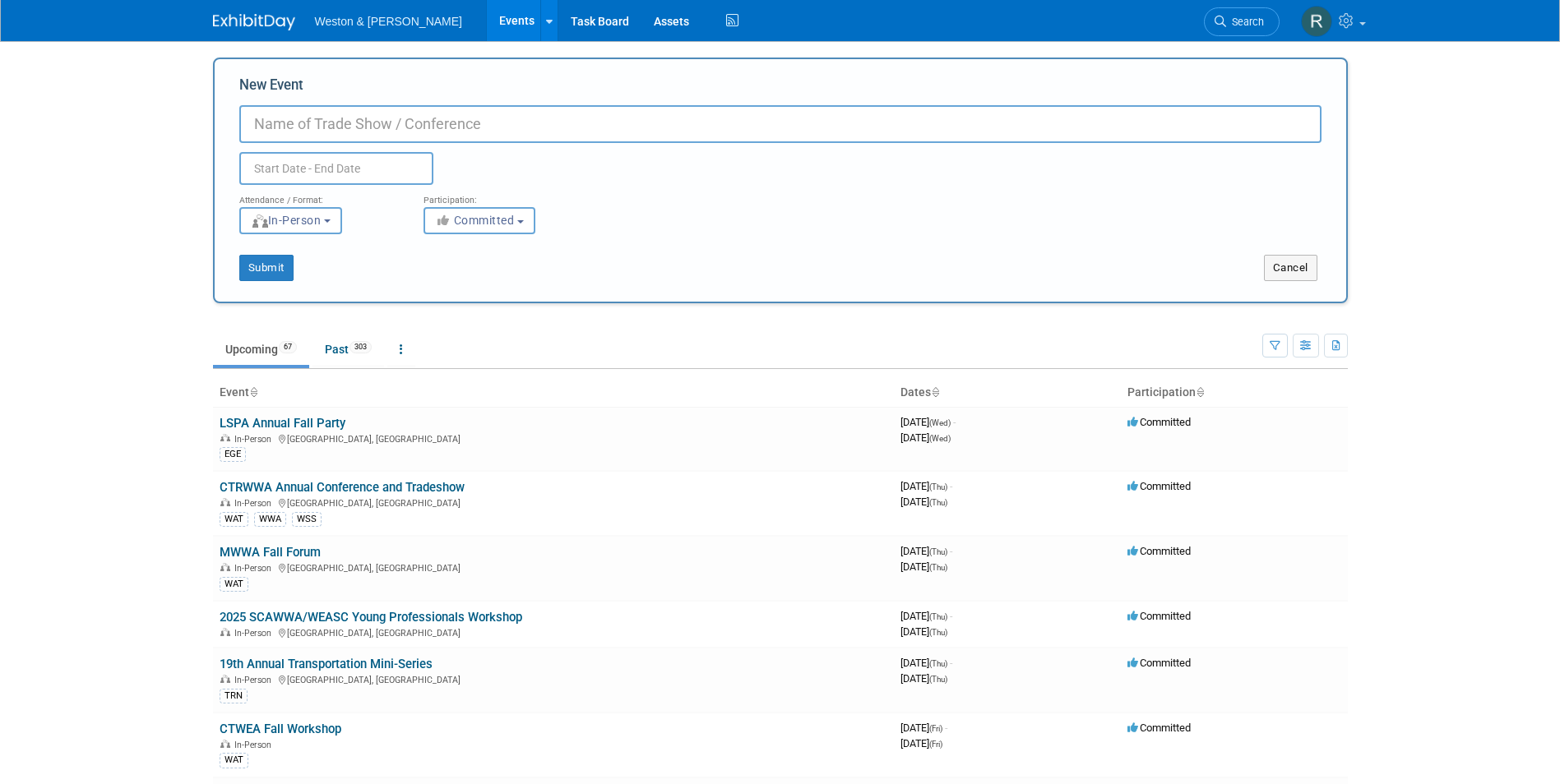
click at [353, 127] on input "New Event" at bounding box center [780, 124] width 1083 height 37
type input "National Stream and Restoration Conference"
click at [270, 169] on input "text" at bounding box center [336, 169] width 194 height 33
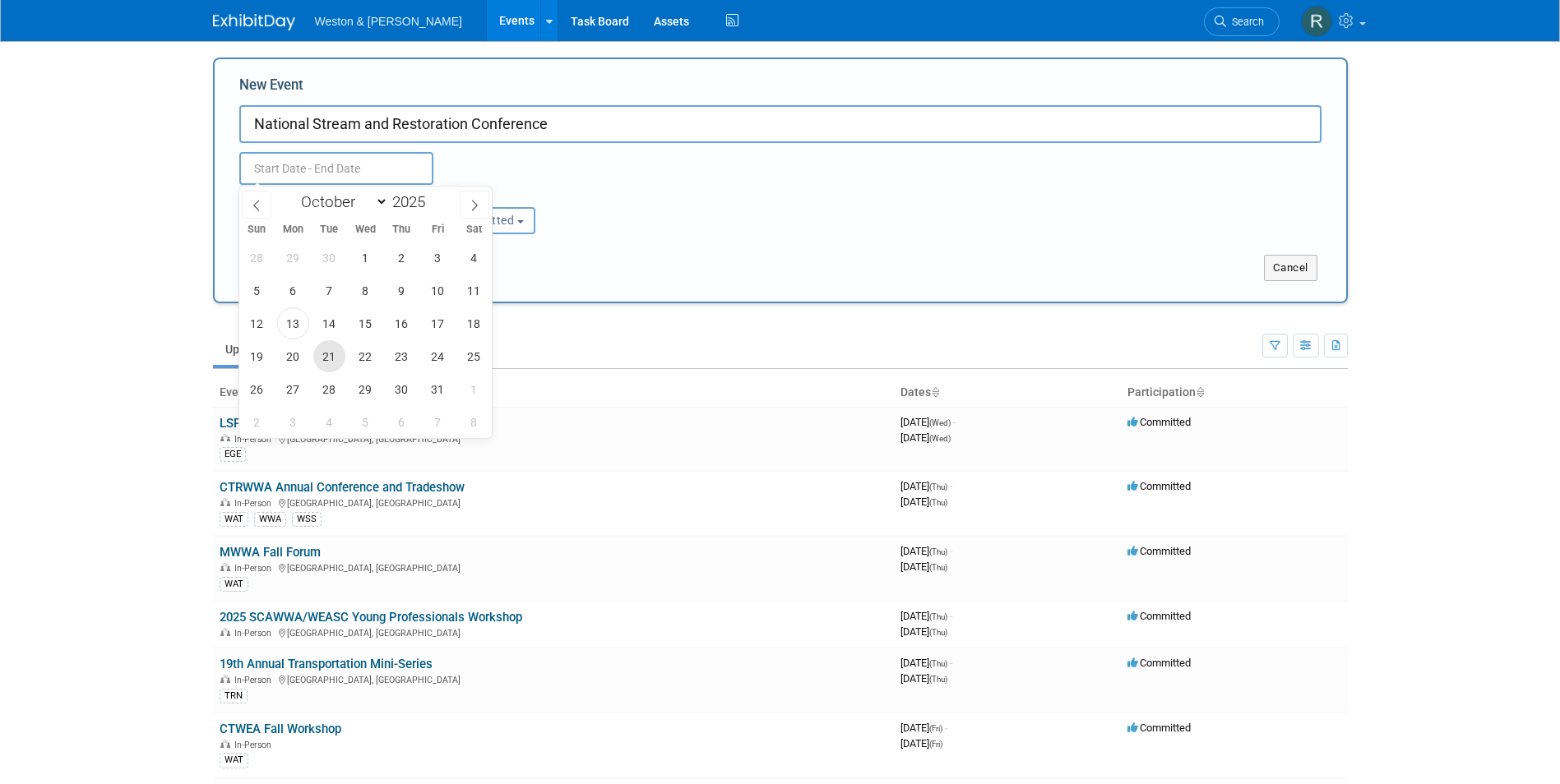
click at [328, 357] on span "21" at bounding box center [328, 356] width 32 height 32
click at [395, 359] on span "23" at bounding box center [401, 356] width 32 height 32
type input "[DATE] to [DATE]"
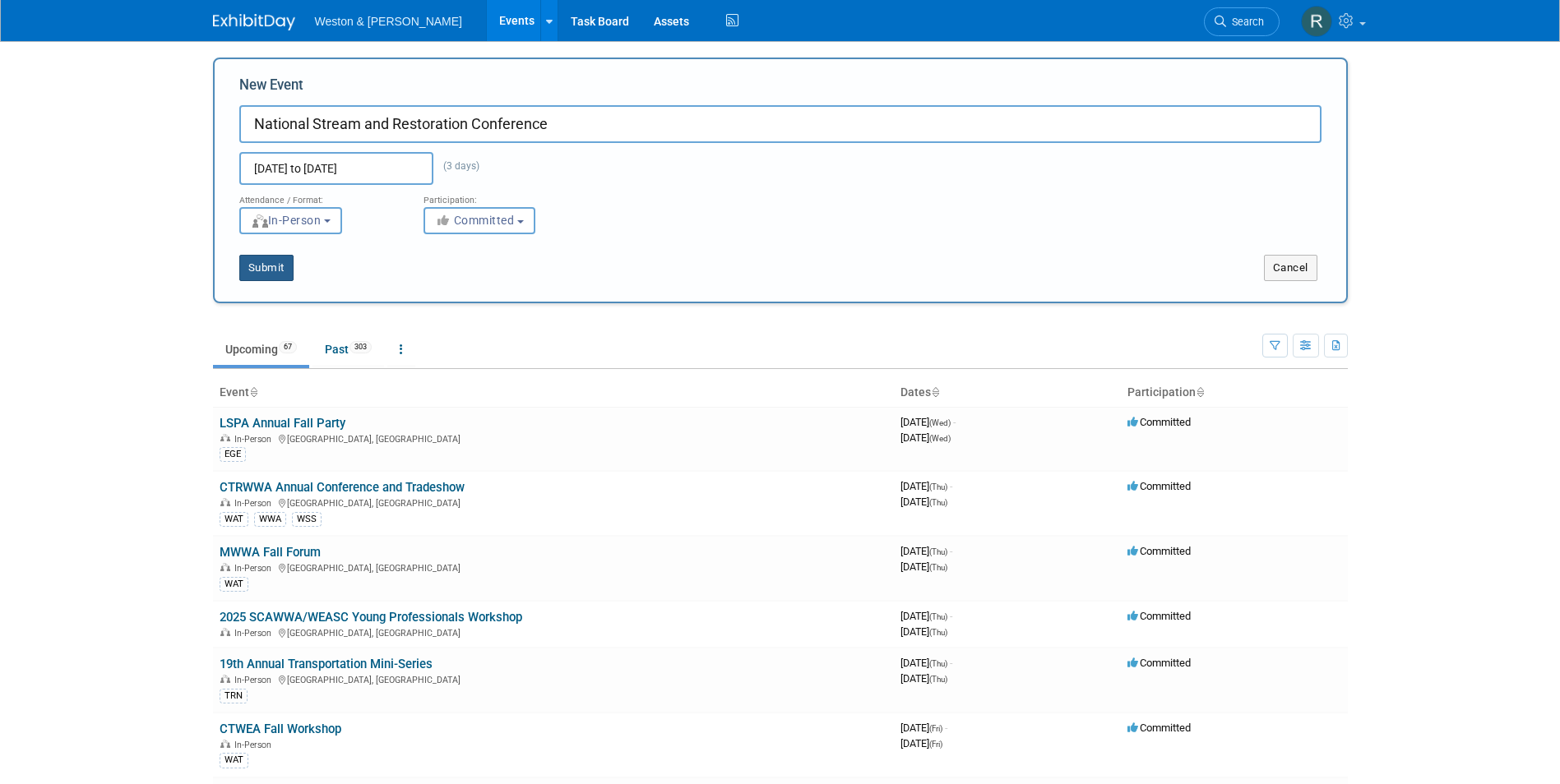
click at [271, 267] on button "Submit" at bounding box center [266, 268] width 55 height 26
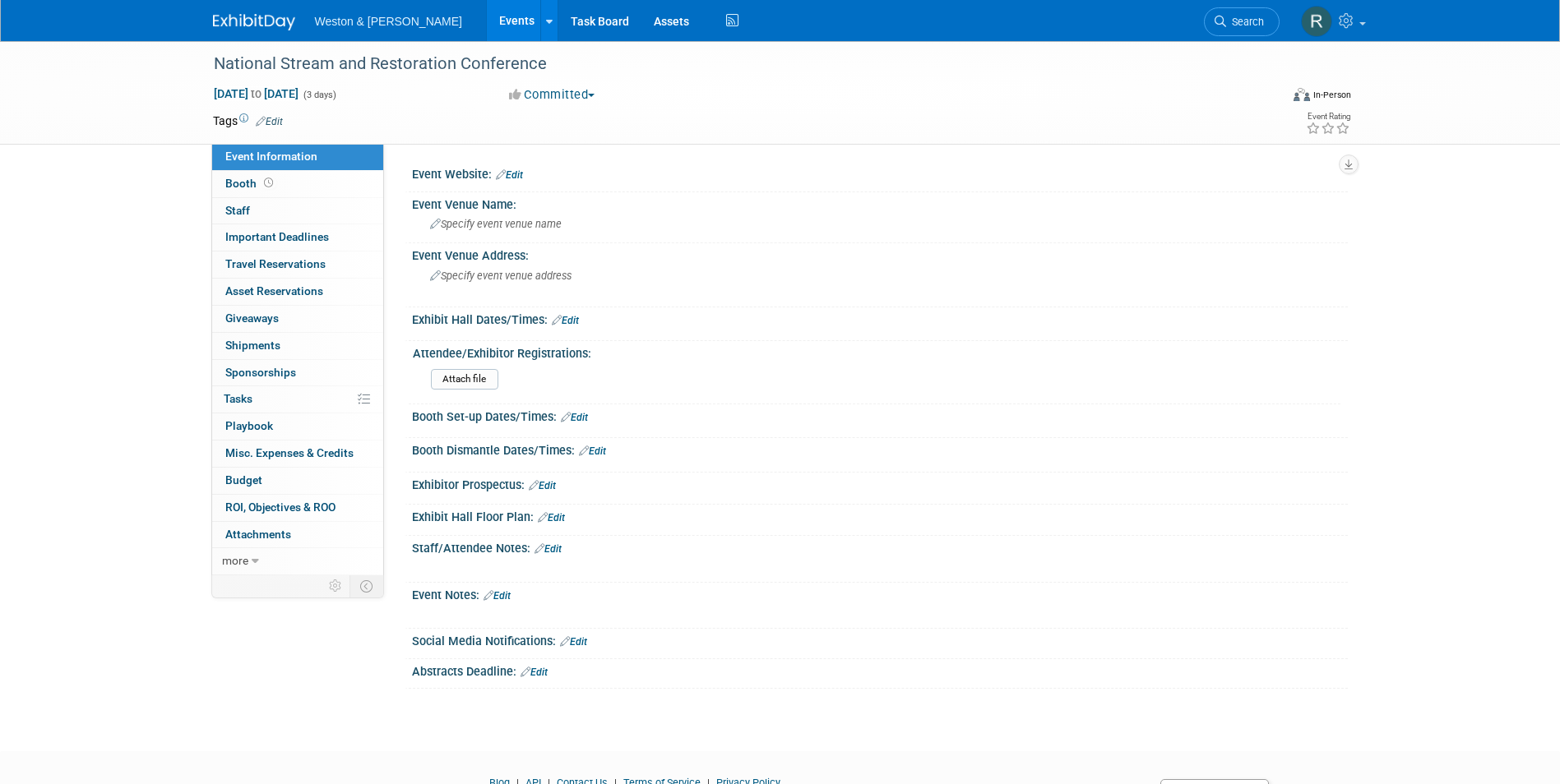
click at [519, 174] on link "Edit" at bounding box center [510, 175] width 27 height 12
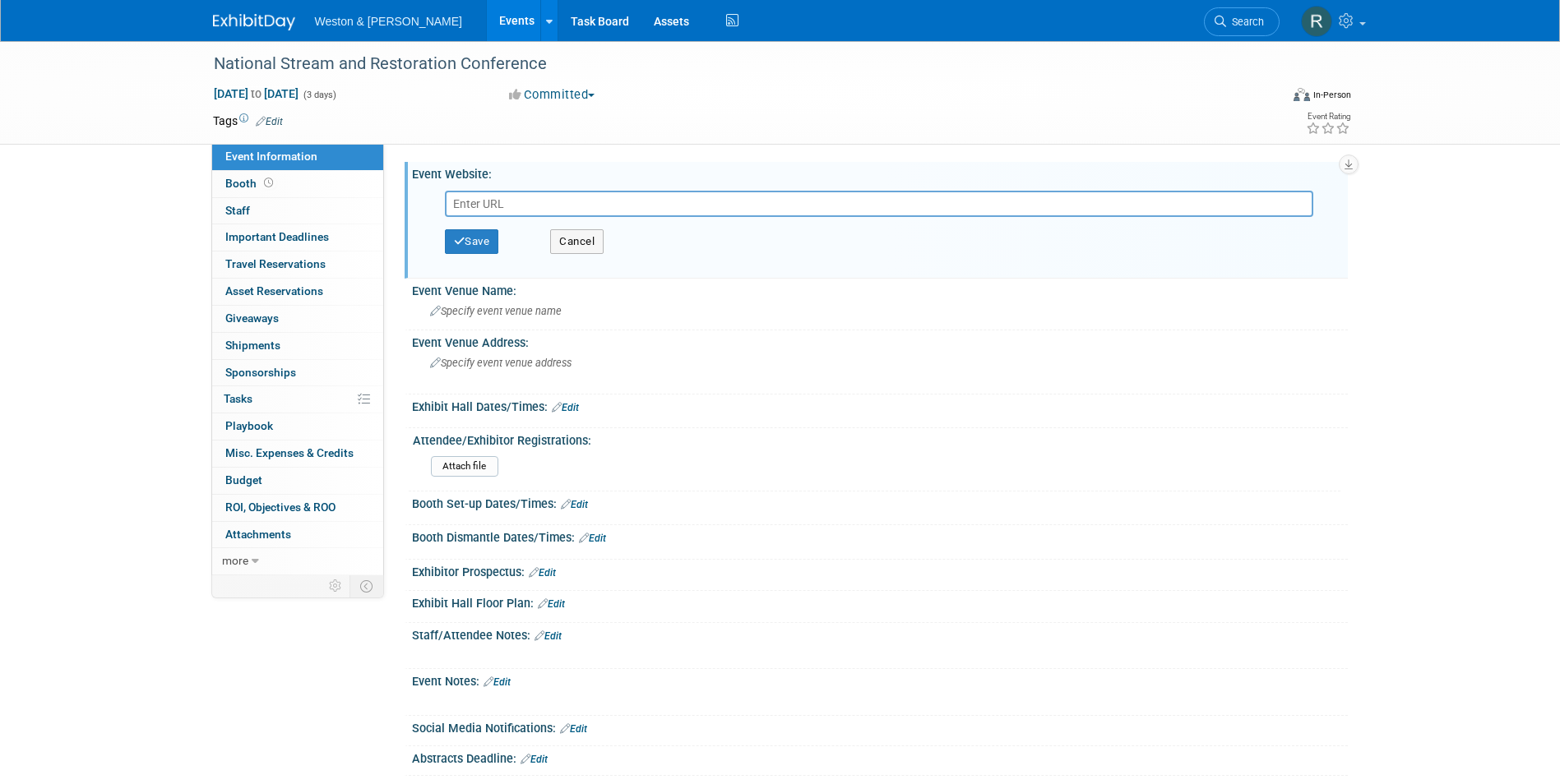
paste input "[URL][DOMAIN_NAME]"
type input "[URL][DOMAIN_NAME]"
click at [486, 244] on button "Save" at bounding box center [472, 242] width 55 height 25
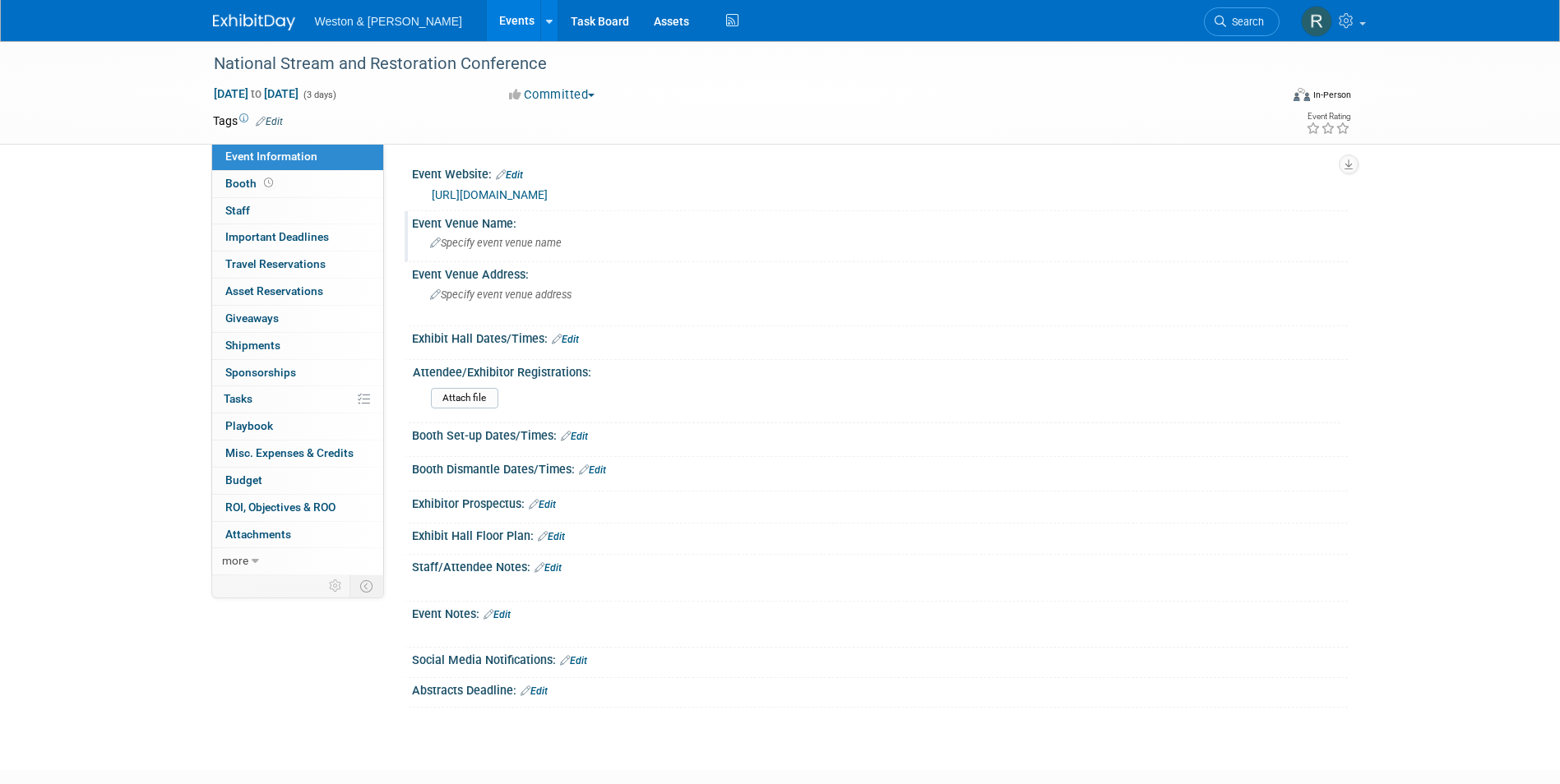
click at [491, 244] on span "Specify event venue name" at bounding box center [495, 243] width 132 height 12
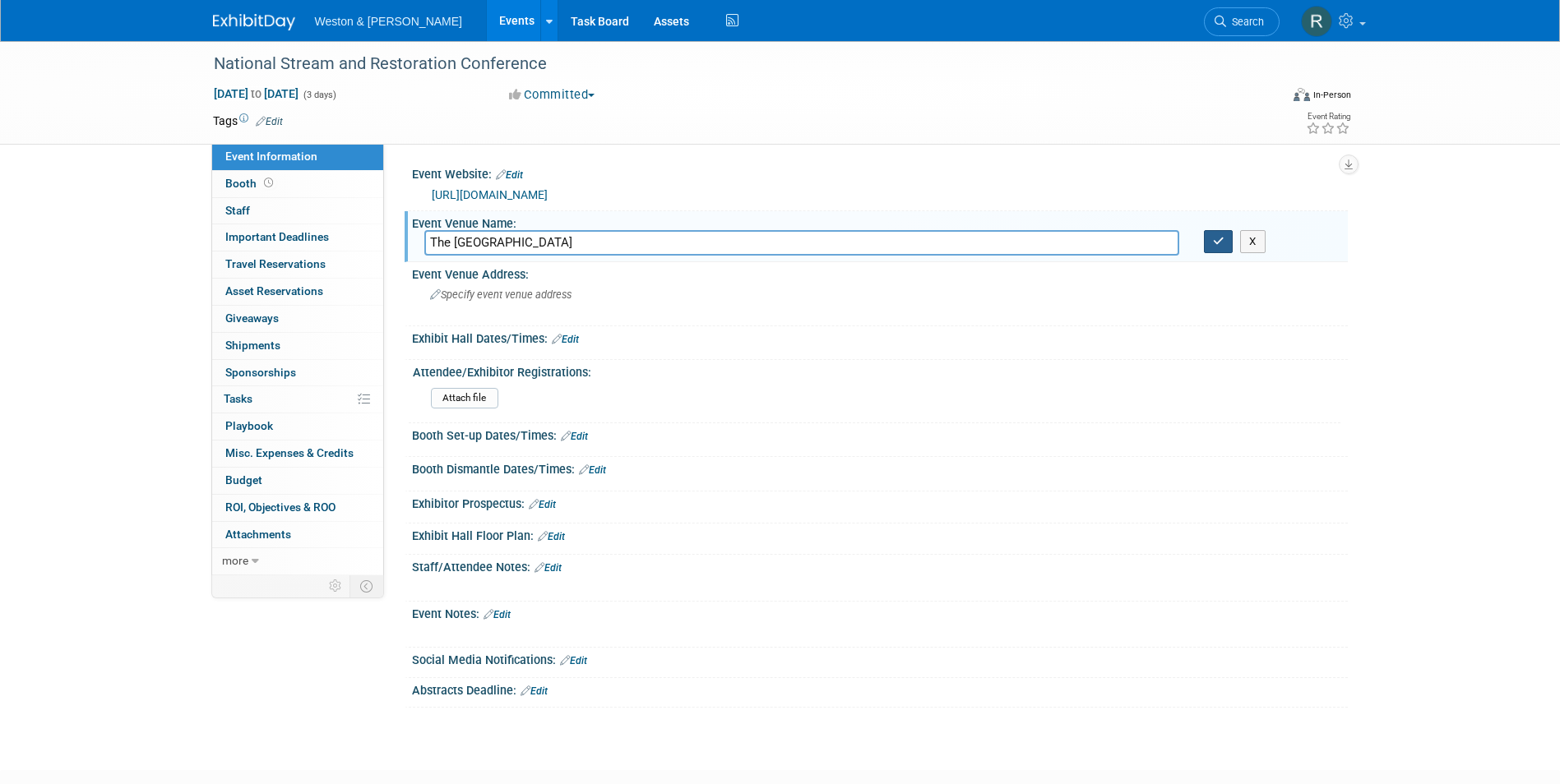
type input "The [GEOGRAPHIC_DATA]"
click at [1222, 243] on icon "button" at bounding box center [1219, 241] width 12 height 11
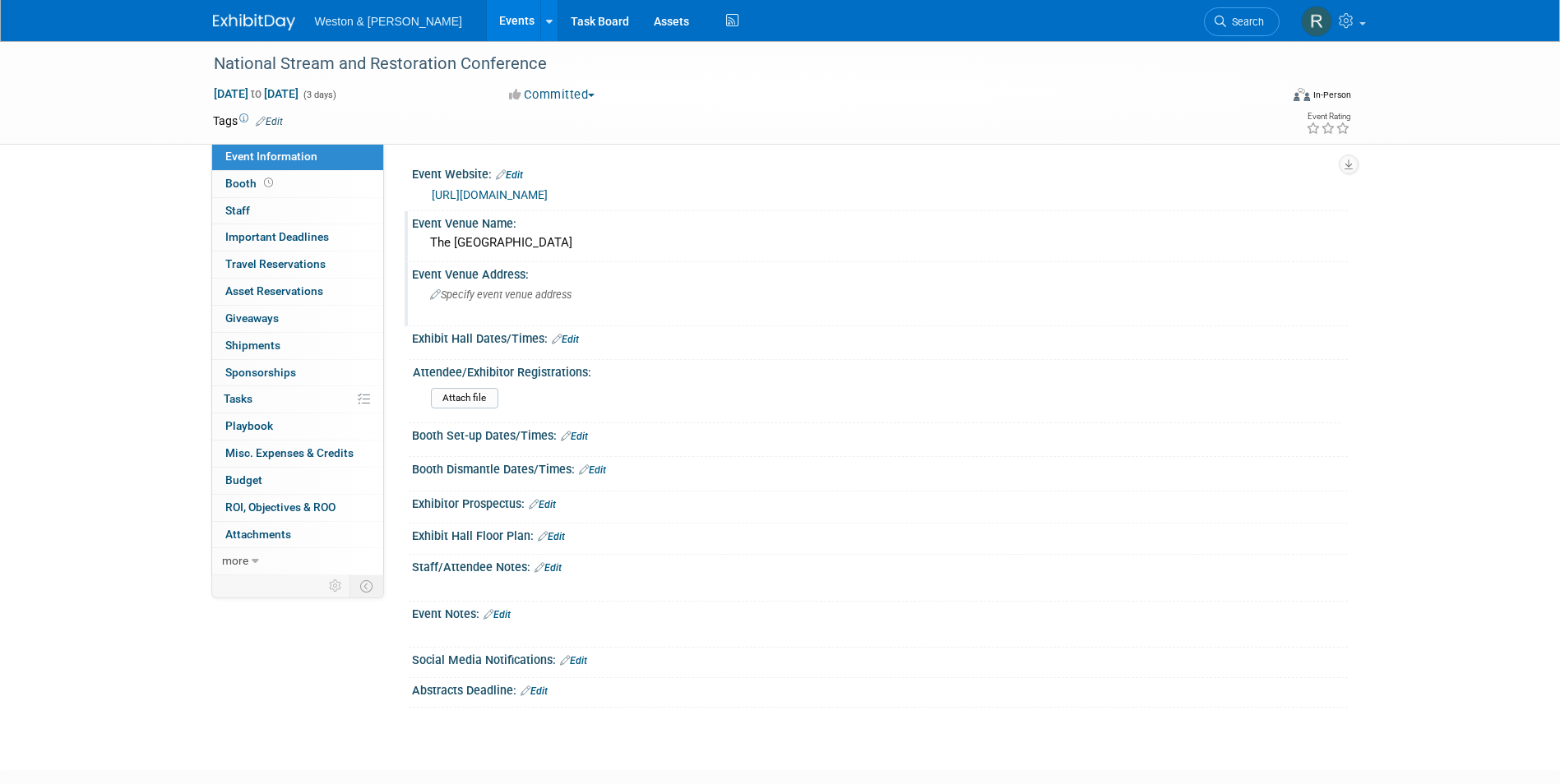
click at [451, 300] on span "Specify event venue address" at bounding box center [500, 295] width 141 height 12
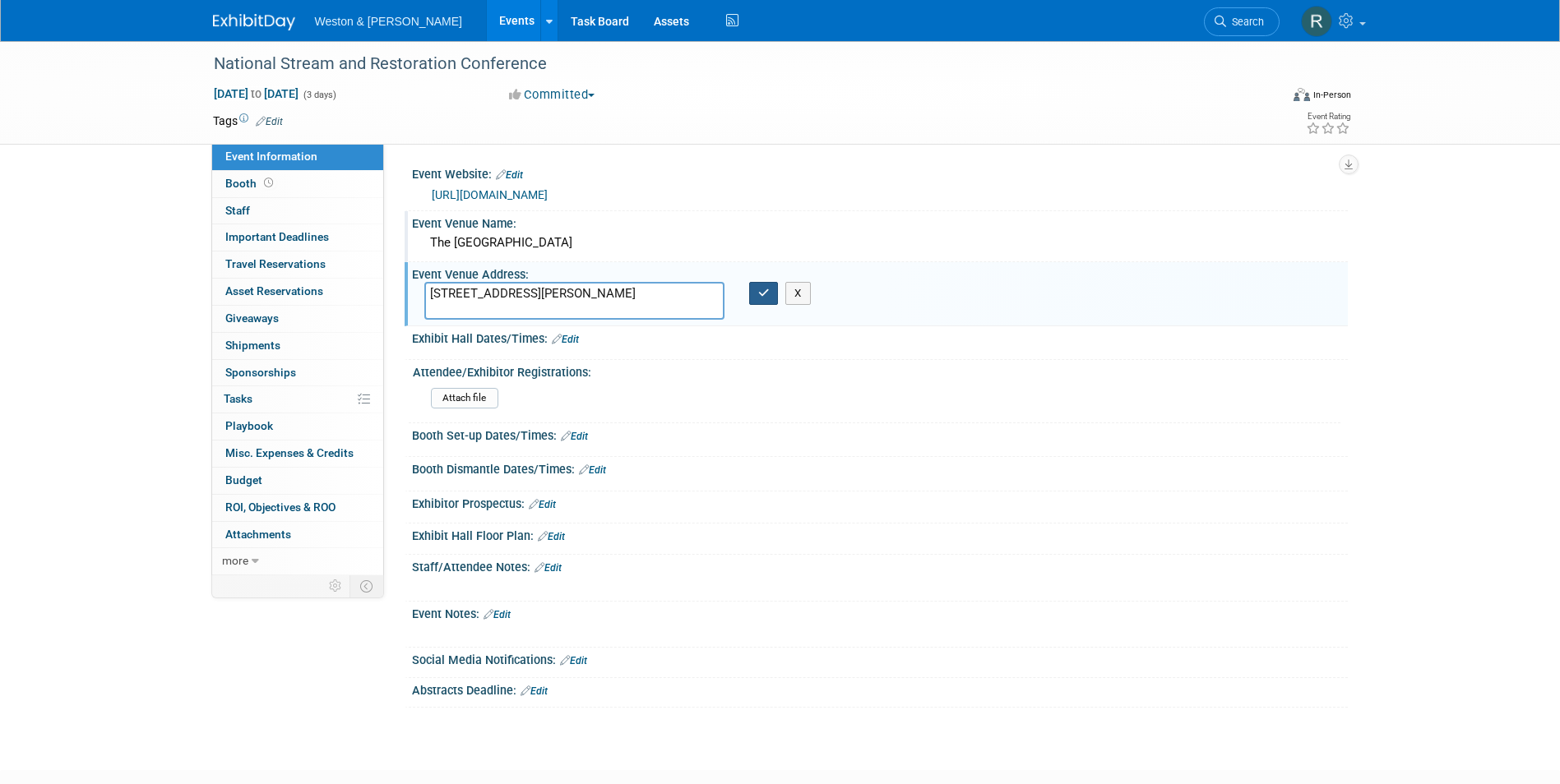
type textarea "[STREET_ADDRESS][PERSON_NAME]"
click at [762, 296] on icon "button" at bounding box center [764, 293] width 12 height 11
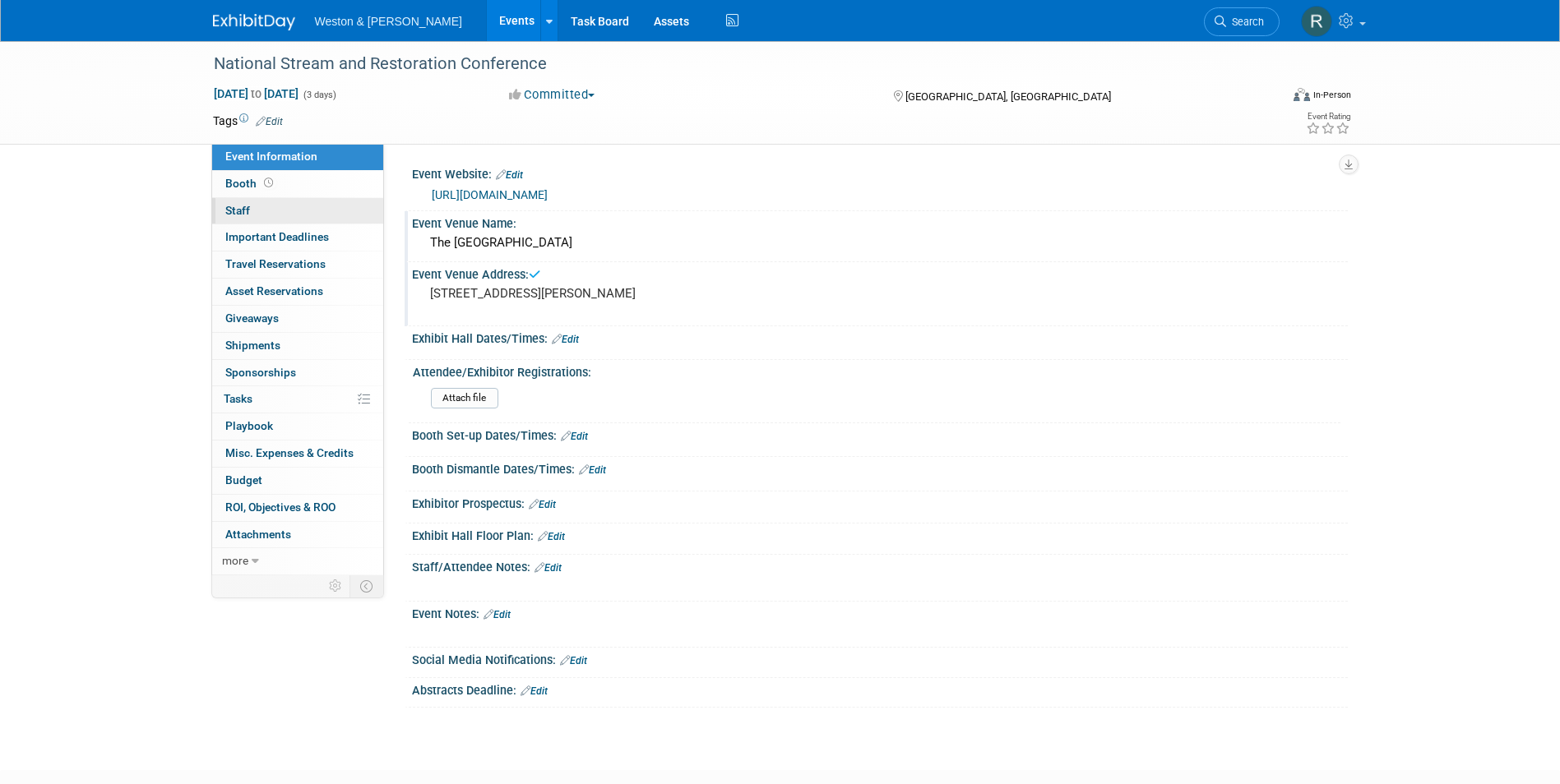
click at [285, 211] on link "0 Staff 0" at bounding box center [298, 210] width 171 height 26
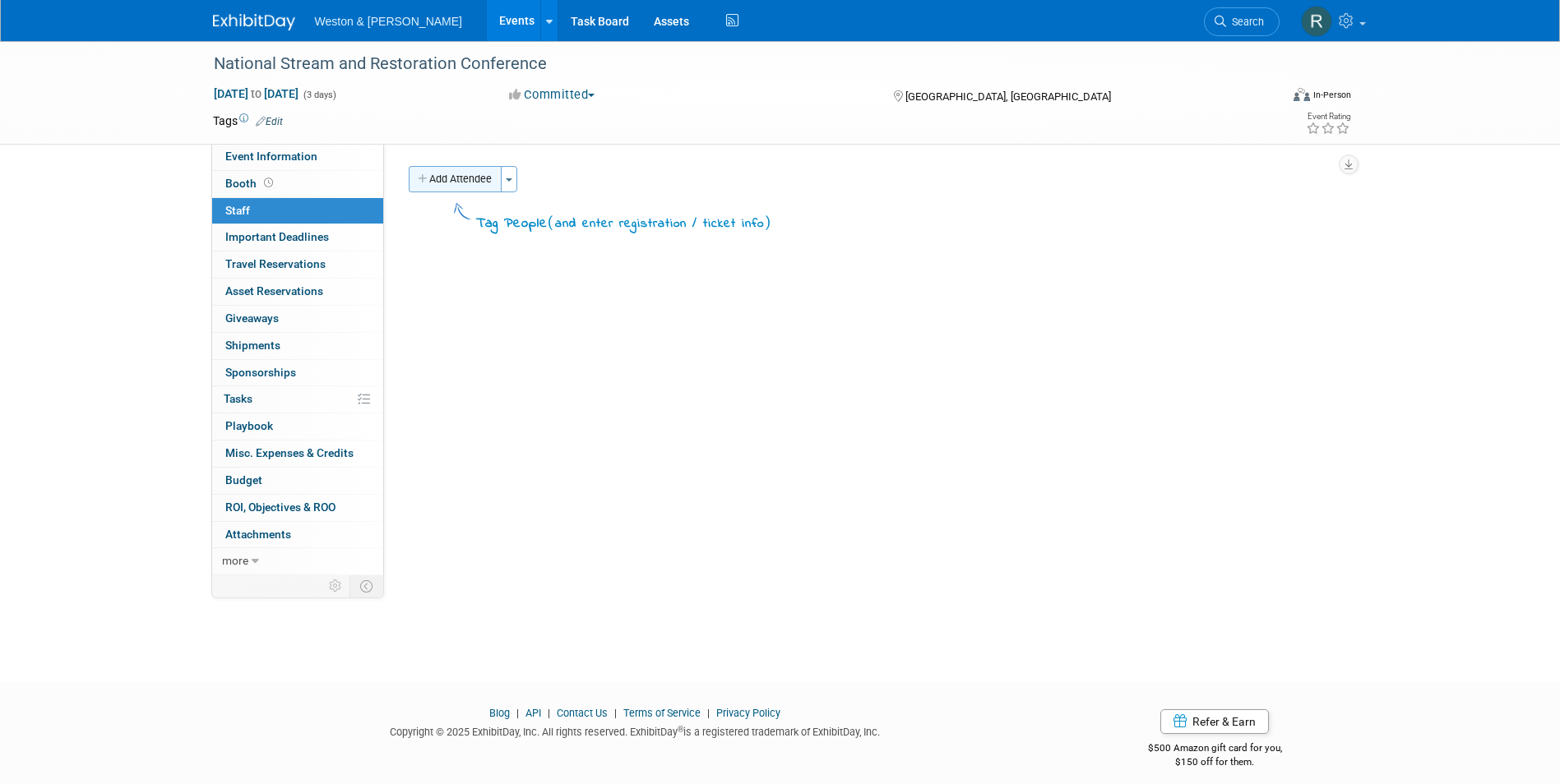
click at [449, 172] on button "Add Attendee" at bounding box center [455, 178] width 93 height 26
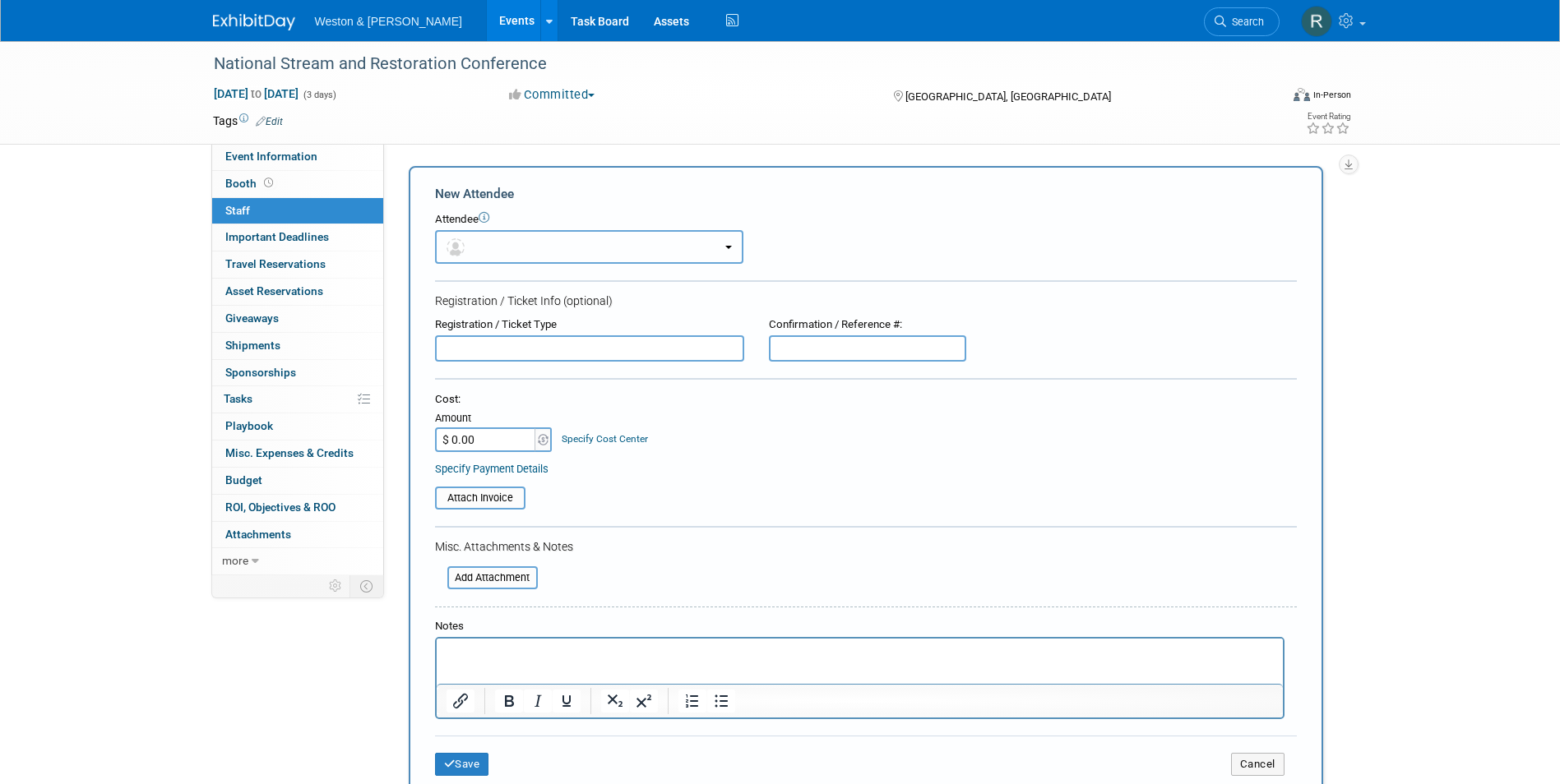
click at [496, 243] on button "button" at bounding box center [588, 247] width 308 height 34
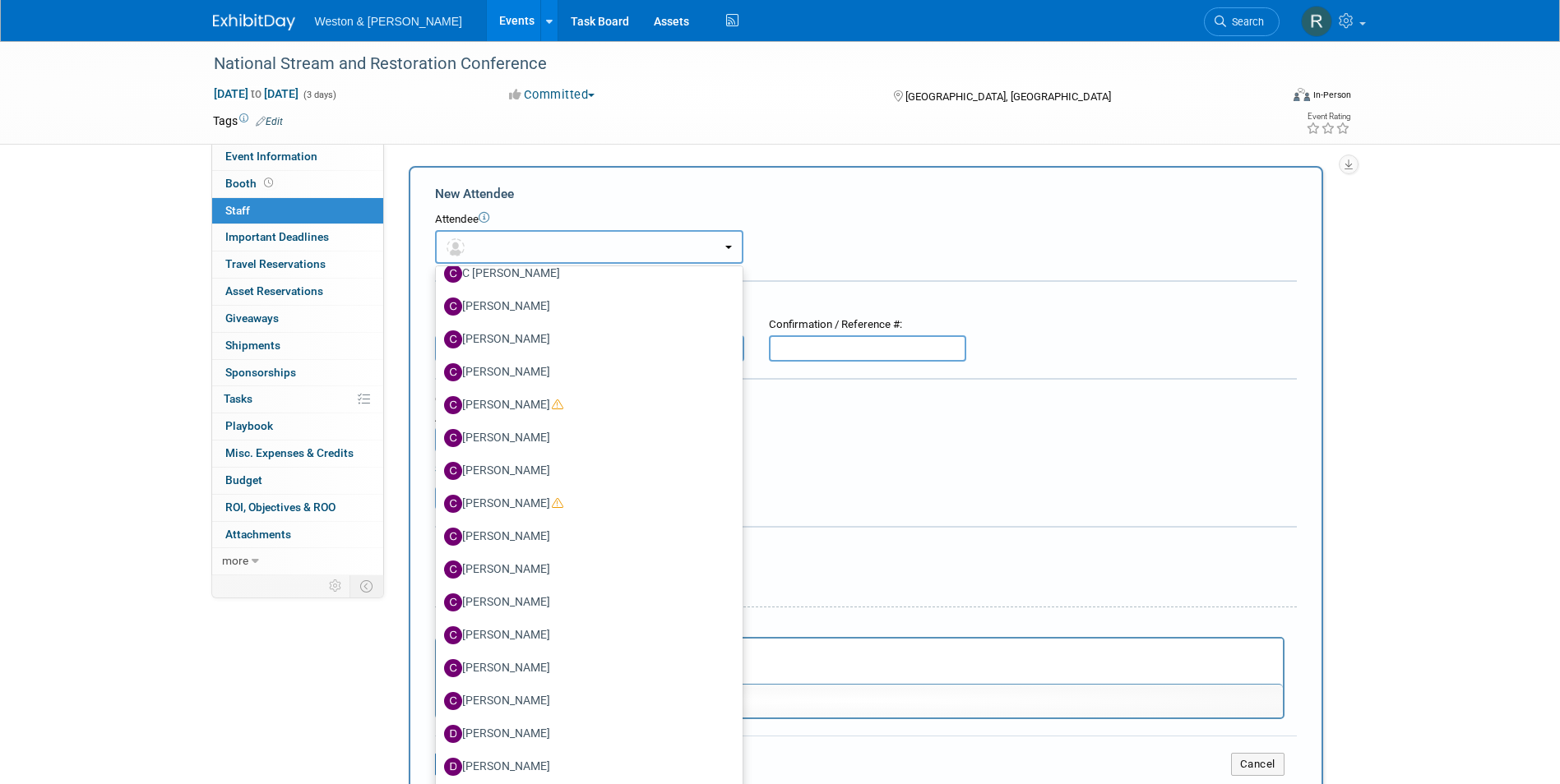
scroll to position [986, 0]
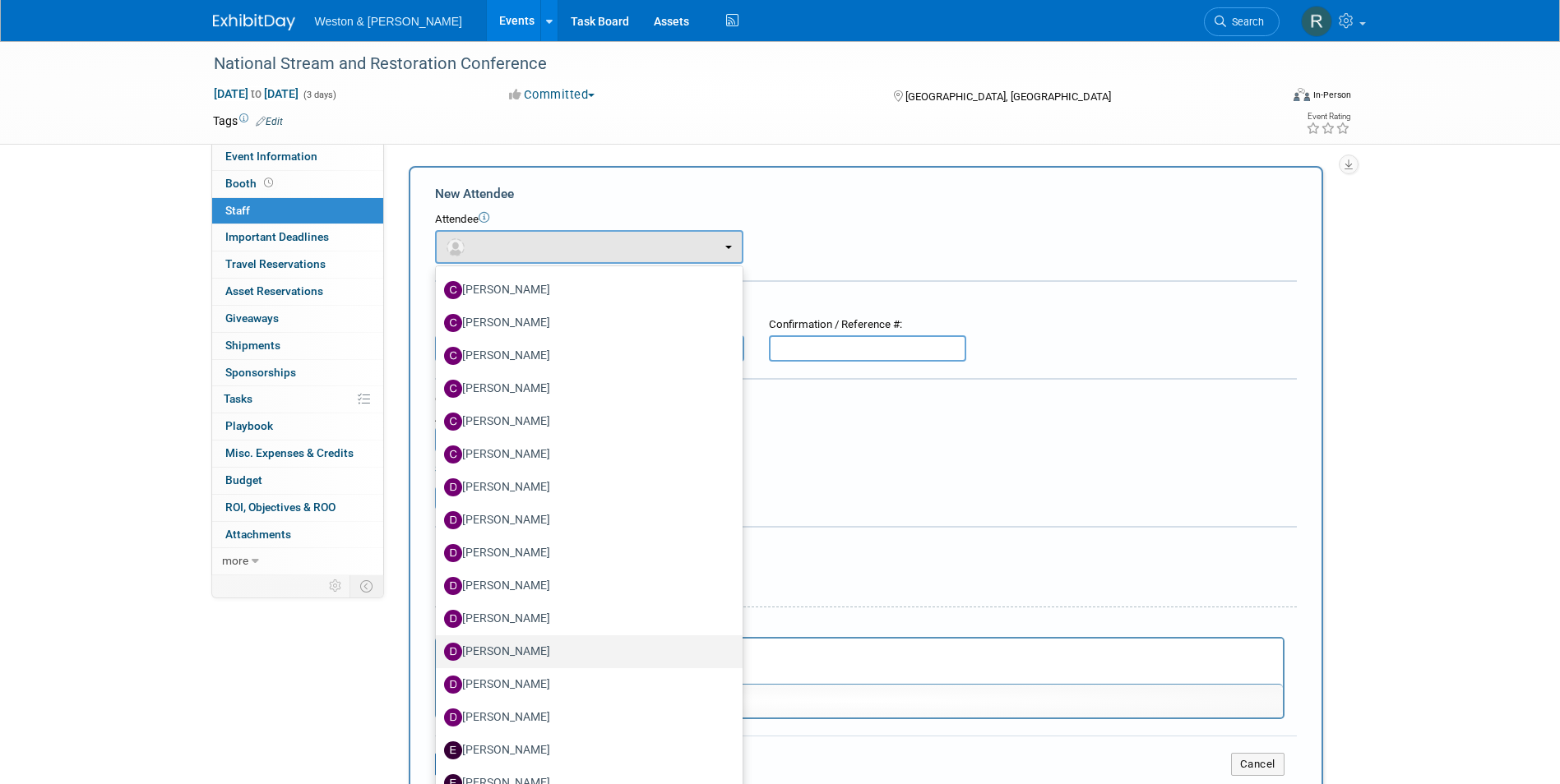
click at [526, 653] on label "[PERSON_NAME]" at bounding box center [586, 652] width 282 height 26
click at [439, 653] on input "[PERSON_NAME]" at bounding box center [433, 650] width 11 height 11
select select "7167cbd5-741b-469b-86b8-dd14795387c6"
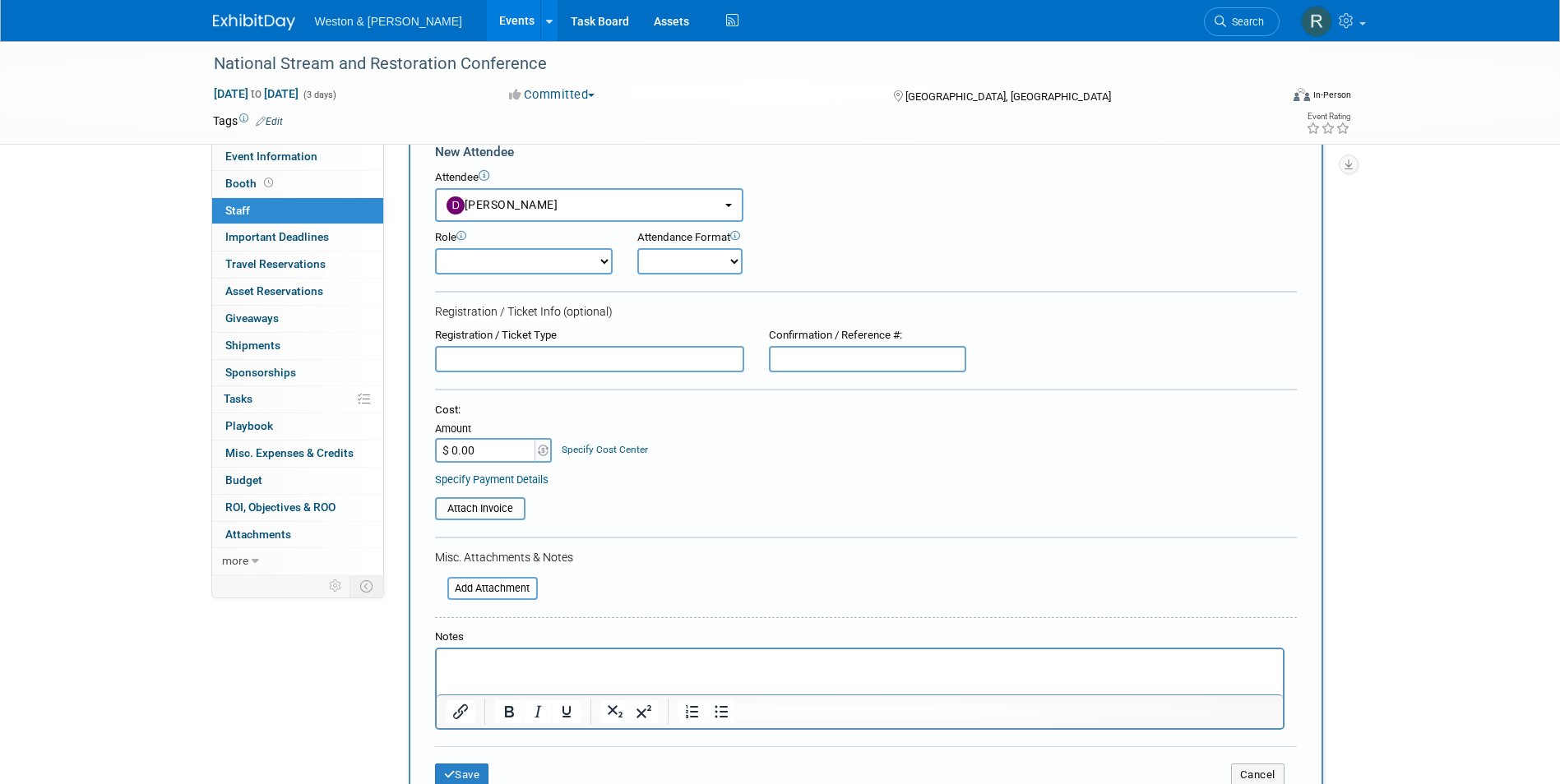
scroll to position [83, 0]
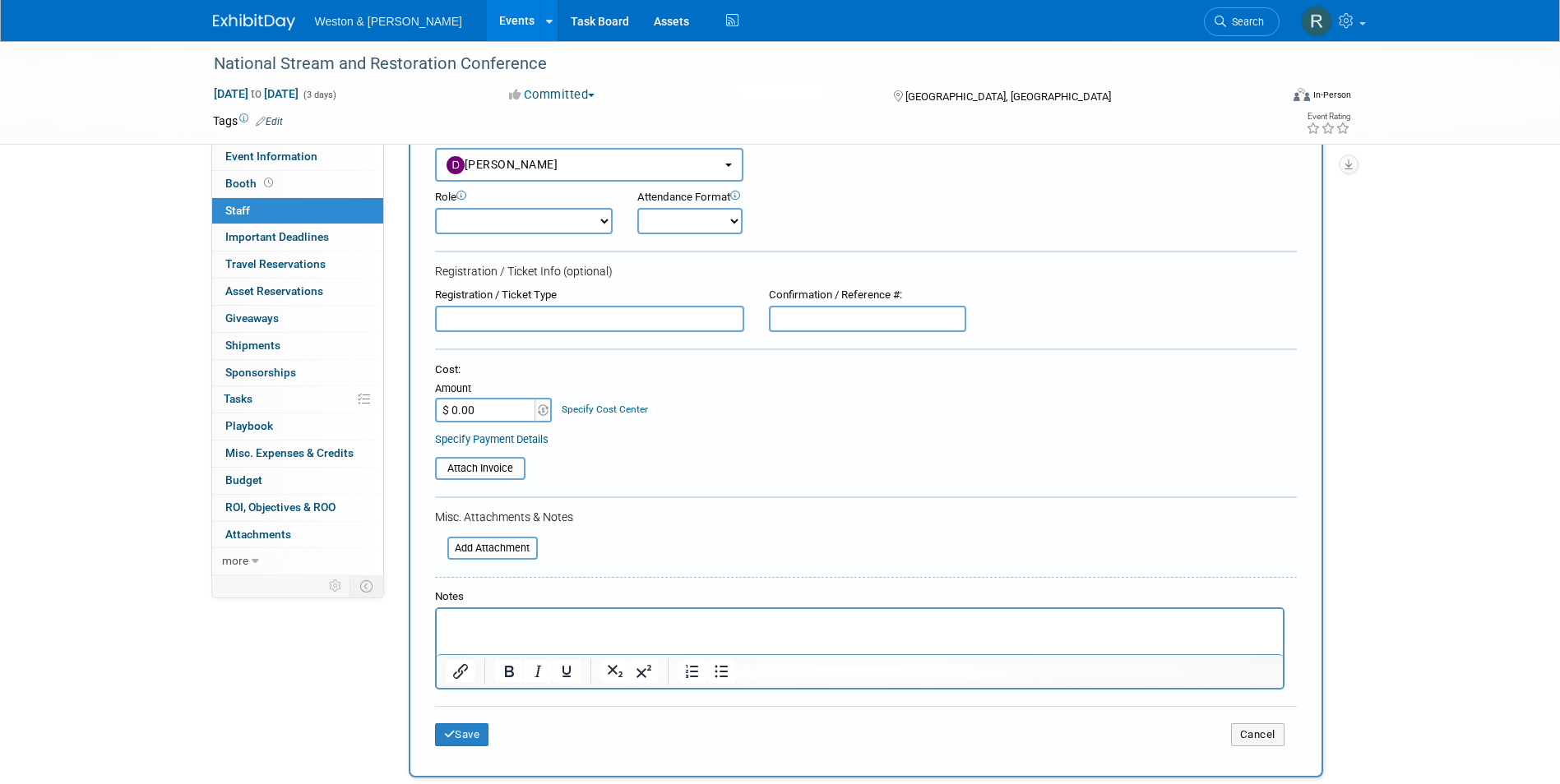
click at [723, 215] on select "Onsite Remote" at bounding box center [690, 221] width 106 height 26
select select "1"
click at [637, 208] on select "Onsite Remote" at bounding box center [690, 221] width 106 height 26
click at [605, 220] on select "Attendee (non-exhibitor) Demonstrator Host Planner Presenter Sales Representati…" at bounding box center [523, 221] width 178 height 26
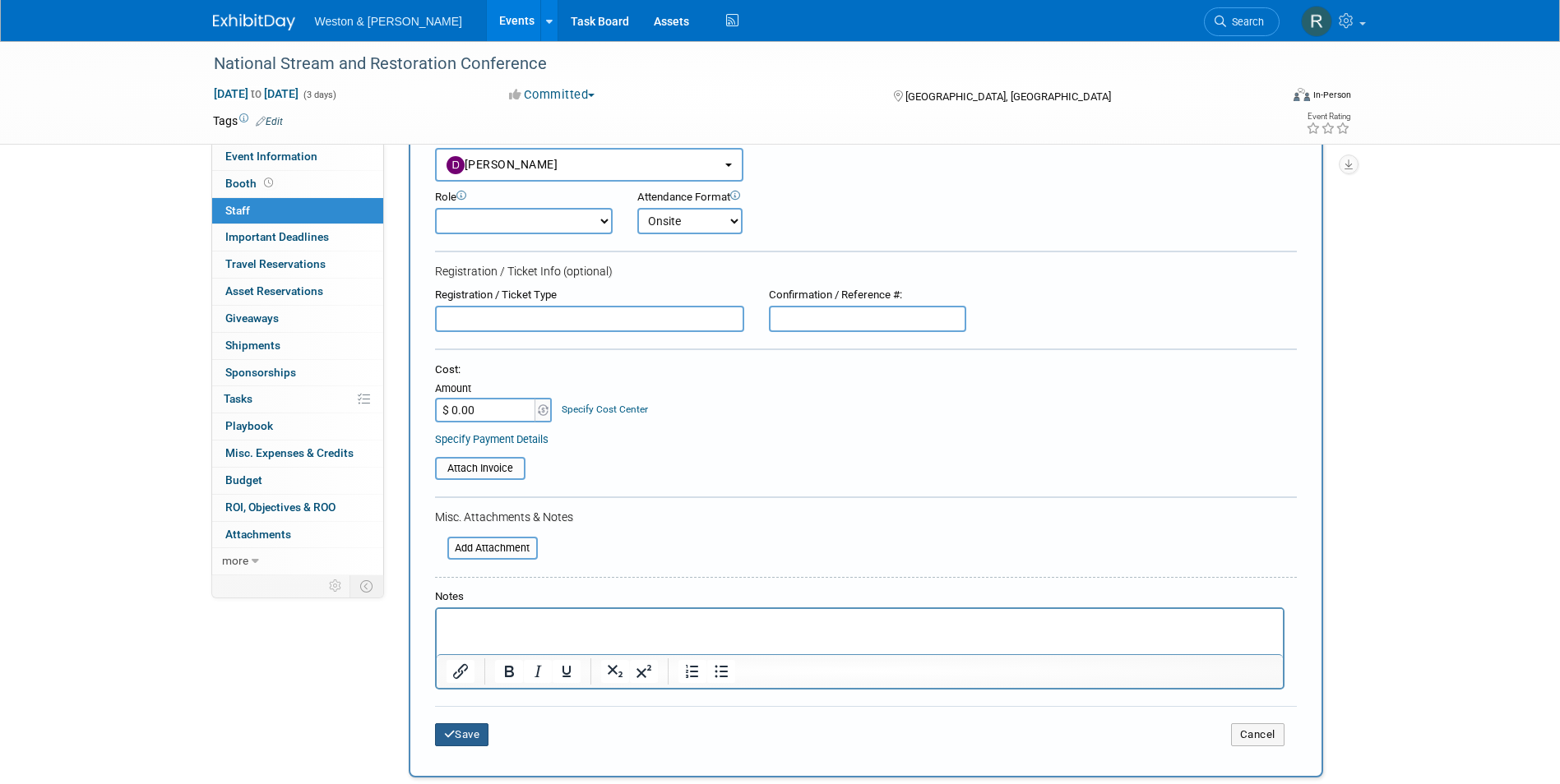
click at [450, 737] on icon "submit" at bounding box center [450, 734] width 12 height 11
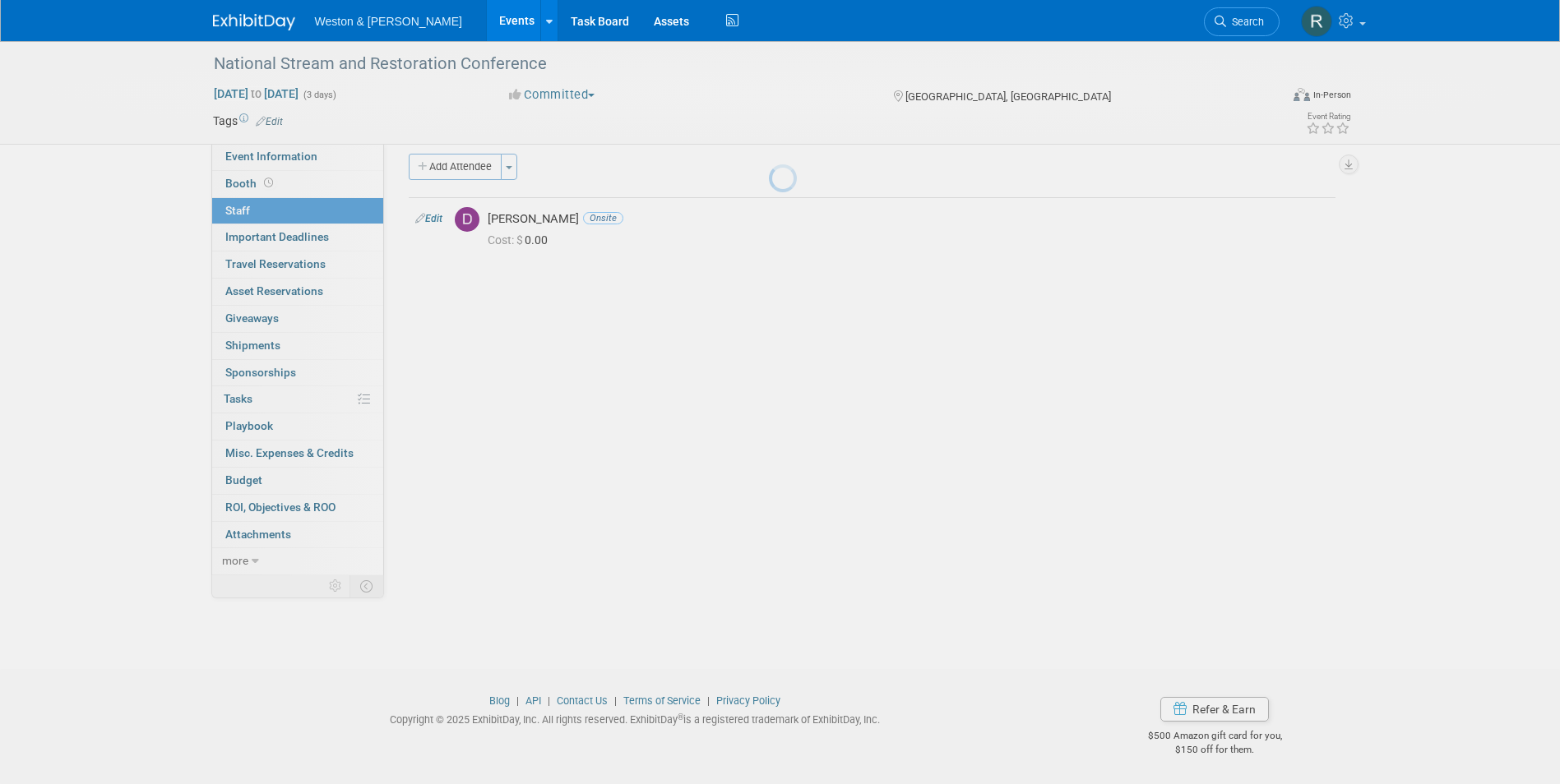
scroll to position [12, 0]
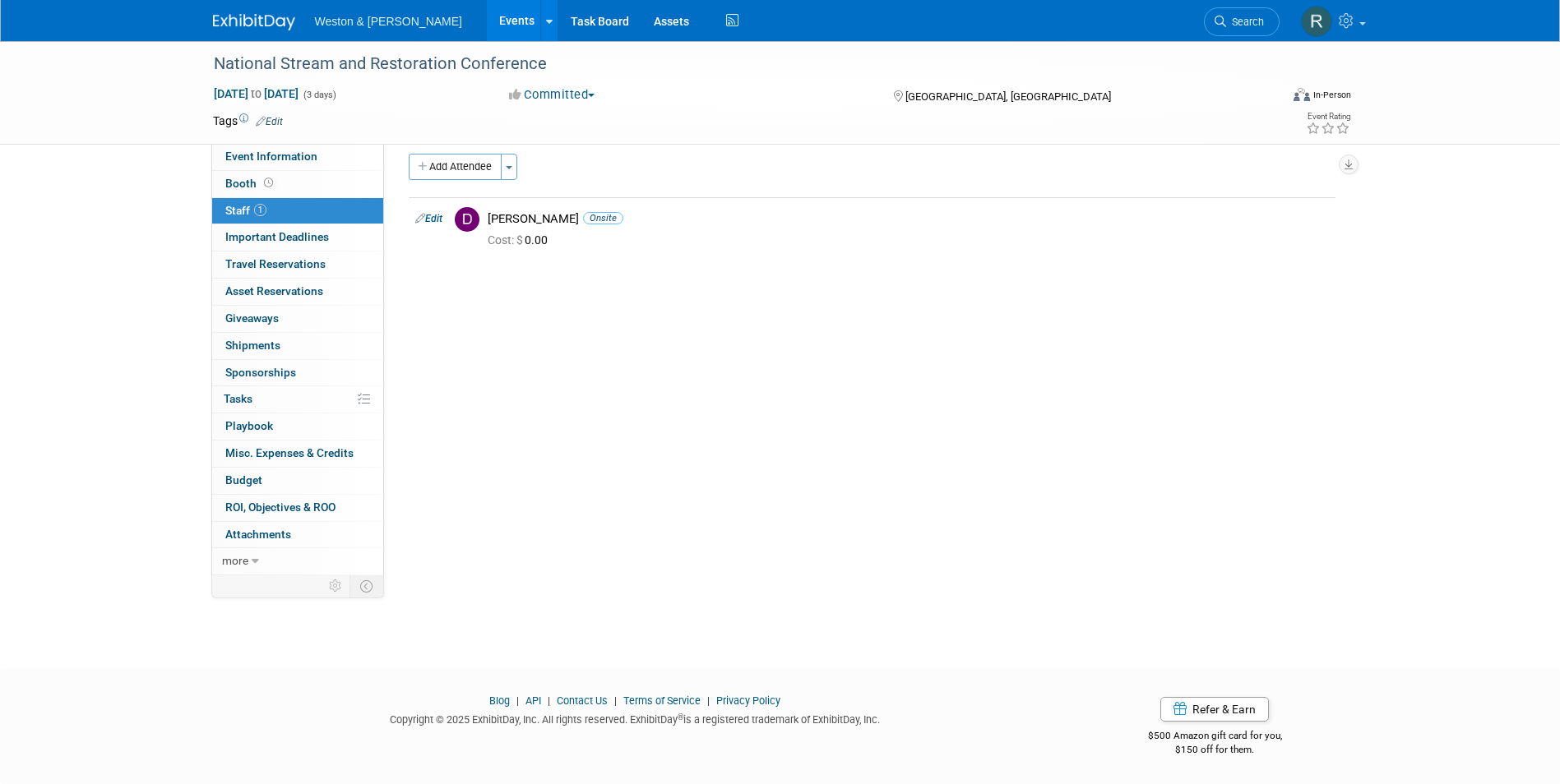
click at [820, 349] on div "Event Website: Edit [URL][DOMAIN_NAME] [URL][DOMAIN_NAME] Save Cancel Event Ven…" at bounding box center [866, 347] width 964 height 432
click at [623, 378] on div "Event Website: Edit [URL][DOMAIN_NAME] [URL][DOMAIN_NAME] Save Cancel Event Ven…" at bounding box center [866, 347] width 964 height 432
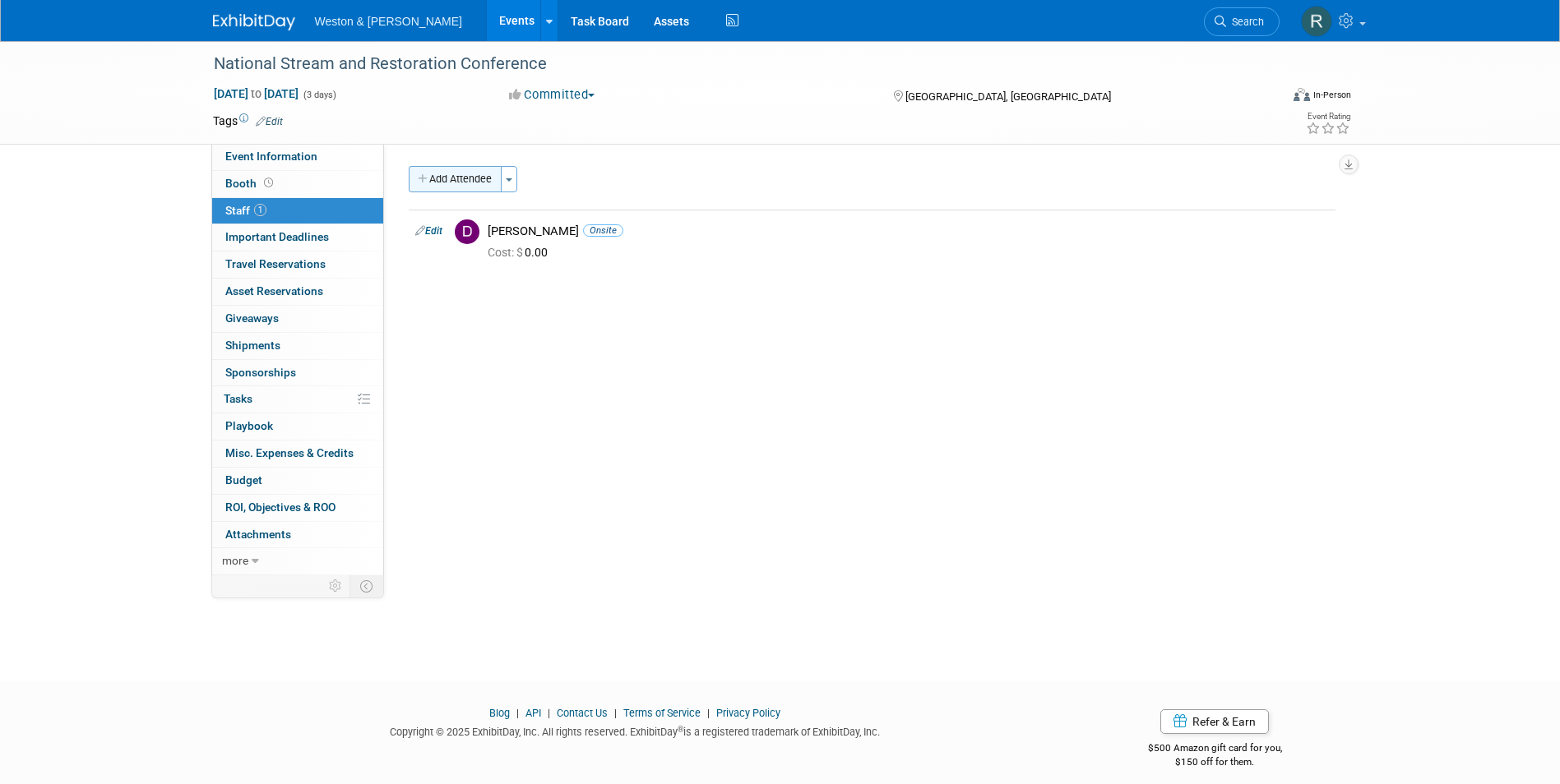
click at [468, 180] on button "Add Attendee" at bounding box center [455, 178] width 93 height 26
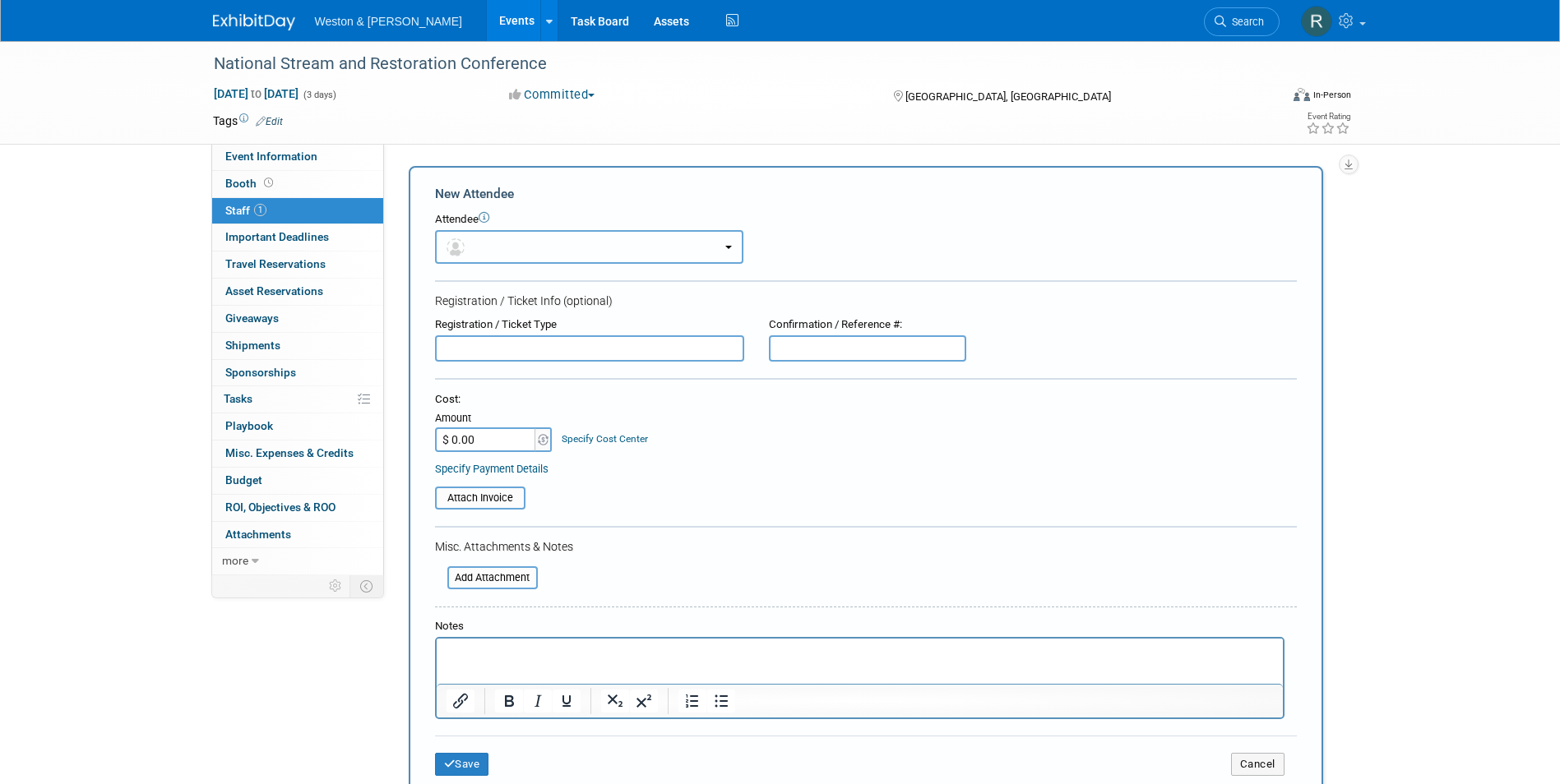
click at [486, 238] on button "button" at bounding box center [588, 247] width 308 height 34
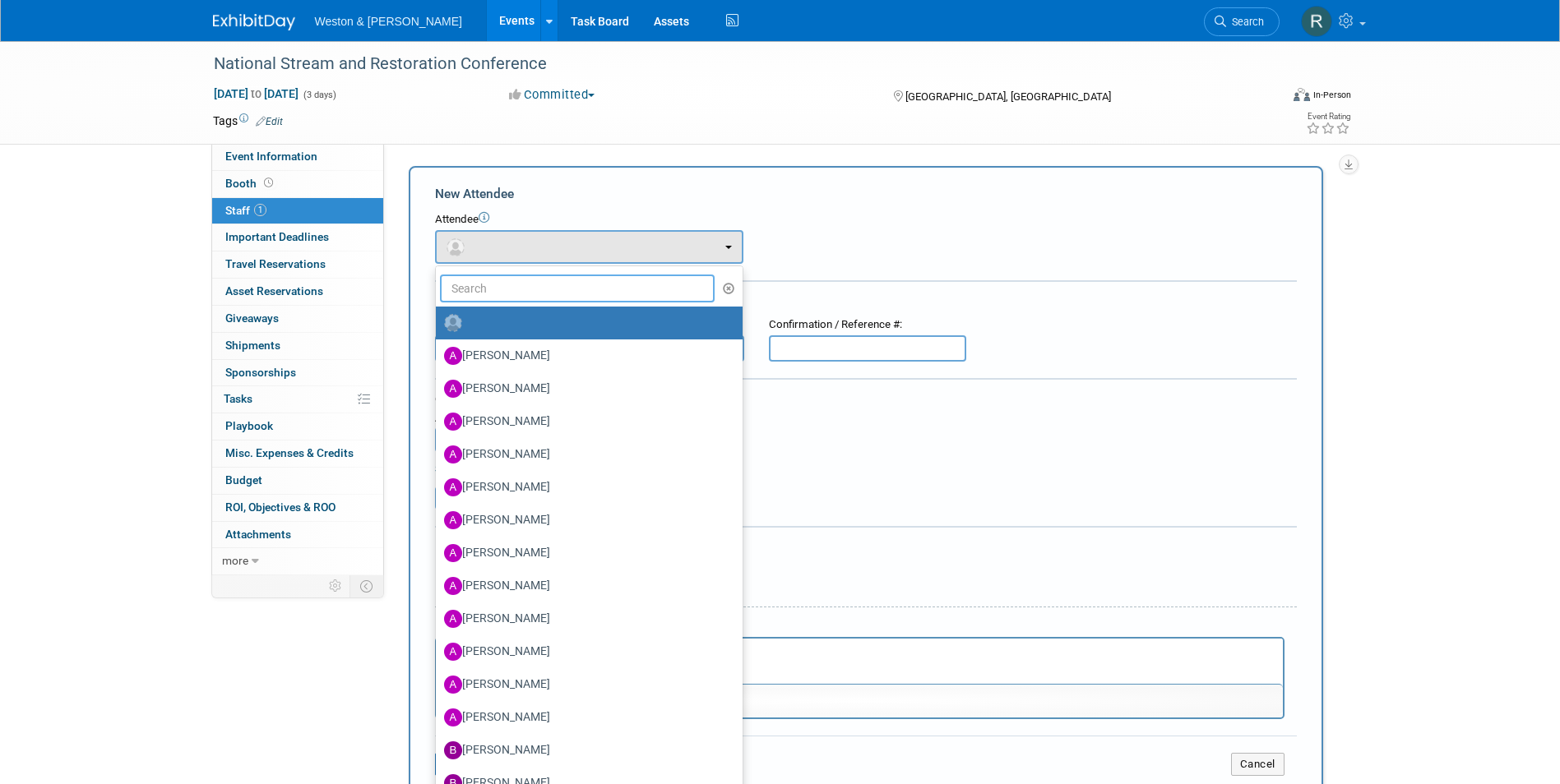
click at [500, 292] on input "text" at bounding box center [577, 288] width 276 height 28
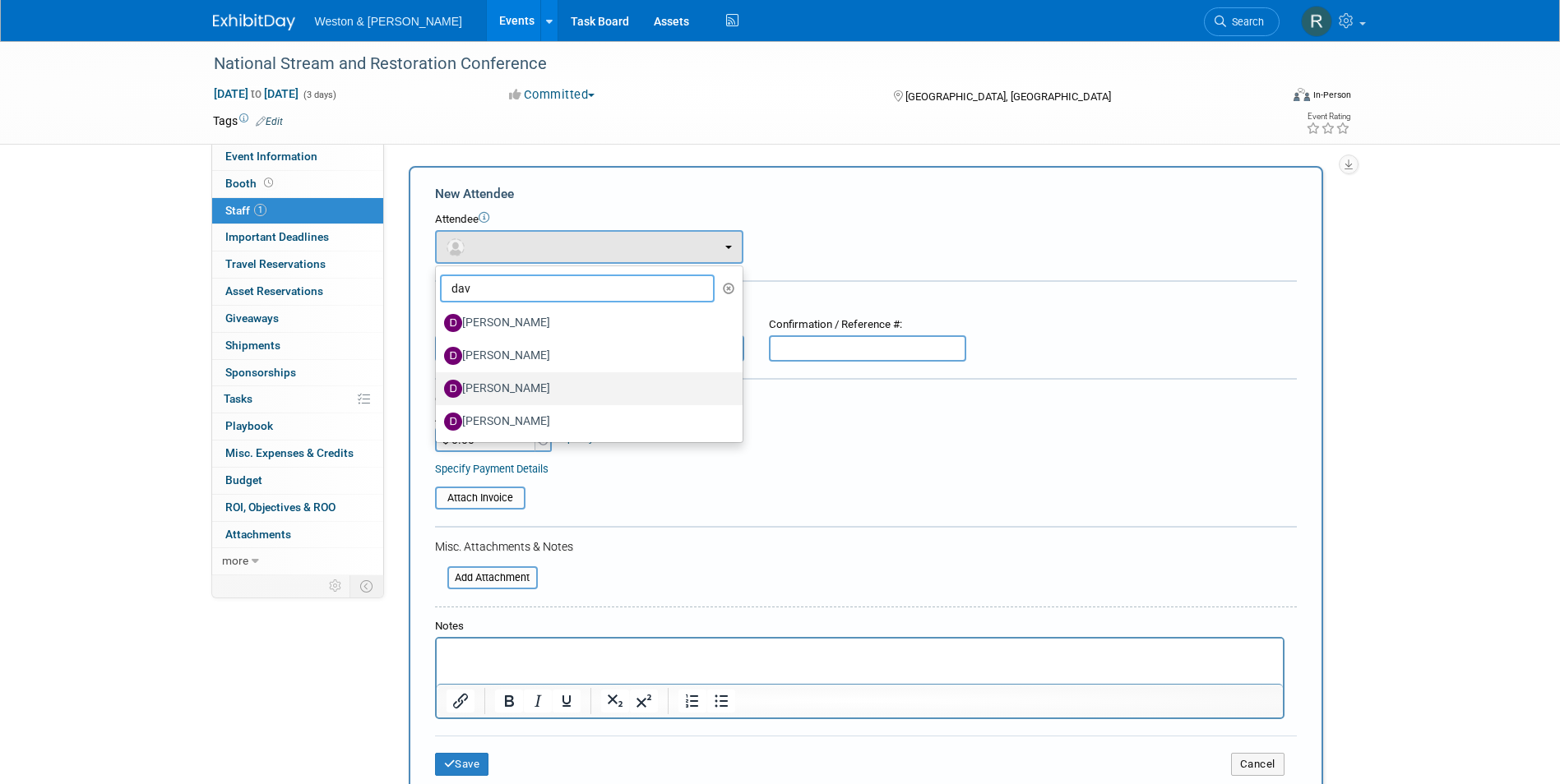
type input "dav"
click at [509, 388] on label "[PERSON_NAME]" at bounding box center [586, 389] width 282 height 26
click at [439, 388] on input "[PERSON_NAME]" at bounding box center [433, 387] width 11 height 11
select select "abee5818-97b7-48c7-bd3e-fce30e4040f9"
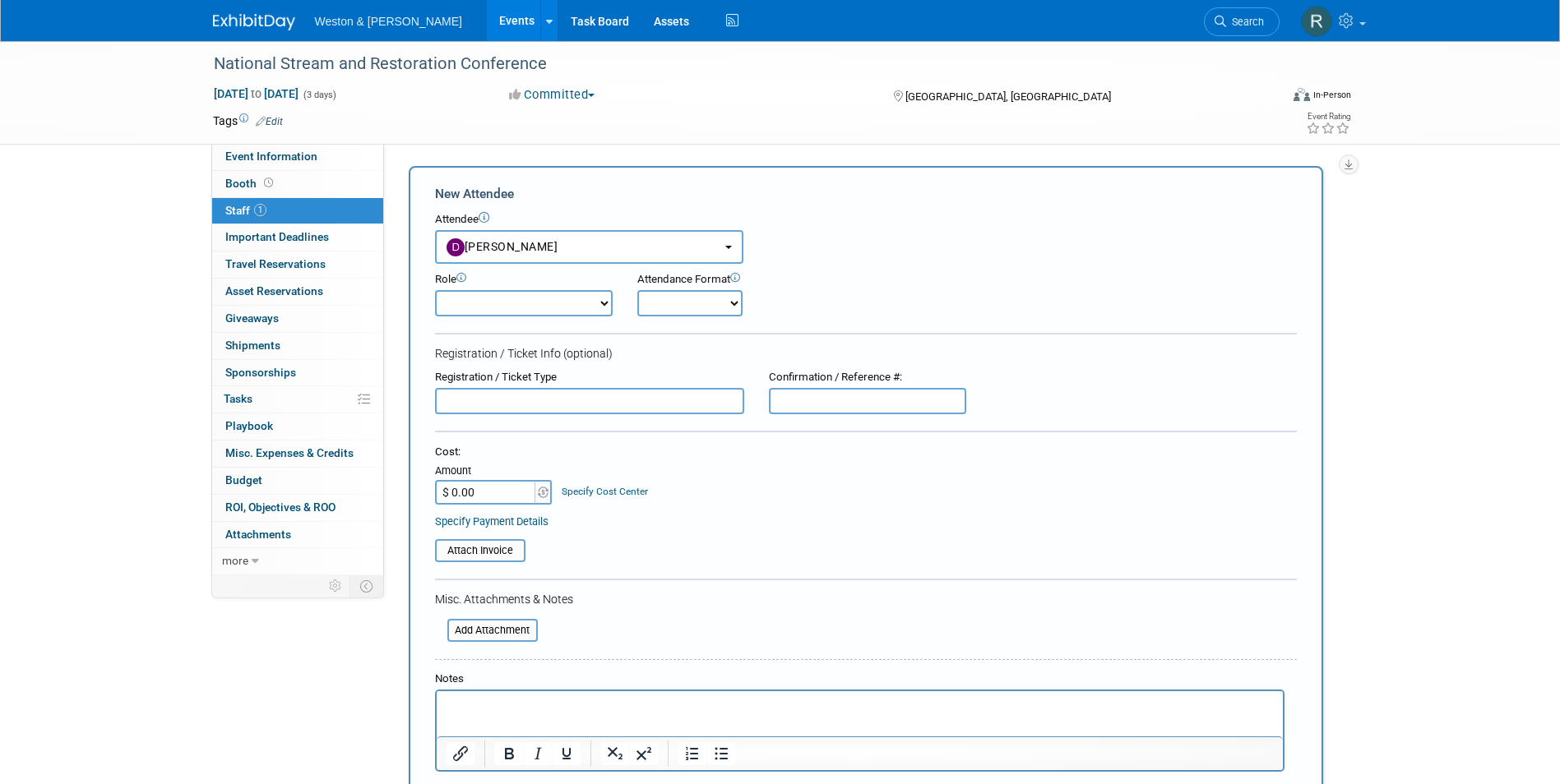
click at [729, 305] on select "Onsite Remote" at bounding box center [690, 302] width 106 height 26
select select "1"
click at [637, 290] on select "Onsite Remote" at bounding box center [690, 302] width 106 height 26
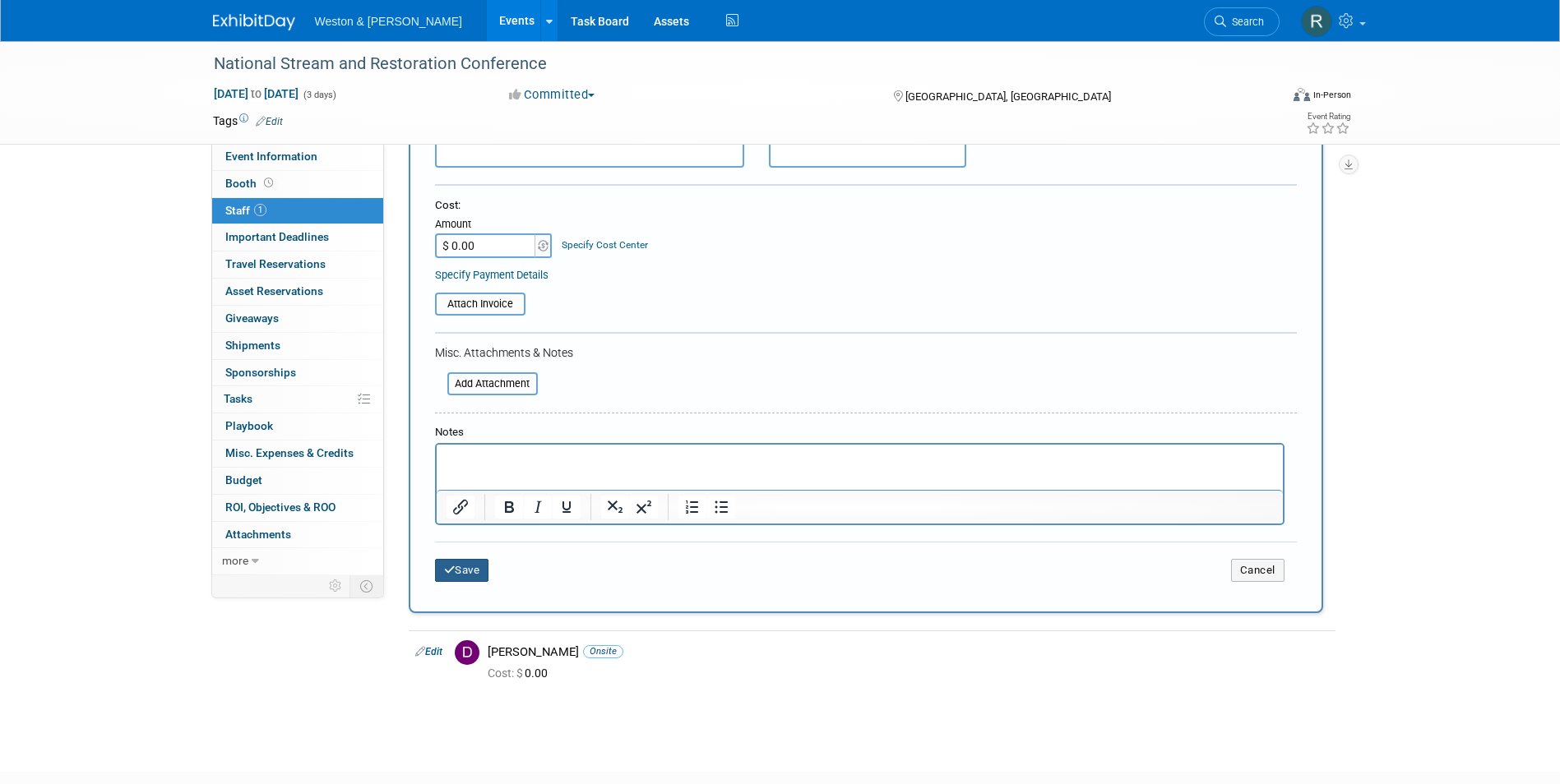
click at [469, 572] on button "Save" at bounding box center [462, 571] width 55 height 23
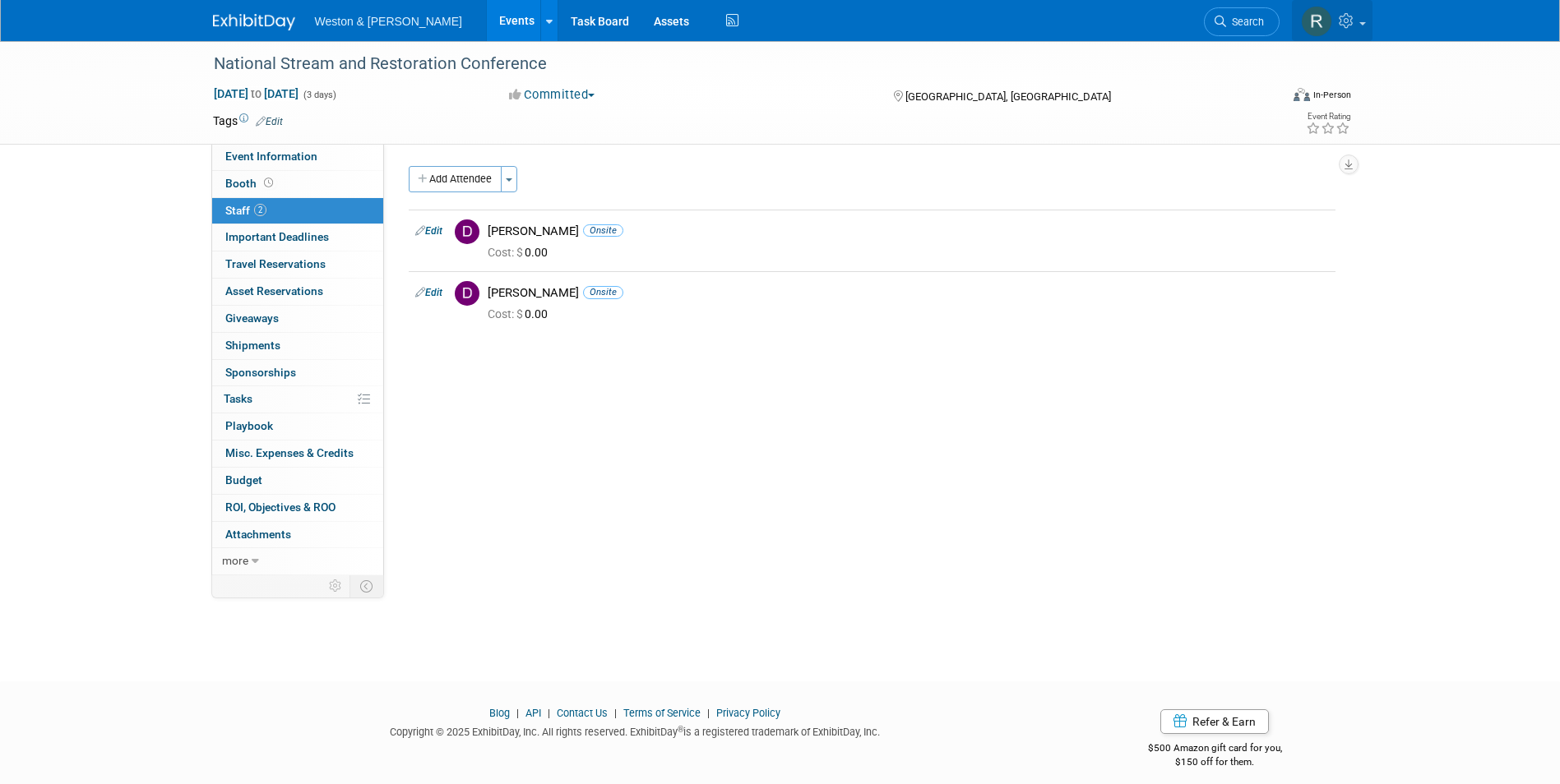
click at [1353, 20] on icon at bounding box center [1349, 20] width 19 height 14
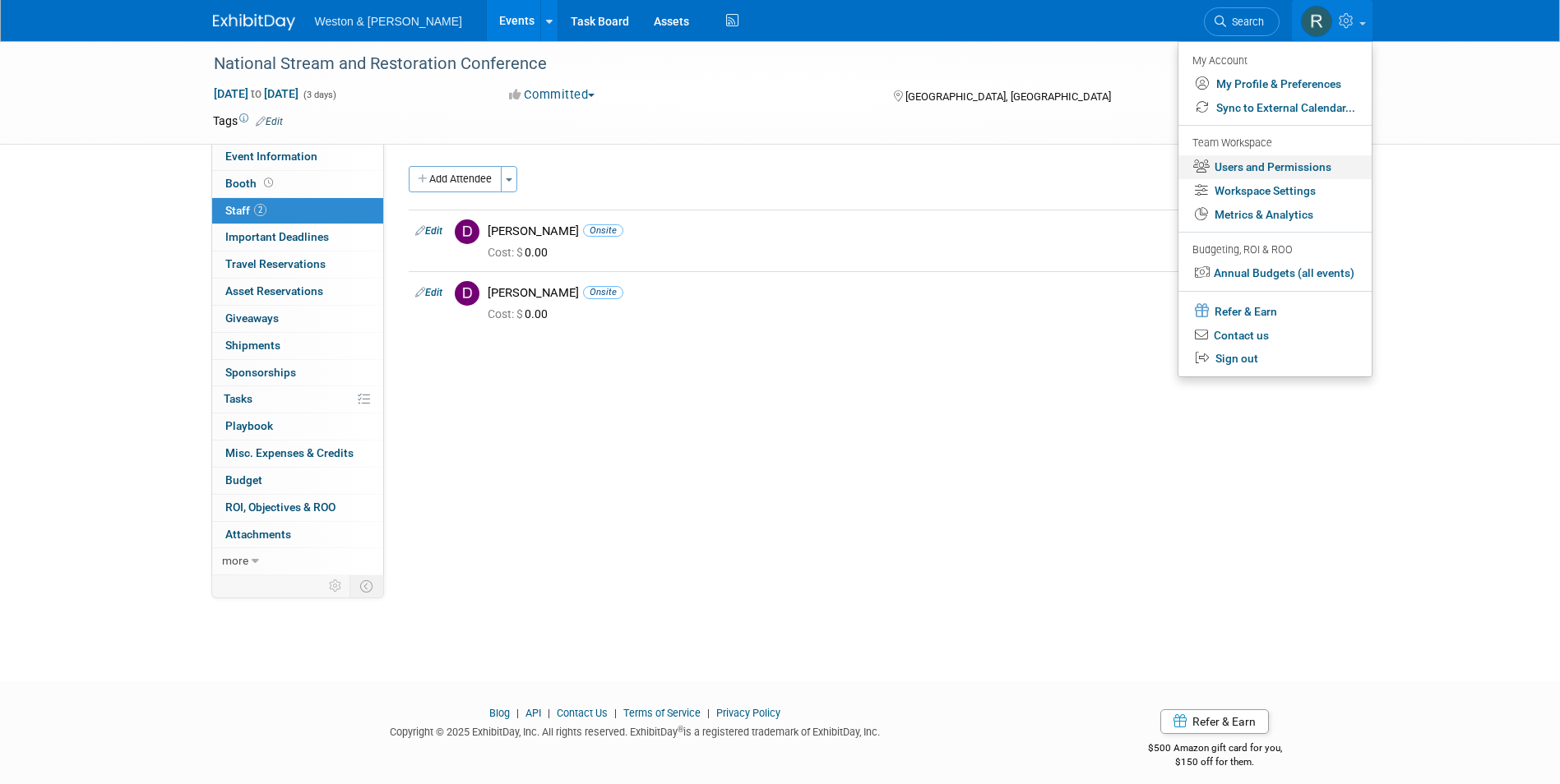
click at [1255, 166] on link "Users and Permissions" at bounding box center [1275, 167] width 193 height 24
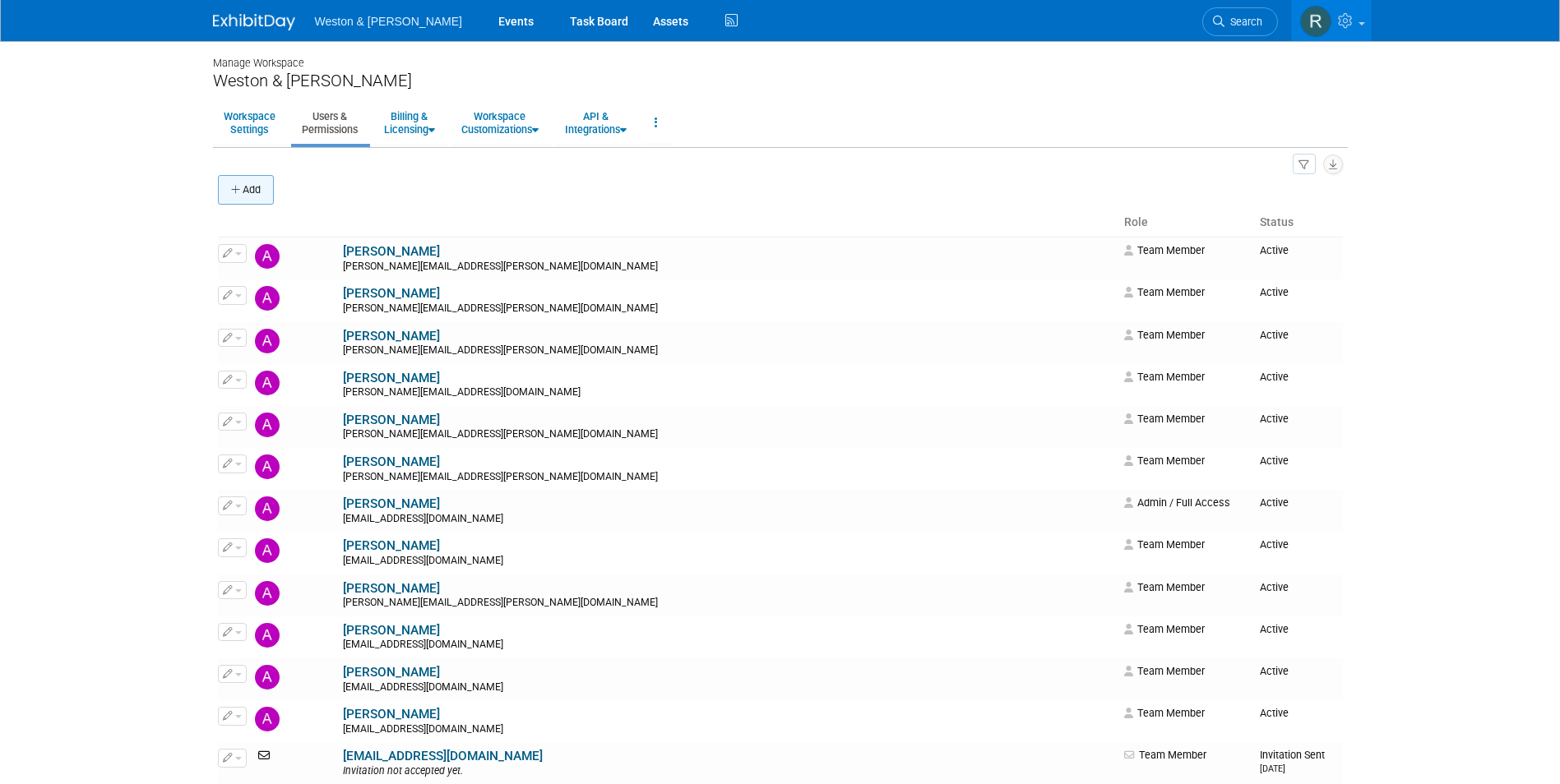
click at [252, 186] on button "Add" at bounding box center [246, 189] width 56 height 30
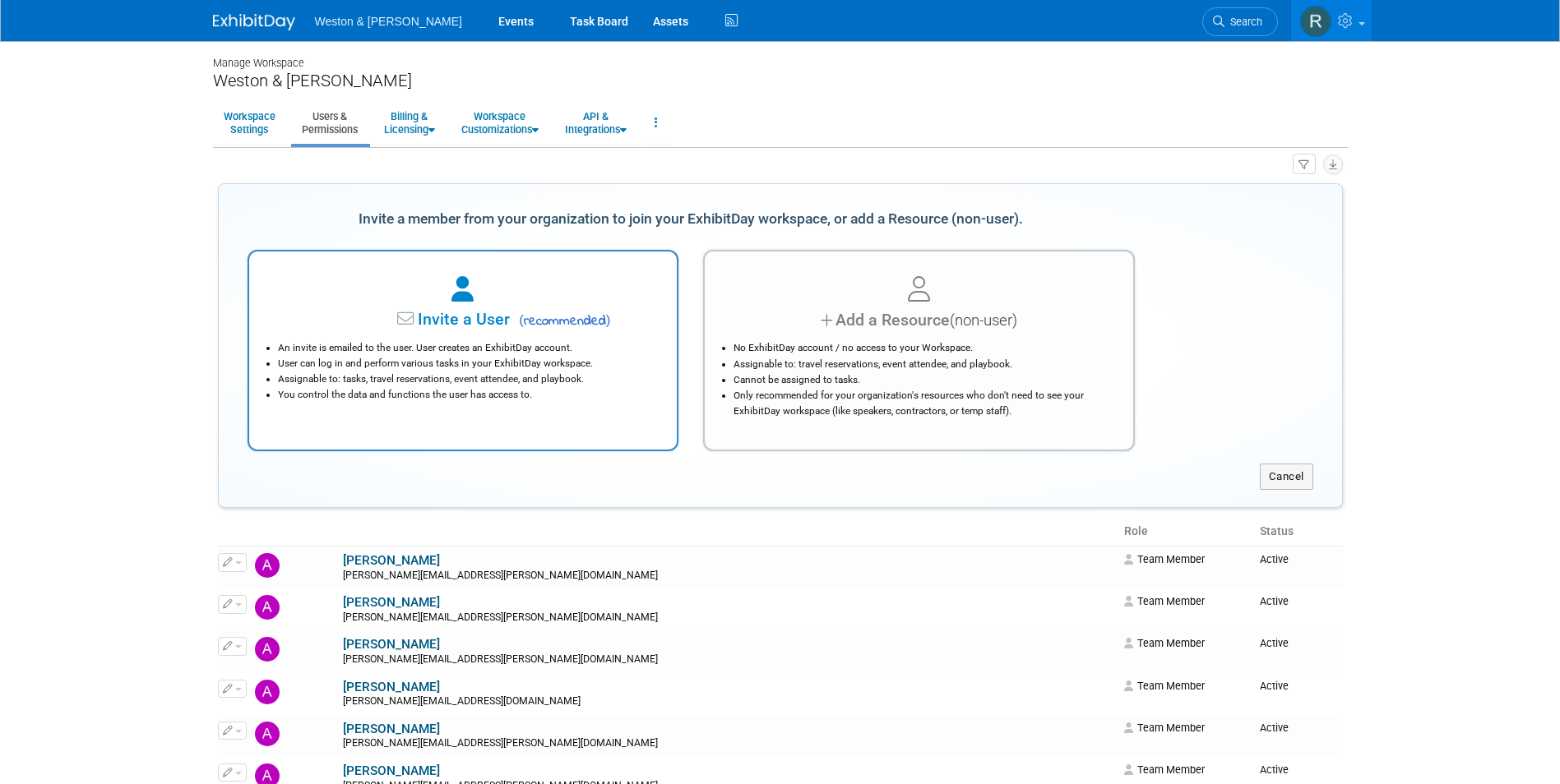
click at [417, 324] on icon at bounding box center [407, 320] width 20 height 17
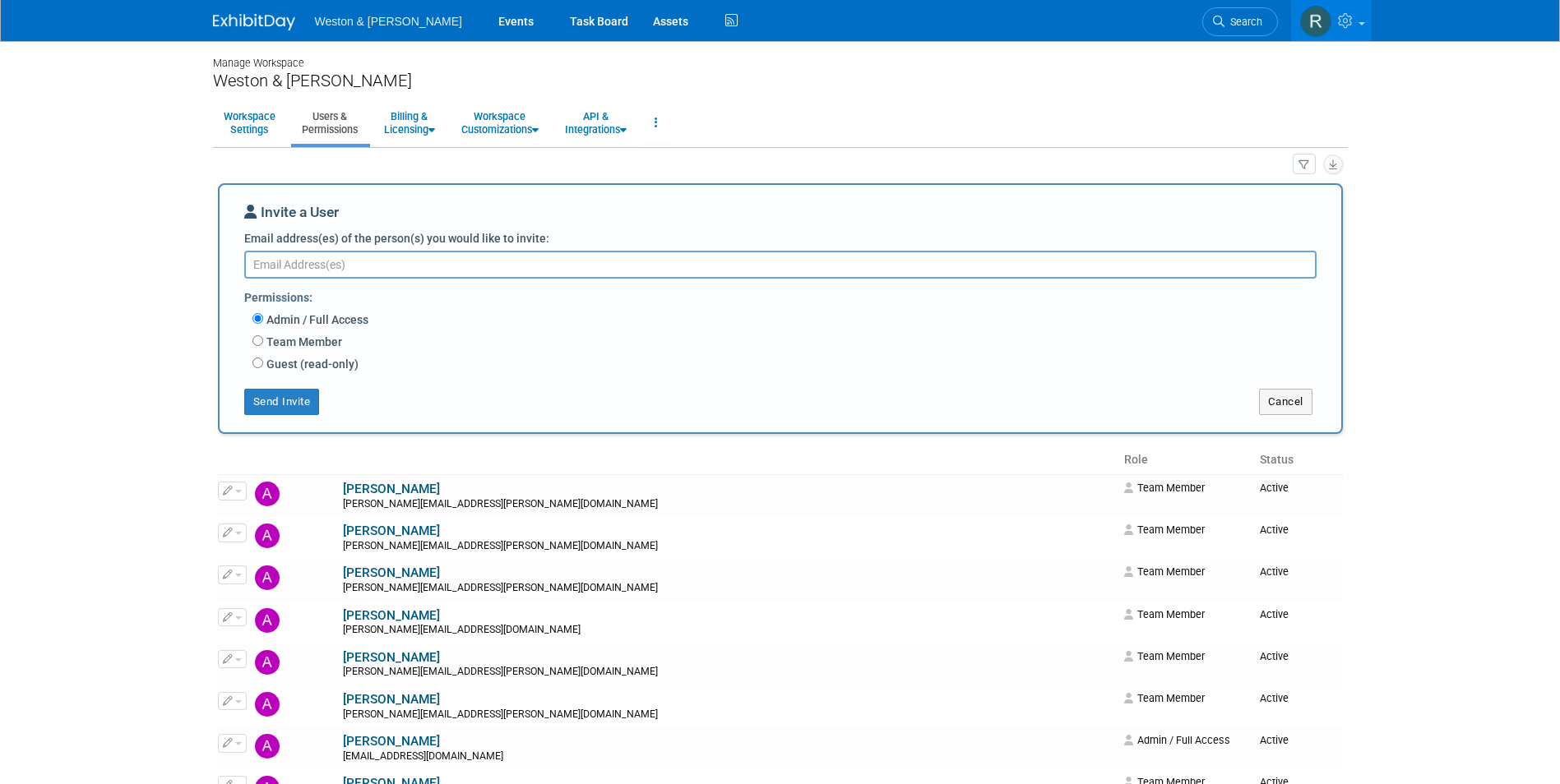
paste textarea "[PERSON_NAME][EMAIL_ADDRESS][PERSON_NAME][DOMAIN_NAME]"
type textarea "[PERSON_NAME][EMAIL_ADDRESS][PERSON_NAME][DOMAIN_NAME]"
click at [255, 346] on input "Team Member" at bounding box center [257, 341] width 11 height 11
radio input "true"
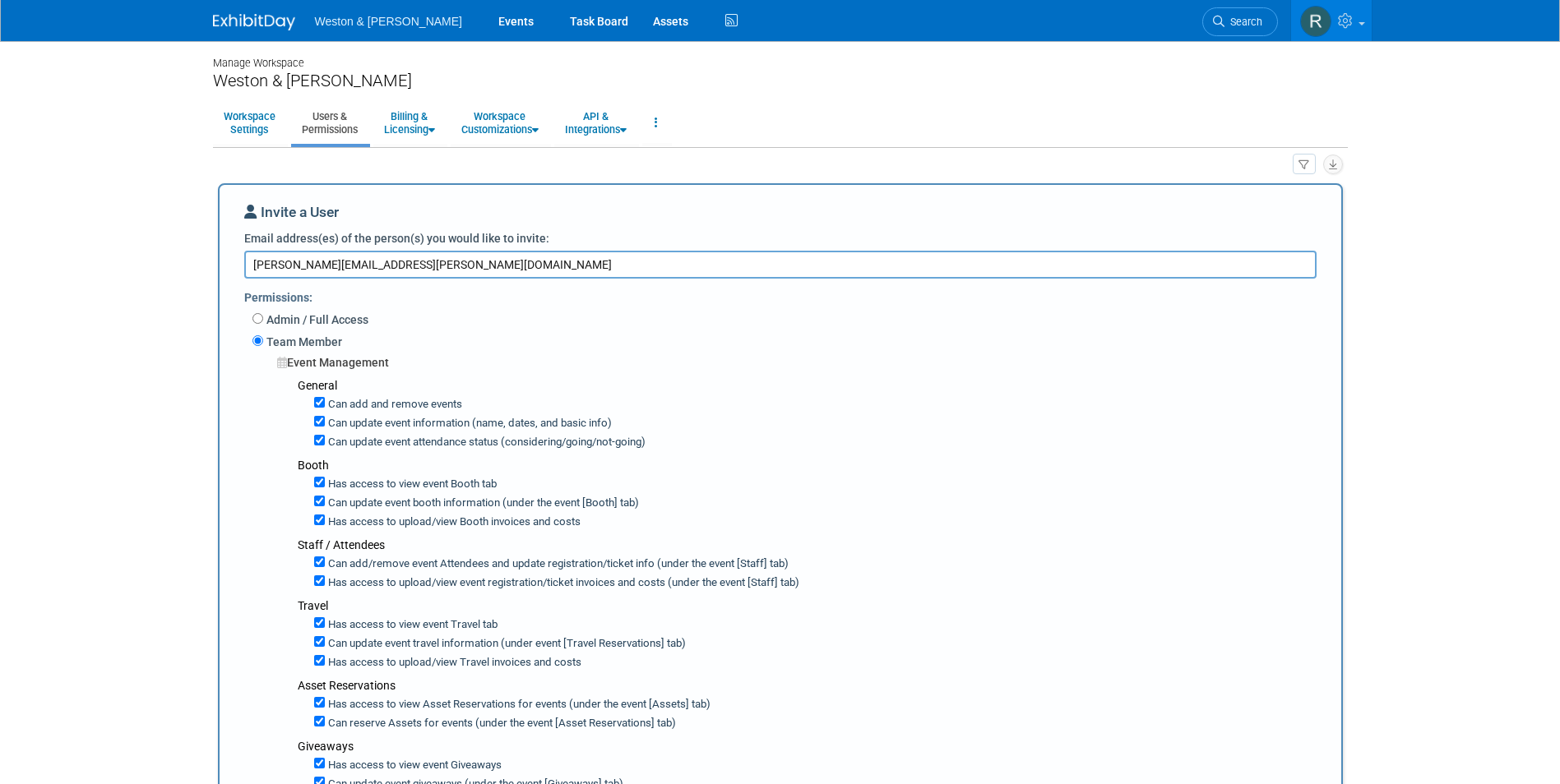
click at [438, 263] on textarea "[PERSON_NAME][EMAIL_ADDRESS][PERSON_NAME][DOMAIN_NAME]" at bounding box center [780, 264] width 1072 height 28
click at [465, 268] on textarea "[PERSON_NAME][EMAIL_ADDRESS][PERSON_NAME][DOMAIN_NAME]," at bounding box center [780, 264] width 1072 height 28
paste textarea "[EMAIL_ADDRESS][PERSON_NAME][DOMAIN_NAME]"
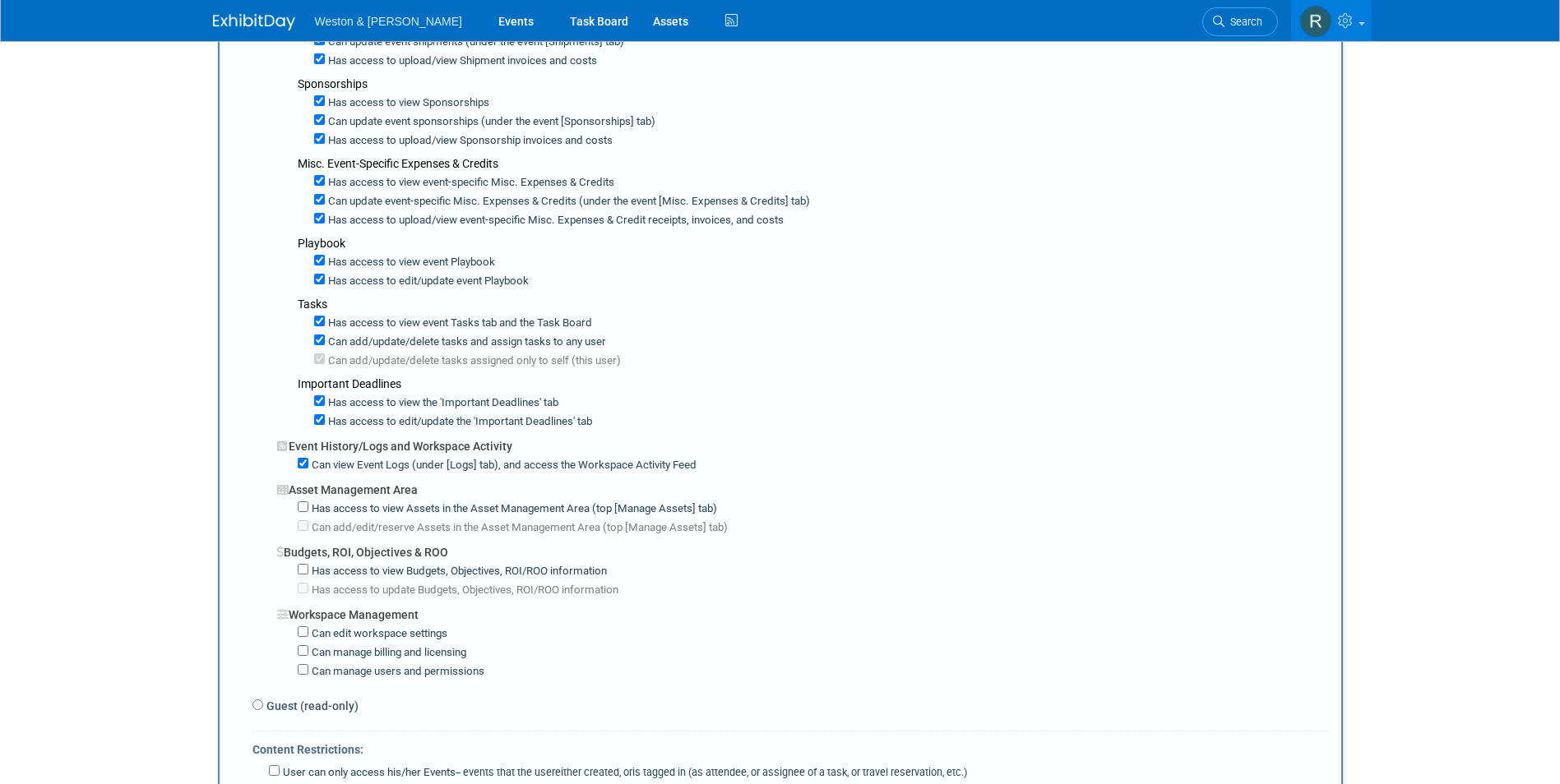
scroll to position [1151, 0]
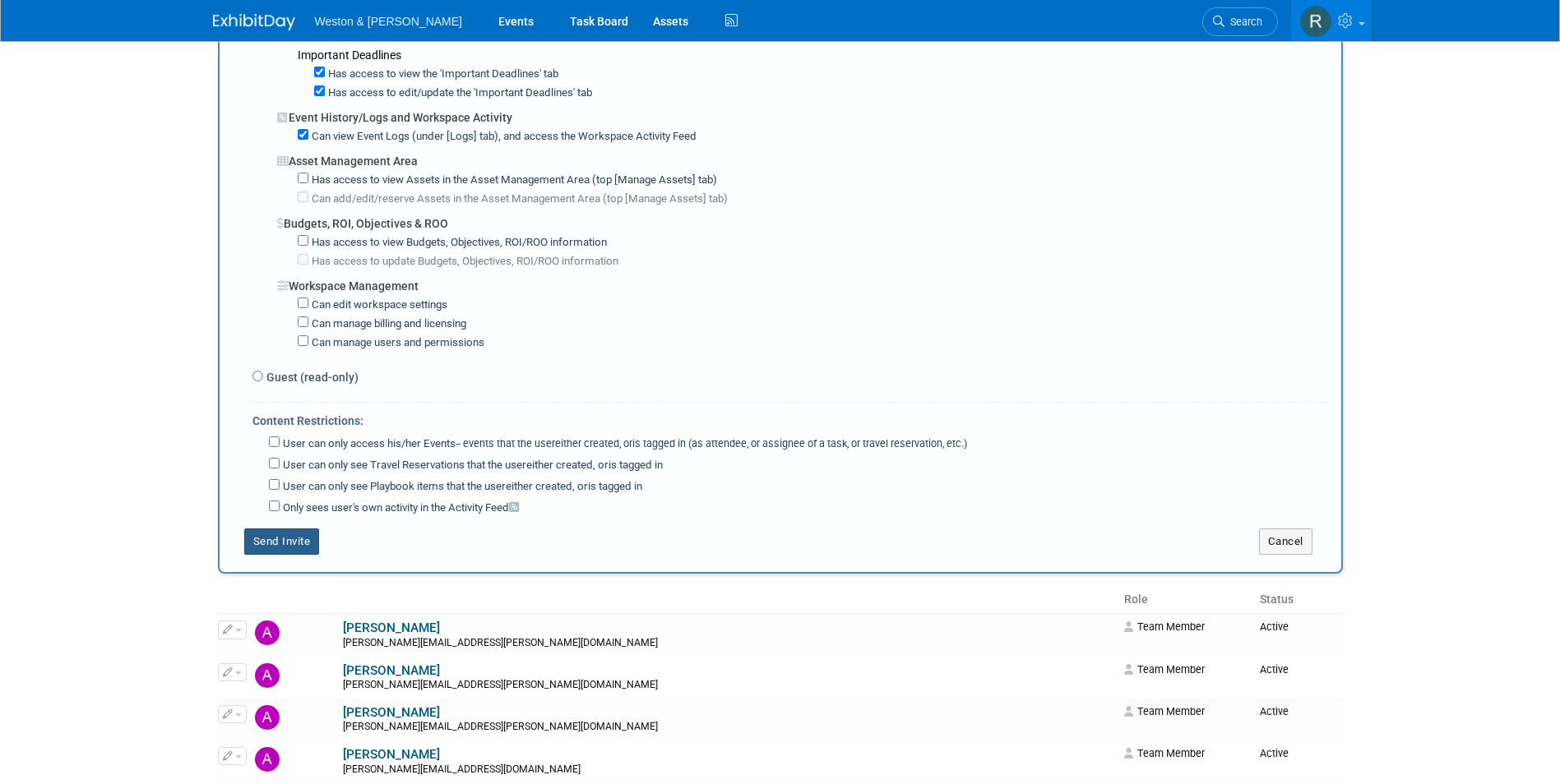
type textarea "hernandez.lucas@wseinc.com, koepele.louise@wseinc.com"
click at [299, 539] on button "Send Invite" at bounding box center [281, 541] width 76 height 26
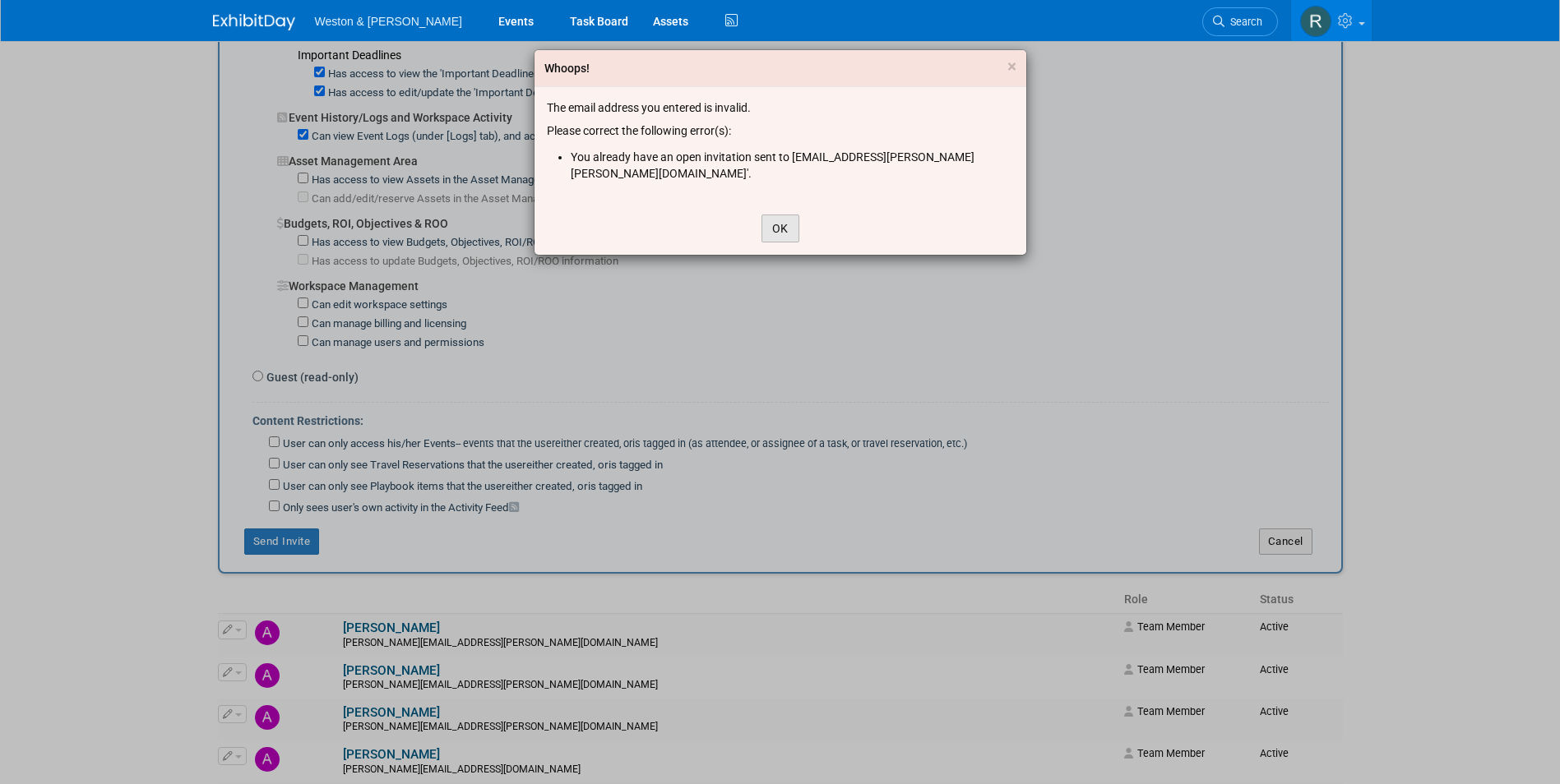
click at [790, 217] on button "OK" at bounding box center [780, 228] width 37 height 28
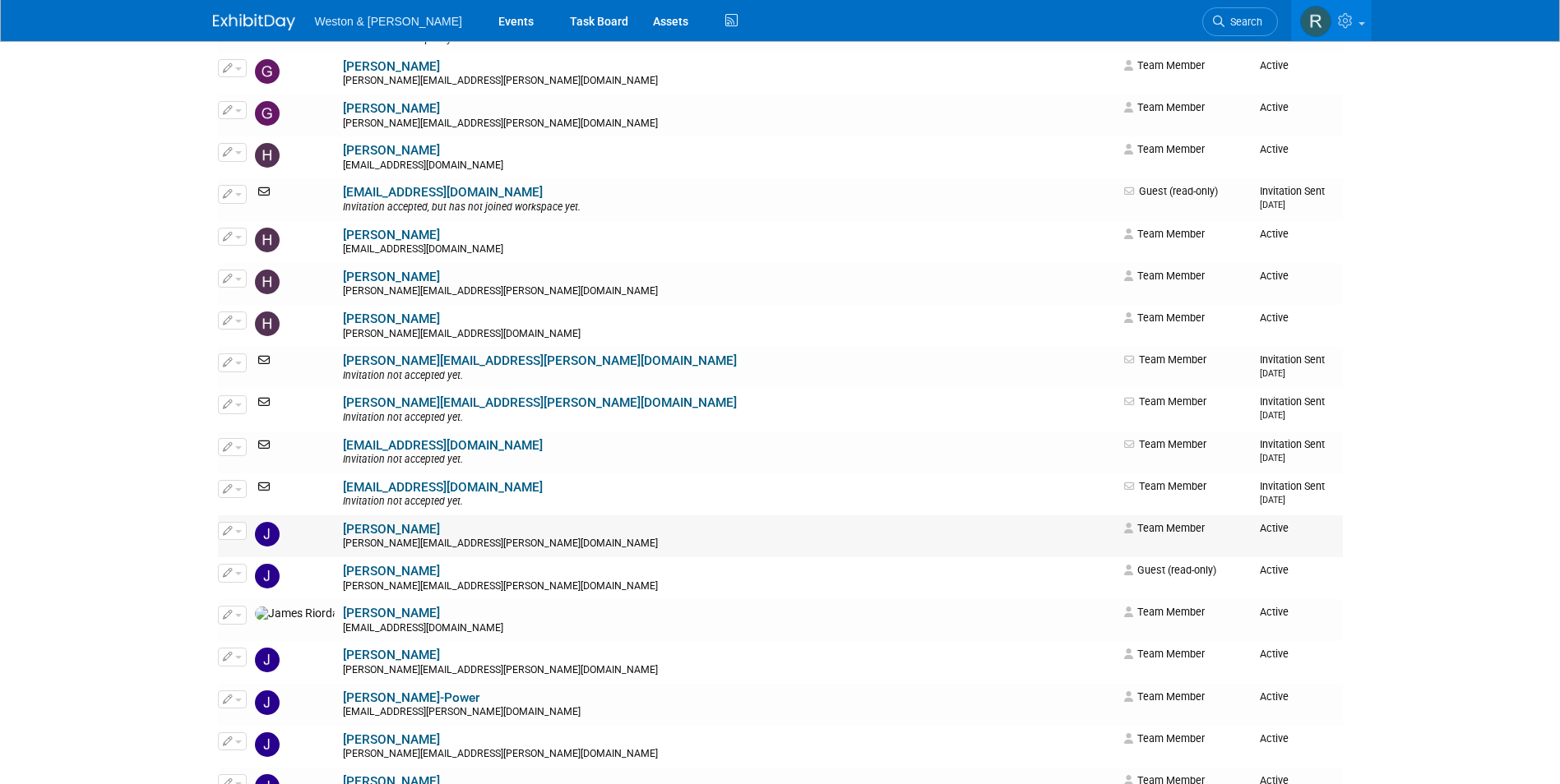
scroll to position [4275, 0]
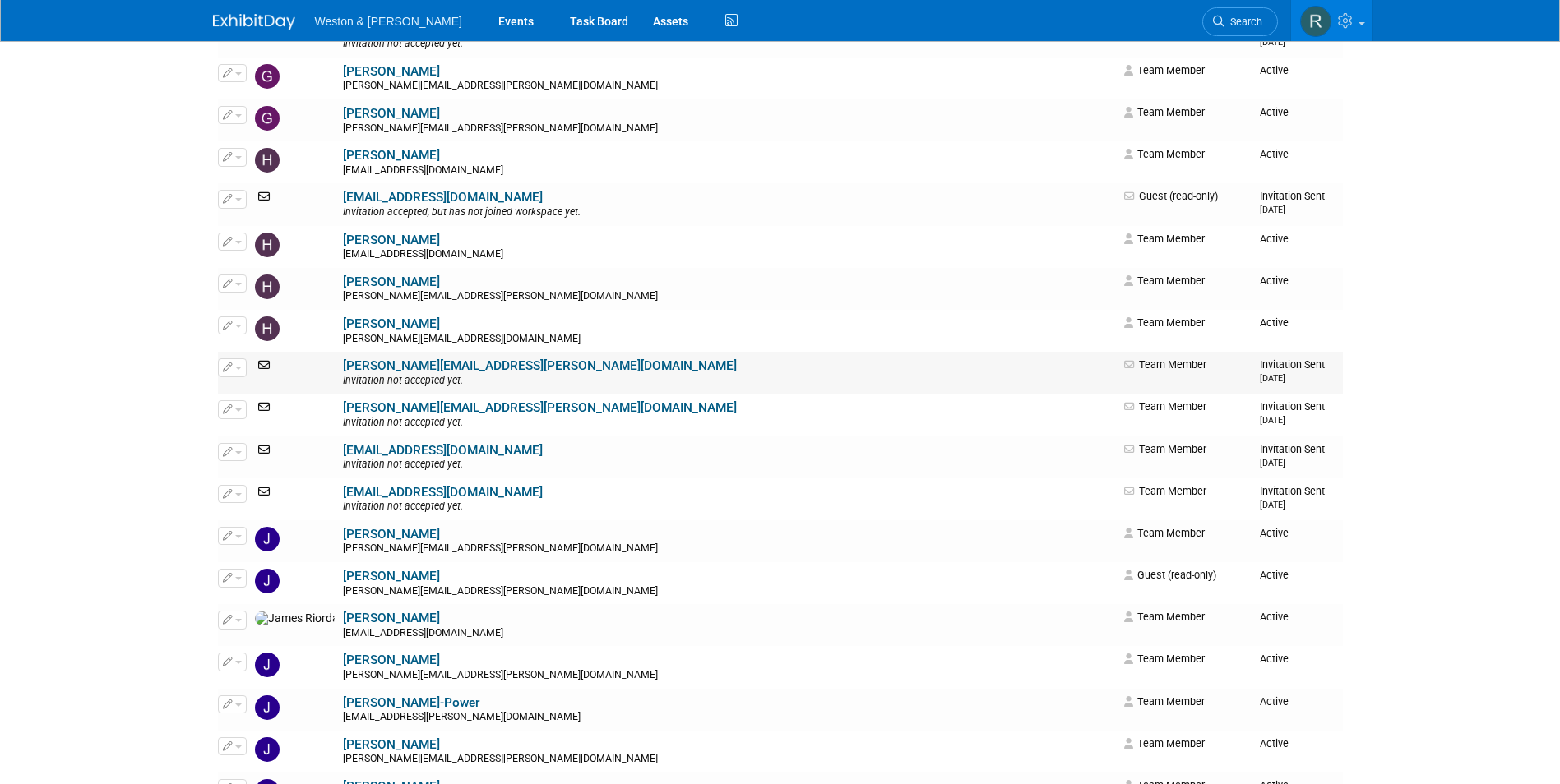
click at [232, 371] on button "button" at bounding box center [232, 368] width 29 height 18
click at [264, 397] on link "Edit" at bounding box center [283, 394] width 130 height 23
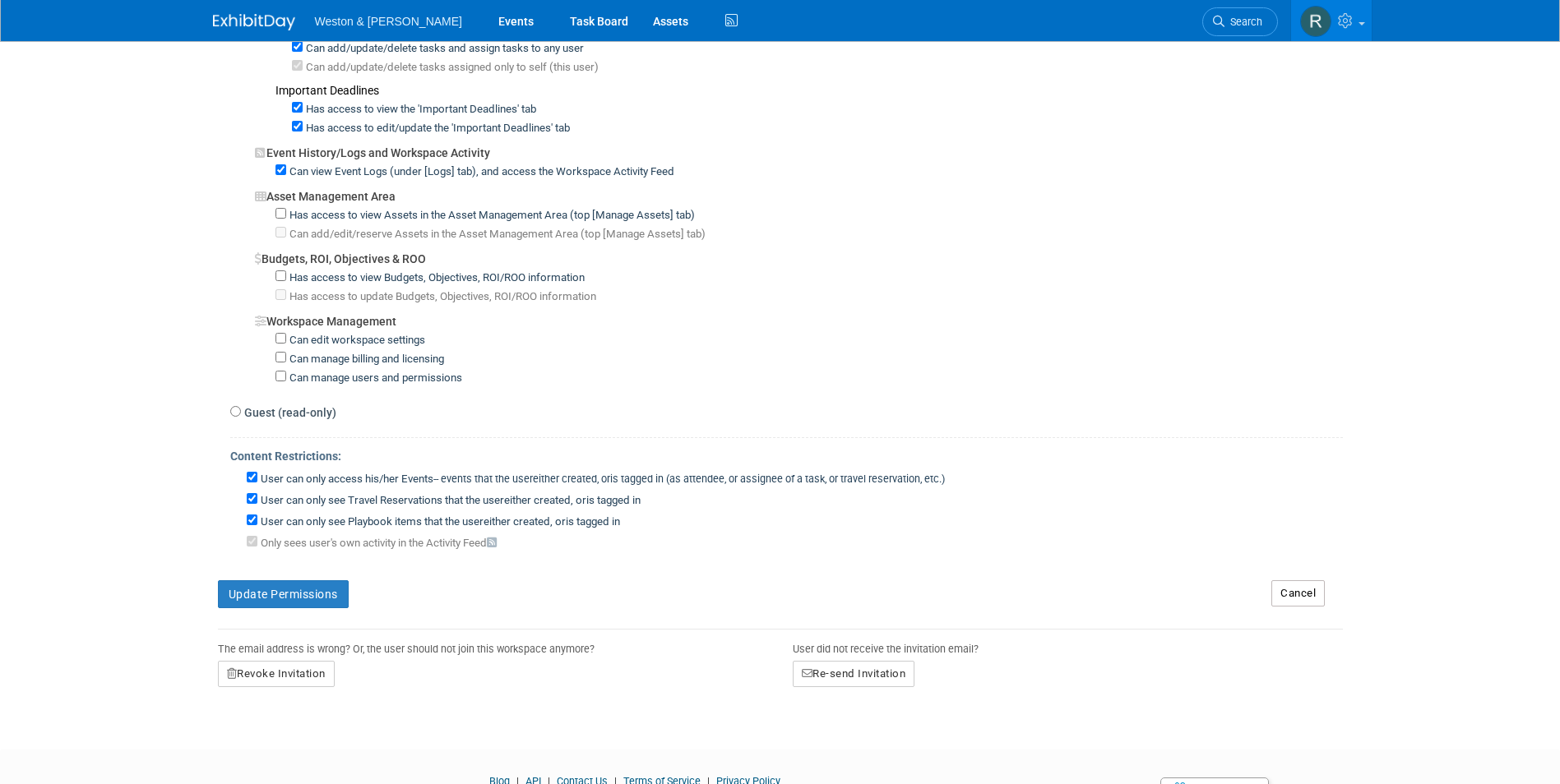
scroll to position [1139, 0]
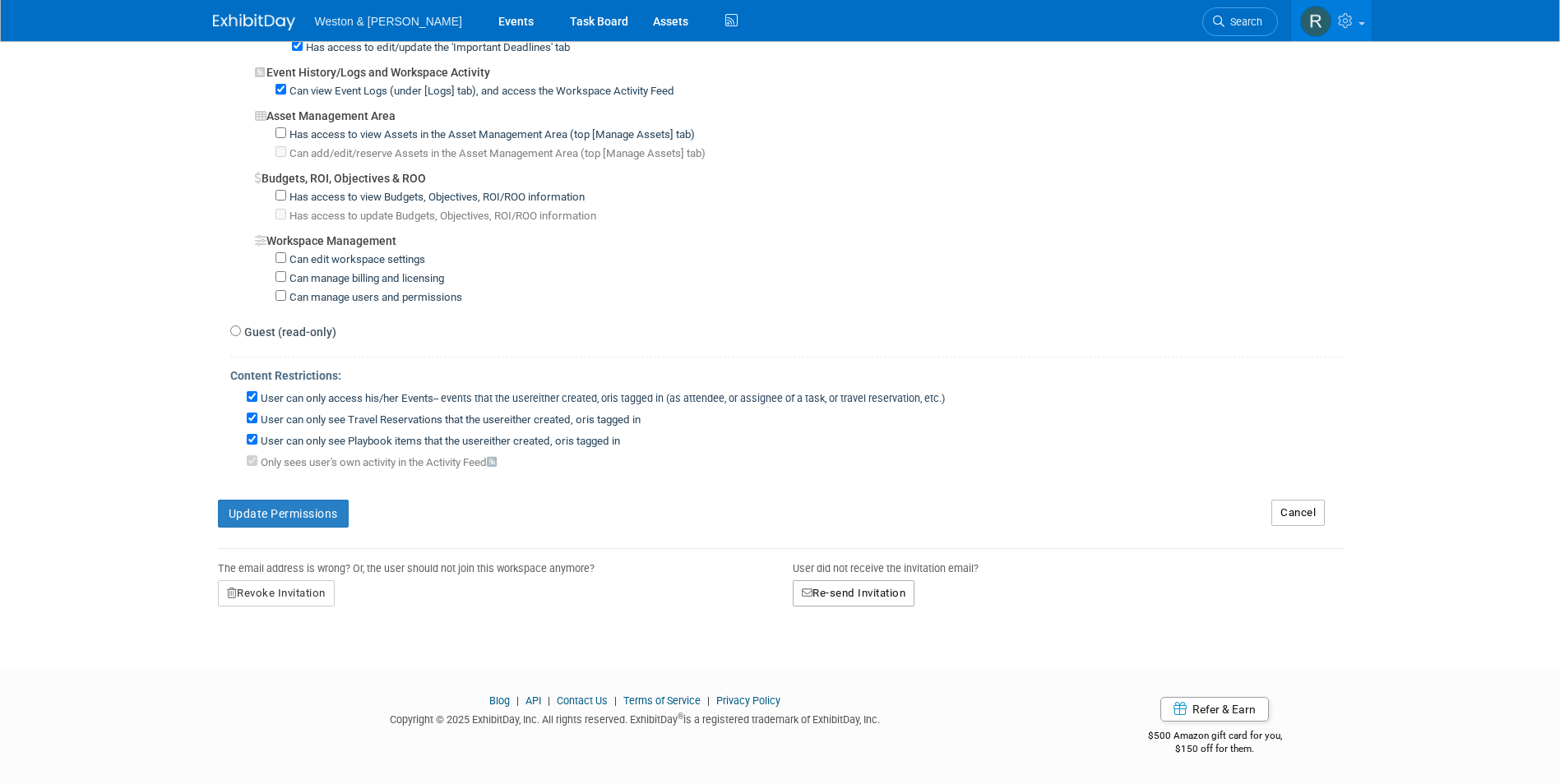
click at [875, 597] on button "Re-send Invitation" at bounding box center [854, 593] width 123 height 26
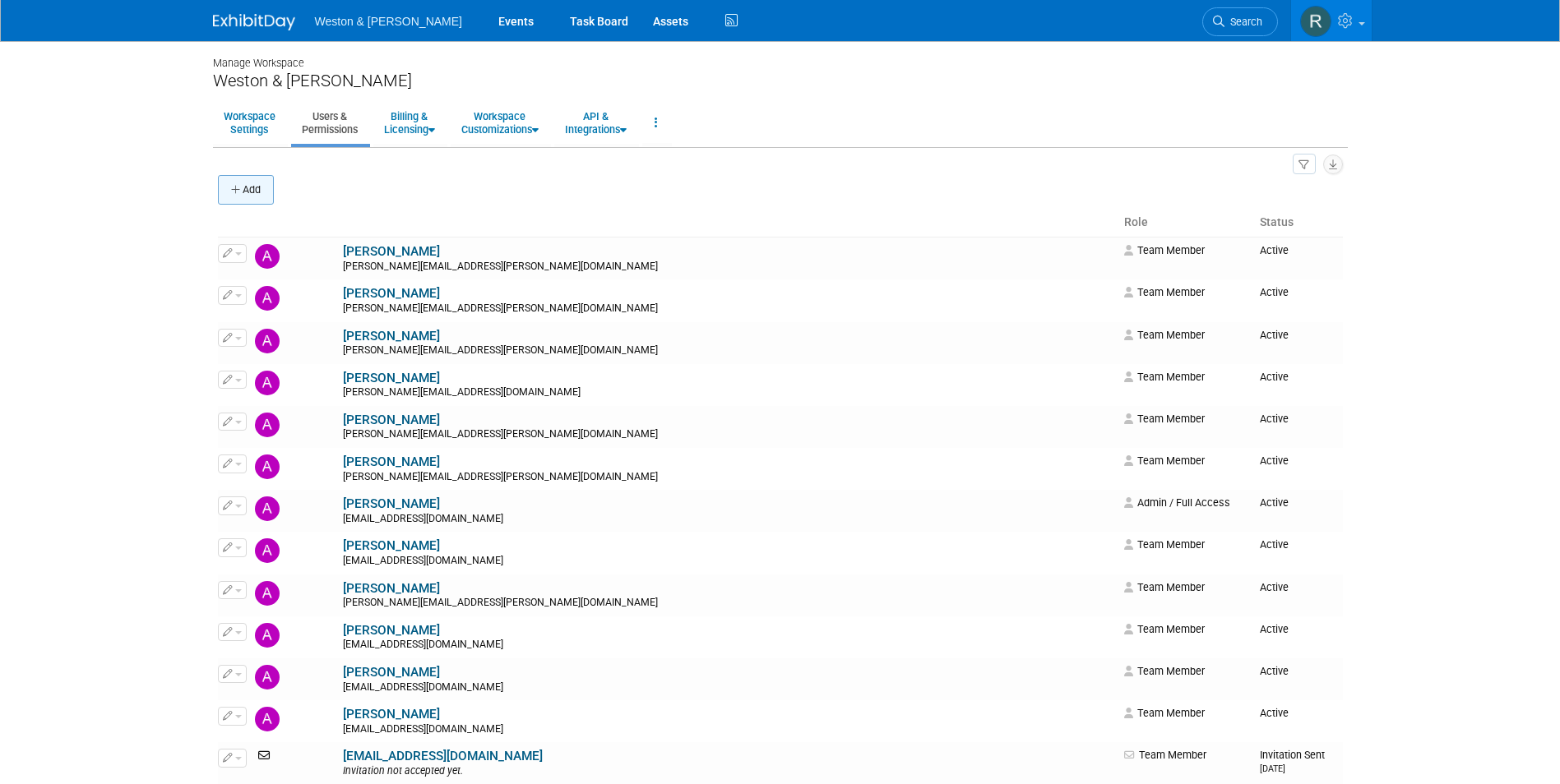
click at [264, 186] on button "Add" at bounding box center [246, 189] width 56 height 30
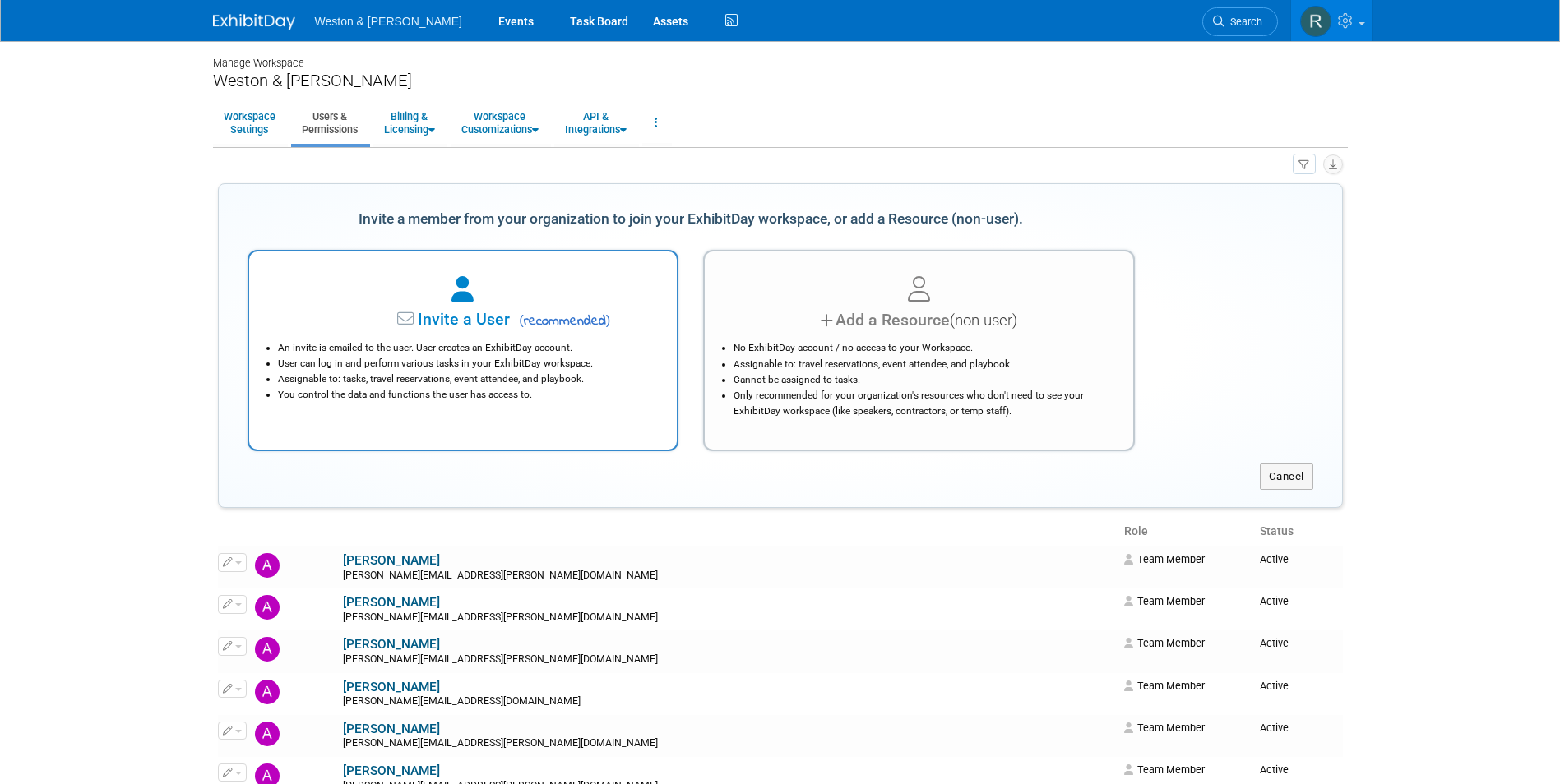
click at [496, 313] on span "Invite a User" at bounding box center [412, 320] width 195 height 19
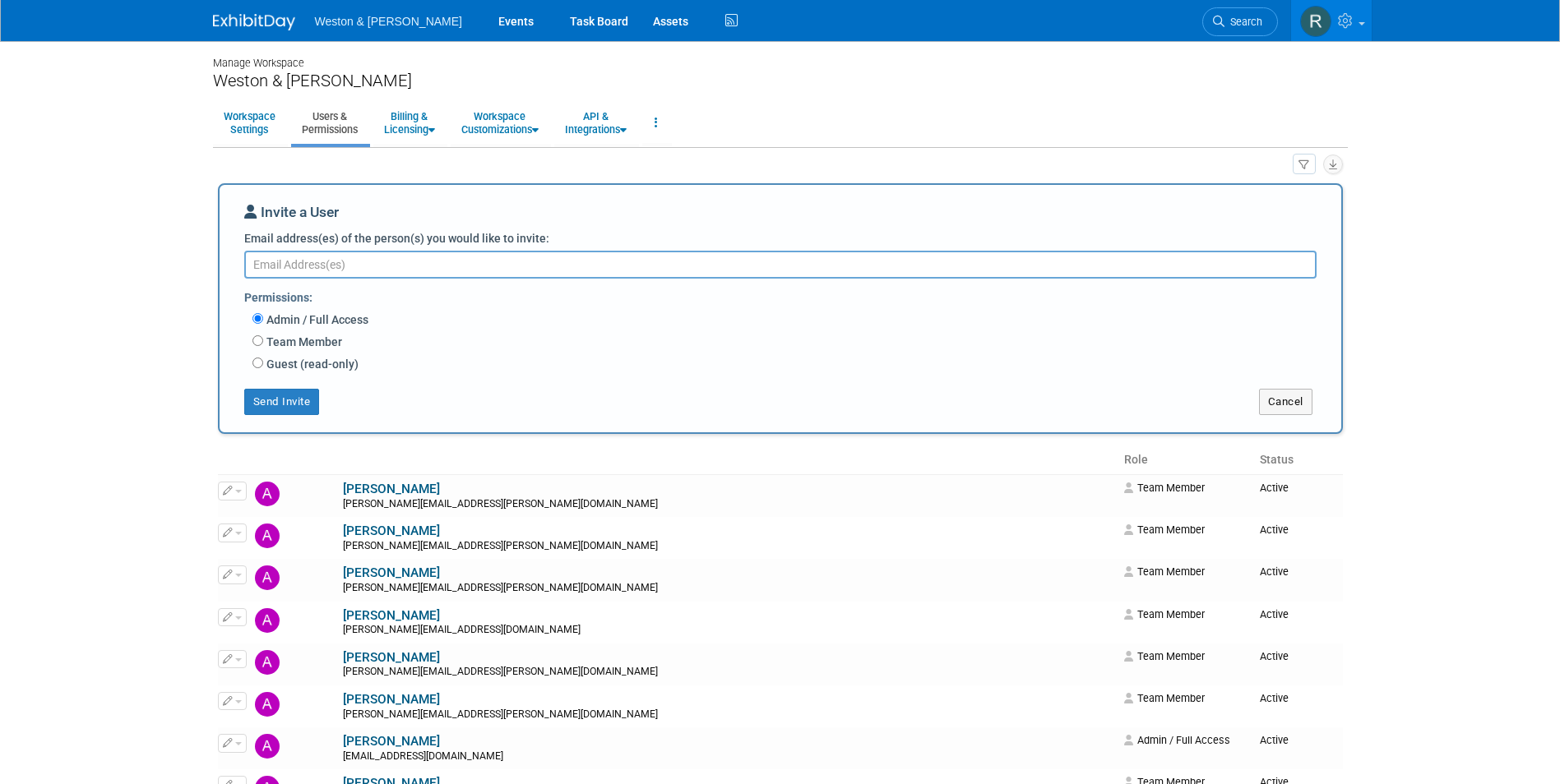
paste textarea "koepele.louise@wseinc.com"
type textarea "koepele.louise@wseinc.com"
click at [255, 337] on input "Team Member" at bounding box center [257, 341] width 11 height 11
radio input "true"
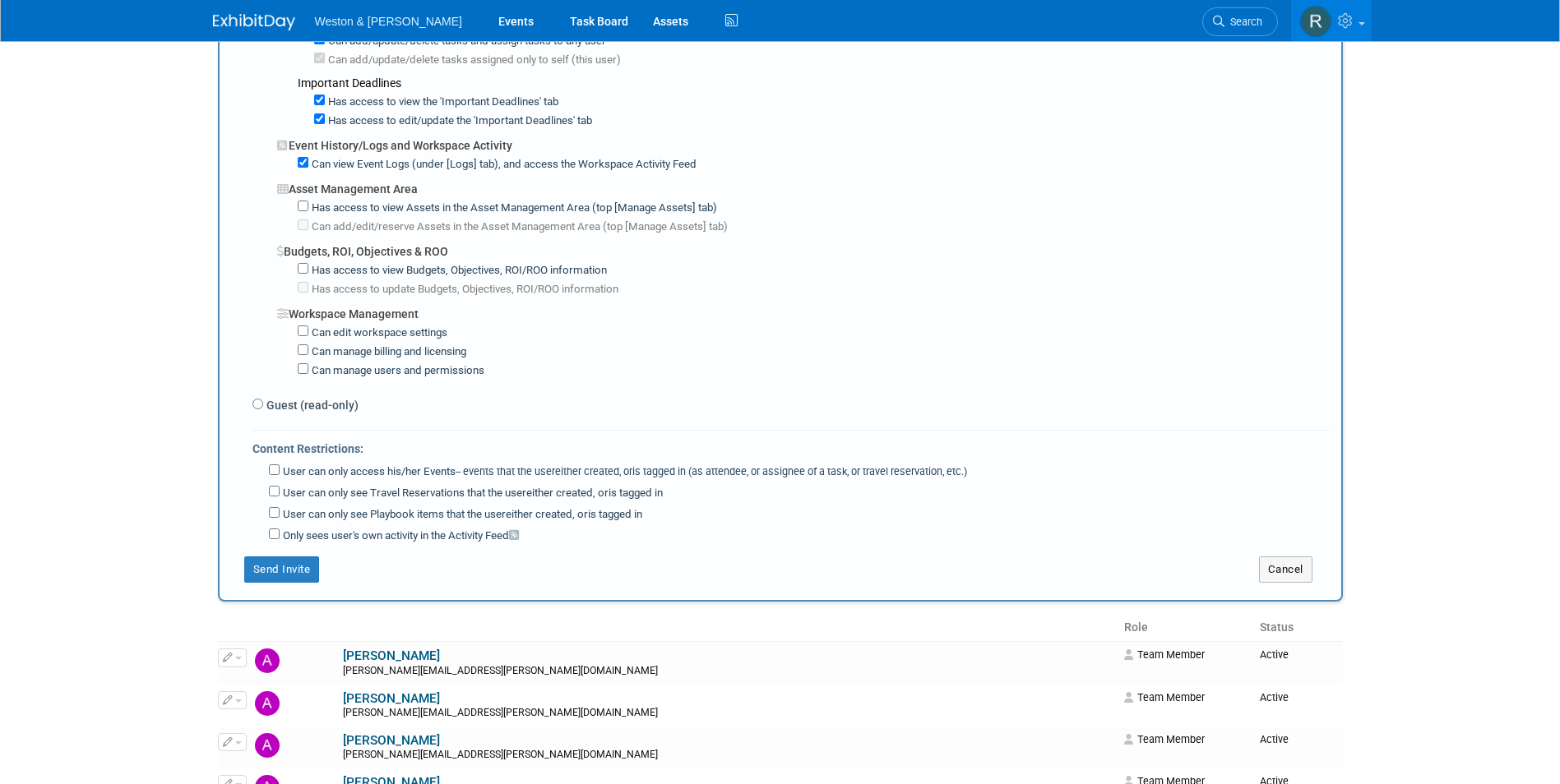
scroll to position [1316, 0]
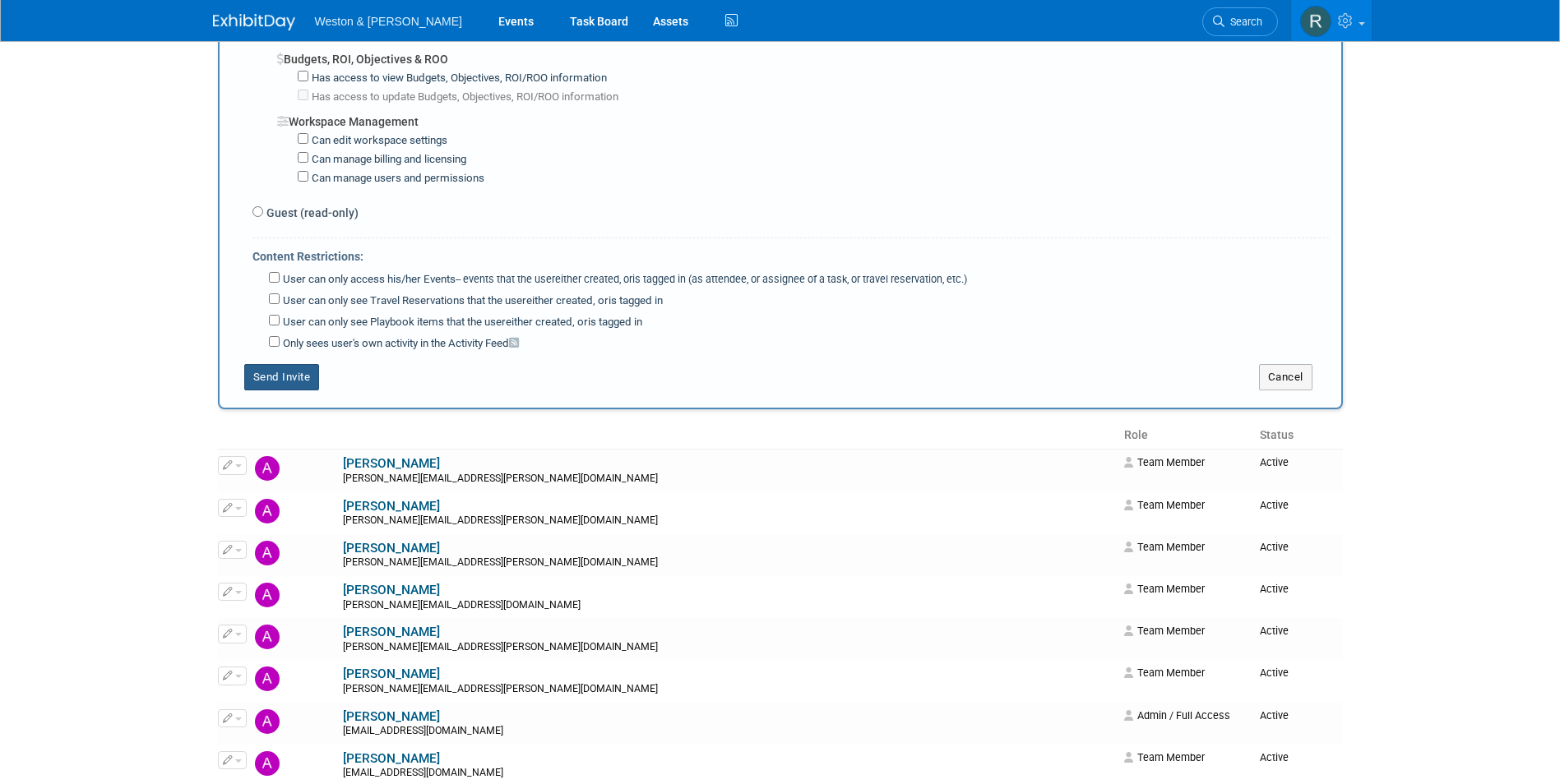
click at [306, 382] on button "Send Invite" at bounding box center [281, 377] width 76 height 26
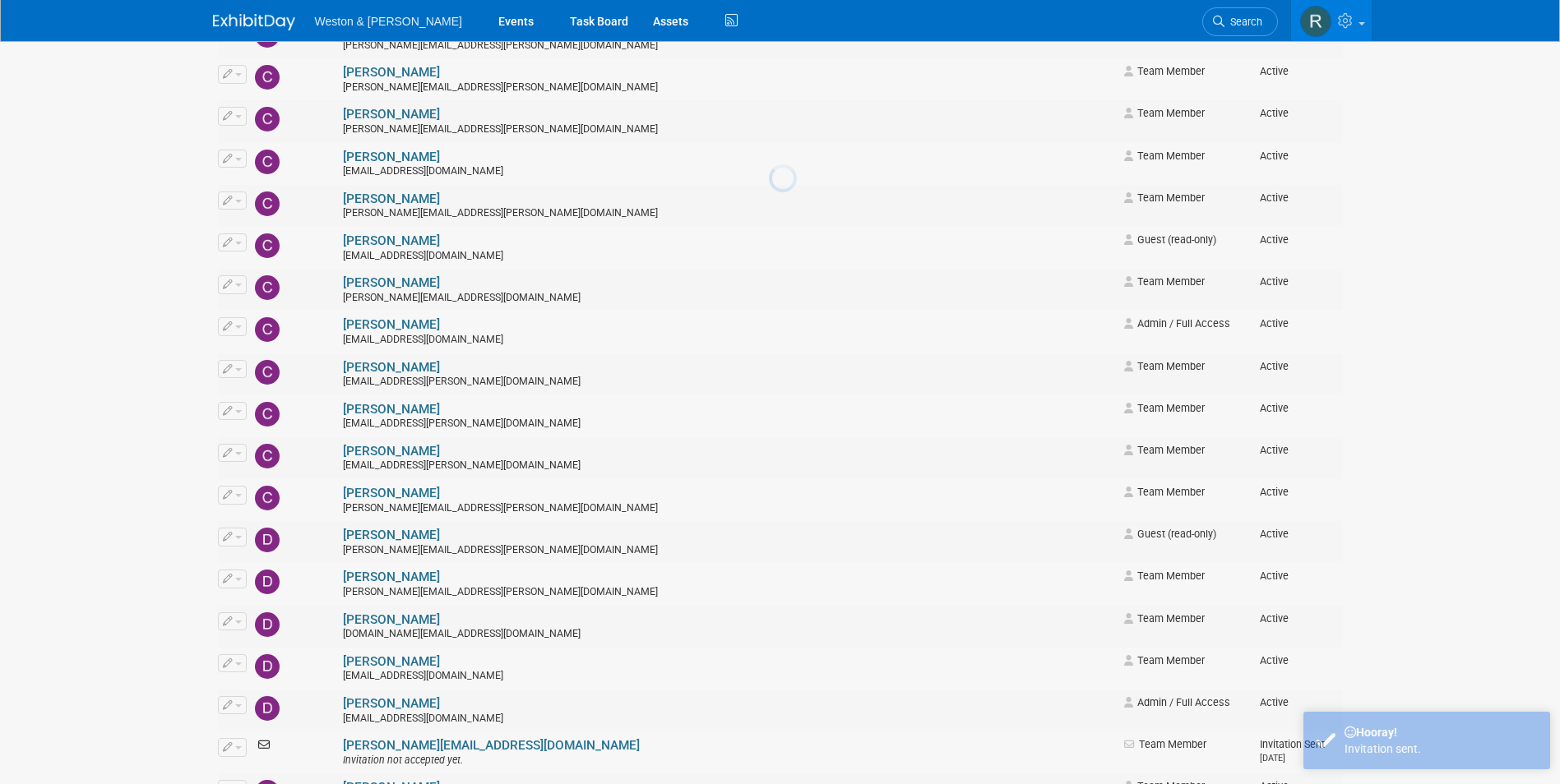
scroll to position [0, 0]
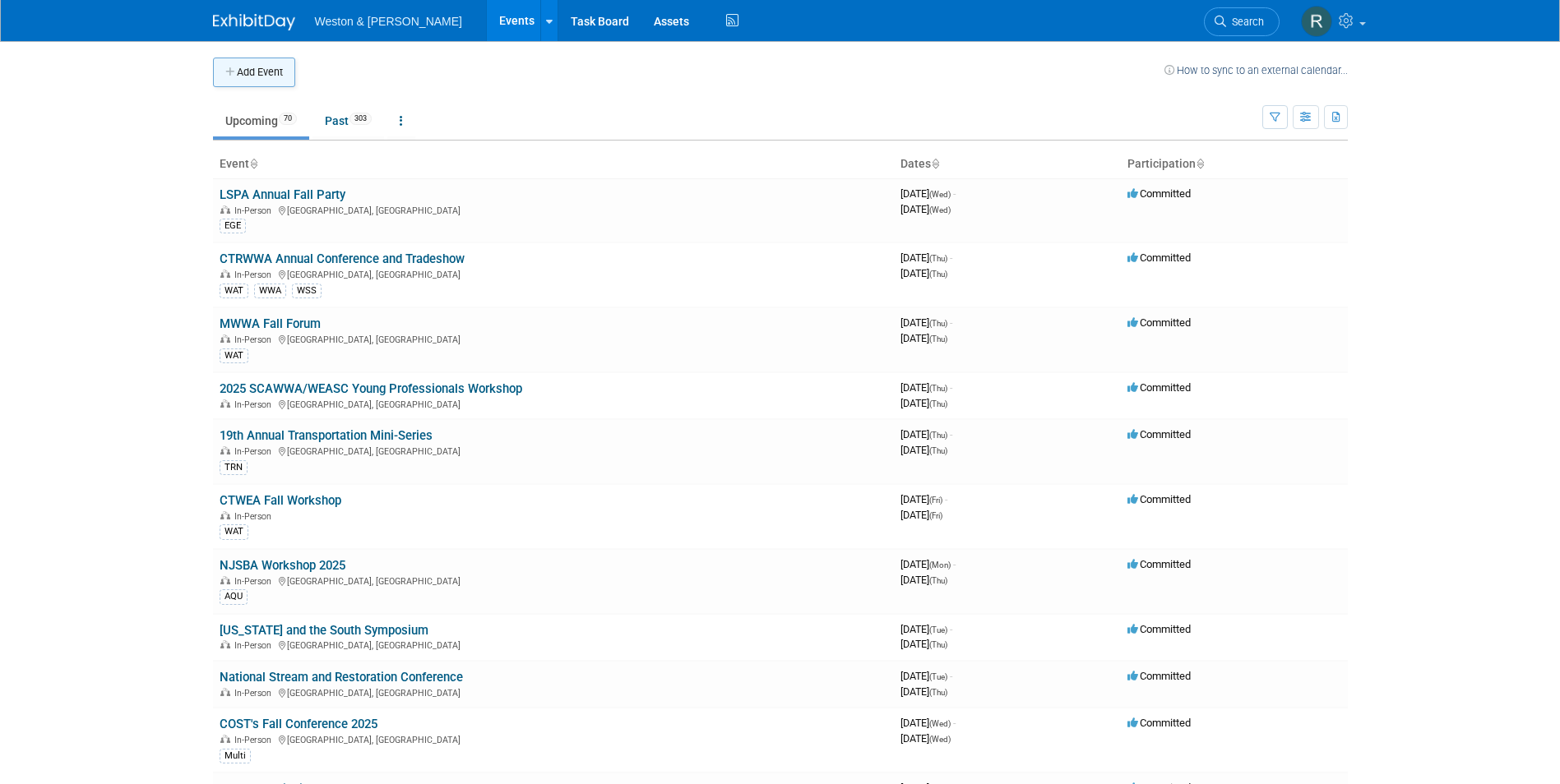
click at [282, 73] on button "Add Event" at bounding box center [254, 72] width 83 height 30
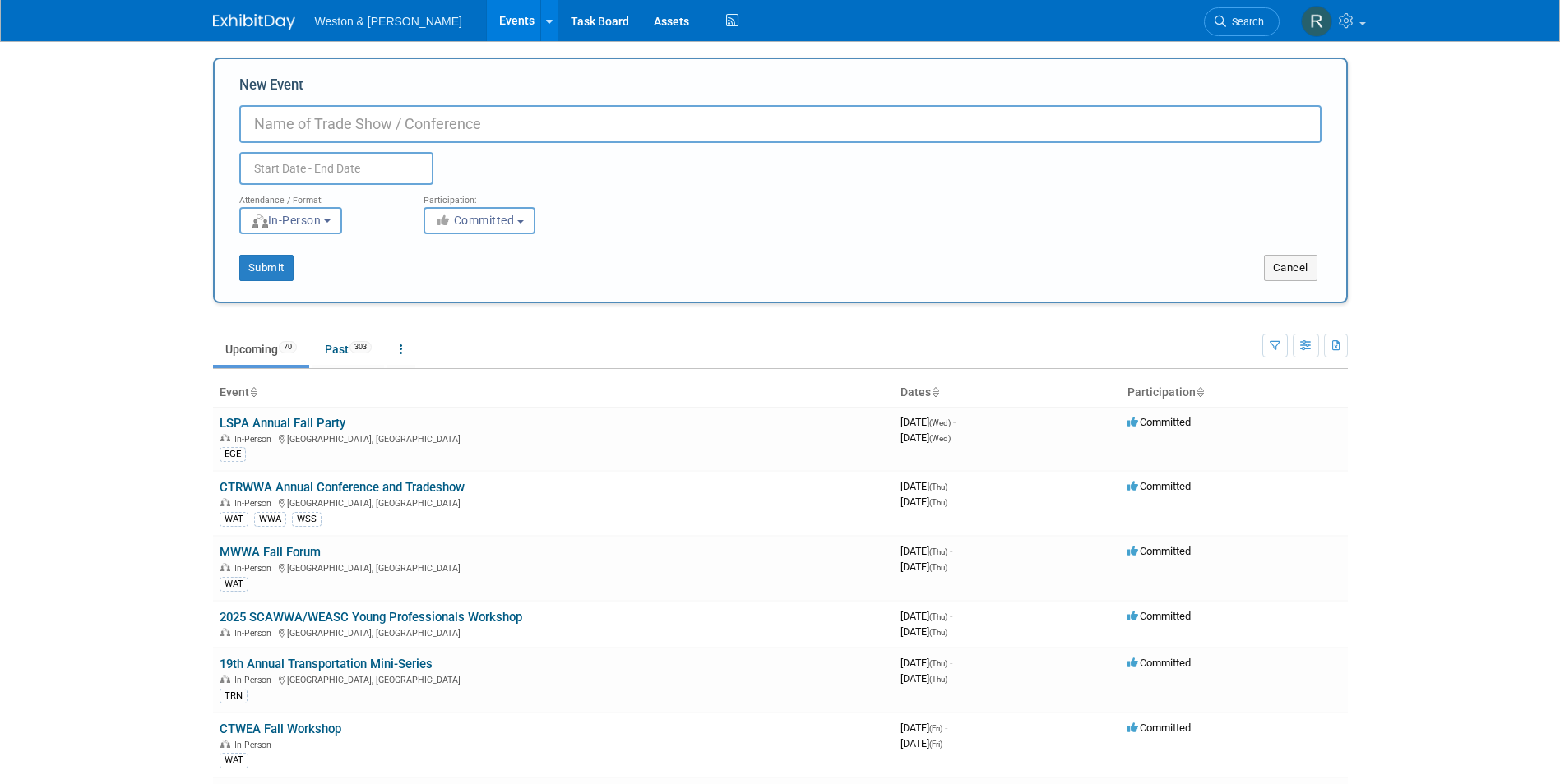
paste input "2025 SCAWWA/WEASC Young Professionals Workshop"
type input "2025 SCAWWA/WEASC Young Professionals Workshop"
click at [346, 170] on input "text" at bounding box center [336, 169] width 194 height 33
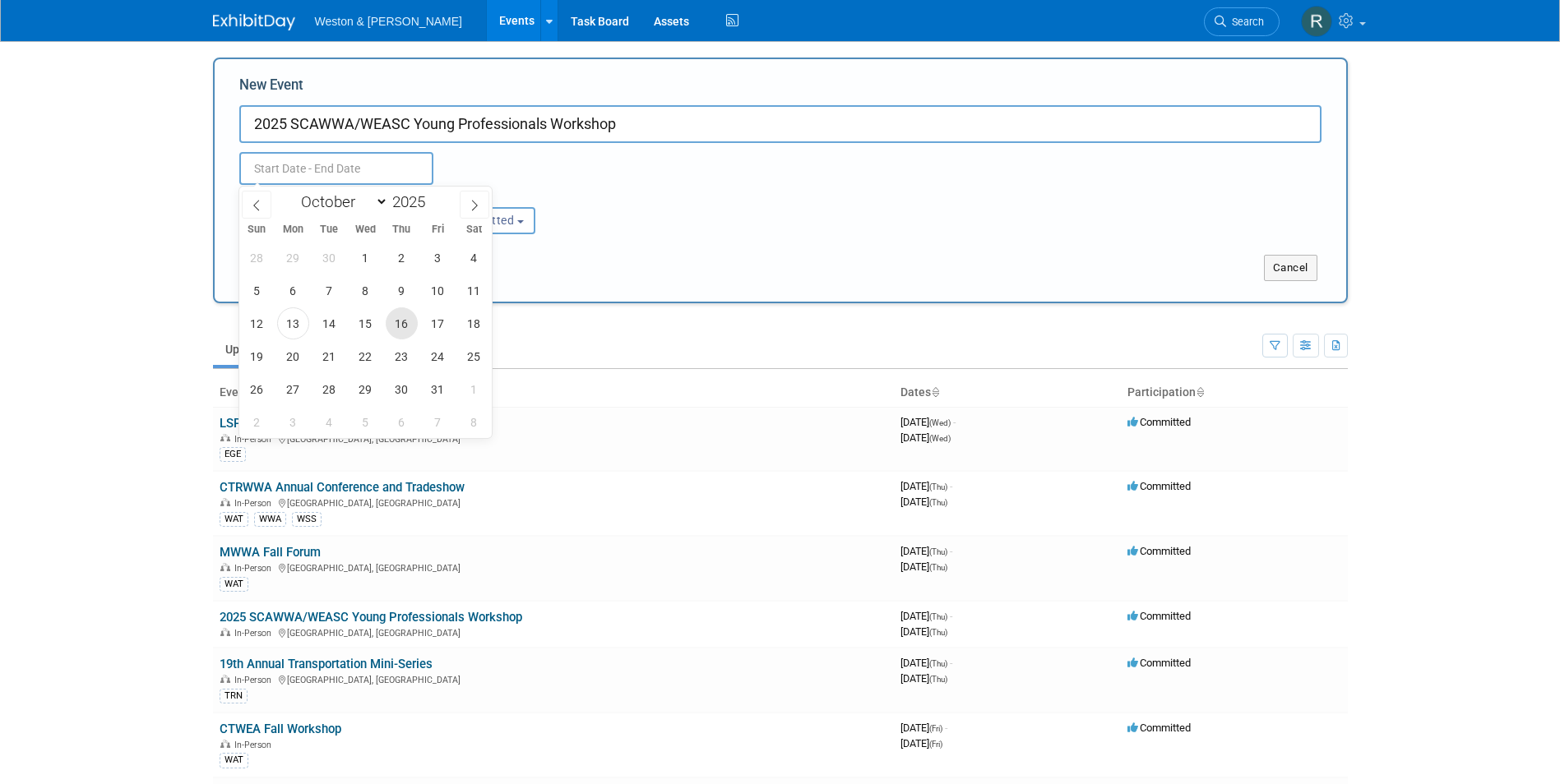
click at [401, 322] on span "16" at bounding box center [401, 322] width 32 height 32
type input "[DATE] to [DATE]"
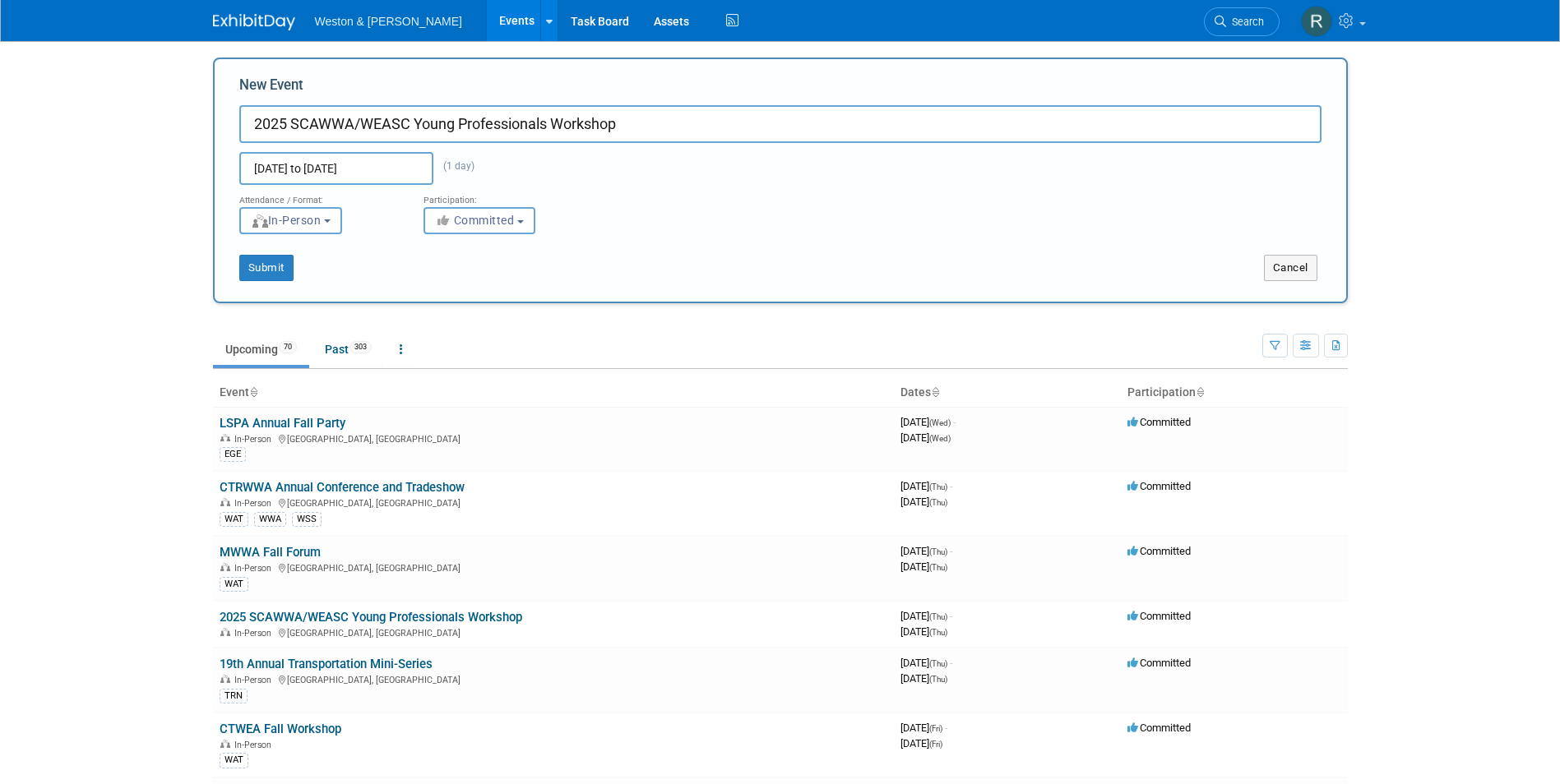
click at [638, 238] on div "Submit Cancel" at bounding box center [780, 257] width 1107 height 47
click at [279, 267] on button "Submit" at bounding box center [266, 268] width 55 height 26
click at [265, 264] on button "Submit" at bounding box center [266, 268] width 55 height 26
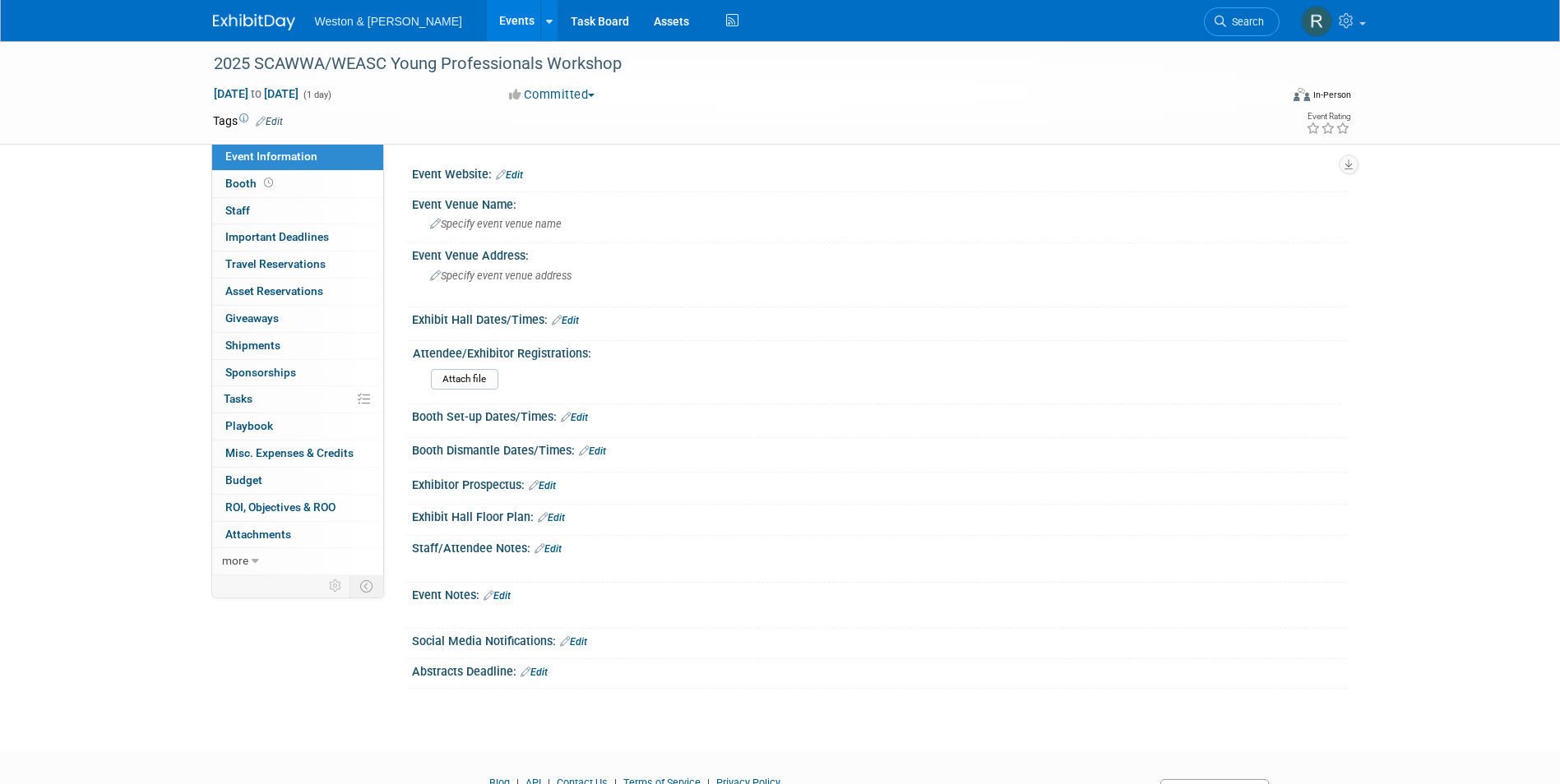
click at [523, 175] on link "Edit" at bounding box center [510, 175] width 27 height 12
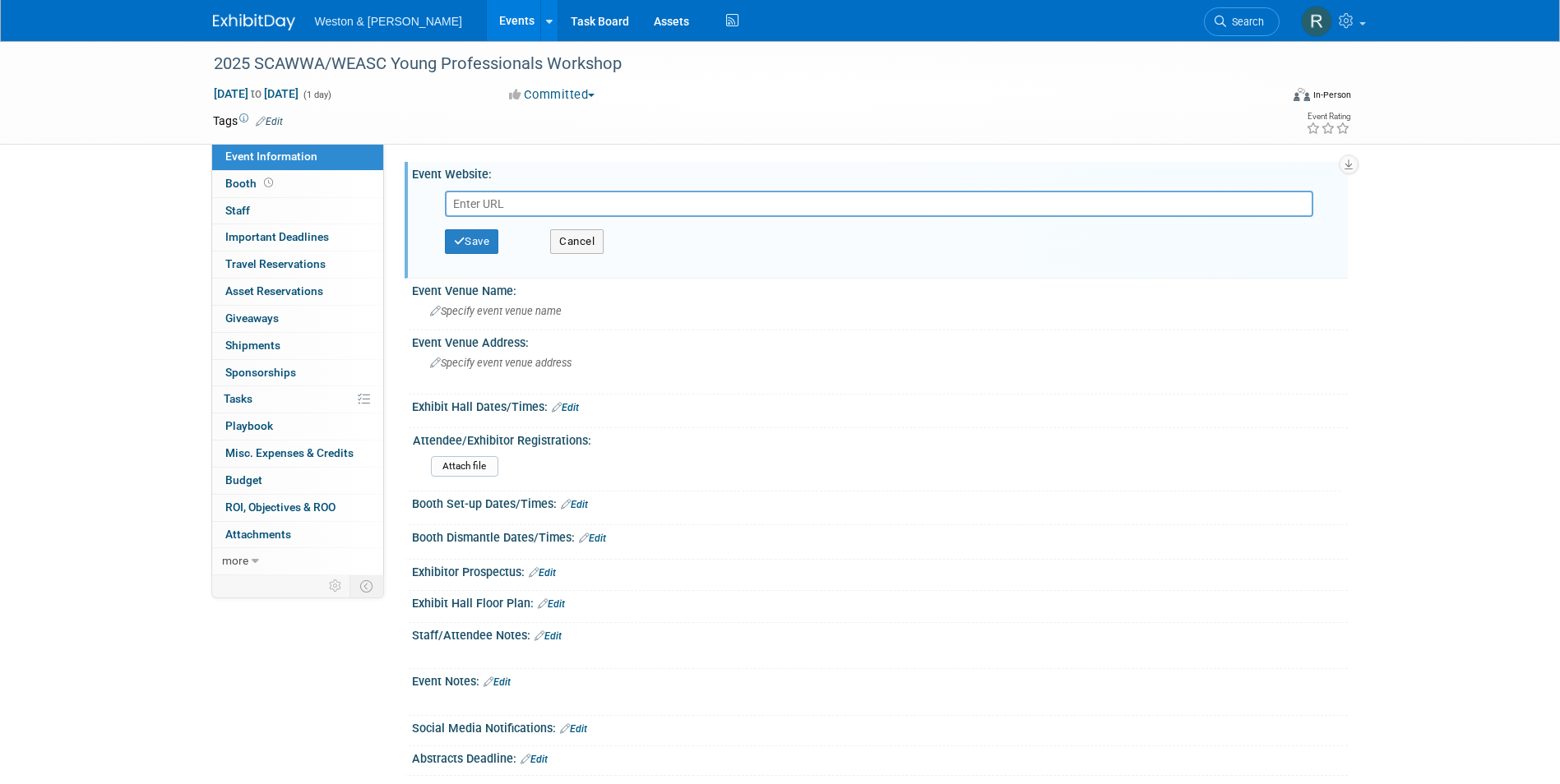
paste input "[URL][DOMAIN_NAME]"
type input "[URL][DOMAIN_NAME]"
click at [476, 238] on button "Save" at bounding box center [472, 242] width 55 height 25
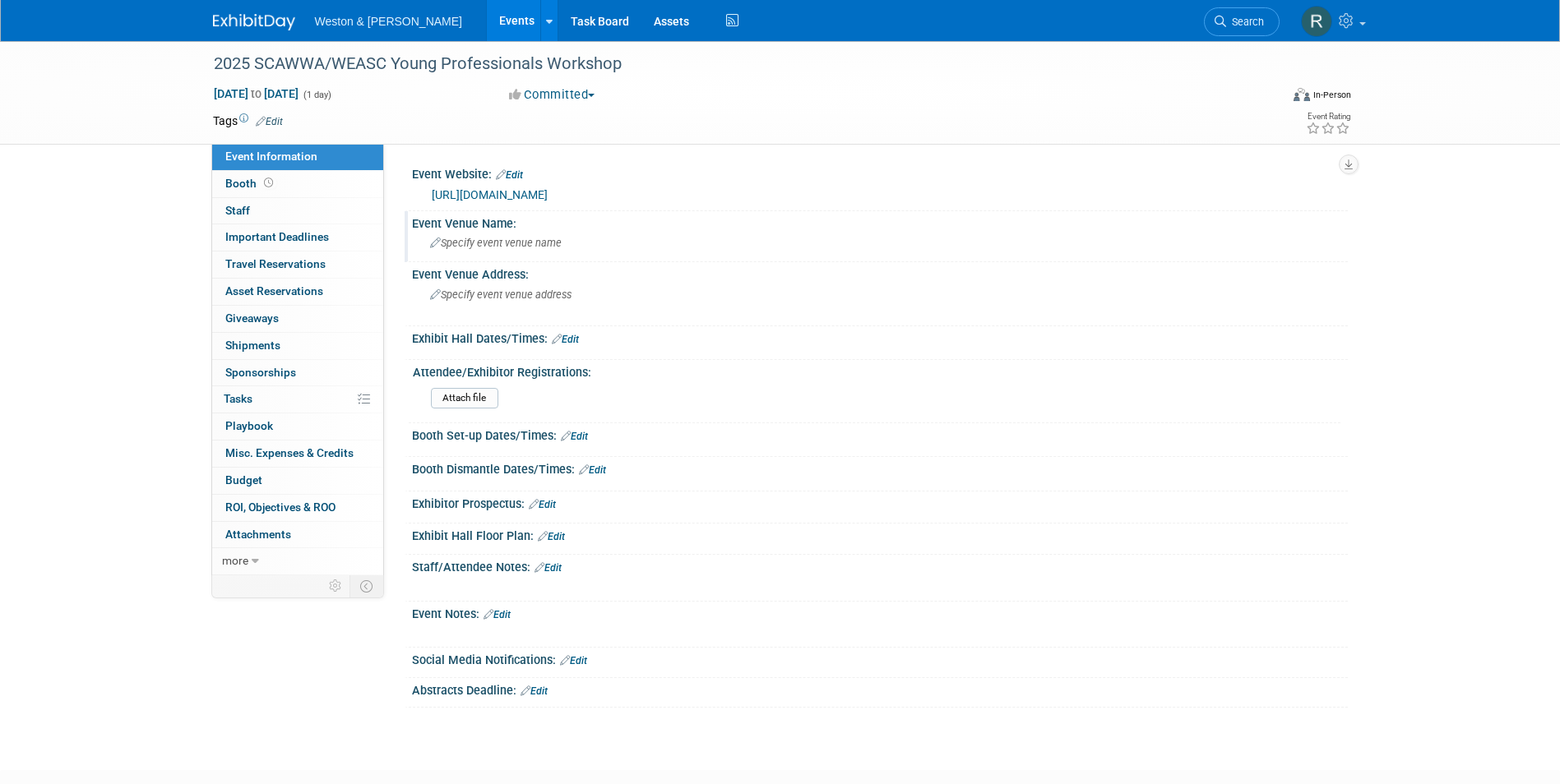
click at [516, 232] on div "Specify event venue name" at bounding box center [879, 243] width 911 height 26
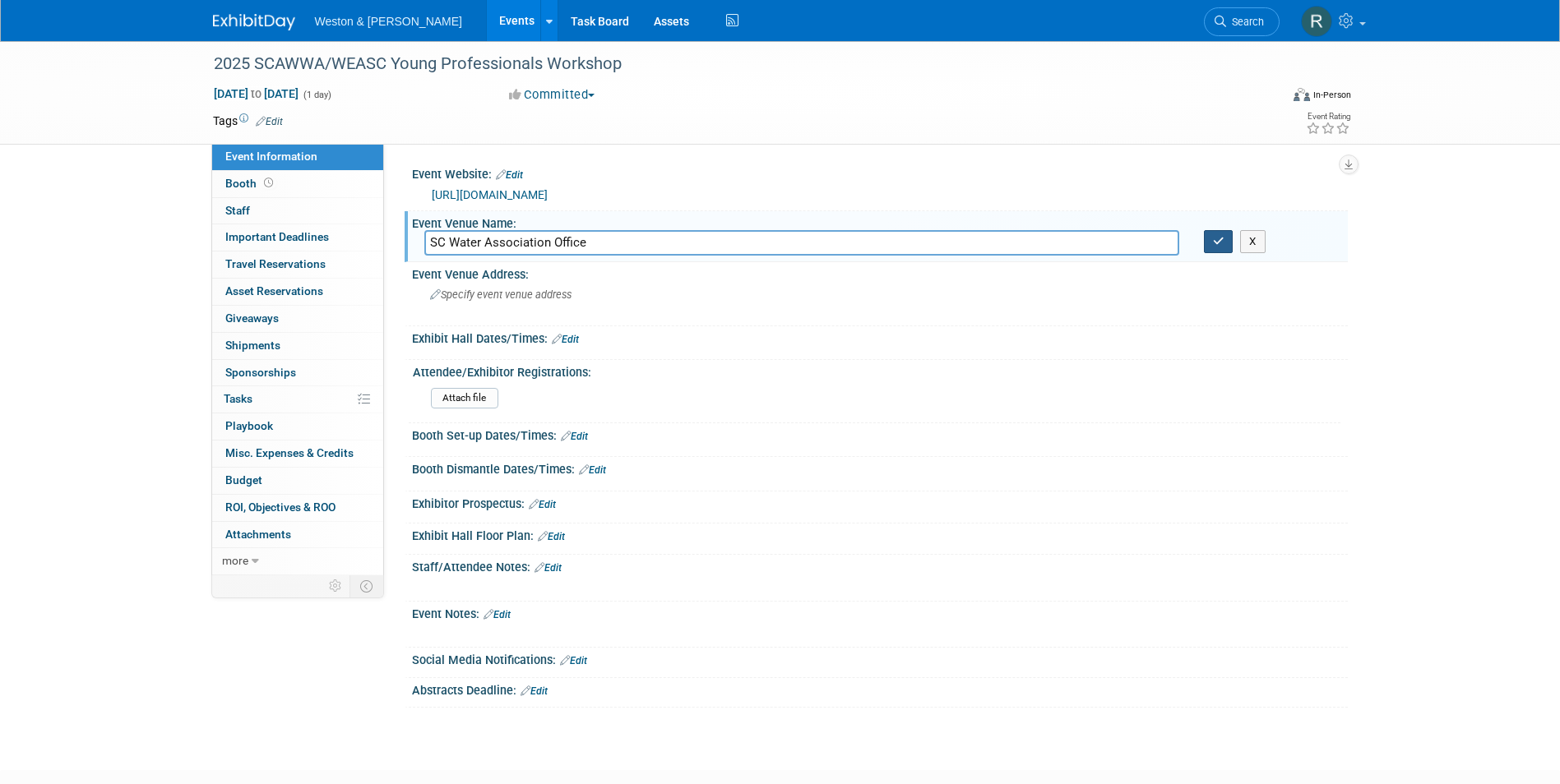
type input "SC Water Association Office"
drag, startPoint x: 1216, startPoint y: 244, endPoint x: 598, endPoint y: 28, distance: 654.7
click at [1217, 244] on icon "button" at bounding box center [1219, 241] width 12 height 11
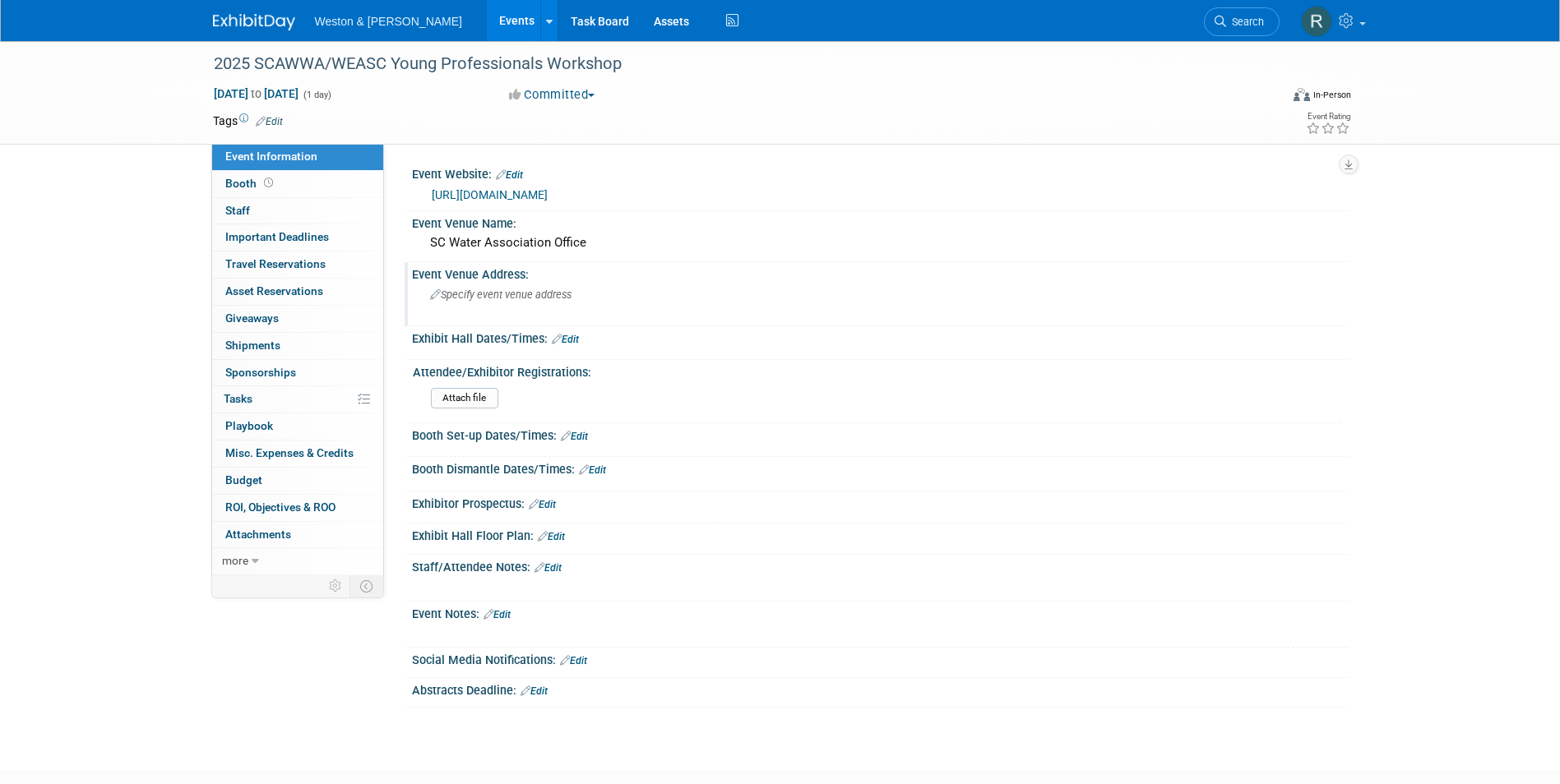
click at [485, 300] on span "Specify event venue address" at bounding box center [500, 295] width 141 height 12
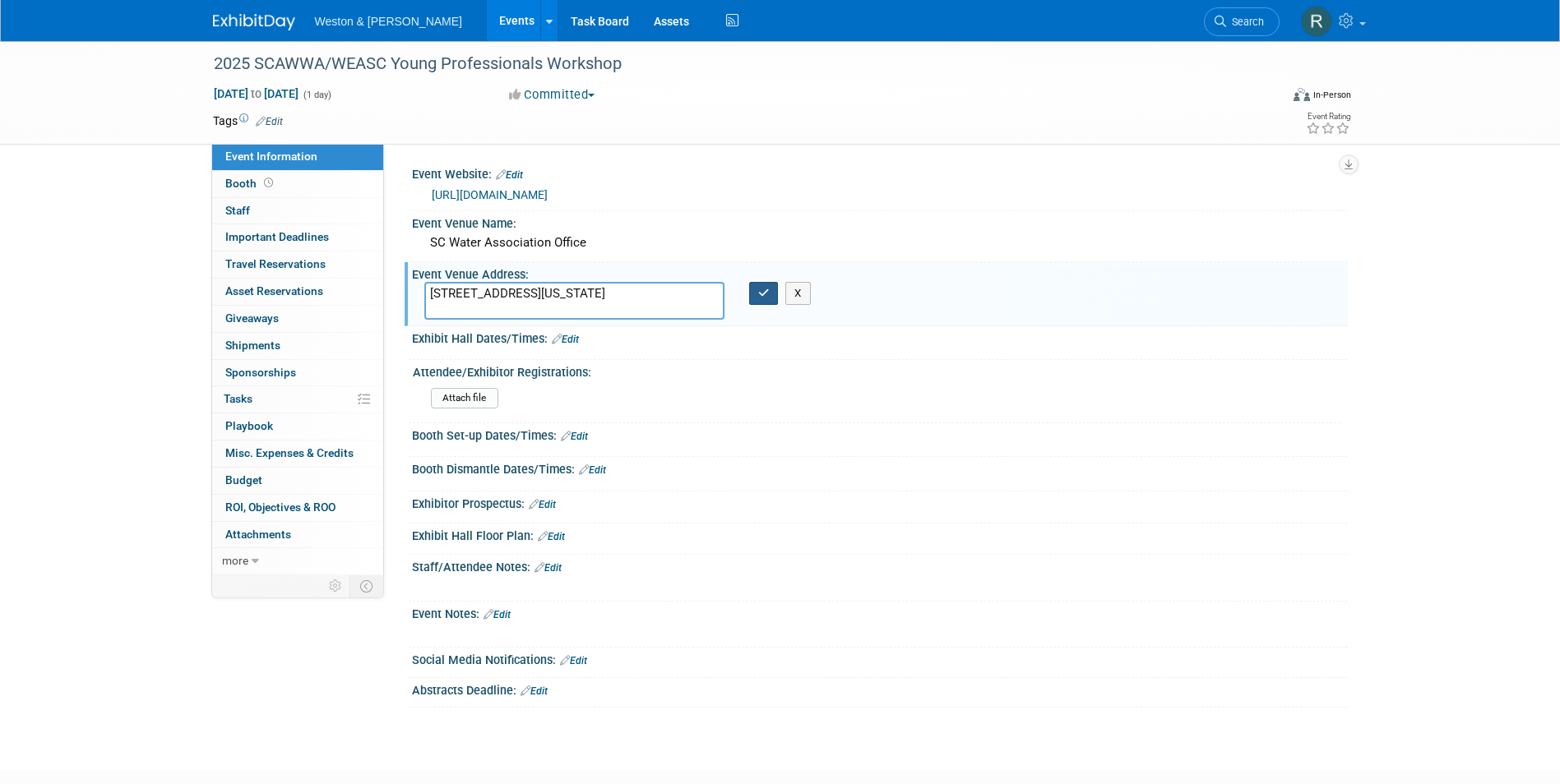
type textarea "113 Business Park Dr. Lexington, South Carolina 29072"
click at [758, 299] on button "button" at bounding box center [764, 294] width 30 height 23
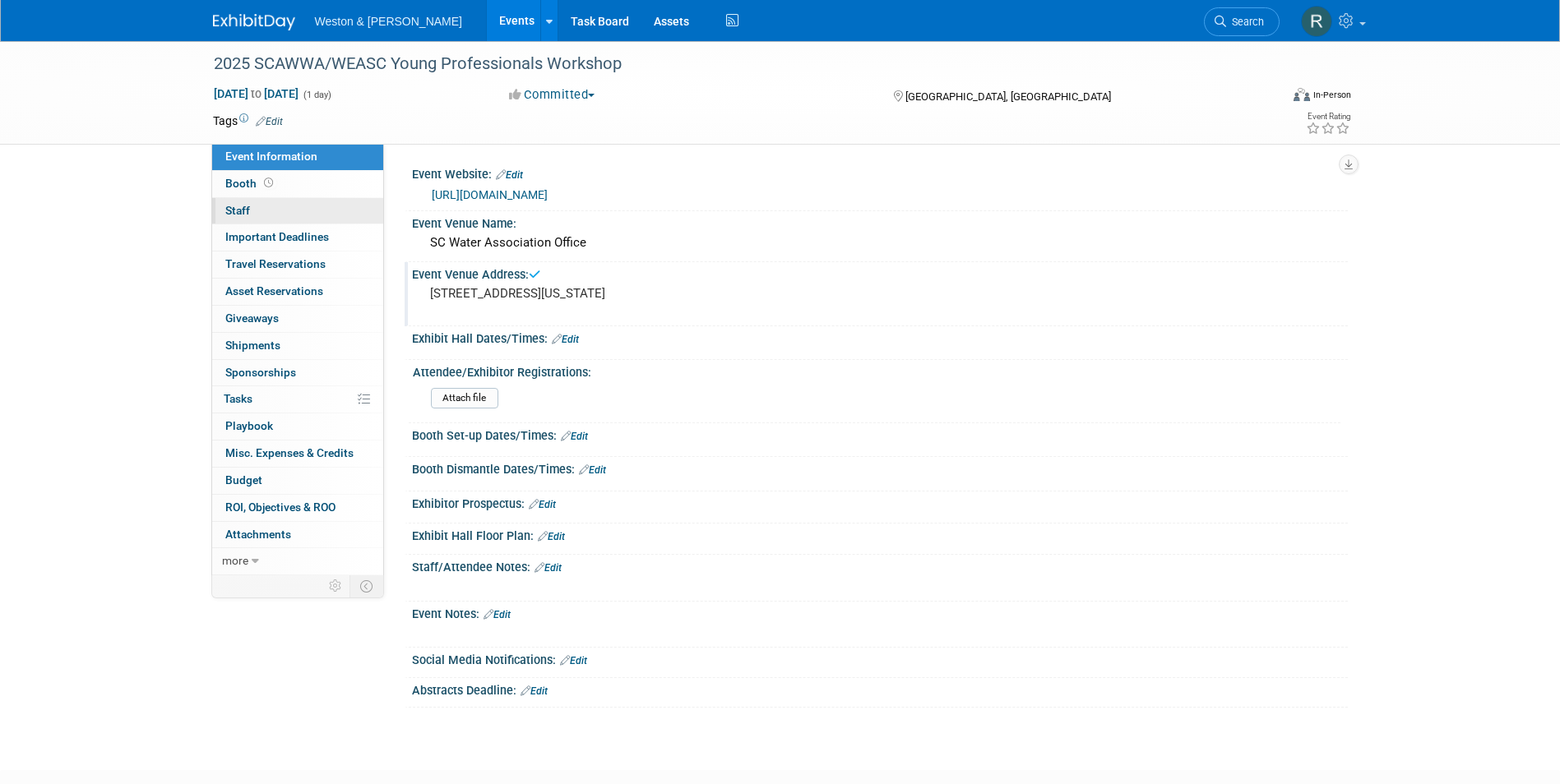
click at [281, 210] on link "0 Staff 0" at bounding box center [298, 210] width 171 height 26
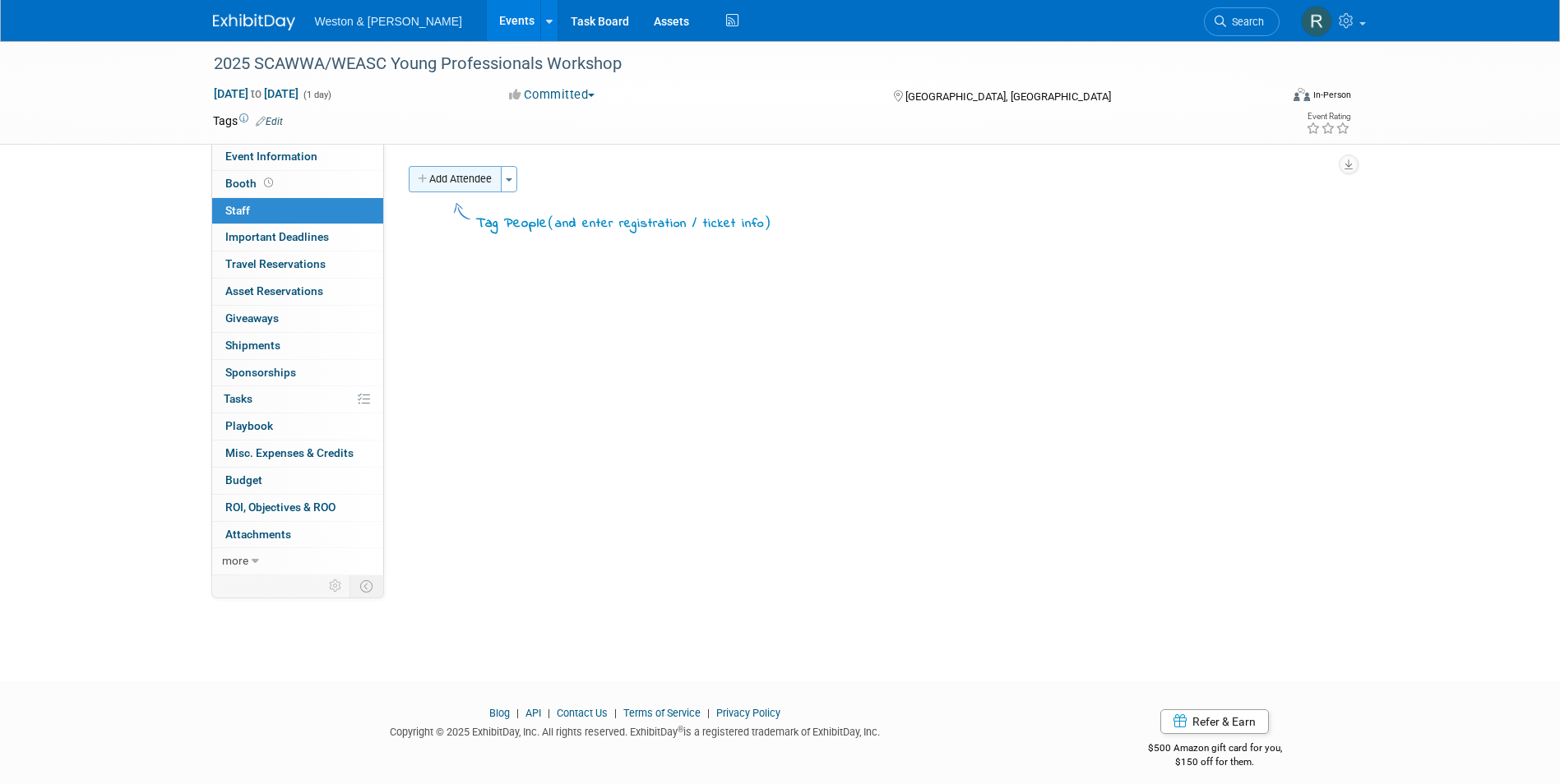
click at [456, 188] on button "Add Attendee" at bounding box center [455, 178] width 93 height 26
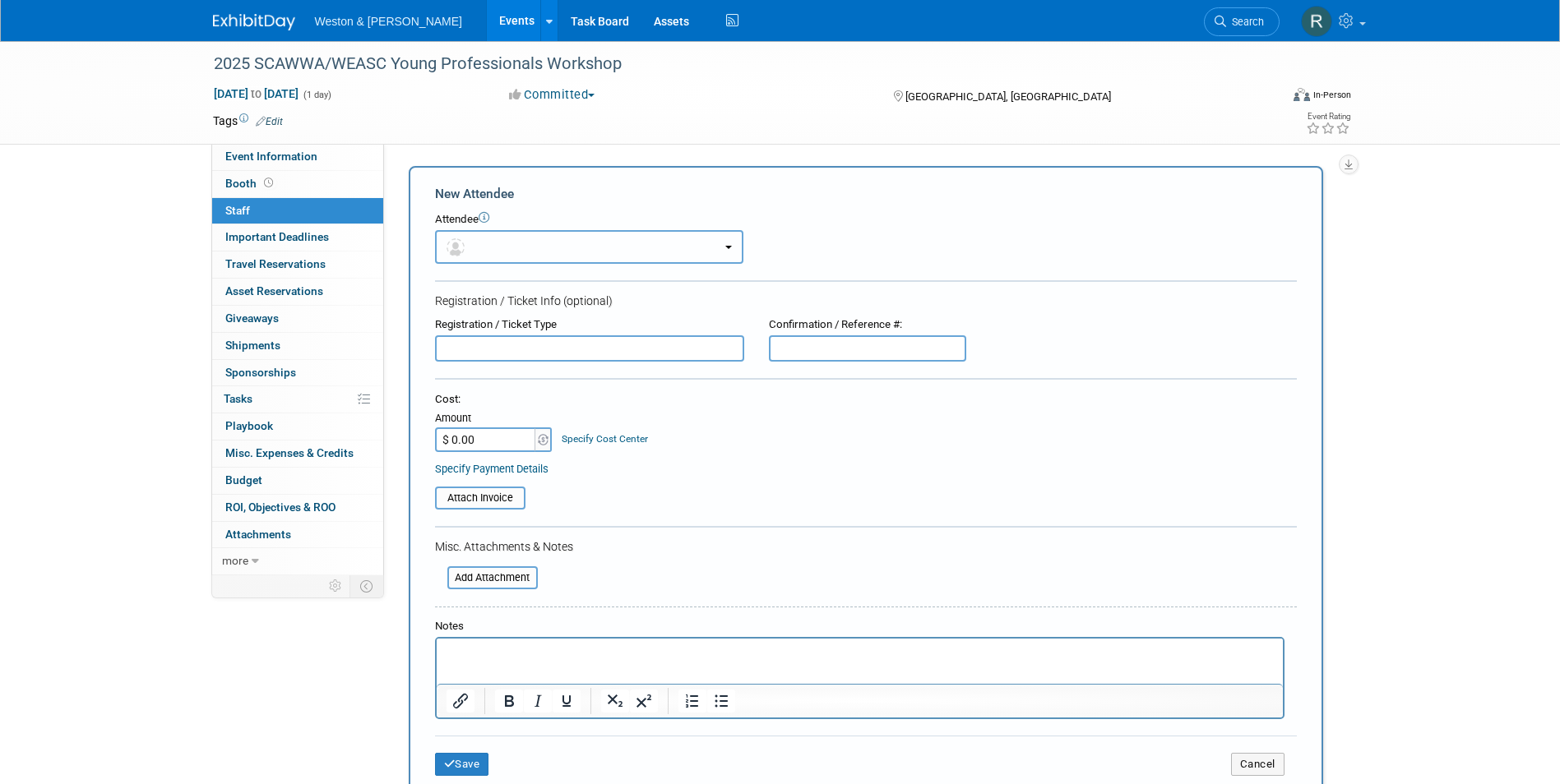
click at [682, 244] on button "button" at bounding box center [588, 247] width 308 height 34
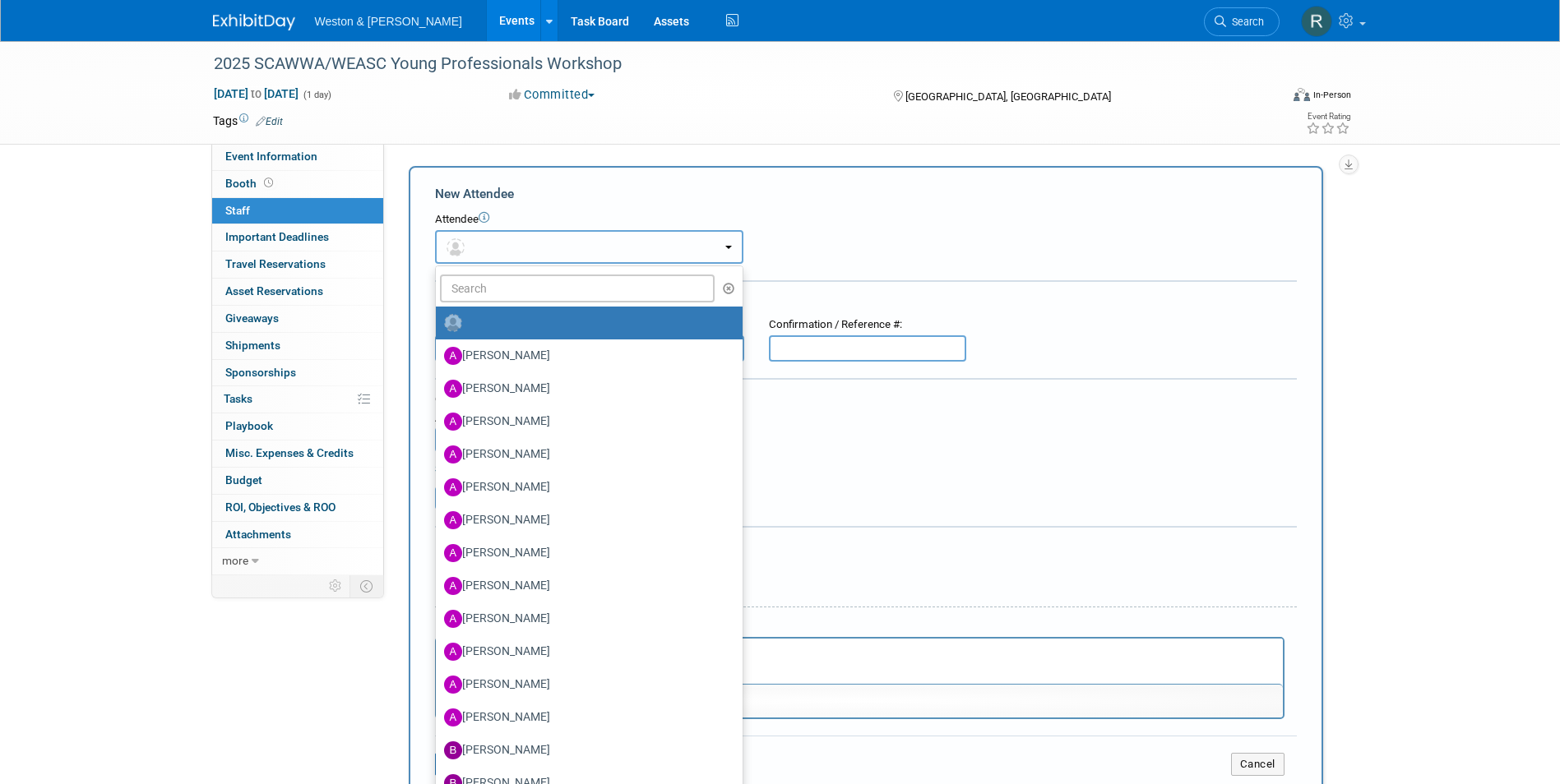
click at [682, 244] on button "button" at bounding box center [588, 247] width 308 height 34
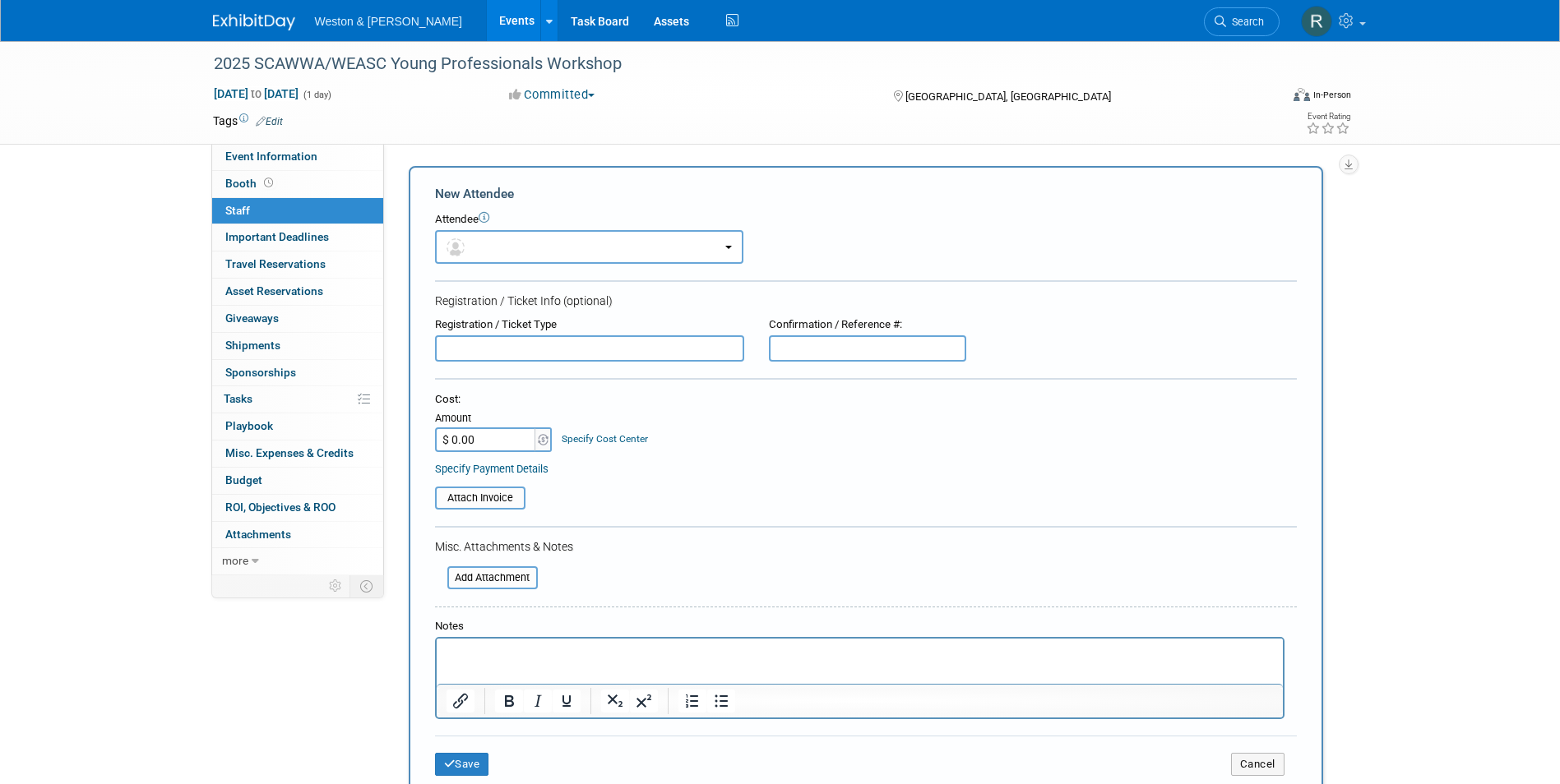
click at [680, 662] on html at bounding box center [859, 651] width 847 height 23
click at [589, 650] on p "Lucas Hernandez - sp" at bounding box center [859, 653] width 828 height 16
click at [480, 761] on button "Save" at bounding box center [462, 765] width 55 height 23
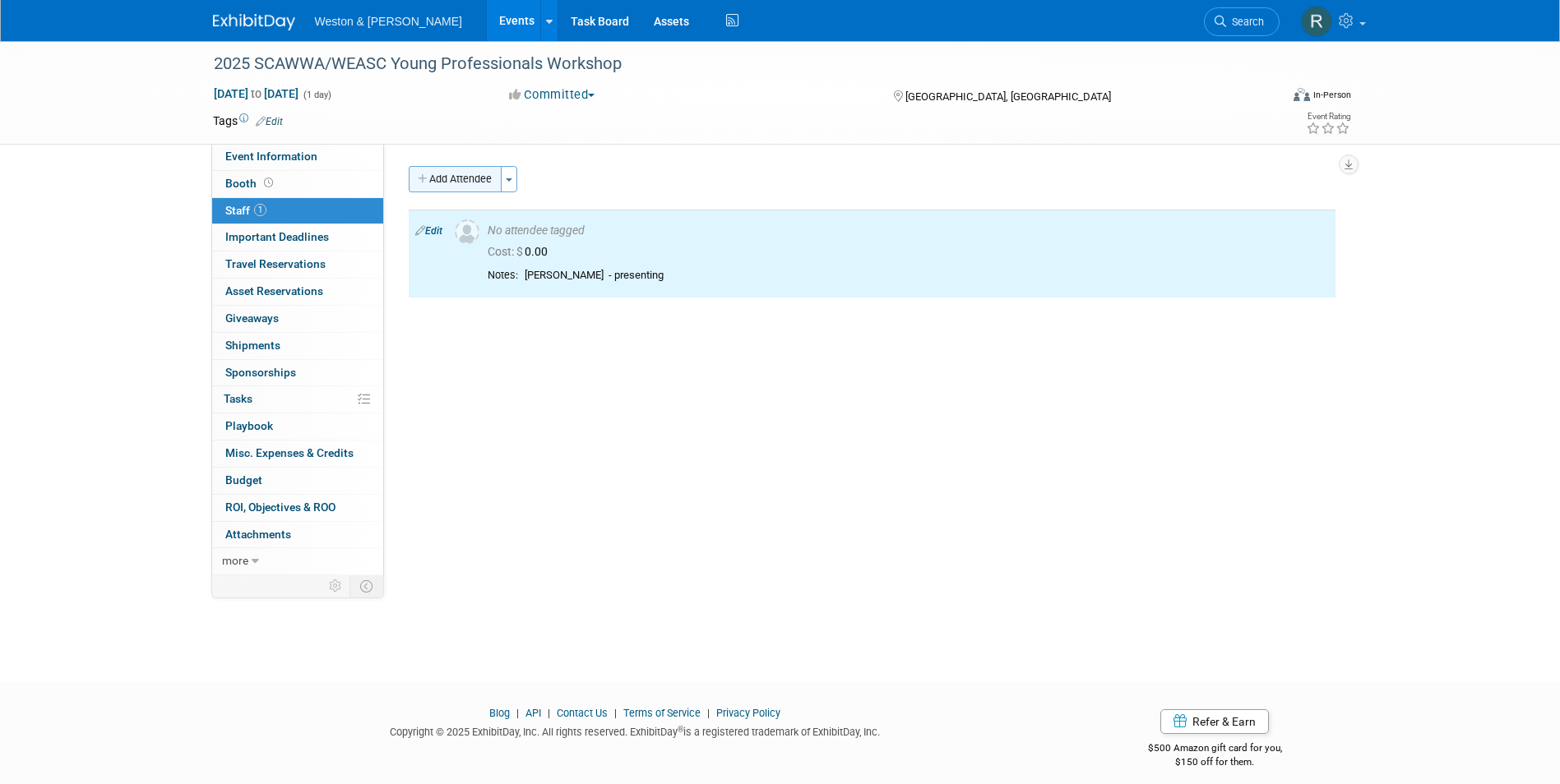
click at [457, 172] on button "Add Attendee" at bounding box center [455, 178] width 93 height 26
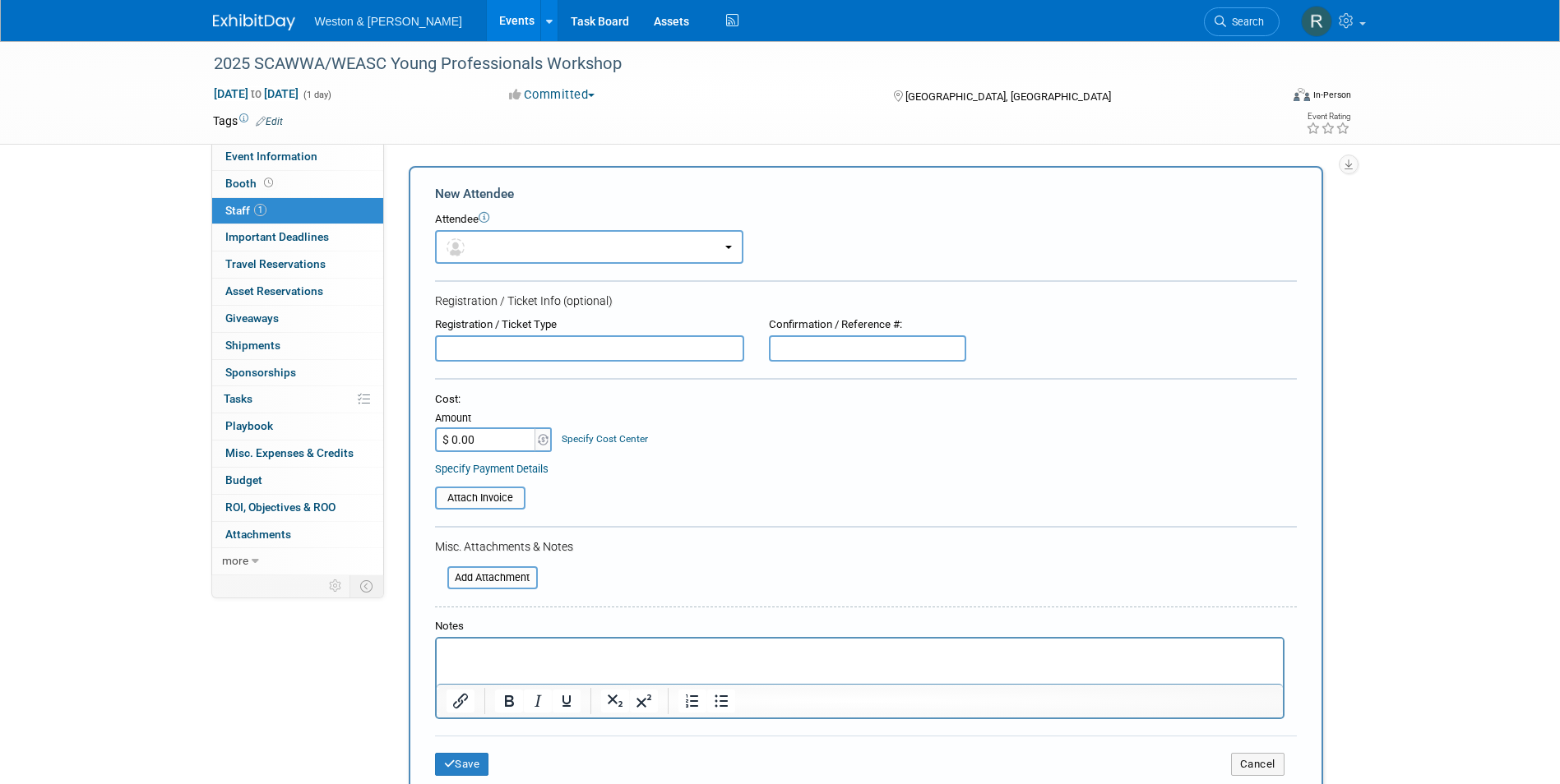
click at [523, 662] on html at bounding box center [859, 651] width 847 height 23
click at [481, 762] on button "Save" at bounding box center [462, 765] width 55 height 23
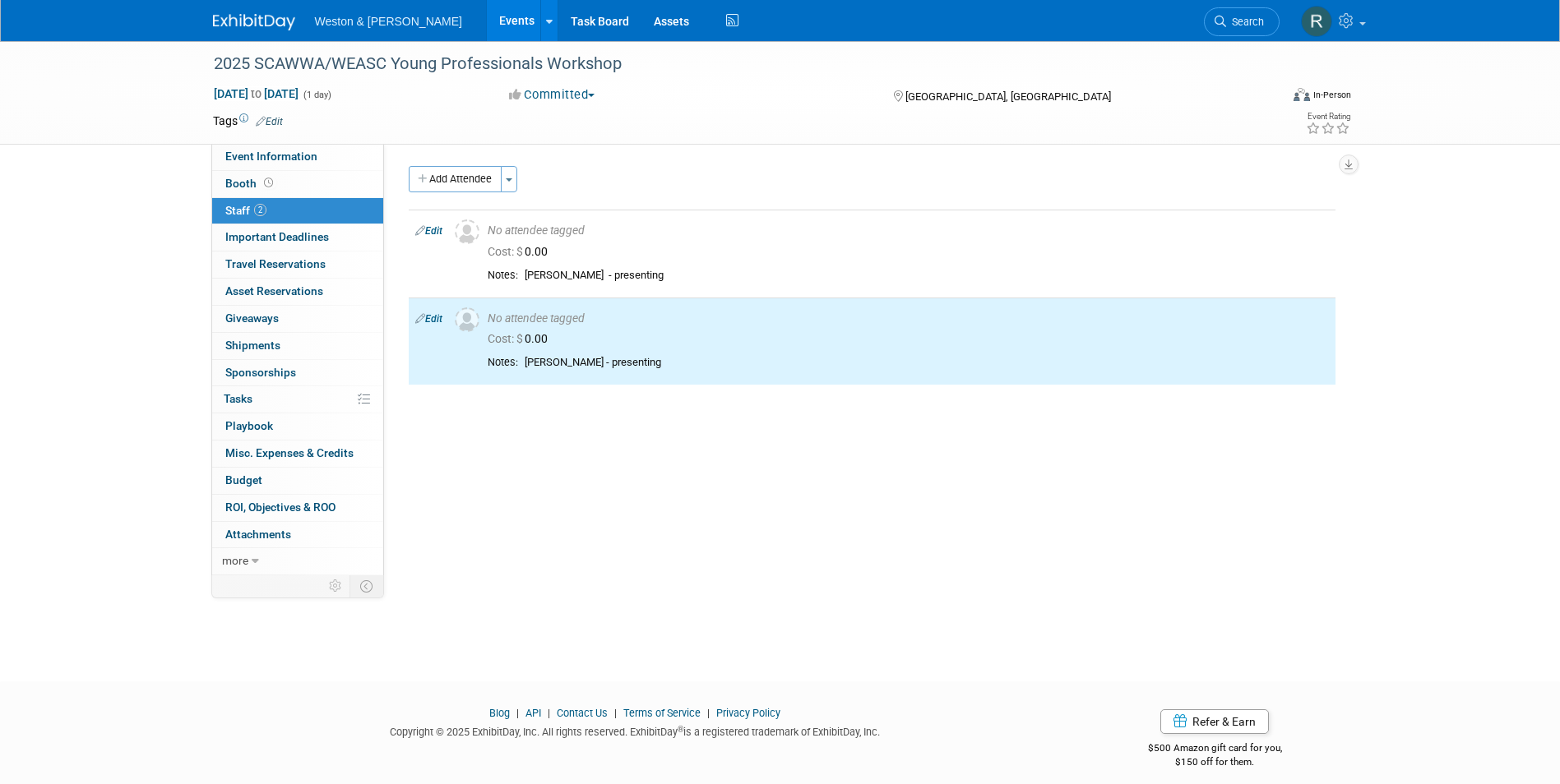
click at [538, 507] on div "Event Website: Edit https://www.scwaters.org/events/EventDetails.aspx?id=195756…" at bounding box center [866, 360] width 964 height 432
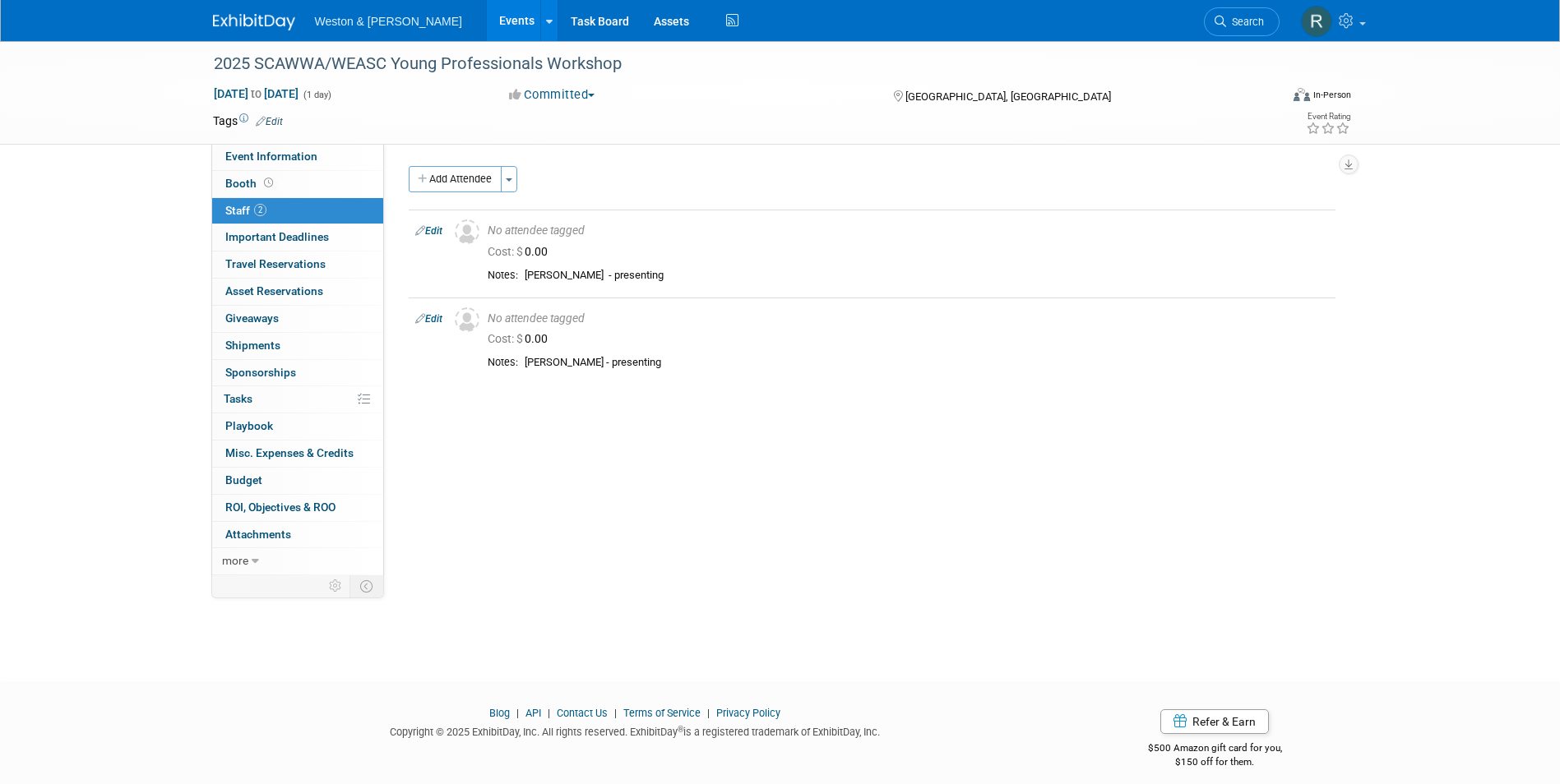
click at [528, 485] on div "Event Website: Edit https://www.scwaters.org/events/EventDetails.aspx?id=195756…" at bounding box center [866, 360] width 964 height 432
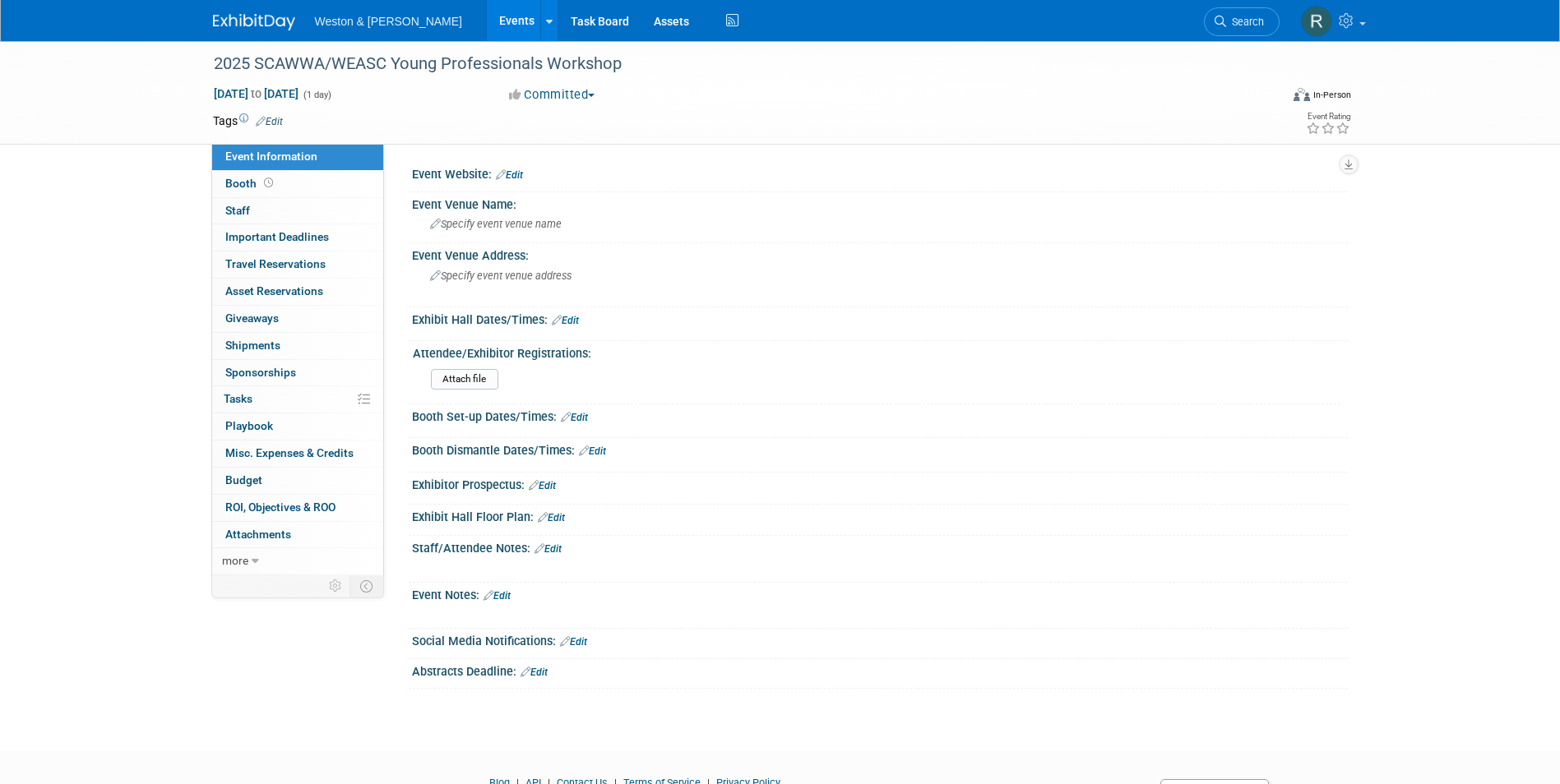
click at [487, 20] on link "Events" at bounding box center [516, 20] width 60 height 41
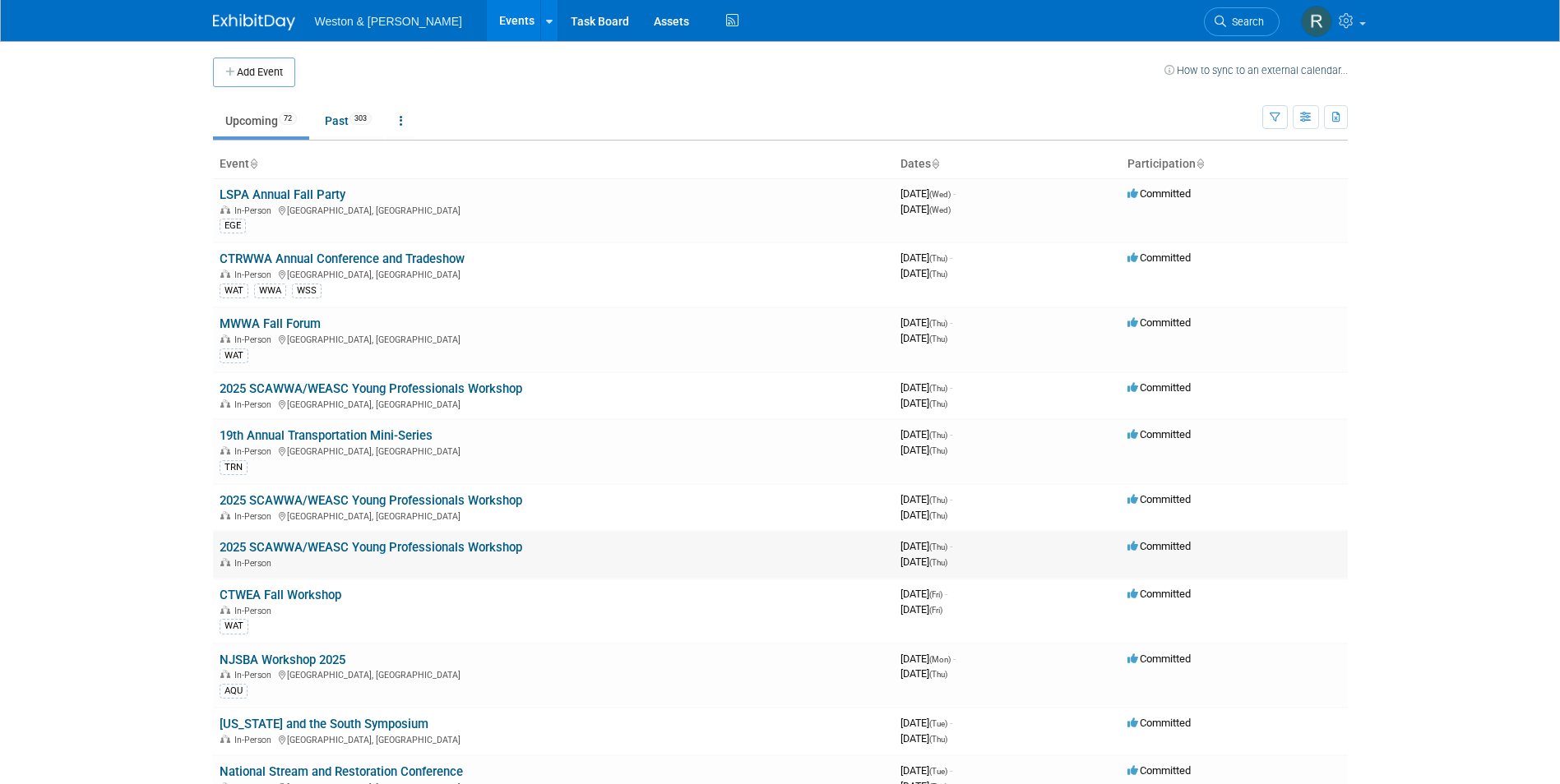
click at [346, 541] on link "2025 SCAWWA/WEASC Young Professionals Workshop" at bounding box center [371, 547] width 302 height 14
click at [309, 500] on link "2025 SCAWWA/WEASC Young Professionals Workshop" at bounding box center [371, 500] width 302 height 14
click at [1224, 552] on td "Committed" at bounding box center [1235, 554] width 227 height 47
drag, startPoint x: 570, startPoint y: 539, endPoint x: 450, endPoint y: 549, distance: 120.4
click at [450, 549] on link "2025 SCAWWA/WEASC Young Professionals Workshop" at bounding box center [371, 547] width 302 height 14
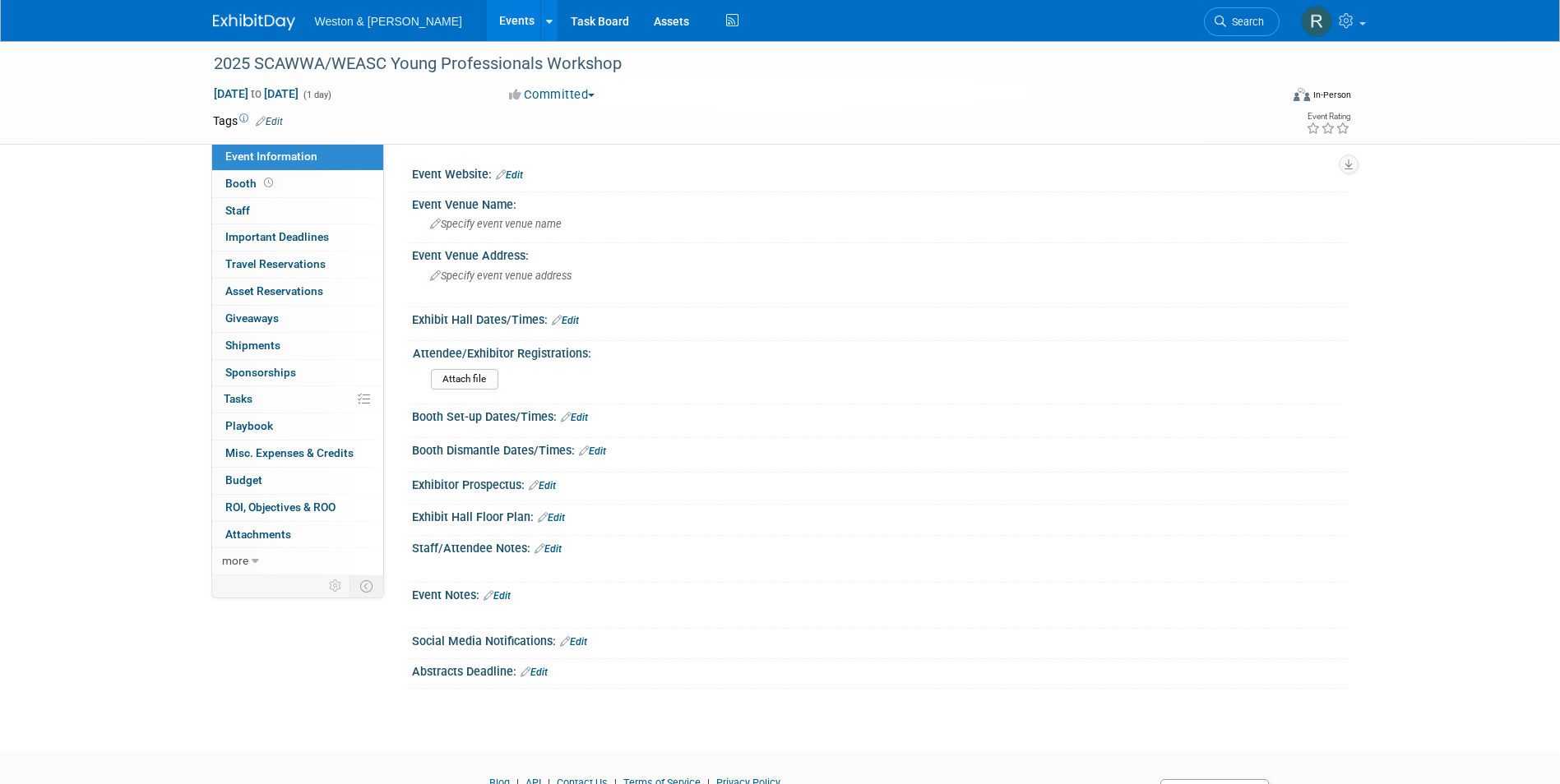
click at [278, 123] on link "Edit" at bounding box center [269, 122] width 27 height 12
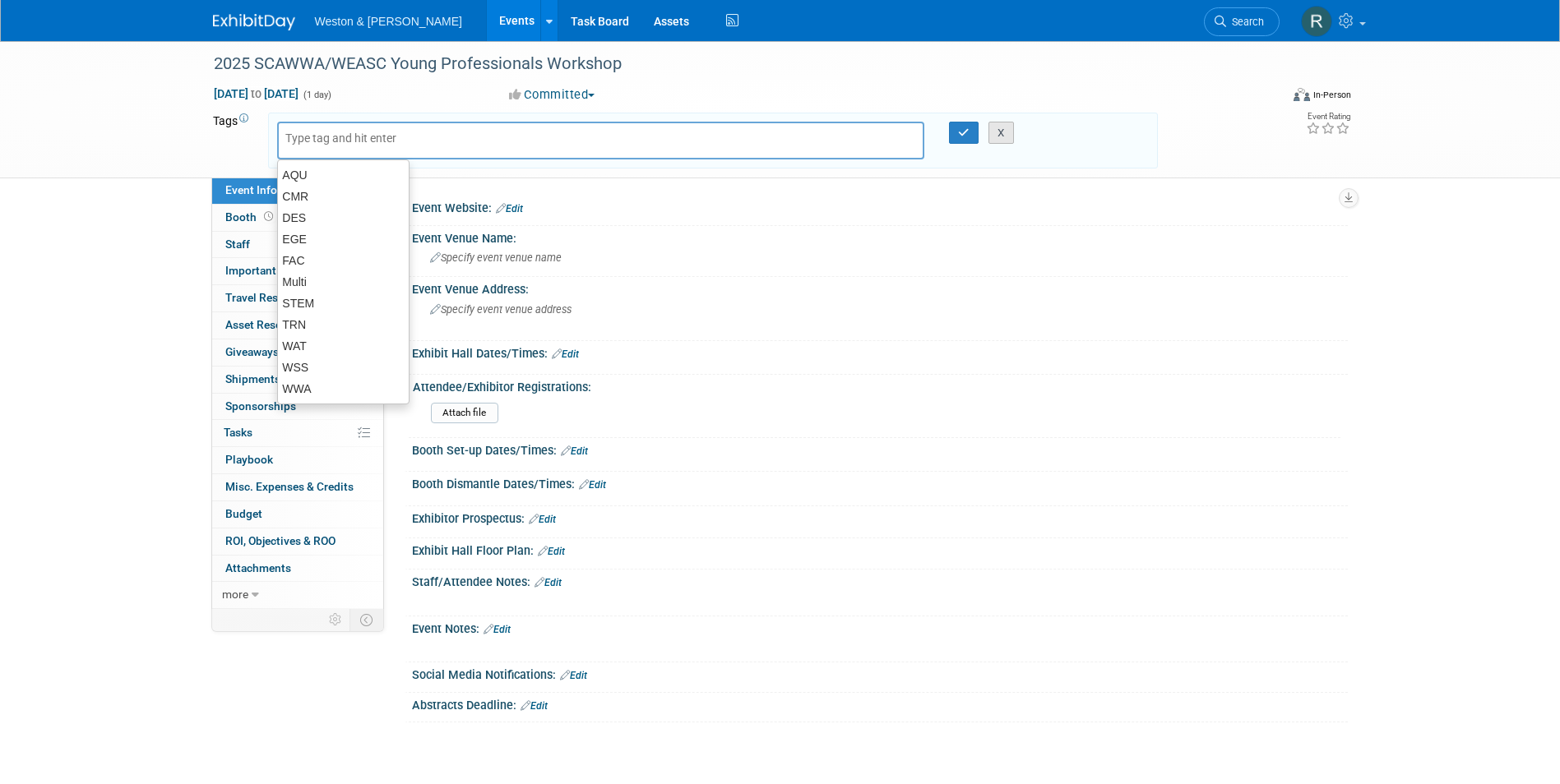
click at [1013, 142] on button "X" at bounding box center [1001, 133] width 26 height 23
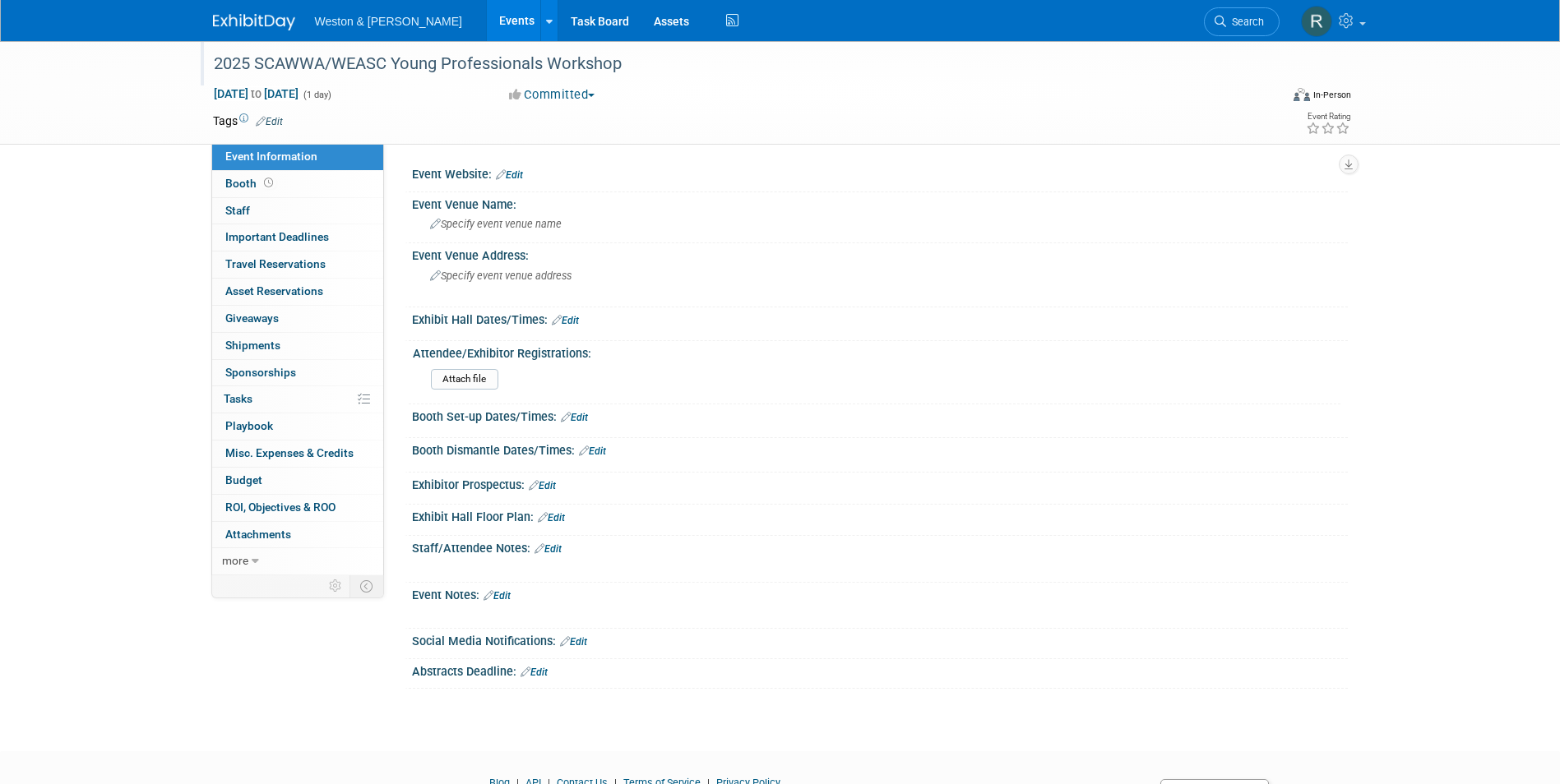
click at [704, 68] on div "2025 SCAWWA/WEASC Young Professionals Workshop" at bounding box center [732, 63] width 1047 height 30
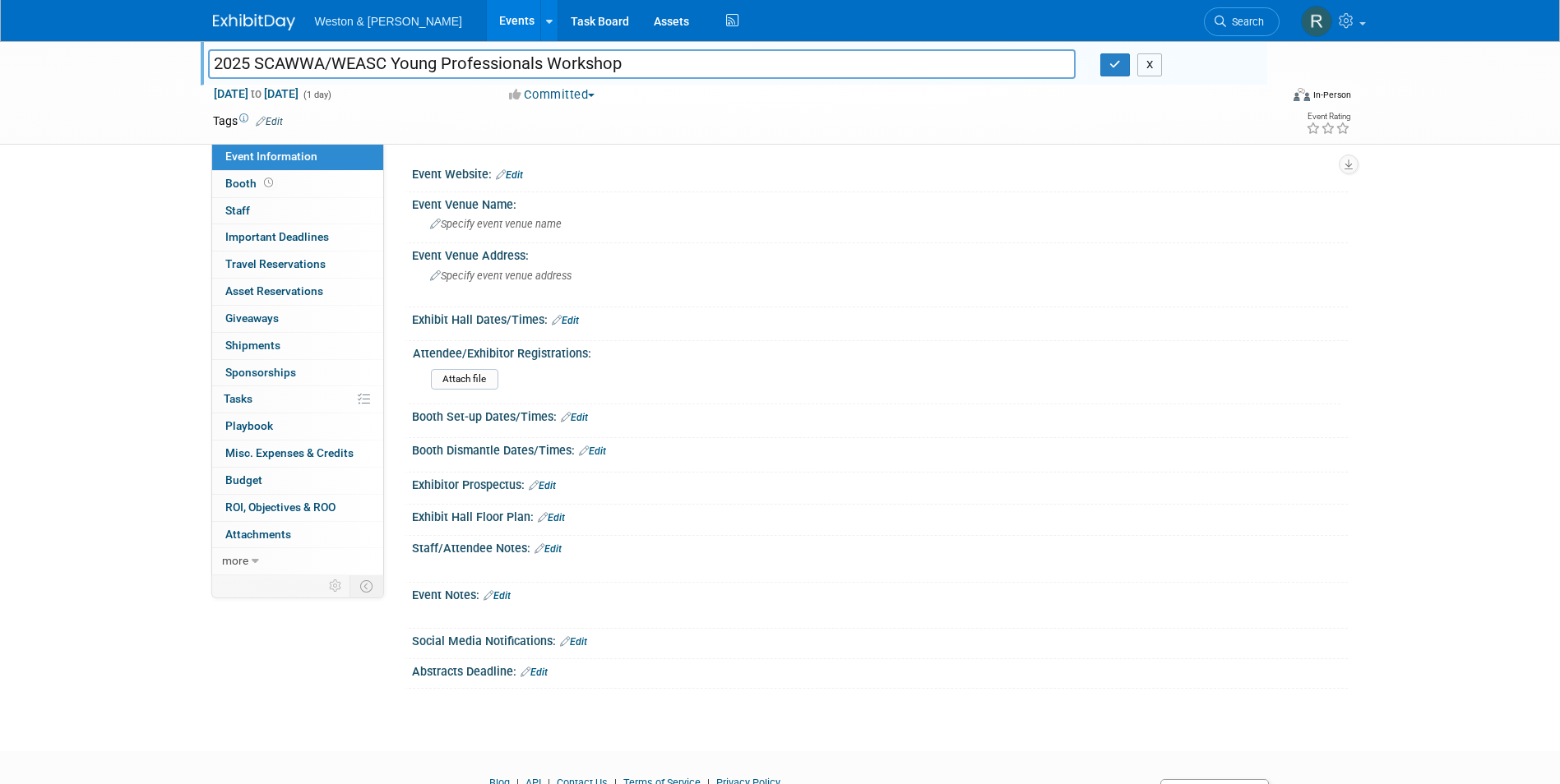
click at [1147, 62] on button "X" at bounding box center [1150, 65] width 26 height 23
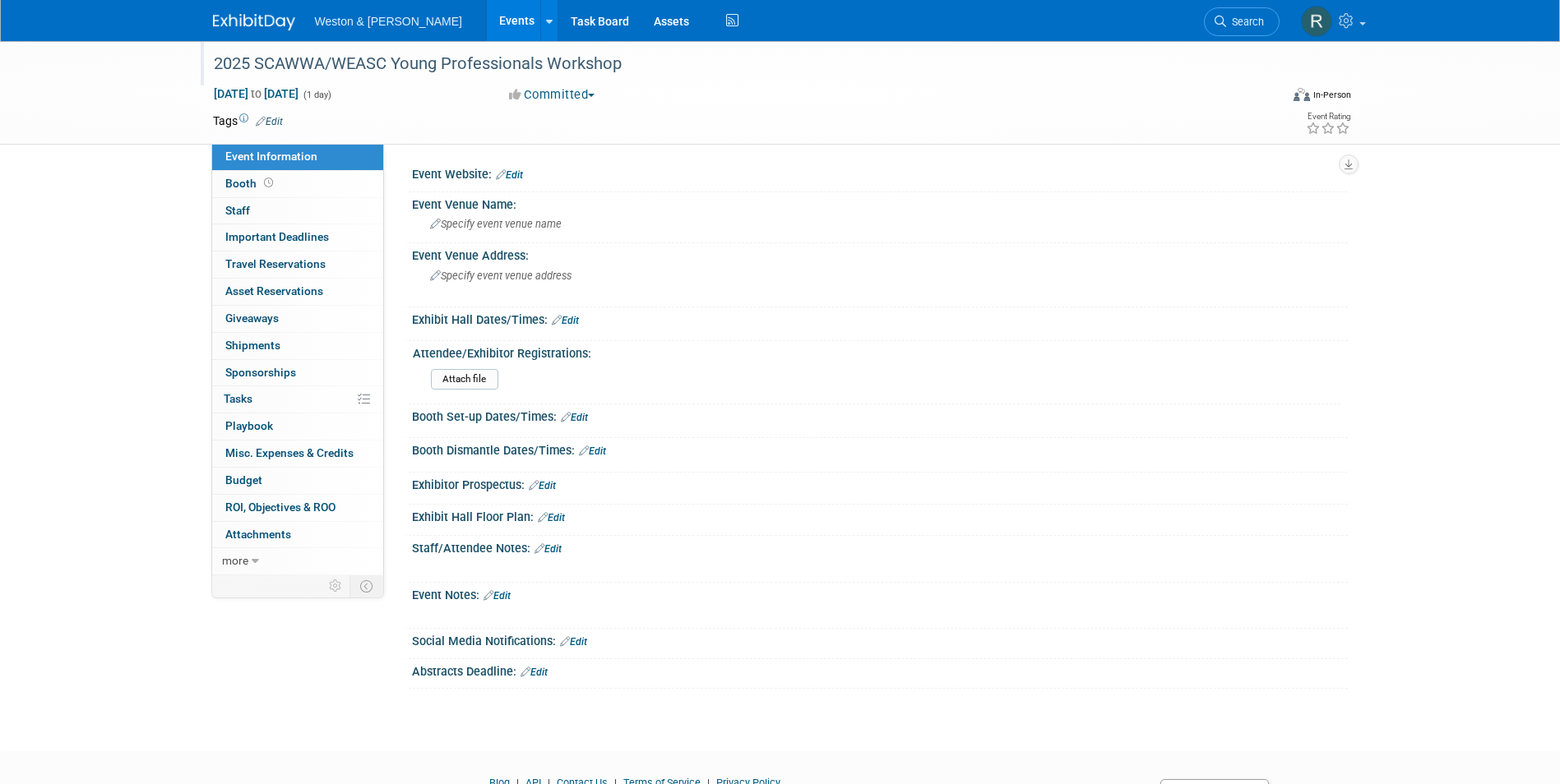
click at [788, 78] on div "2025 SCAWWA/WEASC Young Professionals Workshop" at bounding box center [732, 63] width 1047 height 30
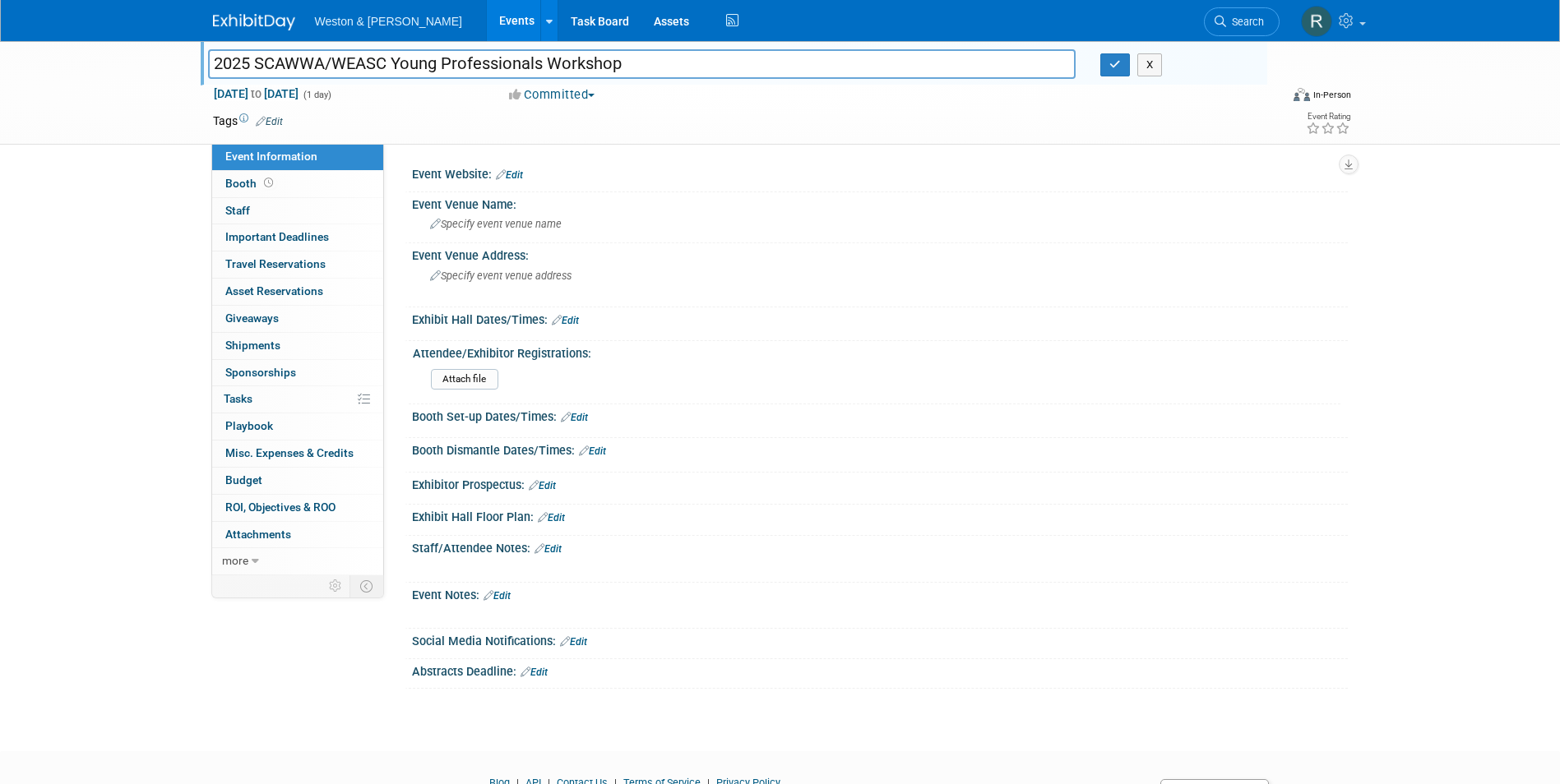
drag, startPoint x: 676, startPoint y: 70, endPoint x: -50, endPoint y: 72, distance: 726.0
click at [0, 72] on html "Weston & Sampson Events Add Event Bulk Upload Events Shareable Event Boards Rec…" at bounding box center [780, 392] width 1560 height 784
click at [253, 565] on icon at bounding box center [255, 561] width 8 height 12
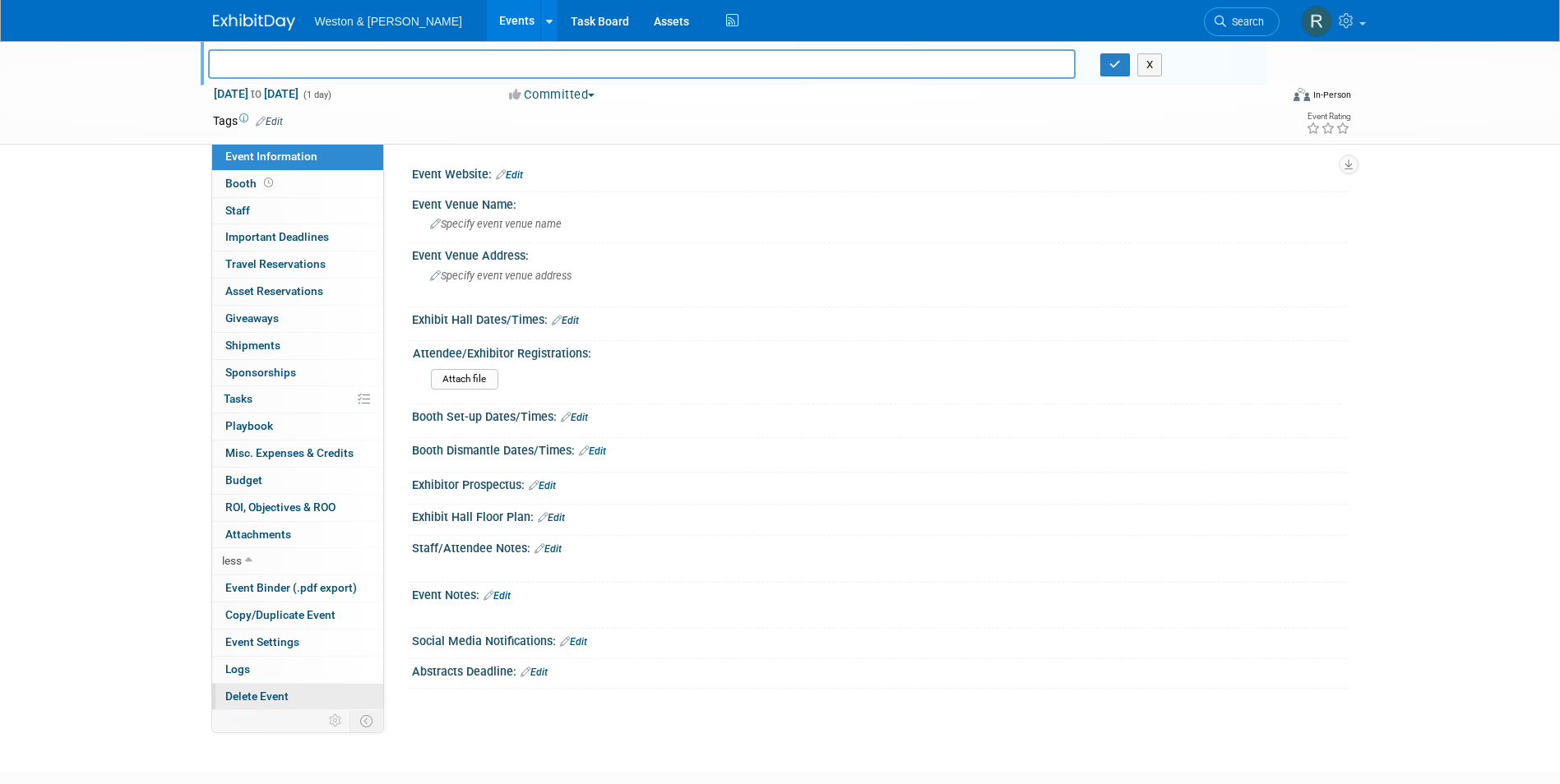
click at [267, 703] on link "Delete Event" at bounding box center [298, 697] width 171 height 26
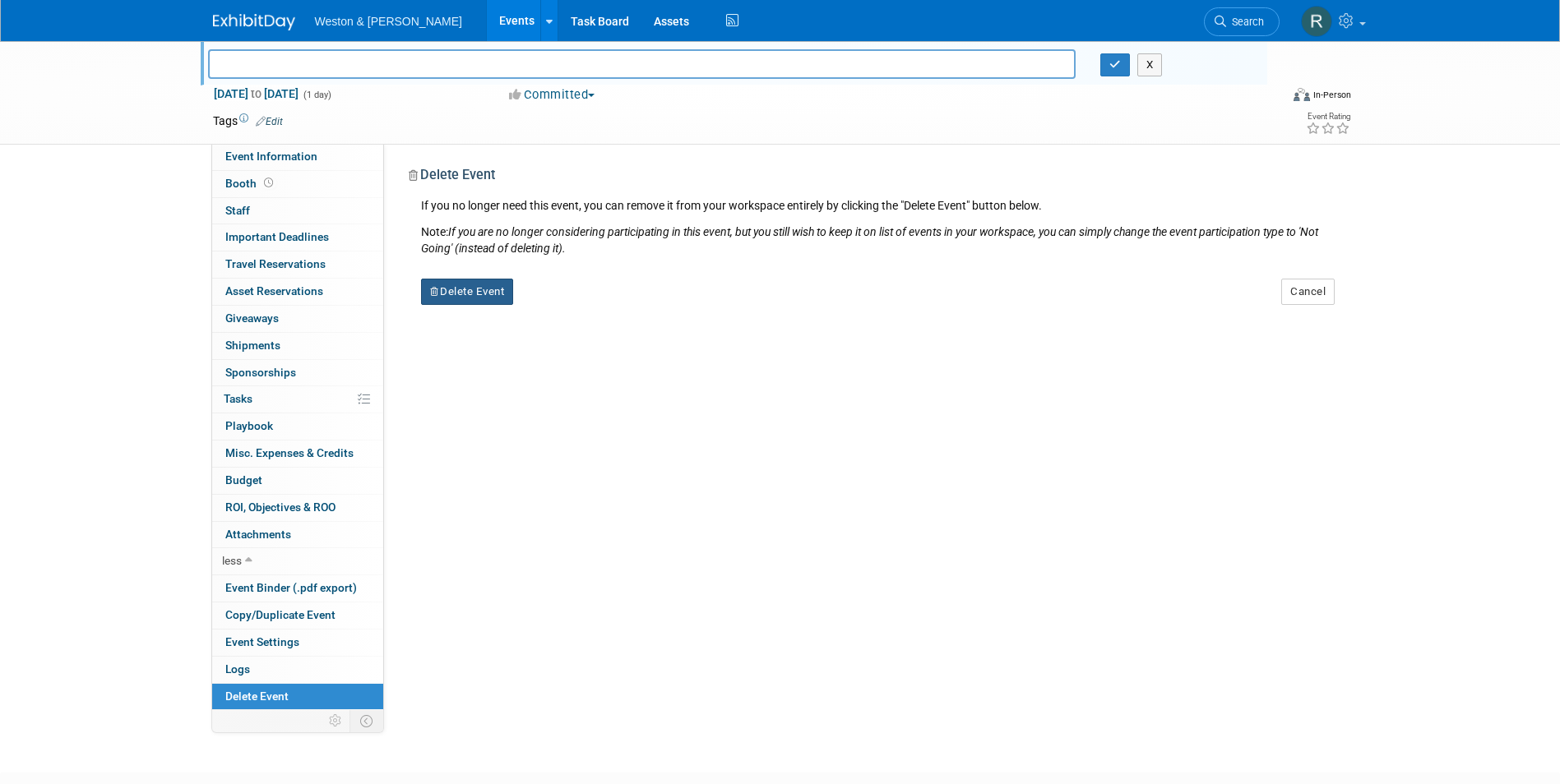
click at [464, 292] on button "Delete Event" at bounding box center [468, 291] width 93 height 26
click at [568, 300] on link "Yes" at bounding box center [571, 304] width 48 height 26
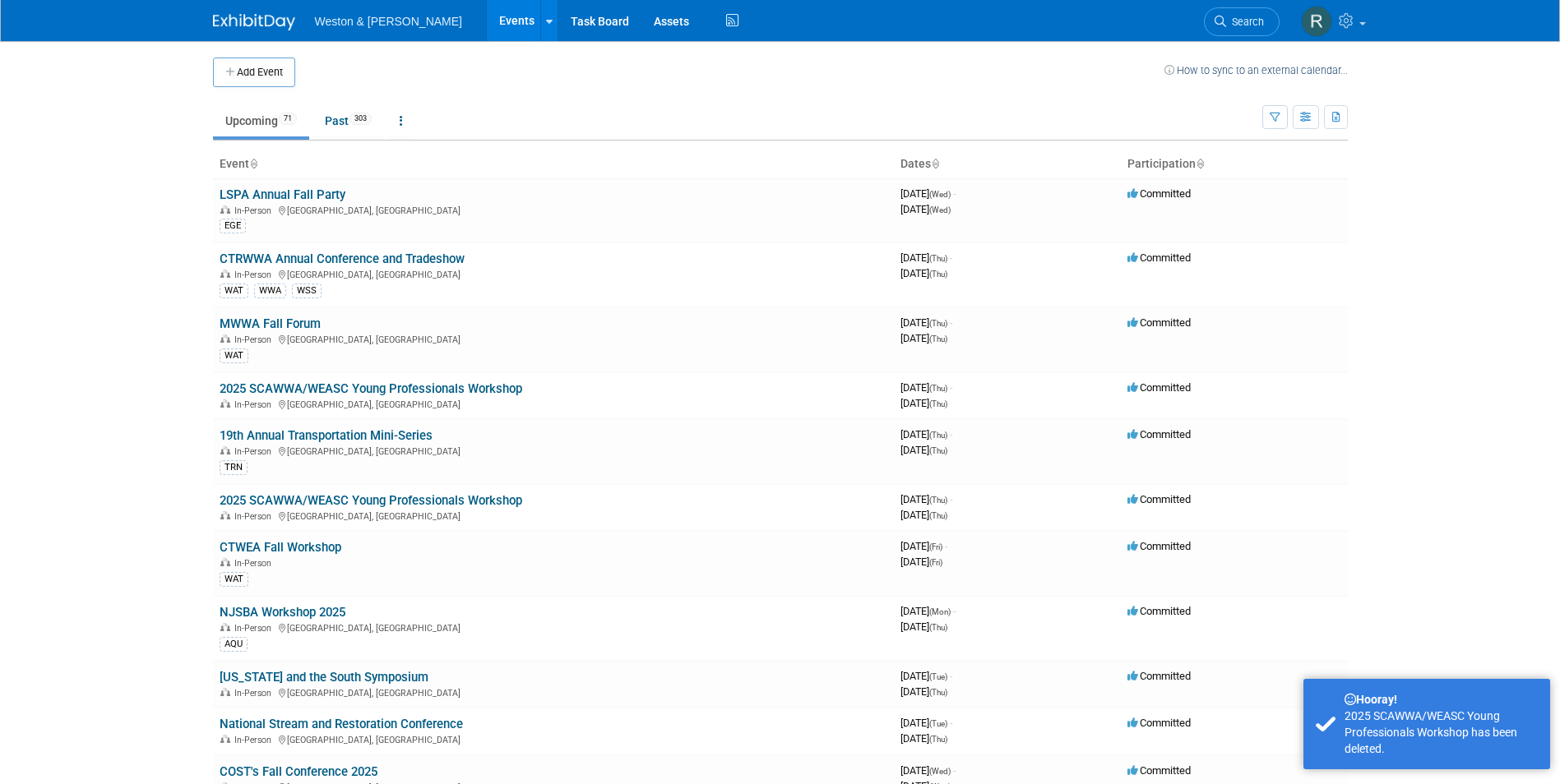
click at [84, 383] on body "Weston & Sampson Events Add Event Bulk Upload Events Shareable Event Boards Rec…" at bounding box center [780, 392] width 1560 height 784
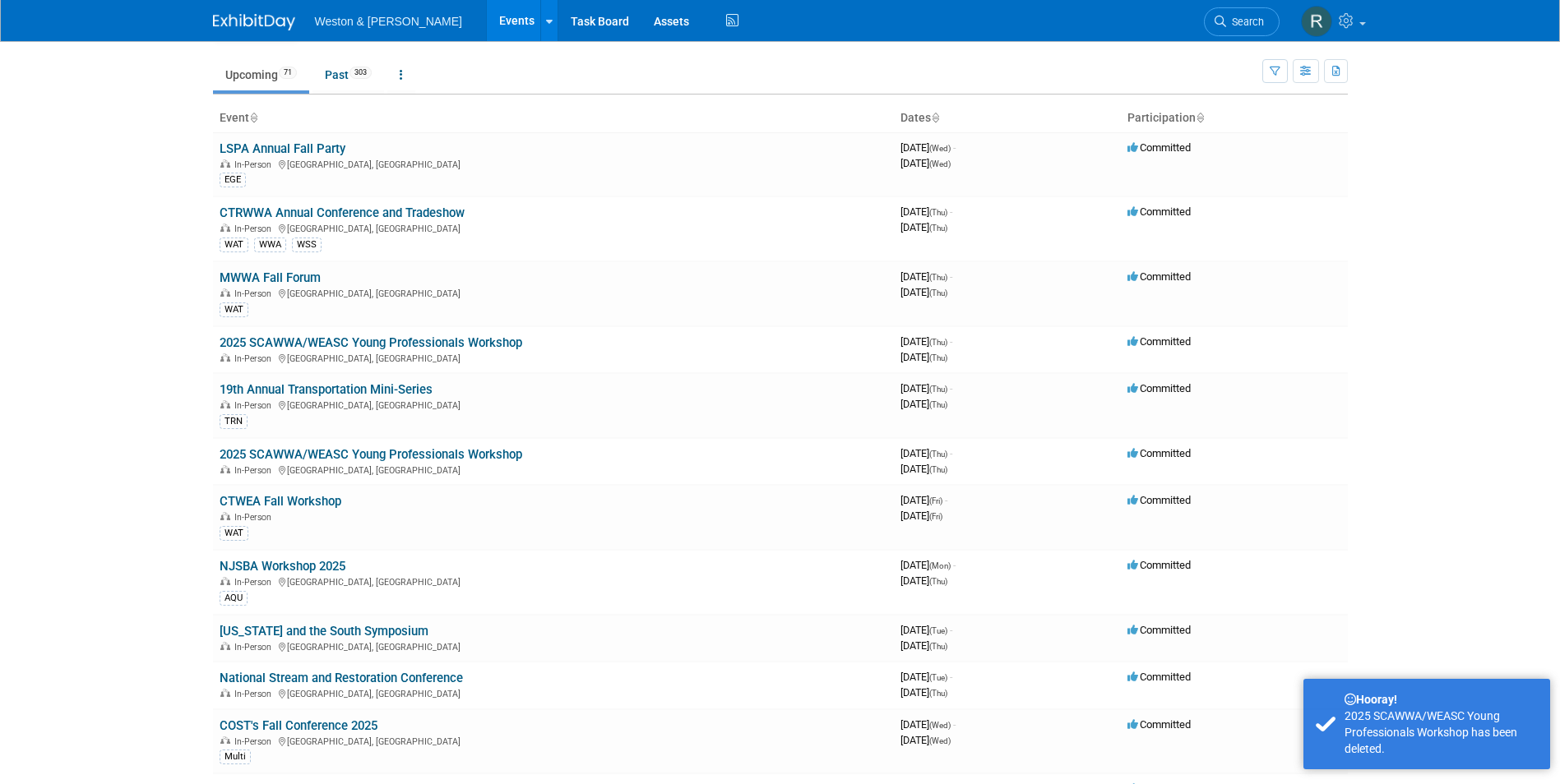
scroll to position [83, 0]
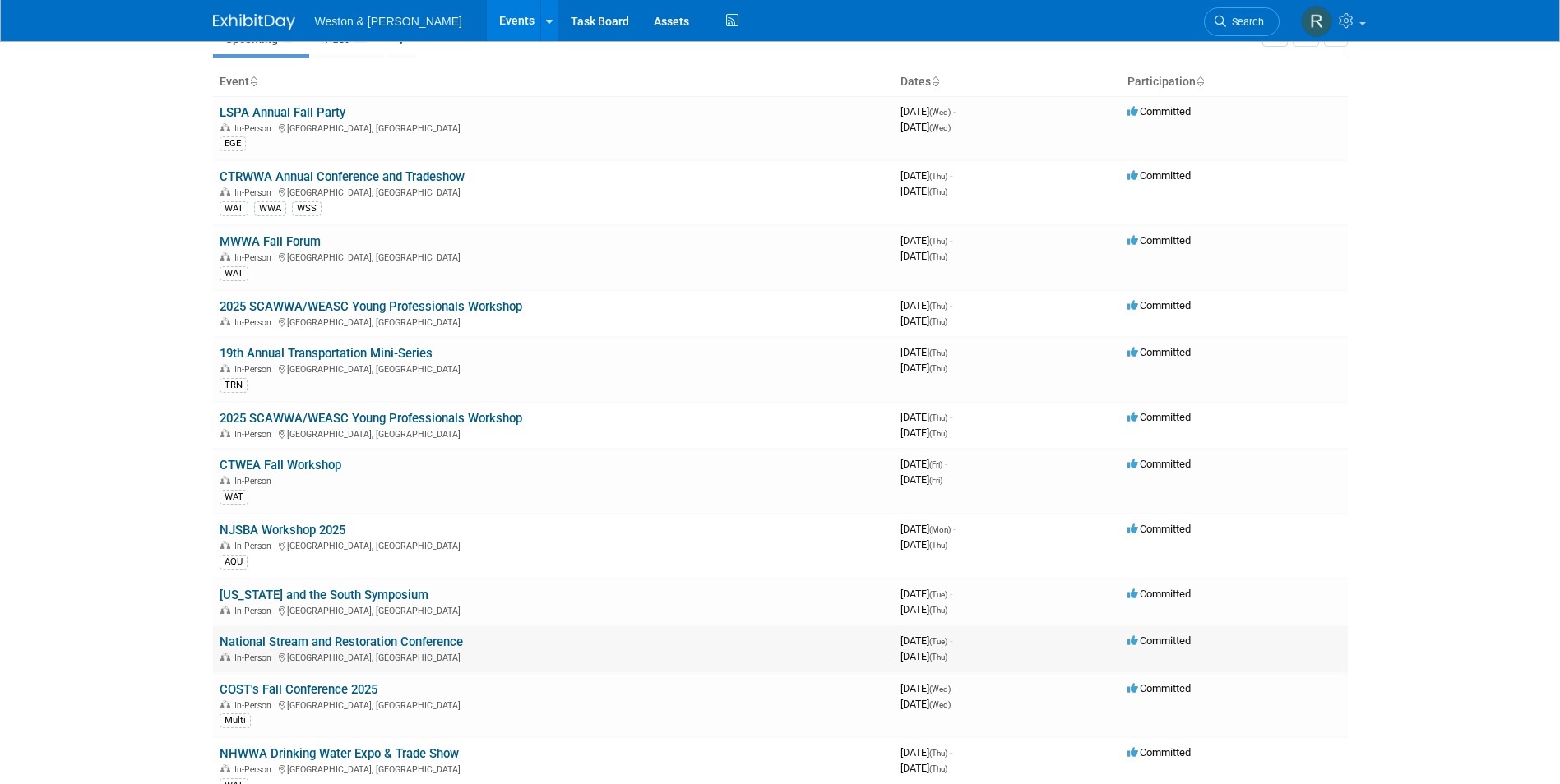
click at [325, 640] on link "National Stream and Restoration Conference" at bounding box center [342, 641] width 244 height 14
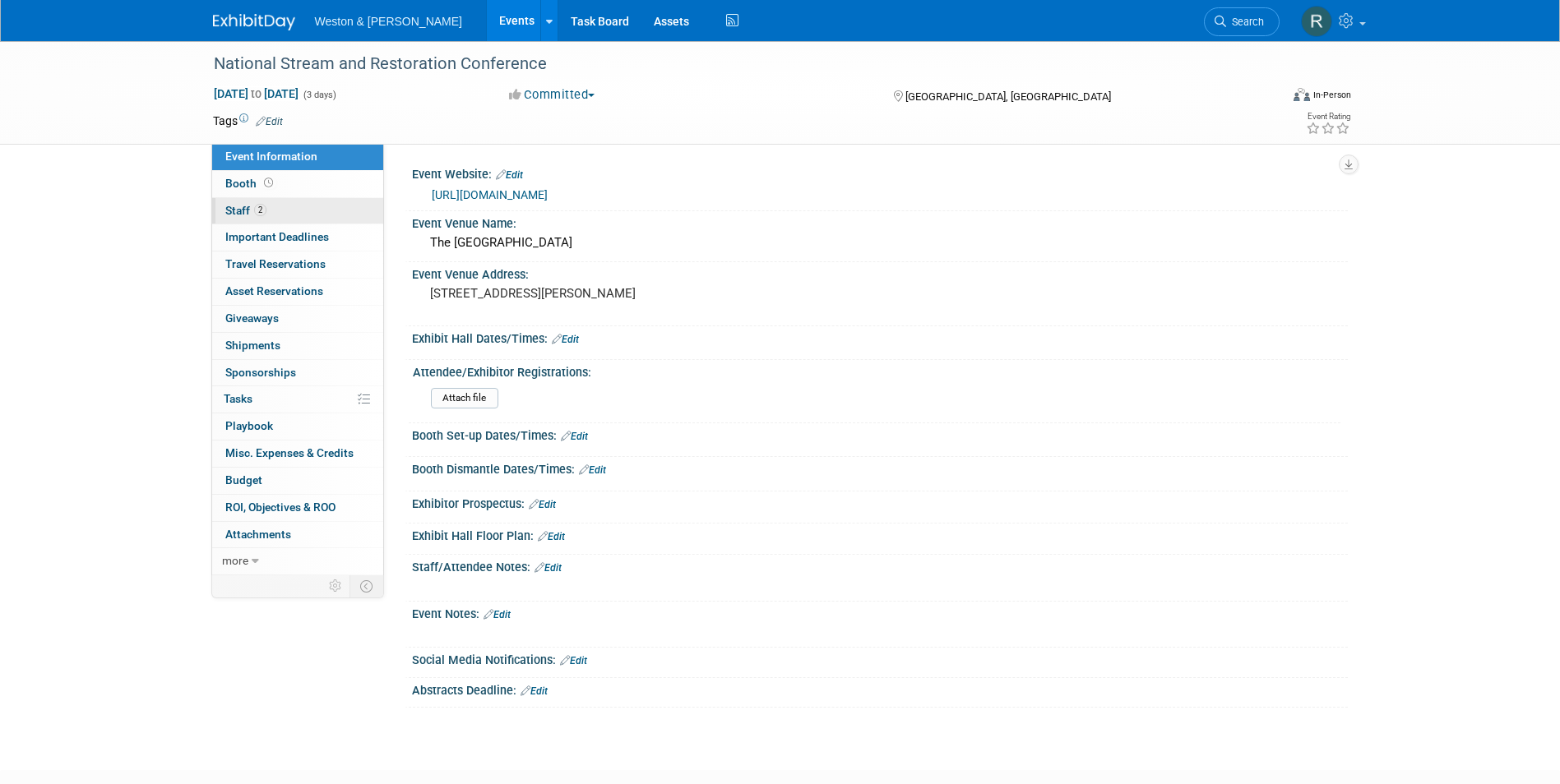
click at [244, 209] on span "Staff 2" at bounding box center [246, 210] width 41 height 13
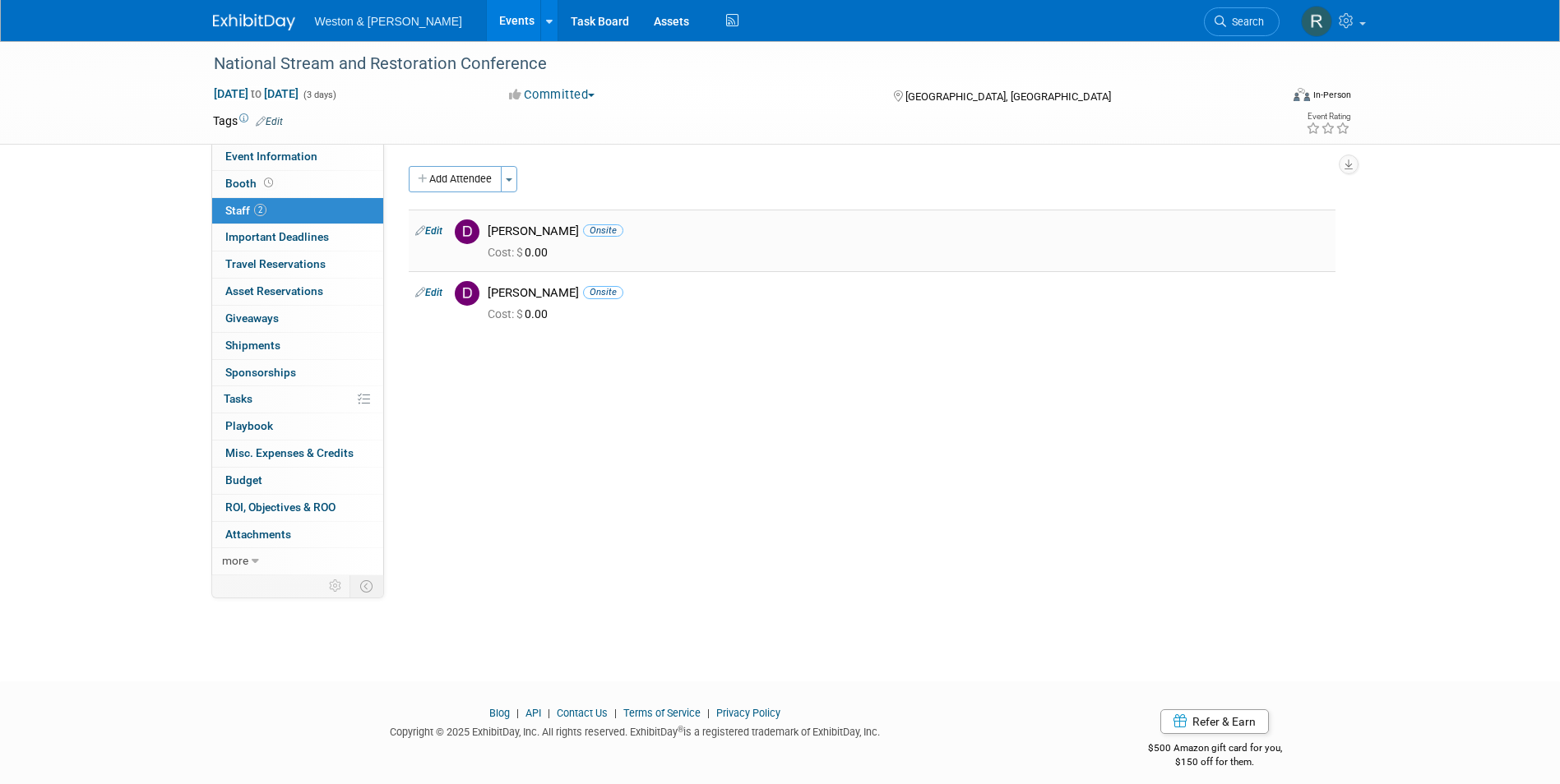
click at [428, 232] on link "Edit" at bounding box center [429, 231] width 27 height 12
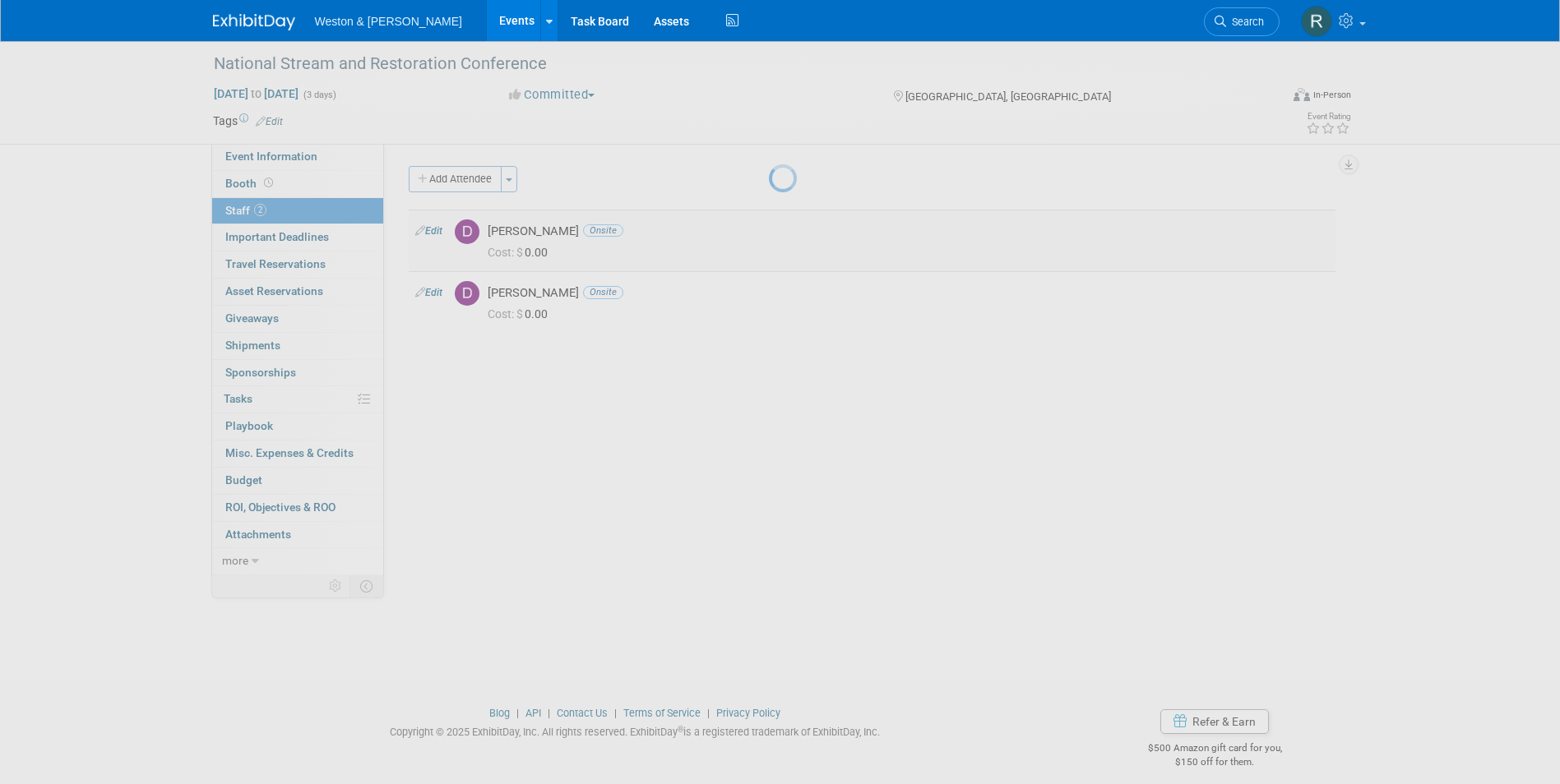
select select "abee5818-97b7-48c7-bd3e-fce30e4040f9"
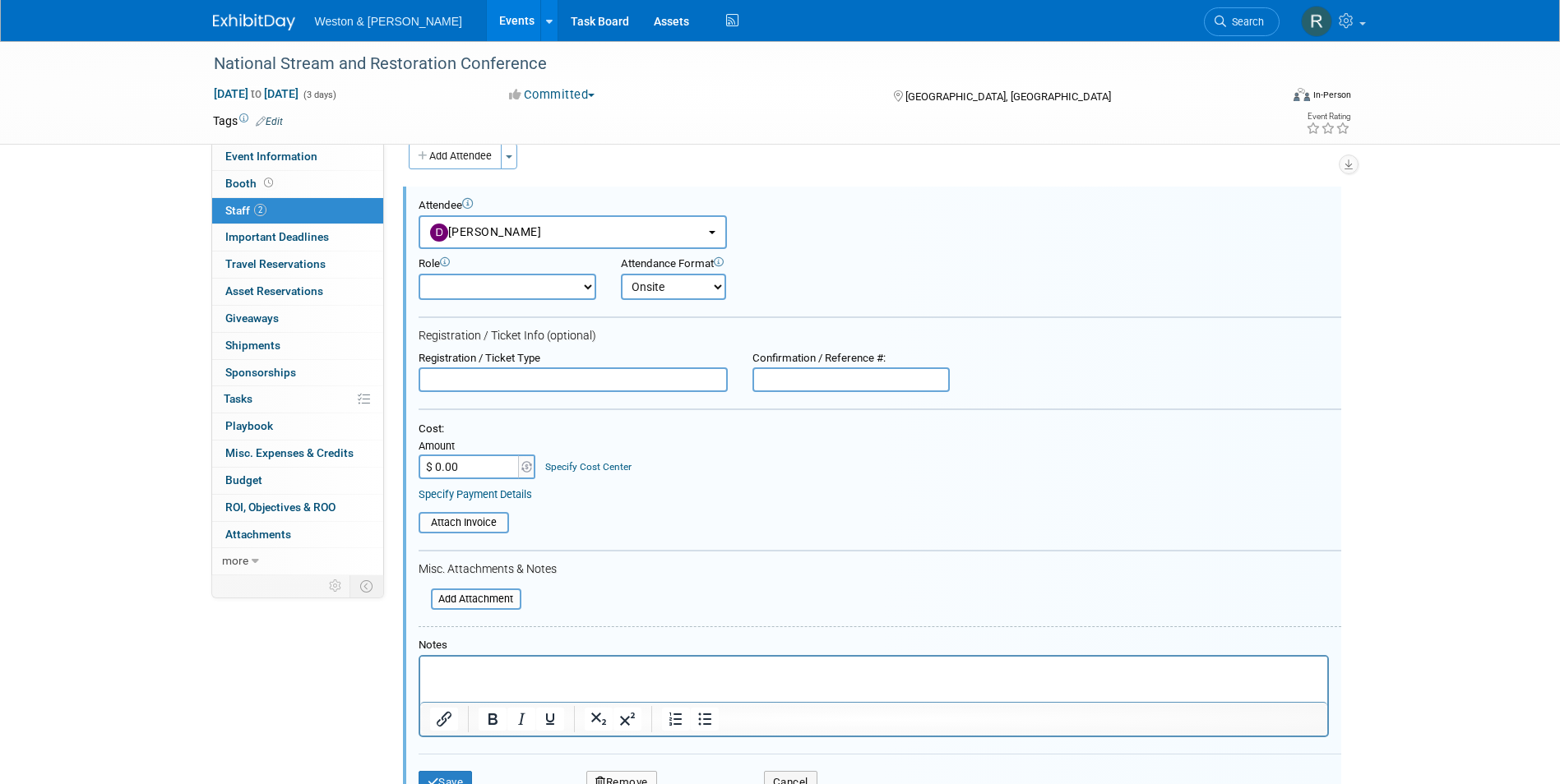
click at [560, 288] on select "Attendee (non-exhibitor) Demonstrator Host Planner Presenter Sales Representati…" at bounding box center [507, 286] width 178 height 26
select select "100"
click at [419, 273] on select "Attendee (non-exhibitor) Demonstrator Host Planner Presenter Sales Representati…" at bounding box center [507, 286] width 178 height 26
click at [468, 467] on input "$ 0.00" at bounding box center [469, 467] width 103 height 25
type input "$ 825.00"
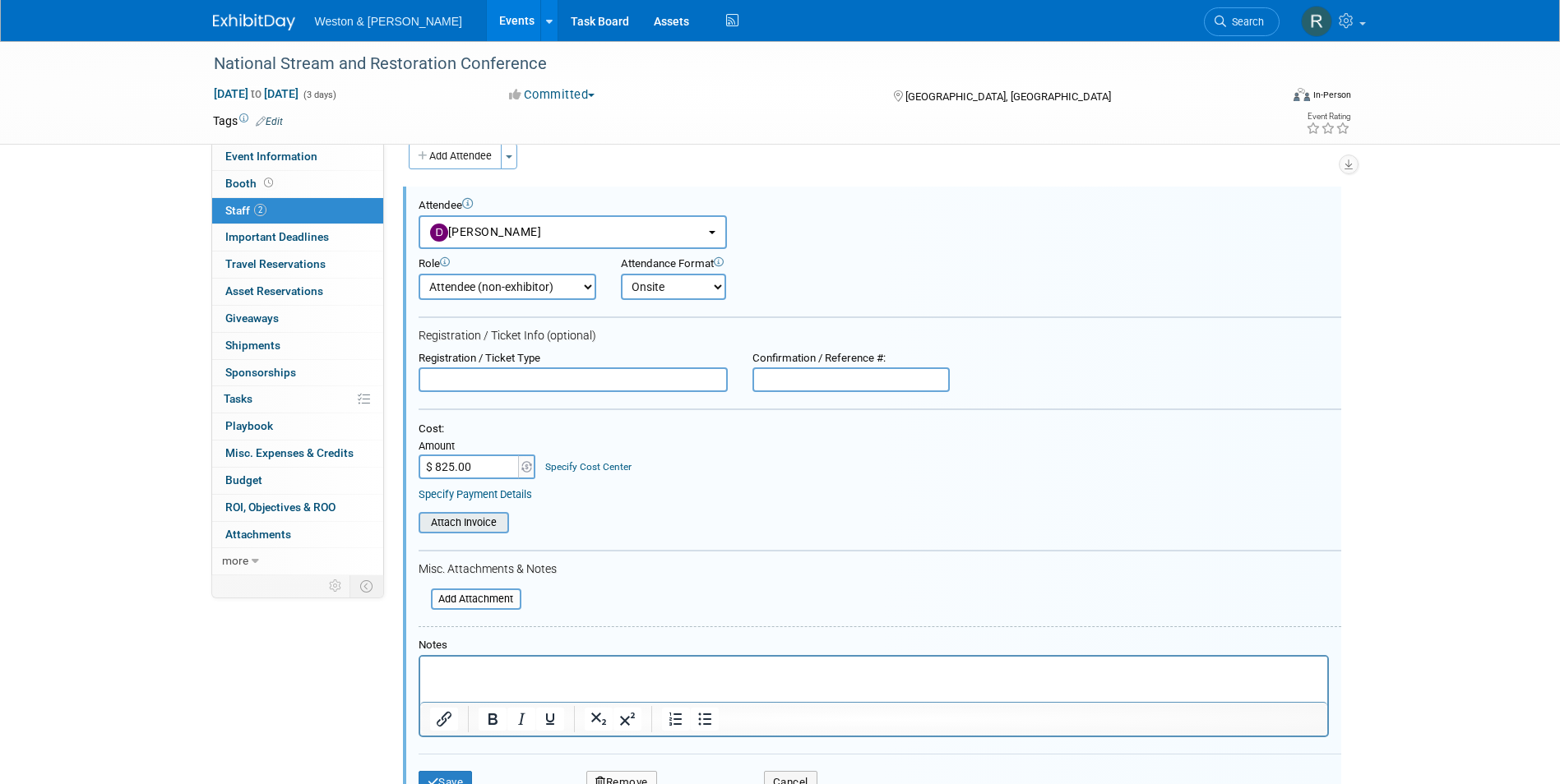
click at [485, 521] on input "file" at bounding box center [410, 522] width 196 height 18
click at [483, 523] on input "file" at bounding box center [410, 522] width 196 height 18
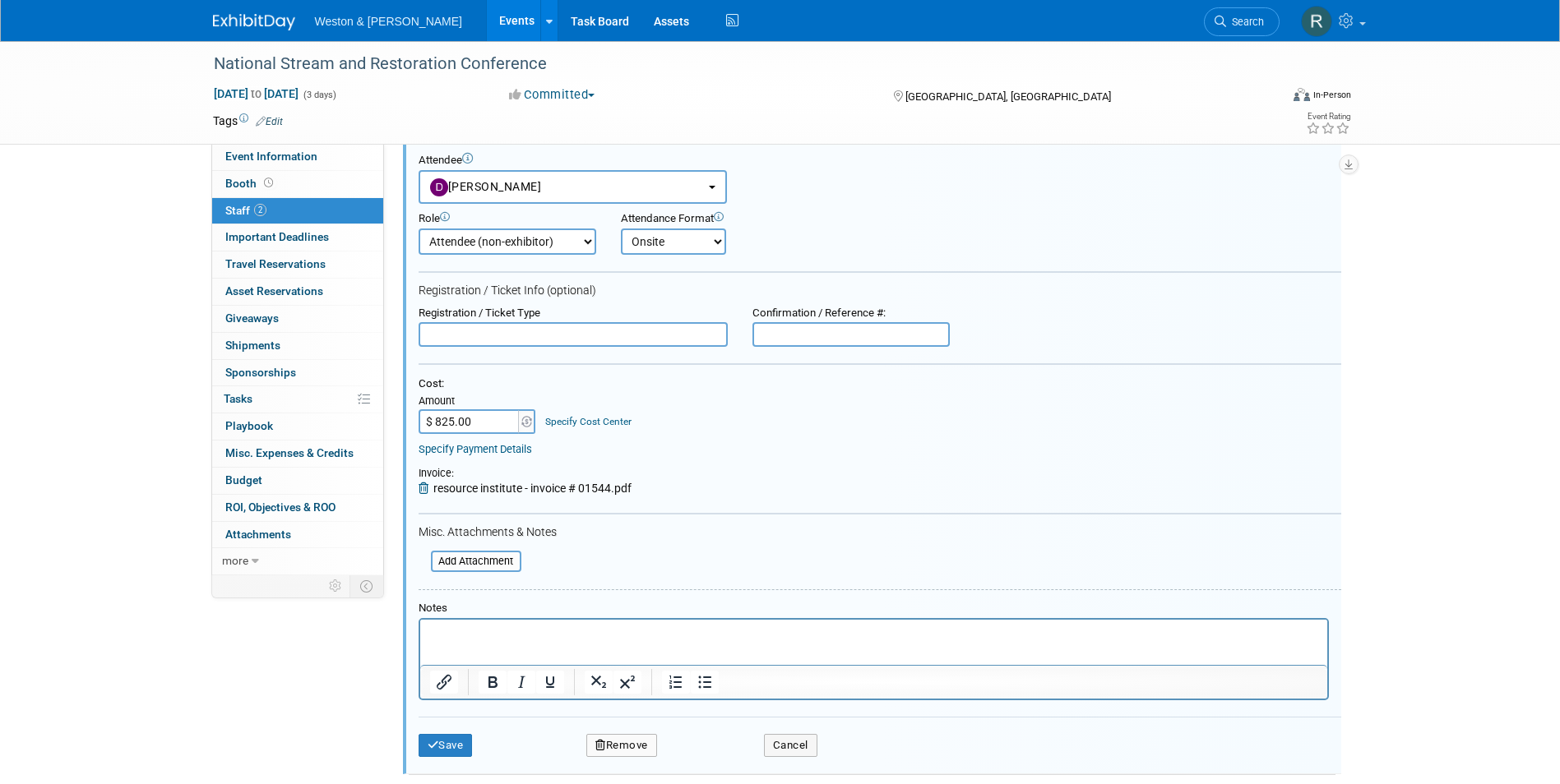
scroll to position [106, 0]
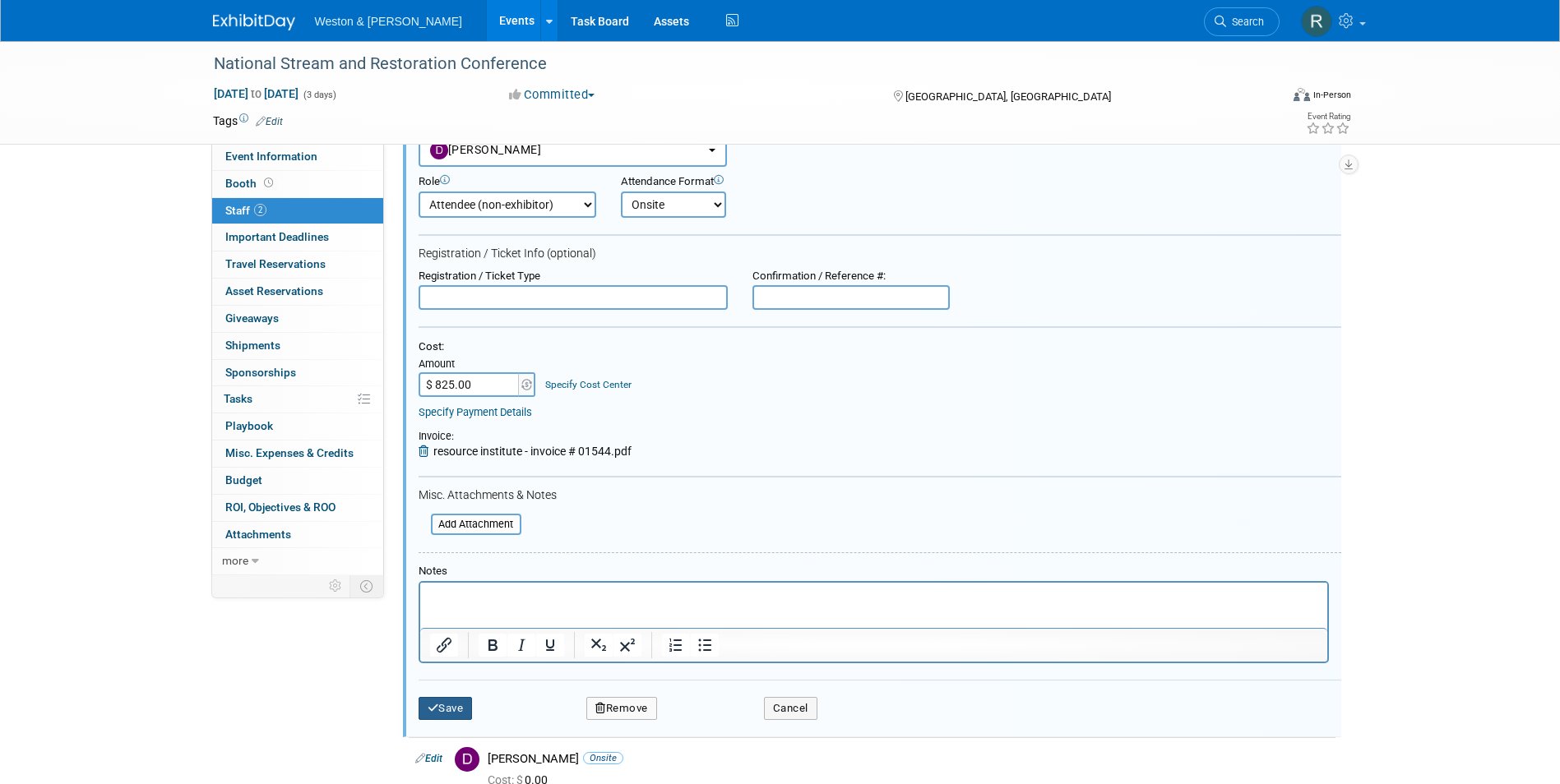
click at [464, 710] on button "Save" at bounding box center [445, 709] width 55 height 23
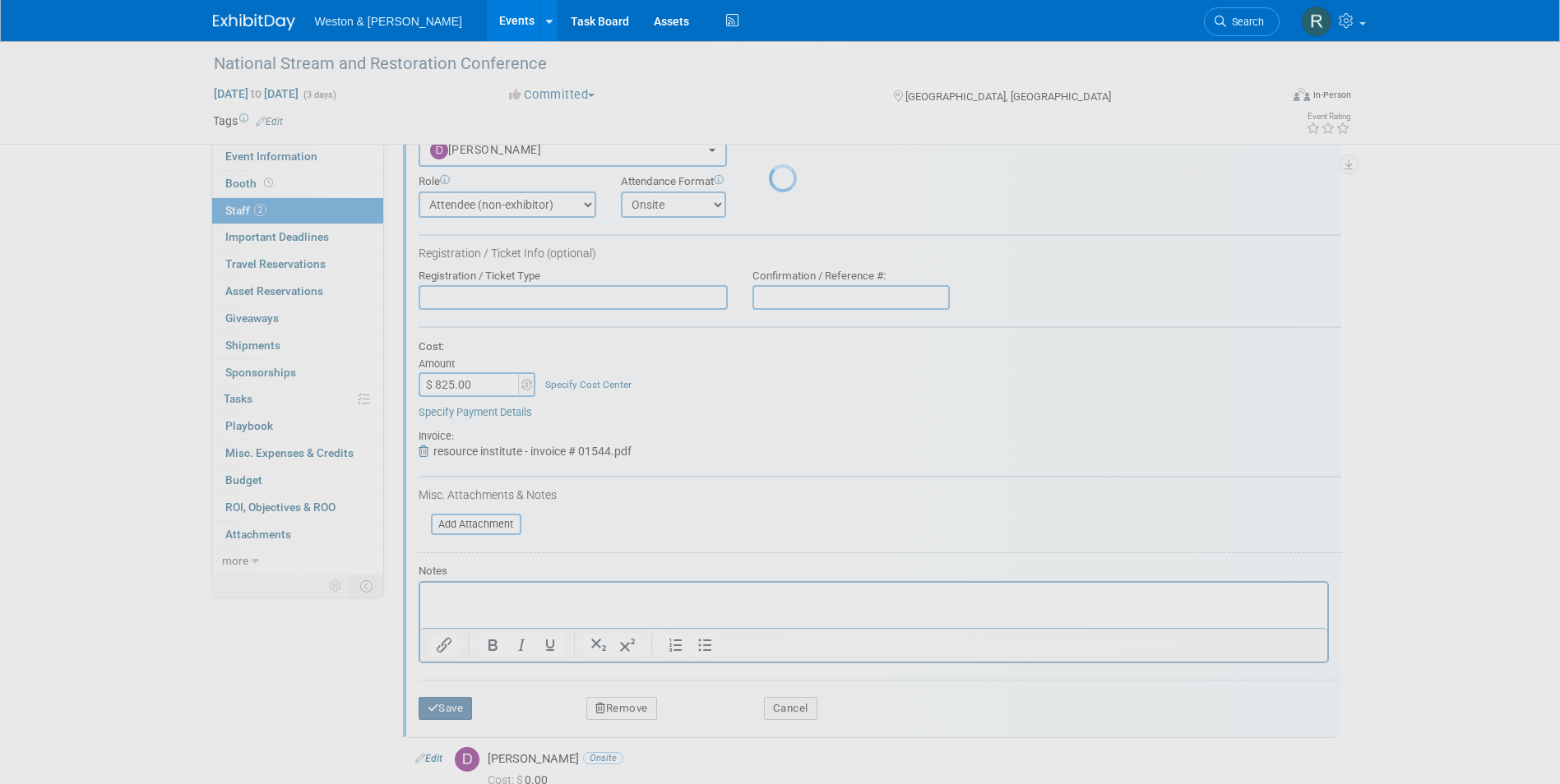
scroll to position [12, 0]
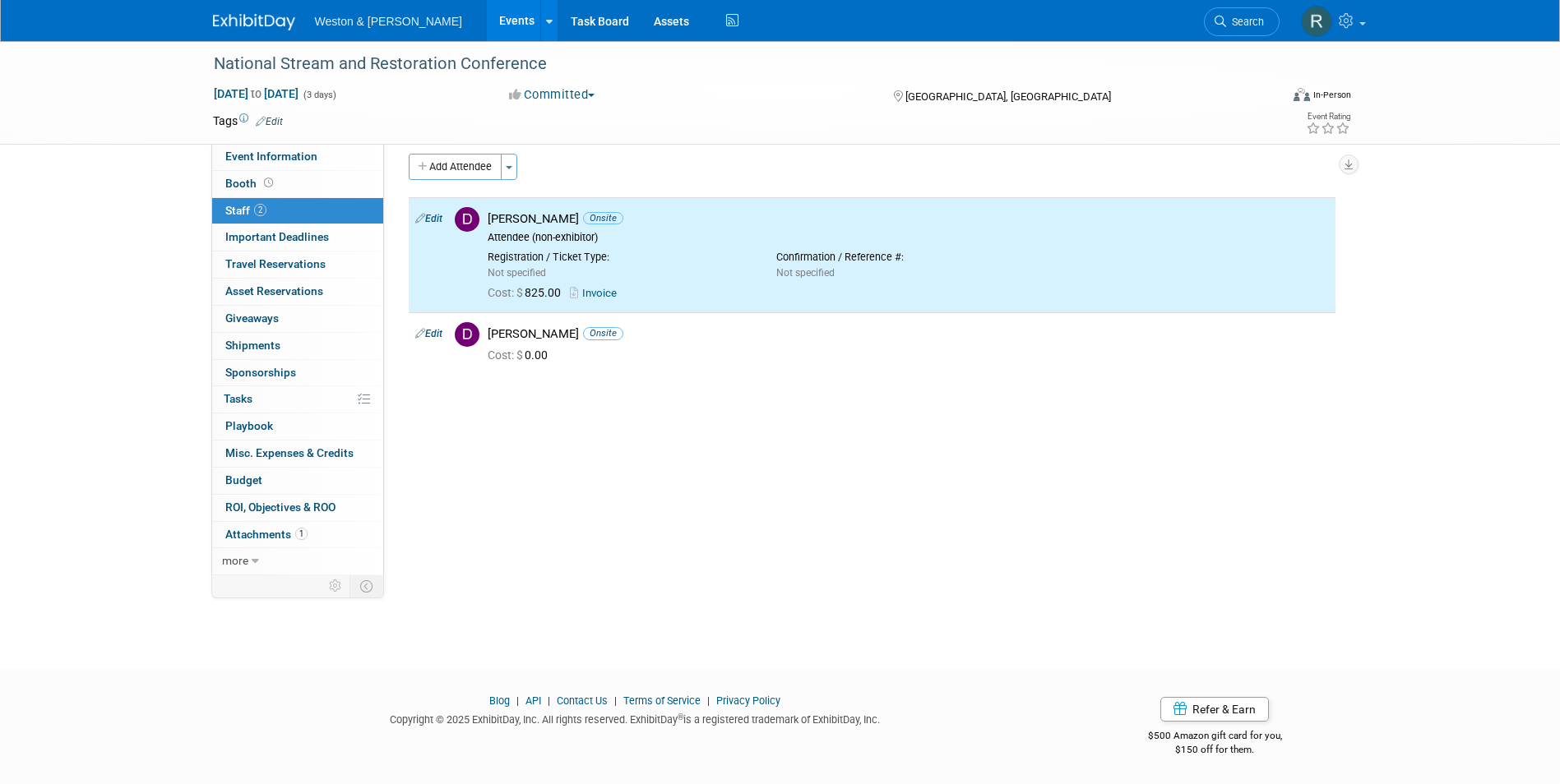
click at [659, 497] on div "Event Website: Edit https://nsrc.squarespace.com/ Event Venue Name: The Renaiss…" at bounding box center [866, 347] width 964 height 432
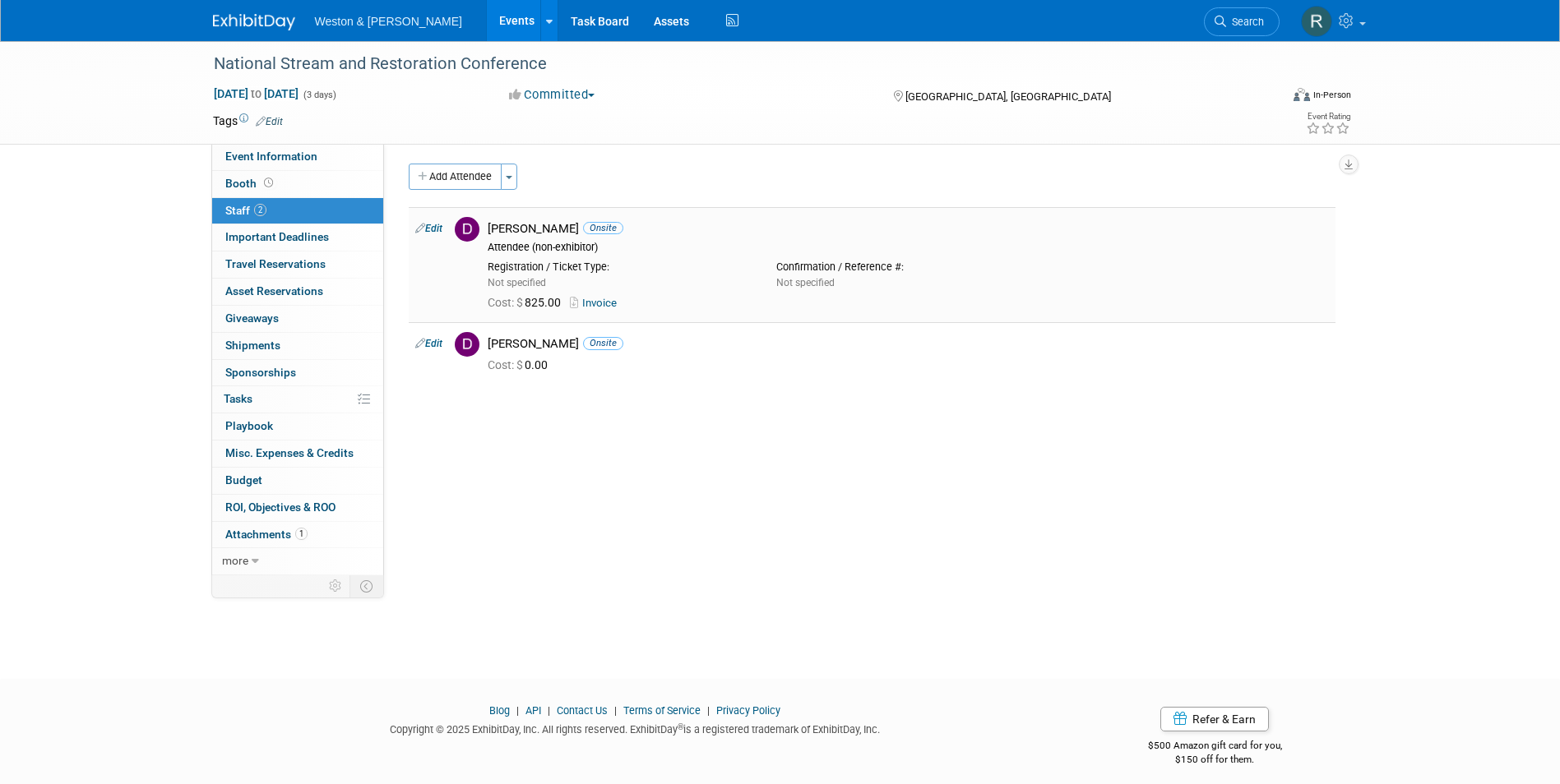
scroll to position [0, 0]
click at [487, 14] on link "Events" at bounding box center [516, 20] width 60 height 41
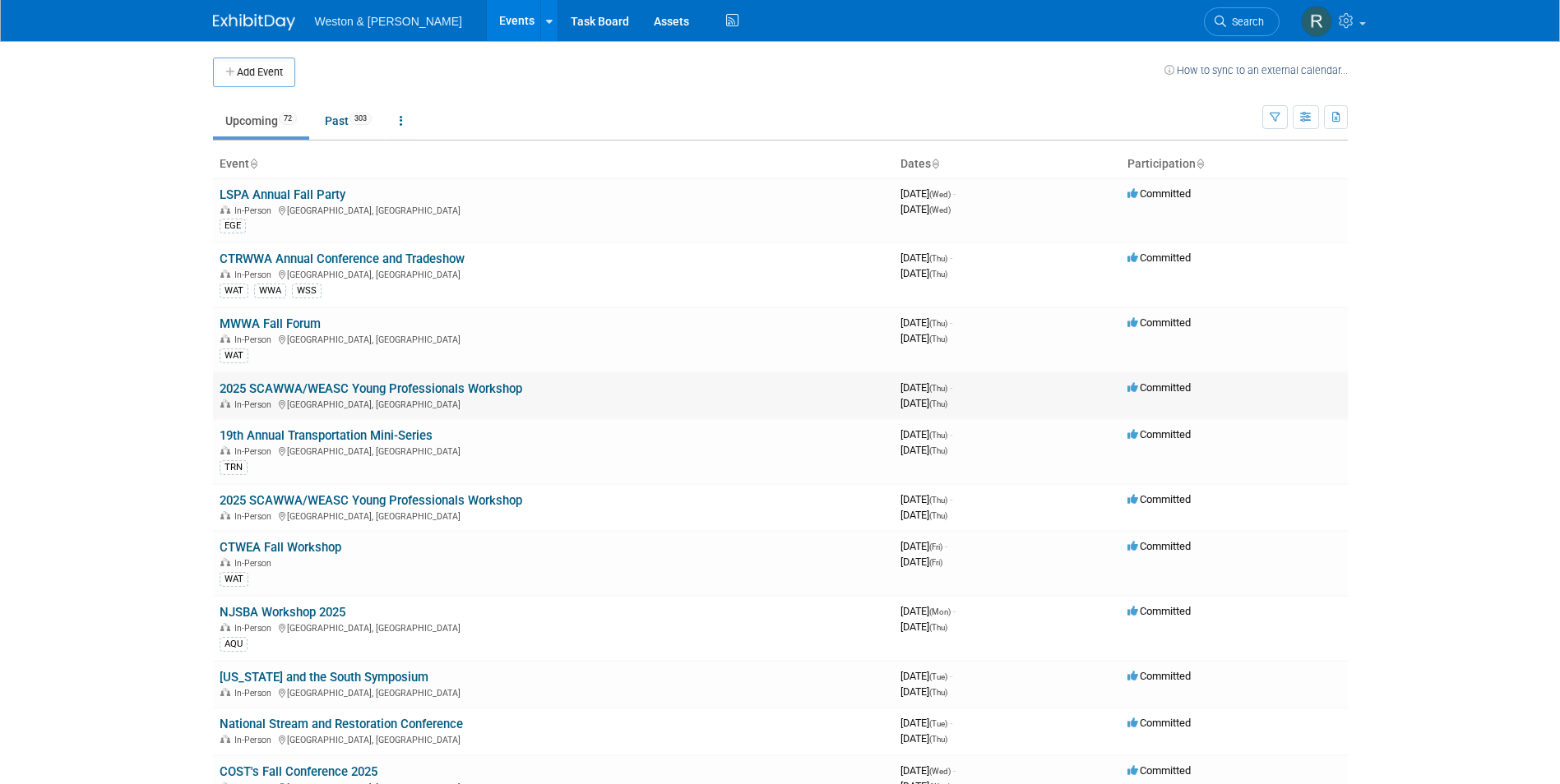
click at [389, 391] on link "2025 SCAWWA/WEASC Young Professionals Workshop" at bounding box center [371, 389] width 302 height 14
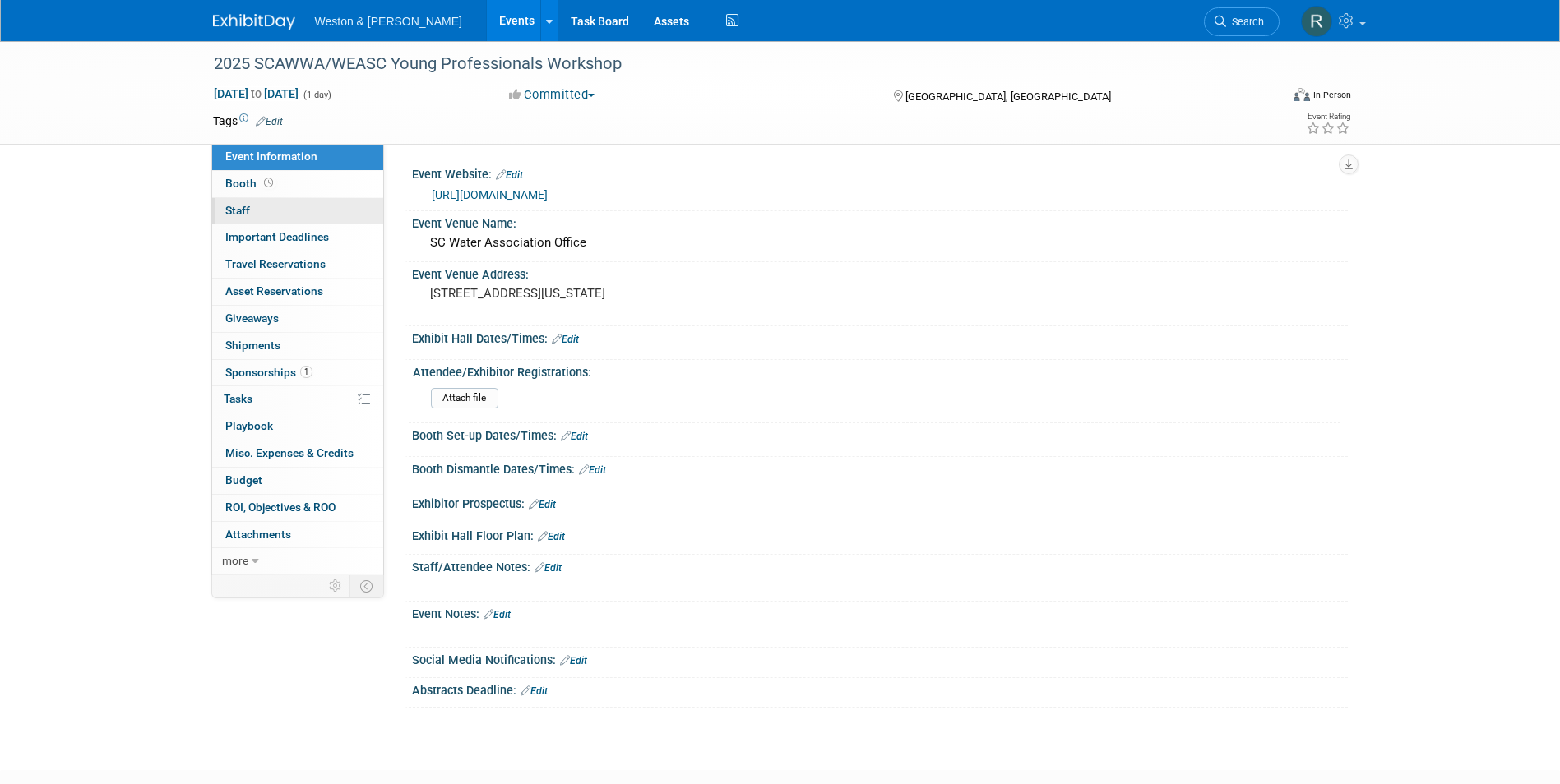
click at [299, 204] on link "0 Staff 0" at bounding box center [298, 210] width 171 height 26
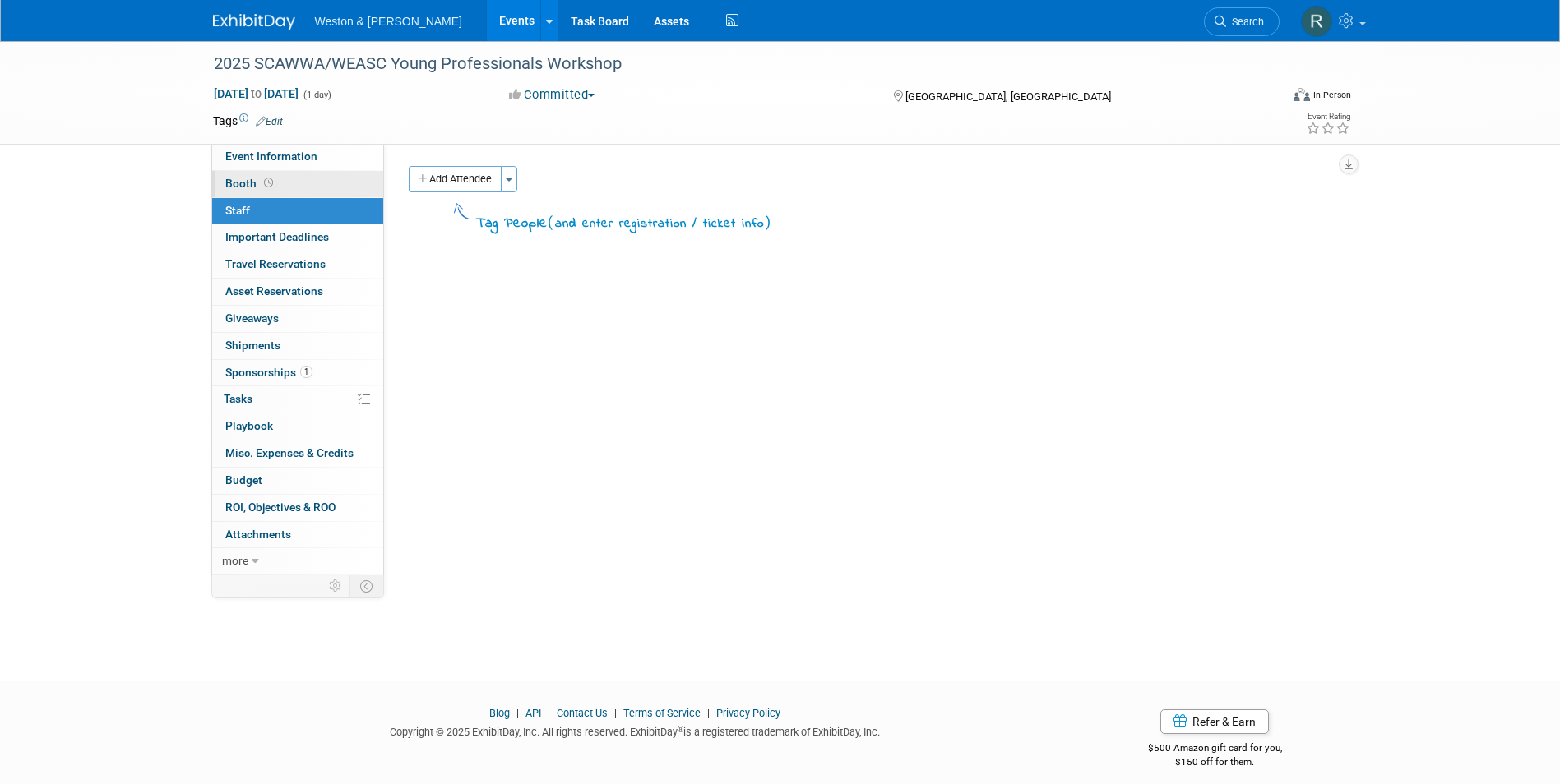
click at [295, 186] on link "Booth" at bounding box center [298, 183] width 171 height 26
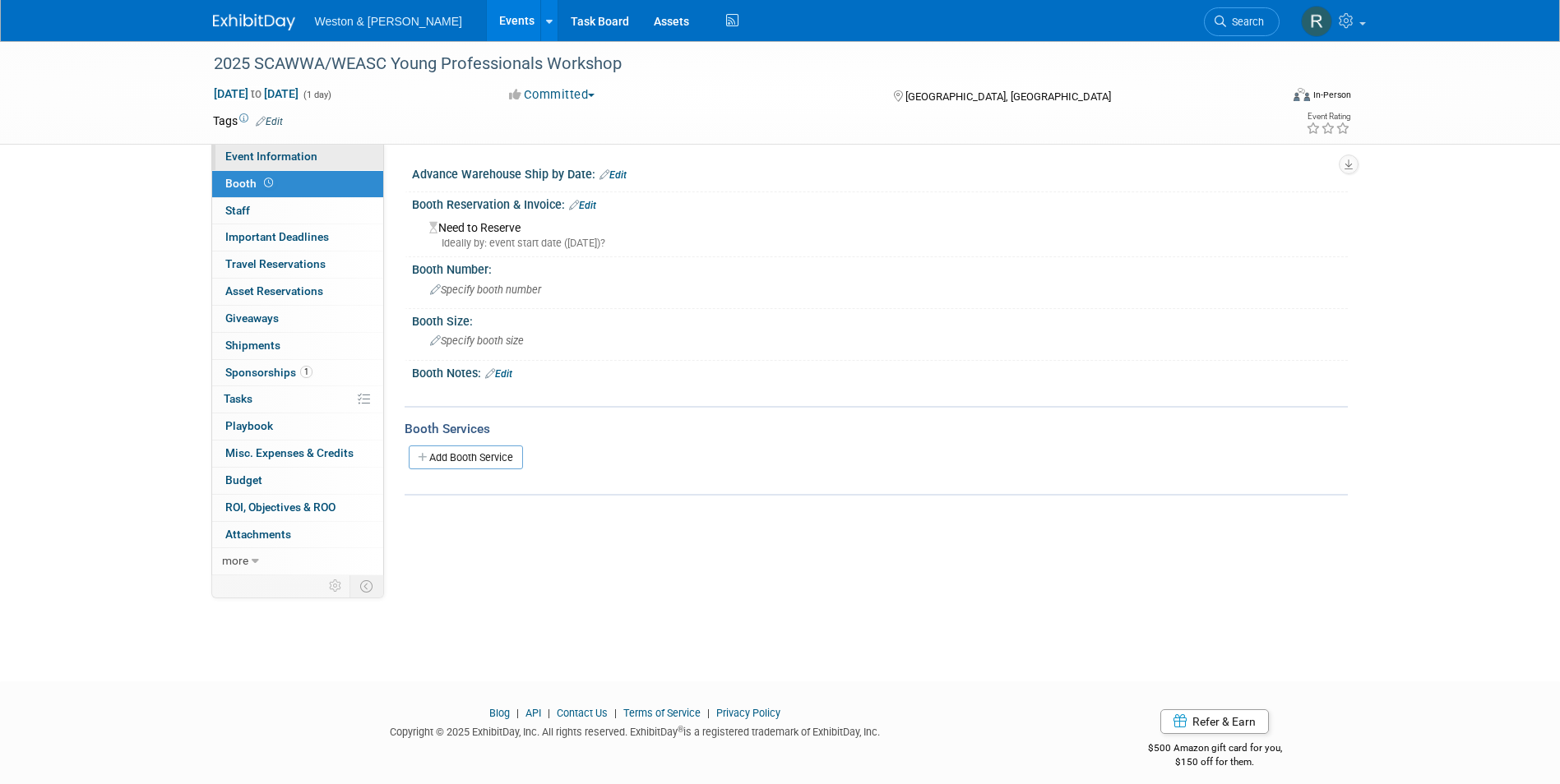
click at [319, 152] on link "Event Information" at bounding box center [298, 156] width 171 height 26
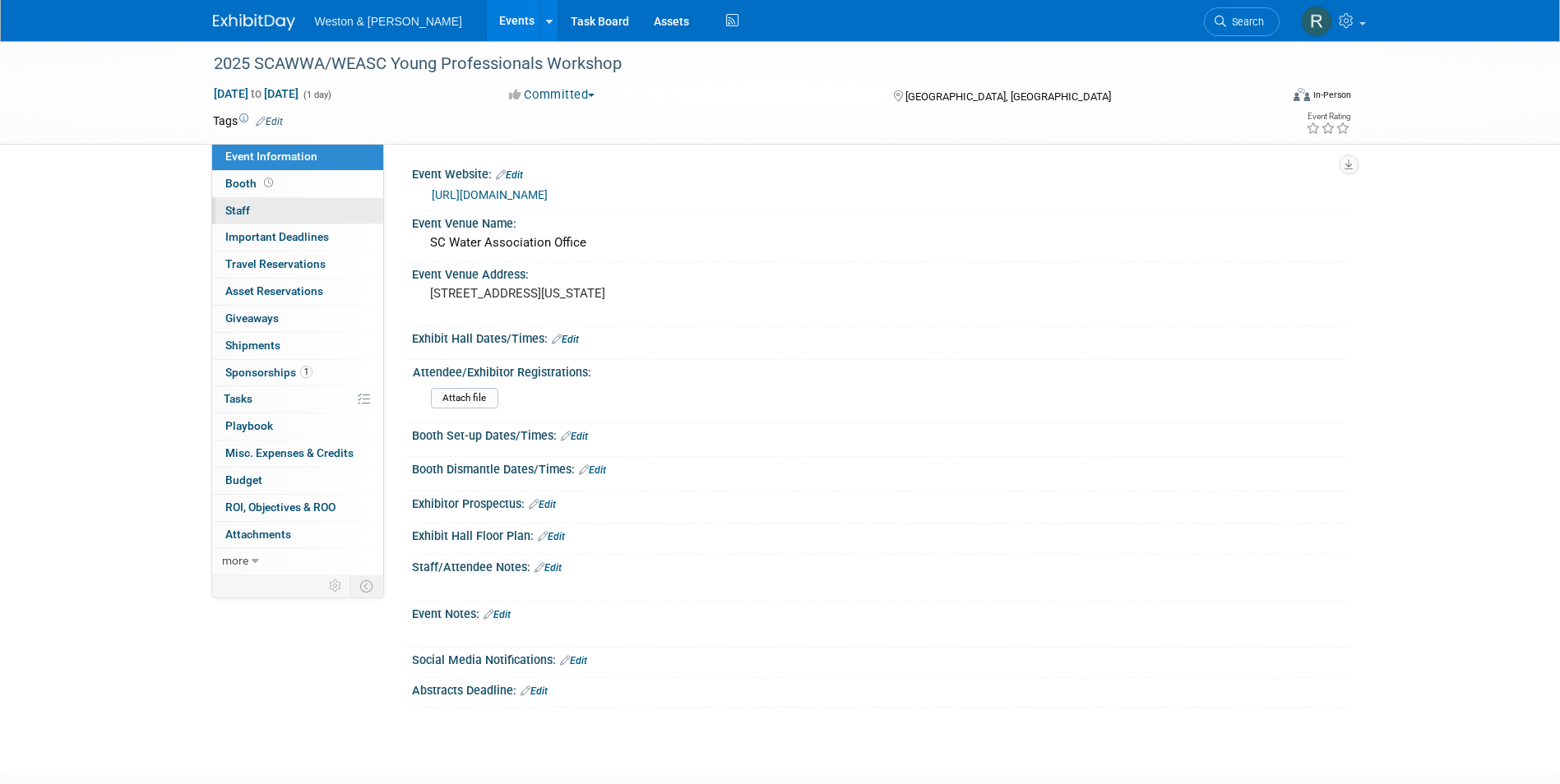
click at [300, 207] on link "0 Staff 0" at bounding box center [298, 210] width 171 height 26
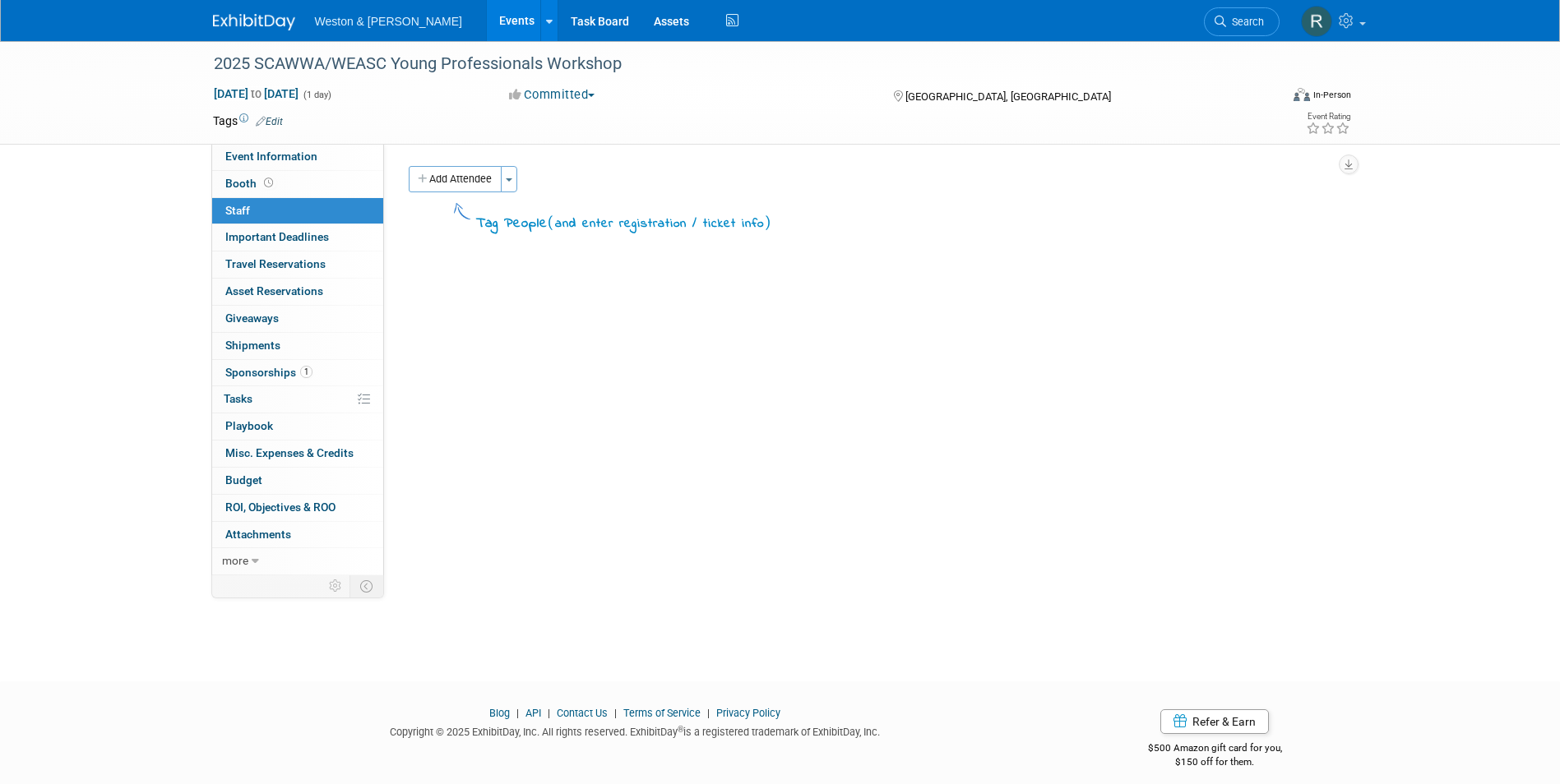
drag, startPoint x: 461, startPoint y: 171, endPoint x: 462, endPoint y: 184, distance: 13.0
click at [461, 171] on button "Add Attendee" at bounding box center [455, 178] width 93 height 26
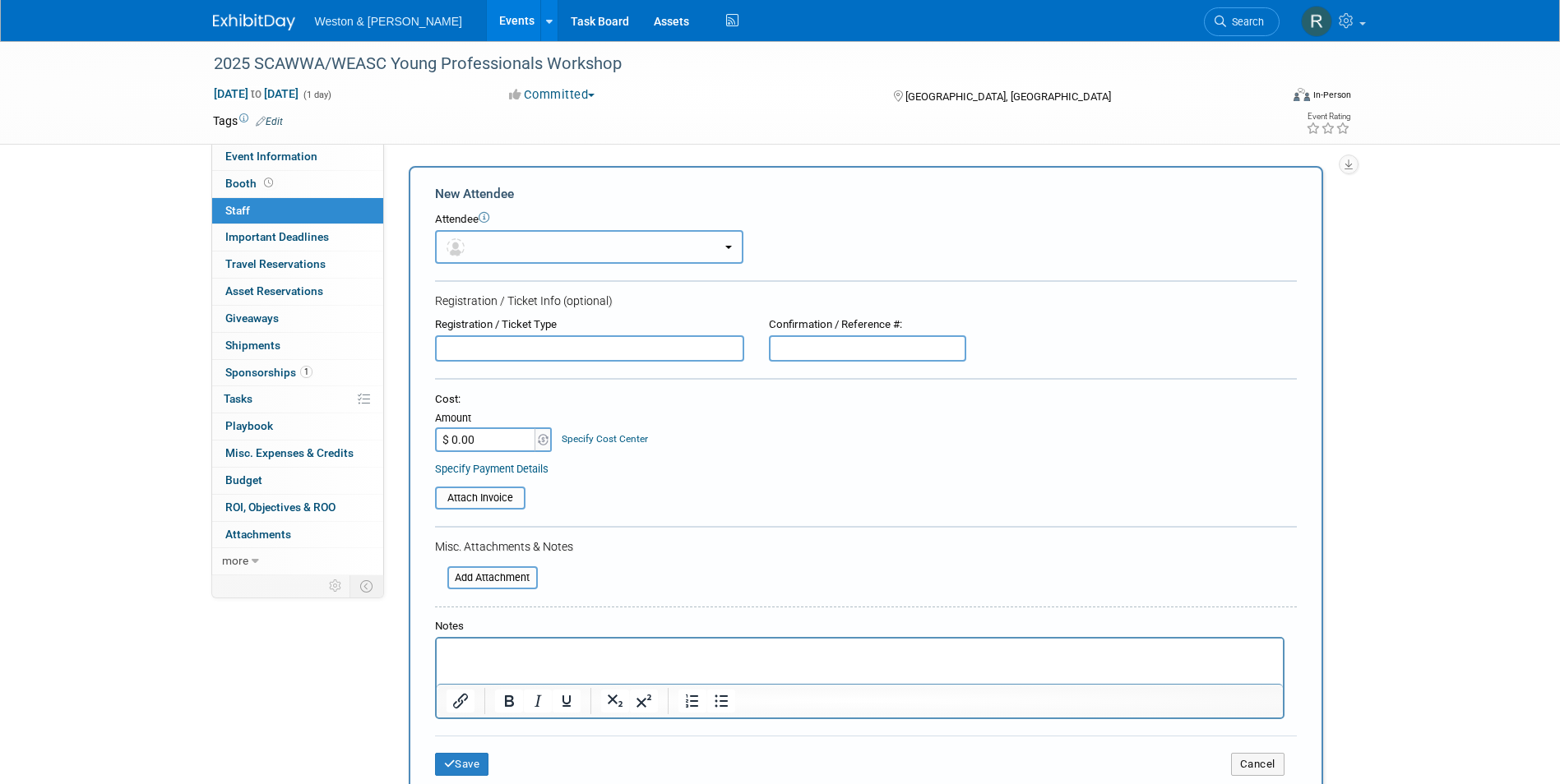
click at [732, 245] on button "button" at bounding box center [588, 247] width 308 height 34
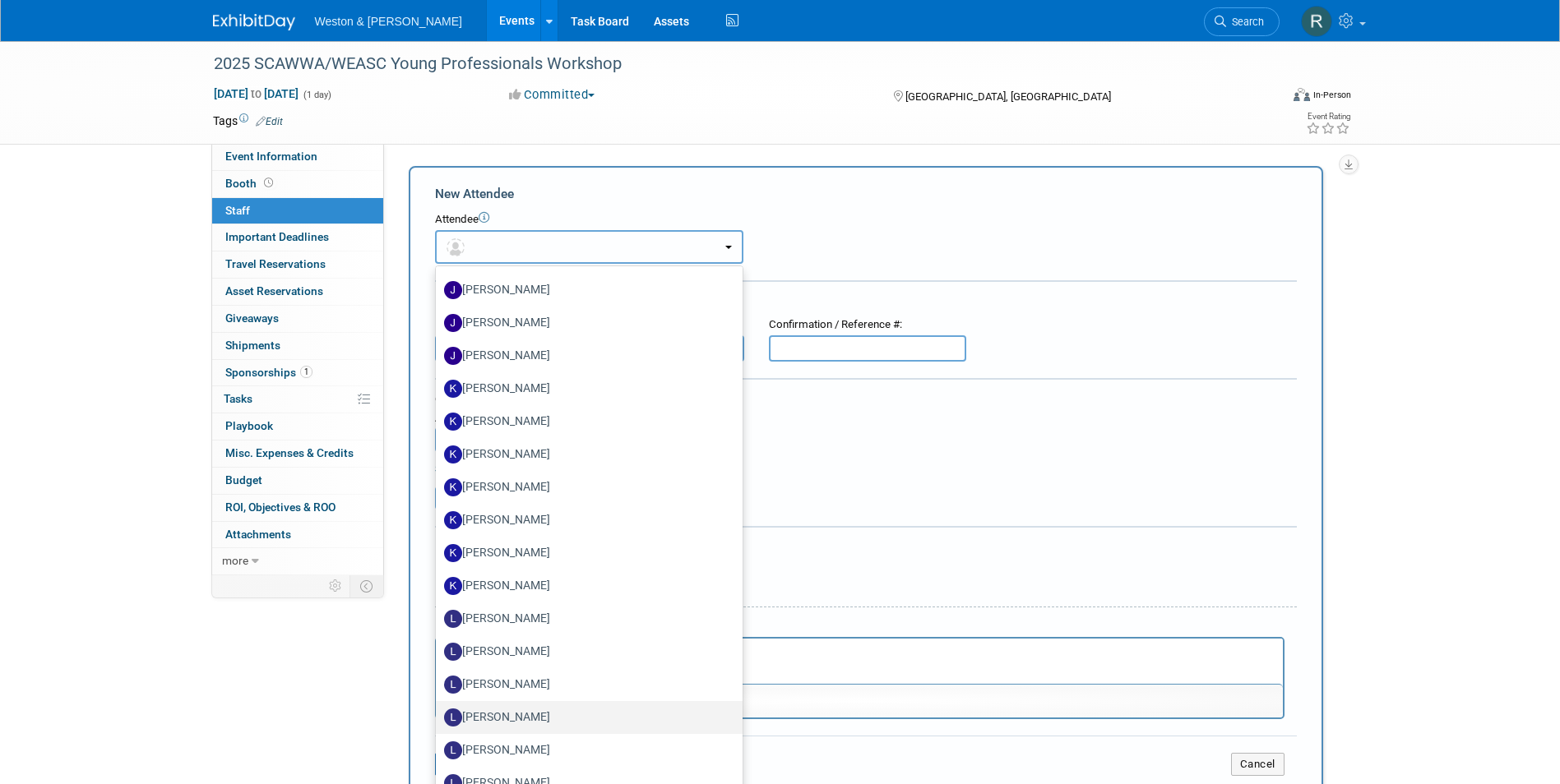
scroll to position [2385, 0]
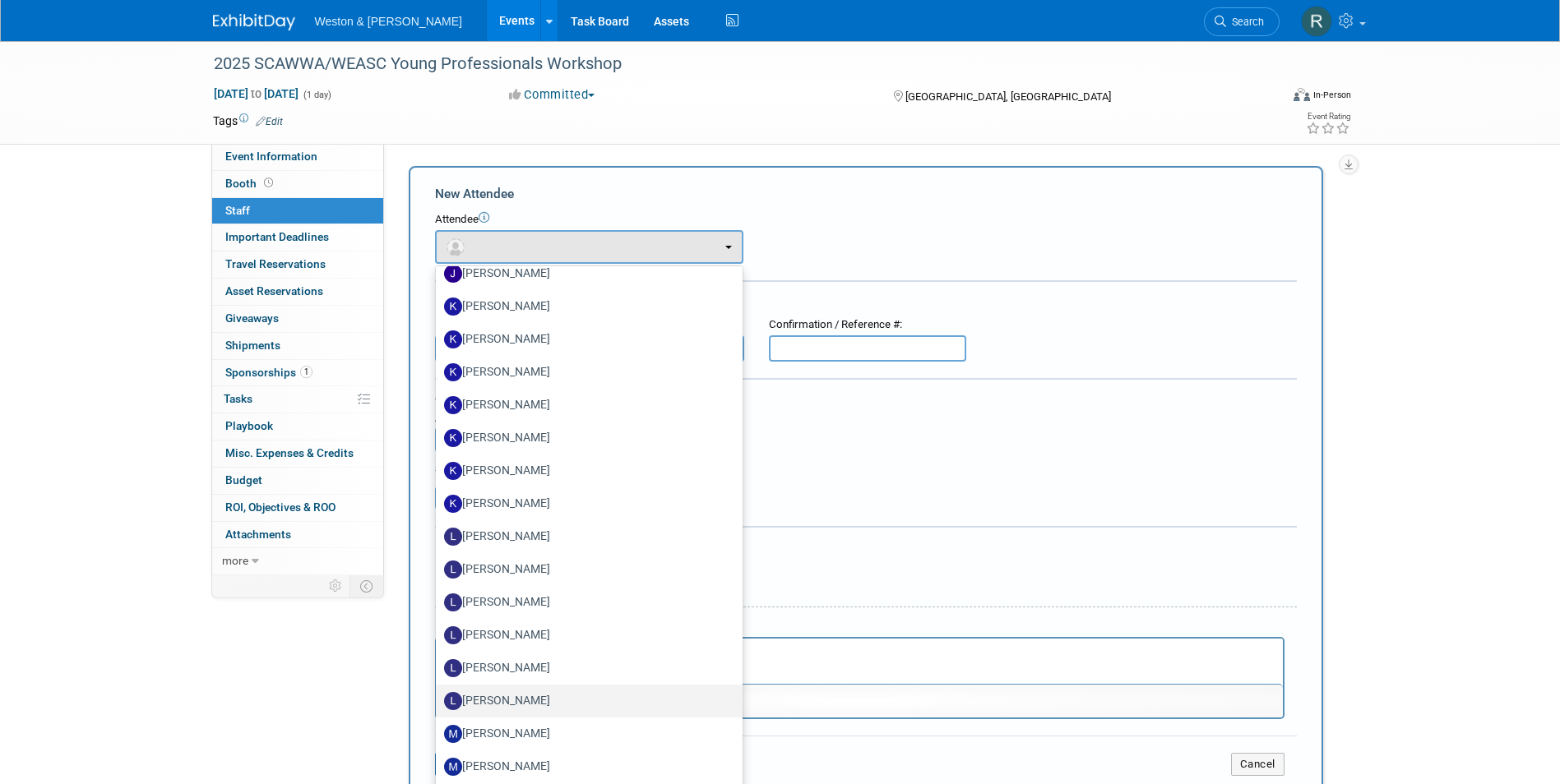
click at [512, 699] on label "[PERSON_NAME]" at bounding box center [586, 701] width 282 height 26
click at [439, 699] on input "[PERSON_NAME]" at bounding box center [433, 699] width 11 height 11
select select "1cb82697-b8a3-4b06-8e73-7d3d19c9242a"
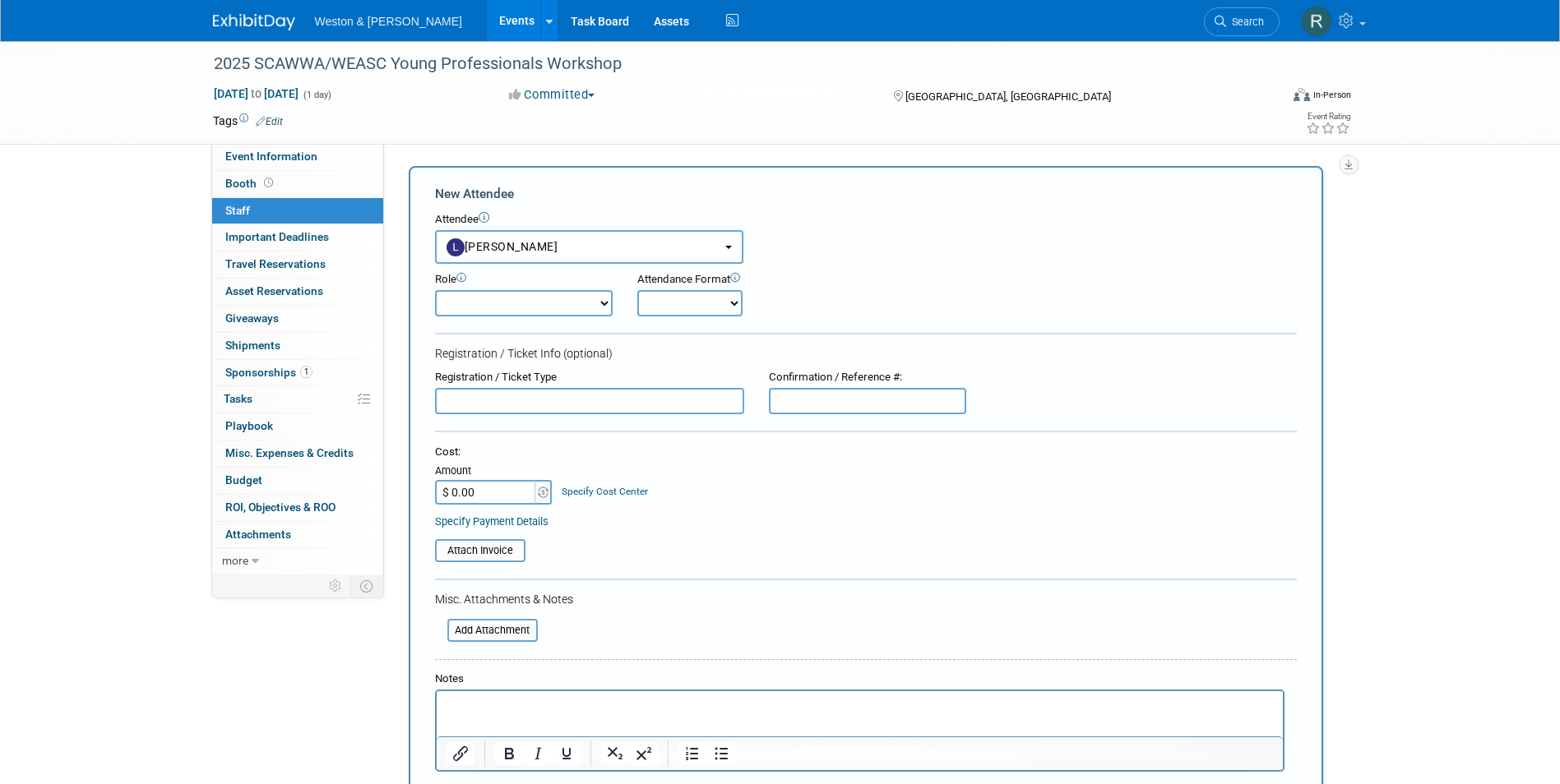
click at [606, 304] on select "Attendee (non-exhibitor) Demonstrator Host Planner Presenter Sales Representati…" at bounding box center [523, 302] width 178 height 26
select select "8"
click at [435, 290] on select "Attendee (non-exhibitor) Demonstrator Host Planner Presenter Sales Representati…" at bounding box center [523, 302] width 178 height 26
click at [727, 308] on select "Onsite Remote" at bounding box center [690, 302] width 106 height 26
select select "1"
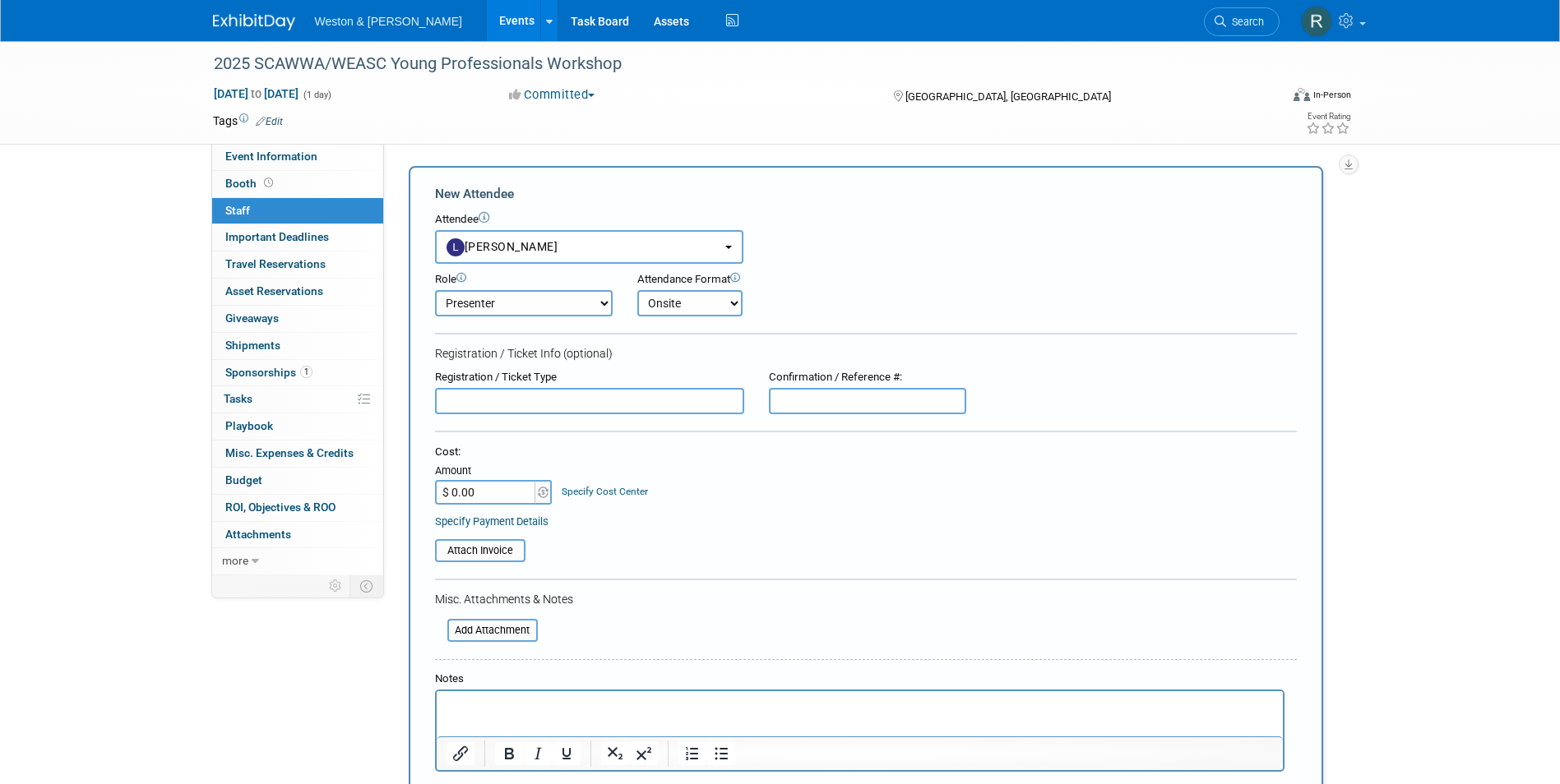
click at [637, 290] on select "Onsite Remote" at bounding box center [690, 302] width 106 height 26
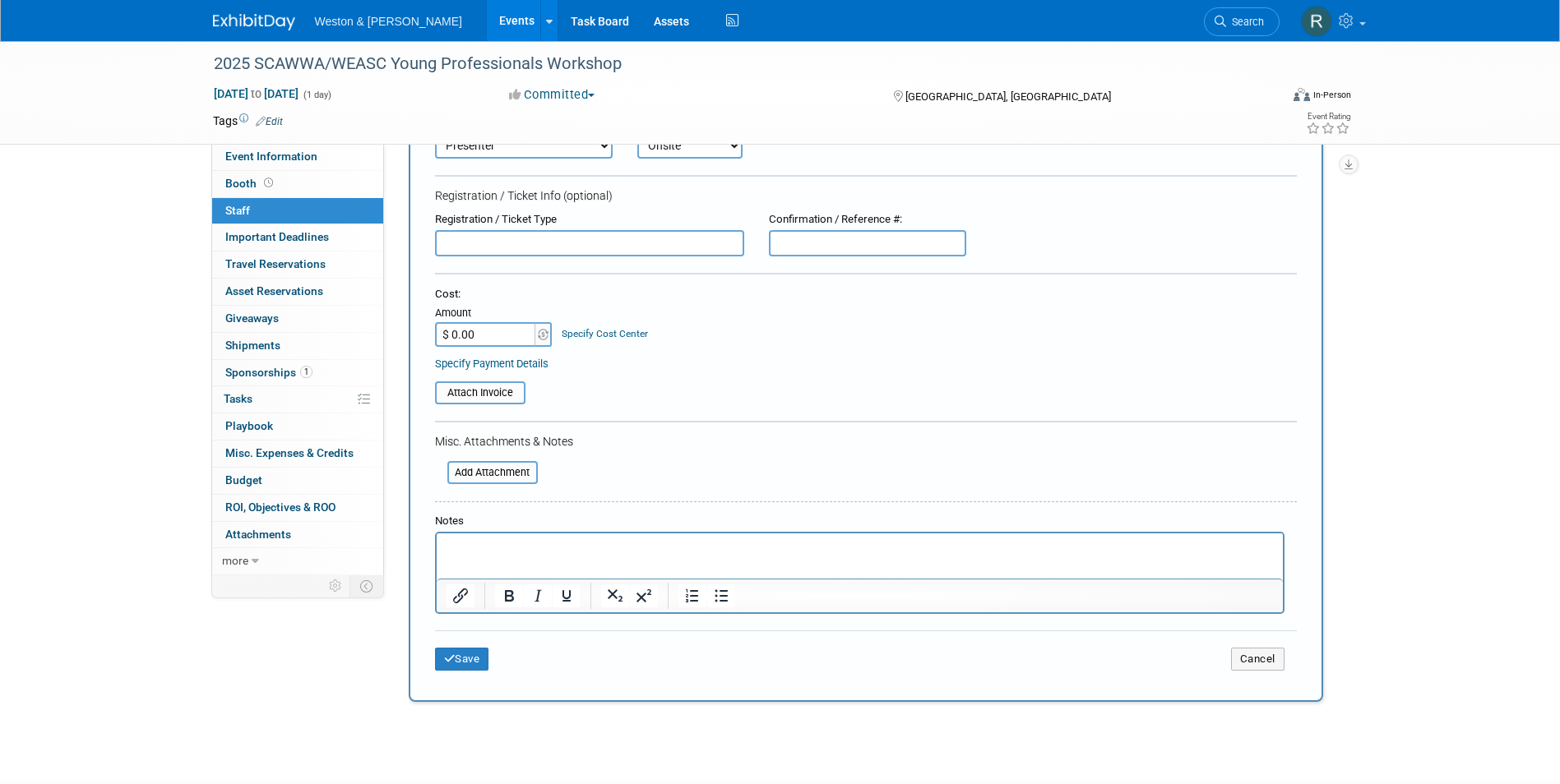
scroll to position [164, 0]
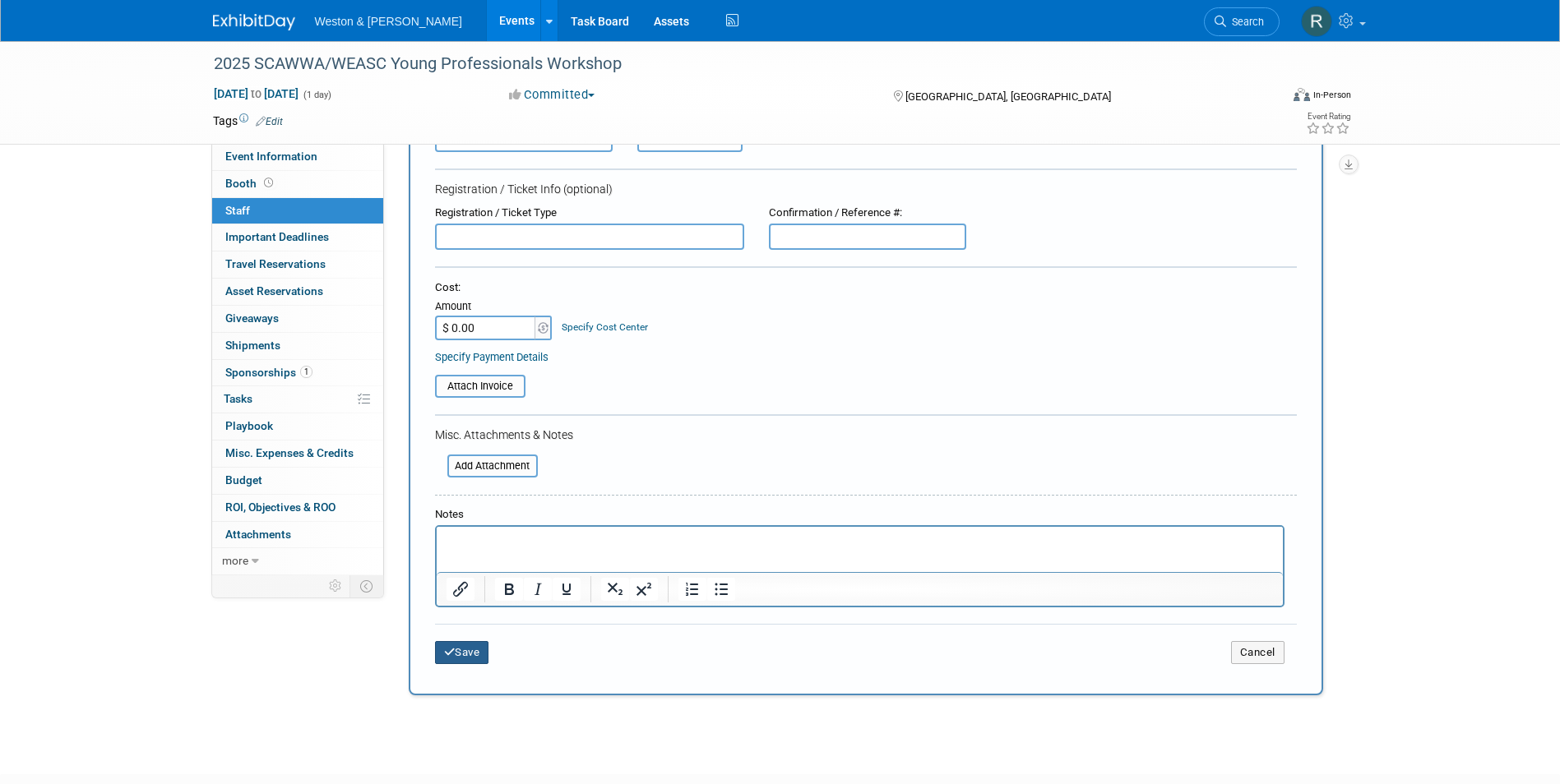
click at [452, 656] on icon "submit" at bounding box center [450, 652] width 12 height 11
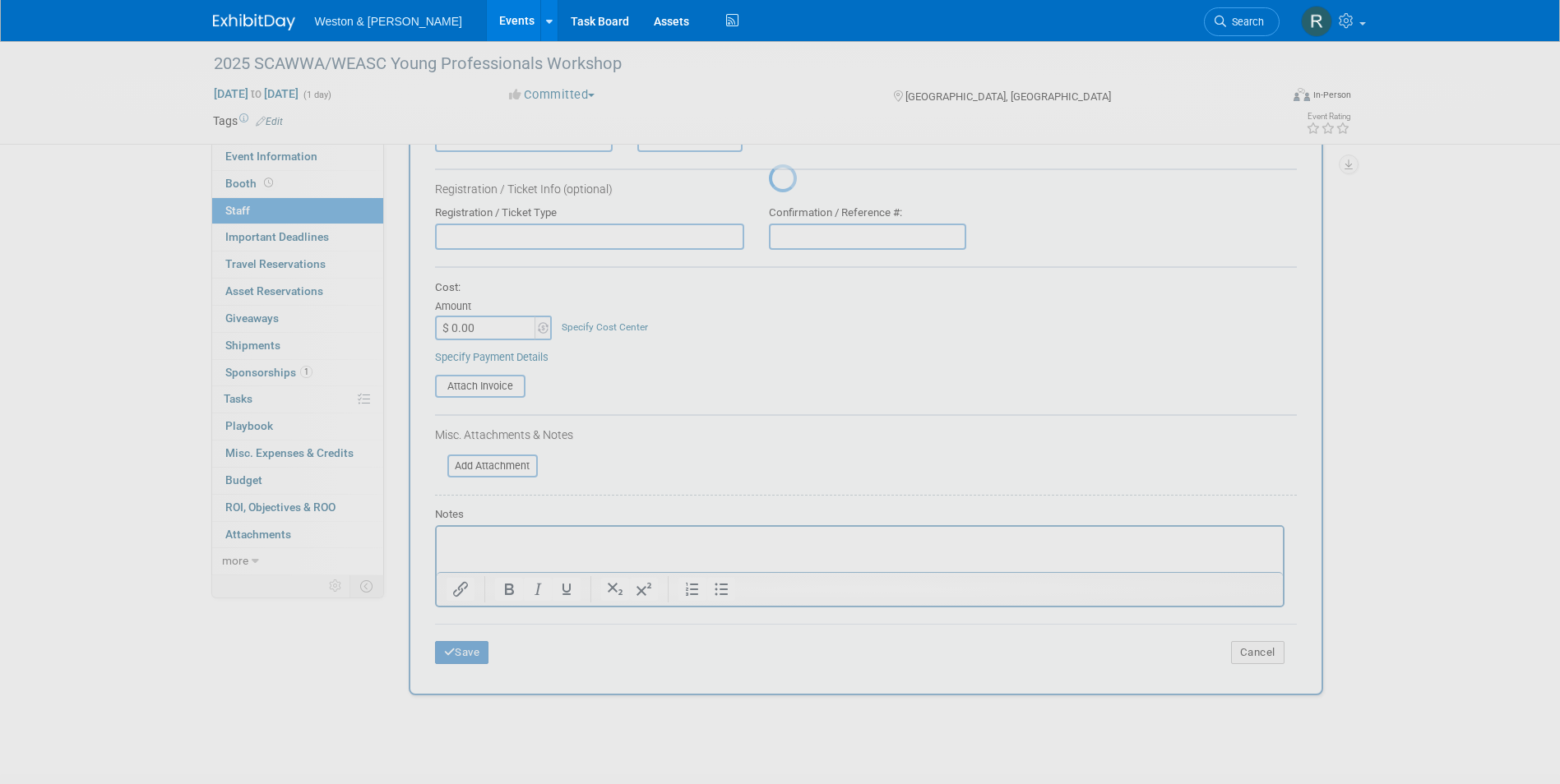
scroll to position [12, 0]
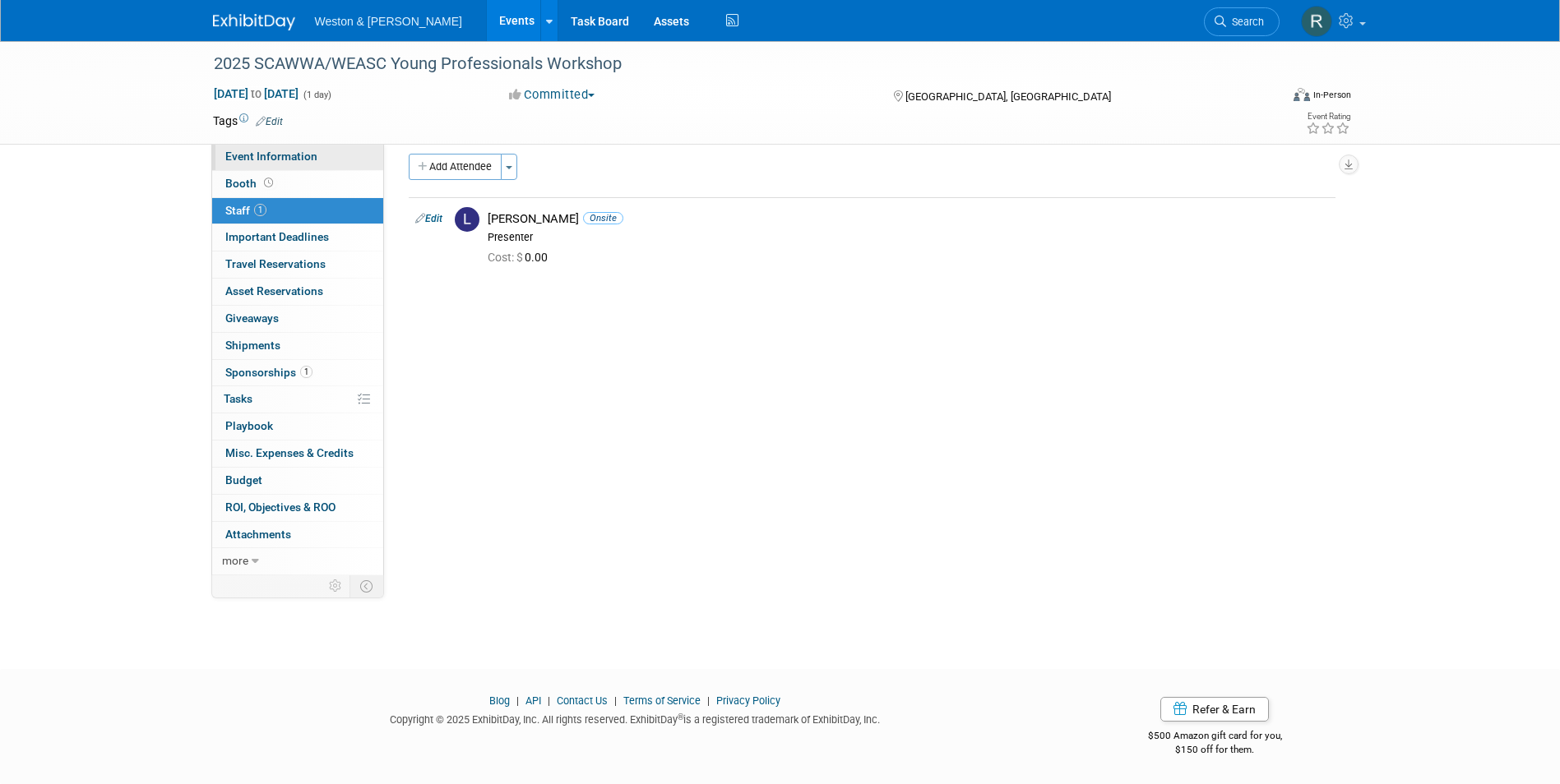
click at [348, 164] on link "Event Information" at bounding box center [298, 156] width 171 height 26
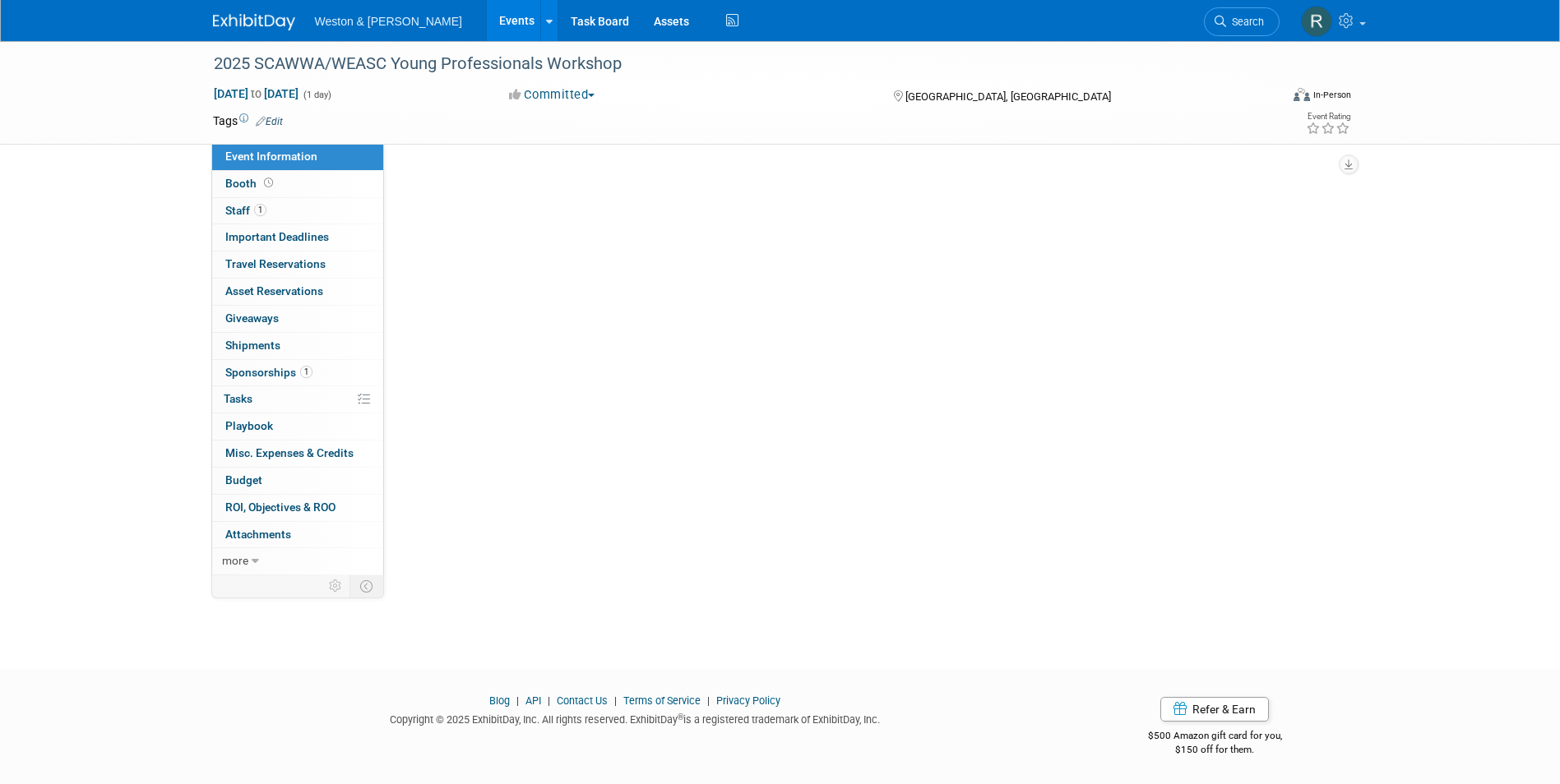
scroll to position [0, 0]
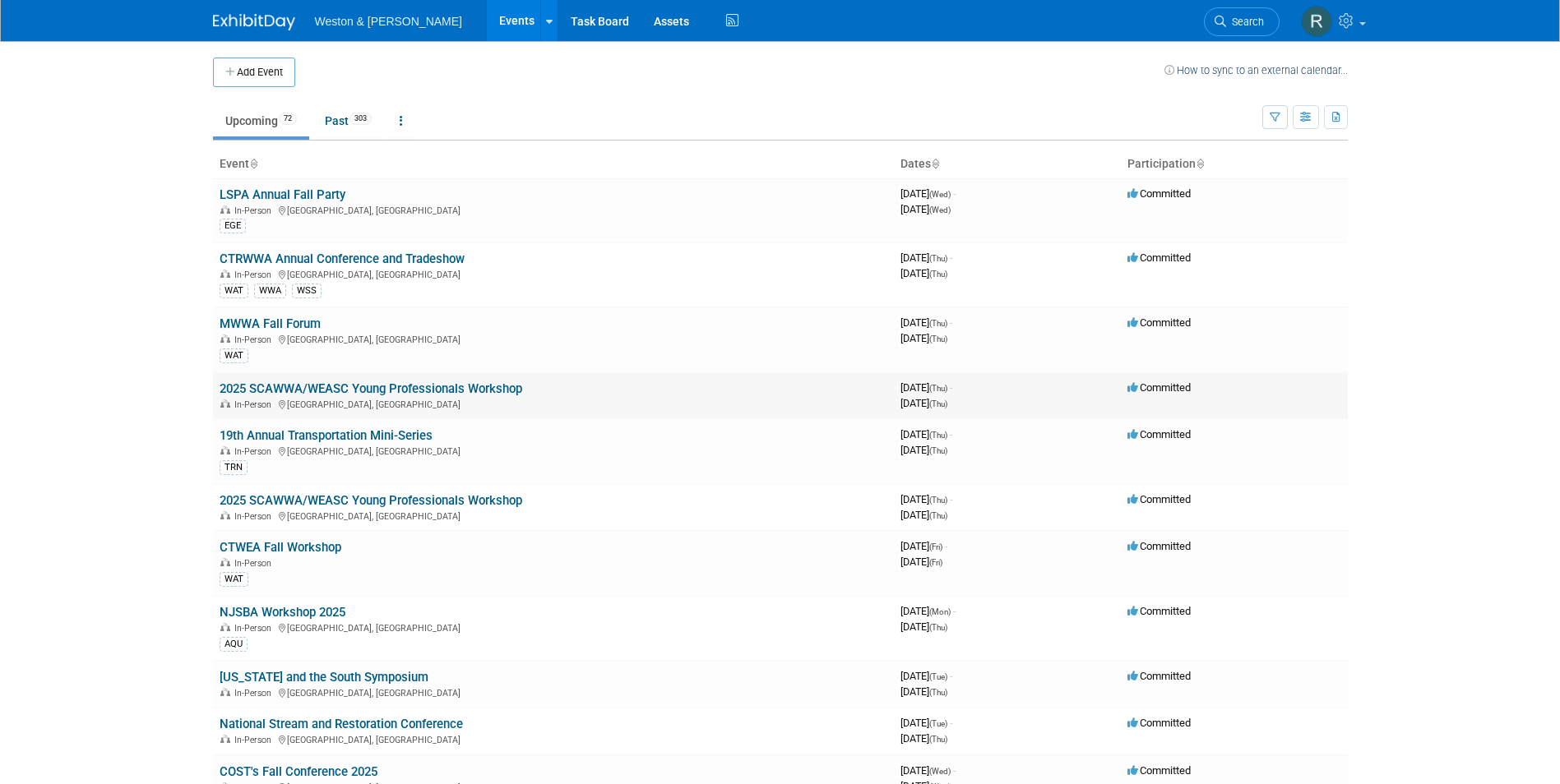
click at [460, 405] on div "In-Person [GEOGRAPHIC_DATA], [GEOGRAPHIC_DATA]" at bounding box center [554, 404] width 668 height 13
click at [572, 394] on td "2025 SCAWWA/WEASC Young Professionals Workshop In-Person Lexington, SC" at bounding box center [553, 395] width 681 height 47
click at [368, 384] on link "2025 SCAWWA/WEASC Young Professionals Workshop" at bounding box center [371, 389] width 302 height 14
